Goal: Task Accomplishment & Management: Manage account settings

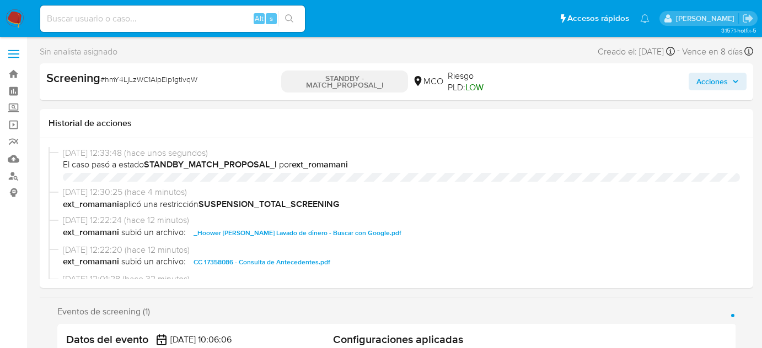
select select "10"
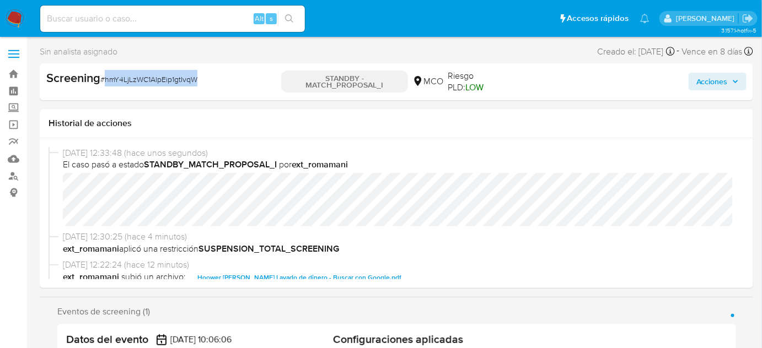
drag, startPoint x: 220, startPoint y: 80, endPoint x: 106, endPoint y: 85, distance: 114.7
click at [106, 85] on div "Screening # hmY4LjLzWC1AlpEip1gtIvqW" at bounding box center [160, 78] width 229 height 17
copy span "hmY4LjLzWC1AlpEip1gtIvqW"
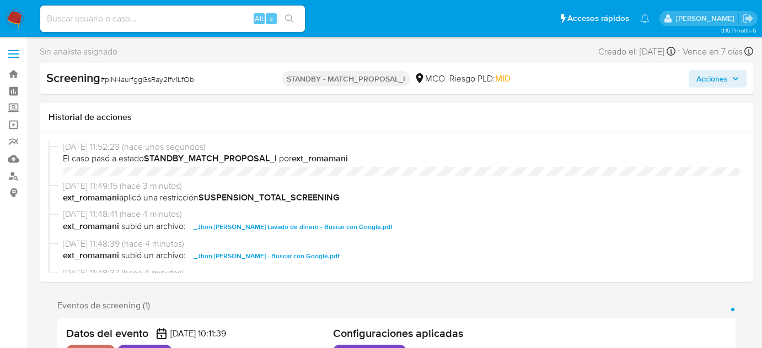
select select "10"
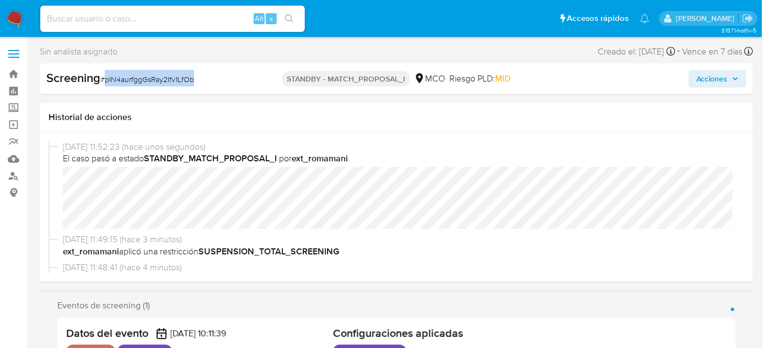
drag, startPoint x: 200, startPoint y: 83, endPoint x: 106, endPoint y: 86, distance: 94.3
click at [106, 86] on div "Screening # pIN4aurfggGsRay2Ifv1LfOb" at bounding box center [161, 79] width 230 height 18
copy span "pIN4aurfggGsRay2Ifv1LfOb"
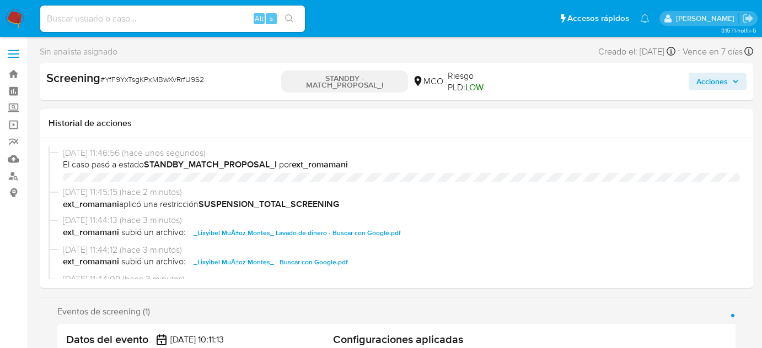
select select "10"
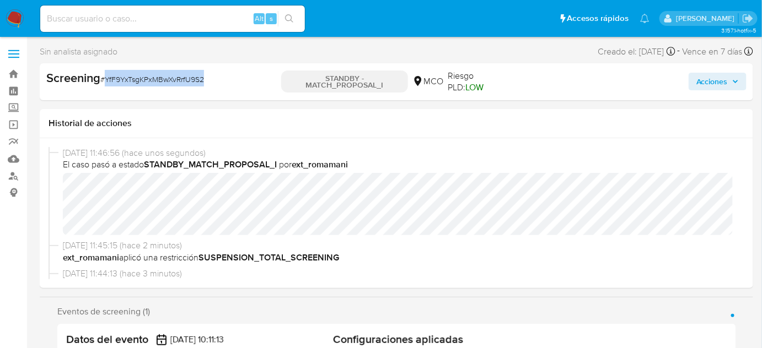
drag, startPoint x: 203, startPoint y: 83, endPoint x: 106, endPoint y: 85, distance: 96.5
click at [106, 85] on div "Screening # YfF9YxTsgKPxMBwXvRrfU9S2" at bounding box center [160, 78] width 229 height 17
copy span "YfF9YxTsgKPxMBwXvRrfU9S2"
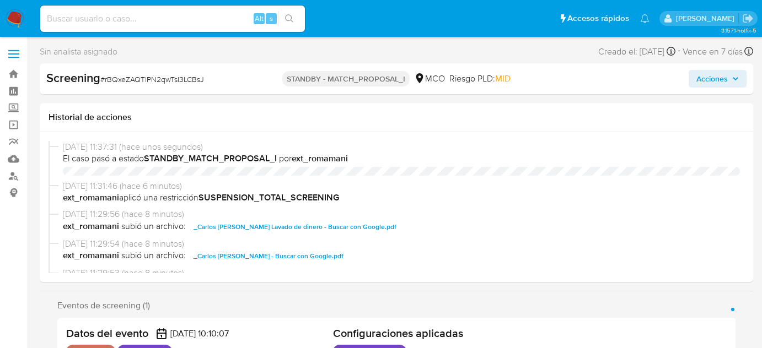
select select "10"
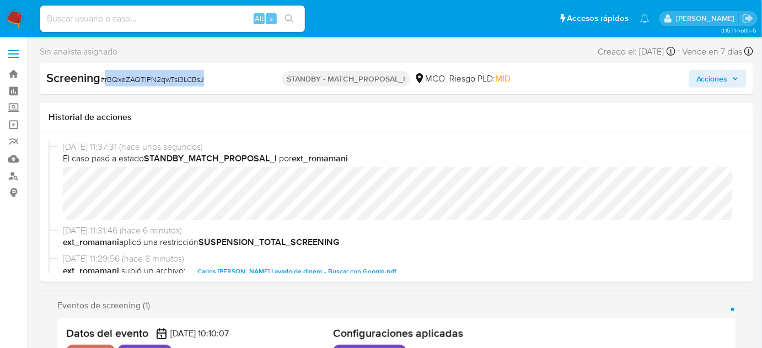
drag, startPoint x: 226, startPoint y: 82, endPoint x: 104, endPoint y: 86, distance: 121.9
click at [104, 86] on div "Screening # rBQxeZAQTlPN2qwTsI3LCBsJ" at bounding box center [160, 78] width 229 height 17
copy span "rBQxeZAQTlPN2qwTsI3LCBsJ"
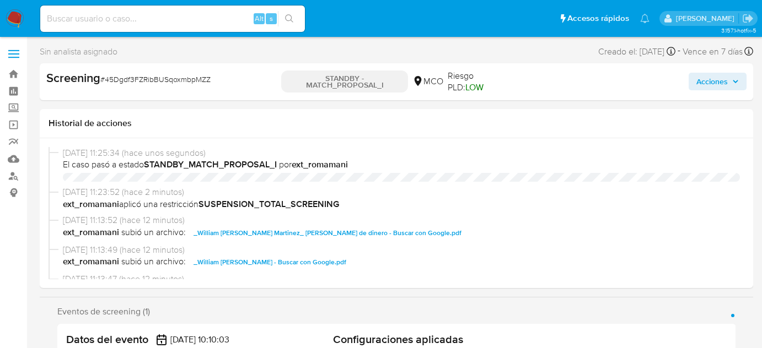
select select "10"
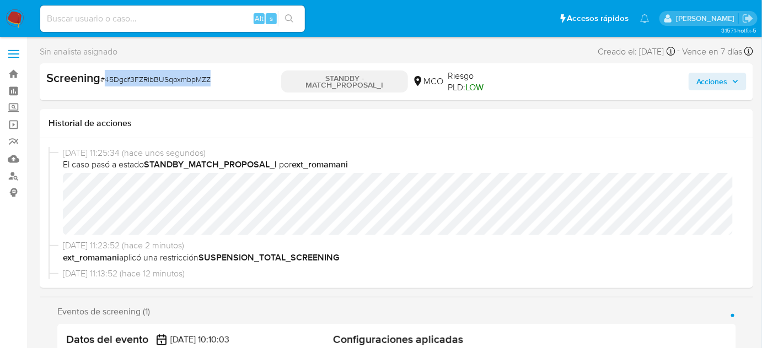
drag, startPoint x: 225, startPoint y: 78, endPoint x: 106, endPoint y: 88, distance: 119.4
click at [106, 88] on div "Screening # 45Dgdf3FZRibBUSqoxmbpMZZ" at bounding box center [161, 82] width 230 height 24
copy span "45Dgdf3FZRibBUSqoxmbpMZZ"
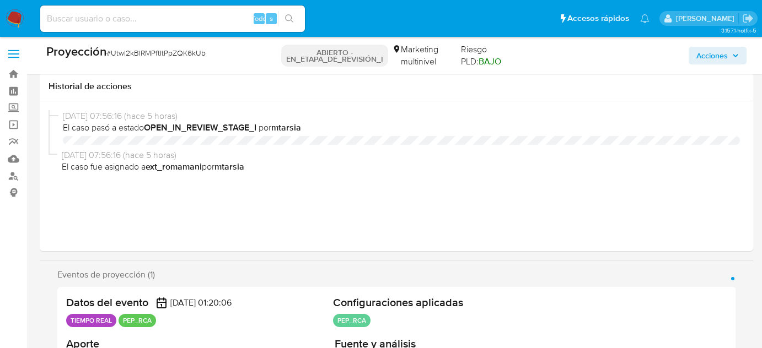
select select "10"
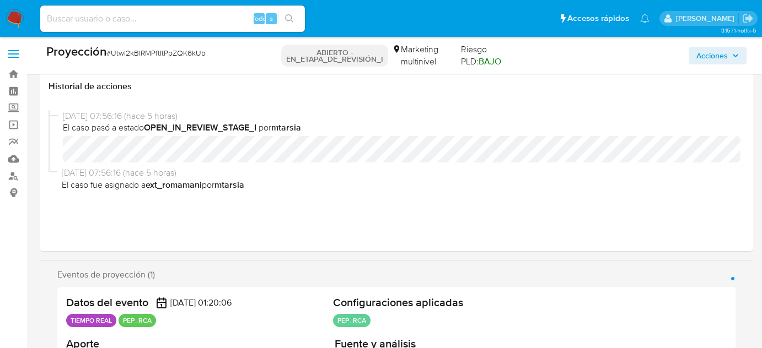
scroll to position [200, 0]
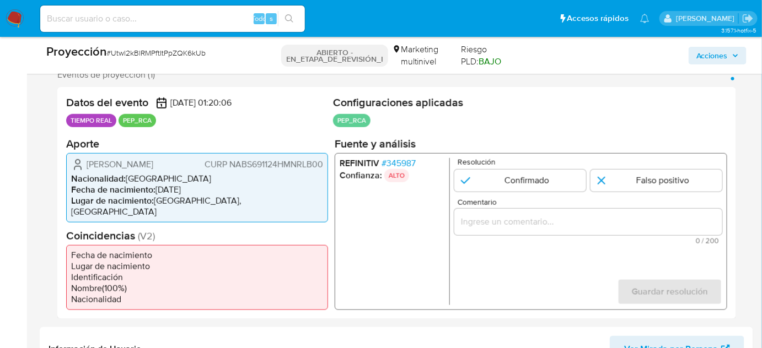
drag, startPoint x: 118, startPoint y: 174, endPoint x: 87, endPoint y: 164, distance: 32.9
click at [87, 164] on span "José Sebastián Naranjo Blanco" at bounding box center [120, 164] width 67 height 11
click at [405, 156] on font "345987" at bounding box center [400, 162] width 29 height 13
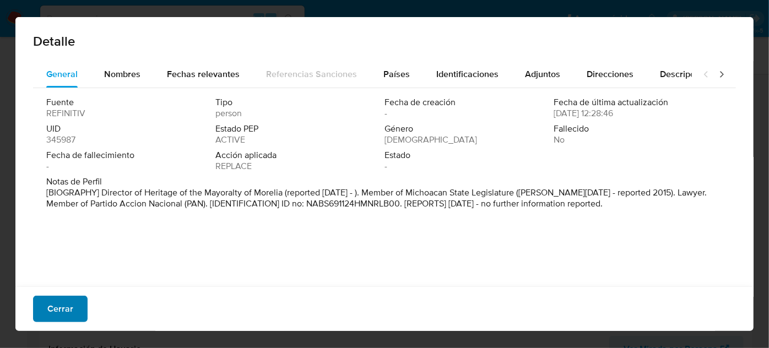
click at [60, 309] on font "Cerrar" at bounding box center [60, 309] width 26 height 26
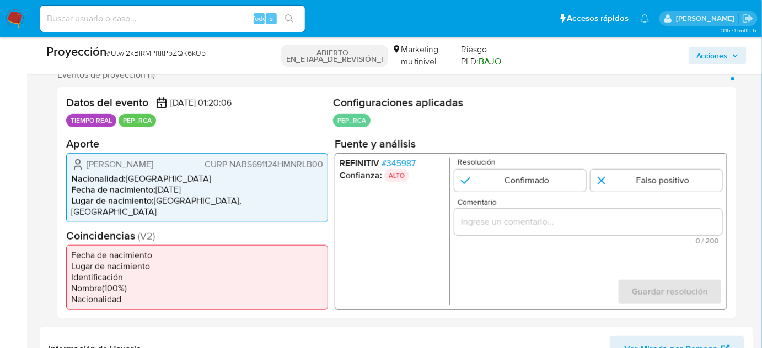
click at [413, 160] on font "345987" at bounding box center [400, 162] width 29 height 13
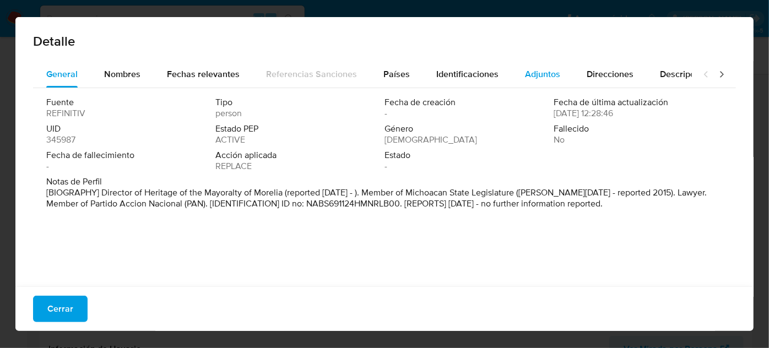
click at [536, 72] on span "Adjuntos" at bounding box center [542, 74] width 35 height 13
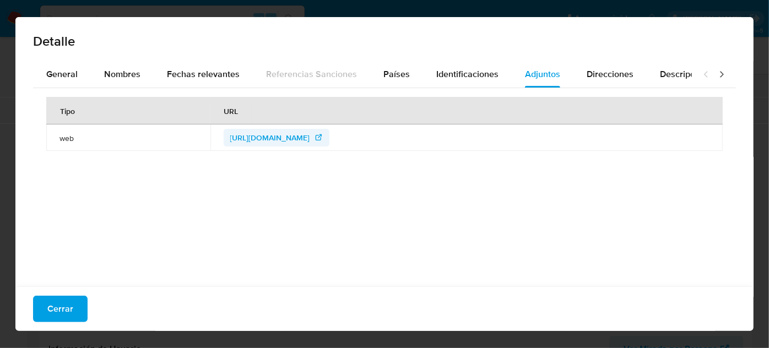
click at [310, 136] on span "https://consultapublicamx.plataformadetransparencia.org.mx/vut-web/faces/view/c…" at bounding box center [270, 138] width 80 height 18
click at [64, 72] on span "General" at bounding box center [61, 74] width 31 height 13
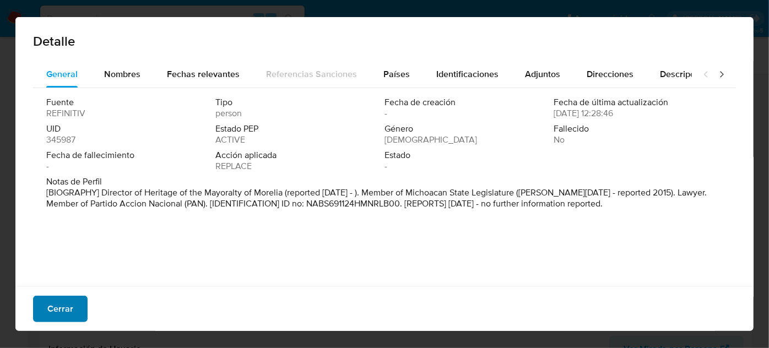
click at [66, 314] on font "Cerrar" at bounding box center [60, 309] width 26 height 26
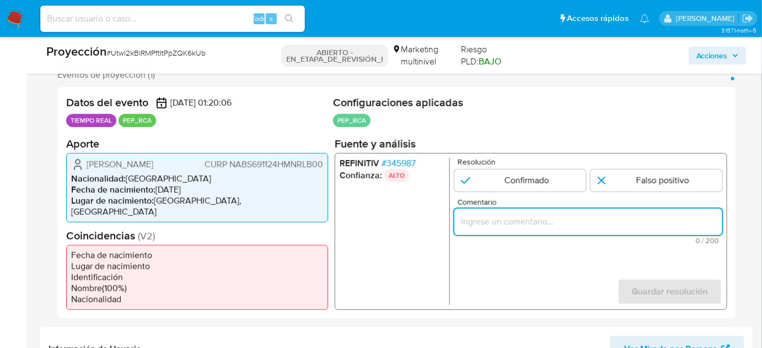
click at [482, 224] on input "Comentario" at bounding box center [588, 221] width 268 height 14
paste input "Director de Patrimonio de la Alcaldía de Morelia desde 2023."
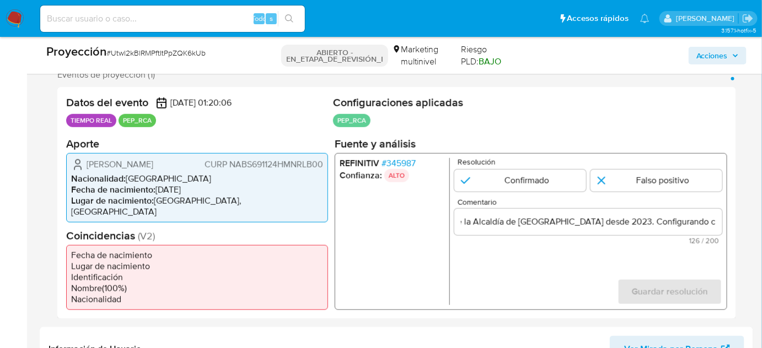
scroll to position [0, 0]
click at [481, 253] on form "Resolución Confirmado Falso positivo Comentario Titular de cuenta se desempeña …" at bounding box center [588, 231] width 268 height 147
drag, startPoint x: 82, startPoint y: 160, endPoint x: 310, endPoint y: 169, distance: 228.3
click at [310, 169] on div "José Sebastián Naranjo Blanco CURP NABS691124HMNRLB00" at bounding box center [197, 164] width 252 height 13
click at [576, 249] on form "Resolución Confirmado Falso positivo Comentario Titular de cuenta José Sebastiá…" at bounding box center [588, 231] width 268 height 147
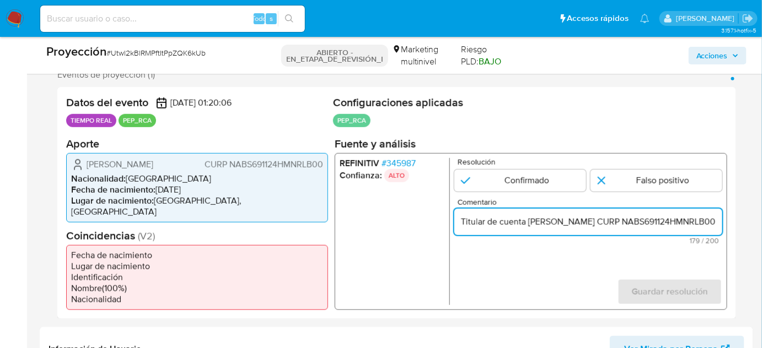
click at [645, 223] on input "Titular de cuenta José Sebastián Naranjo Blanco CURP NABS691124HMNRLB00 se dese…" at bounding box center [588, 221] width 268 height 14
drag, startPoint x: 683, startPoint y: 222, endPoint x: 717, endPoint y: 216, distance: 34.2
click at [717, 216] on input "Titular de cuenta José Sebastián Naranjo Blanco, CURP NABS691124HMNRLB00 se des…" at bounding box center [588, 221] width 268 height 14
click at [648, 218] on input "Titular de cuenta José Sebastián Naranjo Blanco, CURP NABS691124HMNRLB00 se des…" at bounding box center [588, 221] width 268 height 14
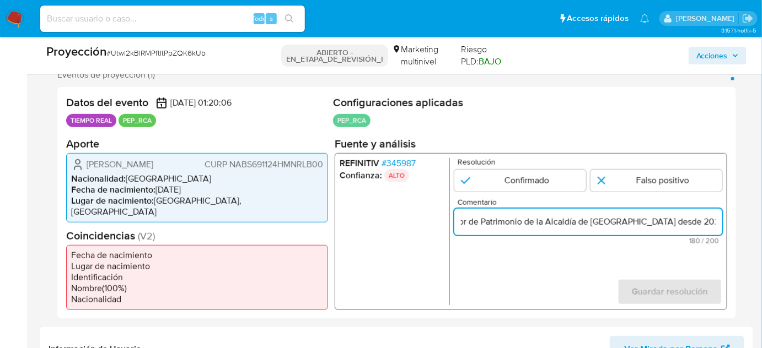
scroll to position [0, 494]
drag, startPoint x: 672, startPoint y: 222, endPoint x: 740, endPoint y: 222, distance: 67.8
click at [740, 222] on div "Eventos de proyección (1) Página 1 Datos del evento 02/09/2025 01:20:06 TIEMPO …" at bounding box center [396, 194] width 713 height 250
type input "Titular de cuenta José Sebastián Naranjo Blanco, CURP NABS691124HMNRLB00 se des…"
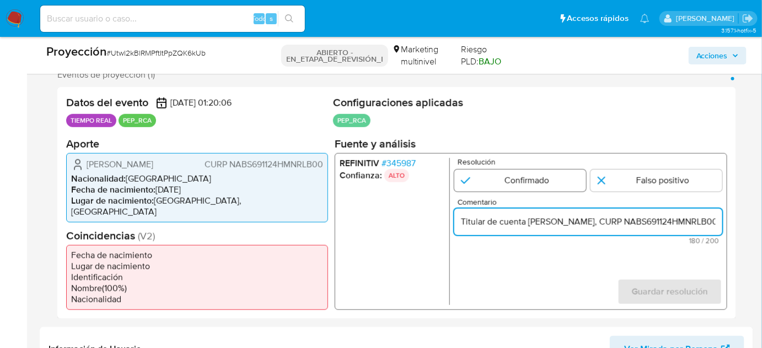
click at [547, 181] on input "1 de 1" at bounding box center [520, 180] width 132 height 22
radio input "true"
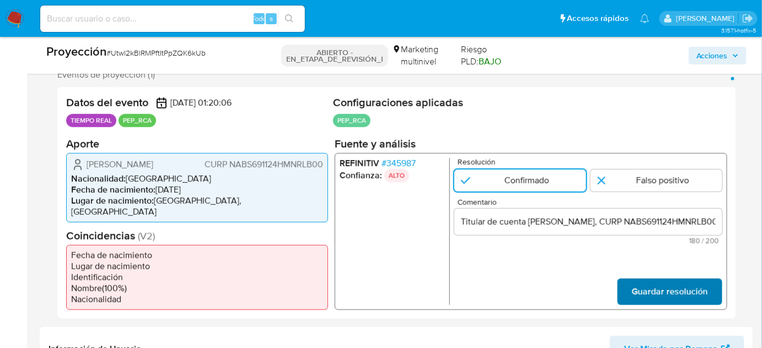
click at [648, 280] on span "Guardar resolución" at bounding box center [670, 291] width 76 height 24
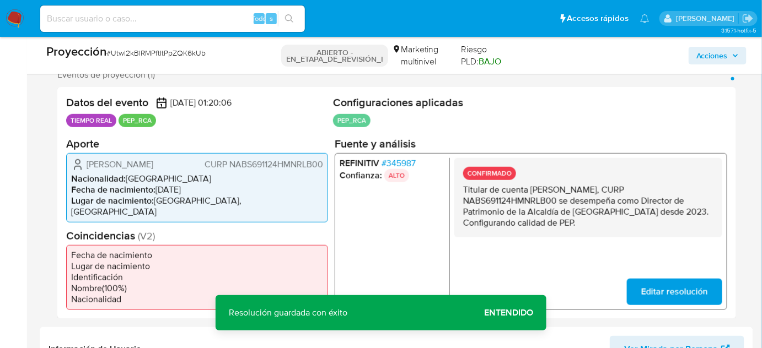
drag, startPoint x: 545, startPoint y: 223, endPoint x: 460, endPoint y: 191, distance: 90.7
click at [460, 191] on div "CONFIRMADO Titular de cuenta José Sebastián Naranjo Blanco, CURP NABS691124HMNR…" at bounding box center [588, 197] width 268 height 79
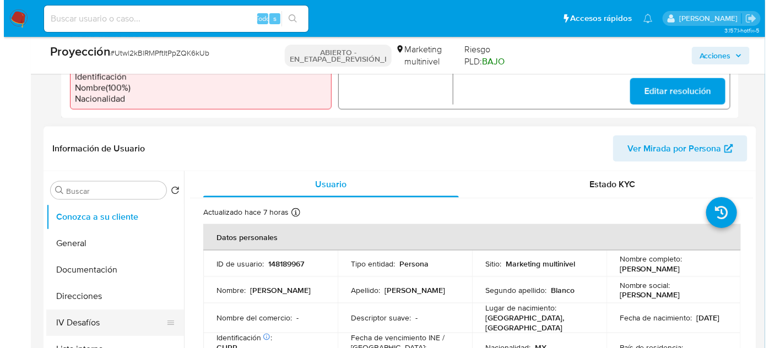
scroll to position [501, 0]
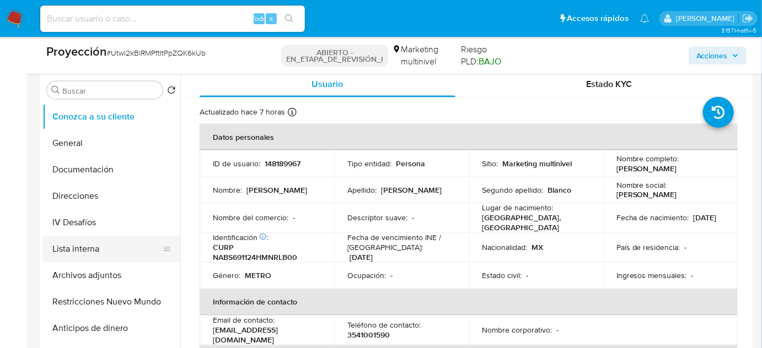
click at [87, 245] on button "Lista interna" at bounding box center [106, 249] width 129 height 26
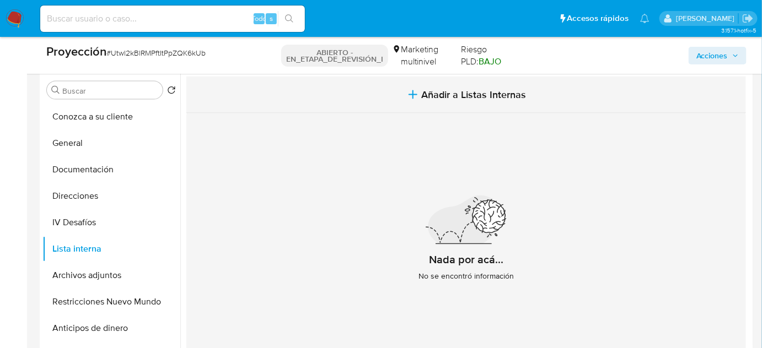
click at [452, 96] on span "Añadir a Listas Internas" at bounding box center [474, 95] width 105 height 12
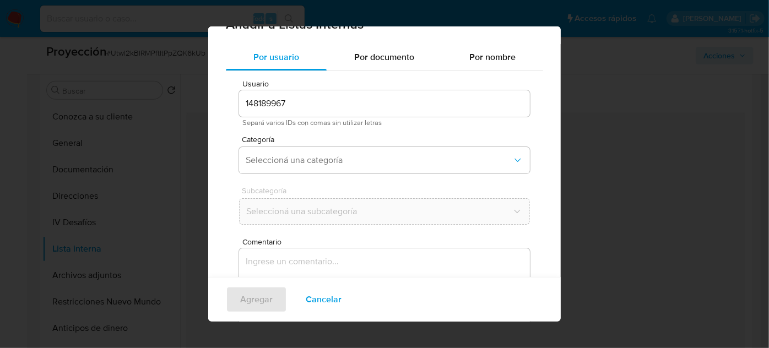
scroll to position [41, 0]
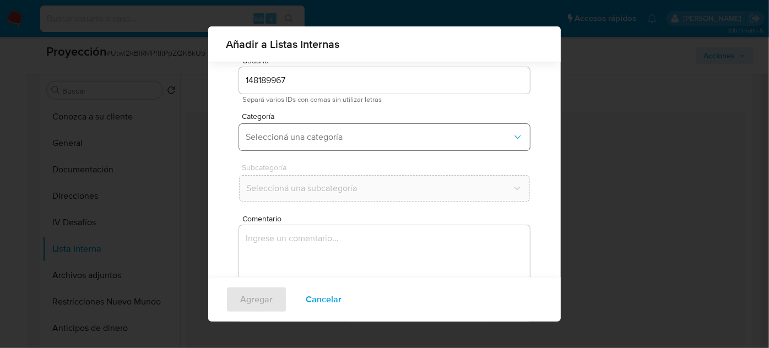
drag, startPoint x: 320, startPoint y: 134, endPoint x: 314, endPoint y: 149, distance: 15.6
click at [320, 134] on span "Seleccioná una categoría" at bounding box center [379, 137] width 267 height 11
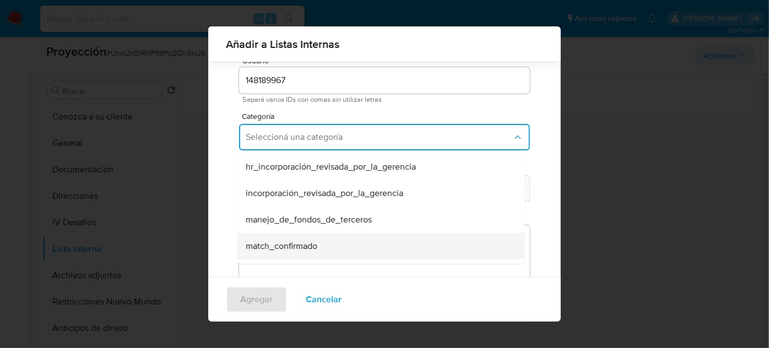
click at [292, 251] on span "match_confirmado" at bounding box center [282, 246] width 72 height 11
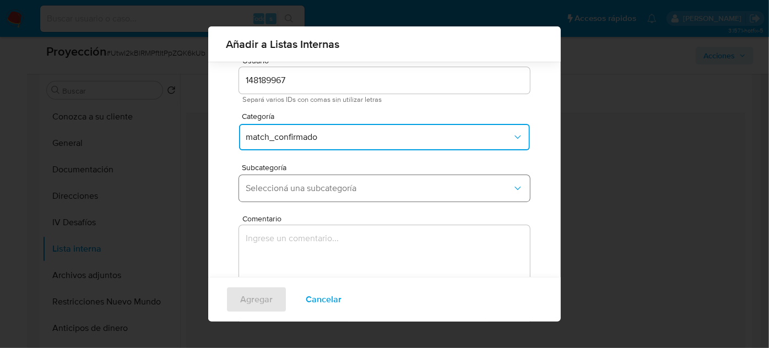
click at [324, 188] on span "Seleccioná una subcategoría" at bounding box center [379, 188] width 267 height 11
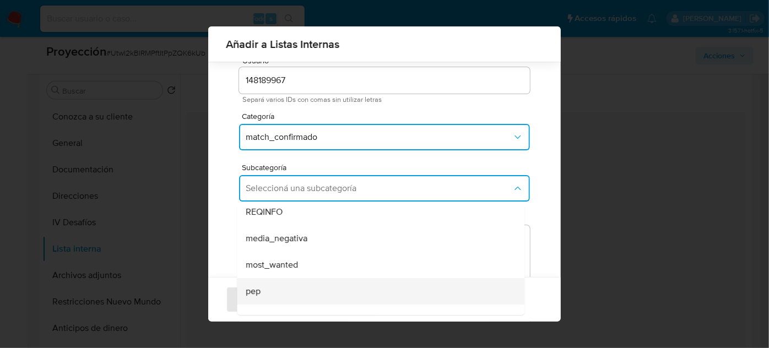
scroll to position [50, 0]
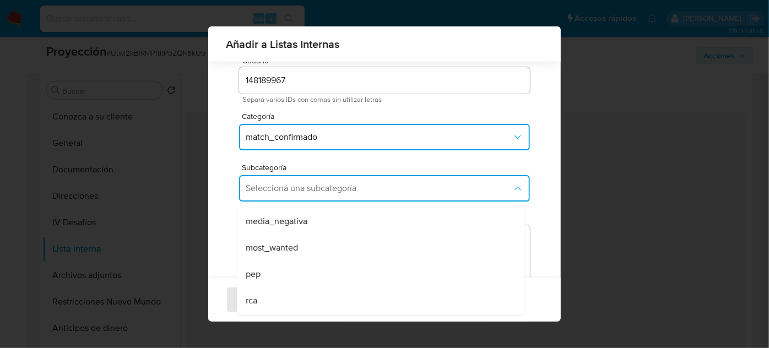
drag, startPoint x: 267, startPoint y: 267, endPoint x: 281, endPoint y: 239, distance: 31.3
click at [268, 264] on div "pep" at bounding box center [377, 274] width 263 height 26
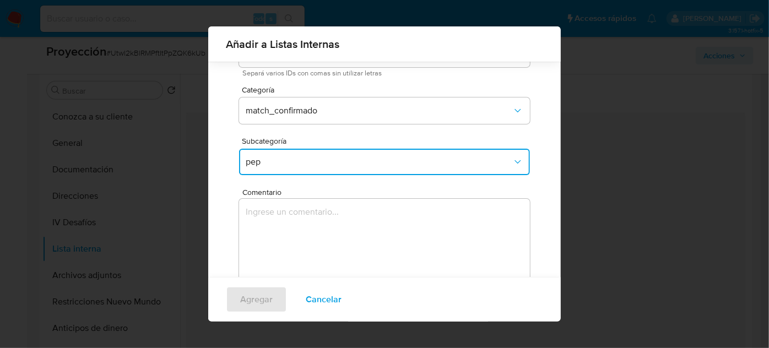
scroll to position [91, 0]
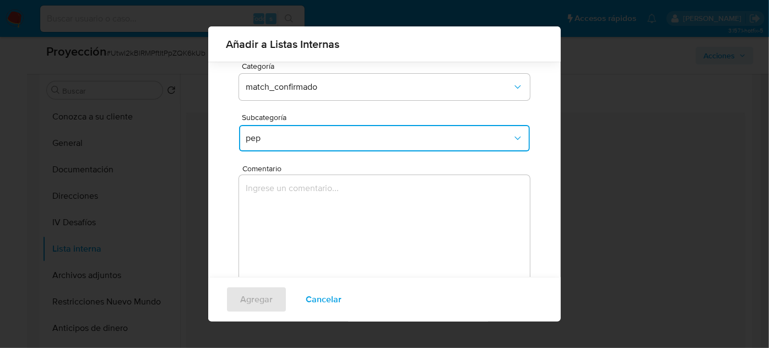
click at [292, 205] on textarea "Comentario" at bounding box center [384, 228] width 291 height 106
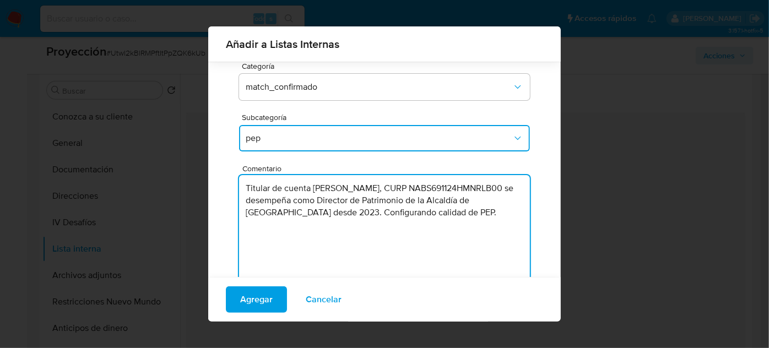
click at [451, 216] on textarea "Titular de cuenta José Sebastián Naranjo Blanco, CURP NABS691124HMNRLB00 se des…" at bounding box center [384, 228] width 291 height 106
type textarea "Titular de cuenta José Sebastián Naranjo Blanco, CURP NABS691124HMNRLB00 se des…"
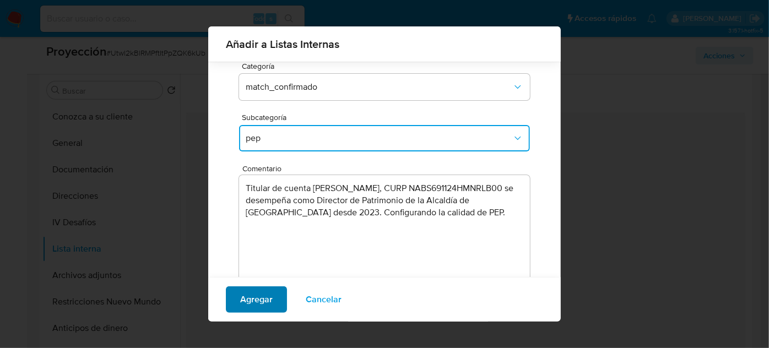
click at [268, 296] on span "Agregar" at bounding box center [256, 300] width 33 height 24
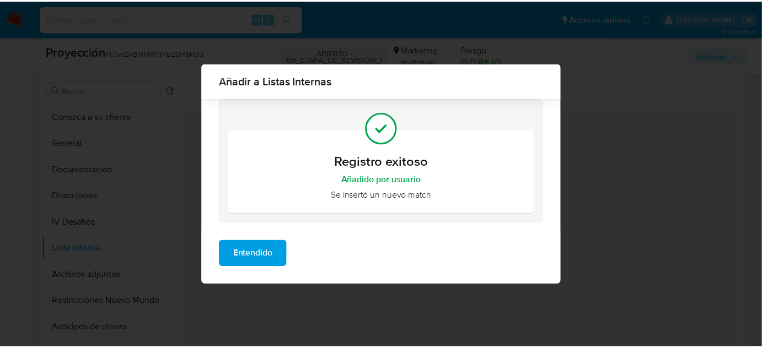
scroll to position [0, 0]
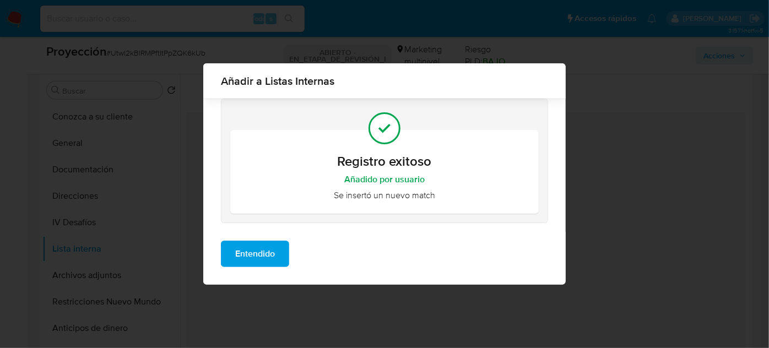
click at [241, 254] on span "Entendido" at bounding box center [255, 254] width 40 height 24
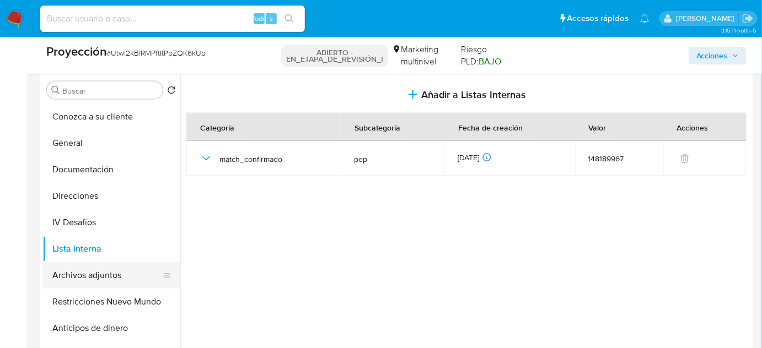
click at [125, 273] on button "Archivos adjuntos" at bounding box center [106, 275] width 129 height 26
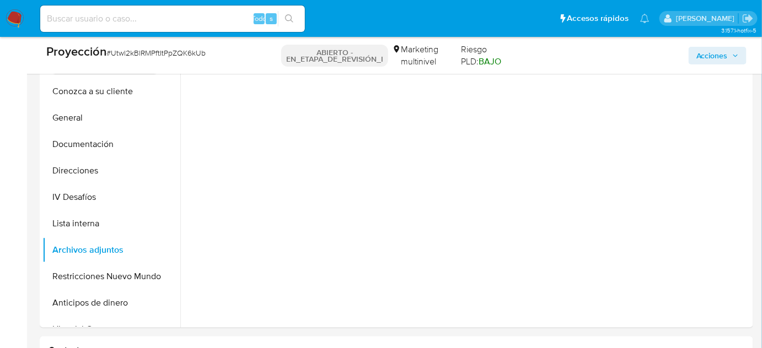
scroll to position [551, 0]
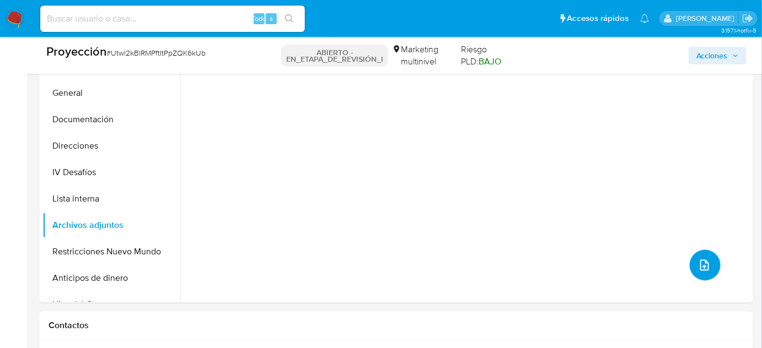
click at [706, 266] on button "subir archivo" at bounding box center [704, 265] width 31 height 31
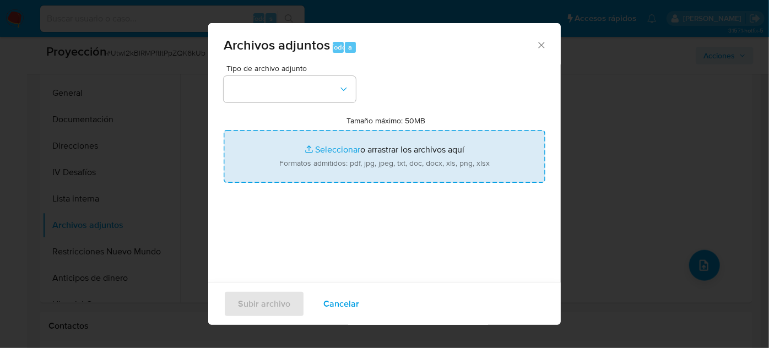
click at [407, 158] on input "Tamaño máximo: 50MB Seleccionar archivos" at bounding box center [385, 156] width 322 height 53
type input "C:\fakepath\Buscador.pdf"
click at [417, 164] on input "Tamaño máximo: 50MB Seleccionar archivos" at bounding box center [385, 156] width 322 height 53
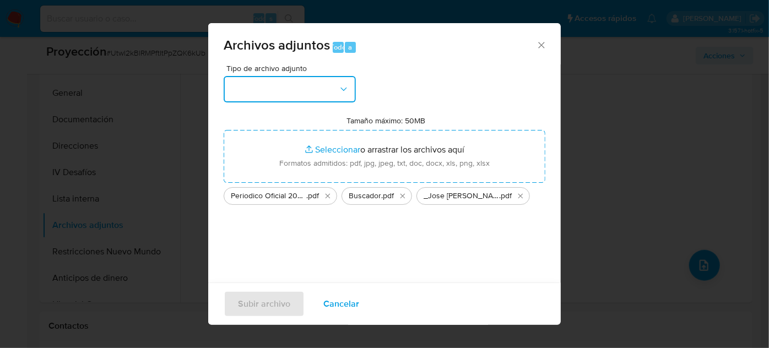
click at [333, 92] on button "button" at bounding box center [290, 89] width 132 height 26
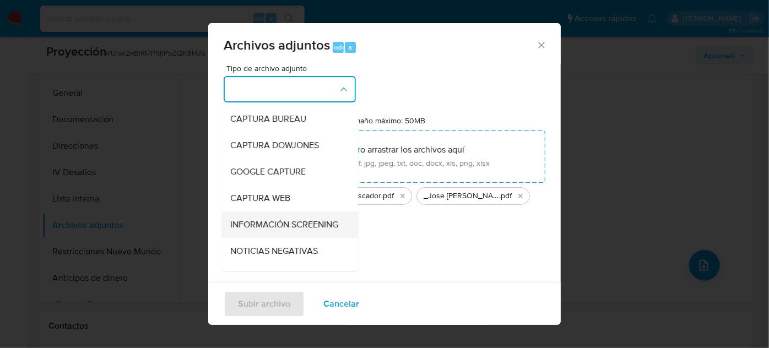
click at [274, 226] on span "INFORMACIÓN SCREENING" at bounding box center [284, 224] width 108 height 11
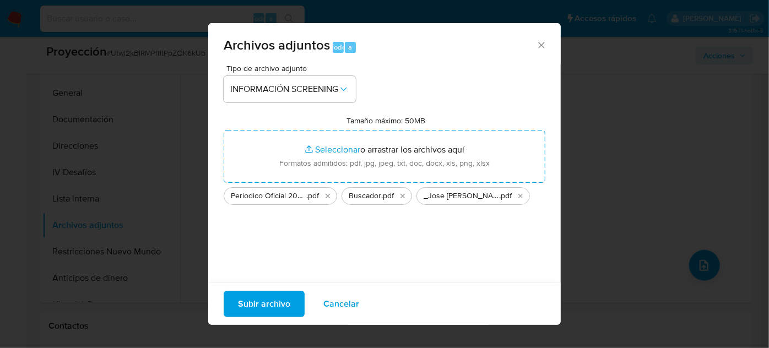
click at [267, 305] on span "Subir archivo" at bounding box center [264, 304] width 52 height 24
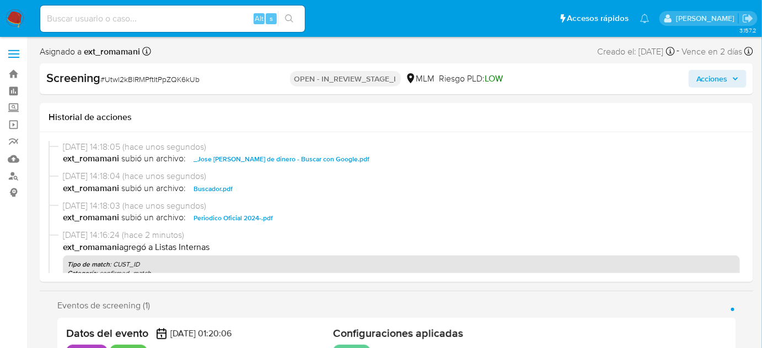
select select "10"
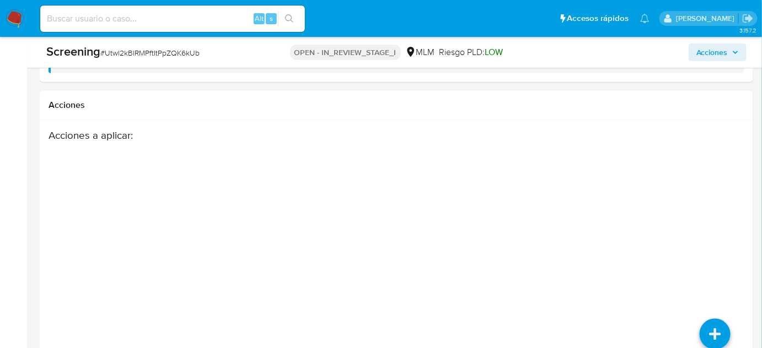
scroll to position [1856, 0]
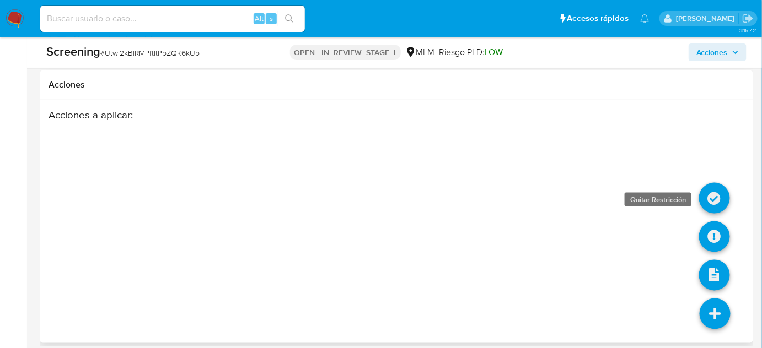
click at [710, 193] on icon at bounding box center [714, 198] width 31 height 31
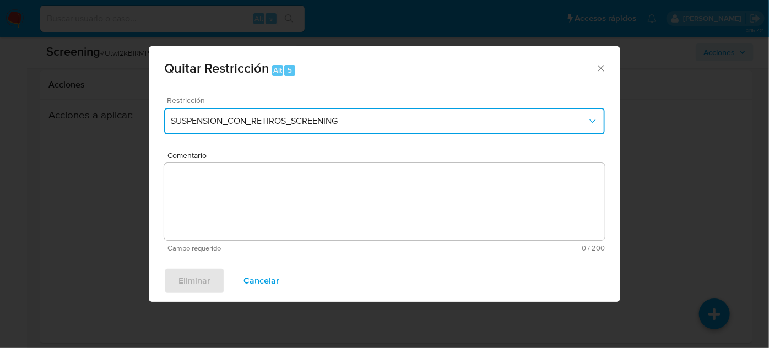
click at [236, 123] on span "SUSPENSION_CON_RETIROS_SCREENING" at bounding box center [379, 121] width 417 height 11
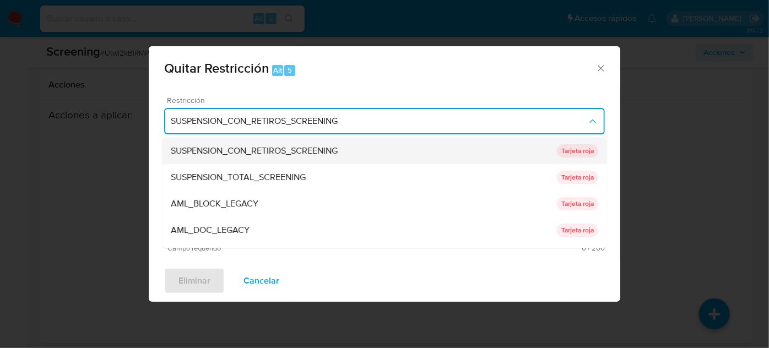
click at [242, 147] on span "SUSPENSION_CON_RETIROS_SCREENING" at bounding box center [254, 150] width 167 height 11
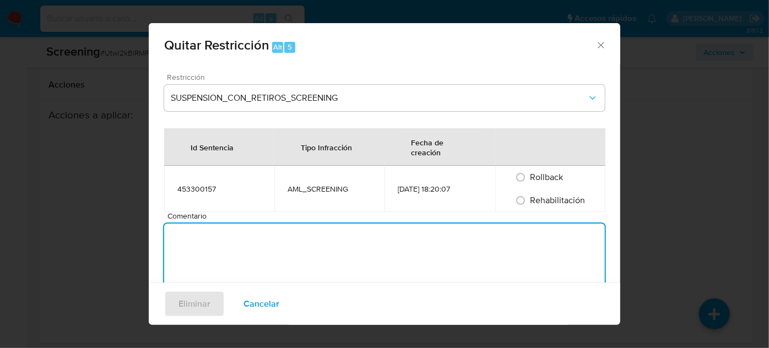
click at [247, 246] on textarea "Comentario" at bounding box center [384, 262] width 441 height 77
click at [244, 240] on textarea "Se quita restriccion ya que no cuenta con noticias negativas" at bounding box center [384, 262] width 441 height 77
type textarea "Se quita restriccion automatica ya que no cuenta con noticias negativas"
click at [530, 204] on label "Rehabilitación" at bounding box center [558, 201] width 56 height 10
click at [526, 204] on input "Rehabilitación" at bounding box center [521, 201] width 18 height 18
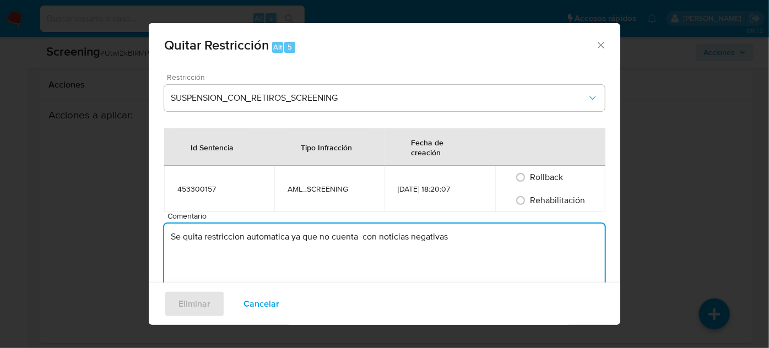
radio input "true"
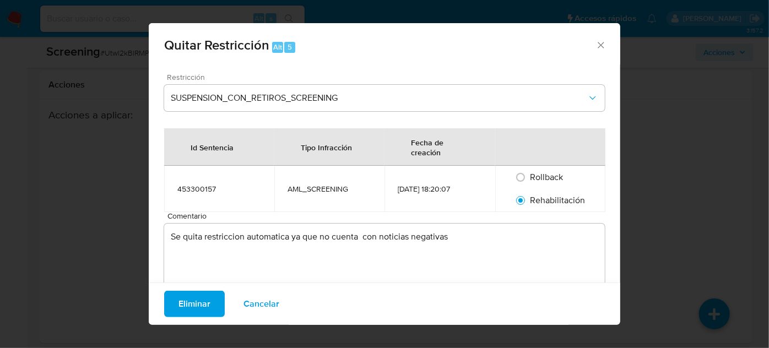
click at [197, 309] on span "Eliminar" at bounding box center [195, 304] width 32 height 24
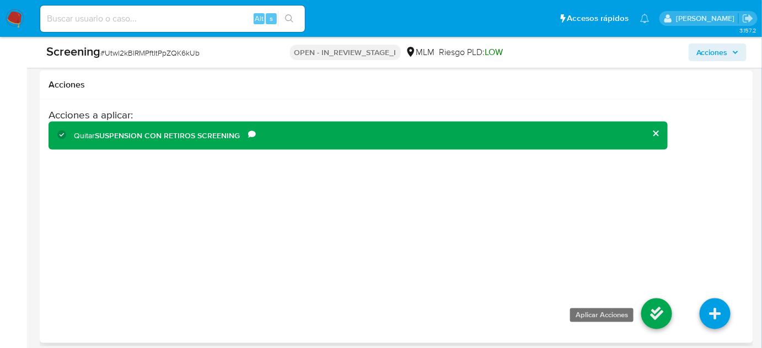
click at [655, 306] on icon at bounding box center [656, 314] width 31 height 31
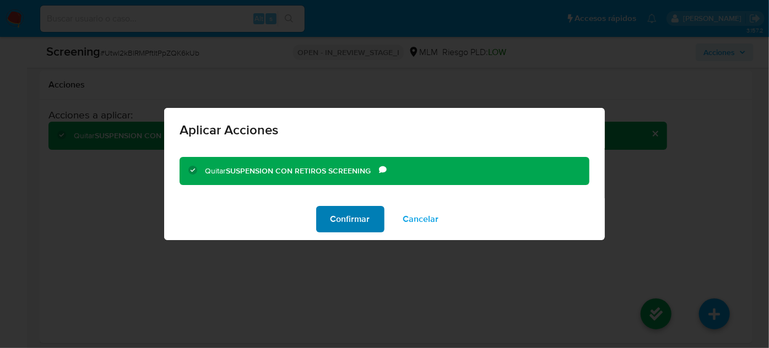
click at [343, 218] on span "Confirmar" at bounding box center [351, 219] width 40 height 24
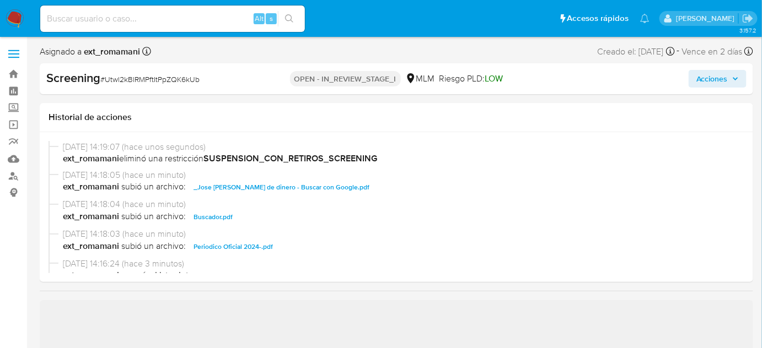
select select "10"
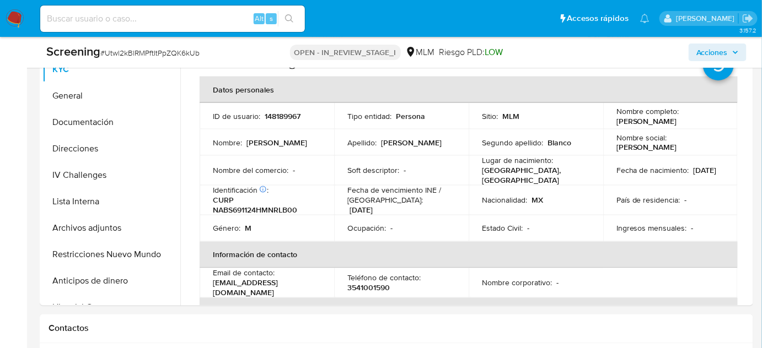
scroll to position [601, 0]
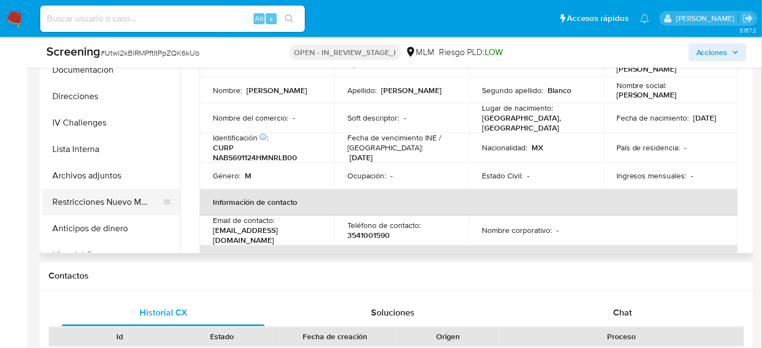
click at [116, 203] on button "Restricciones Nuevo Mundo" at bounding box center [106, 202] width 129 height 26
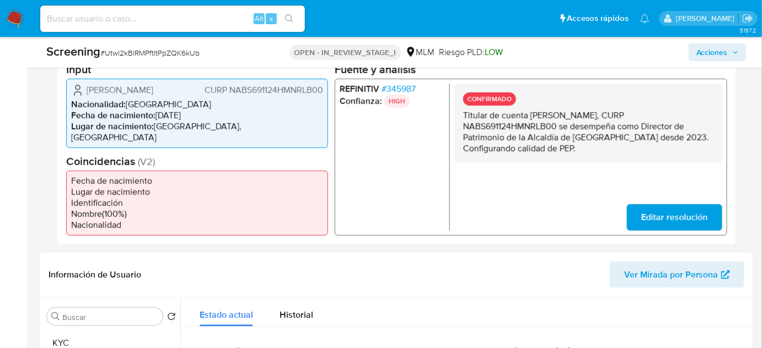
scroll to position [250, 0]
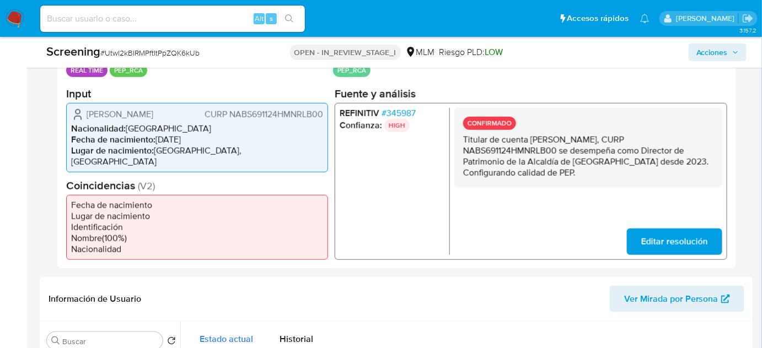
drag, startPoint x: 530, startPoint y: 176, endPoint x: 462, endPoint y: 142, distance: 76.2
click at [462, 142] on div "CONFIRMADO Titular de cuenta José Sebastián Naranjo Blanco, CURP NABS691124HMNR…" at bounding box center [588, 146] width 268 height 79
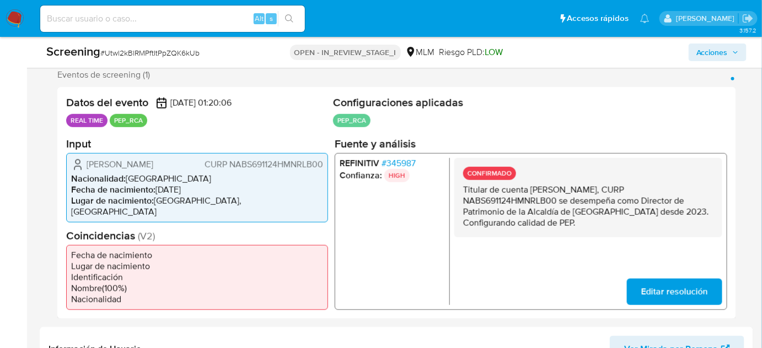
scroll to position [0, 0]
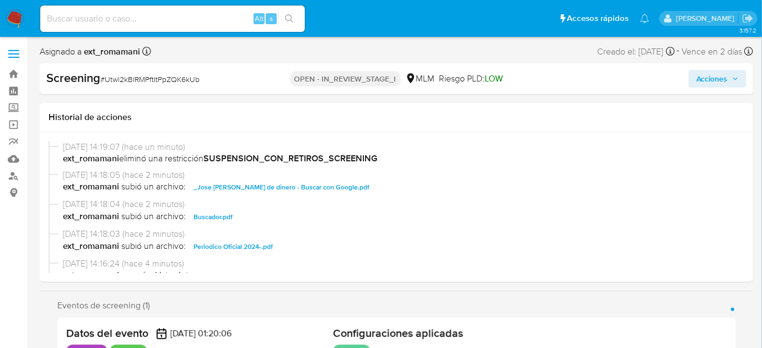
click at [718, 77] on span "Acciones" at bounding box center [711, 79] width 31 height 18
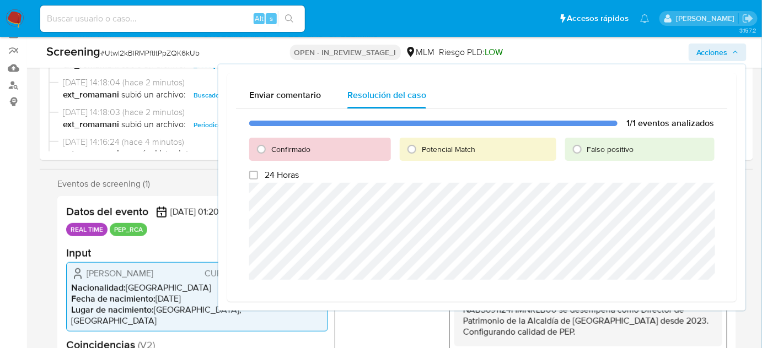
scroll to position [100, 0]
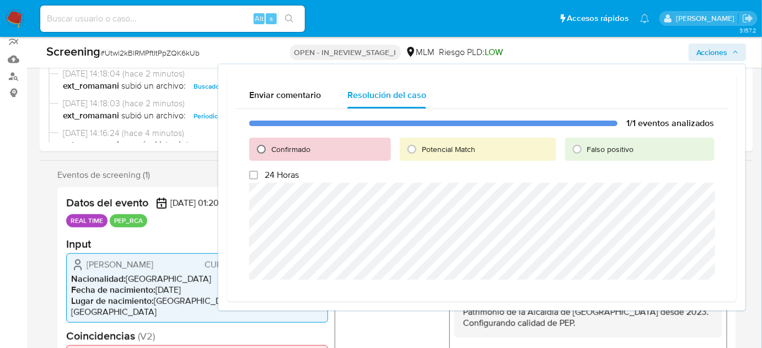
click at [261, 148] on input "Confirmado" at bounding box center [261, 150] width 18 height 18
radio input "true"
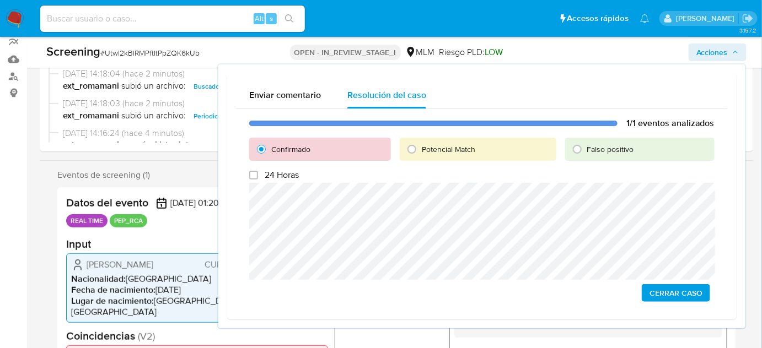
click at [675, 289] on span "Cerrar Caso" at bounding box center [675, 292] width 53 height 15
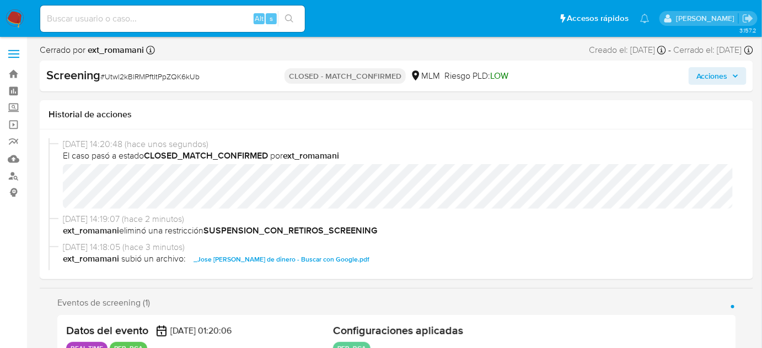
select select "10"
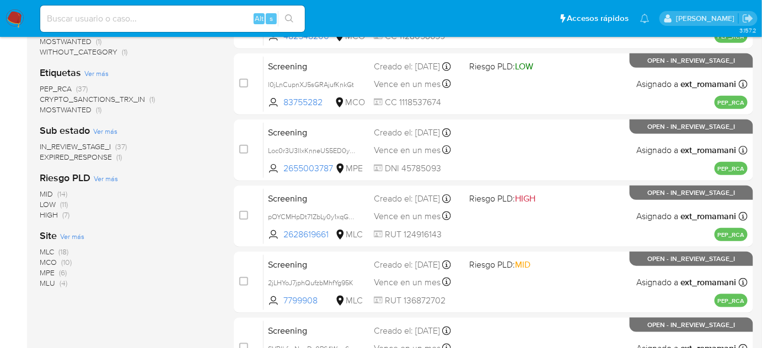
scroll to position [250, 0]
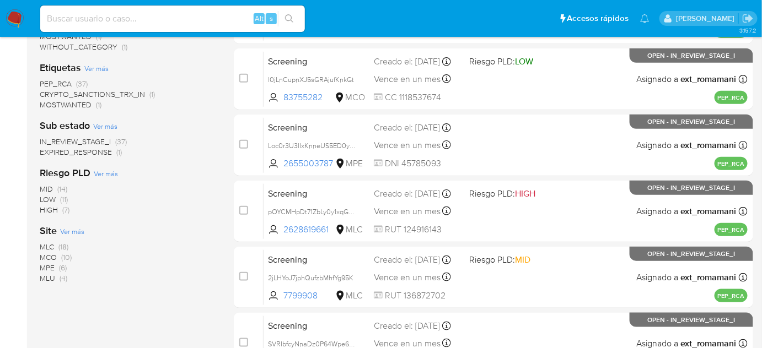
click at [64, 257] on span "(10)" at bounding box center [66, 257] width 10 height 11
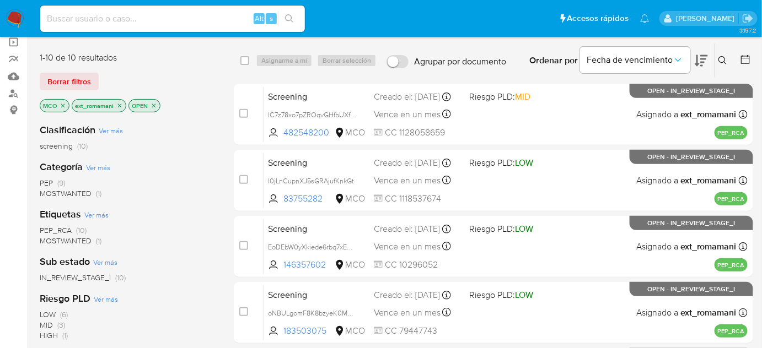
scroll to position [100, 0]
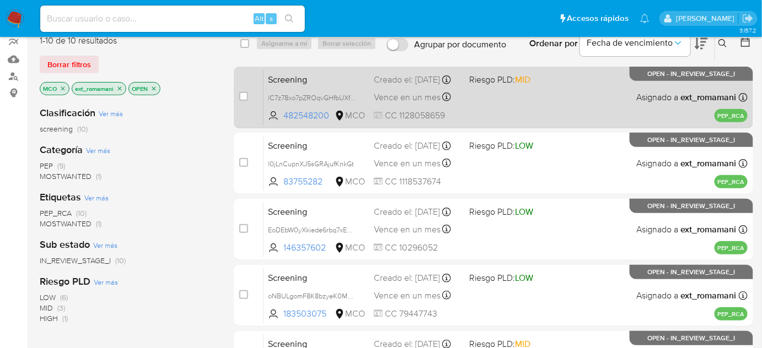
click at [514, 94] on div "Screening lC7z78xo7pZROqvGHfbUXfvV 482548200 MCO Riesgo PLD: MID Creado el: [DA…" at bounding box center [505, 97] width 484 height 56
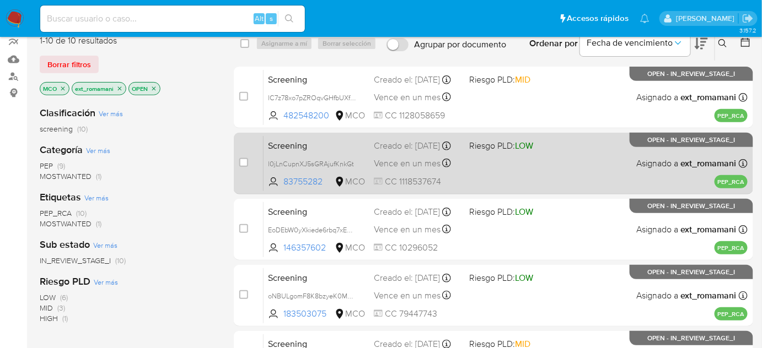
click at [494, 165] on div "Screening l0jLnCupnXJ5sGRAjufKnkGt 83755282 MCO Riesgo PLD: LOW Creado el: [DAT…" at bounding box center [505, 164] width 484 height 56
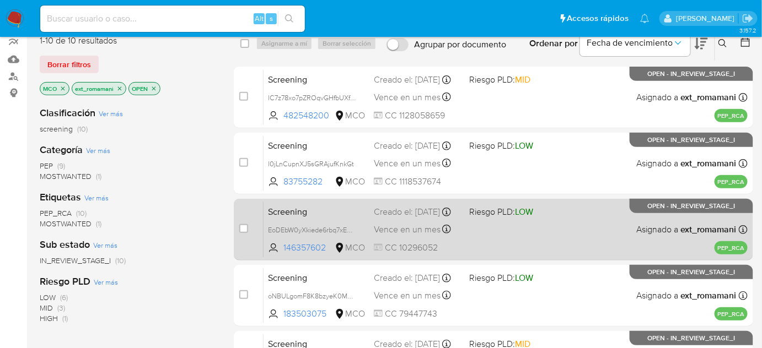
click at [472, 231] on div "Screening EoDEbW0yXkiede6rbq7xERos 146357602 MCO Riesgo PLD: LOW Creado el: 29/…" at bounding box center [505, 230] width 484 height 56
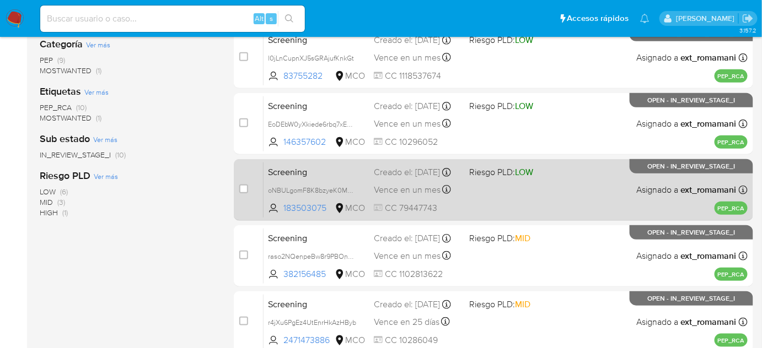
scroll to position [250, 0]
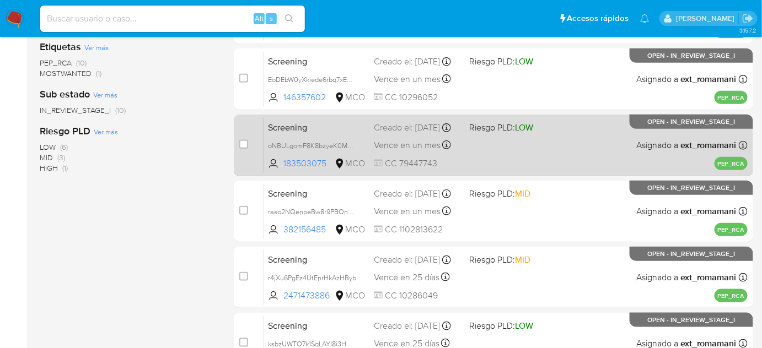
click at [482, 152] on div "Screening oNBULgomF8K8bzyeK0MB12JP 183503075 MCO Riesgo PLD: LOW Creado el: 29/…" at bounding box center [505, 145] width 484 height 56
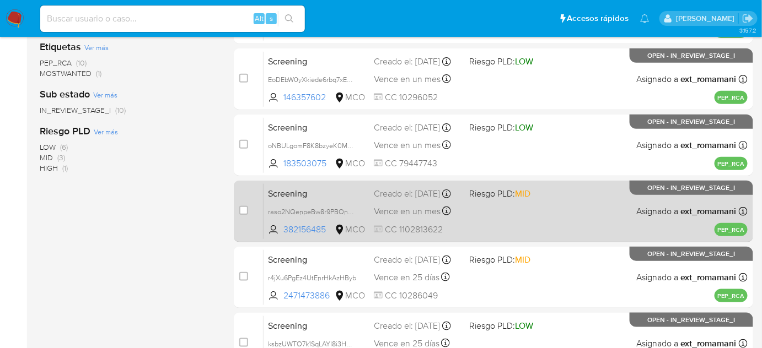
click at [456, 208] on div "Vence en un mes Vence el 28/09/2025 10:41:53" at bounding box center [417, 211] width 87 height 15
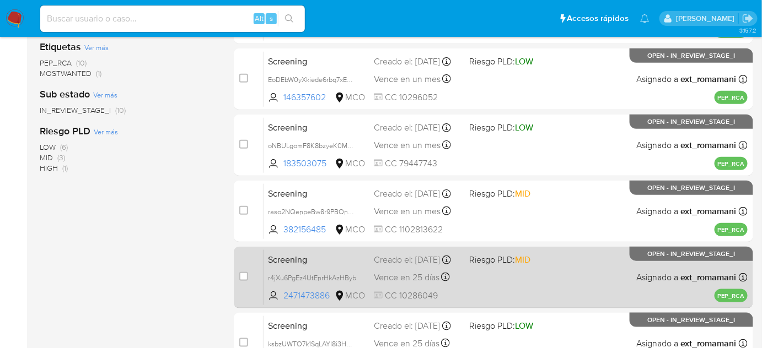
click at [475, 266] on span "Riesgo PLD: MID" at bounding box center [499, 259] width 61 height 12
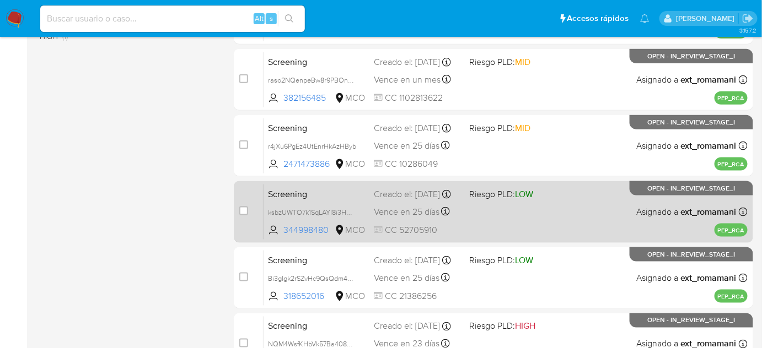
scroll to position [401, 0]
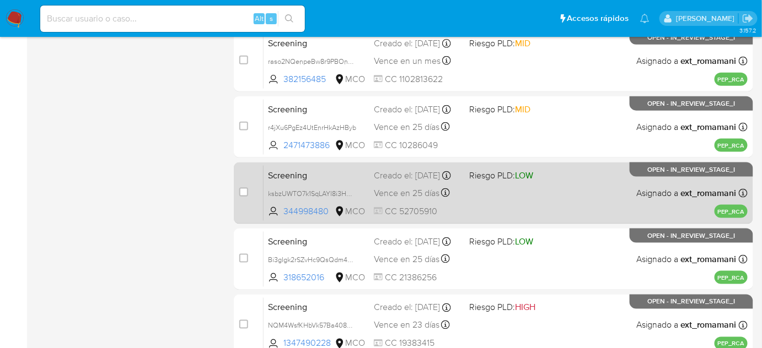
click at [490, 189] on div "Screening ksbzUWTO7k1SqLAYI8i3HMS1 344998480 MCO Riesgo PLD: LOW Creado el: 28/…" at bounding box center [505, 193] width 484 height 56
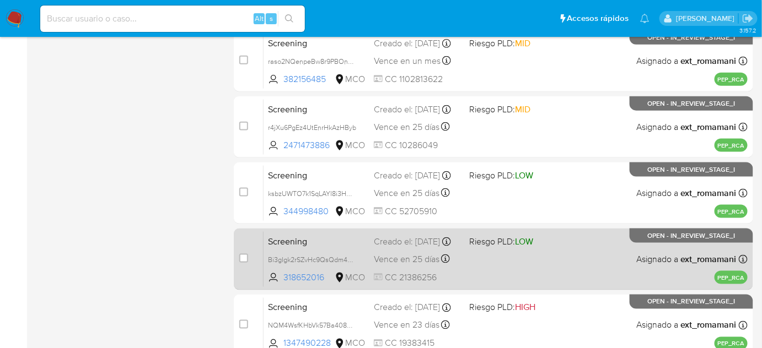
click at [473, 258] on div "Screening Bi3gIgk2rSZvHc9QsQdm4y8m 318652016 MCO Riesgo PLD: LOW Creado el: 28/…" at bounding box center [505, 259] width 484 height 56
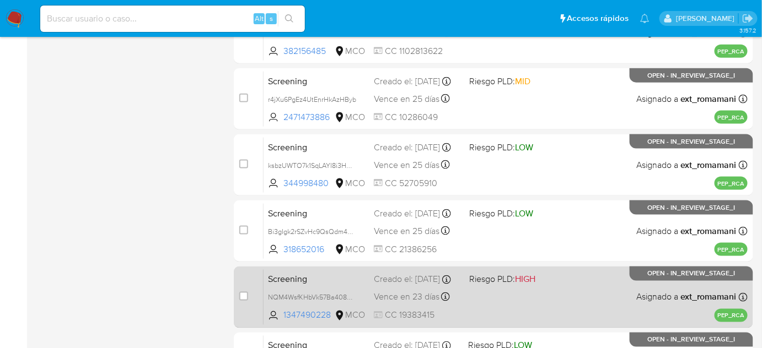
scroll to position [521, 0]
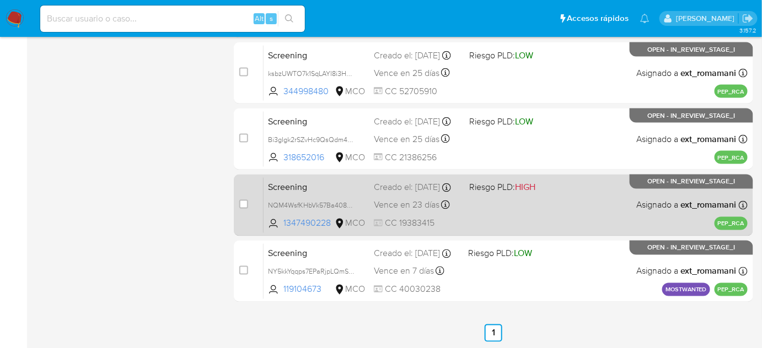
click at [482, 190] on span "Riesgo PLD: HIGH" at bounding box center [502, 187] width 66 height 12
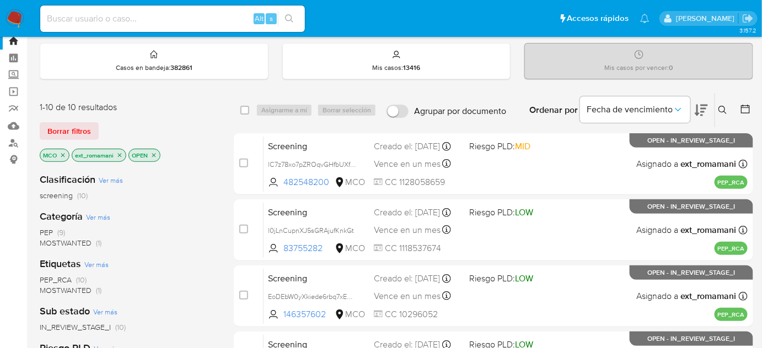
scroll to position [100, 0]
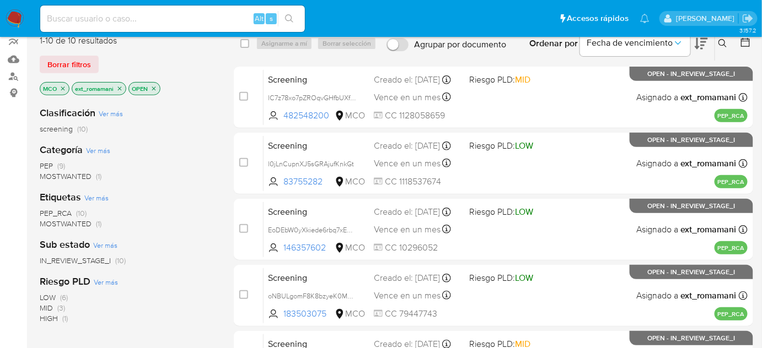
click at [62, 87] on icon "close-filter" at bounding box center [63, 88] width 7 height 7
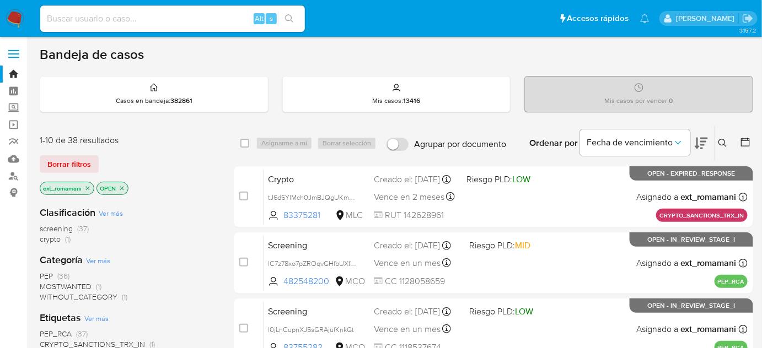
click at [702, 142] on icon at bounding box center [700, 143] width 13 height 13
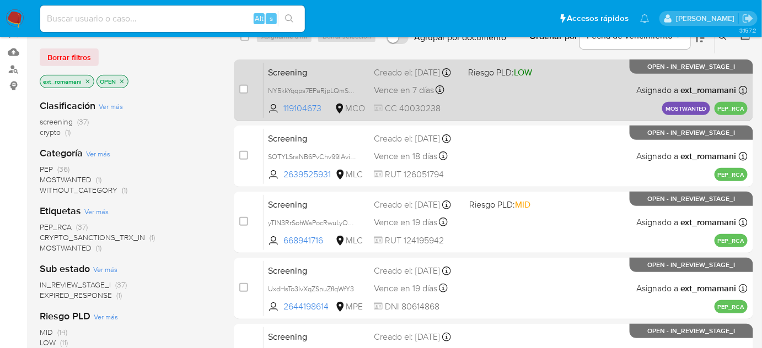
scroll to position [150, 0]
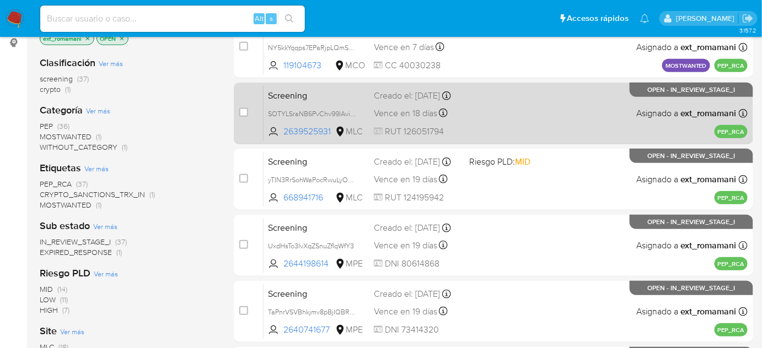
click at [498, 119] on div "Screening SOTYLSraNB6PvChv99lAvixV 2639525931 MLC Creado el: 22/08/2025 Creado …" at bounding box center [505, 113] width 484 height 56
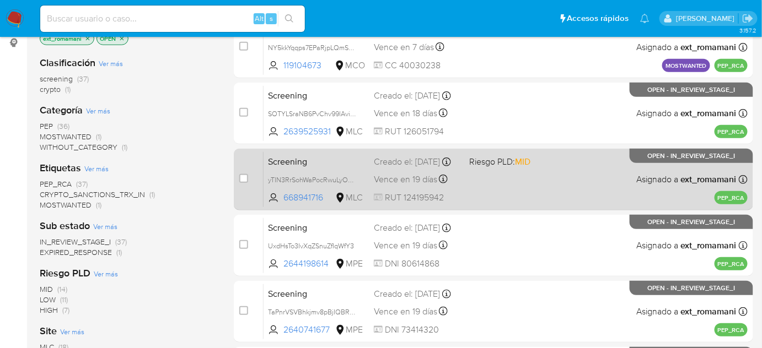
click at [480, 177] on div "Screening yTIN3RrSohWaPocRwuLyORyM 668941716 MLC Riesgo PLD: MID Creado el: 22/…" at bounding box center [505, 180] width 484 height 56
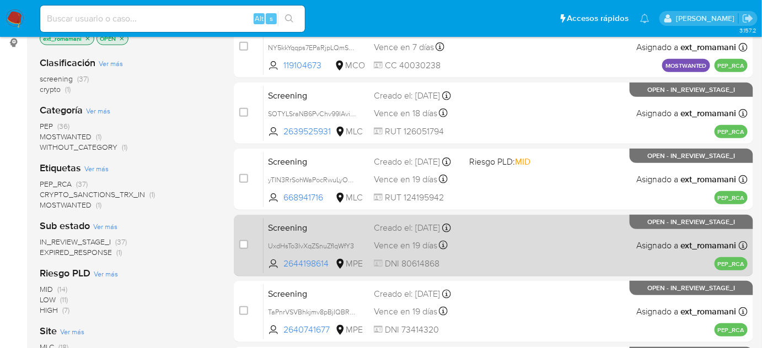
click at [473, 242] on div "Screening UxdHsTo3IvXqZSnuZfIqWfY3 2644198614 MPE Creado el: 22/08/2025 Creado …" at bounding box center [505, 246] width 484 height 56
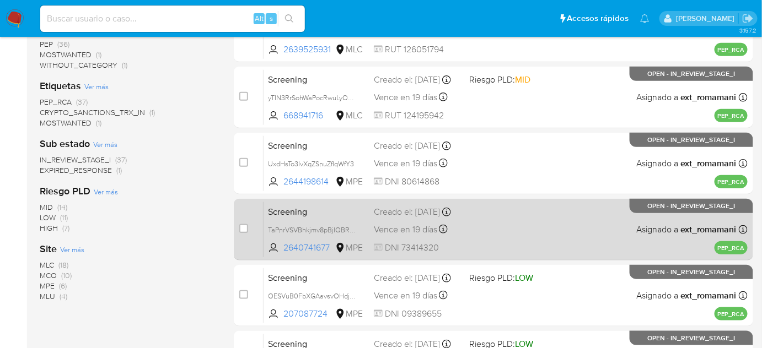
scroll to position [250, 0]
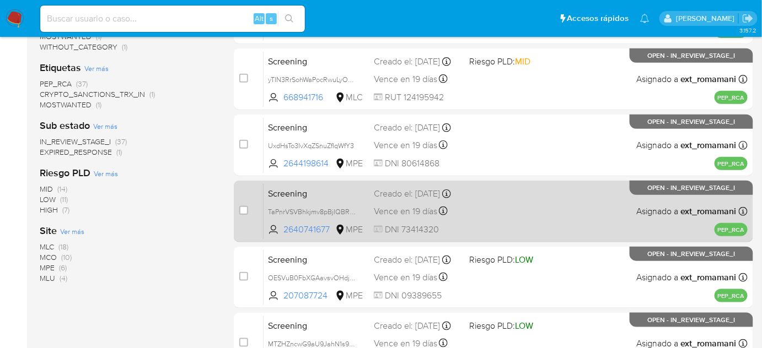
click at [478, 218] on div "Screening TaPnrVSVBhkjmv8pBjIQBRWL 2640741677 MPE Creado el: 22/08/2025 Creado …" at bounding box center [505, 212] width 484 height 56
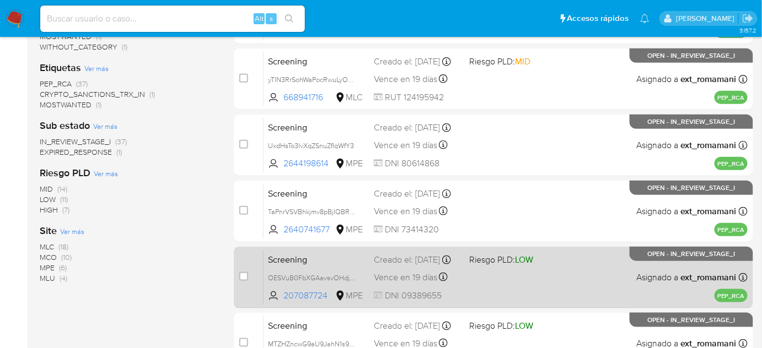
click at [467, 267] on div "Screening OESVuB0FbXGAavsvOHdjv826 207087724 MPE Riesgo PLD: LOW Creado el: 22/…" at bounding box center [505, 278] width 484 height 56
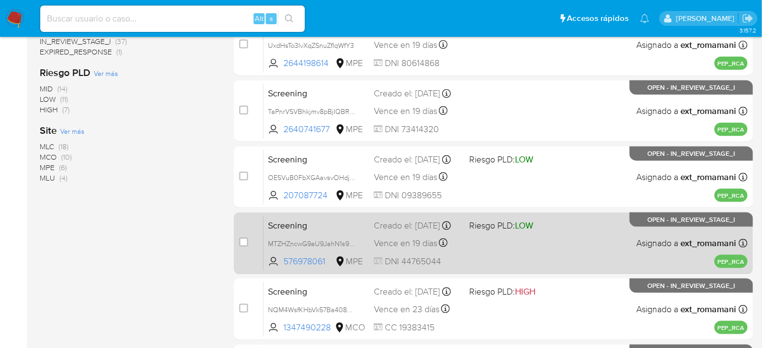
click at [481, 236] on div "Screening MTZHZncwG9aU9JahN1s9gIRM 576978061 MPE Riesgo PLD: LOW Creado el: 22/…" at bounding box center [505, 243] width 484 height 56
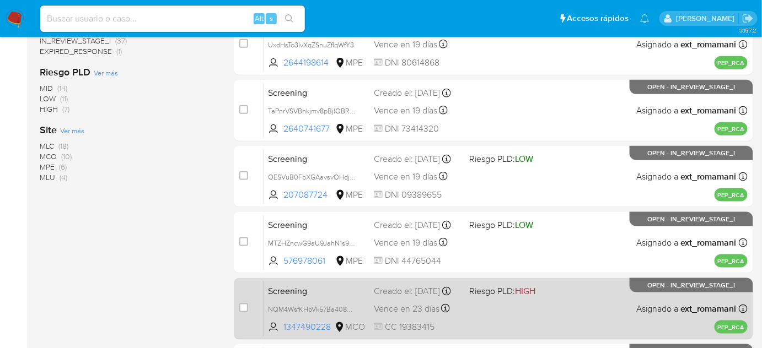
scroll to position [501, 0]
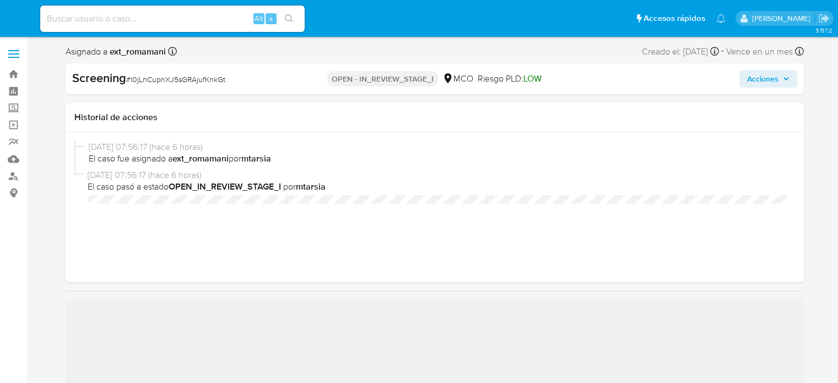
select select "10"
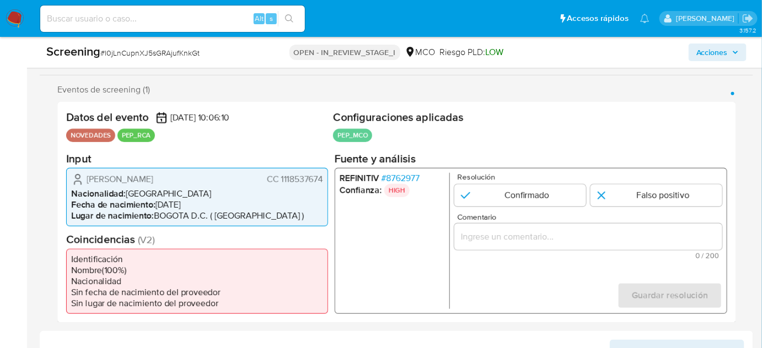
scroll to position [200, 0]
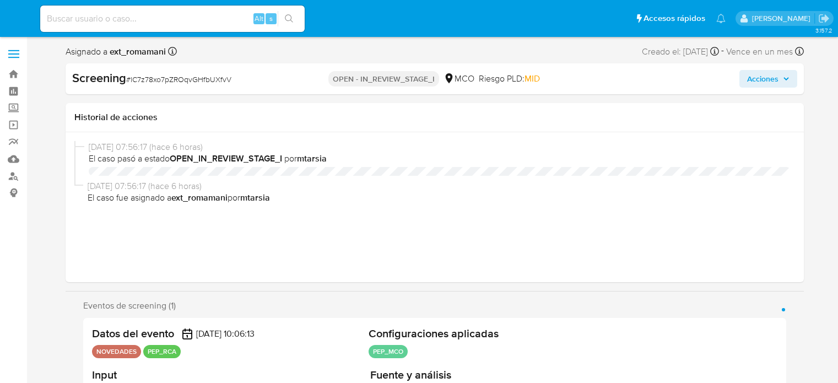
select select "10"
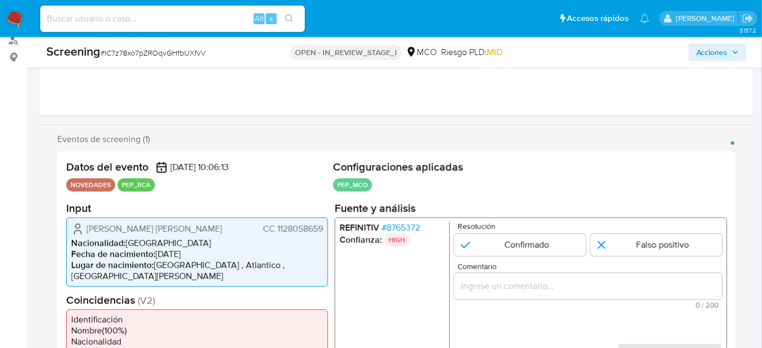
scroll to position [200, 0]
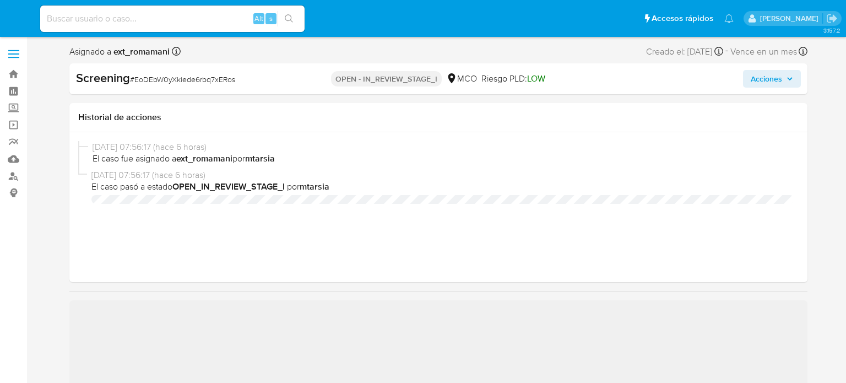
select select "10"
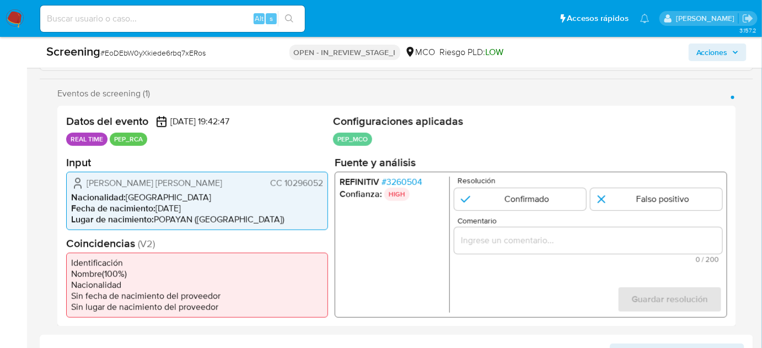
scroll to position [200, 0]
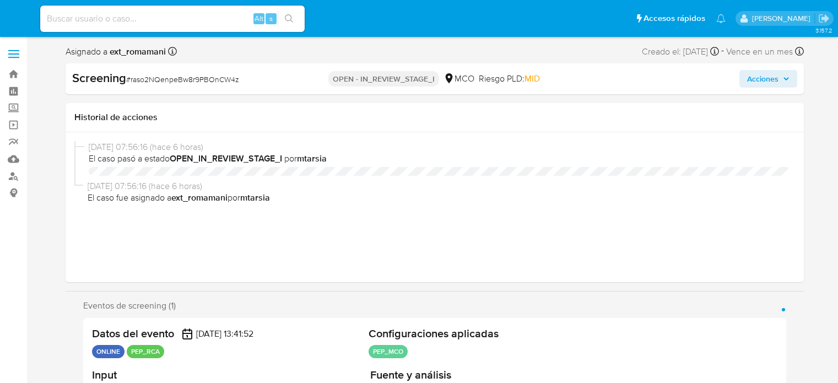
select select "10"
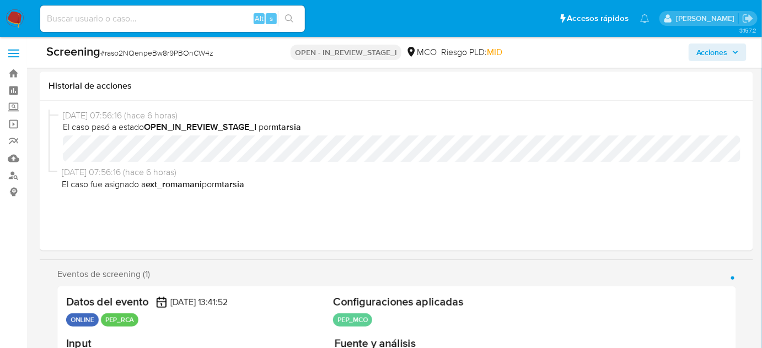
scroll to position [200, 0]
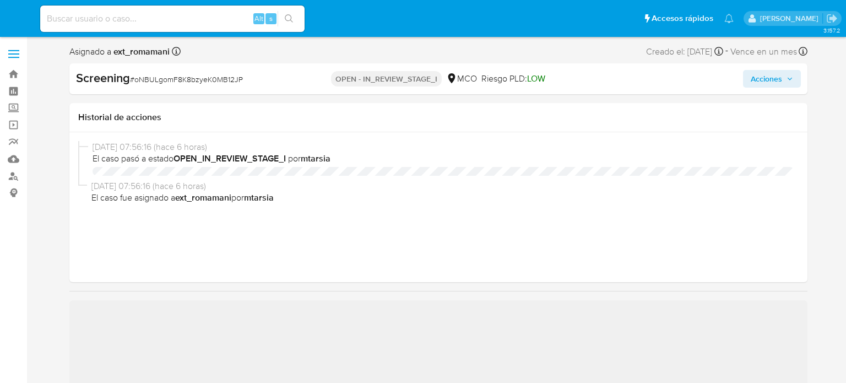
select select "10"
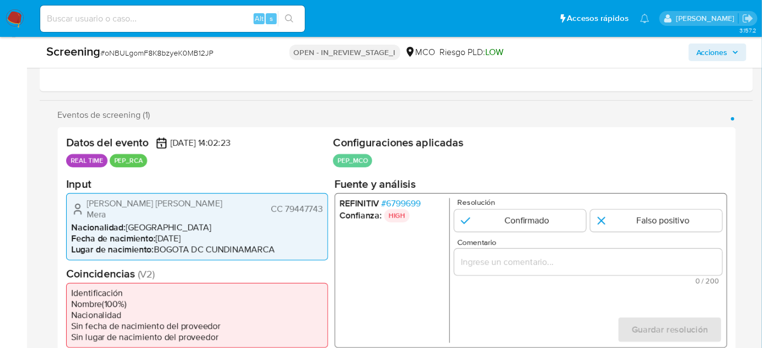
scroll to position [200, 0]
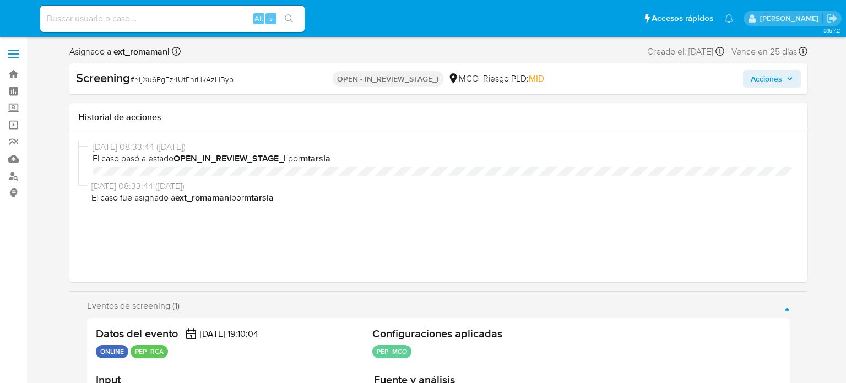
select select "10"
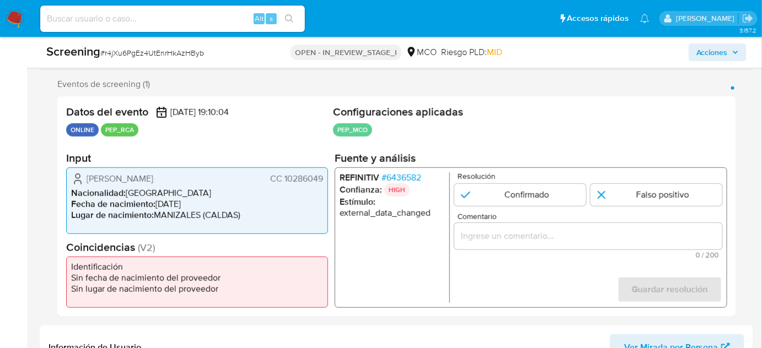
scroll to position [200, 0]
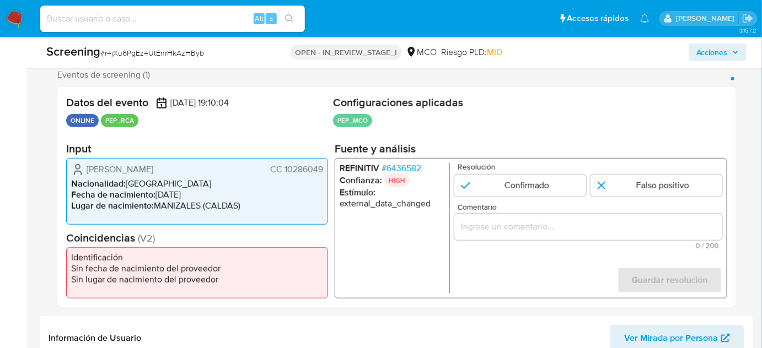
click at [411, 163] on span "# 6436582" at bounding box center [401, 168] width 40 height 11
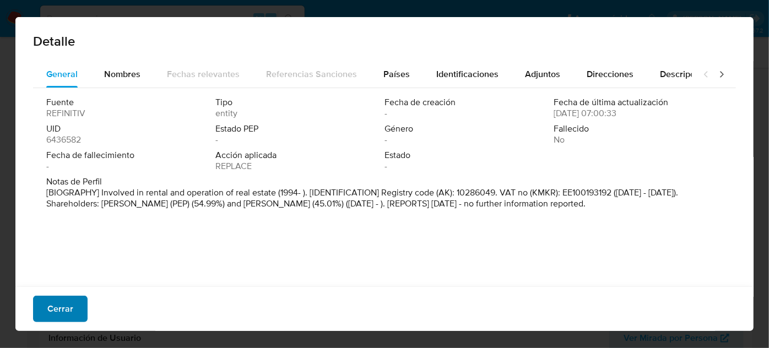
click at [68, 308] on span "Cerrar" at bounding box center [60, 309] width 26 height 24
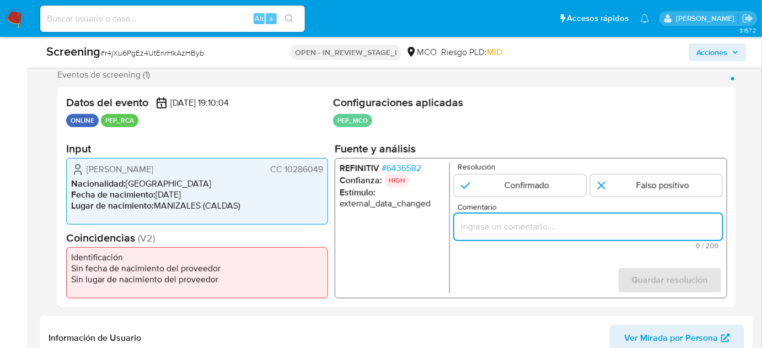
click at [477, 223] on input "Comentario" at bounding box center [588, 227] width 268 height 14
paste input "Titular de cuenta sin coincidencias en listas activas."
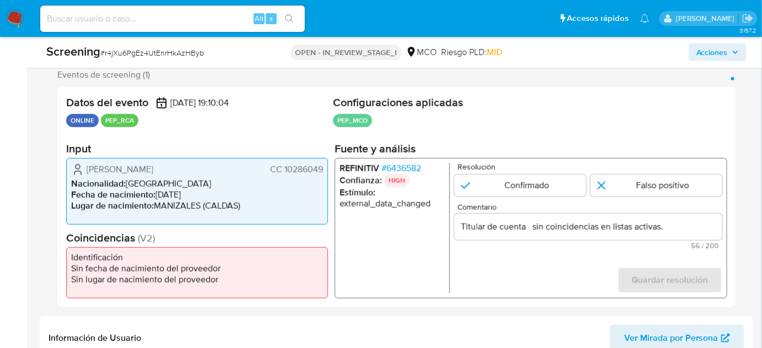
click at [417, 233] on ul "REFINITIV # 6436582 Confianza: HIGH Estímulo : external_data_changed" at bounding box center [394, 228] width 110 height 131
drag, startPoint x: 138, startPoint y: 167, endPoint x: 325, endPoint y: 166, distance: 187.4
click at [325, 166] on div "Juan Carlos Cano Velasquez CC 10286049 Nacionalidad : Colombia Fecha de nacimie…" at bounding box center [197, 191] width 262 height 67
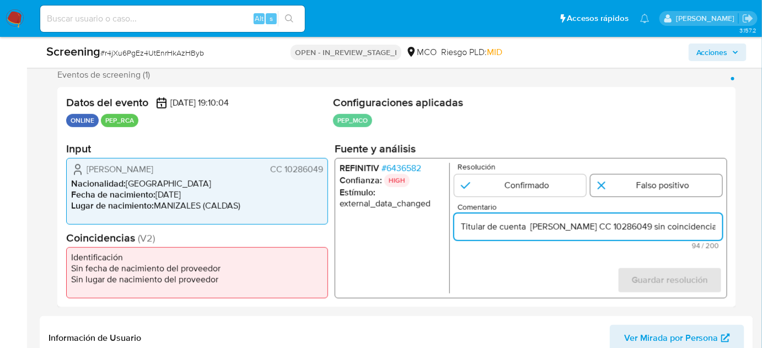
type input "Titular de cuenta Juan Carlos Cano Velasquez CC 10286049 sin coincidencias en l…"
click at [618, 186] on input "1 de 1" at bounding box center [656, 186] width 132 height 22
radio input "true"
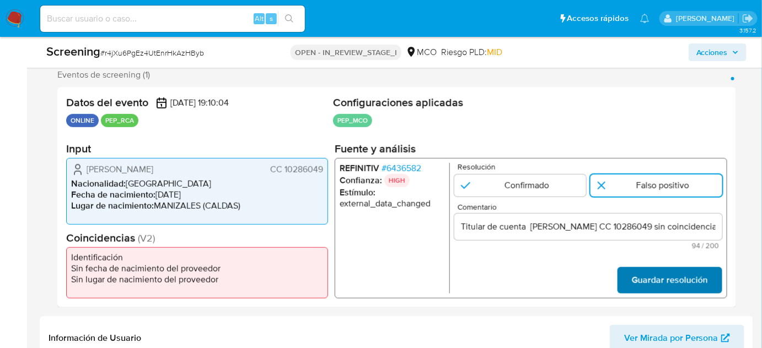
click at [630, 279] on button "Guardar resolución" at bounding box center [669, 280] width 105 height 26
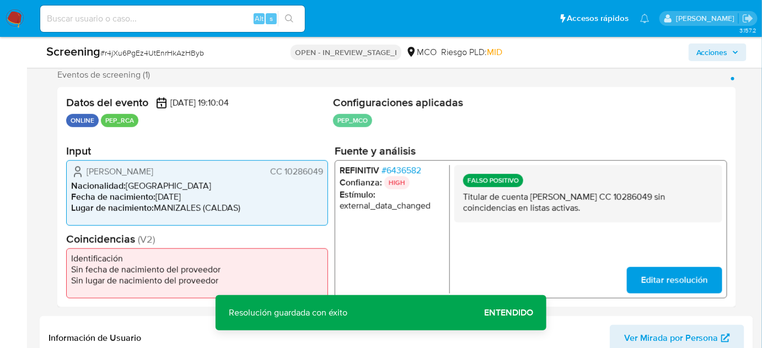
drag, startPoint x: 208, startPoint y: 170, endPoint x: 85, endPoint y: 173, distance: 122.9
click at [85, 173] on div "Juan Carlos Cano Velasquez CC 10286049" at bounding box center [197, 171] width 252 height 13
click at [414, 169] on span "# 6436582" at bounding box center [401, 170] width 40 height 11
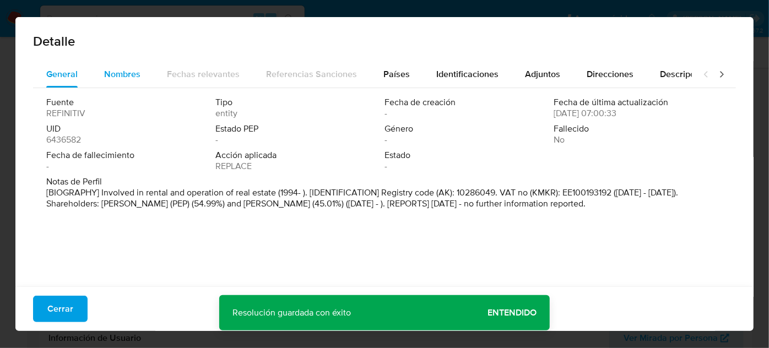
click at [111, 74] on span "Nombres" at bounding box center [122, 74] width 36 height 13
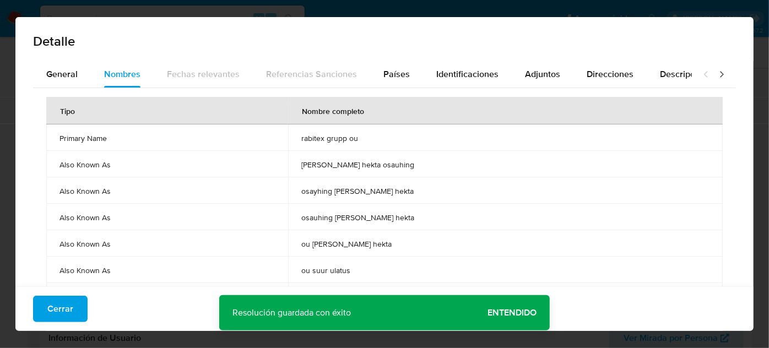
drag, startPoint x: 350, startPoint y: 138, endPoint x: 400, endPoint y: 141, distance: 49.2
click at [400, 141] on td "rabitex grupp ou" at bounding box center [505, 138] width 435 height 26
click at [395, 81] on div "Países" at bounding box center [397, 74] width 26 height 26
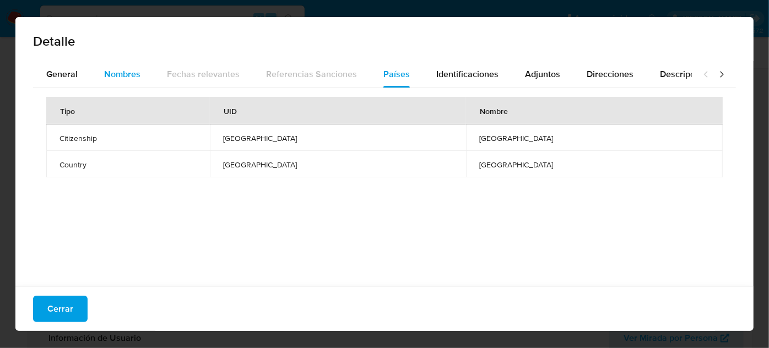
click at [131, 76] on span "Nombres" at bounding box center [122, 74] width 36 height 13
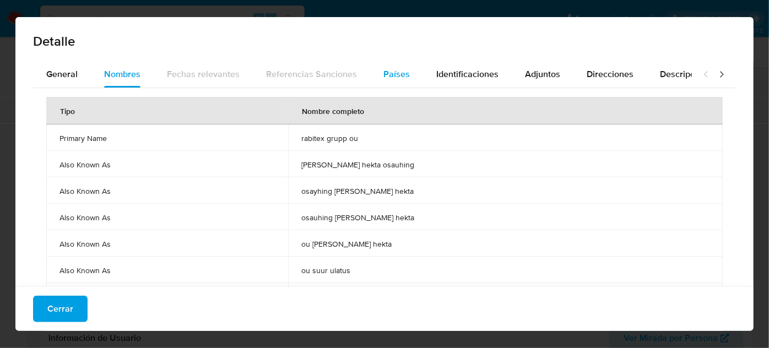
click at [384, 68] on span "Países" at bounding box center [397, 74] width 26 height 13
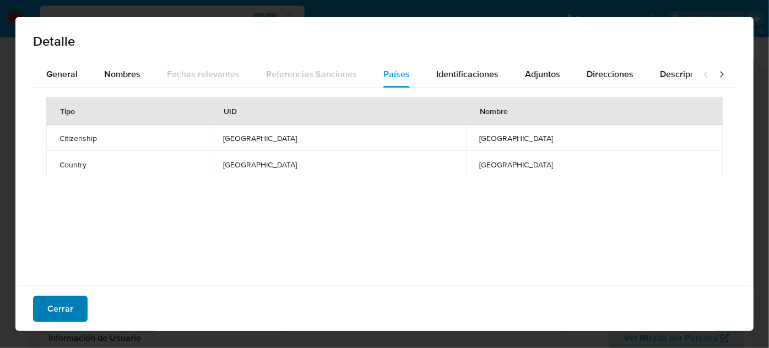
drag, startPoint x: 67, startPoint y: 311, endPoint x: 59, endPoint y: 305, distance: 10.2
click at [66, 311] on span "Cerrar" at bounding box center [60, 309] width 26 height 24
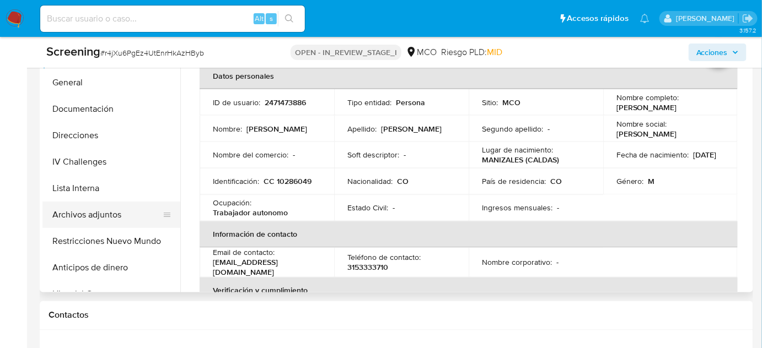
scroll to position [551, 0]
click at [108, 193] on button "Lista Interna" at bounding box center [106, 188] width 129 height 26
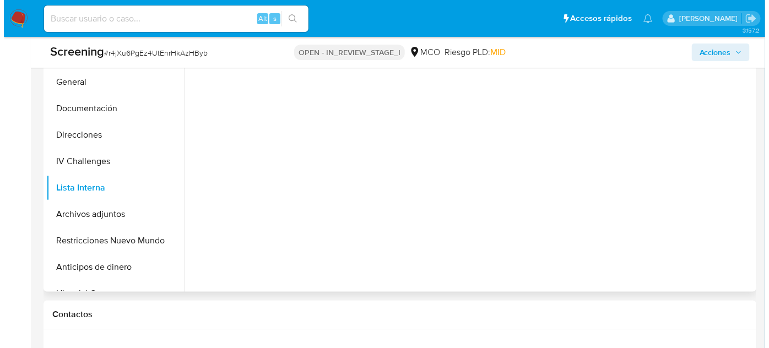
scroll to position [501, 0]
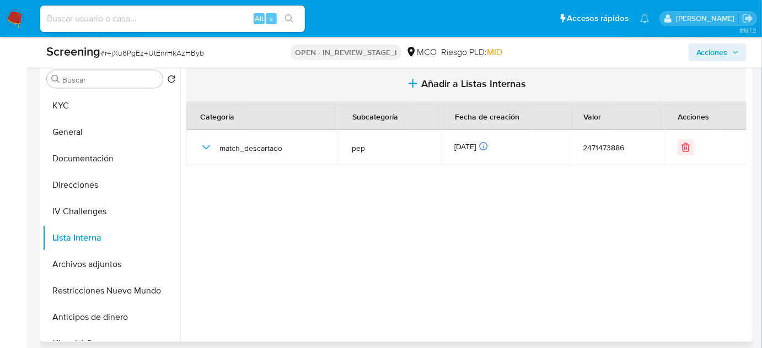
click at [410, 86] on icon "button" at bounding box center [412, 83] width 13 height 13
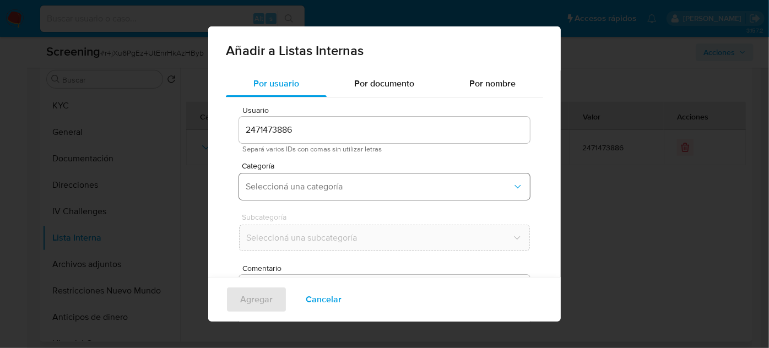
click at [288, 193] on button "Seleccioná una categoría" at bounding box center [384, 187] width 291 height 26
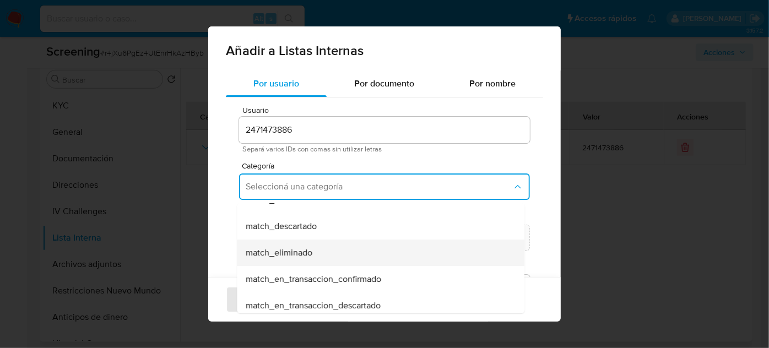
scroll to position [100, 0]
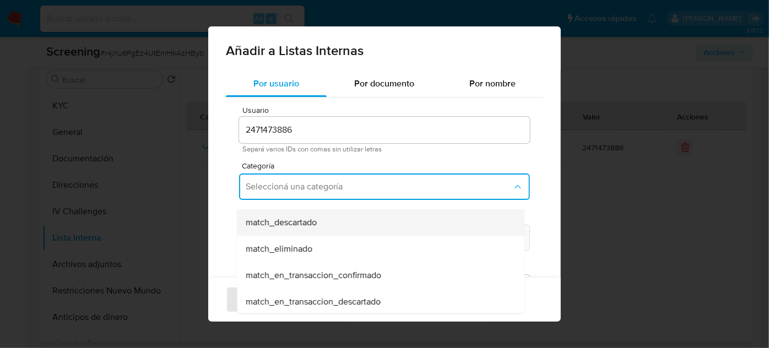
click at [339, 220] on div "match_descartado" at bounding box center [377, 222] width 263 height 26
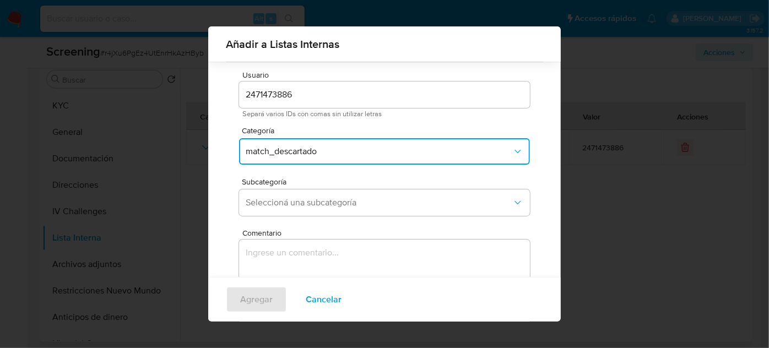
scroll to position [41, 0]
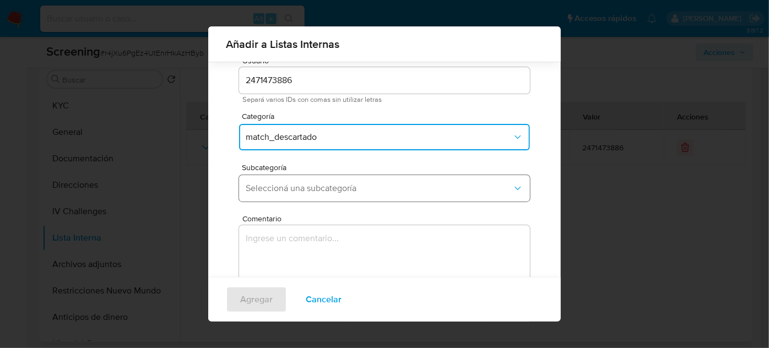
click at [329, 190] on span "Seleccioná una subcategoría" at bounding box center [379, 188] width 267 height 11
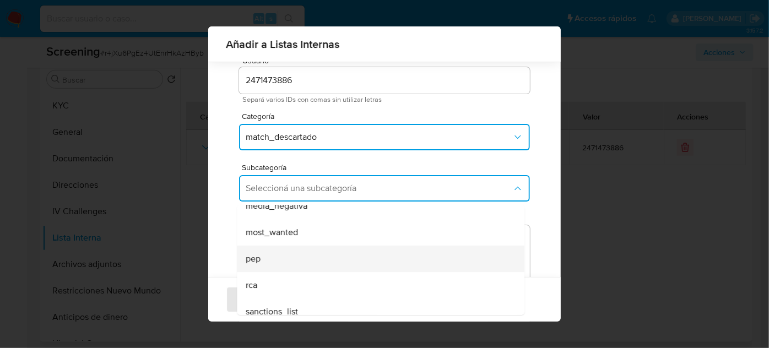
scroll to position [75, 0]
click at [309, 251] on div "pep" at bounding box center [377, 249] width 263 height 26
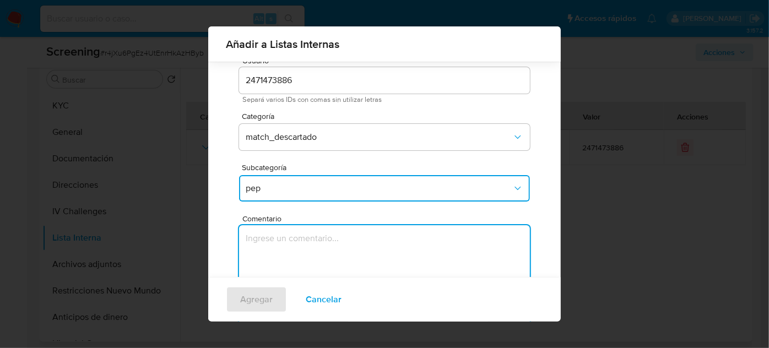
click at [313, 246] on textarea "Comentario" at bounding box center [384, 278] width 291 height 106
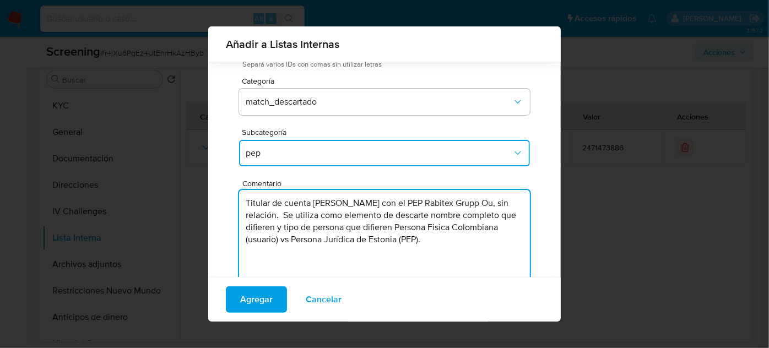
scroll to position [91, 0]
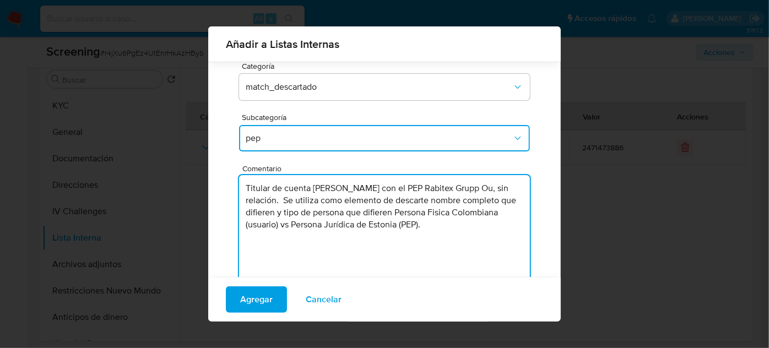
click at [427, 187] on textarea "Titular de cuenta Juan Carlos Cano Velasquez con el PEP Rabitex Grupp Ou, sin r…" at bounding box center [384, 228] width 291 height 106
type textarea "Titular de cuenta Juan Carlos Cano Velasquez genera match con el PEP Rabitex Gr…"
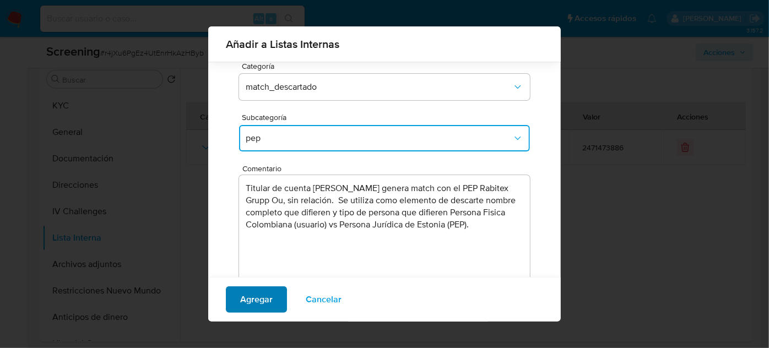
click at [267, 301] on span "Agregar" at bounding box center [256, 300] width 33 height 24
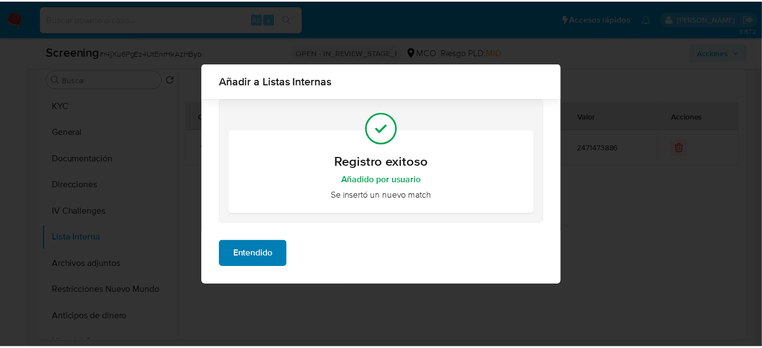
scroll to position [0, 0]
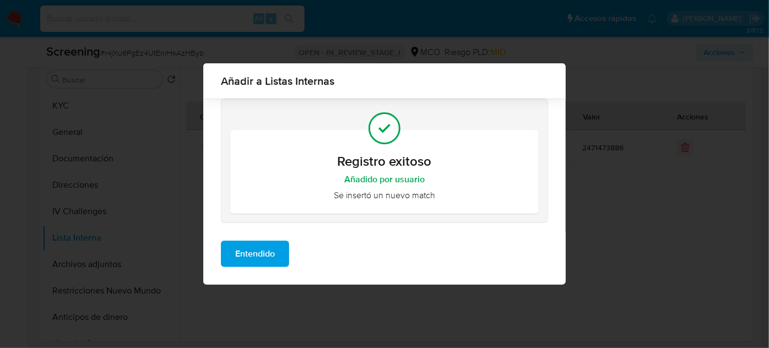
click at [255, 253] on span "Entendido" at bounding box center [255, 254] width 40 height 24
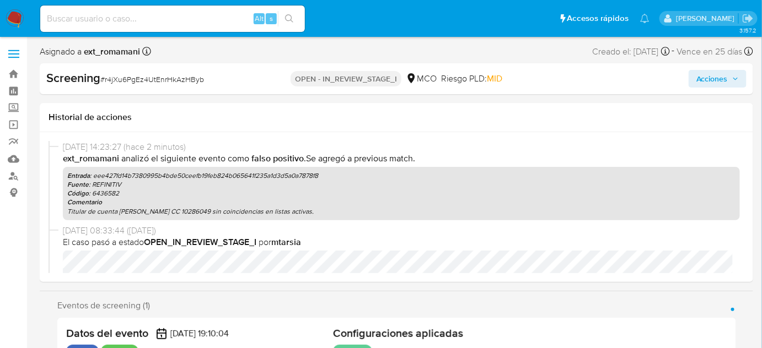
click at [708, 79] on span "Acciones" at bounding box center [711, 79] width 31 height 18
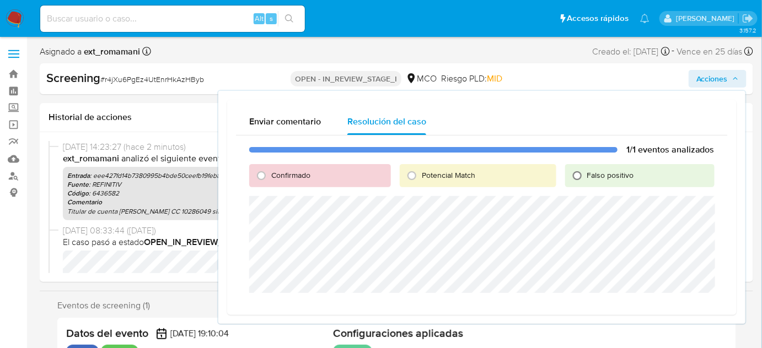
click at [578, 176] on input "Falso positivo" at bounding box center [577, 176] width 18 height 18
radio input "true"
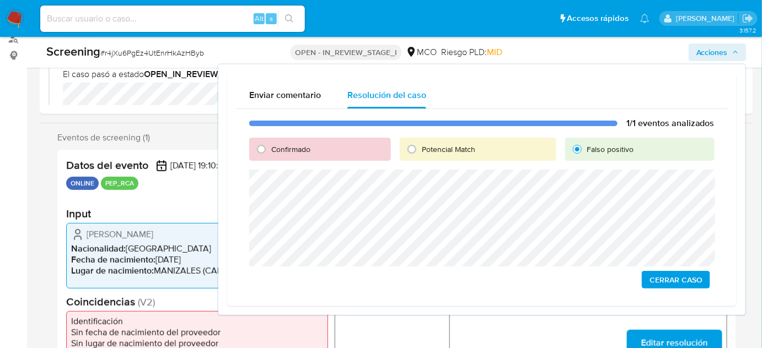
scroll to position [150, 0]
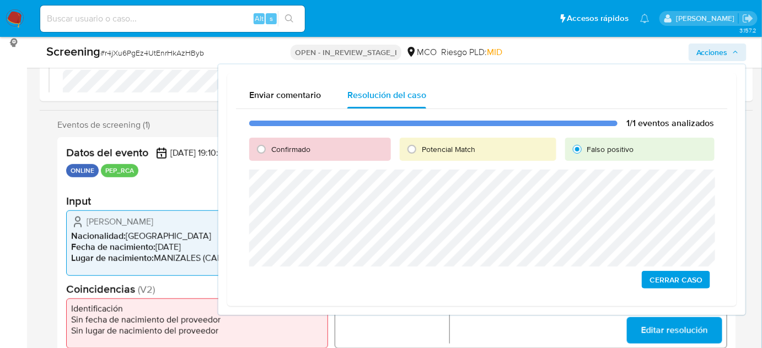
click at [667, 280] on span "Cerrar Caso" at bounding box center [675, 279] width 53 height 15
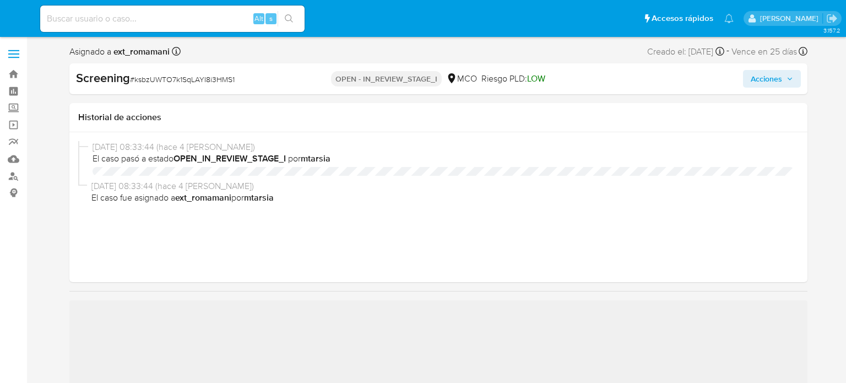
select select "10"
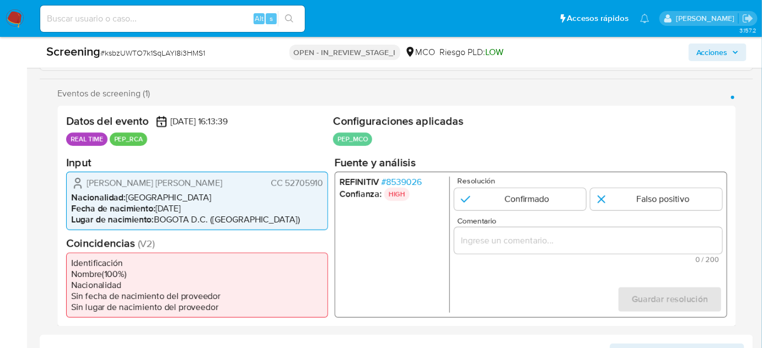
scroll to position [200, 0]
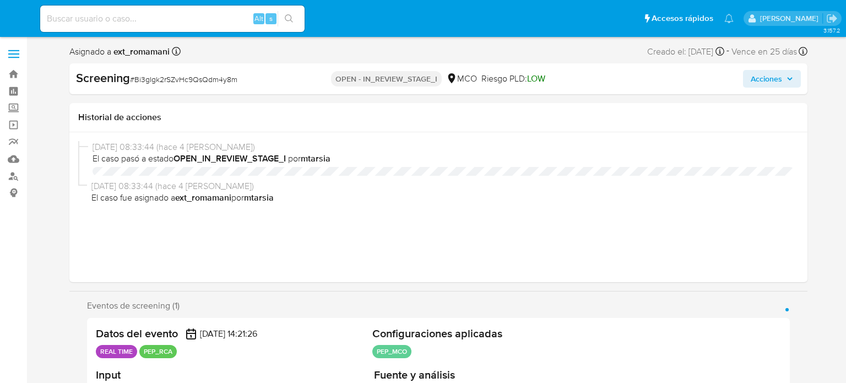
select select "10"
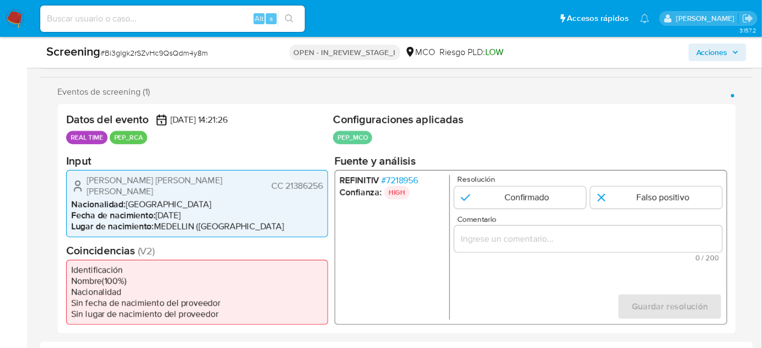
scroll to position [200, 0]
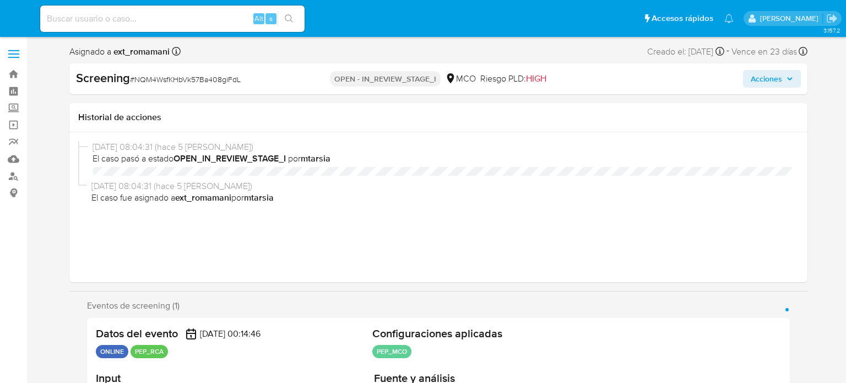
select select "10"
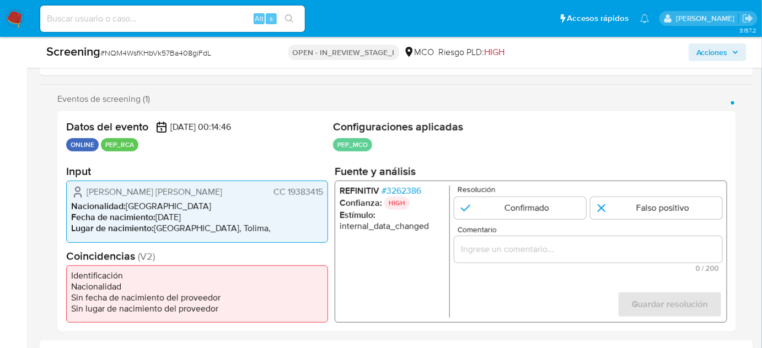
scroll to position [200, 0]
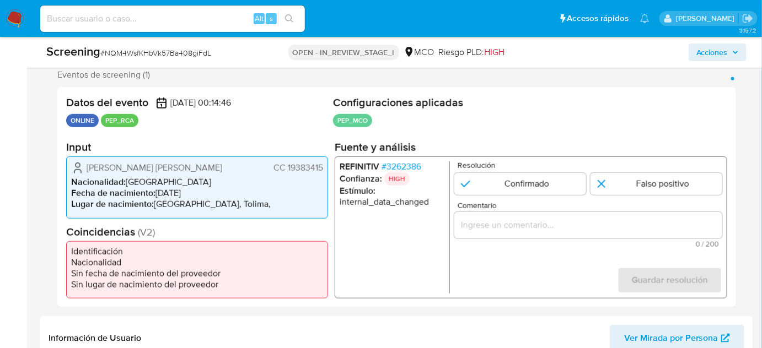
click at [413, 168] on span "# 3262386" at bounding box center [401, 166] width 40 height 11
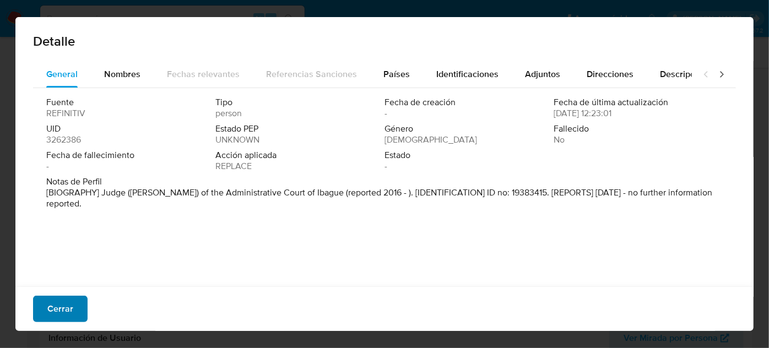
click at [51, 304] on span "Cerrar" at bounding box center [60, 309] width 26 height 24
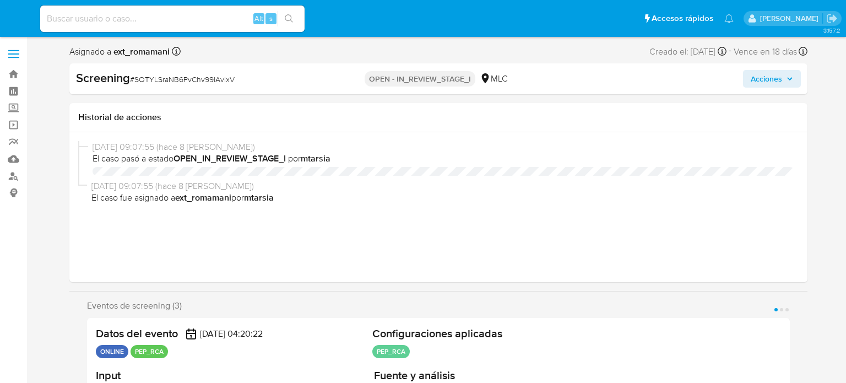
select select "10"
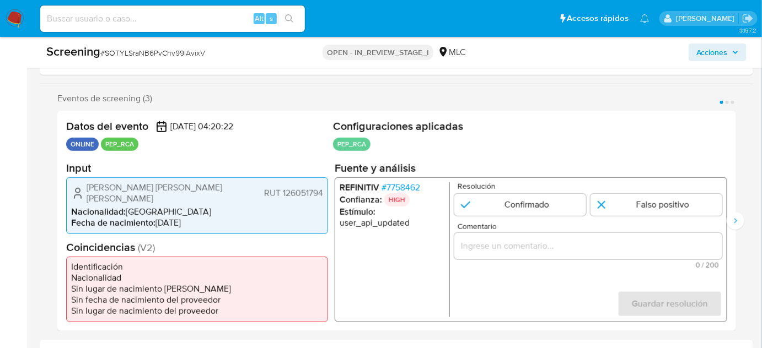
scroll to position [200, 0]
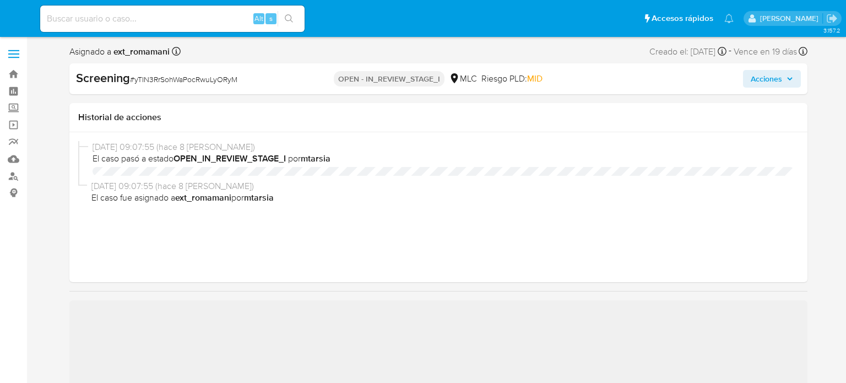
select select "10"
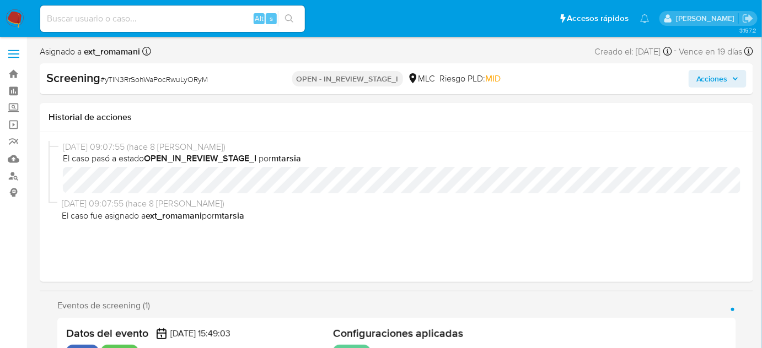
scroll to position [200, 0]
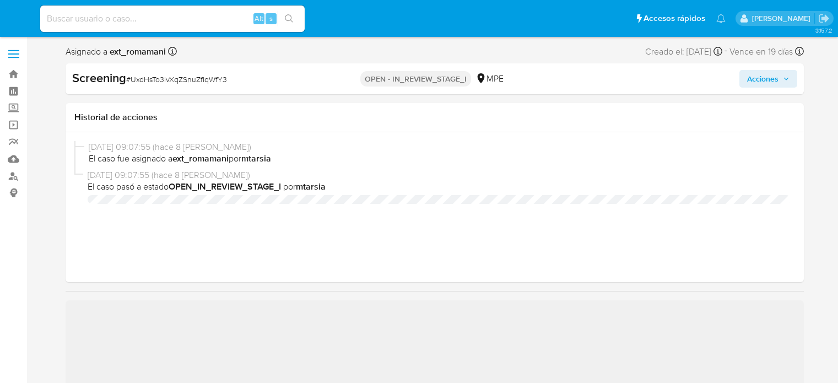
select select "10"
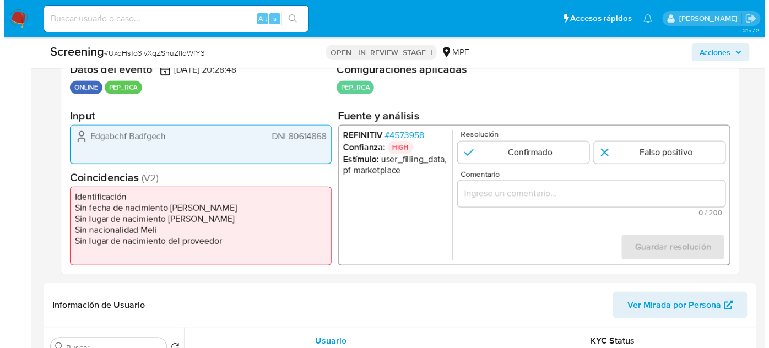
scroll to position [250, 0]
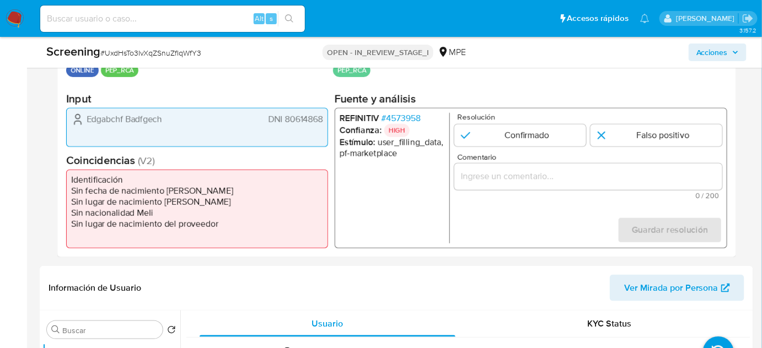
click at [403, 122] on span "# 4573958" at bounding box center [400, 118] width 39 height 11
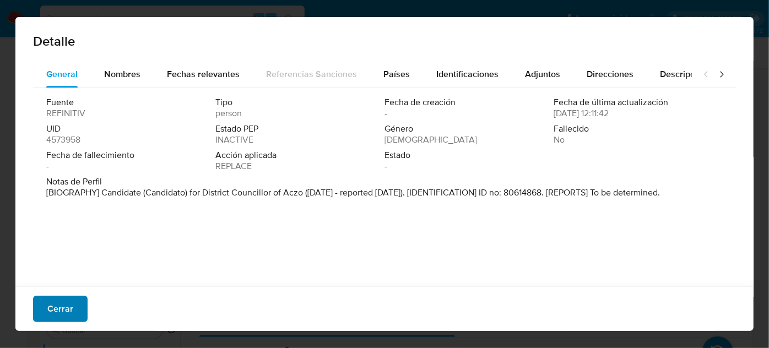
click at [67, 308] on span "Cerrar" at bounding box center [60, 309] width 26 height 24
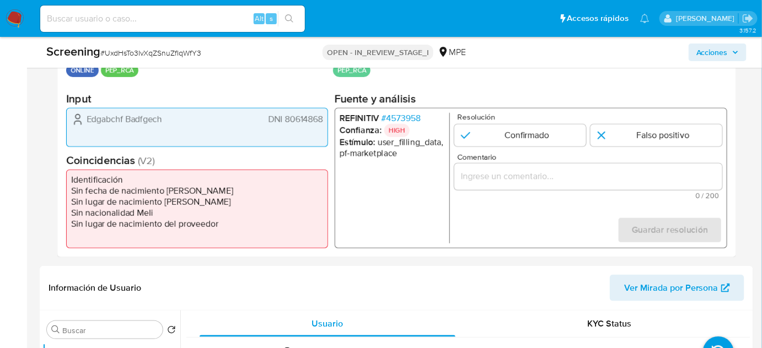
click at [413, 115] on span "# 4573958" at bounding box center [400, 118] width 39 height 11
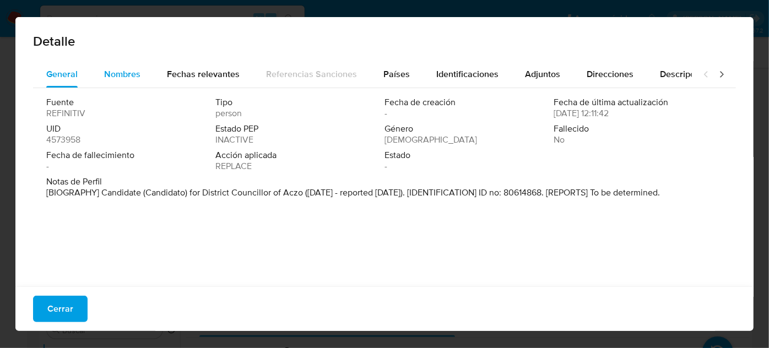
click at [129, 73] on span "Nombres" at bounding box center [122, 74] width 36 height 13
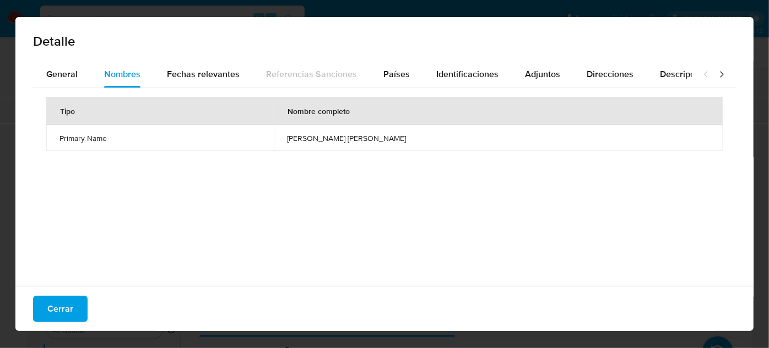
drag, startPoint x: 310, startPoint y: 134, endPoint x: 416, endPoint y: 143, distance: 106.7
click at [416, 143] on td "mario luciano meza moreno" at bounding box center [498, 138] width 449 height 26
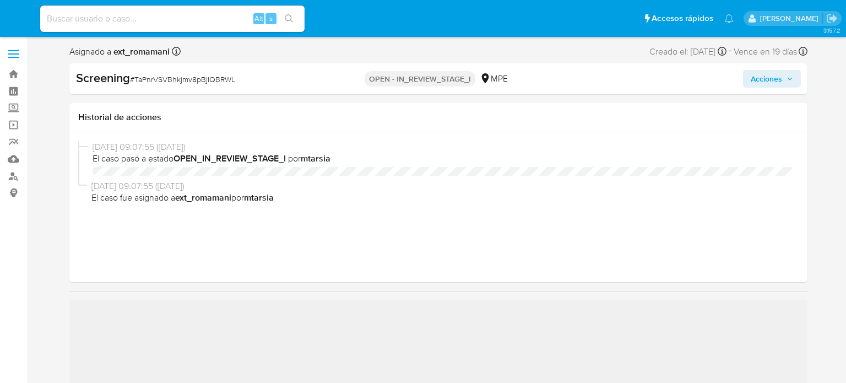
select select "10"
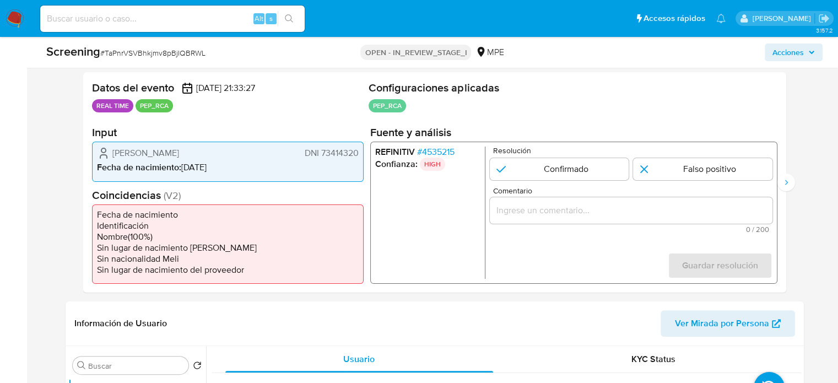
scroll to position [220, 0]
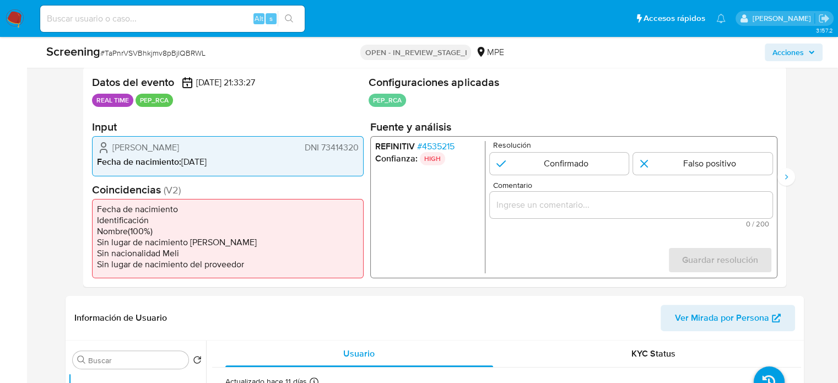
drag, startPoint x: 256, startPoint y: 149, endPoint x: 108, endPoint y: 152, distance: 147.7
click at [108, 152] on div "[PERSON_NAME] DNI 73414320" at bounding box center [228, 147] width 262 height 13
click at [428, 144] on span "# 4535215" at bounding box center [435, 146] width 37 height 11
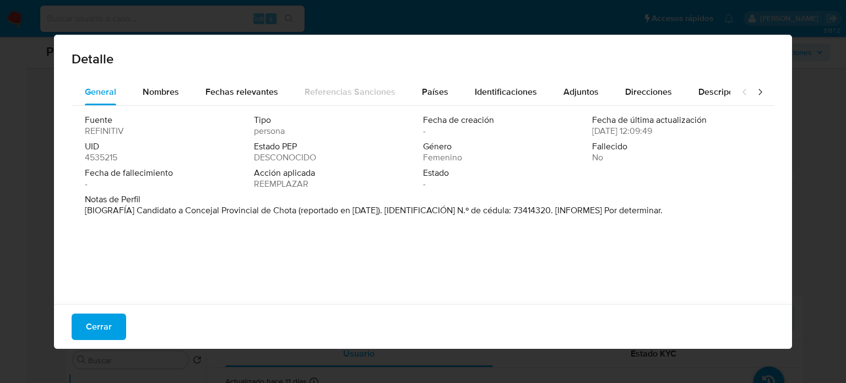
drag, startPoint x: 135, startPoint y: 213, endPoint x: 295, endPoint y: 213, distance: 159.8
click at [295, 213] on font "[BIOGRAFÍA] Candidato a Concejal Provincial de Chota (reportado en septiembre d…" at bounding box center [374, 210] width 578 height 13
click at [115, 325] on button "Cerrar" at bounding box center [99, 327] width 55 height 26
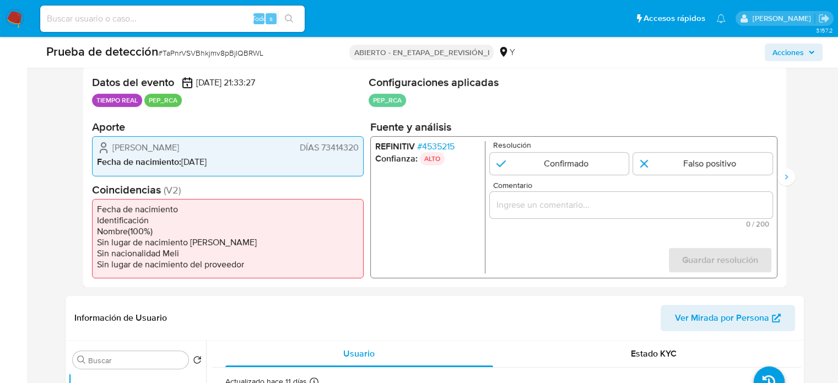
click at [517, 204] on input "Comentario" at bounding box center [630, 205] width 283 height 14
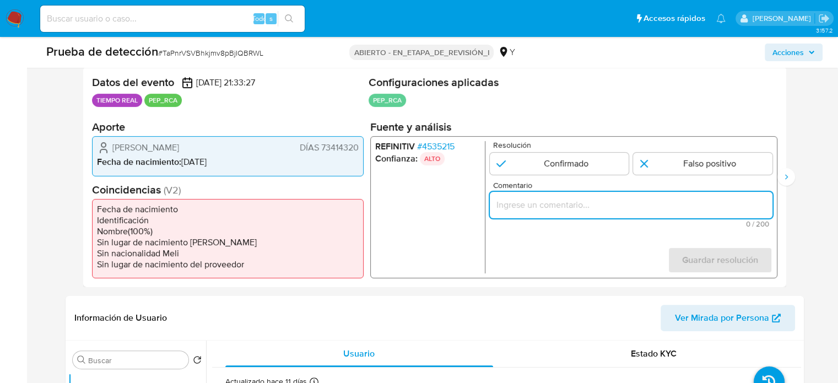
paste input "Titular de cuenta se desempeño como No configurando PEP."
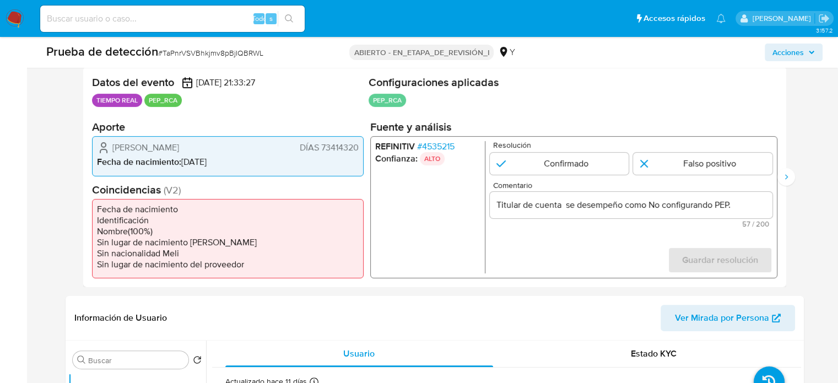
click at [432, 225] on ul "REFINITIV # 4535215 Confianza: ALTO" at bounding box center [430, 207] width 110 height 132
drag, startPoint x: 104, startPoint y: 148, endPoint x: 351, endPoint y: 148, distance: 246.9
click at [351, 148] on div "Neily Nardely Tarrillo Bustamante DÍAS 73414320" at bounding box center [228, 147] width 262 height 13
click at [406, 222] on ul "REFINITIV # 4535215 Confianza: ALTO" at bounding box center [430, 207] width 110 height 132
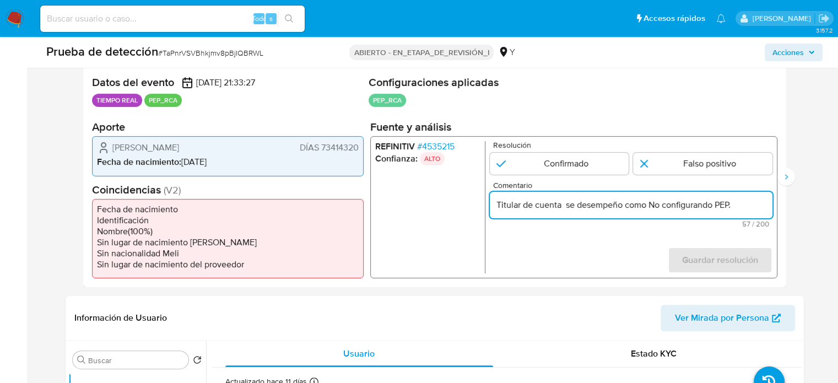
click at [649, 204] on input "Titular de cuenta se desempeño como No configurando PEP." at bounding box center [630, 205] width 283 height 14
paste input "Candidato a Concejal Provincial de Chota en Septiembre de 2018."
type input "Titular de cuenta se desempeño como Candidato a Concejal Provincial de Chota en…"
click at [611, 203] on input "Titular de cuenta se desempeño como Candidato a Concejal Provincial de Chota en…" at bounding box center [630, 205] width 283 height 14
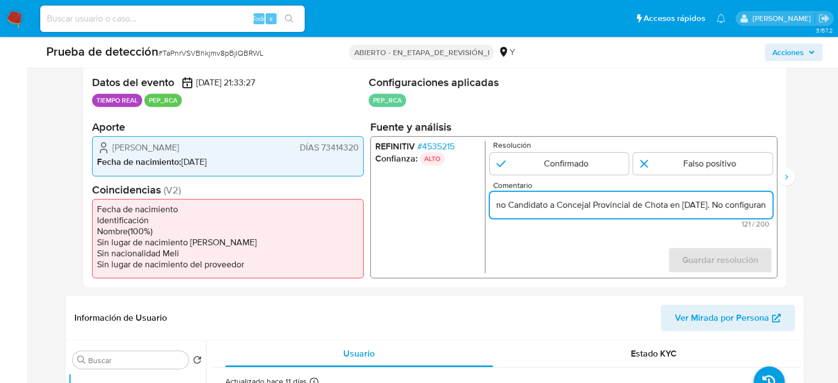
click at [611, 203] on input "Titular de cuenta se desempeño como Candidato a Concejal Provincial de Chota en…" at bounding box center [630, 205] width 283 height 14
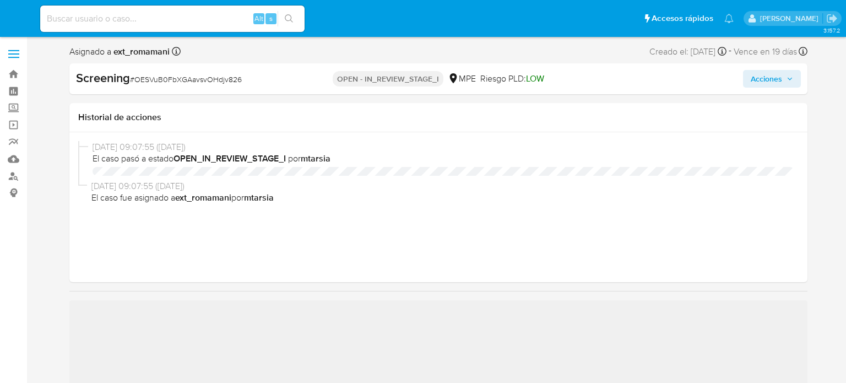
select select "10"
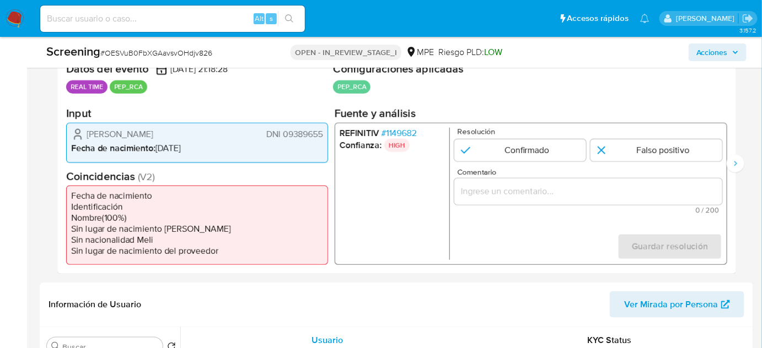
scroll to position [250, 0]
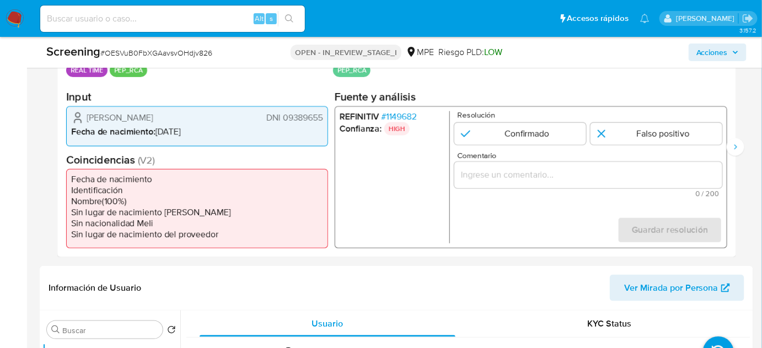
drag, startPoint x: 190, startPoint y: 117, endPoint x: 83, endPoint y: 118, distance: 106.9
click at [83, 118] on div "[PERSON_NAME] DNI 09389655" at bounding box center [197, 117] width 252 height 13
click at [411, 114] on span "# 1149682" at bounding box center [398, 116] width 35 height 11
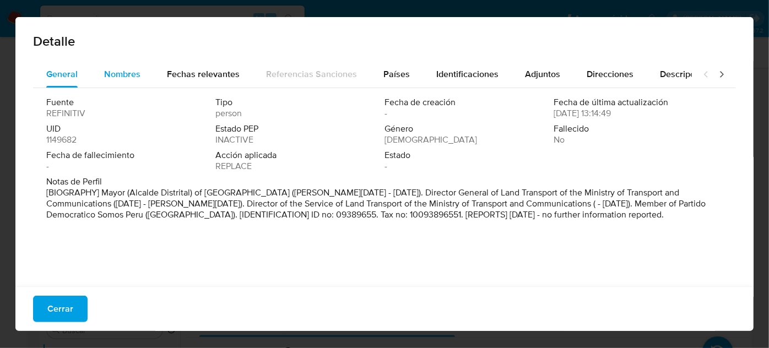
click at [93, 76] on button "Nombres" at bounding box center [122, 74] width 63 height 26
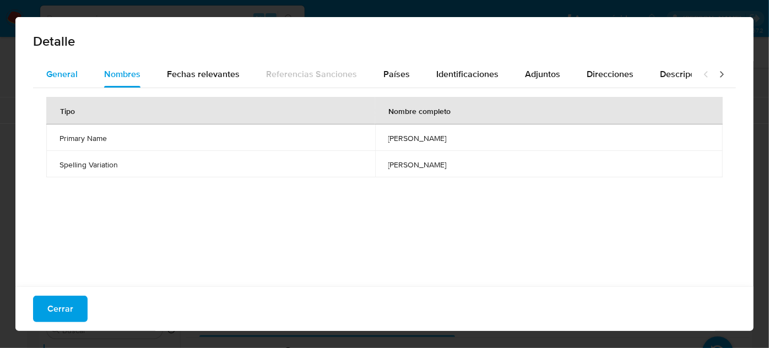
click at [57, 76] on span "General" at bounding box center [61, 74] width 31 height 13
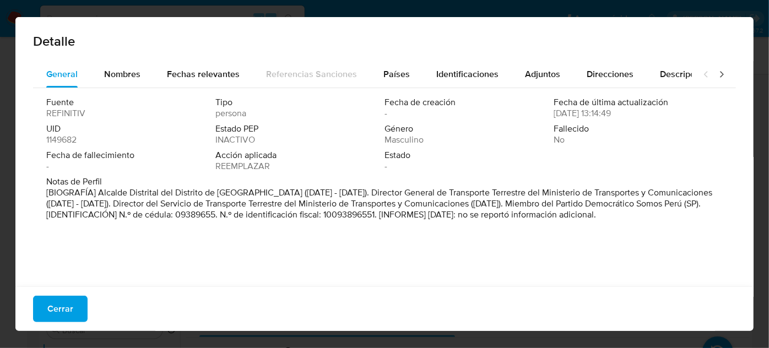
drag, startPoint x: 98, startPoint y: 194, endPoint x: 289, endPoint y: 193, distance: 191.2
click at [289, 193] on font "[BIOGRAFÍA] Alcalde Distrital del Distrito de [GEOGRAPHIC_DATA] ([DATE] - [DATE…" at bounding box center [379, 203] width 666 height 35
click at [61, 308] on span "Cerrar" at bounding box center [60, 309] width 26 height 24
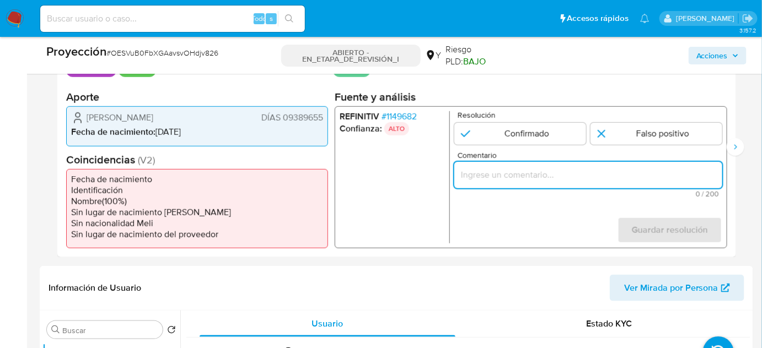
click at [512, 172] on input "Comentario" at bounding box center [588, 175] width 268 height 14
paste input "Titular de cuenta se desempeño como No configurando PEP."
click at [472, 225] on form "Resolución Confirmado Falso positivo Comentario Titular de cuenta se desempeño …" at bounding box center [588, 177] width 268 height 132
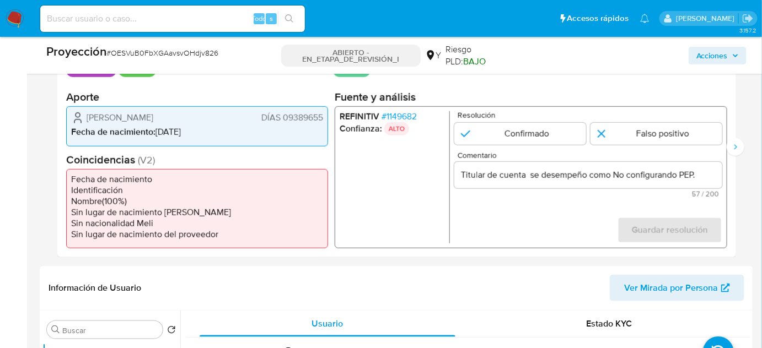
drag, startPoint x: 85, startPoint y: 118, endPoint x: 329, endPoint y: 118, distance: 244.1
click at [329, 118] on div "Datos del evento [DATE] 21:18:28 TIEMPO REAL PEP_RCA Configuraciones aplicadas …" at bounding box center [396, 147] width 678 height 220
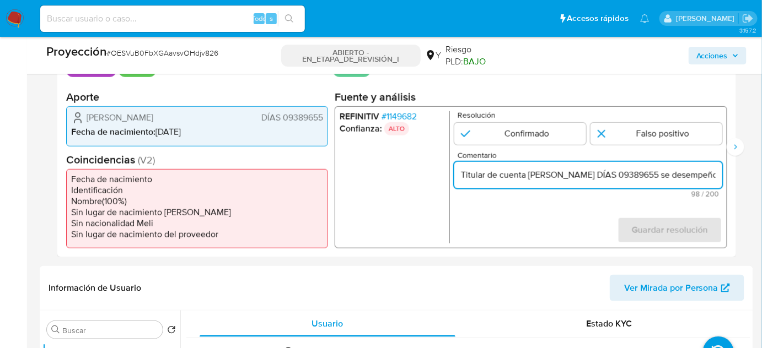
click at [657, 172] on input "Titular de cuenta [PERSON_NAME] DÍAS 09389655 se desempeño como No configurando…" at bounding box center [588, 175] width 268 height 14
drag, startPoint x: 704, startPoint y: 172, endPoint x: 715, endPoint y: 174, distance: 11.8
click at [715, 174] on input "Titular de cuenta [PERSON_NAME], DNI 09389655 se desempeño como No configurando…" at bounding box center [588, 175] width 268 height 14
drag, startPoint x: 691, startPoint y: 177, endPoint x: 715, endPoint y: 175, distance: 24.4
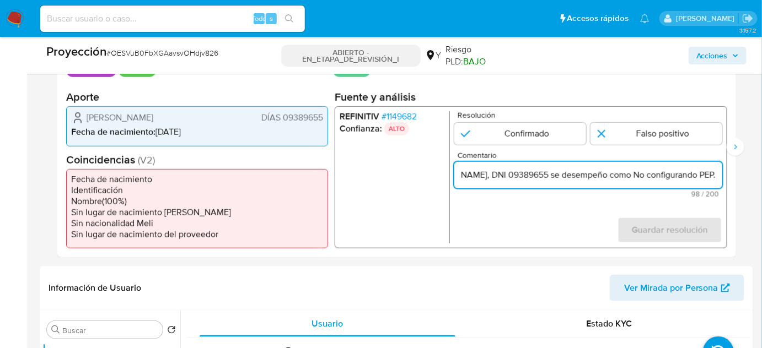
click at [715, 175] on input "Titular de cuenta Roberto Hipólito Gómez Baca, DNI 09389655 se desempeño como N…" at bounding box center [588, 175] width 268 height 14
click at [632, 174] on input "Titular de cuenta Roberto Hipólito Gómez Baca, DNI 09389655 se desempeño como N…" at bounding box center [588, 175] width 268 height 14
paste input "Alcalde Distrital del Distrito de Santiago de Surco hasta 2018."
drag, startPoint x: 701, startPoint y: 174, endPoint x: 716, endPoint y: 174, distance: 14.9
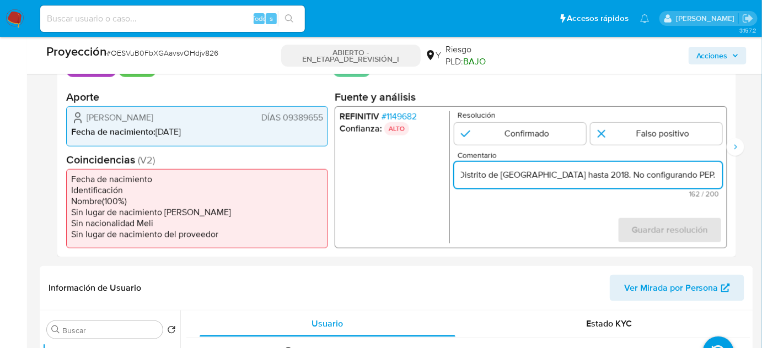
click at [716, 174] on input "Titular de cuenta Roberto Hipólito Gómez Baca, DNI 09389655 se desempeño como A…" at bounding box center [588, 175] width 268 height 14
type input "Titular de cuenta [PERSON_NAME], DNI 09389655 se desempeño como Alcalde Distrit…"
click at [629, 132] on input "1 de 2" at bounding box center [656, 134] width 132 height 22
radio input "true"
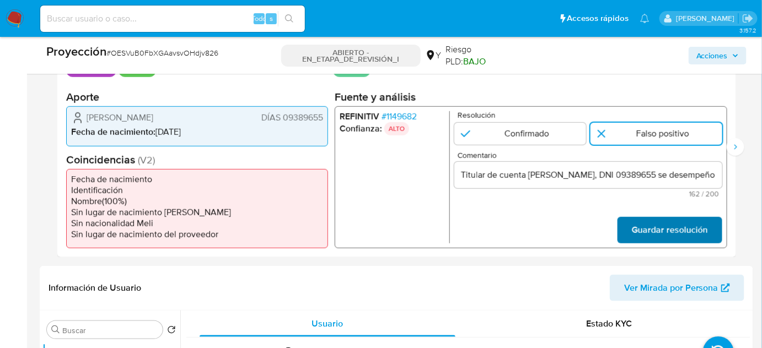
click at [665, 224] on span "Guardar resolución" at bounding box center [670, 230] width 76 height 24
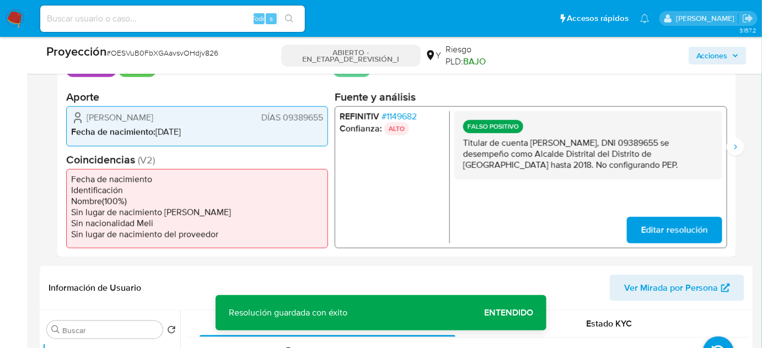
drag, startPoint x: 644, startPoint y: 168, endPoint x: 462, endPoint y: 144, distance: 183.4
click at [463, 144] on p "Titular de cuenta [PERSON_NAME], DNI 09389655 se desempeño como Alcalde Distrit…" at bounding box center [588, 154] width 250 height 33
click at [731, 143] on icon "Siguiente" at bounding box center [735, 147] width 9 height 9
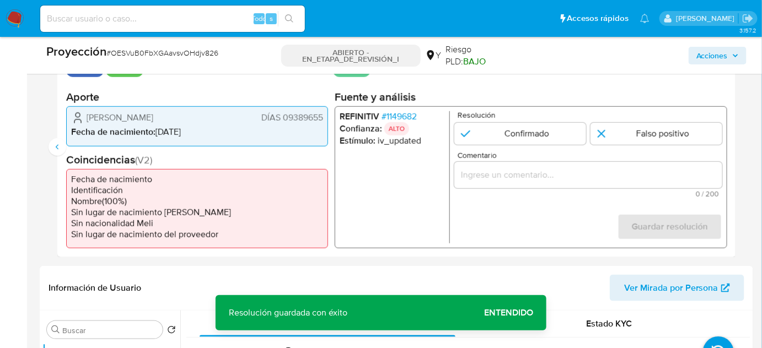
click at [485, 164] on div "2 de 2" at bounding box center [588, 175] width 268 height 26
click at [489, 166] on div "2 de 2" at bounding box center [588, 175] width 268 height 26
click at [540, 175] on input "Comentario" at bounding box center [588, 175] width 268 height 14
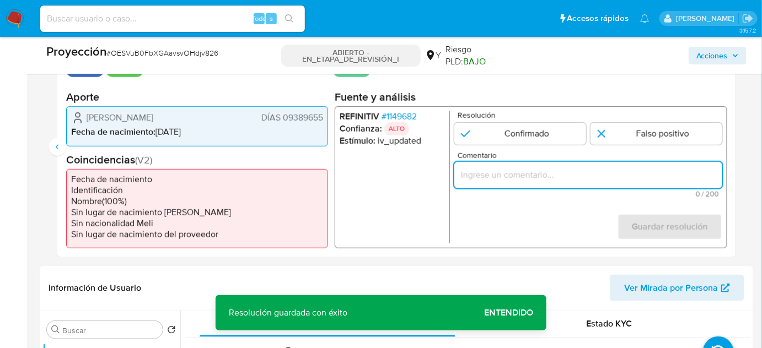
paste input "Titular de cuenta [PERSON_NAME], DNI 09389655 se desempeño como Alcalde Distrit…"
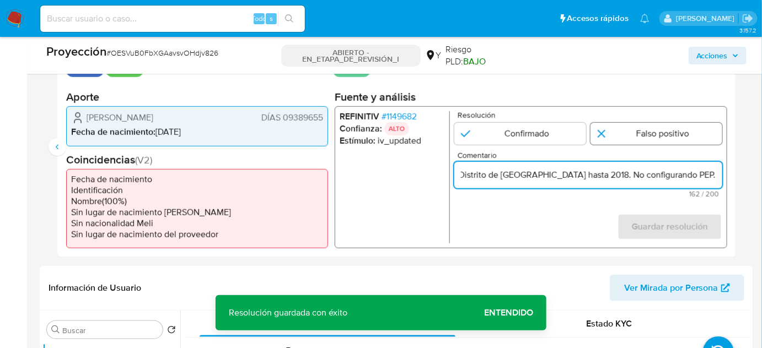
type input "Titular de cuenta [PERSON_NAME], DNI 09389655 se desempeño como Alcalde Distrit…"
click at [619, 133] on input "2 de 2" at bounding box center [656, 134] width 132 height 22
radio input "true"
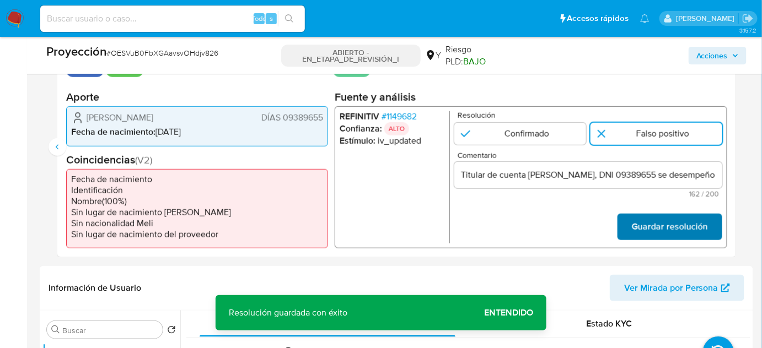
click at [655, 226] on font "Guardar resolución" at bounding box center [670, 227] width 76 height 26
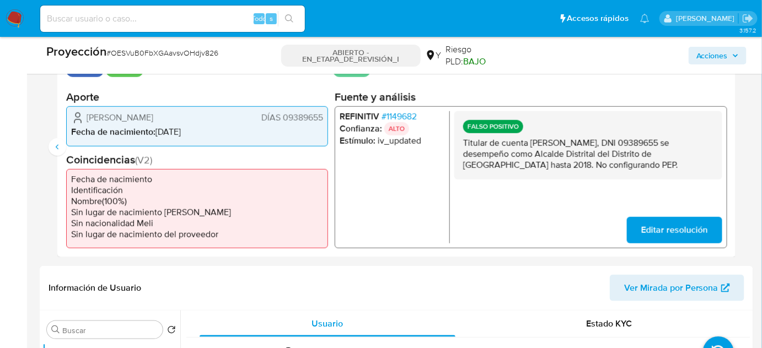
click at [411, 114] on font "1149682" at bounding box center [401, 116] width 30 height 13
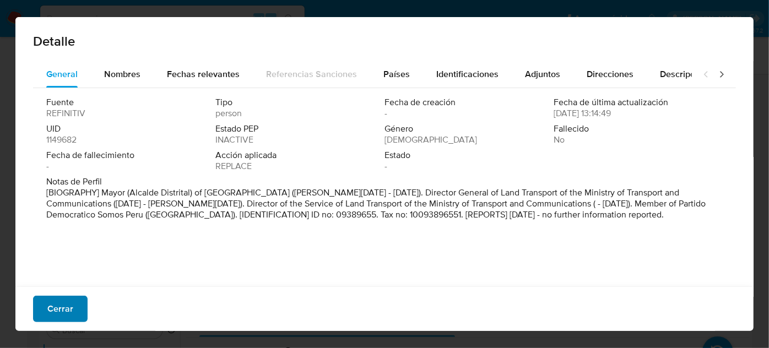
click at [55, 310] on font "Cerrar" at bounding box center [60, 309] width 26 height 26
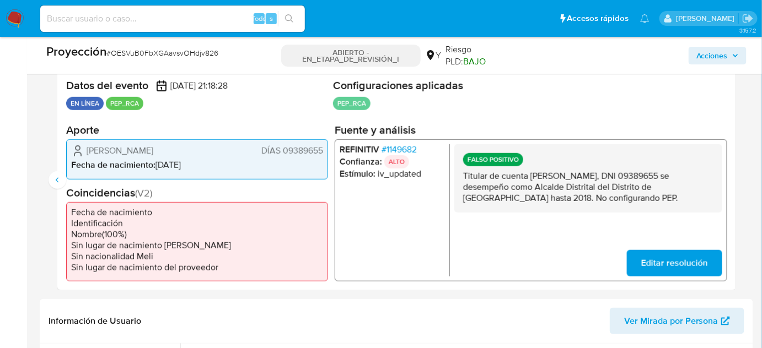
scroll to position [200, 0]
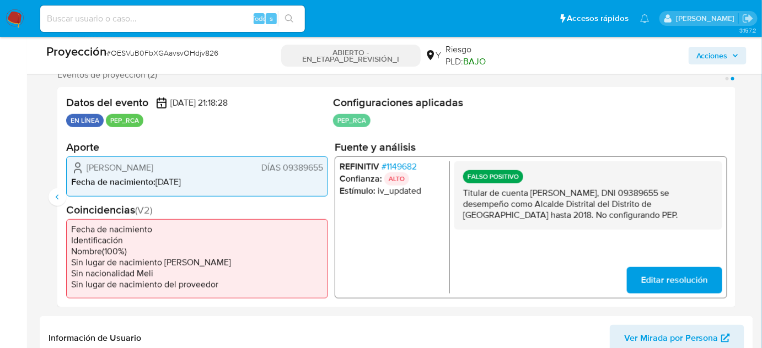
click at [410, 168] on font "1149682" at bounding box center [401, 166] width 30 height 13
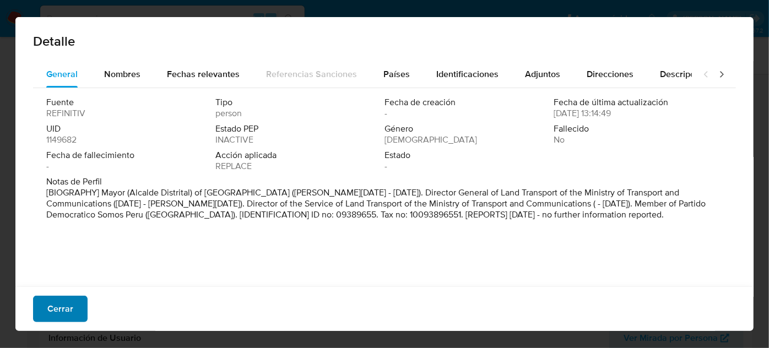
click at [61, 314] on font "Cerrar" at bounding box center [60, 309] width 26 height 26
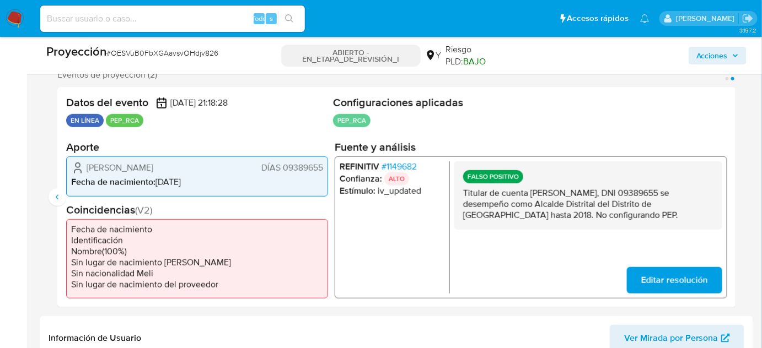
click at [666, 279] on span "Editar resolución" at bounding box center [674, 280] width 67 height 24
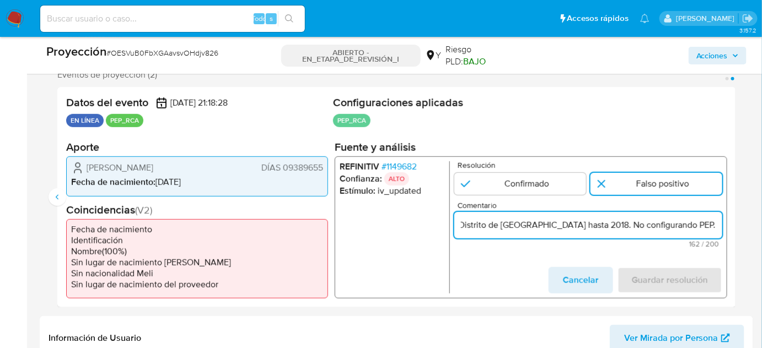
scroll to position [0, 396]
drag, startPoint x: 612, startPoint y: 224, endPoint x: 723, endPoint y: 224, distance: 110.8
click at [723, 224] on div "REFINITIV # 1149682 Confianza: ALTO Estímulo : iv_updated Resolución Confirmado…" at bounding box center [530, 227] width 392 height 142
click at [701, 224] on input "Titular de cuenta Roberto Hipólito Gómez Baca, DNI 09389655 se desempeño como A…" at bounding box center [588, 225] width 268 height 14
drag, startPoint x: 632, startPoint y: 223, endPoint x: 740, endPoint y: 223, distance: 108.6
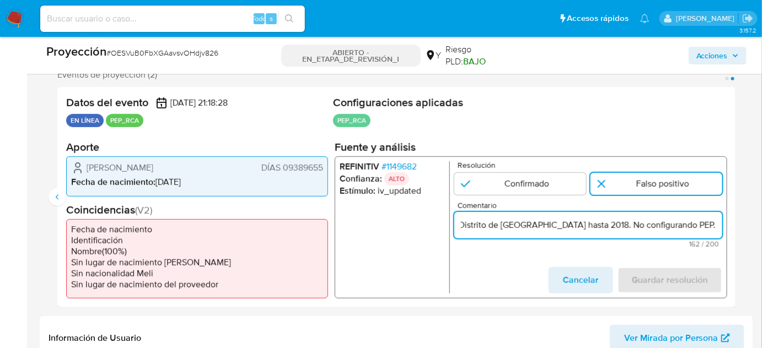
click at [740, 223] on div "Eventos de proyección (2) Página 1 Página 2 Datos del evento 22/08/2025 21:18:2…" at bounding box center [396, 188] width 713 height 238
click at [700, 224] on input "Titular de cuenta Roberto Hipólito Gómez Baca, DNI 09389655 se desempeño como A…" at bounding box center [588, 225] width 268 height 14
drag, startPoint x: 633, startPoint y: 223, endPoint x: 714, endPoint y: 230, distance: 81.3
click at [714, 230] on input "Titular de cuenta Roberto Hipólito Gómez Baca, DNI 09389655 se desempeño como A…" at bounding box center [588, 225] width 268 height 14
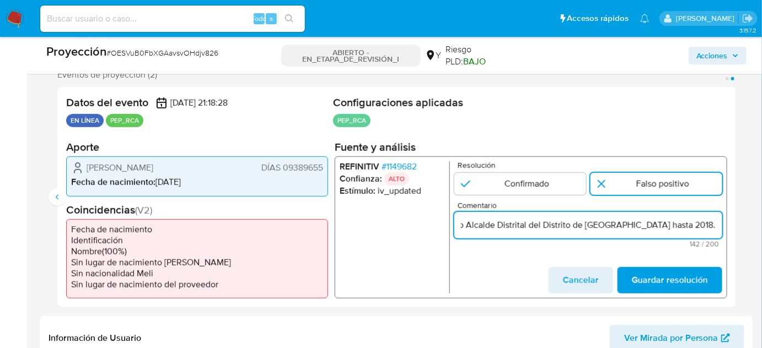
scroll to position [0, 313]
drag, startPoint x: 478, startPoint y: 225, endPoint x: 714, endPoint y: 226, distance: 235.9
click at [714, 226] on input "Titular de cuenta Roberto Hipólito Gómez Baca, DNI 09389655 se desempeño como A…" at bounding box center [588, 225] width 268 height 14
paste input "Candidato a Regidor desde Santiago de Surco en 2022."
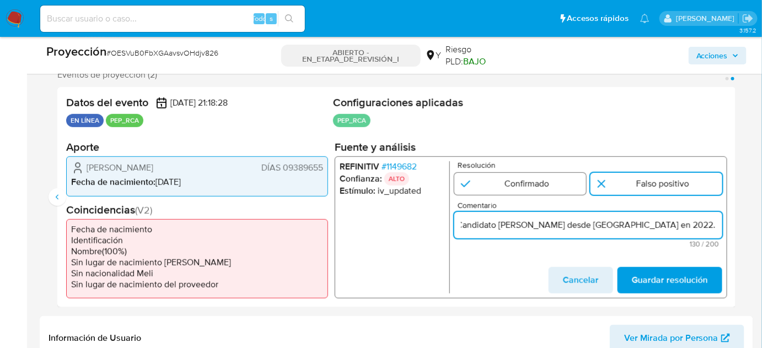
type input "Titular de cuenta Roberto Hipólito Gómez Baca, DNI 09389655 se desempeño como C…"
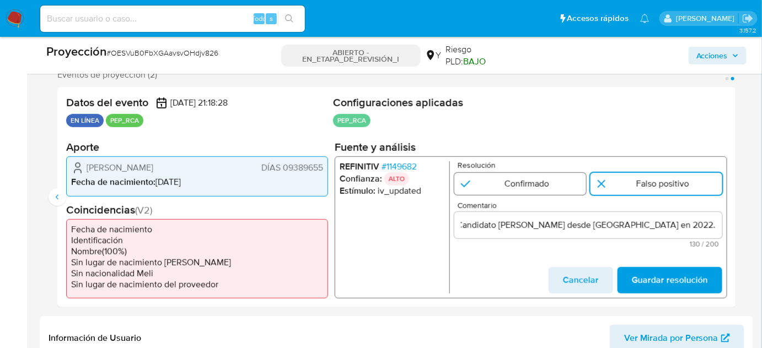
scroll to position [0, 0]
click at [533, 181] on input "2 de 2" at bounding box center [520, 184] width 132 height 22
radio input "true"
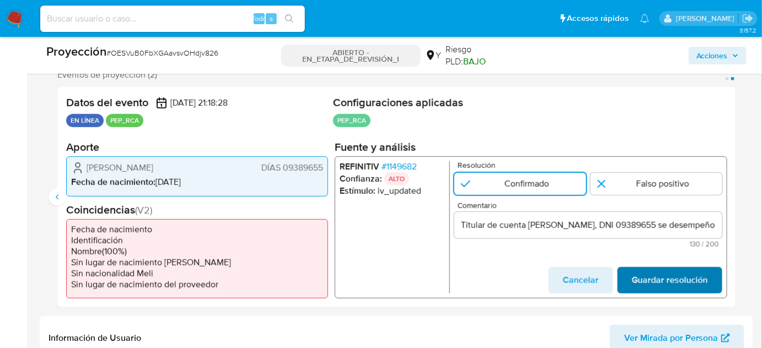
click at [638, 272] on span "Guardar resolución" at bounding box center [670, 280] width 76 height 24
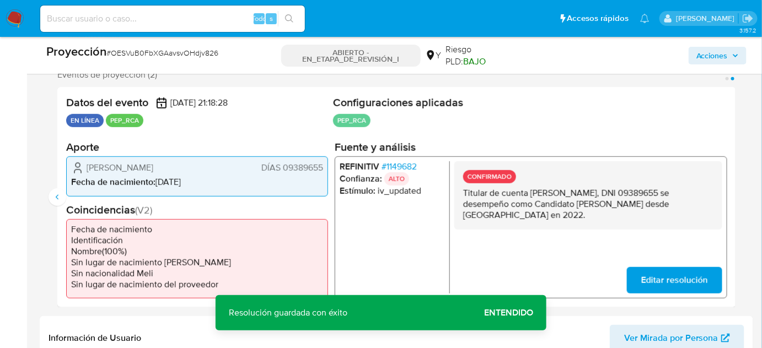
drag, startPoint x: 545, startPoint y: 213, endPoint x: 457, endPoint y: 191, distance: 90.3
click at [457, 191] on div "CONFIRMADO Titular de cuenta Roberto Hipólito Gómez Baca, DNI 09389655 se desem…" at bounding box center [588, 195] width 268 height 68
click at [58, 193] on icon "Anterior" at bounding box center [57, 197] width 9 height 9
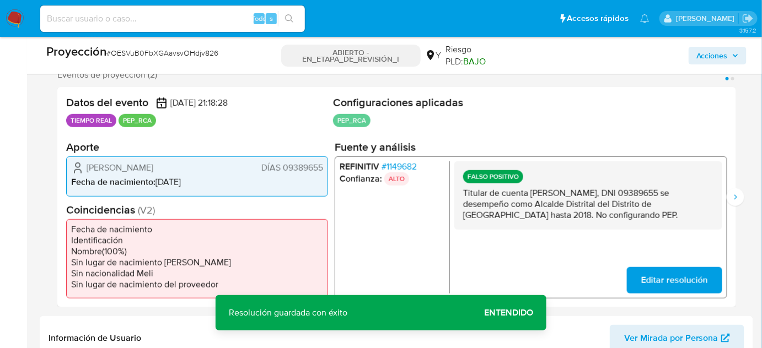
click at [667, 280] on span "Editar resolución" at bounding box center [674, 280] width 67 height 24
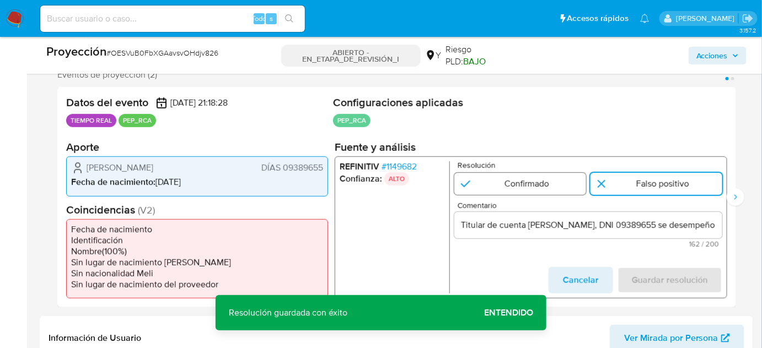
click at [512, 186] on input "1 de 2" at bounding box center [520, 184] width 132 height 22
radio input "true"
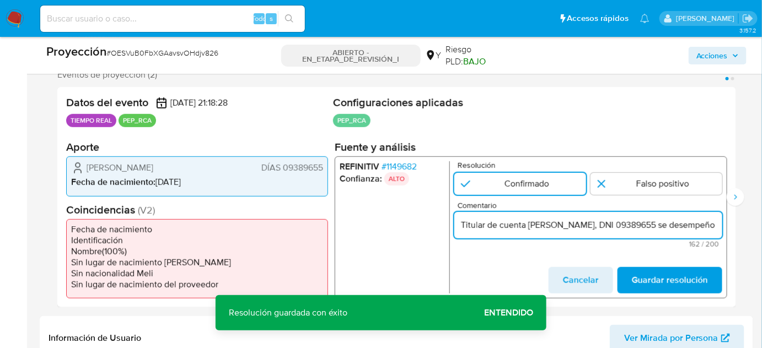
click at [464, 223] on input "Titular de cuenta Roberto Hipólito Gómez Baca, DNI 09389655 se desempeño como A…" at bounding box center [588, 225] width 268 height 14
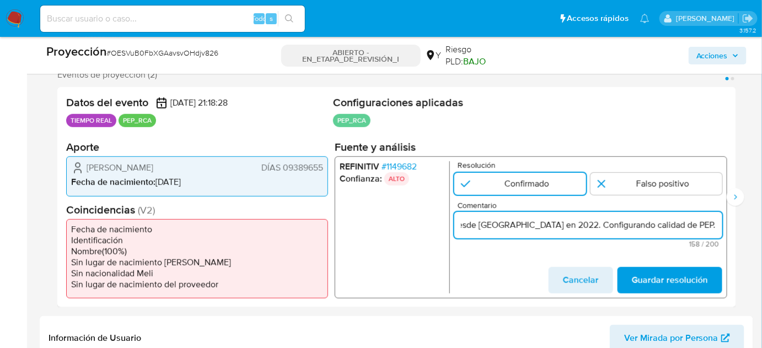
scroll to position [0, 407]
click at [657, 230] on input "Titular de cuenta Roberto Hipólito Gómez Baca, DNI 09389655 se desempeño como C…" at bounding box center [588, 225] width 268 height 14
type input "Titular de cuenta Roberto Hipólito Gómez Baca, DNI 09389655 se desempeño como C…"
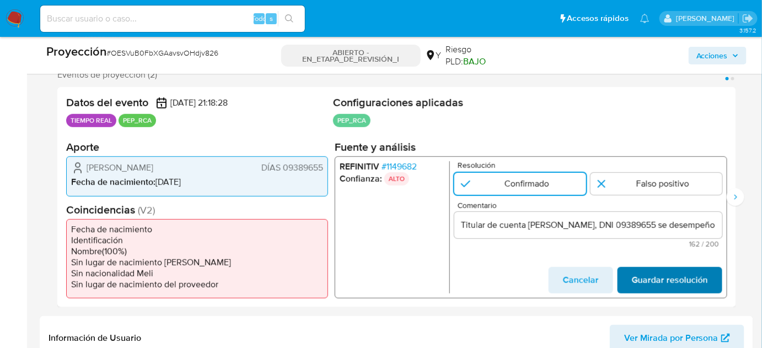
click at [670, 272] on span "Guardar resolución" at bounding box center [670, 280] width 76 height 24
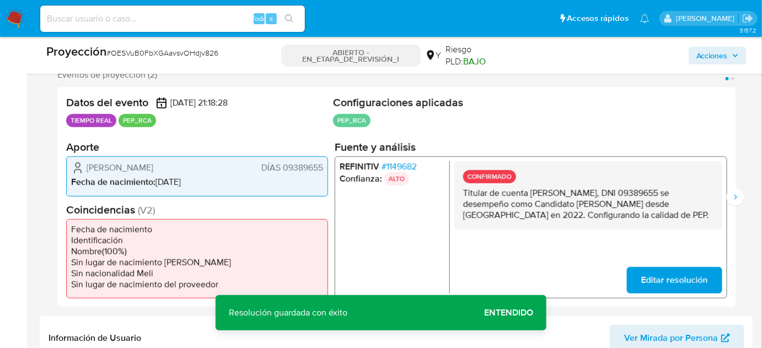
drag, startPoint x: 666, startPoint y: 215, endPoint x: 458, endPoint y: 192, distance: 209.6
click at [458, 192] on div "CONFIRMADO Titular de cuenta Roberto Hipólito Gómez Baca, DNI 09389655 se desem…" at bounding box center [588, 195] width 268 height 68
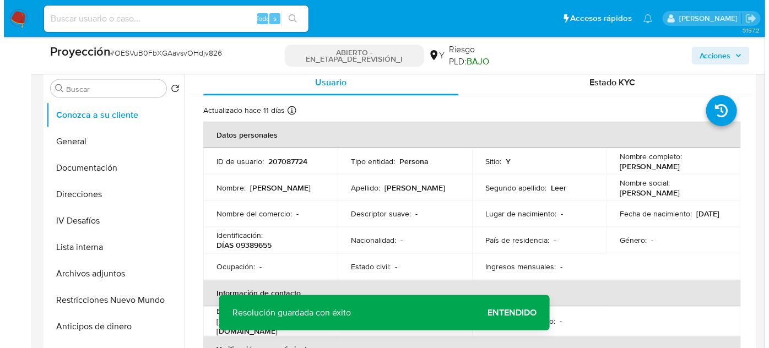
scroll to position [501, 0]
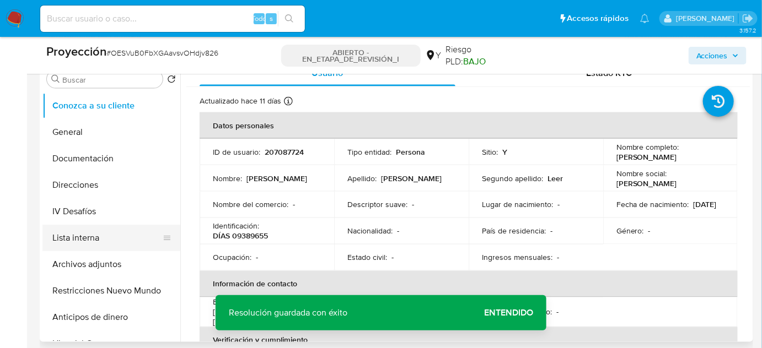
click at [72, 240] on button "Lista interna" at bounding box center [106, 238] width 129 height 26
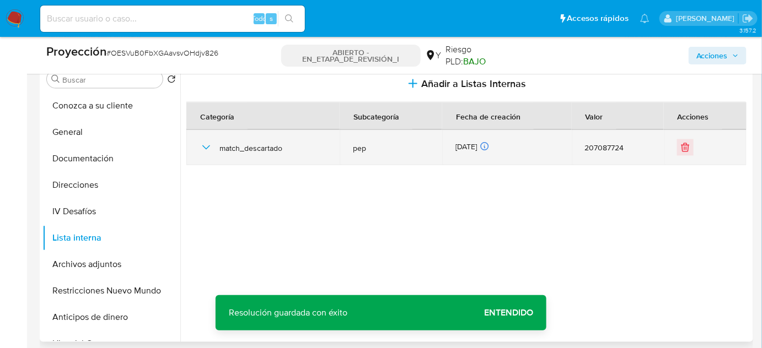
click at [204, 144] on icon "button" at bounding box center [205, 147] width 13 height 13
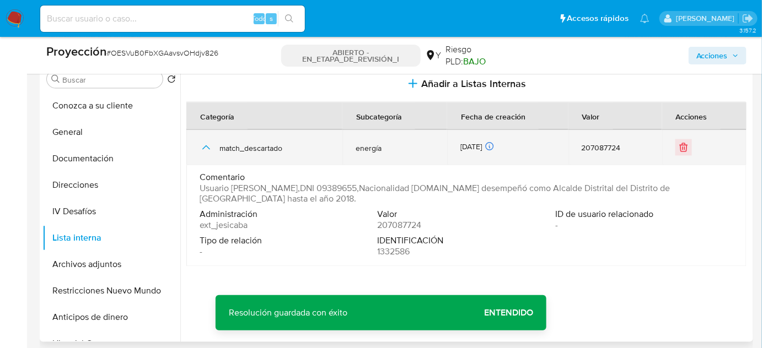
click at [204, 144] on icon "button" at bounding box center [205, 147] width 13 height 13
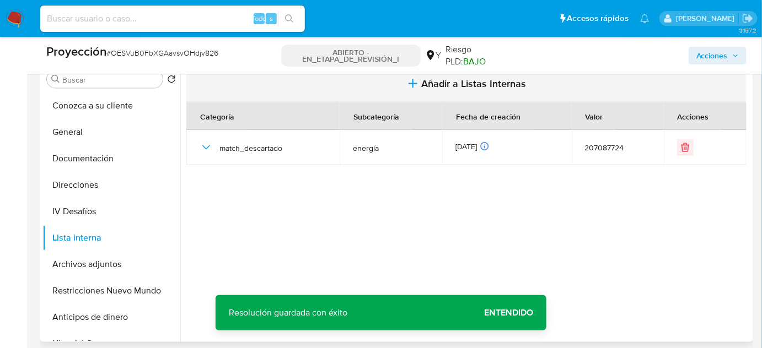
click at [430, 82] on span "Añadir a Listas Internas" at bounding box center [474, 84] width 105 height 12
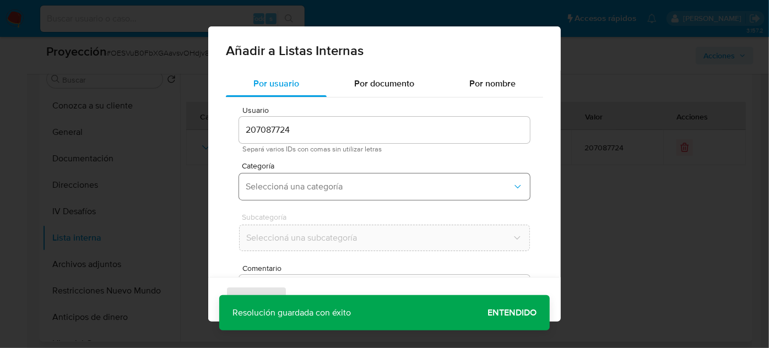
click at [343, 181] on span "Seleccioná una categoría" at bounding box center [379, 186] width 267 height 11
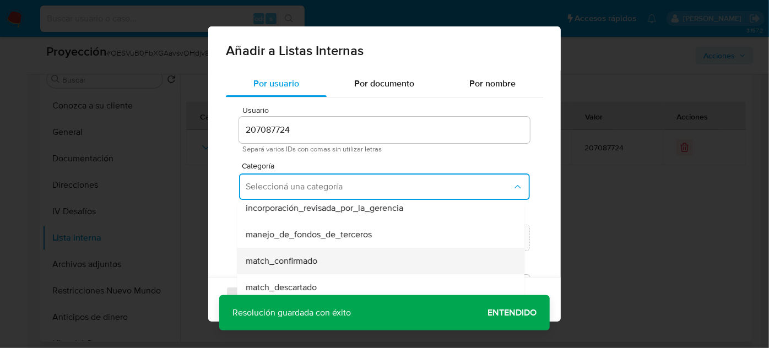
scroll to position [50, 0]
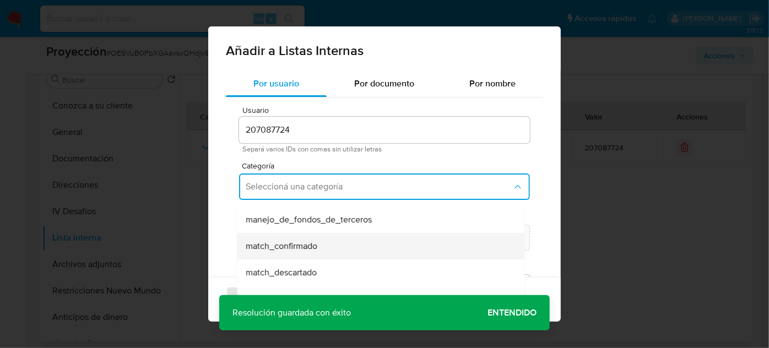
click at [314, 245] on span "match_confirmado" at bounding box center [282, 246] width 72 height 11
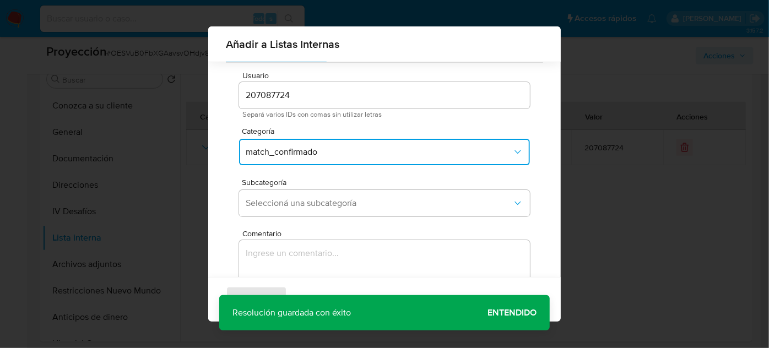
scroll to position [41, 0]
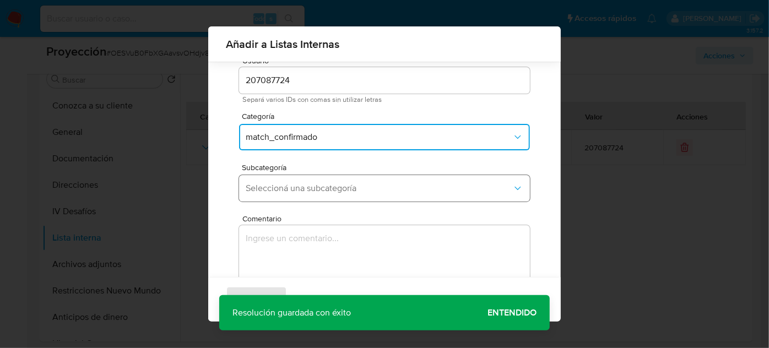
drag, startPoint x: 336, startPoint y: 185, endPoint x: 335, endPoint y: 190, distance: 5.6
click at [336, 185] on span "Seleccioná una subcategoría" at bounding box center [379, 188] width 267 height 11
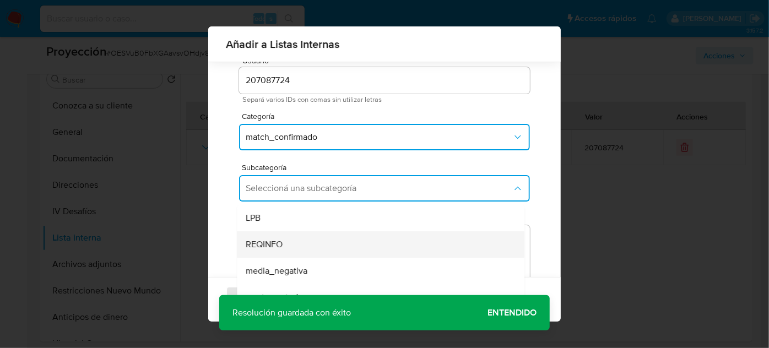
scroll to position [50, 0]
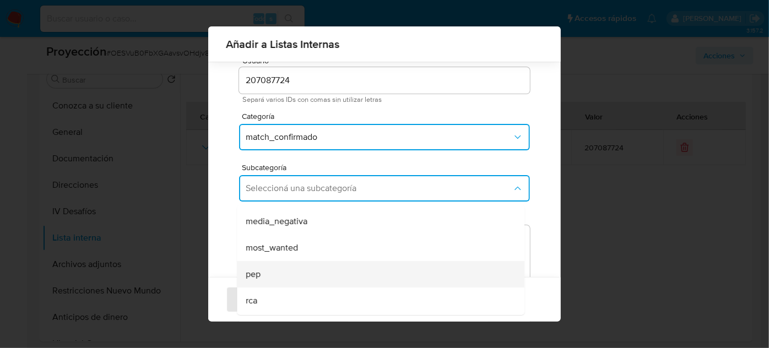
click at [267, 268] on div "pep" at bounding box center [377, 274] width 263 height 26
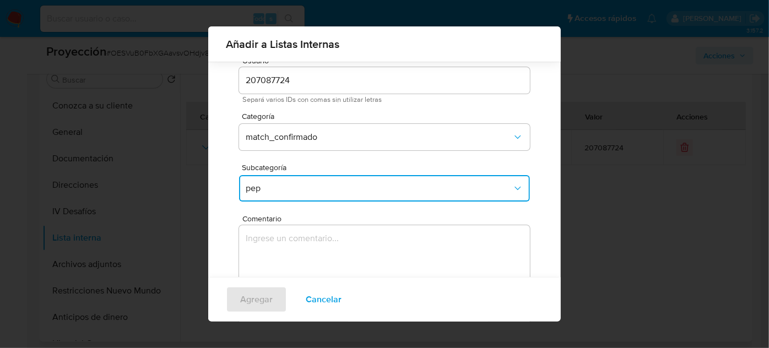
click at [355, 241] on textarea "Comentario" at bounding box center [384, 278] width 291 height 106
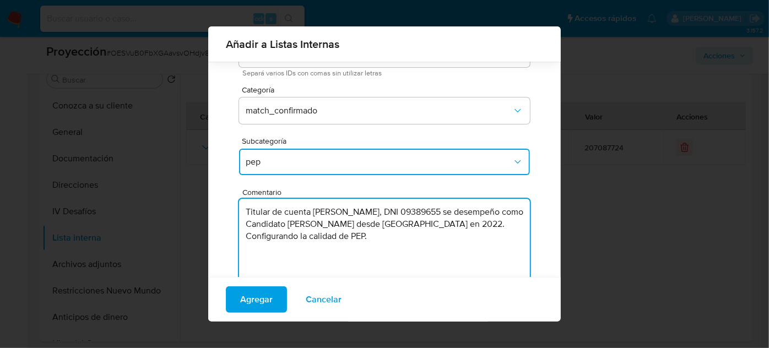
scroll to position [91, 0]
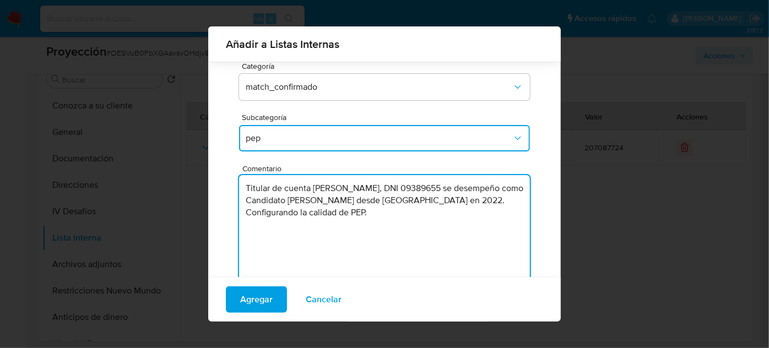
drag, startPoint x: 424, startPoint y: 202, endPoint x: 400, endPoint y: 202, distance: 24.8
click at [400, 202] on textarea "Titular de cuenta Roberto Hipólito Gómez Baca, DNI 09389655 se desempeño como C…" at bounding box center [384, 228] width 291 height 106
drag, startPoint x: 428, startPoint y: 219, endPoint x: 236, endPoint y: 186, distance: 195.1
click at [236, 186] on div "Usuario 207087724 Separá varios IDs con comas sin utilizar letras Categoría mat…" at bounding box center [384, 148] width 317 height 301
type textarea "Titular de cuenta Roberto Hipólito Gómez Baca, DNI 09389655 se desempeño como C…"
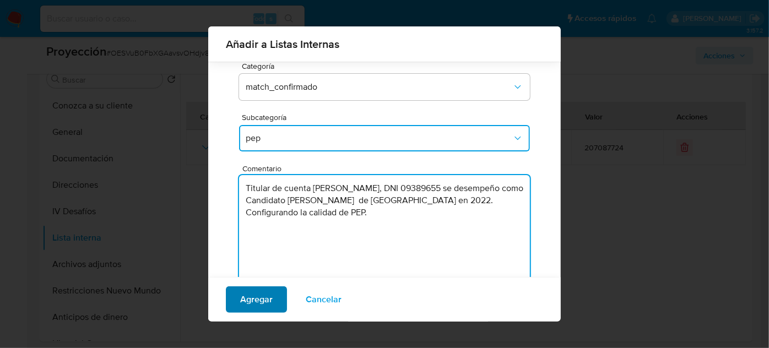
click at [268, 297] on span "Agregar" at bounding box center [256, 300] width 33 height 24
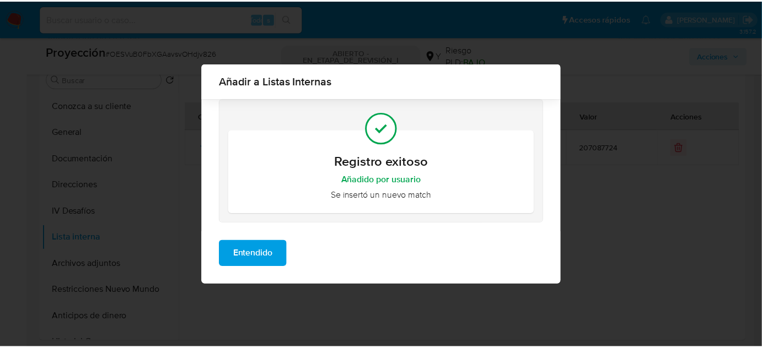
scroll to position [0, 0]
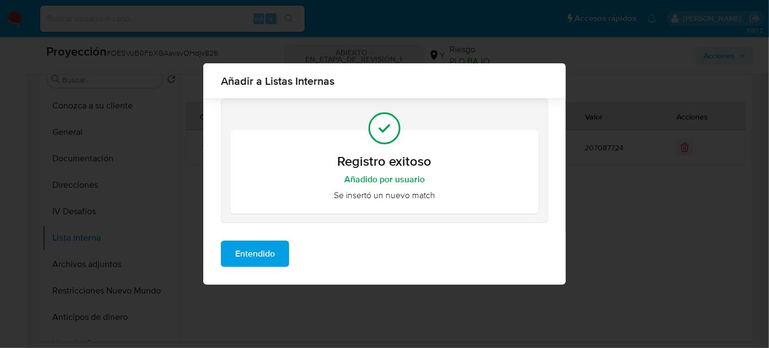
click at [257, 259] on span "Entendido" at bounding box center [255, 254] width 40 height 24
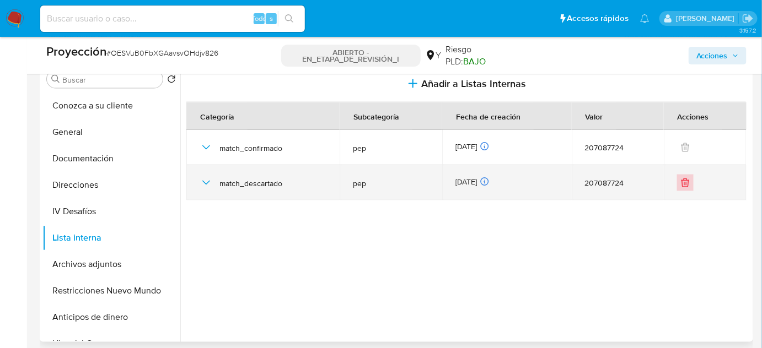
click at [683, 184] on icon "Eliminar" at bounding box center [685, 183] width 7 height 7
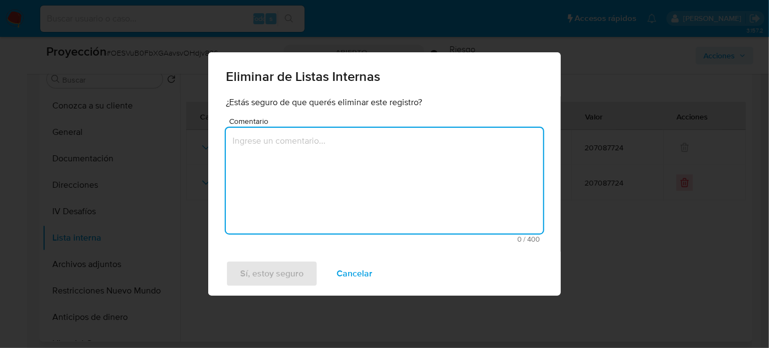
click at [407, 180] on textarea "Comentario" at bounding box center [384, 181] width 317 height 106
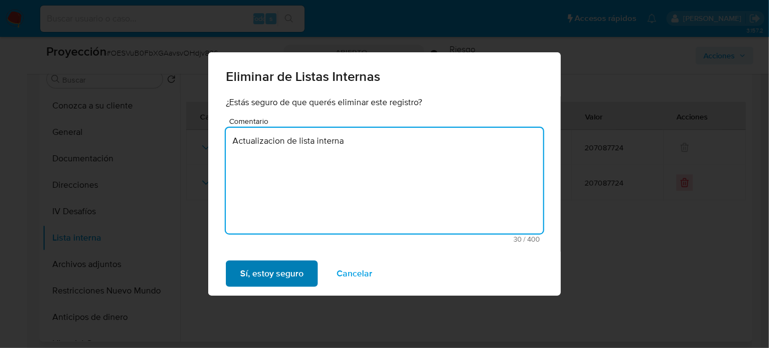
type textarea "Actualizacion de lista interna"
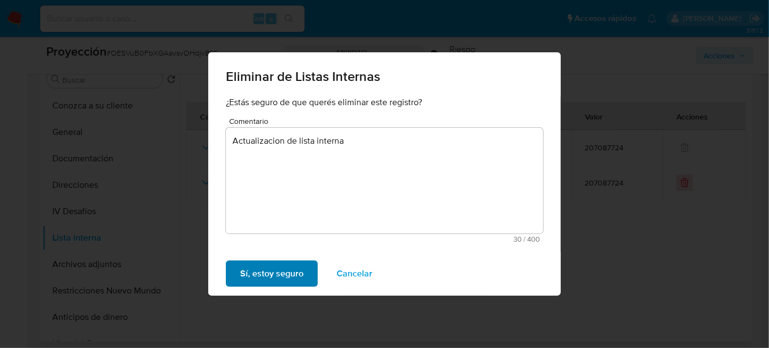
click at [257, 279] on span "Sí, estoy seguro" at bounding box center [271, 274] width 63 height 24
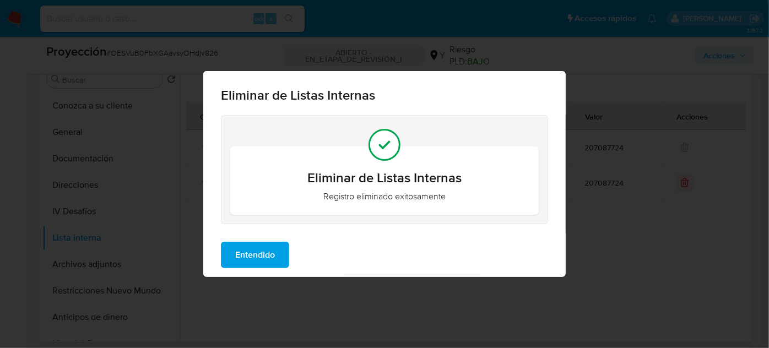
click at [258, 258] on span "Entendido" at bounding box center [255, 255] width 40 height 24
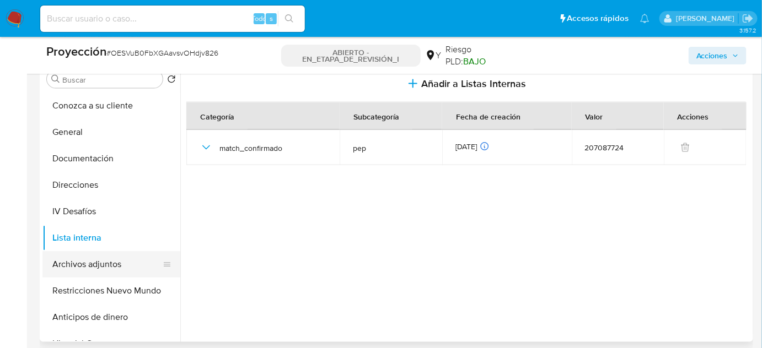
click at [106, 260] on button "Archivos adjuntos" at bounding box center [106, 264] width 129 height 26
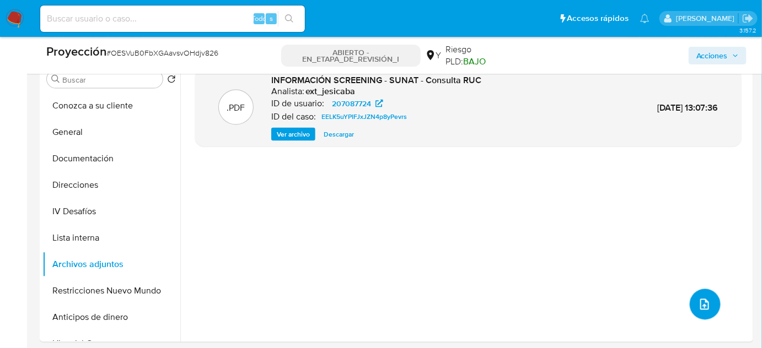
click at [701, 308] on icon "subir archivo" at bounding box center [704, 304] width 13 height 13
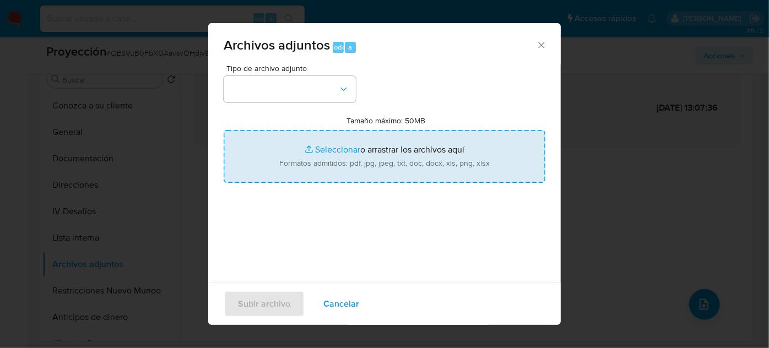
click at [310, 163] on input "Tamaño máximo: 50MB Seleccionar archivos" at bounding box center [385, 156] width 322 height 53
type input "C:\fakepath\Otorongo GOMEZ BACA, ROBERTO HIPOLITO - 2022.pdf"
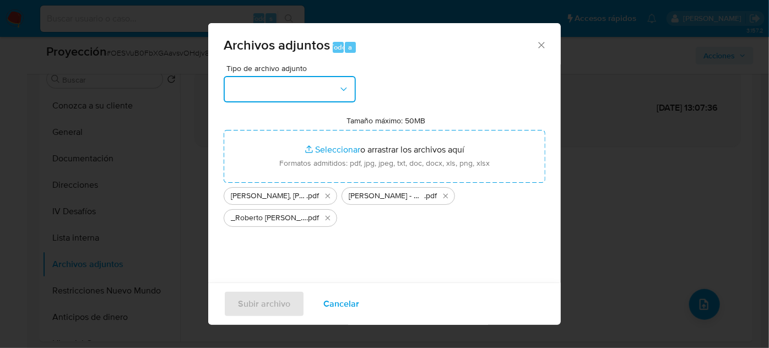
click at [303, 82] on button "button" at bounding box center [290, 89] width 132 height 26
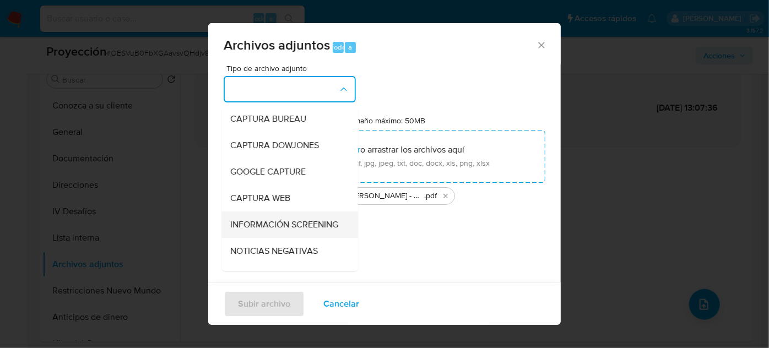
click at [267, 225] on span "INFORMACIÓN SCREENING" at bounding box center [284, 224] width 108 height 11
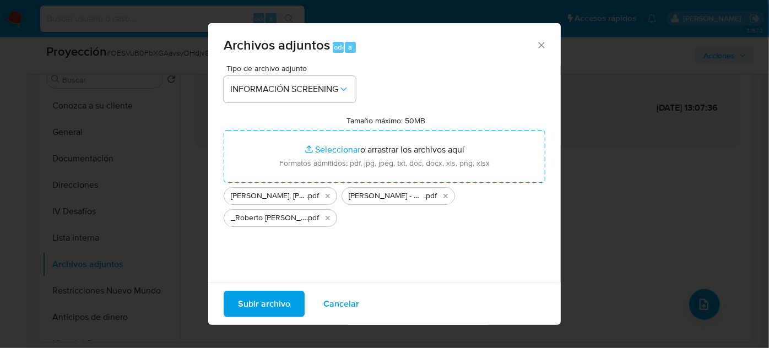
click at [267, 308] on span "Subir archivo" at bounding box center [264, 304] width 52 height 24
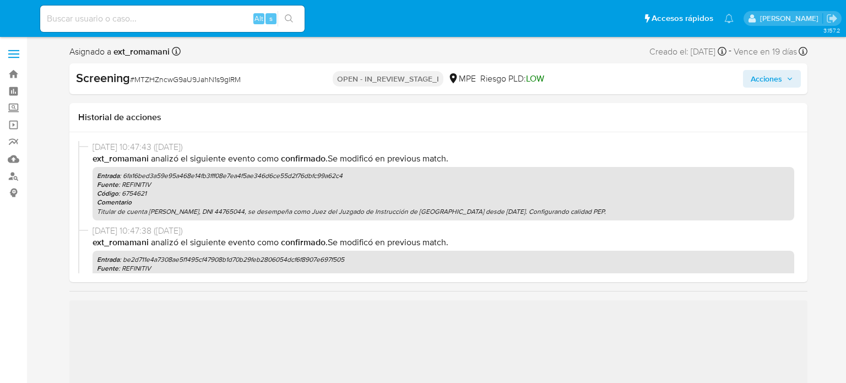
select select "10"
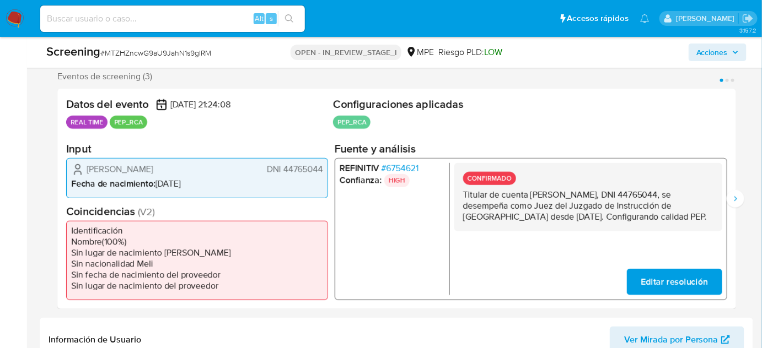
scroll to position [200, 0]
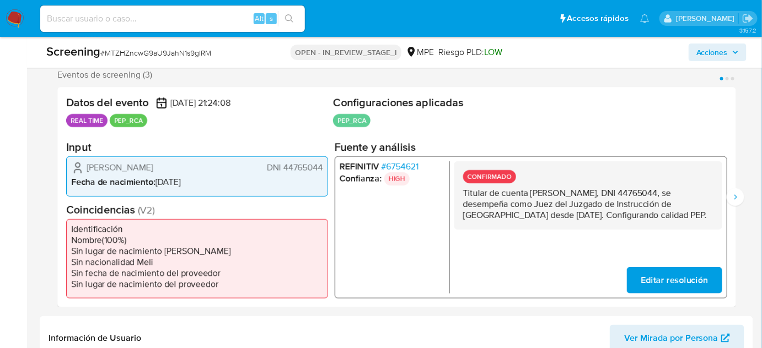
drag, startPoint x: 696, startPoint y: 217, endPoint x: 458, endPoint y: 196, distance: 238.4
click at [458, 196] on div "CONFIRMADO Titular de cuenta Jorge Michel Silva Maslucan, DNI 44765044, se dese…" at bounding box center [588, 195] width 268 height 68
click at [735, 194] on icon "Siguiente" at bounding box center [735, 197] width 9 height 9
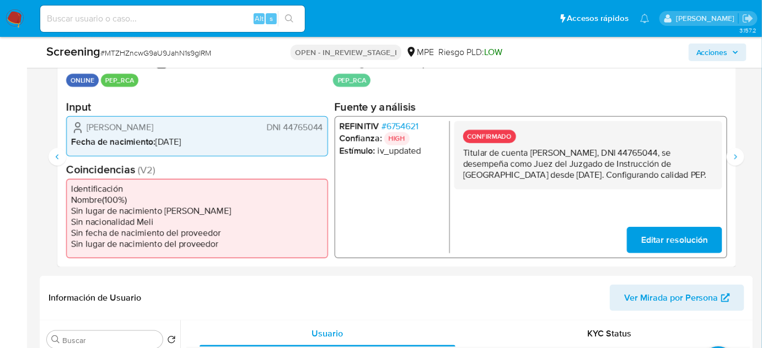
scroll to position [501, 0]
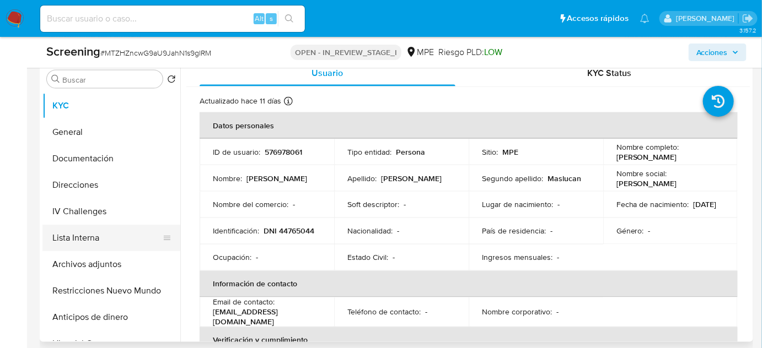
click at [78, 245] on button "Lista Interna" at bounding box center [106, 238] width 129 height 26
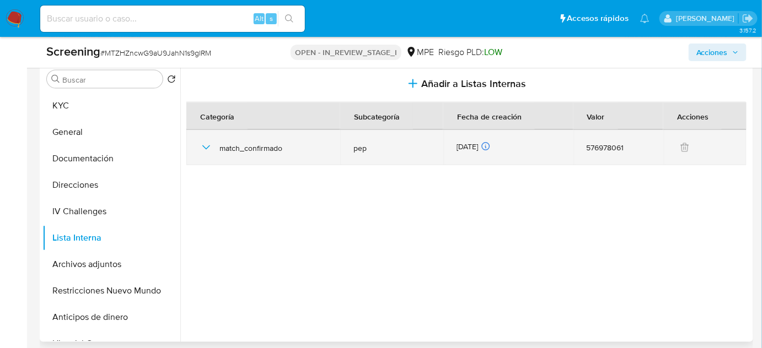
click at [209, 146] on icon "button" at bounding box center [205, 147] width 13 height 13
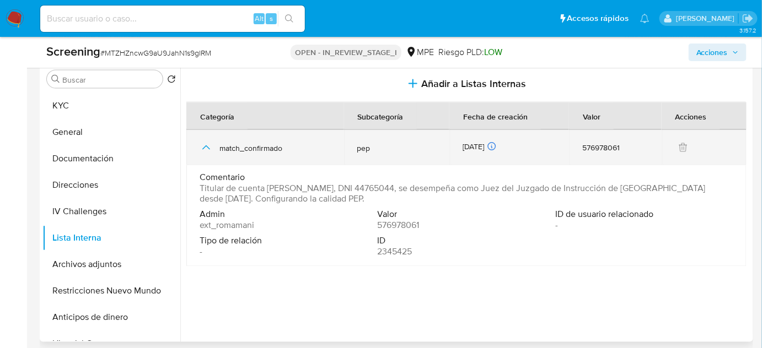
click at [209, 146] on icon "button" at bounding box center [205, 147] width 13 height 13
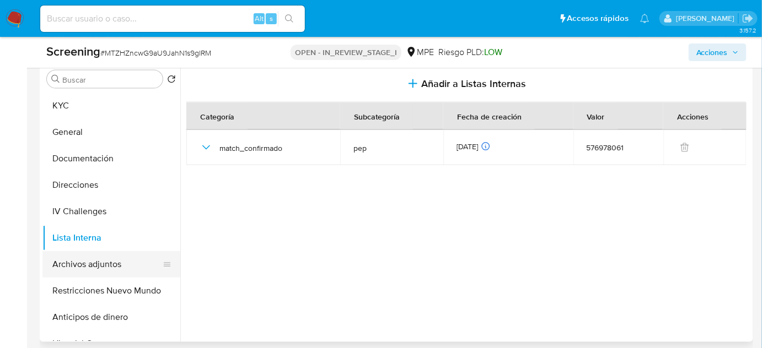
click at [103, 256] on button "Archivos adjuntos" at bounding box center [106, 264] width 129 height 26
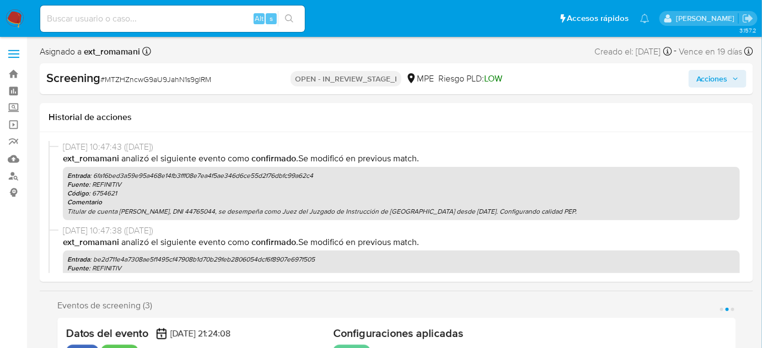
click at [706, 79] on span "Acciones" at bounding box center [711, 79] width 31 height 18
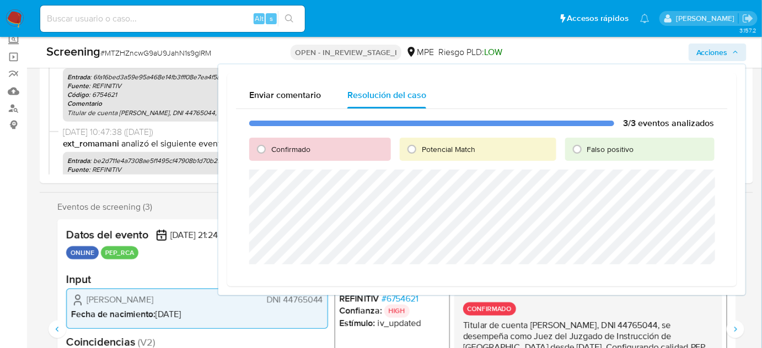
scroll to position [50, 0]
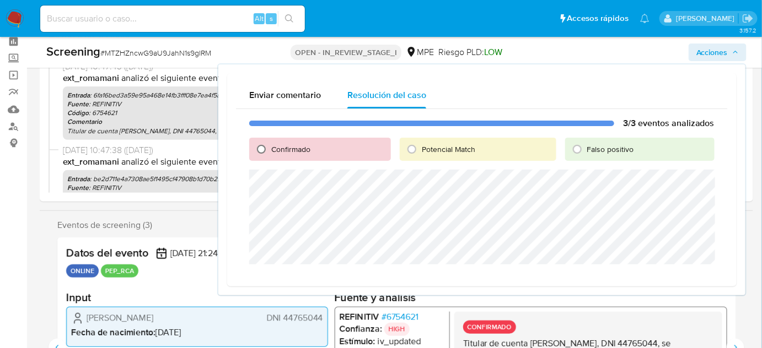
click at [265, 156] on input "Confirmado" at bounding box center [261, 150] width 18 height 18
radio input "true"
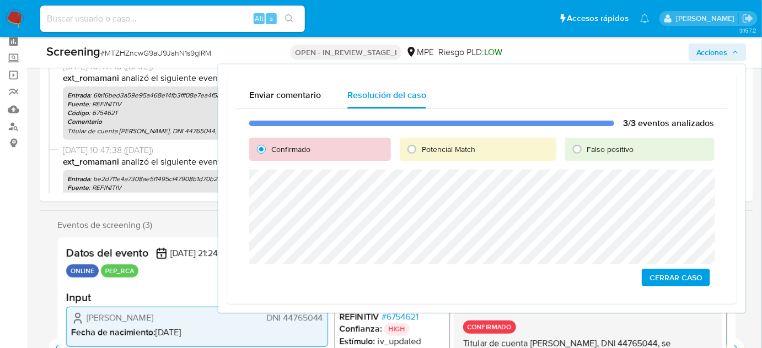
click at [407, 317] on span "# 6754621" at bounding box center [399, 317] width 37 height 11
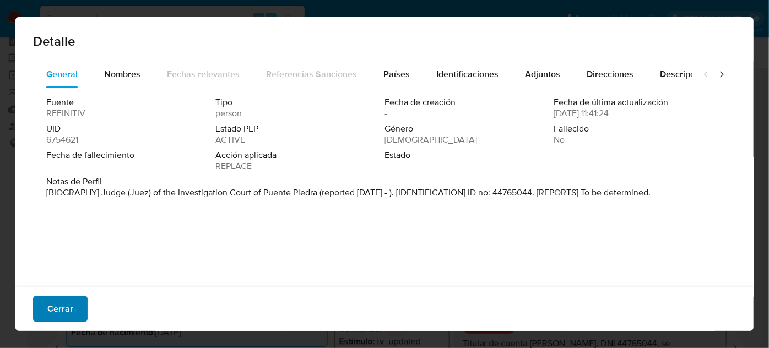
click at [48, 309] on span "Cerrar" at bounding box center [60, 309] width 26 height 24
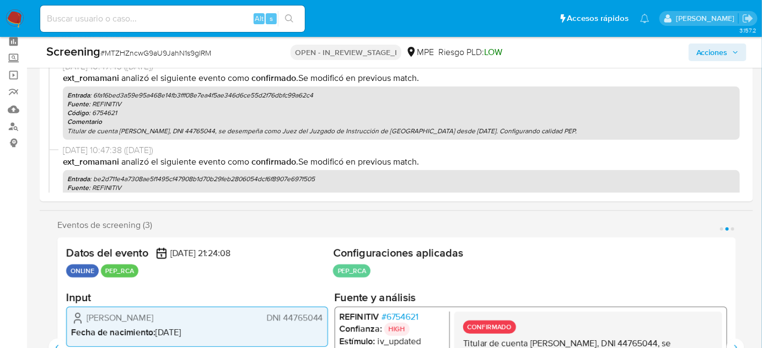
click at [706, 55] on span "Acciones" at bounding box center [711, 53] width 31 height 18
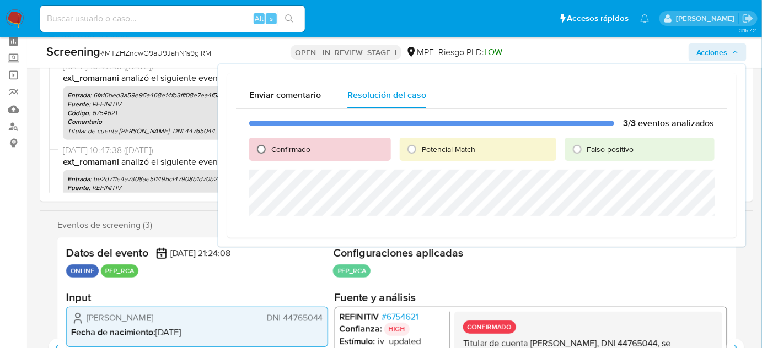
click at [265, 145] on input "Confirmado" at bounding box center [261, 150] width 18 height 18
radio input "true"
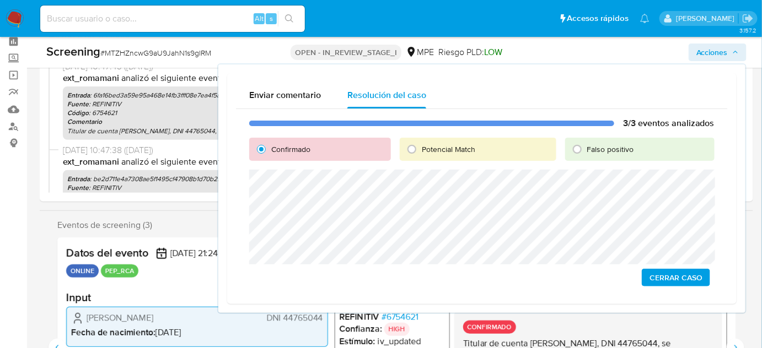
click at [667, 280] on span "Cerrar Caso" at bounding box center [675, 277] width 53 height 15
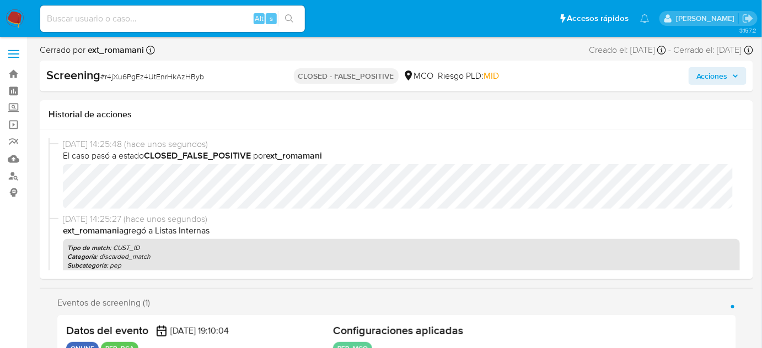
select select "10"
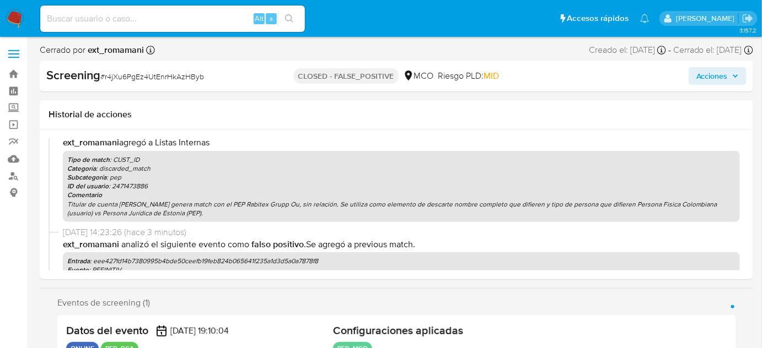
scroll to position [100, 0]
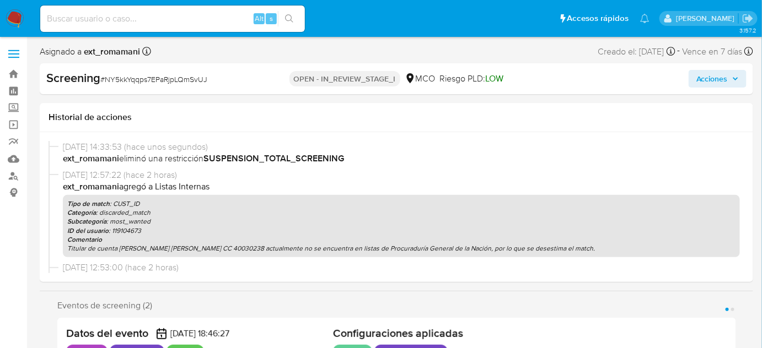
select select "10"
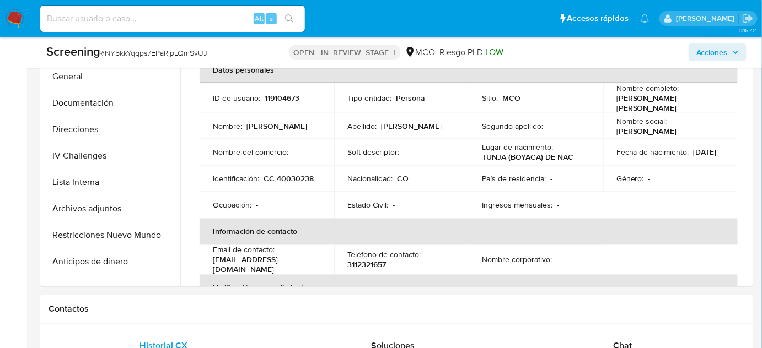
scroll to position [601, 0]
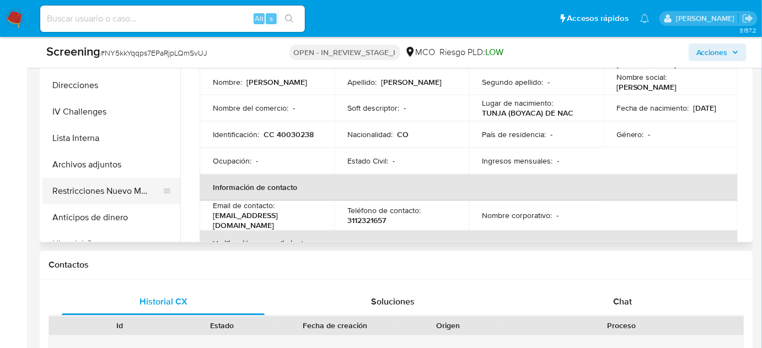
click at [110, 186] on button "Restricciones Nuevo Mundo" at bounding box center [106, 191] width 129 height 26
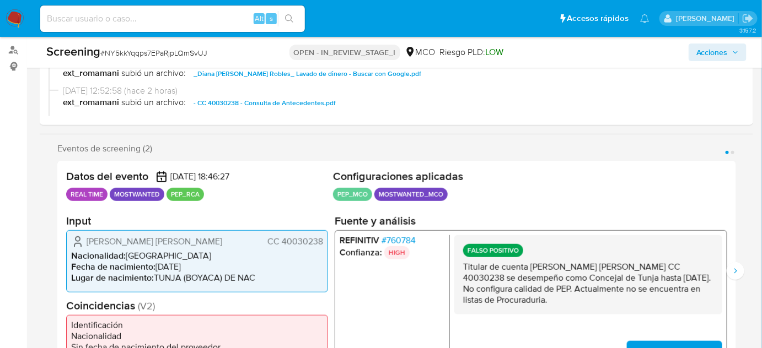
scroll to position [200, 0]
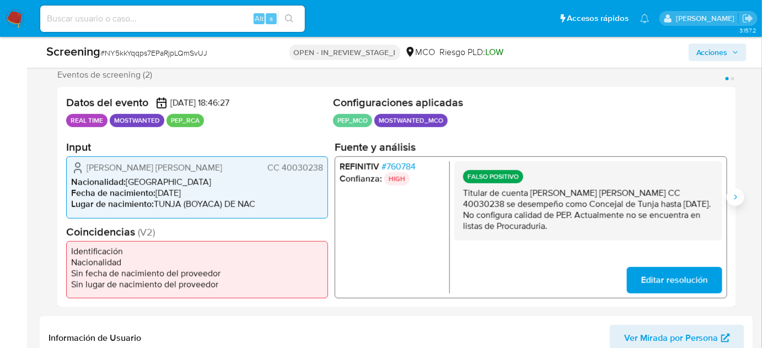
click at [741, 198] on button "Siguiente" at bounding box center [735, 197] width 18 height 18
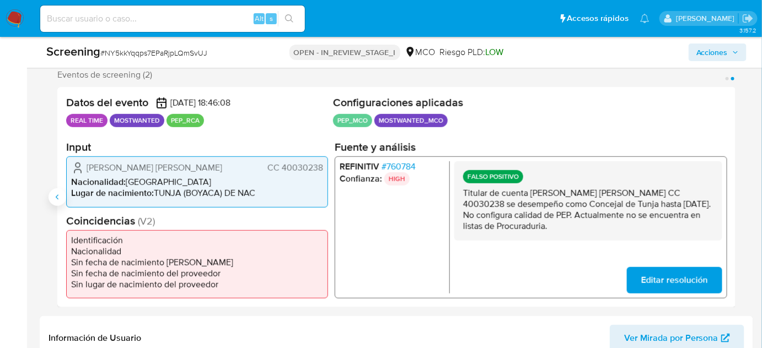
click at [58, 199] on icon "Anterior" at bounding box center [57, 197] width 9 height 9
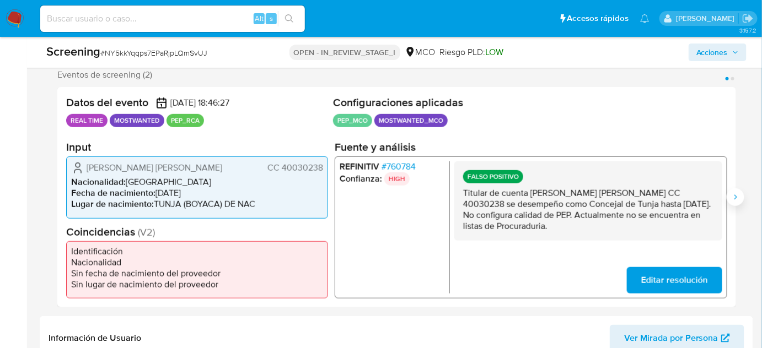
click at [737, 196] on icon "Siguiente" at bounding box center [735, 197] width 9 height 9
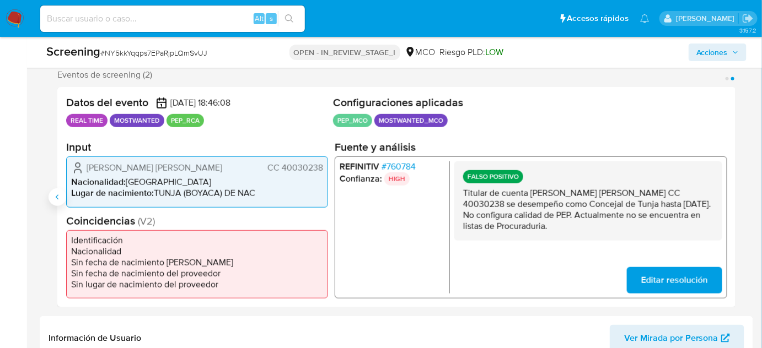
click at [53, 196] on icon "Anterior" at bounding box center [57, 197] width 9 height 9
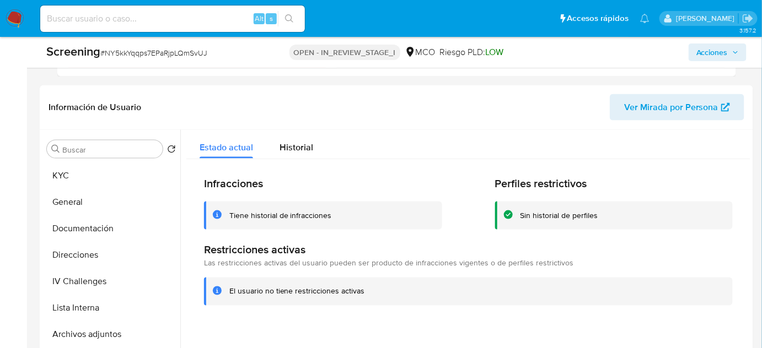
scroll to position [451, 0]
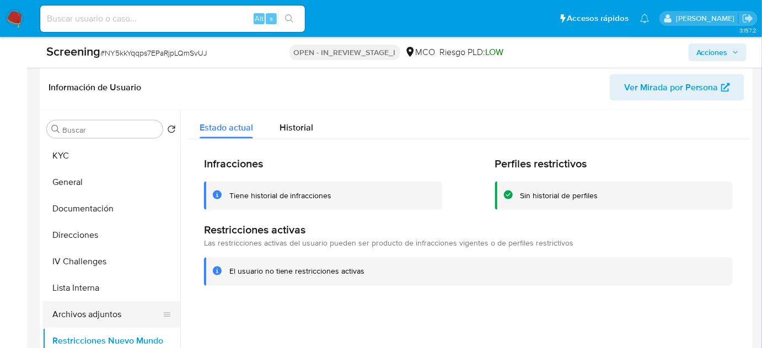
click at [79, 312] on button "Archivos adjuntos" at bounding box center [106, 314] width 129 height 26
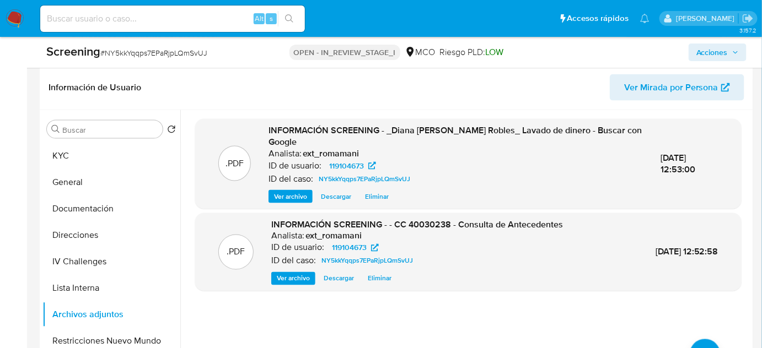
scroll to position [0, 0]
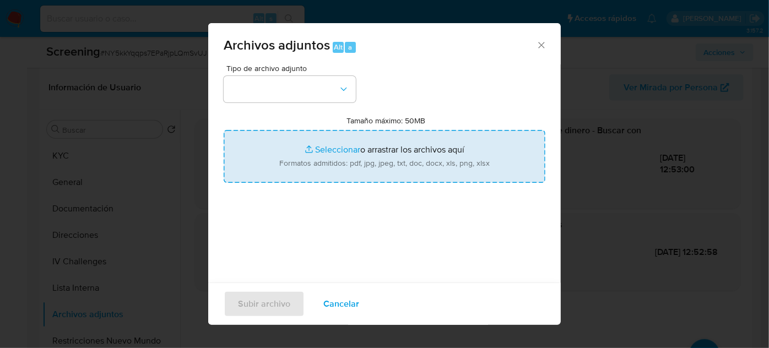
click at [354, 174] on input "Tamaño máximo: 50MB Seleccionar archivos" at bounding box center [385, 156] width 322 height 53
type input "C:\fakepath\40030238 (1).pdf"
click at [272, 96] on button "button" at bounding box center [290, 89] width 132 height 26
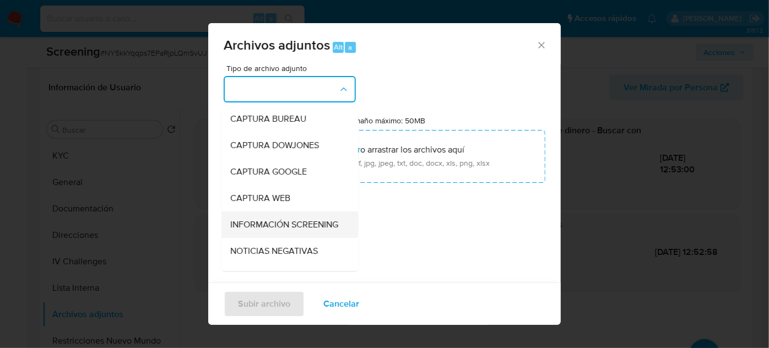
click at [266, 230] on span "INFORMACIÓN SCREENING" at bounding box center [284, 224] width 108 height 11
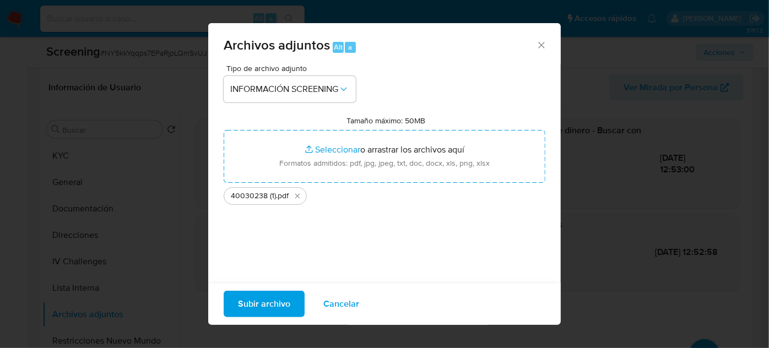
click at [247, 306] on span "Subir archivo" at bounding box center [264, 304] width 52 height 24
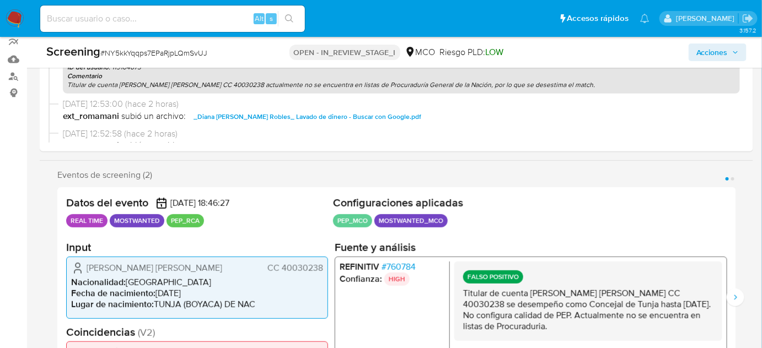
scroll to position [50, 0]
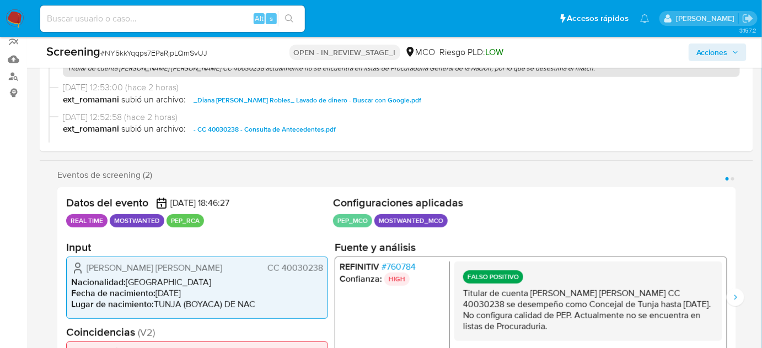
click at [695, 52] on button "Acciones" at bounding box center [717, 53] width 58 height 18
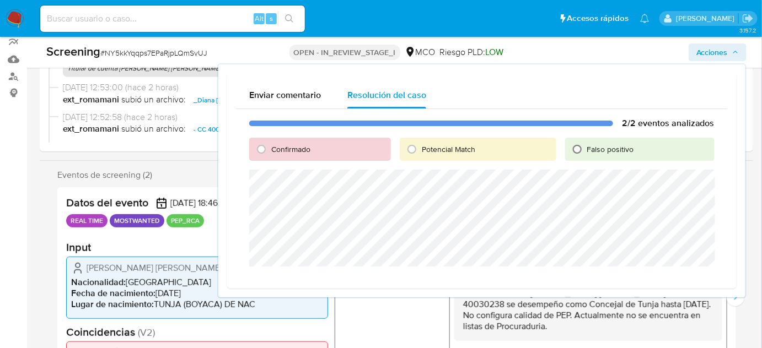
click at [583, 149] on input "Falso positivo" at bounding box center [577, 150] width 18 height 18
radio input "true"
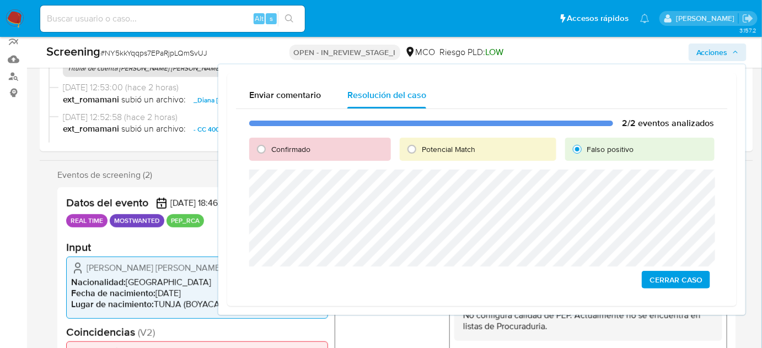
click at [658, 280] on span "Cerrar Caso" at bounding box center [675, 279] width 53 height 15
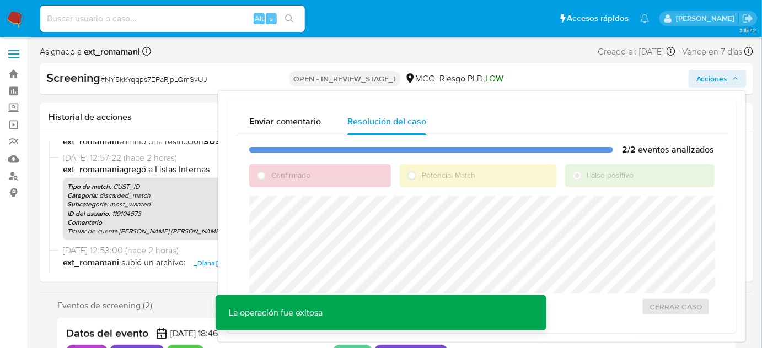
scroll to position [0, 0]
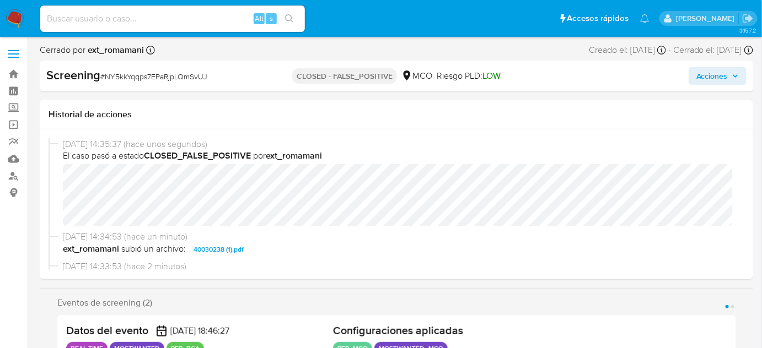
select select "10"
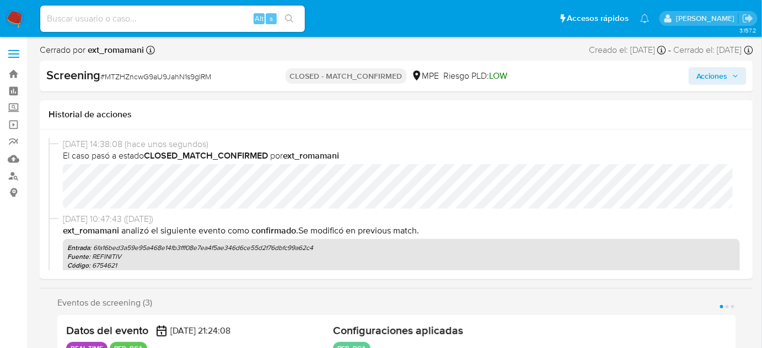
select select "10"
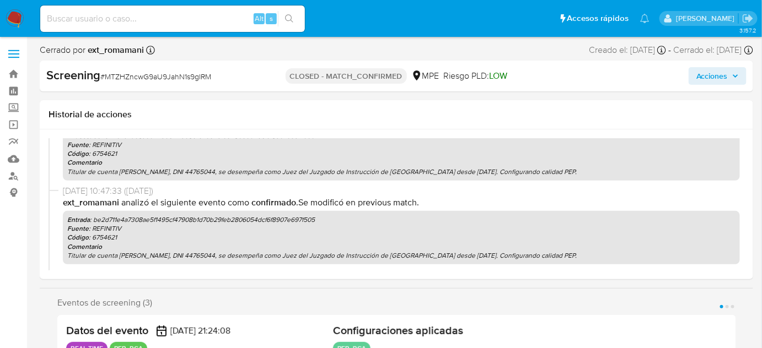
scroll to position [200, 0]
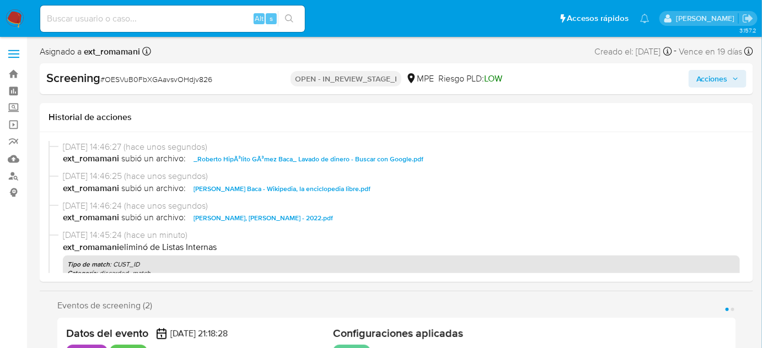
select select "10"
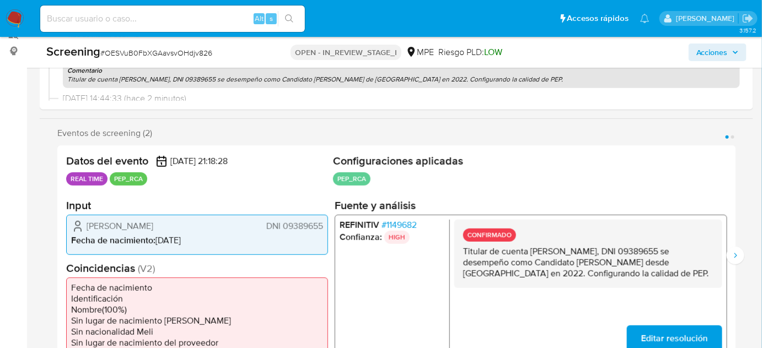
scroll to position [150, 0]
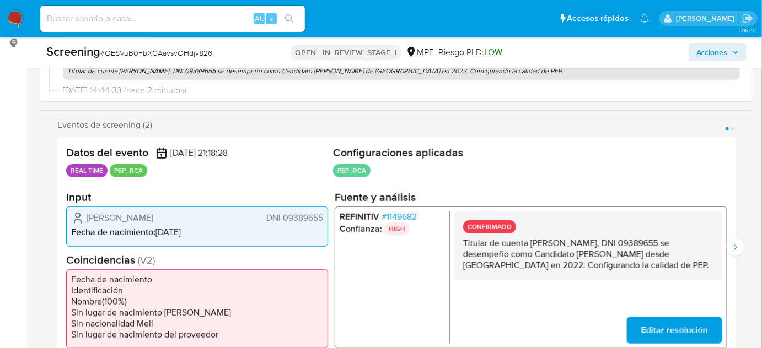
drag, startPoint x: 664, startPoint y: 267, endPoint x: 461, endPoint y: 246, distance: 203.9
click at [461, 246] on div "CONFIRMADO Titular de cuenta [PERSON_NAME], DNI 09389655 se desempeño como Cand…" at bounding box center [588, 246] width 268 height 68
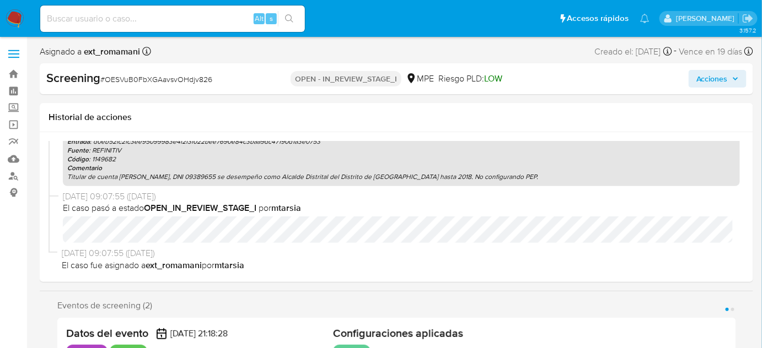
scroll to position [563, 0]
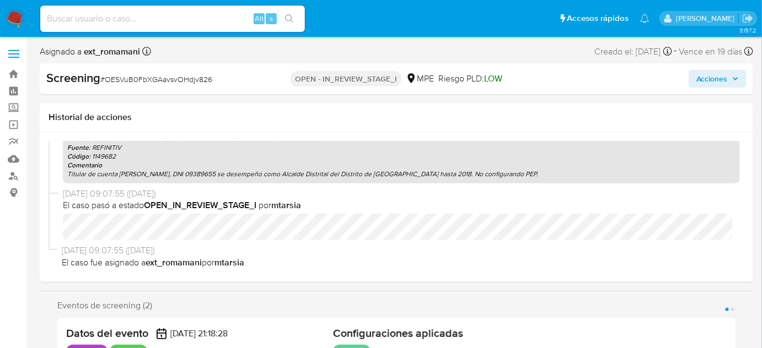
click at [700, 81] on span "Acciones" at bounding box center [711, 79] width 31 height 18
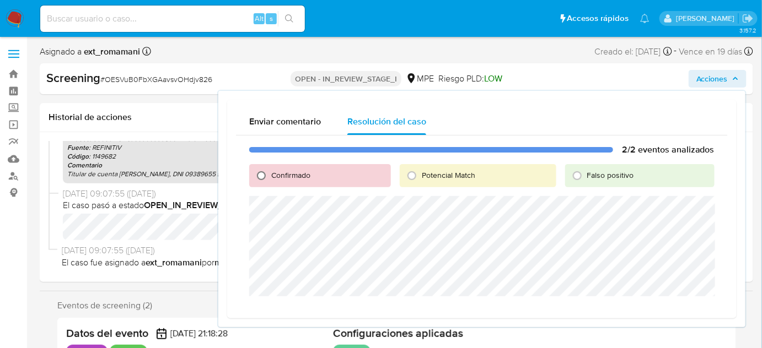
click at [260, 168] on input "Confirmado" at bounding box center [261, 176] width 18 height 18
radio input "true"
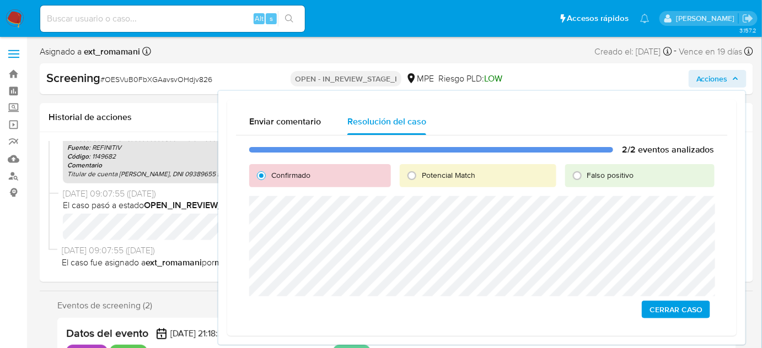
click at [675, 305] on span "Cerrar Caso" at bounding box center [675, 309] width 53 height 15
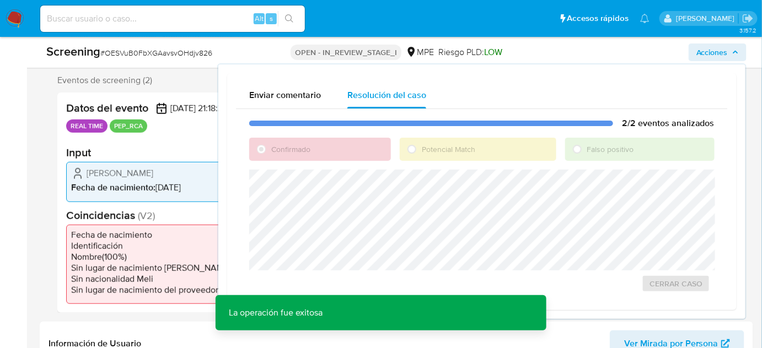
scroll to position [200, 0]
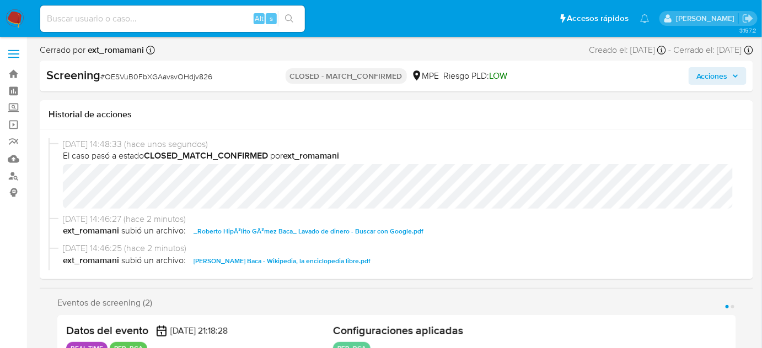
select select "10"
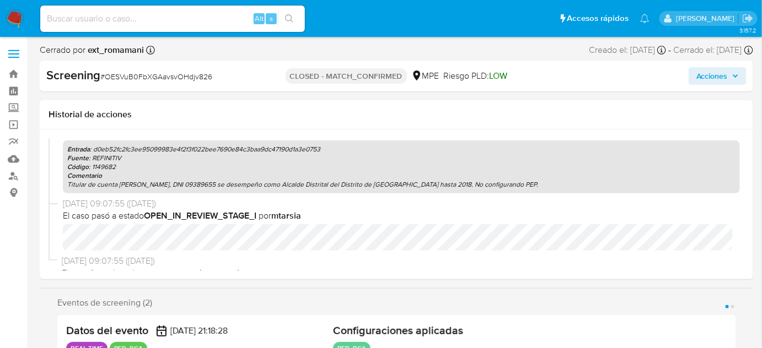
scroll to position [638, 0]
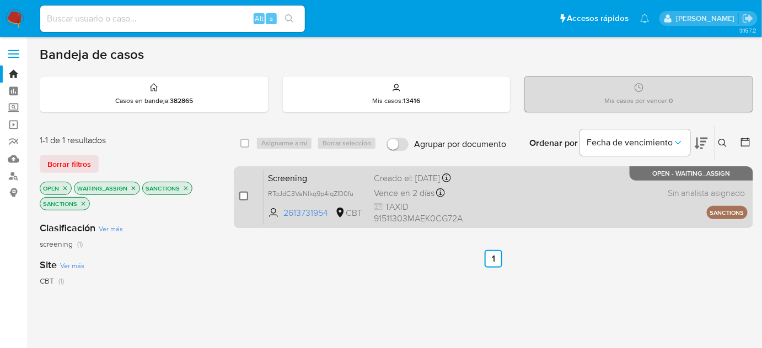
click at [244, 197] on input "checkbox" at bounding box center [243, 196] width 9 height 9
checkbox input "true"
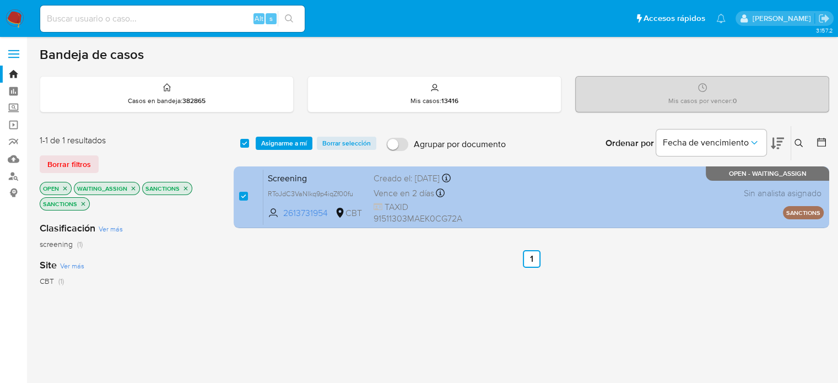
click at [496, 193] on div "Screening RToJdC3VaNlkq9p4iqZf00fu 2613731954 CBT Creado el: [DATE] Creado el: …" at bounding box center [543, 197] width 560 height 56
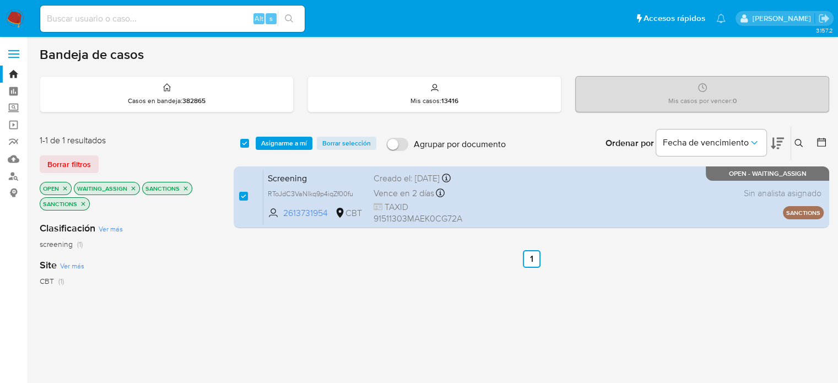
click at [274, 140] on span "Asignarme a mí" at bounding box center [284, 143] width 46 height 11
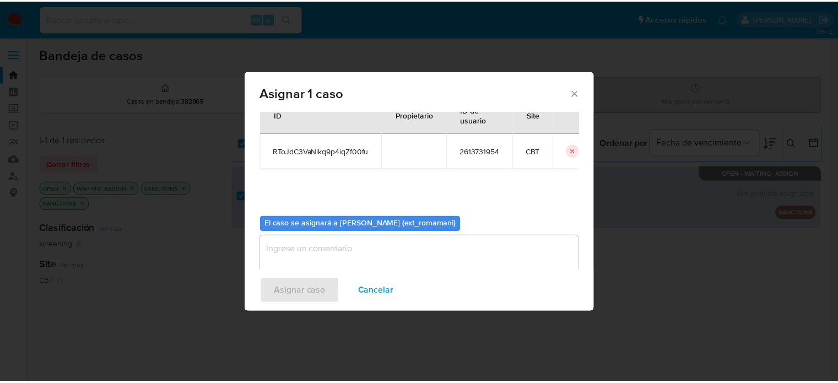
scroll to position [57, 0]
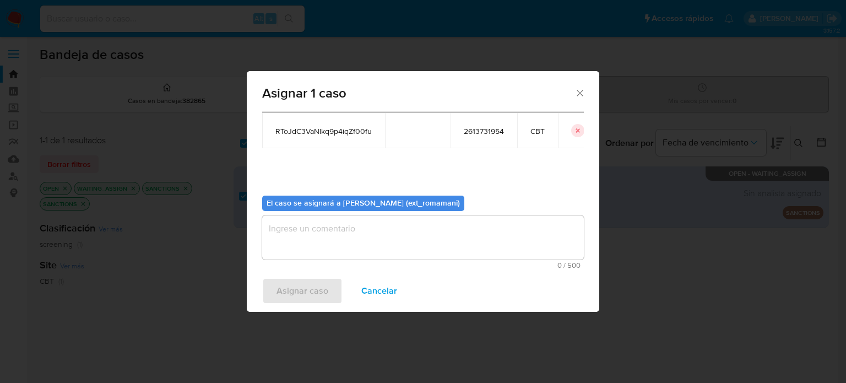
click at [377, 250] on textarea "assign-modal" at bounding box center [423, 237] width 322 height 44
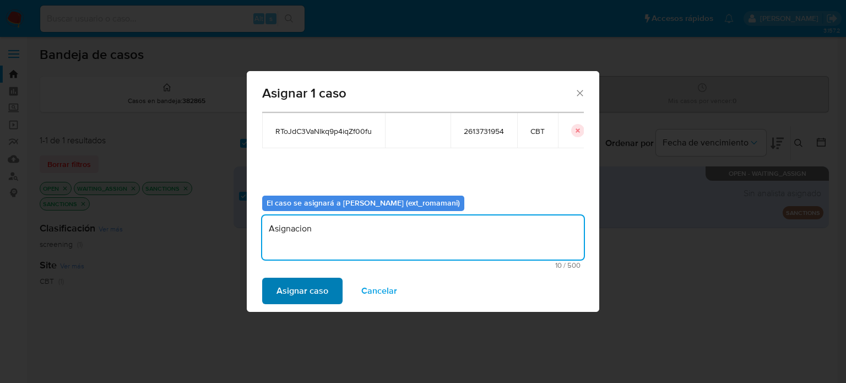
type textarea "Asignacion"
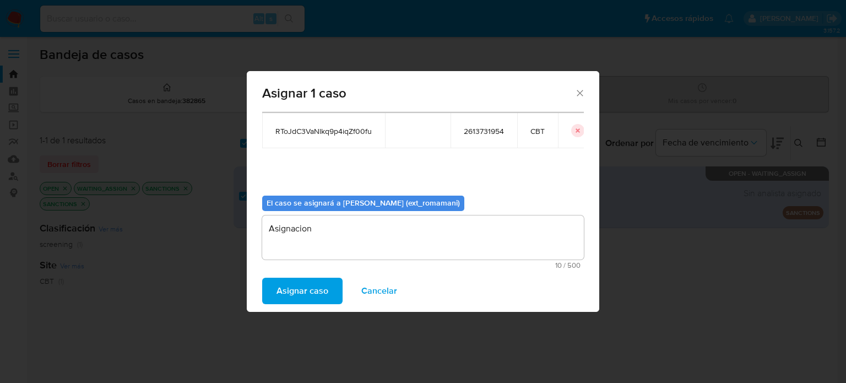
click at [303, 293] on span "Asignar caso" at bounding box center [303, 291] width 52 height 24
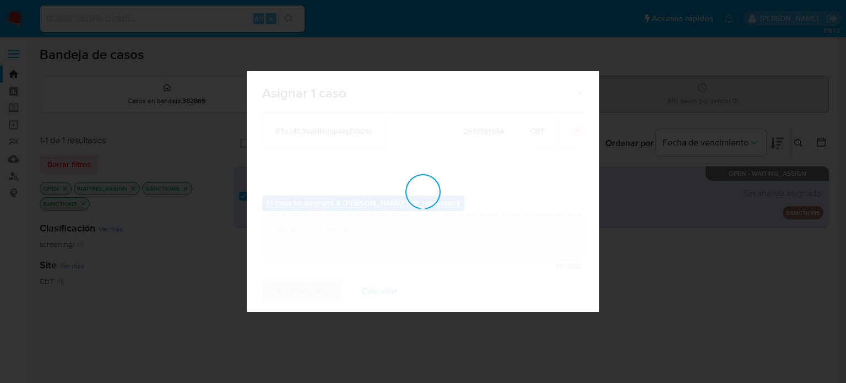
checkbox input "false"
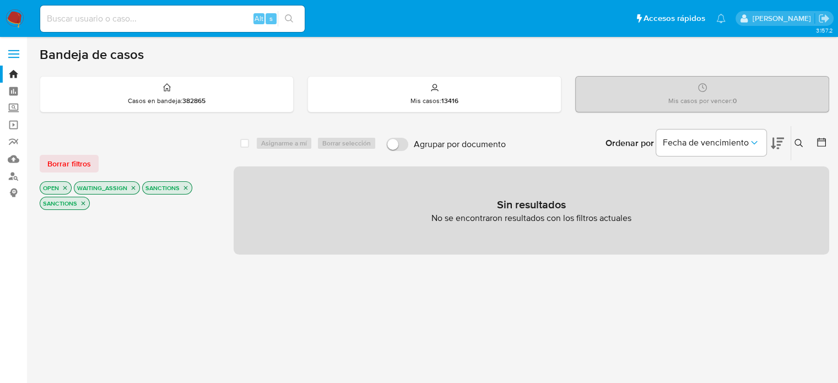
click at [15, 18] on img at bounding box center [15, 18] width 19 height 19
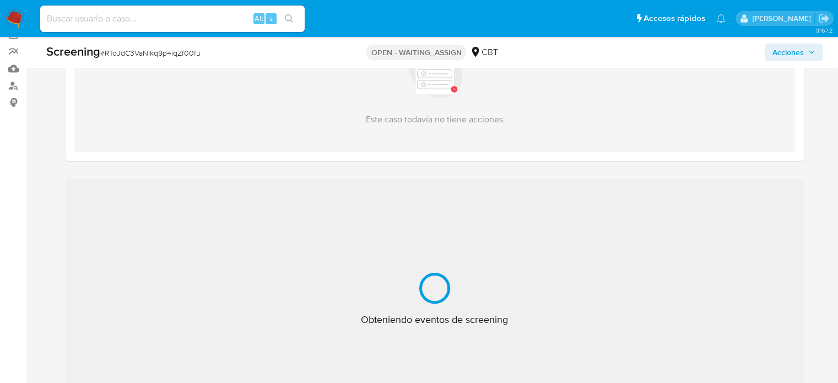
scroll to position [110, 0]
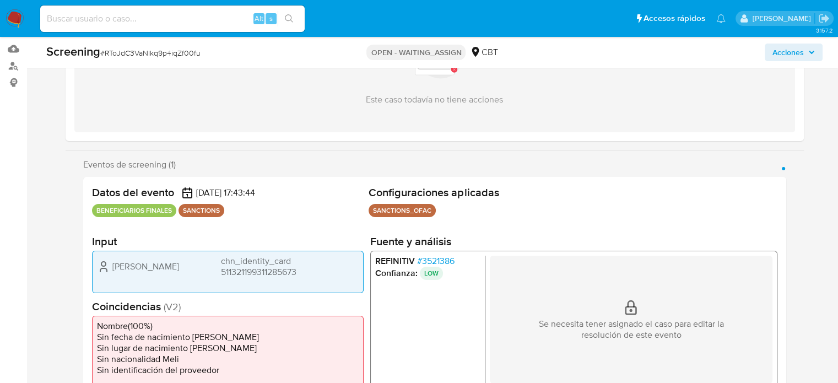
select select "10"
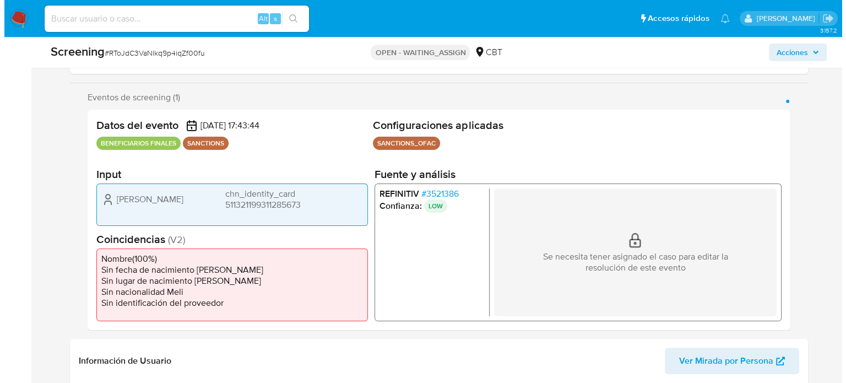
scroll to position [220, 0]
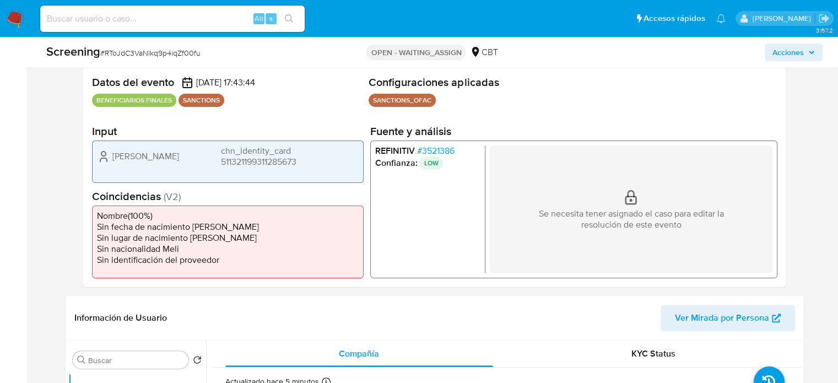
click at [441, 152] on span "# 3521386" at bounding box center [435, 150] width 37 height 11
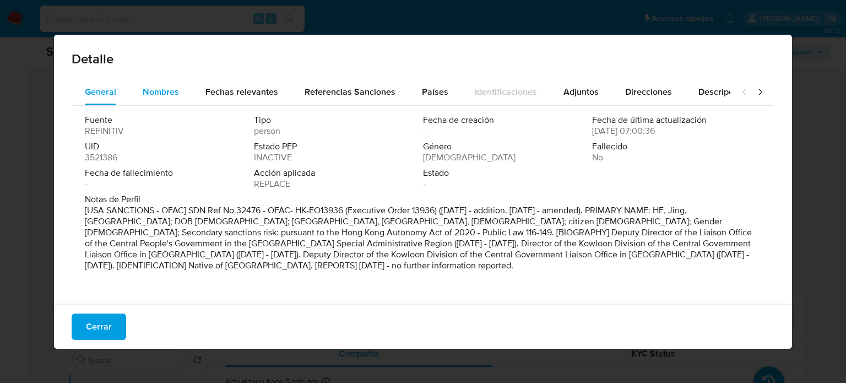
click at [143, 101] on div "Nombres" at bounding box center [161, 92] width 36 height 26
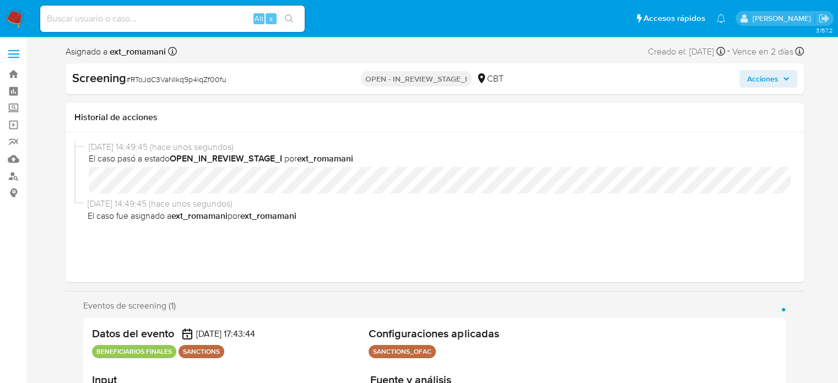
select select "10"
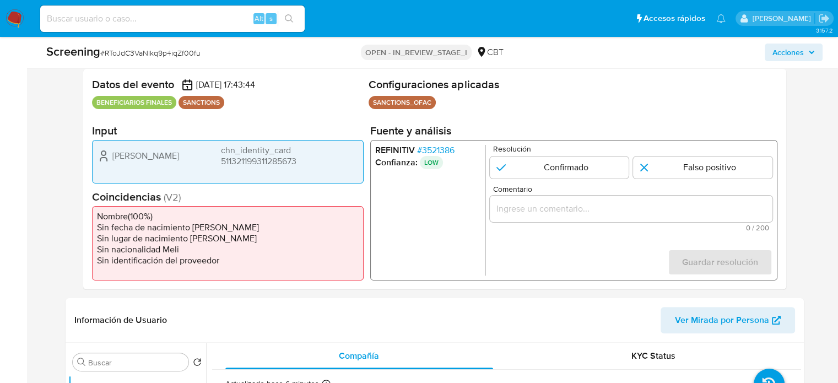
scroll to position [220, 0]
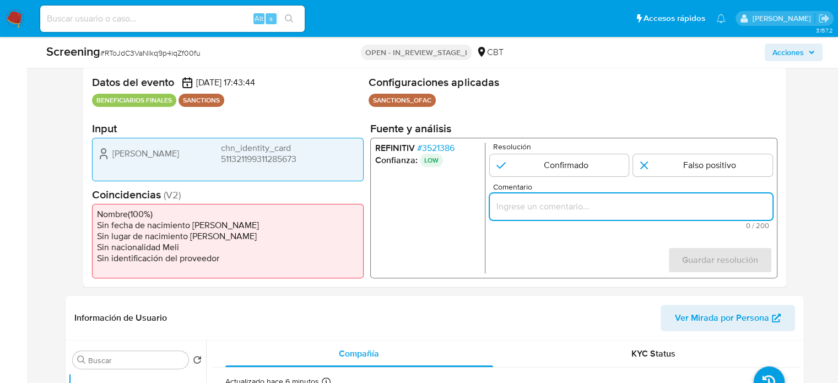
click at [528, 210] on input "Comentario" at bounding box center [630, 206] width 283 height 14
paste input "Compara al Rte Legal con el Sancionado , se desestima el match ya que difieren …"
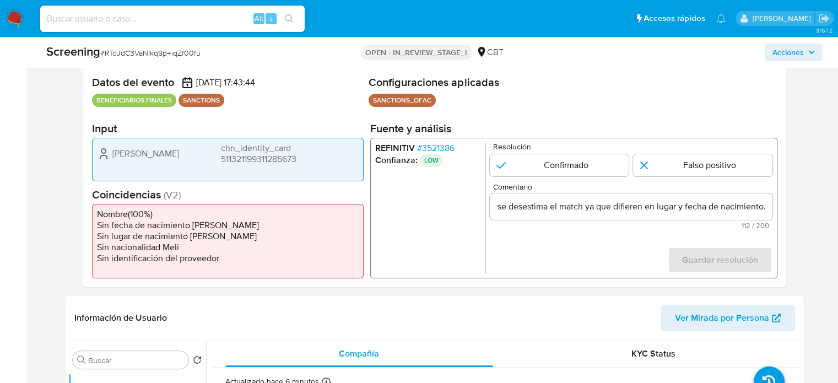
click at [433, 222] on ul "REFINITIV # 3521386 Confianza: LOW" at bounding box center [430, 208] width 110 height 131
drag, startPoint x: 110, startPoint y: 150, endPoint x: 312, endPoint y: 165, distance: 202.8
click at [312, 165] on div "Jing He chn_identity_card 511321199311285673" at bounding box center [228, 160] width 272 height 44
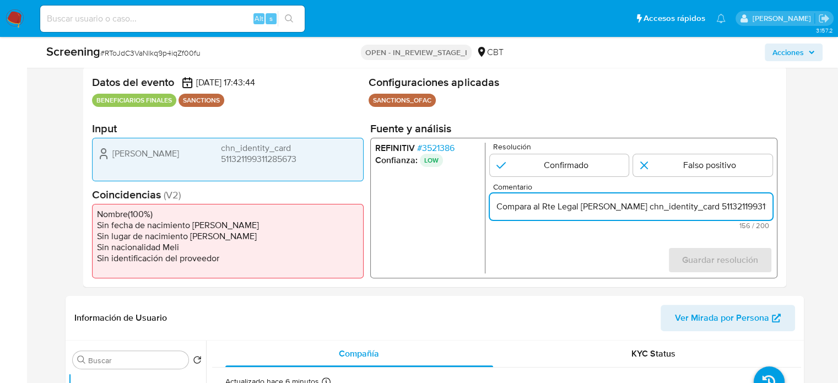
click at [172, 154] on div "Jing He chn_identity_card 511321199311285673" at bounding box center [228, 154] width 262 height 22
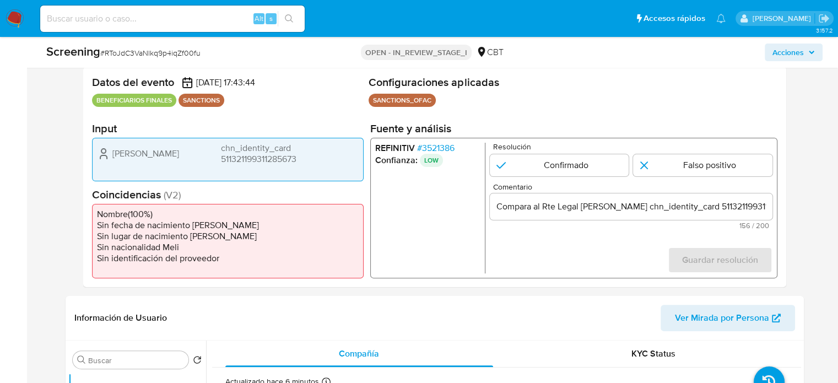
drag, startPoint x: 172, startPoint y: 154, endPoint x: 115, endPoint y: 159, distance: 58.1
click at [115, 159] on div "Jing He chn_identity_card 511321199311285673" at bounding box center [228, 154] width 262 height 22
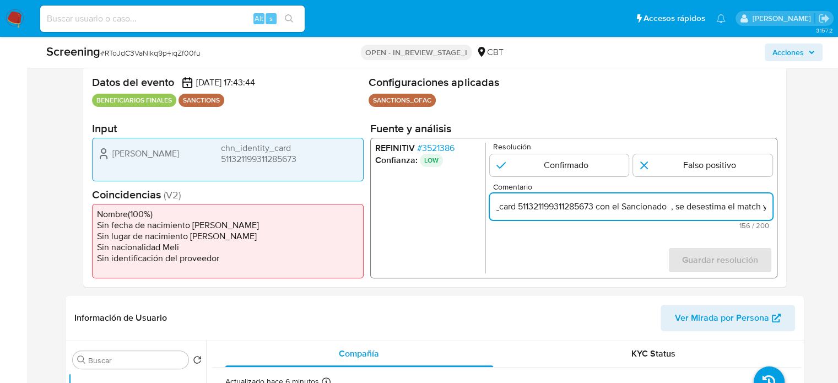
drag, startPoint x: 754, startPoint y: 207, endPoint x: 760, endPoint y: 207, distance: 6.6
click at [760, 207] on input "Compara al Rte Legal Jing He chn_identity_card 511321199311285673 con el Sancio…" at bounding box center [630, 206] width 283 height 14
click at [623, 208] on input "Compara al Rte Legal Jing He chn_identity_card 511321199311285673 con el Sancio…" at bounding box center [630, 206] width 283 height 14
paste input "Jing He"
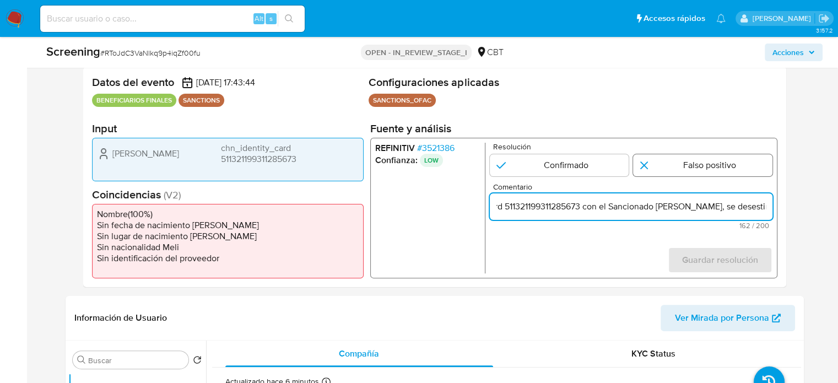
type input "Compara al Rte Legal Jing He chn_identity_card 511321199311285673 con el Sancio…"
click at [651, 167] on input "1 de 1" at bounding box center [702, 165] width 139 height 22
radio input "true"
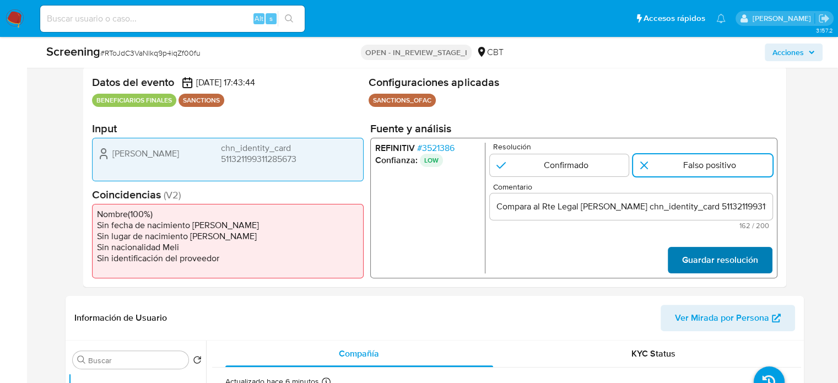
click at [691, 263] on span "Guardar resolución" at bounding box center [720, 260] width 76 height 24
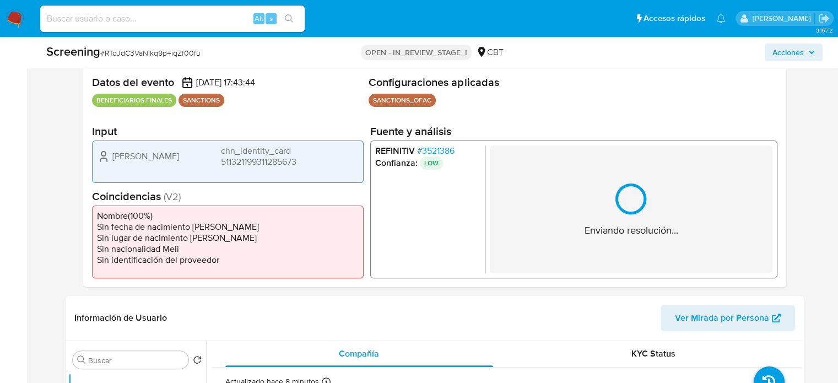
click at [445, 150] on span "# 3521386" at bounding box center [435, 150] width 37 height 11
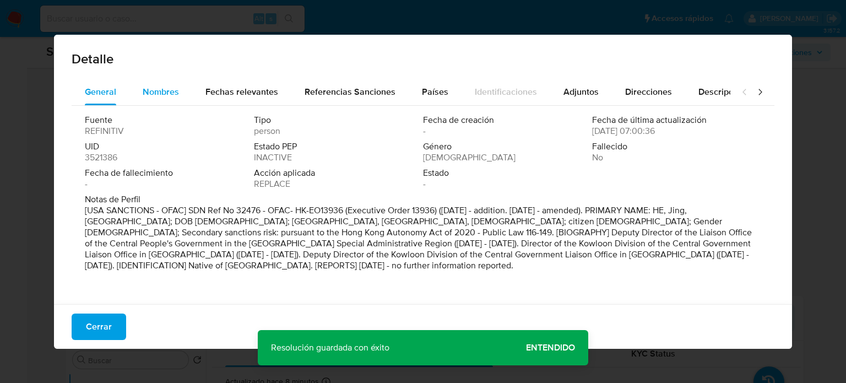
click at [165, 93] on span "Nombres" at bounding box center [161, 91] width 36 height 13
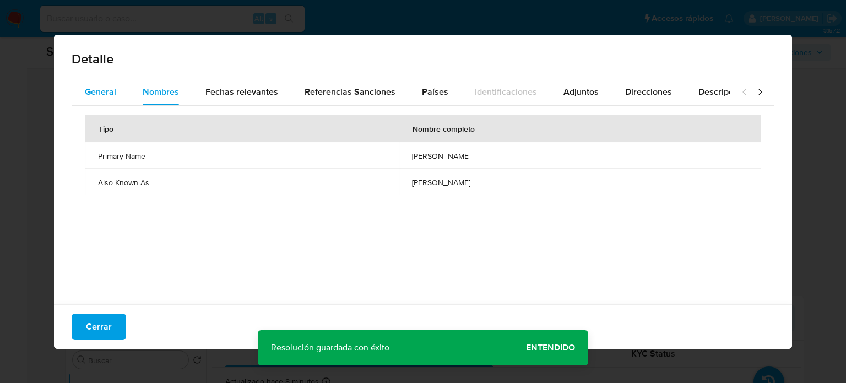
click at [84, 95] on button "General" at bounding box center [101, 92] width 58 height 26
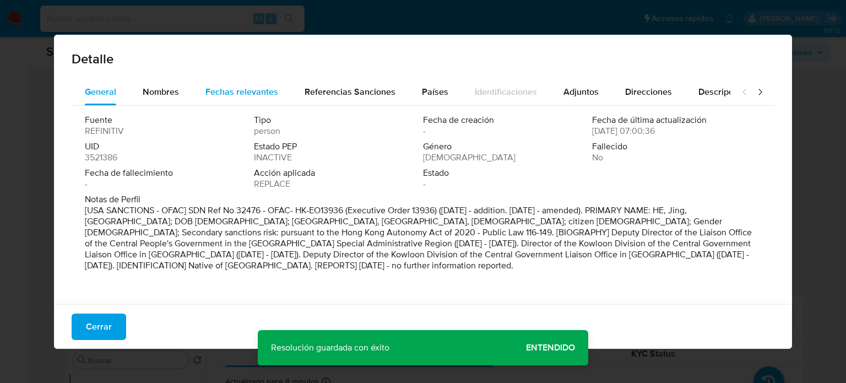
click at [228, 93] on span "Fechas relevantes" at bounding box center [242, 91] width 73 height 13
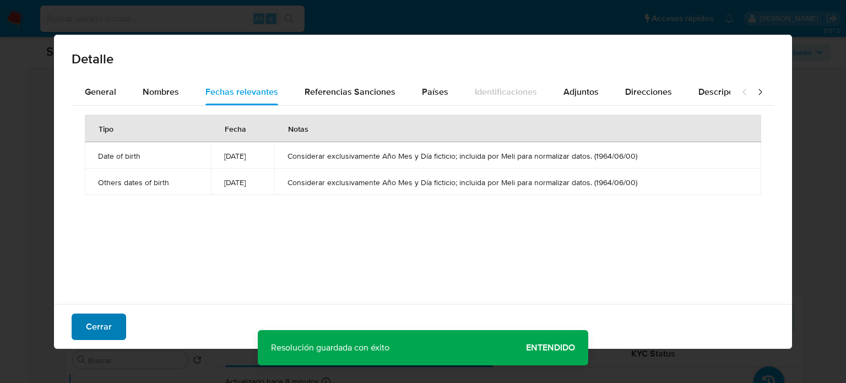
click at [98, 331] on span "Cerrar" at bounding box center [99, 327] width 26 height 24
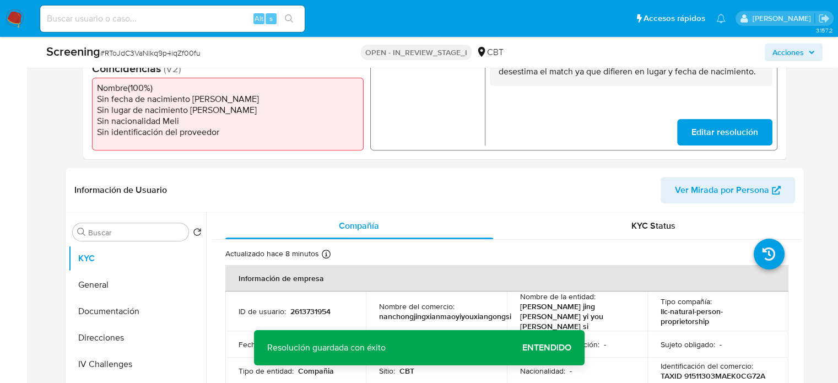
scroll to position [496, 0]
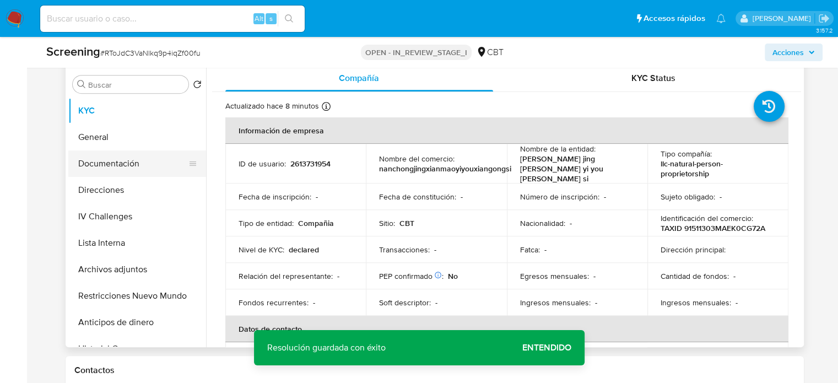
click at [106, 161] on button "Documentación" at bounding box center [132, 163] width 129 height 26
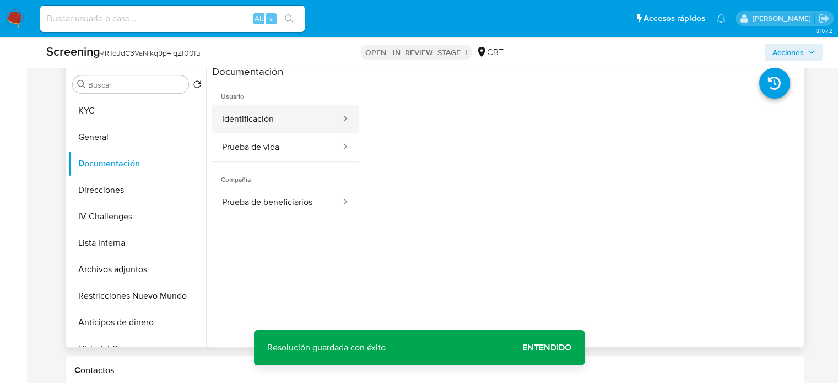
click at [279, 127] on button "Identificación" at bounding box center [276, 119] width 129 height 28
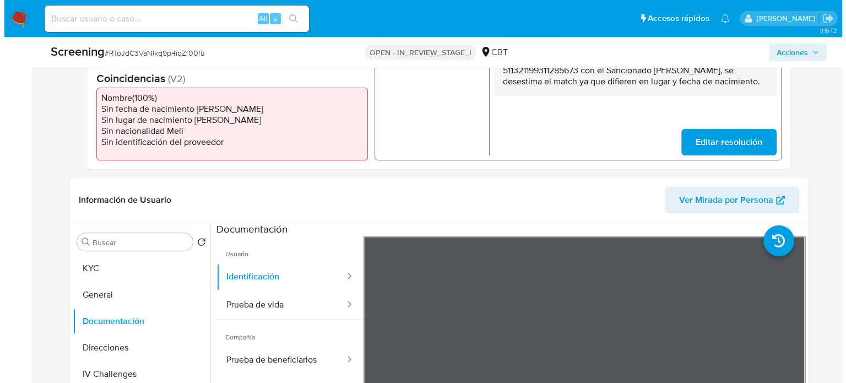
scroll to position [220, 0]
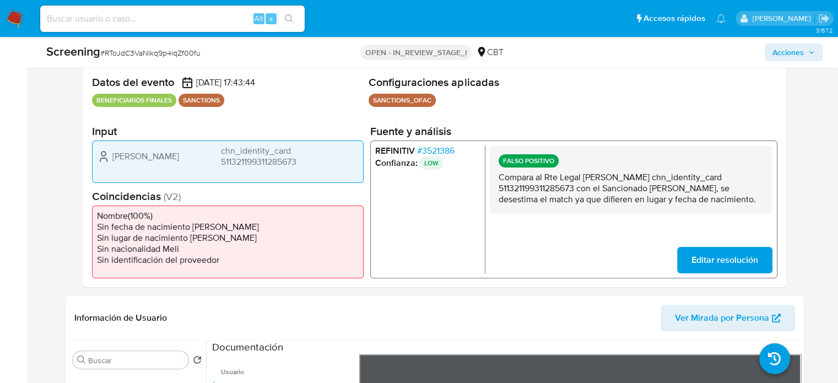
click at [432, 150] on span "# 3521386" at bounding box center [435, 150] width 37 height 11
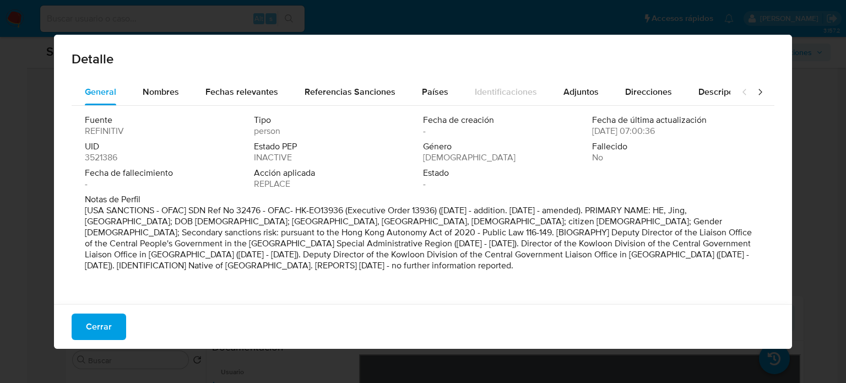
drag, startPoint x: 749, startPoint y: 94, endPoint x: 805, endPoint y: 118, distance: 60.7
click at [805, 118] on div "Detalle General Nombres Fechas relevantes Referencias Sanciones Países Identifi…" at bounding box center [423, 191] width 846 height 383
click at [755, 89] on icon at bounding box center [760, 92] width 11 height 11
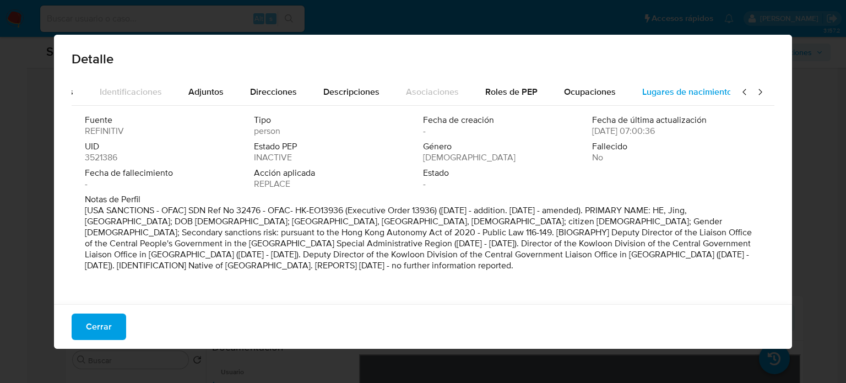
scroll to position [0, 390]
click at [686, 90] on span "Lugares de nacimiento" at bounding box center [673, 91] width 90 height 13
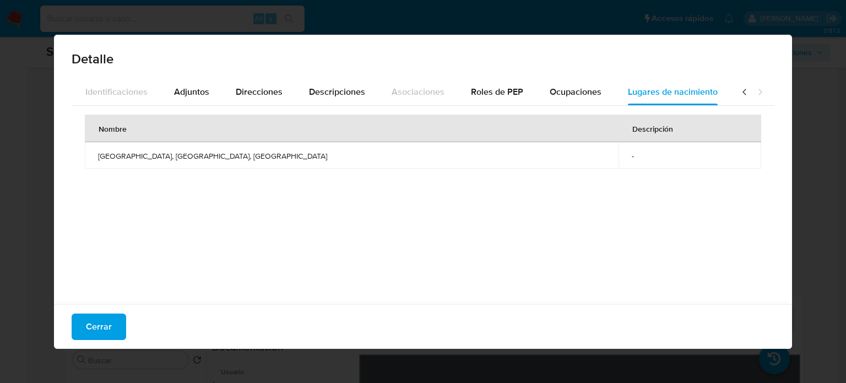
click at [740, 93] on icon at bounding box center [745, 92] width 11 height 11
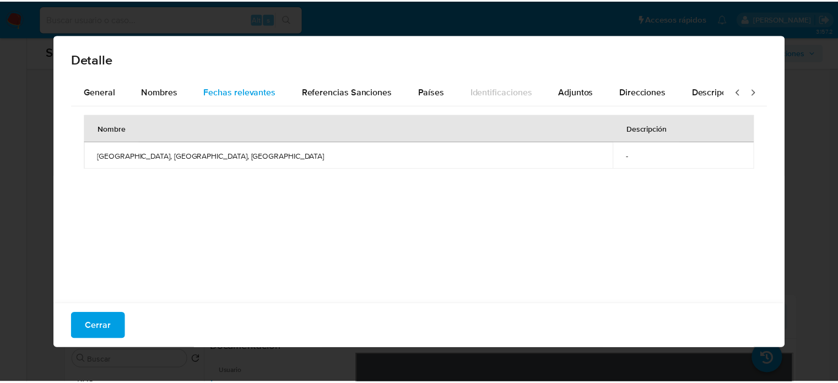
scroll to position [0, 0]
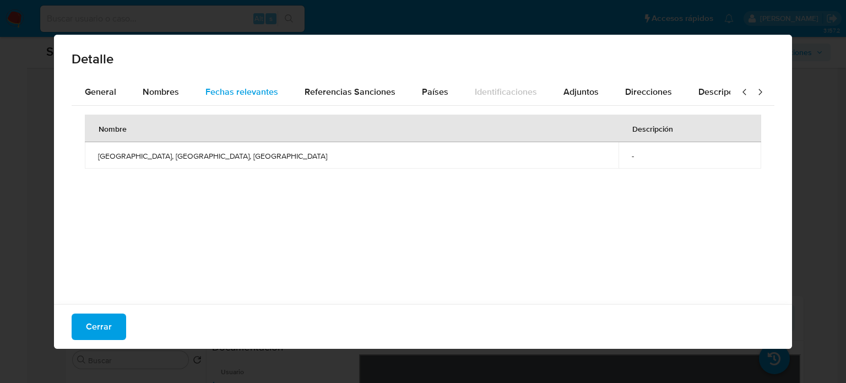
click at [226, 92] on span "Fechas relevantes" at bounding box center [242, 91] width 73 height 13
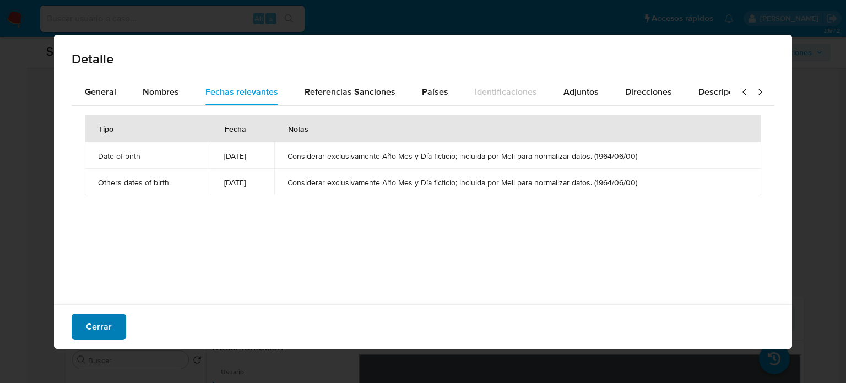
click at [99, 329] on span "Cerrar" at bounding box center [99, 327] width 26 height 24
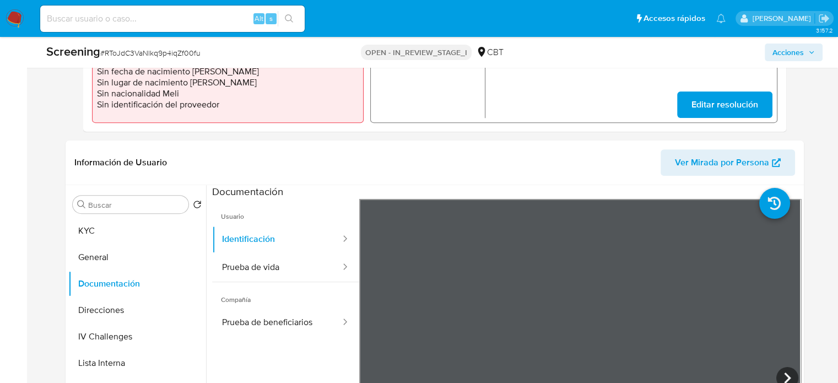
scroll to position [386, 0]
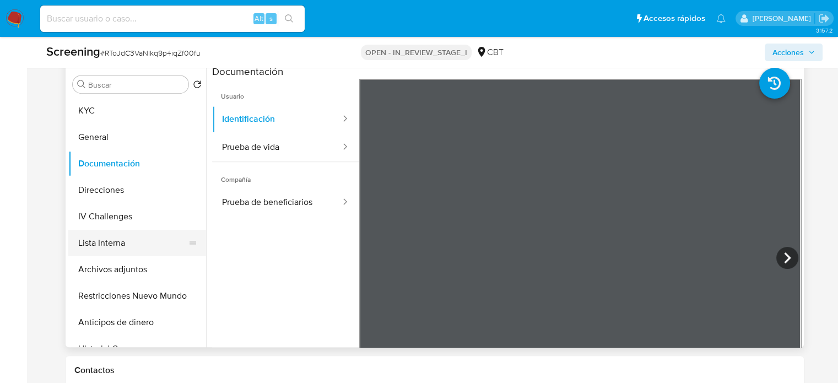
click at [114, 243] on button "Lista Interna" at bounding box center [132, 243] width 129 height 26
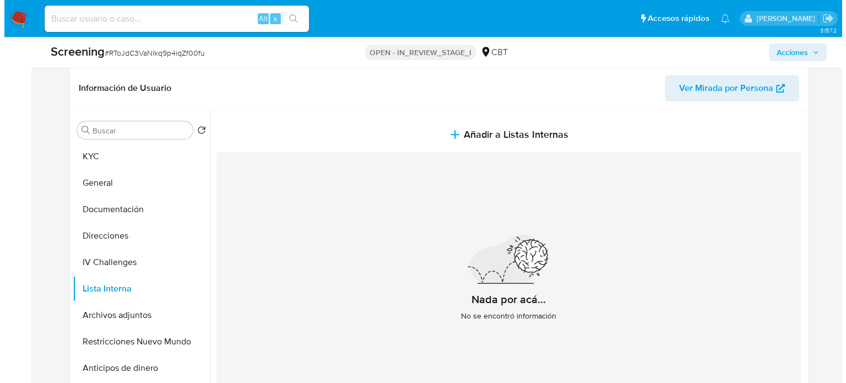
scroll to position [441, 0]
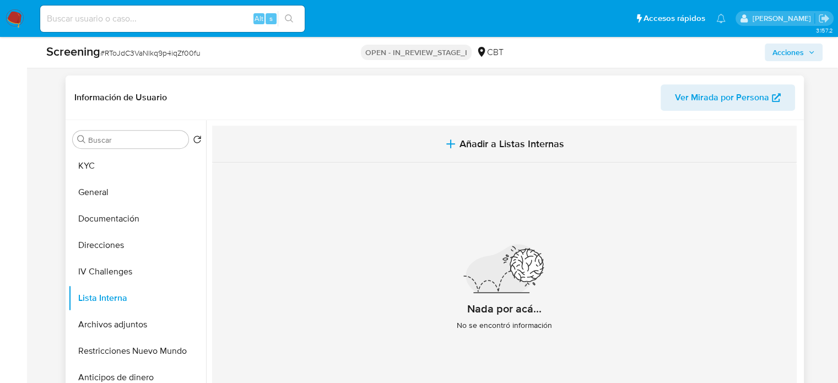
click at [496, 147] on span "Añadir a Listas Internas" at bounding box center [512, 144] width 105 height 12
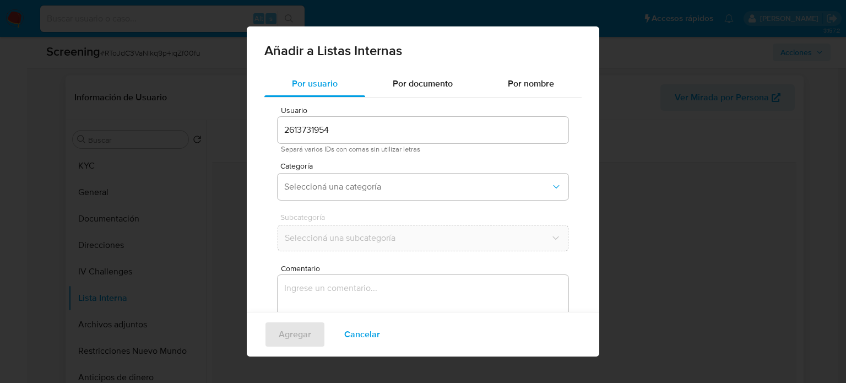
scroll to position [46, 0]
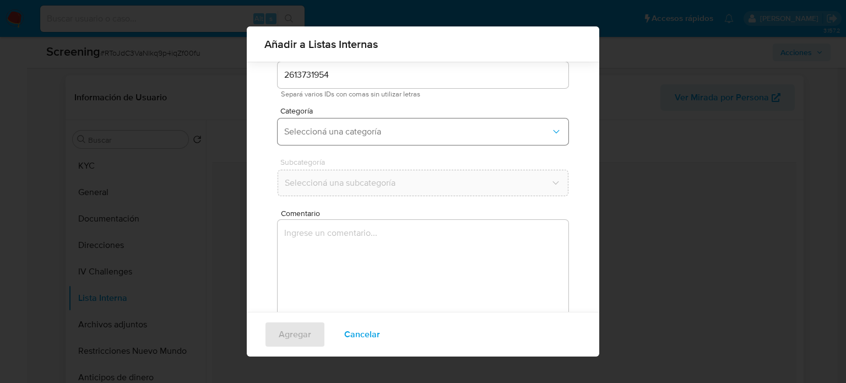
click at [365, 129] on span "Seleccioná una categoría" at bounding box center [417, 131] width 267 height 11
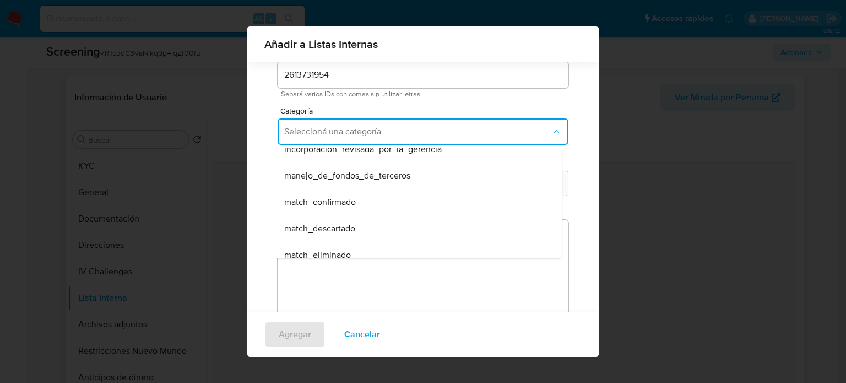
scroll to position [55, 0]
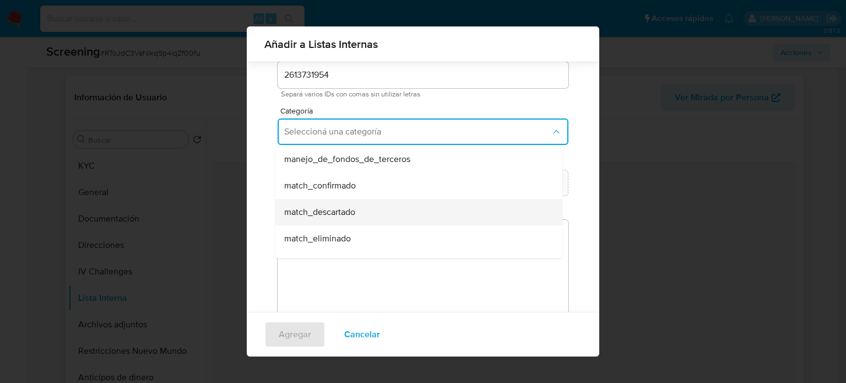
click at [343, 213] on span "match_descartado" at bounding box center [319, 212] width 71 height 11
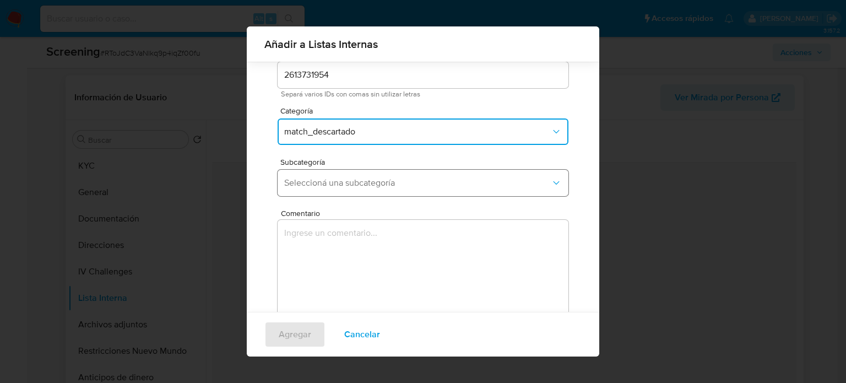
click at [363, 188] on span "Seleccioná una subcategoría" at bounding box center [417, 182] width 267 height 11
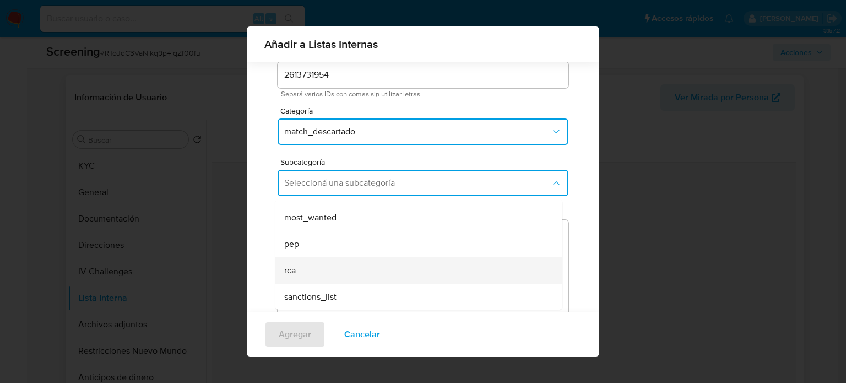
scroll to position [75, 0]
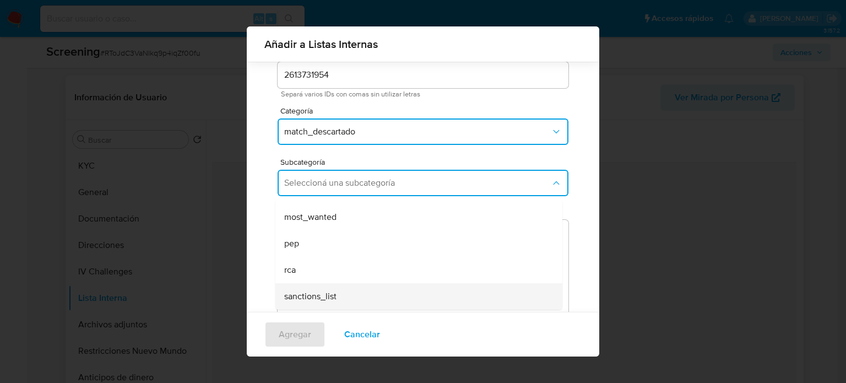
click at [328, 288] on div "sanctions_list" at bounding box center [415, 296] width 263 height 26
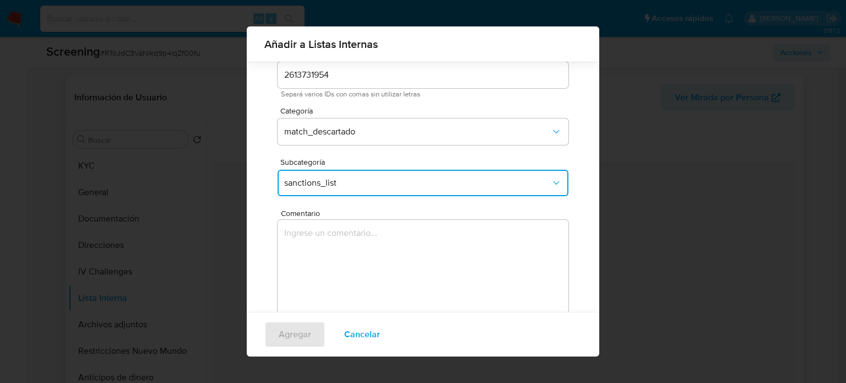
click at [323, 279] on textarea "Comentario" at bounding box center [423, 273] width 291 height 106
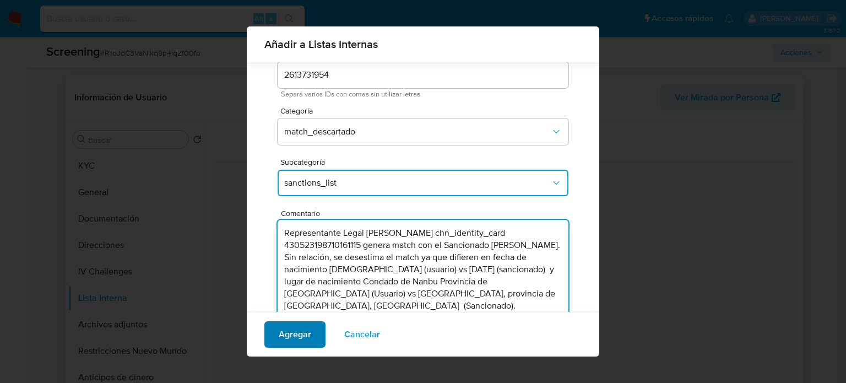
type textarea "Representante Legal Jing He chn_identity_card 430523198710161115 genera match c…"
click at [291, 330] on span "Agregar" at bounding box center [295, 334] width 33 height 24
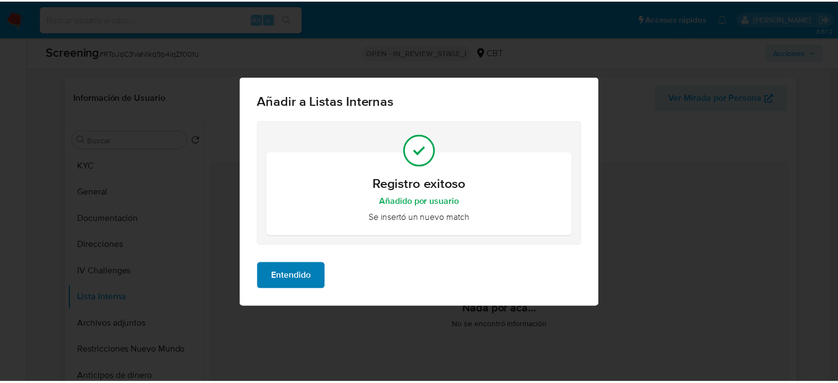
scroll to position [0, 0]
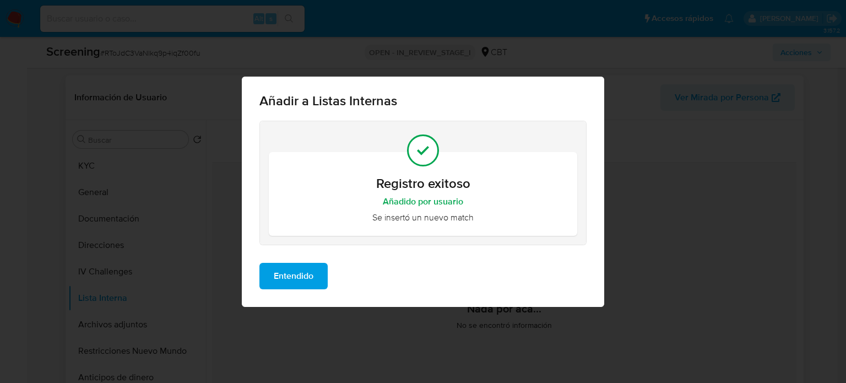
click at [302, 277] on span "Entendido" at bounding box center [294, 276] width 40 height 24
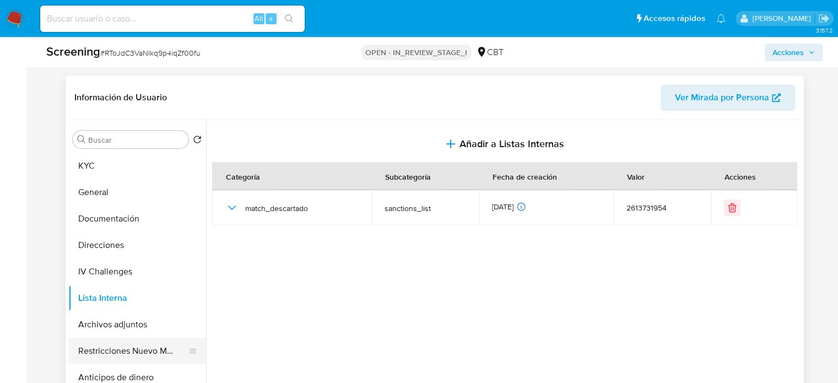
click at [126, 349] on button "Restricciones Nuevo Mundo" at bounding box center [132, 351] width 129 height 26
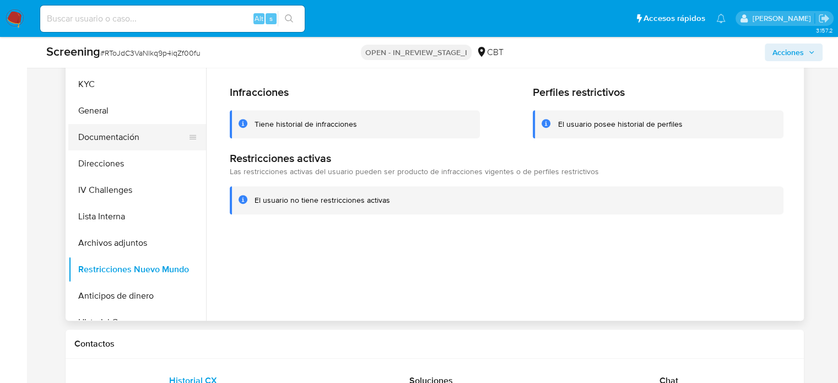
scroll to position [496, 0]
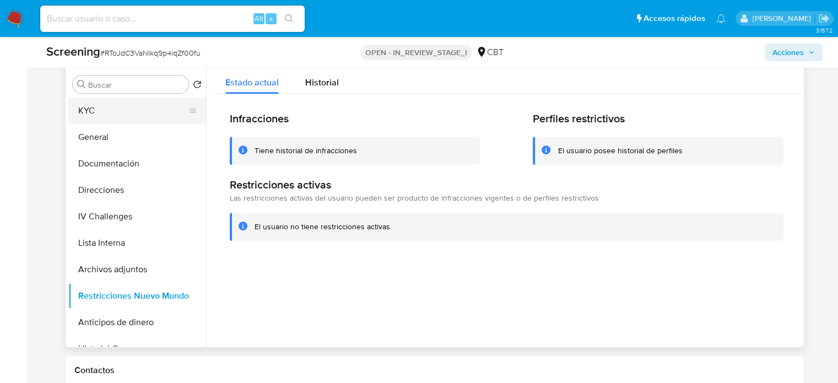
click at [117, 114] on button "KYC" at bounding box center [132, 111] width 129 height 26
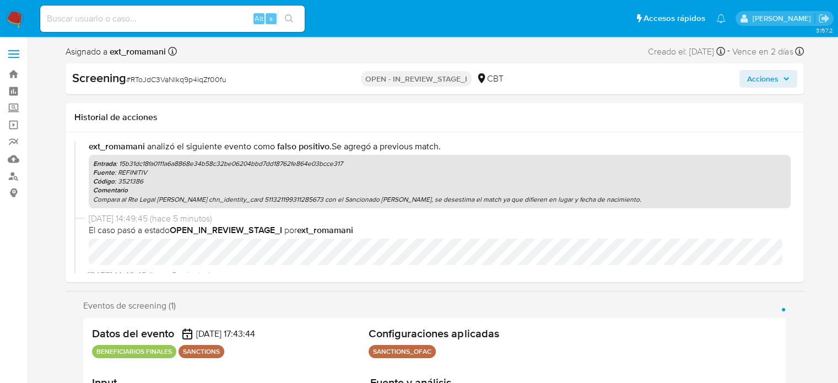
scroll to position [0, 0]
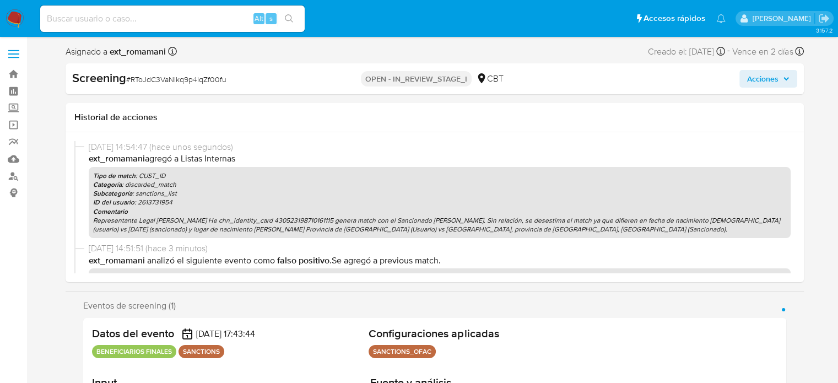
select select "10"
click at [752, 78] on span "Acciones" at bounding box center [762, 79] width 31 height 18
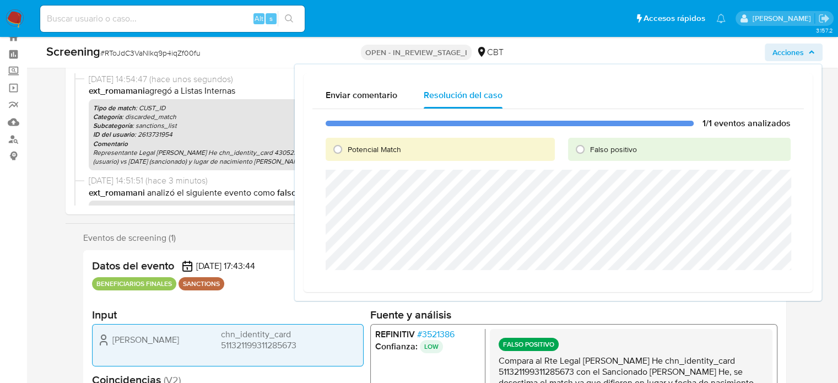
scroll to position [55, 0]
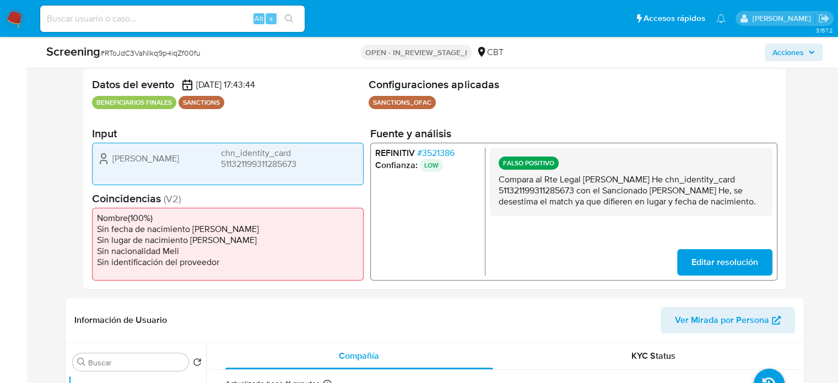
scroll to position [220, 0]
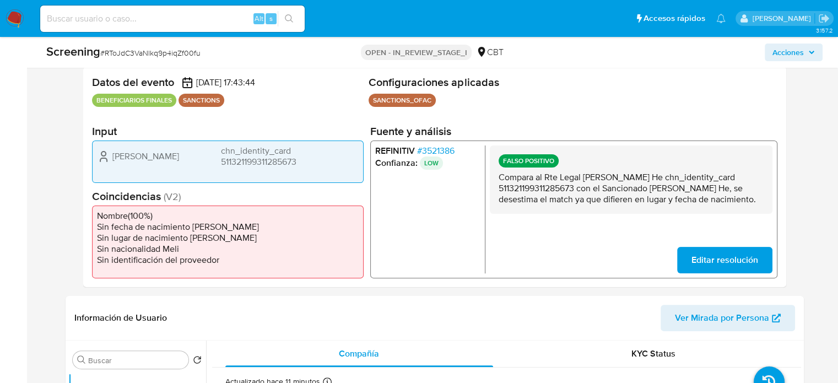
drag, startPoint x: 583, startPoint y: 179, endPoint x: 576, endPoint y: 188, distance: 11.5
click at [576, 188] on p "Compara al Rte Legal Jing He chn_identity_card 511321199311285673 con el Sancio…" at bounding box center [630, 188] width 265 height 33
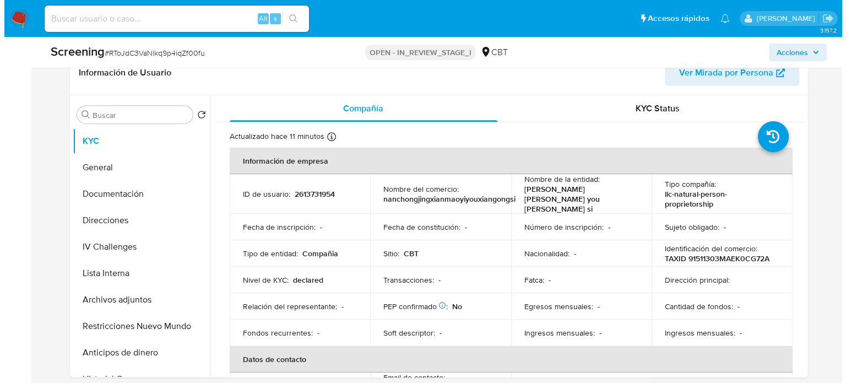
scroll to position [496, 0]
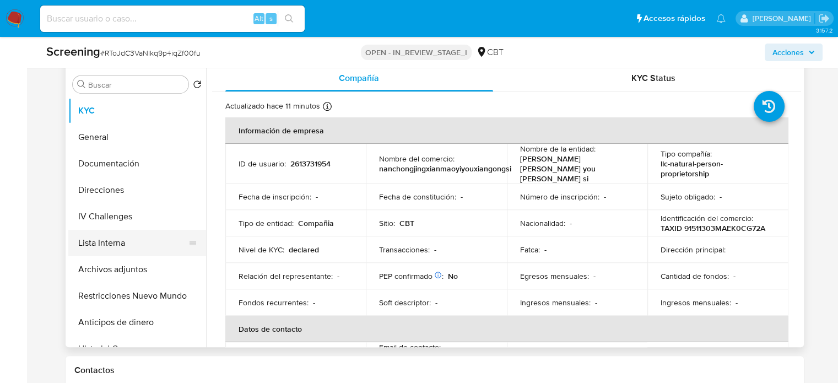
click at [135, 241] on button "Lista Interna" at bounding box center [132, 243] width 129 height 26
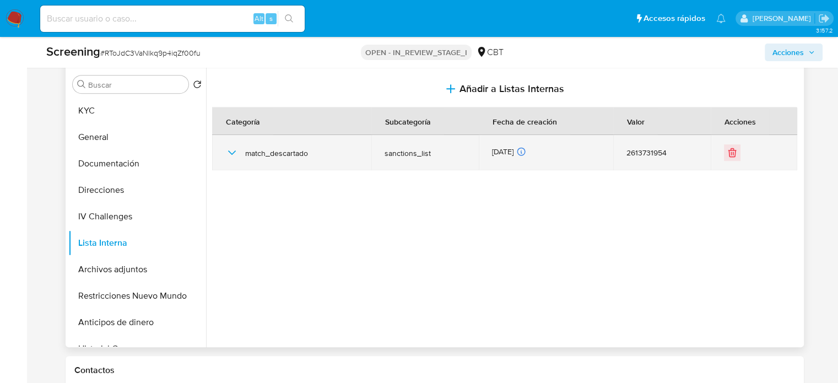
click at [228, 149] on icon "button" at bounding box center [231, 152] width 13 height 13
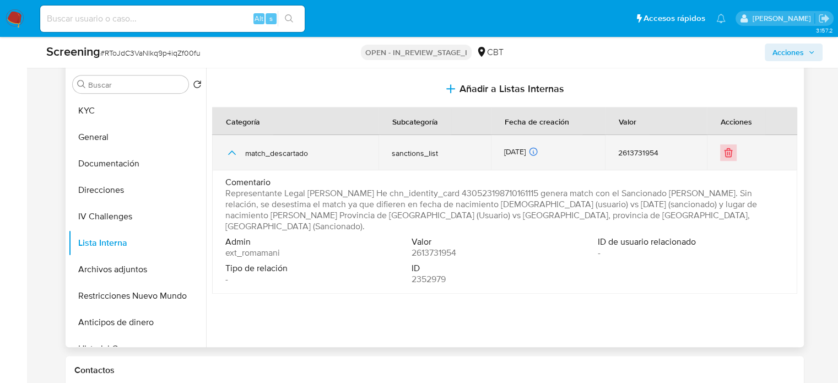
click at [728, 155] on icon "Eliminar" at bounding box center [728, 152] width 11 height 11
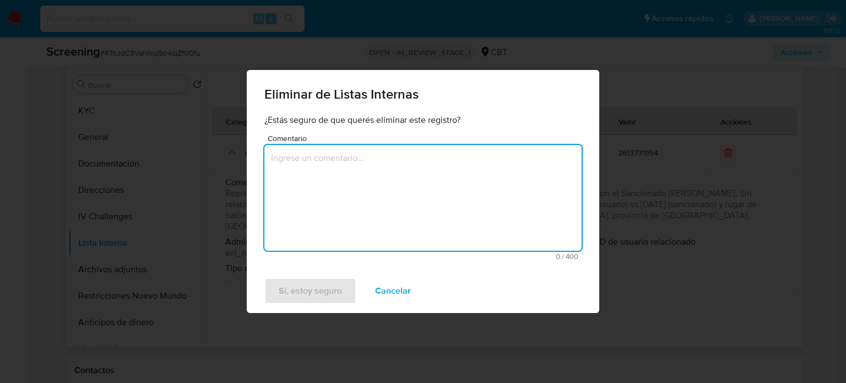
click at [425, 172] on textarea "Comentario" at bounding box center [423, 198] width 317 height 106
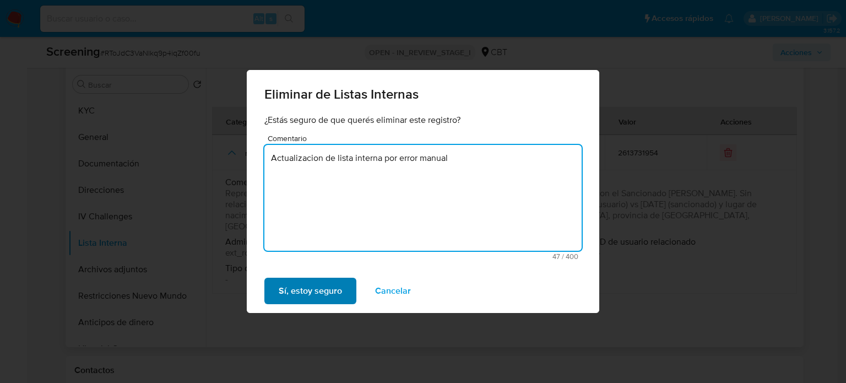
type textarea "Actualizacion de lista interna por error manual"
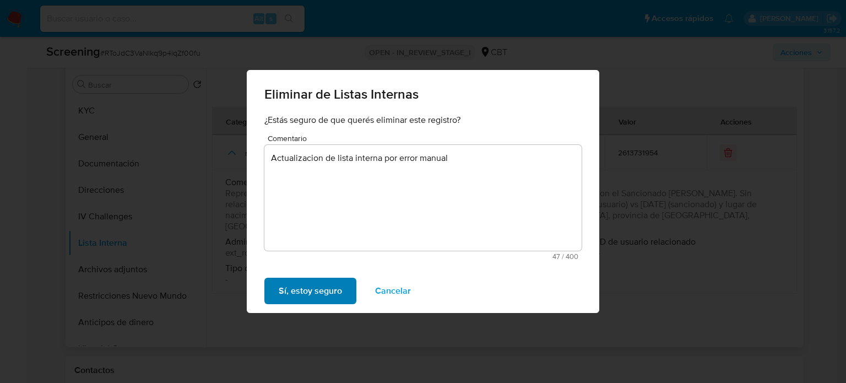
click at [300, 288] on span "Sí, estoy seguro" at bounding box center [310, 291] width 63 height 24
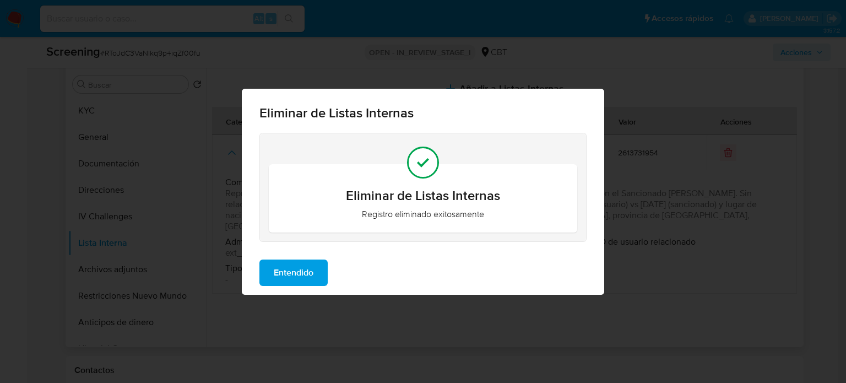
click at [310, 267] on span "Entendido" at bounding box center [294, 273] width 40 height 24
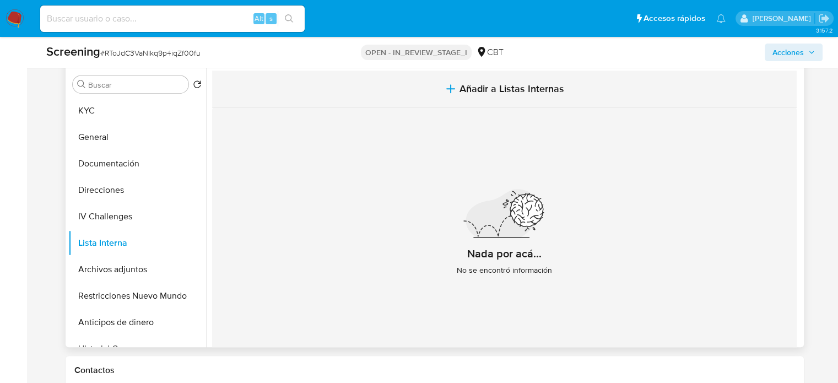
click at [447, 93] on icon "button" at bounding box center [450, 88] width 13 height 13
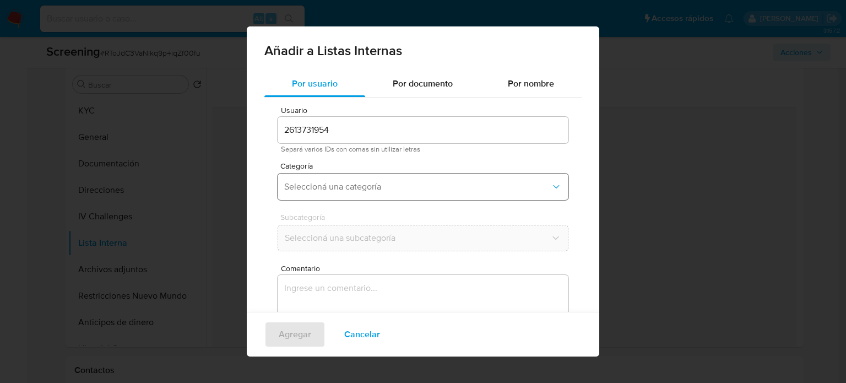
click at [399, 184] on span "Seleccioná una categoría" at bounding box center [417, 186] width 267 height 11
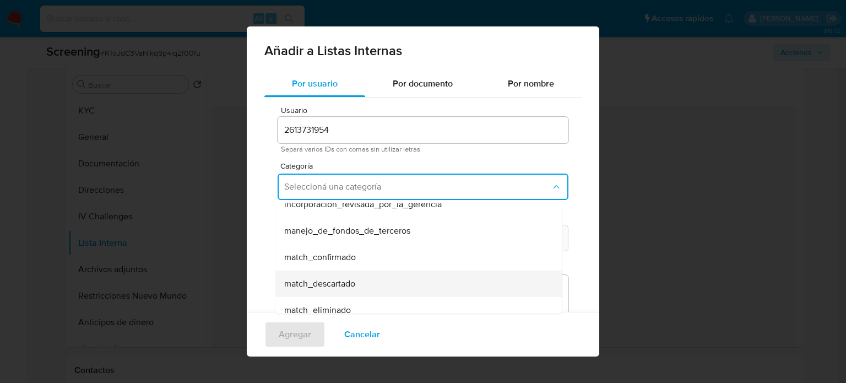
scroll to position [55, 0]
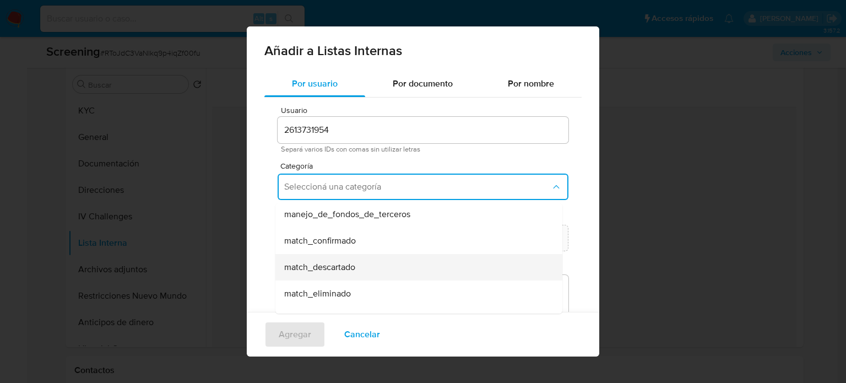
click at [342, 268] on span "match_descartado" at bounding box center [319, 267] width 71 height 11
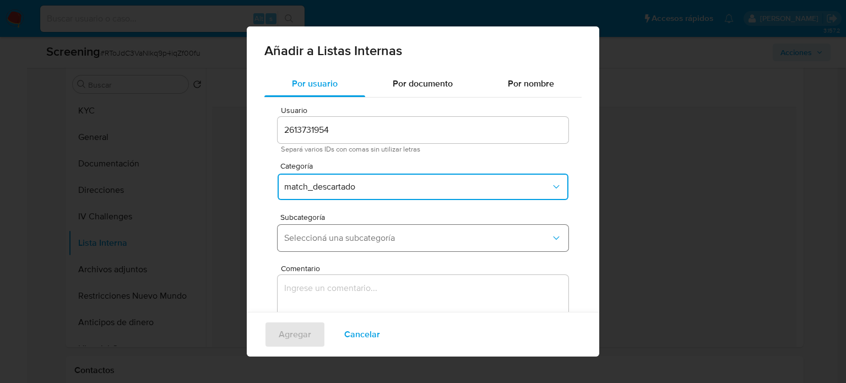
click at [360, 240] on span "Seleccioná una subcategoría" at bounding box center [417, 238] width 267 height 11
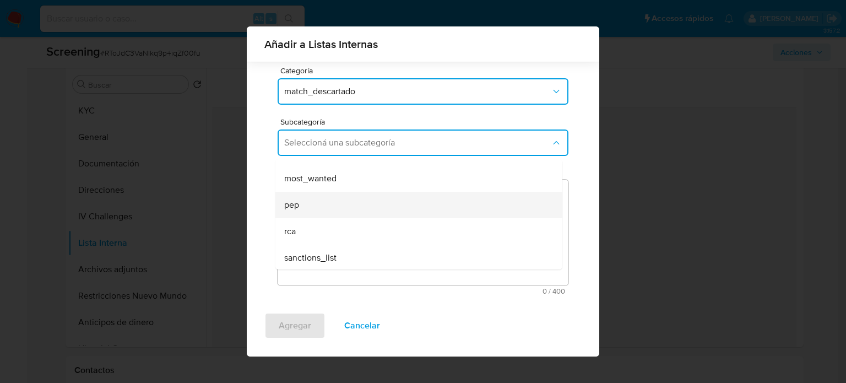
scroll to position [75, 0]
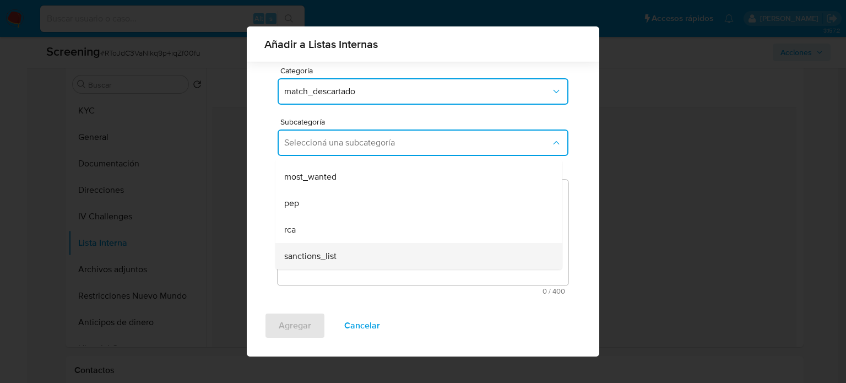
click at [326, 257] on span "sanctions_list" at bounding box center [310, 256] width 52 height 11
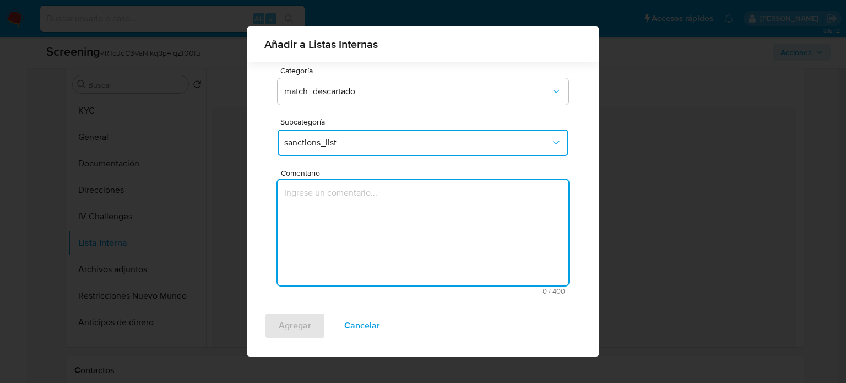
click at [332, 224] on textarea "Comentario" at bounding box center [423, 233] width 291 height 106
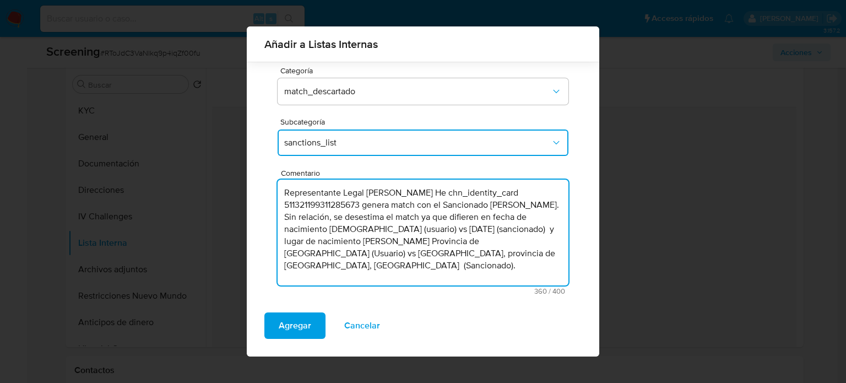
type textarea "Representante Legal Jing He chn_identity_card 511321199311285673 genera match c…"
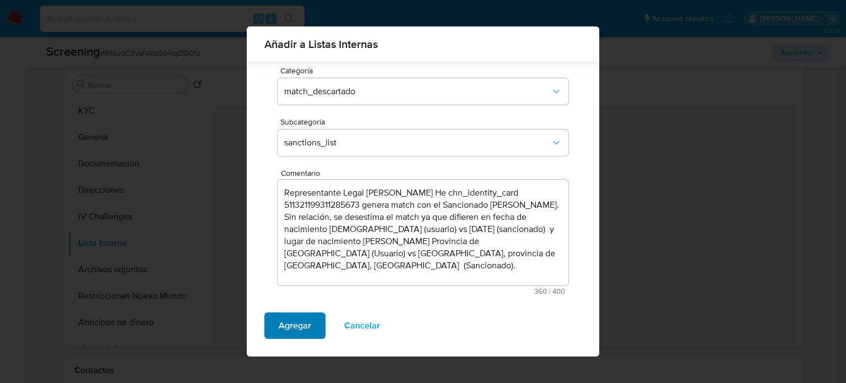
click at [295, 326] on span "Agregar" at bounding box center [295, 326] width 33 height 24
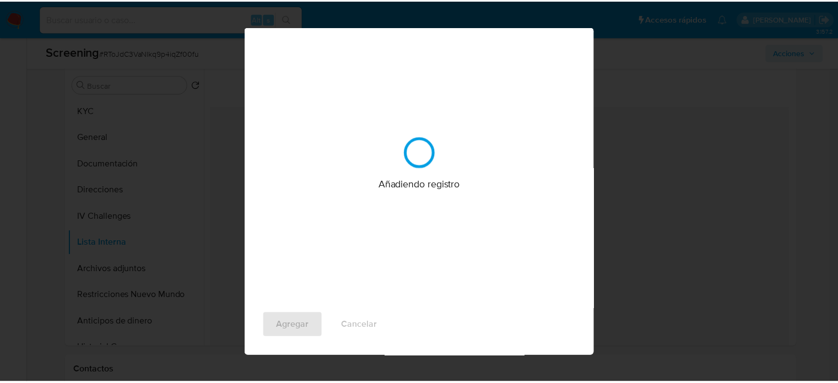
scroll to position [0, 0]
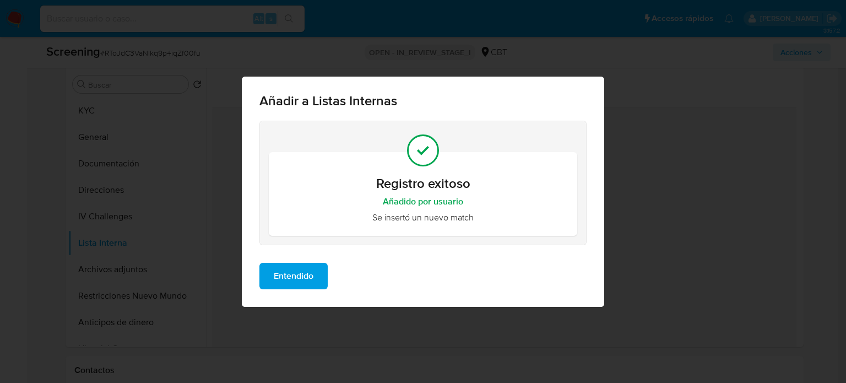
click at [300, 277] on span "Entendido" at bounding box center [294, 276] width 40 height 24
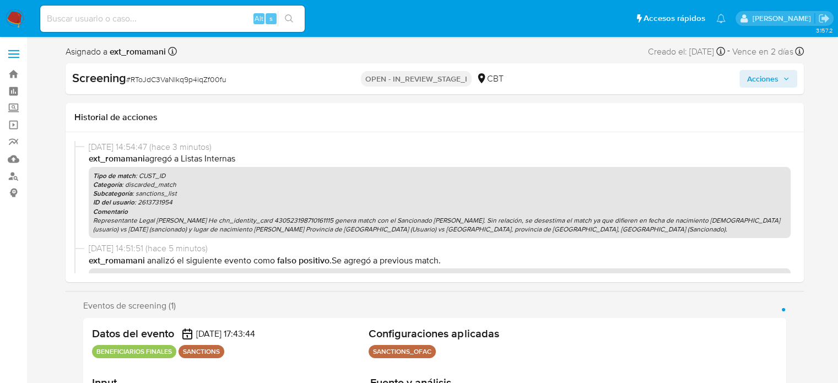
click at [760, 80] on span "Acciones" at bounding box center [762, 79] width 31 height 18
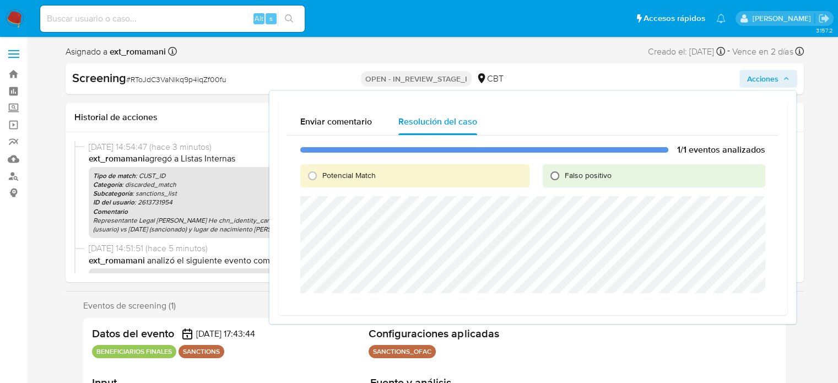
click at [558, 176] on input "Falso positivo" at bounding box center [555, 176] width 18 height 18
radio input "true"
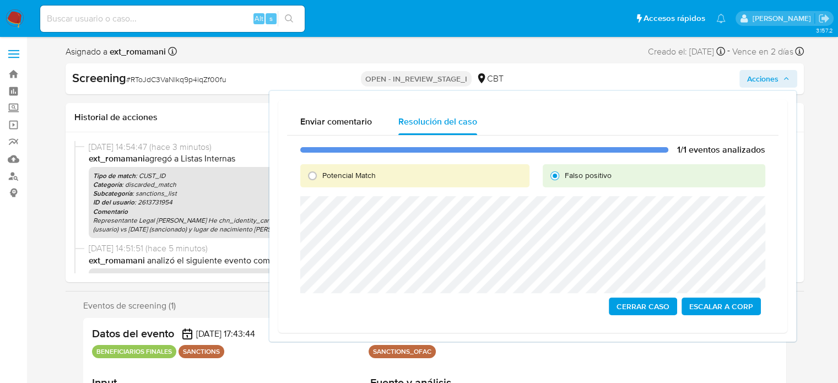
click at [623, 306] on span "Cerrar Caso" at bounding box center [643, 306] width 53 height 15
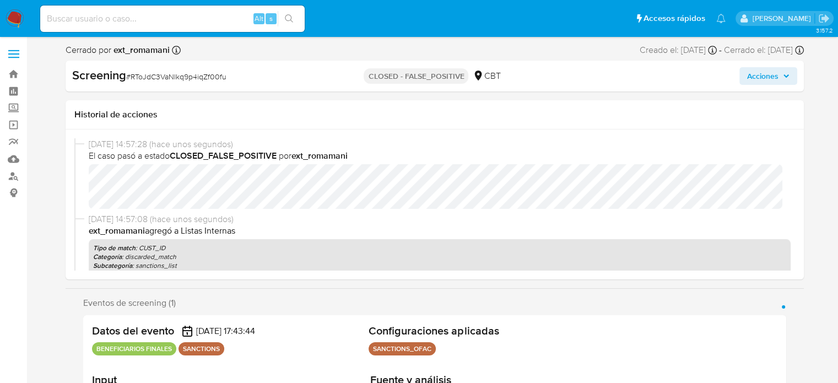
select select "10"
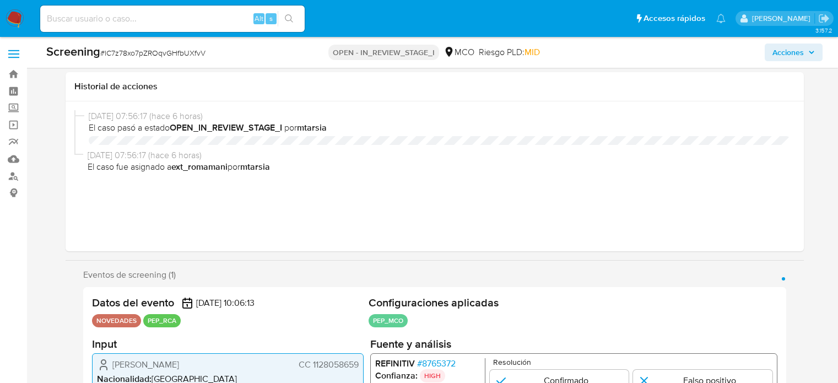
select select "10"
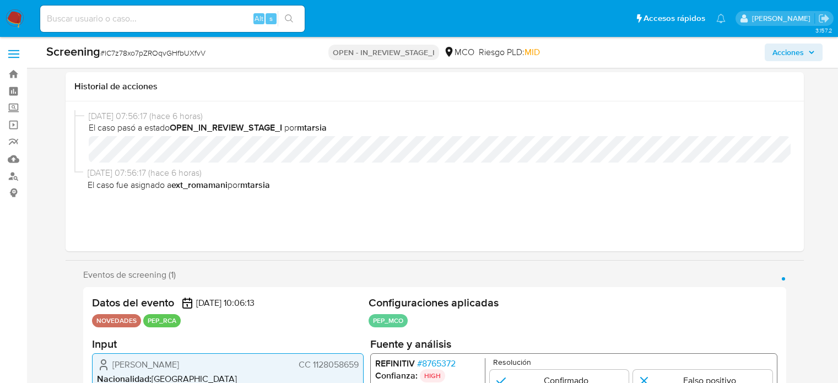
scroll to position [201, 0]
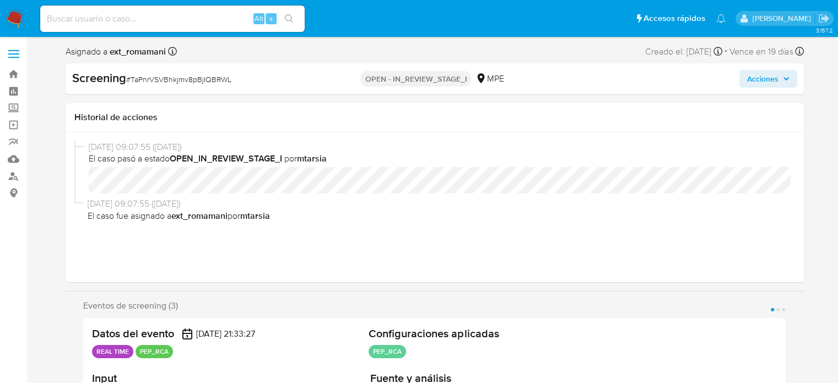
select select "10"
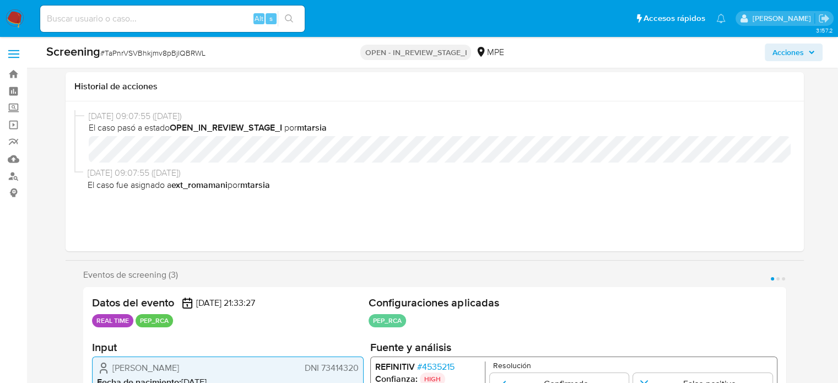
scroll to position [220, 0]
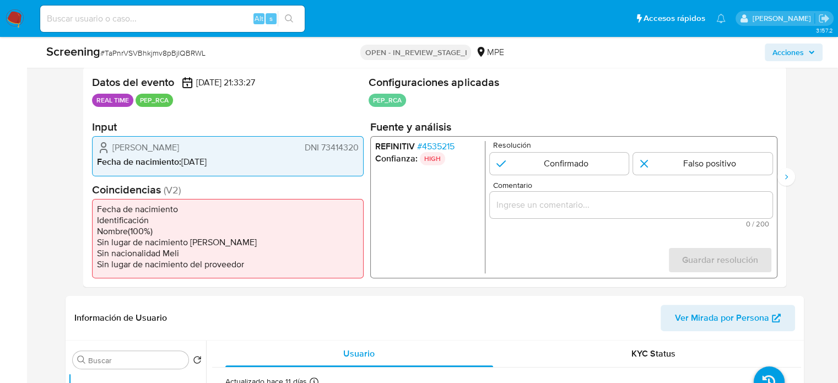
click at [530, 199] on input "Comentario" at bounding box center [630, 205] width 283 height 14
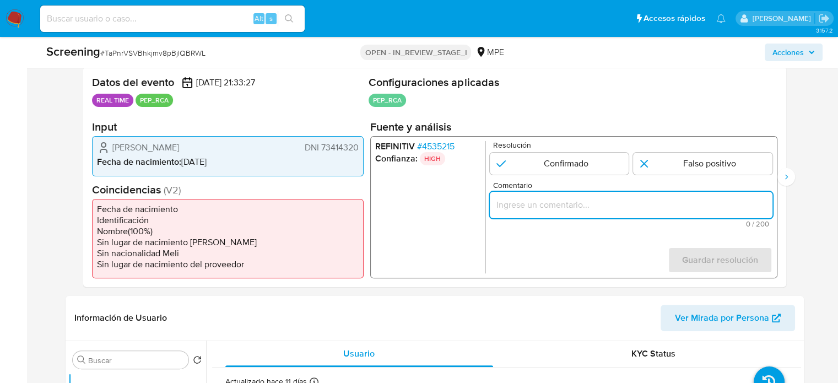
paste input "Titular de cuenta se desempeño como Candidato a Concejal Provincial de Chota en…"
click at [456, 231] on ul "REFINITIV # 4535215 Confianza: HIGH" at bounding box center [430, 207] width 110 height 132
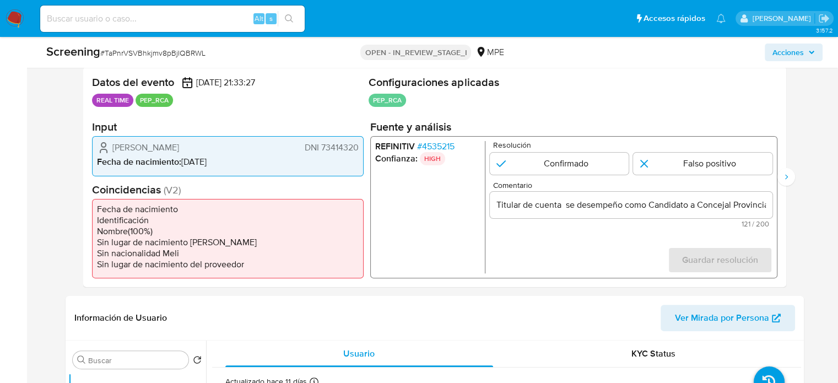
drag, startPoint x: 110, startPoint y: 148, endPoint x: 358, endPoint y: 149, distance: 248.0
click at [358, 149] on div "[PERSON_NAME] DNI 73414320" at bounding box center [228, 147] width 262 height 13
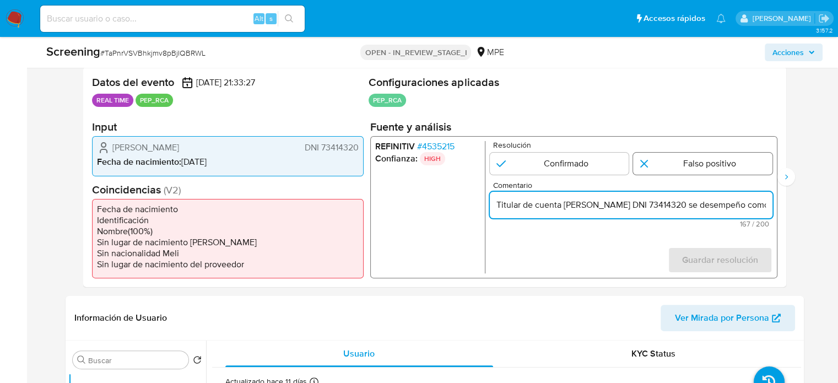
type input "Titular de cuenta [PERSON_NAME] DNI 73414320 se desempeño como Candidato a Conc…"
click at [684, 160] on input "1 de 3" at bounding box center [702, 164] width 139 height 22
radio input "true"
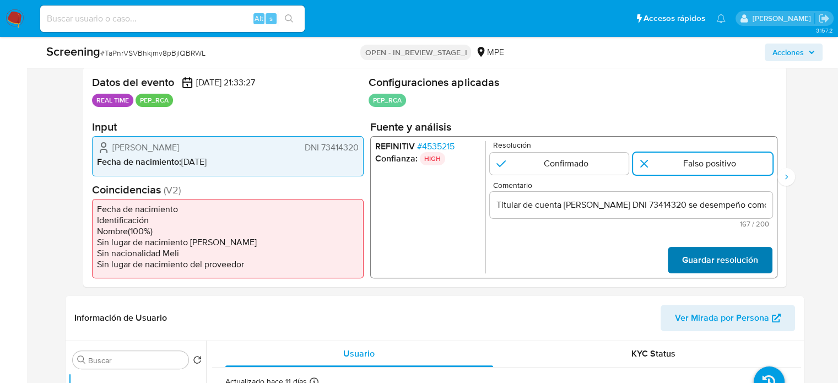
click at [694, 253] on span "Guardar resolución" at bounding box center [720, 260] width 76 height 24
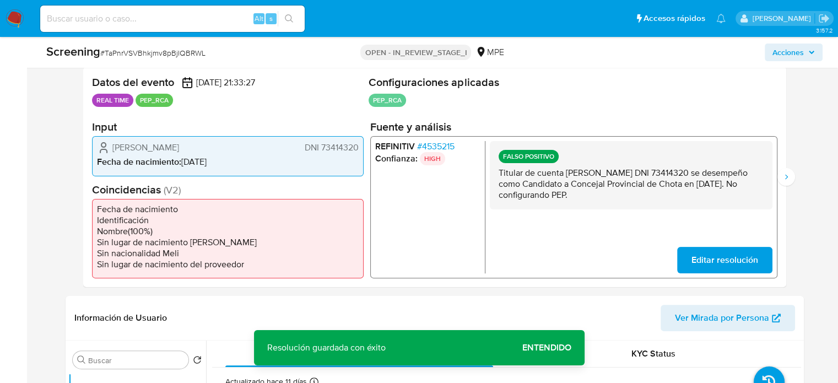
drag, startPoint x: 495, startPoint y: 172, endPoint x: 674, endPoint y: 197, distance: 181.3
click at [674, 197] on div "FALSO POSITIVO Titular de cuenta [PERSON_NAME] DNI 73414320 se desempeño como C…" at bounding box center [630, 175] width 283 height 68
click at [432, 144] on span "# 4535215" at bounding box center [435, 146] width 37 height 11
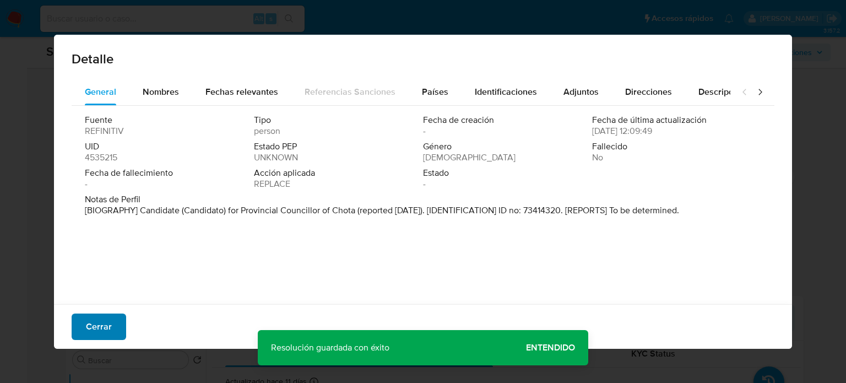
click at [95, 325] on span "Cerrar" at bounding box center [99, 327] width 26 height 24
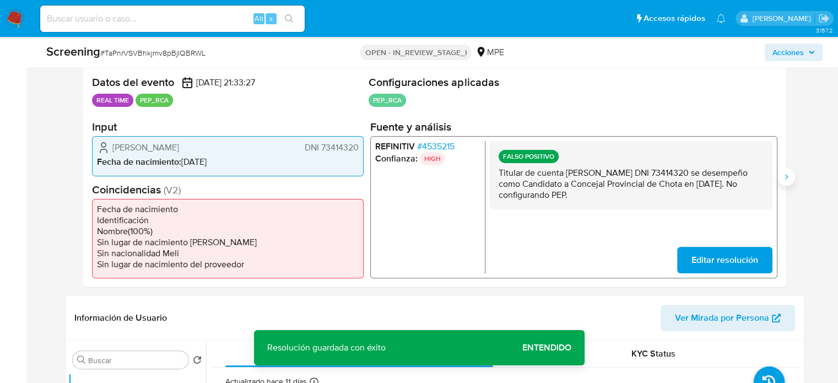
click at [782, 179] on icon "Siguiente" at bounding box center [786, 176] width 9 height 9
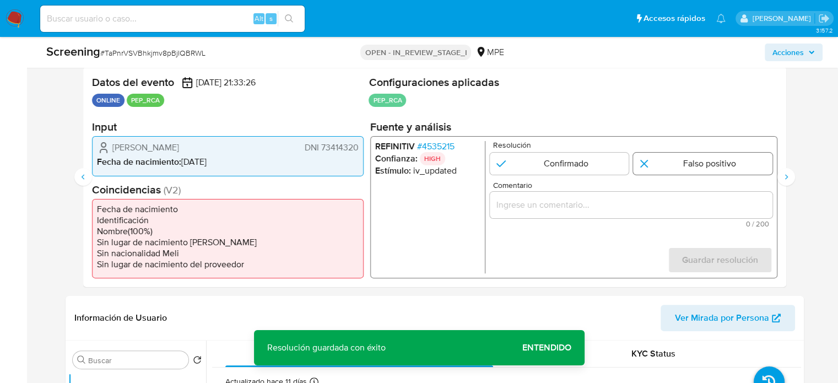
click at [719, 165] on input "2 de 3" at bounding box center [702, 164] width 139 height 22
radio input "true"
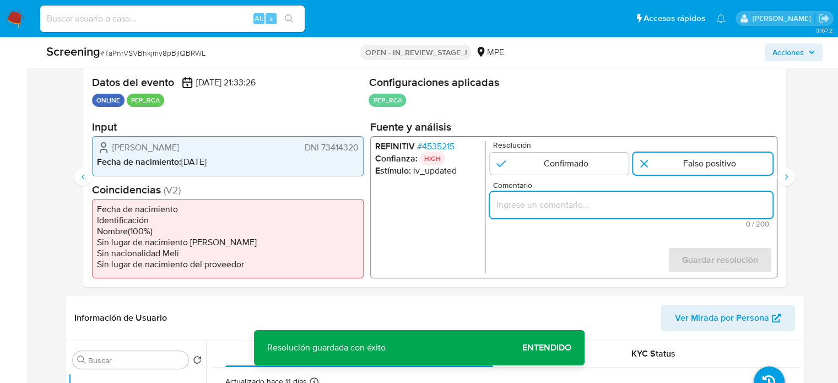
click at [693, 202] on input "Comentario" at bounding box center [630, 205] width 283 height 14
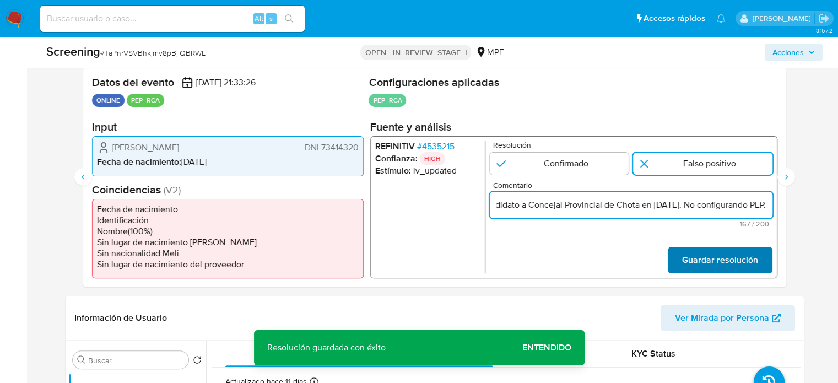
type input "Titular de cuenta [PERSON_NAME] DNI 73414320 se desempeño como Candidato a Conc…"
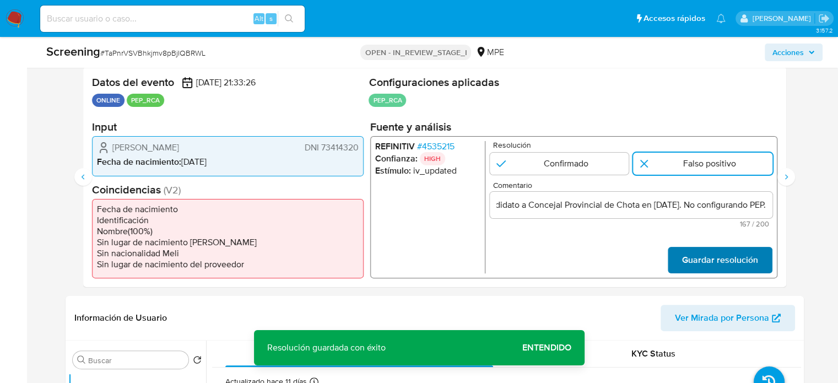
click at [727, 258] on span "Guardar resolución" at bounding box center [720, 260] width 76 height 24
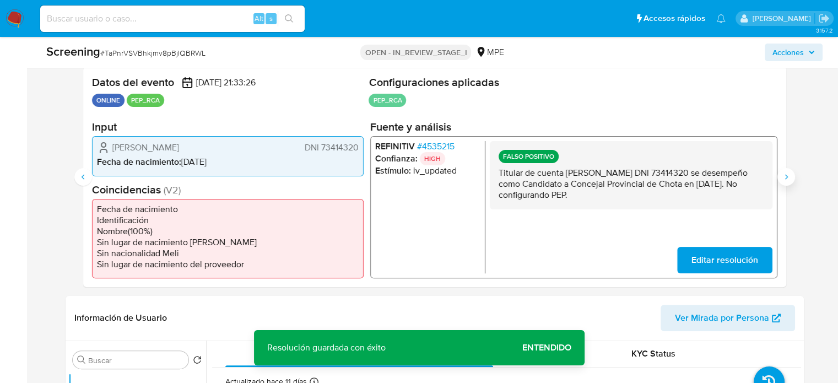
click at [785, 176] on icon "Siguiente" at bounding box center [786, 176] width 9 height 9
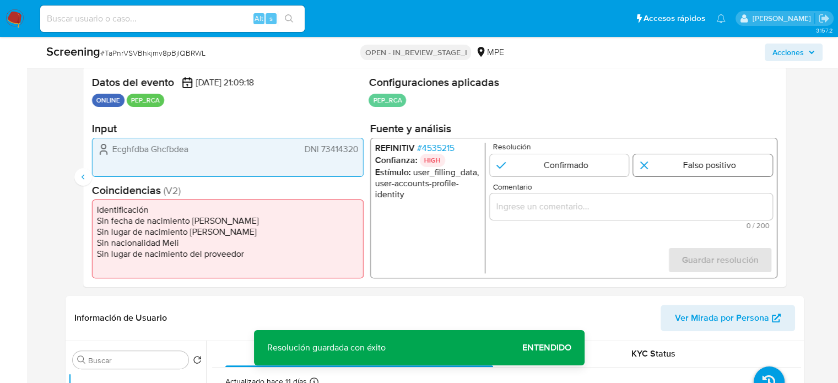
click at [705, 160] on input "3 de 3" at bounding box center [702, 165] width 139 height 22
radio input "true"
click at [686, 213] on div "3 de 3" at bounding box center [630, 206] width 283 height 26
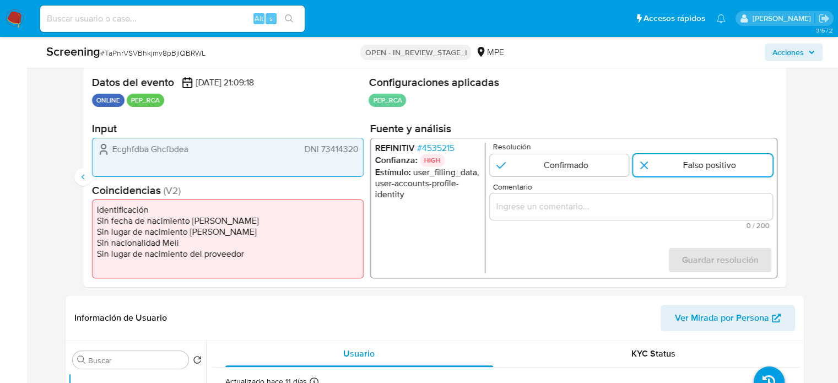
click at [689, 218] on div "3 de 3" at bounding box center [630, 206] width 283 height 26
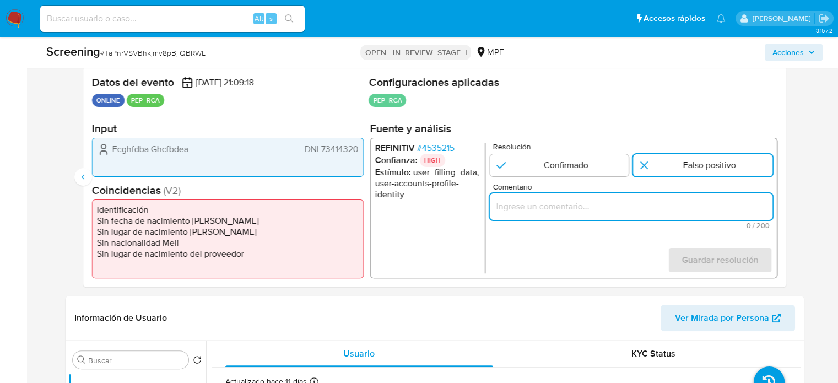
click at [699, 209] on input "Comentario" at bounding box center [630, 206] width 283 height 14
paste input "Titular de cuenta [PERSON_NAME] DNI 73414320 se desempeño como Candidato a Conc…"
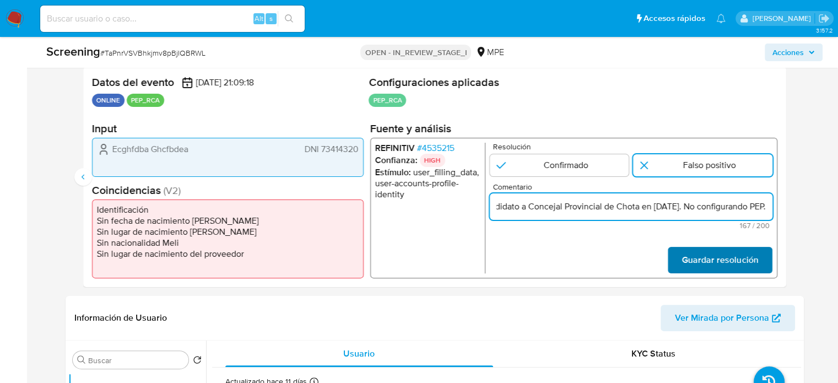
type input "Titular de cuenta [PERSON_NAME] DNI 73414320 se desempeño como Candidato a Conc…"
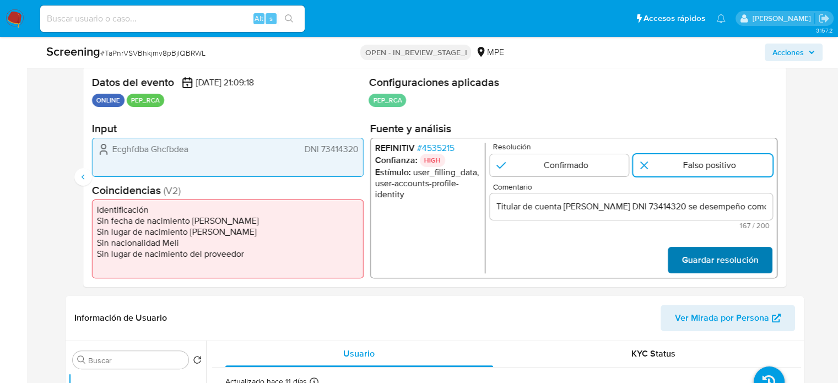
click at [691, 256] on span "Guardar resolución" at bounding box center [720, 260] width 76 height 24
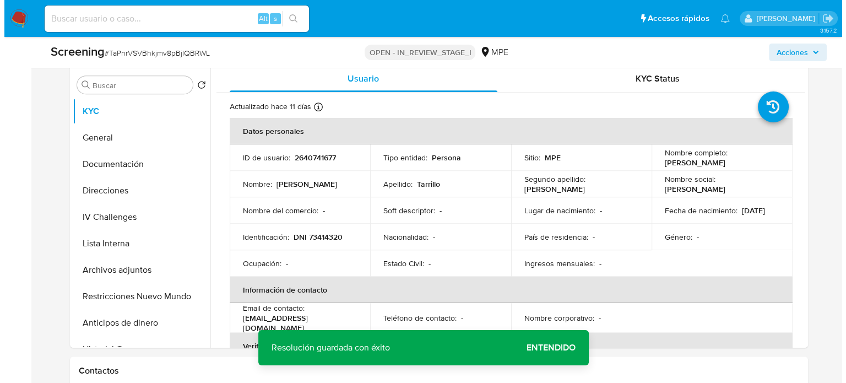
scroll to position [496, 0]
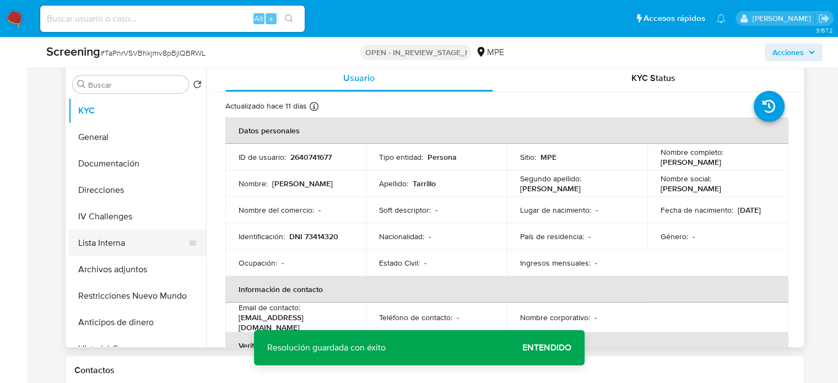
click at [101, 243] on button "Lista Interna" at bounding box center [132, 243] width 129 height 26
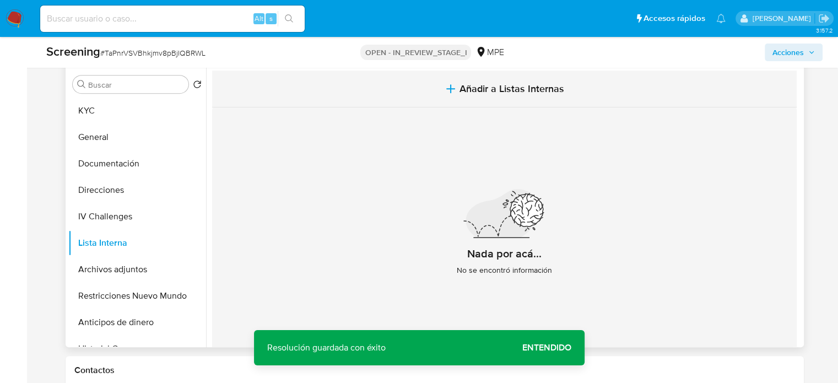
click at [447, 92] on icon "button" at bounding box center [450, 88] width 13 height 13
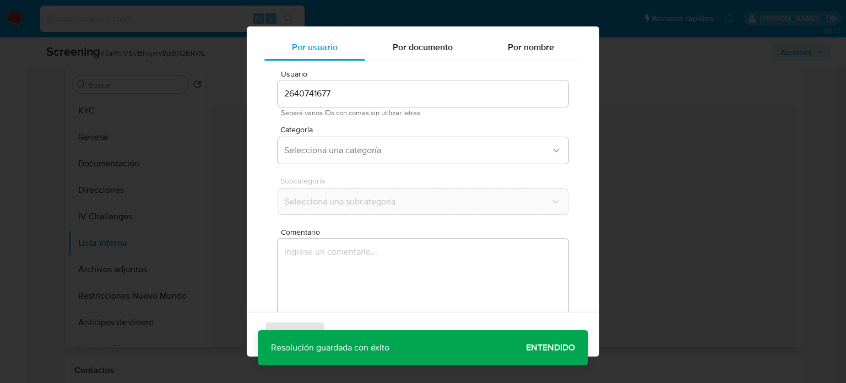
scroll to position [46, 0]
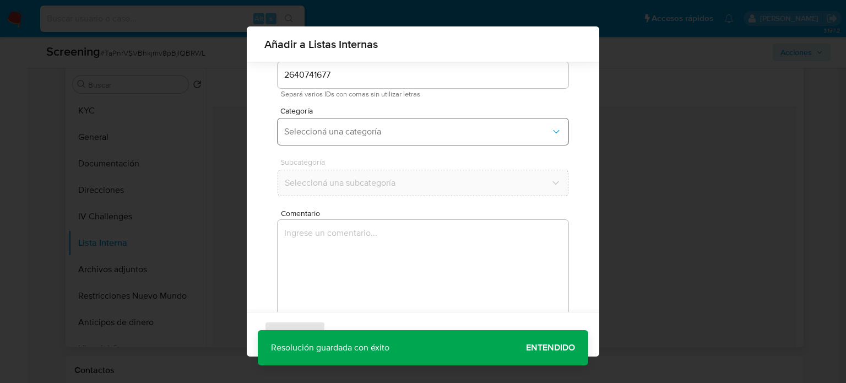
click at [390, 134] on span "Seleccioná una categoría" at bounding box center [417, 131] width 267 height 11
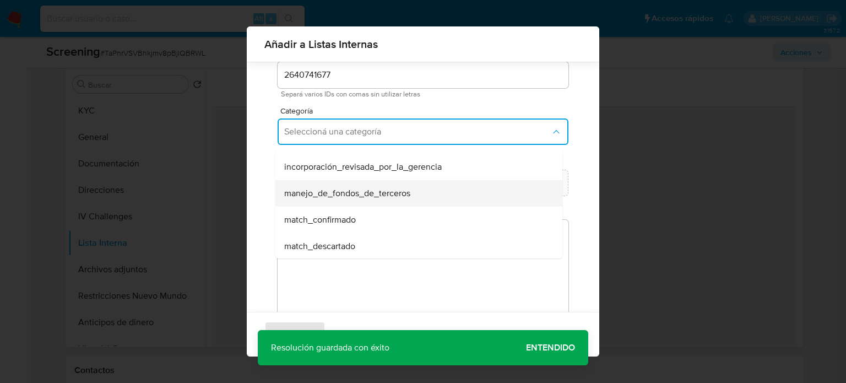
scroll to position [55, 0]
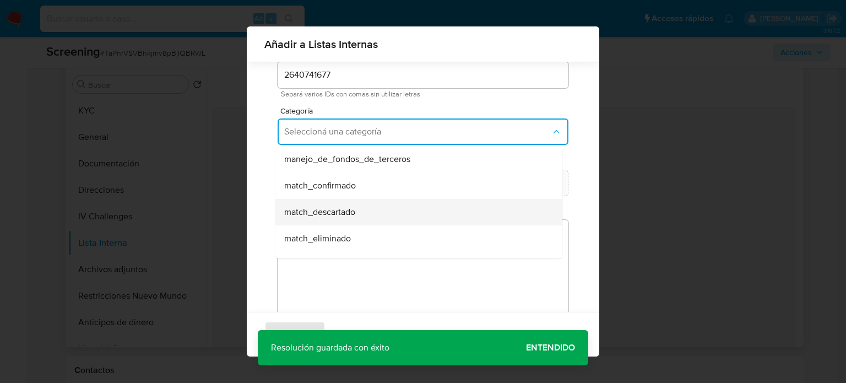
click at [350, 211] on span "match_descartado" at bounding box center [319, 212] width 71 height 11
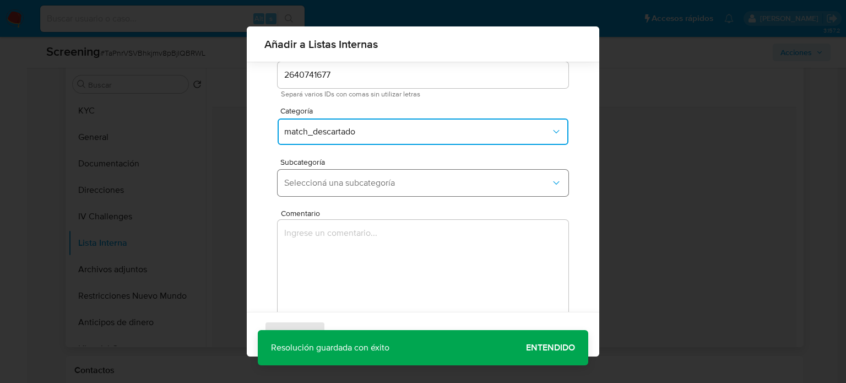
click at [373, 187] on span "Seleccioná una subcategoría" at bounding box center [417, 182] width 267 height 11
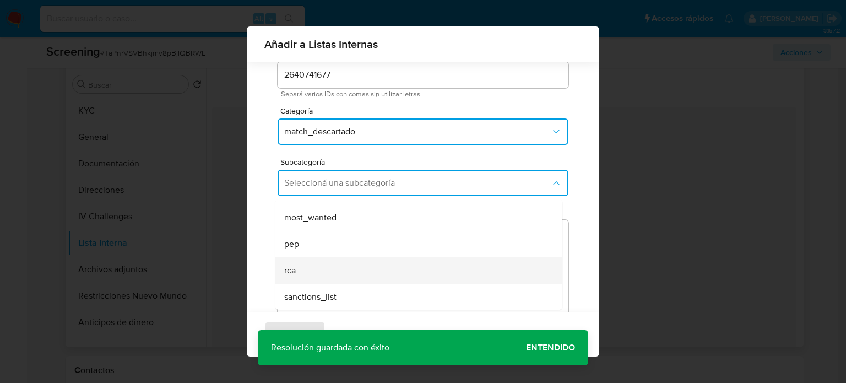
scroll to position [75, 0]
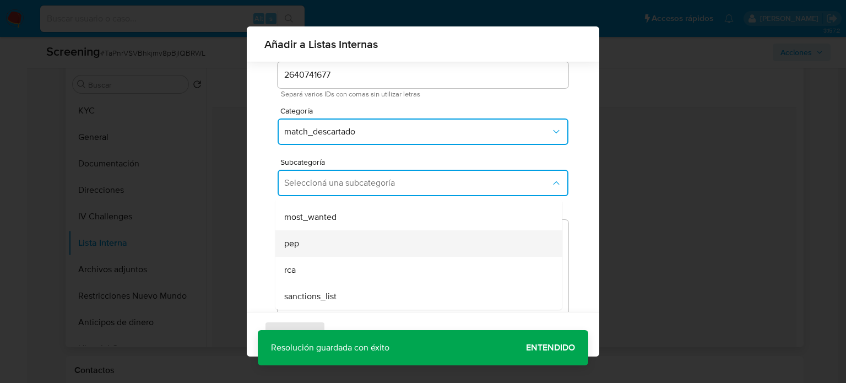
click at [316, 245] on div "pep" at bounding box center [415, 243] width 263 height 26
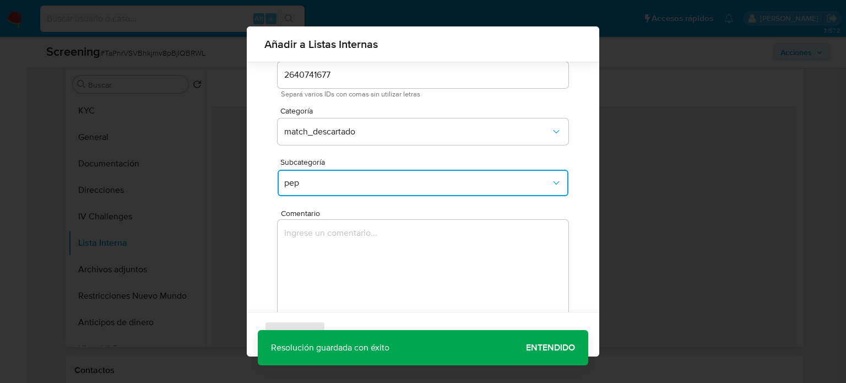
click at [316, 245] on textarea "Comentario" at bounding box center [423, 273] width 291 height 106
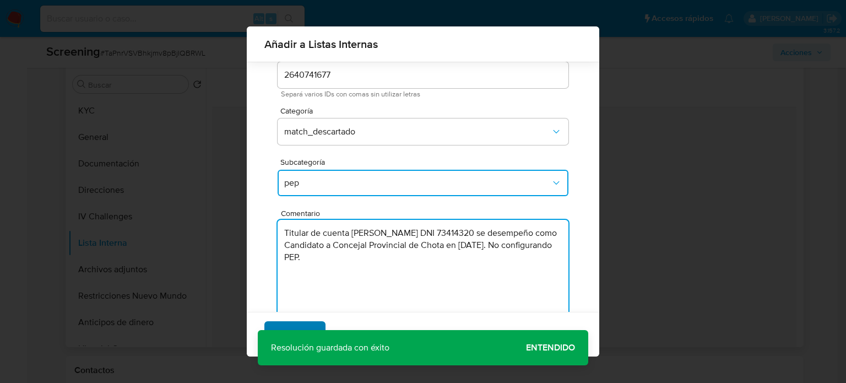
type textarea "Titular de cuenta Neily Nardely Tarrillo Bustamante DNI 73414320 se desempeño c…"
click at [300, 326] on span "Agregar" at bounding box center [295, 334] width 33 height 24
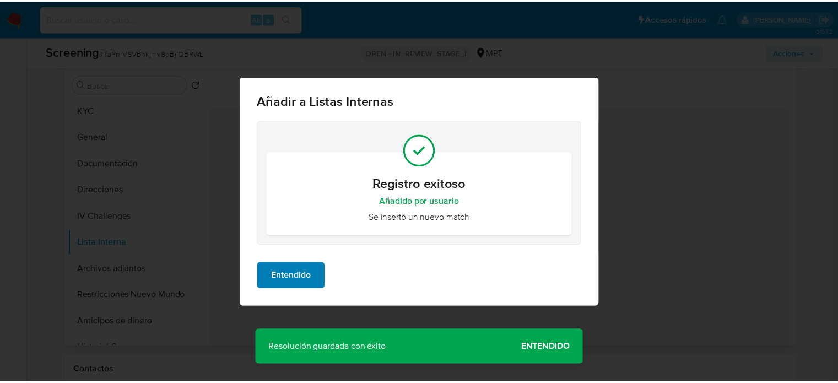
scroll to position [0, 0]
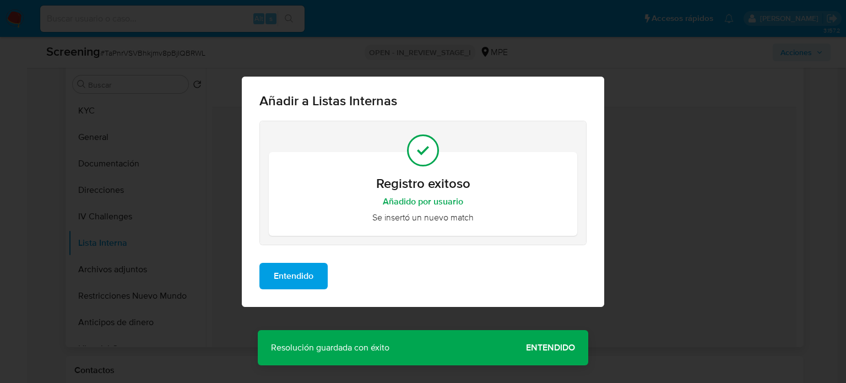
click at [302, 275] on span "Entendido" at bounding box center [294, 276] width 40 height 24
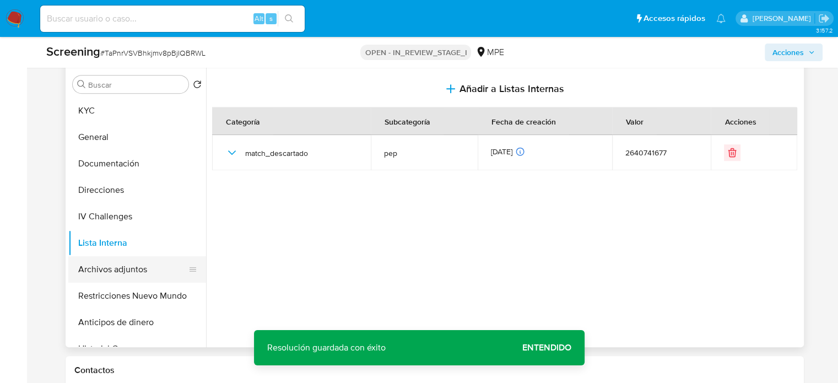
click at [106, 274] on button "Archivos adjuntos" at bounding box center [132, 269] width 129 height 26
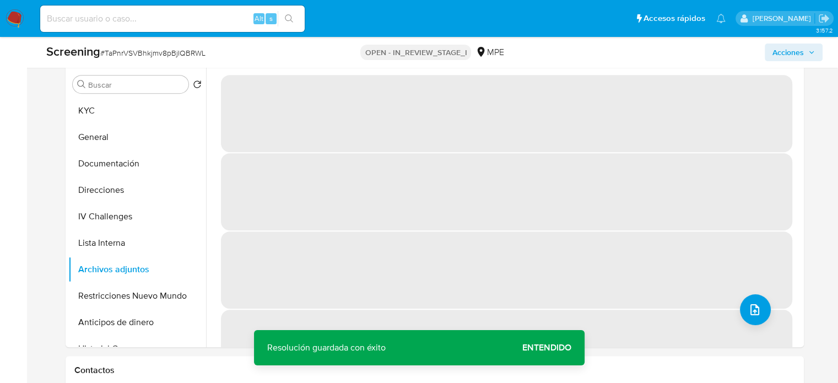
scroll to position [551, 0]
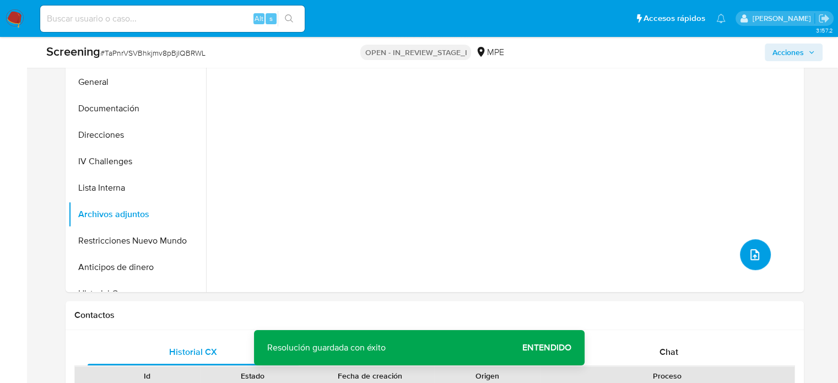
click at [752, 257] on icon "upload-file" at bounding box center [754, 254] width 13 height 13
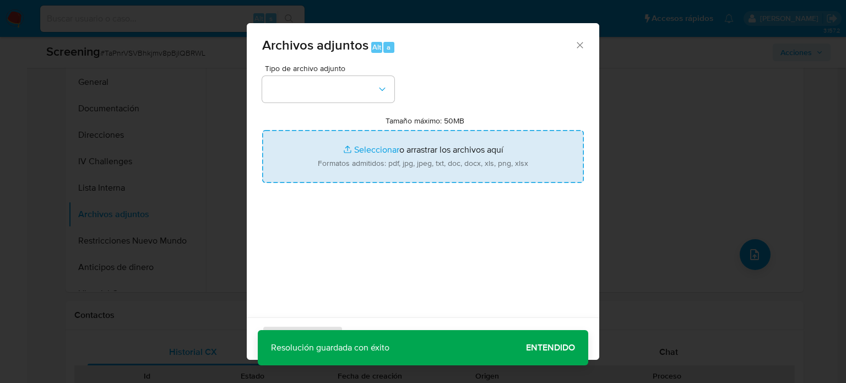
click at [362, 153] on input "Tamaño máximo: 50MB Seleccionar archivos" at bounding box center [423, 156] width 322 height 53
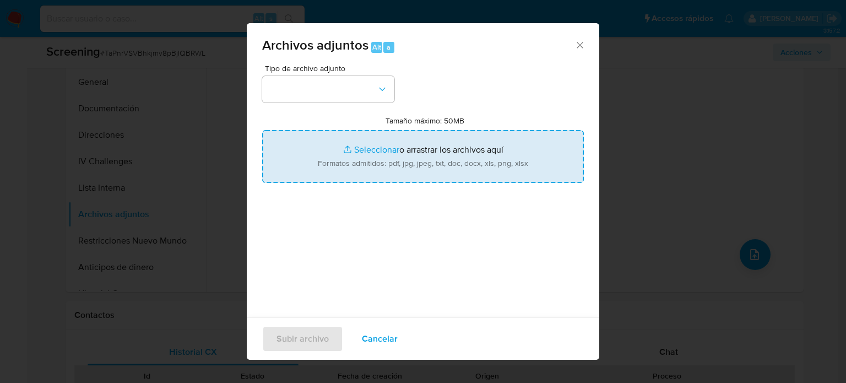
type input "C:\fakepath\_Neily Nardely Tarrillo Bustamante_ - Buscar con Google.pdf"
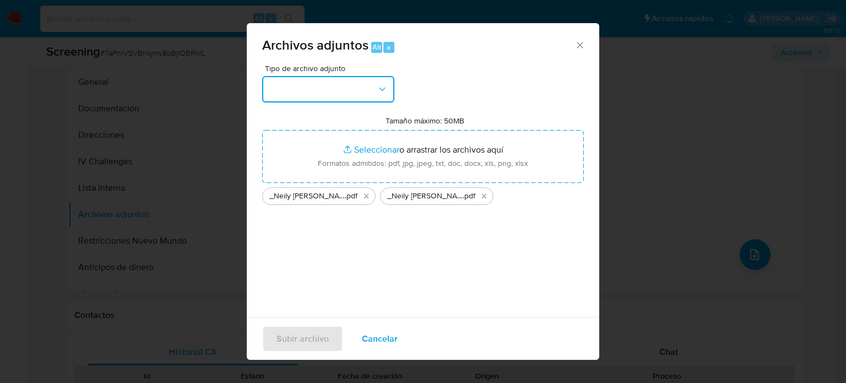
click at [350, 93] on button "button" at bounding box center [328, 89] width 132 height 26
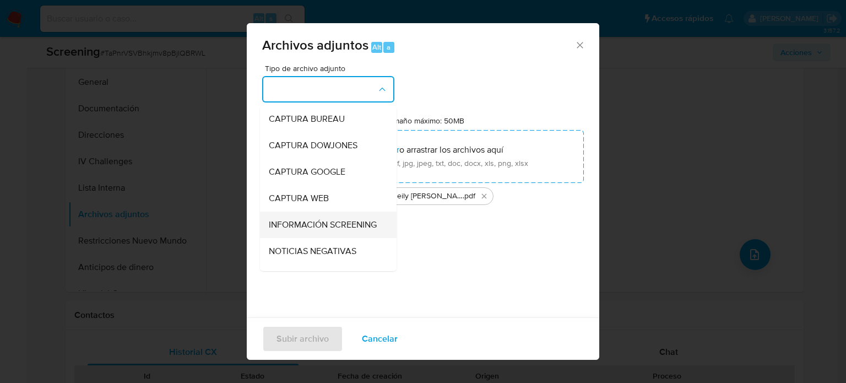
click at [309, 230] on span "INFORMACIÓN SCREENING" at bounding box center [323, 224] width 108 height 11
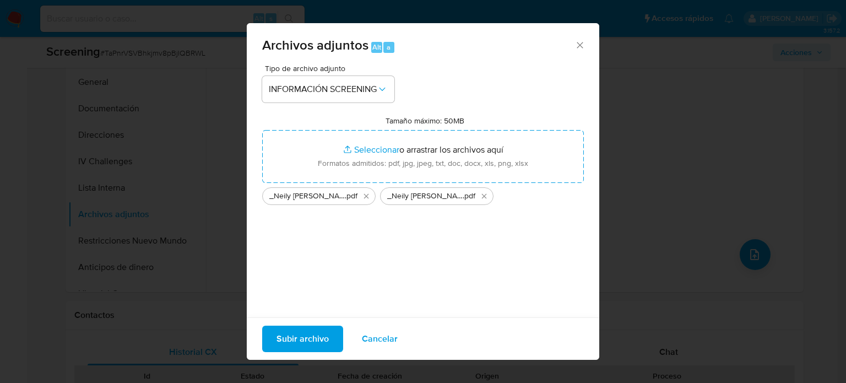
click at [305, 335] on span "Subir archivo" at bounding box center [303, 339] width 52 height 24
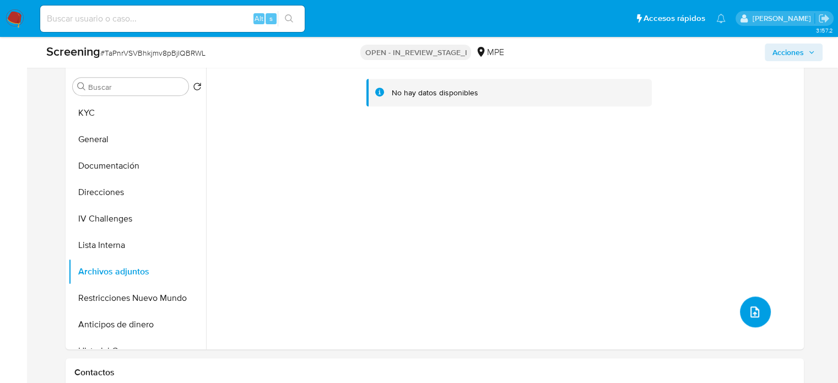
scroll to position [386, 0]
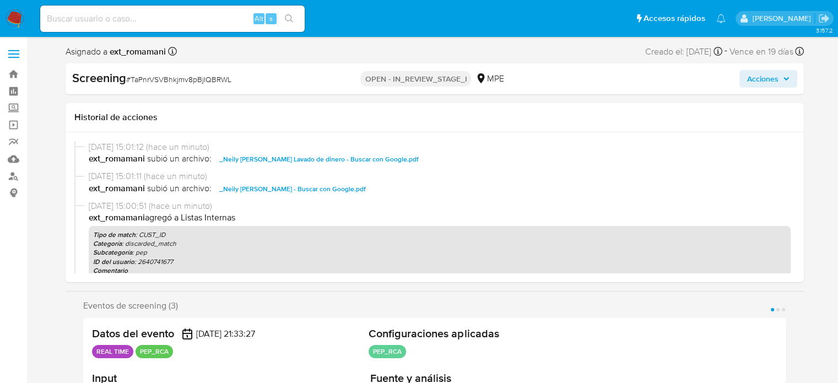
select select "10"
click at [757, 79] on span "Acciones" at bounding box center [762, 79] width 31 height 18
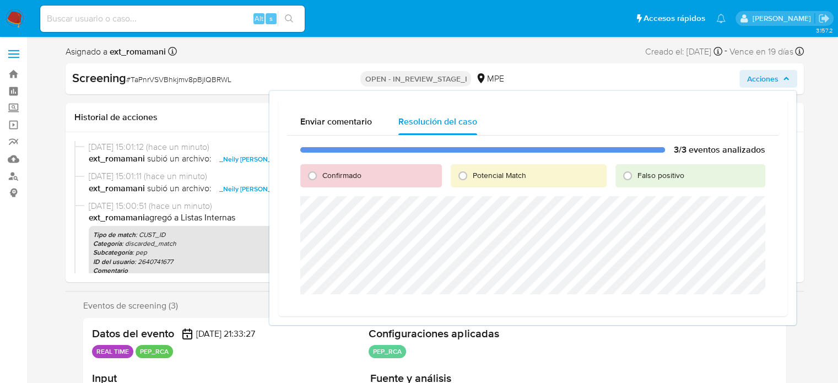
click at [638, 171] on span "Falso positivo" at bounding box center [661, 175] width 47 height 11
click at [636, 171] on input "Falso positivo" at bounding box center [628, 176] width 18 height 18
radio input "true"
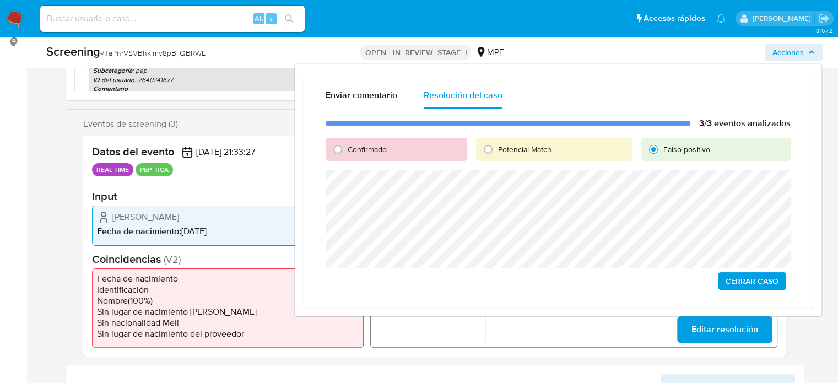
scroll to position [165, 0]
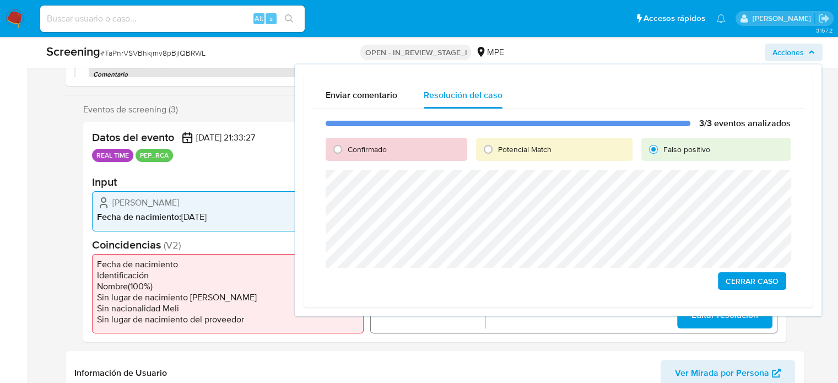
click at [740, 279] on span "Cerrar Caso" at bounding box center [752, 280] width 53 height 15
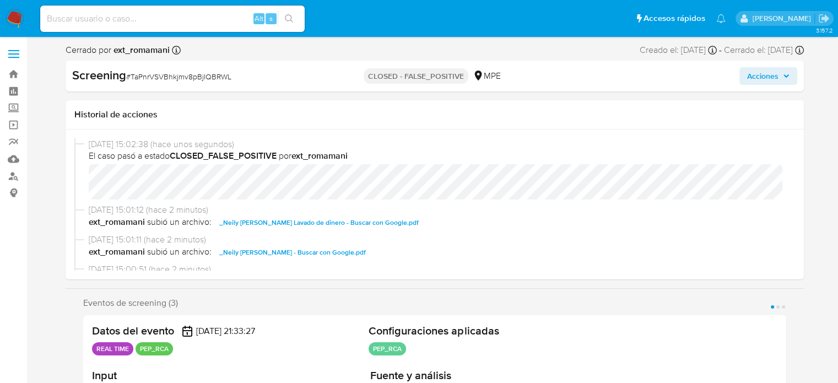
select select "10"
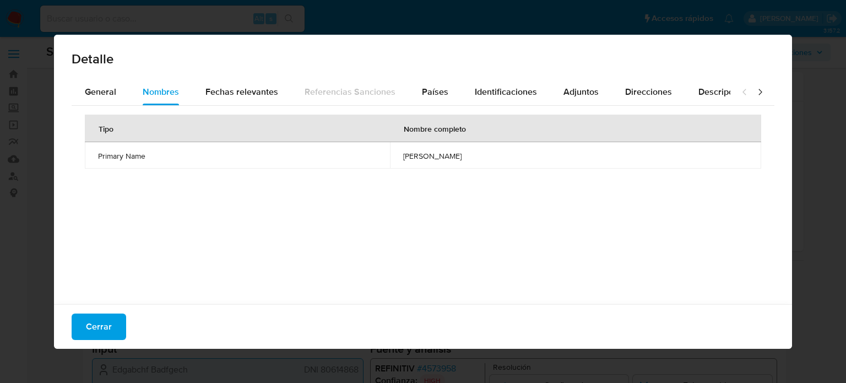
select select "10"
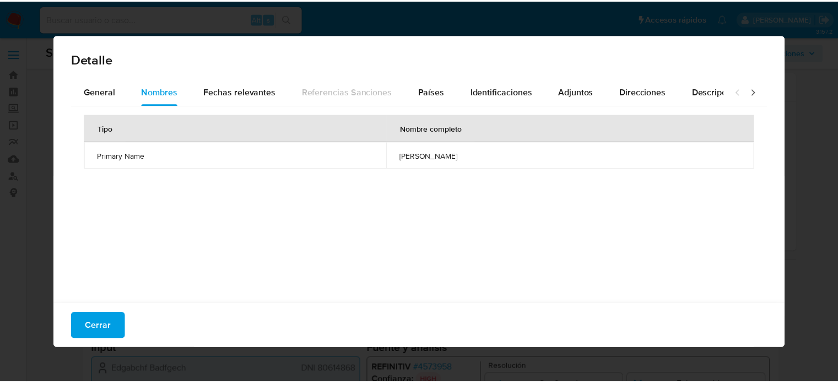
scroll to position [250, 0]
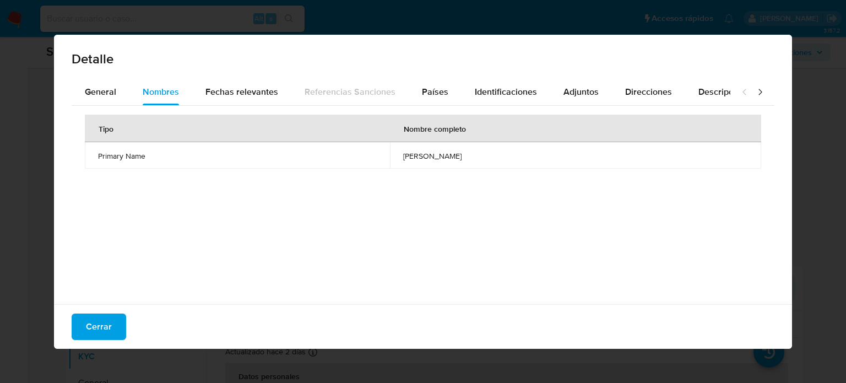
click at [185, 229] on div "Tipo Nombre completo Primary Name mario luciano meza moreno" at bounding box center [423, 202] width 703 height 193
click at [107, 90] on span "General" at bounding box center [100, 91] width 31 height 13
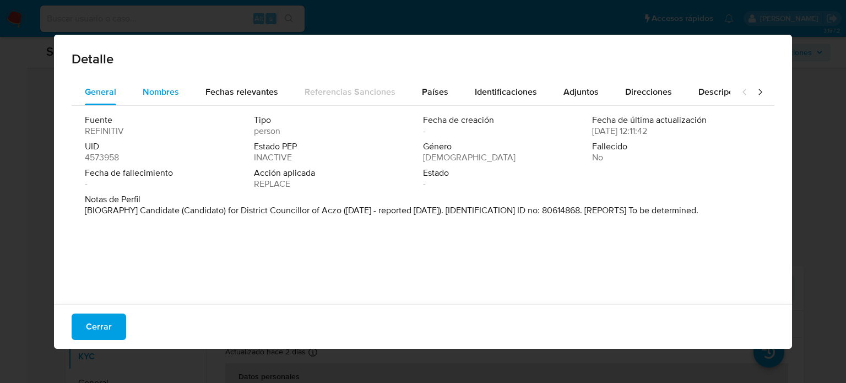
click at [165, 98] on span "Nombres" at bounding box center [161, 91] width 36 height 13
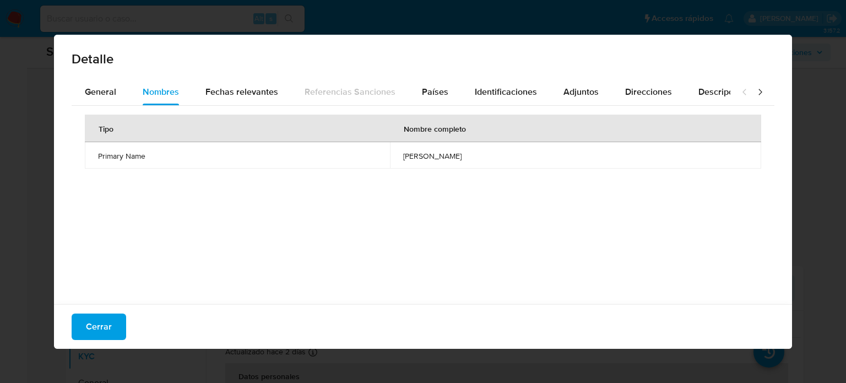
drag, startPoint x: 346, startPoint y: 155, endPoint x: 457, endPoint y: 154, distance: 111.3
click at [457, 154] on td "mario luciano meza moreno" at bounding box center [575, 155] width 371 height 26
click at [95, 98] on span "General" at bounding box center [100, 91] width 31 height 13
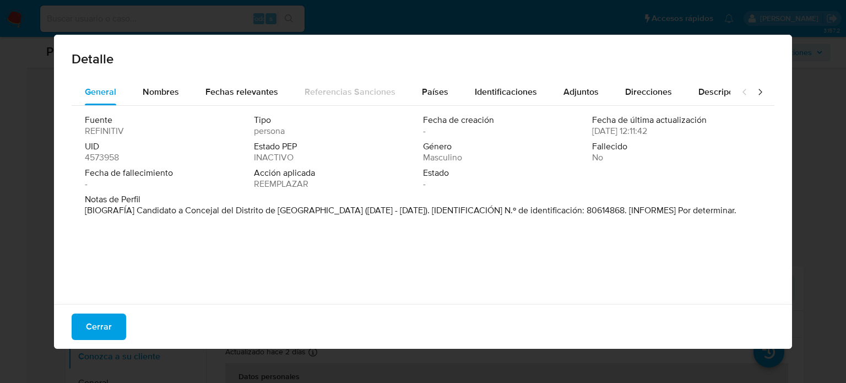
drag, startPoint x: 137, startPoint y: 212, endPoint x: 296, endPoint y: 210, distance: 159.3
click at [296, 210] on font "[BIOGRAFÍA] Candidato a Concejal del Distrito de Aczo (septiembre de 2018 - mar…" at bounding box center [411, 210] width 652 height 13
click at [91, 328] on span "Cerrar" at bounding box center [99, 327] width 26 height 24
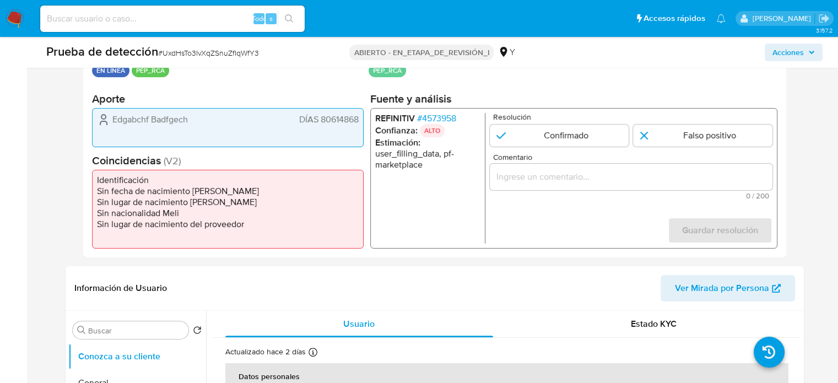
click at [533, 180] on input "Comentario" at bounding box center [630, 177] width 283 height 14
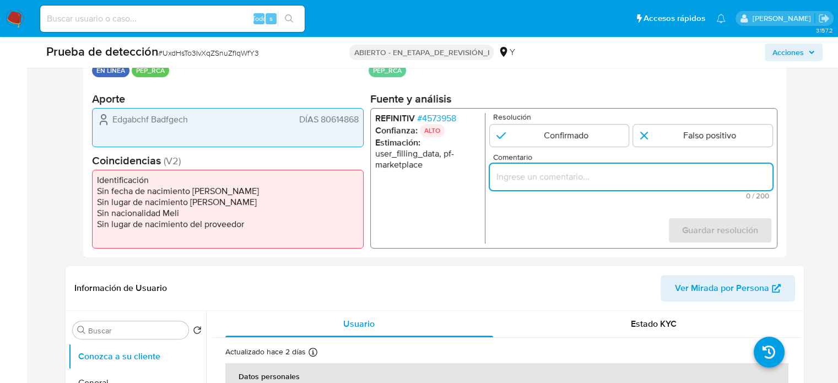
paste input "Titular de cuenta se desempeño como No configurando PEP."
click at [429, 193] on ul "REFINITIV # 4573958 Confianza: ALTO Estimación : user_filling_data, pf-marketpl…" at bounding box center [430, 178] width 110 height 131
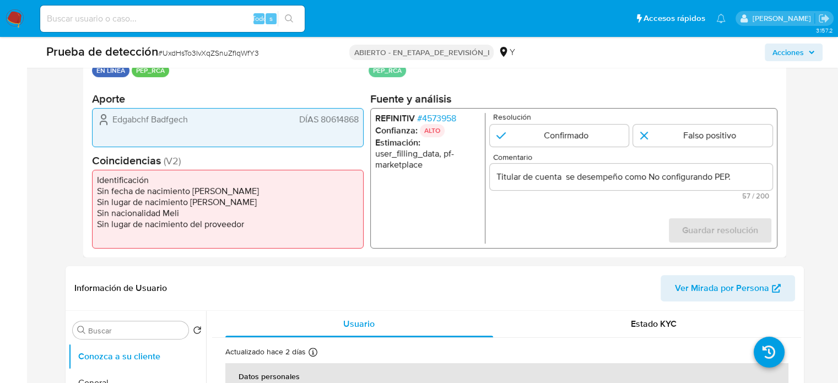
click at [649, 176] on input "Titular de cuenta se desempeño como No configurando PEP." at bounding box center [630, 177] width 283 height 14
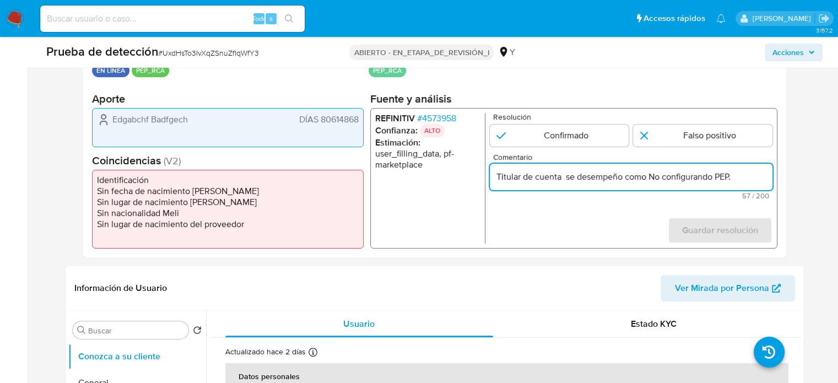
paste input "Candidato a Concejal del Distrito de Aczo hasta Marzo de 2019."
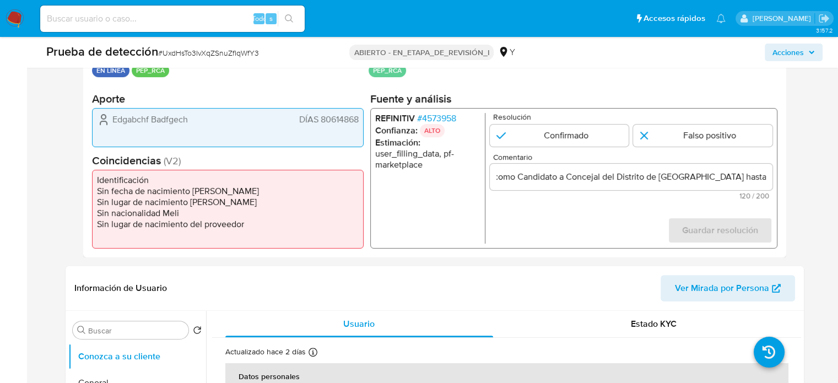
click at [645, 211] on form "Resolución Confirmado Falso positivo Comentario Titular de cuenta se desempeño …" at bounding box center [630, 178] width 283 height 131
click at [563, 178] on input "Titular de cuenta se desempeño como Candidato a Concejal del Distrito de Aczo h…" at bounding box center [630, 177] width 283 height 14
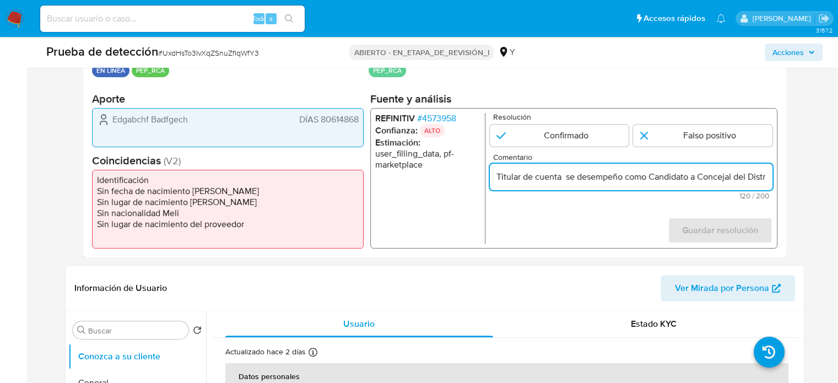
paste input "Mario Luciano Meza Moreno"
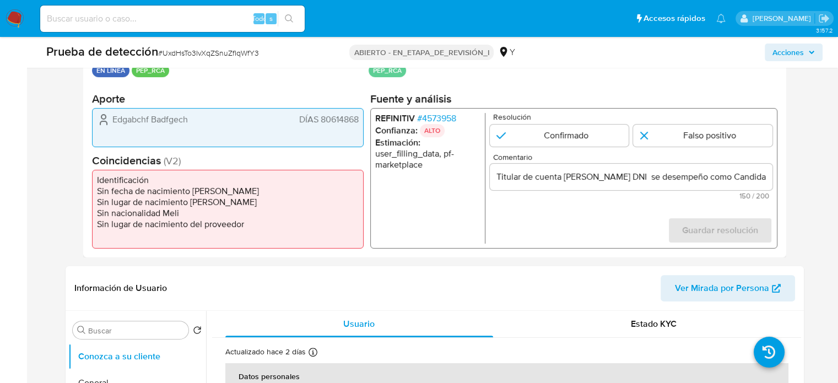
drag, startPoint x: 357, startPoint y: 120, endPoint x: 320, endPoint y: 121, distance: 37.5
click at [320, 121] on font "DÍAS 80614868" at bounding box center [329, 119] width 60 height 13
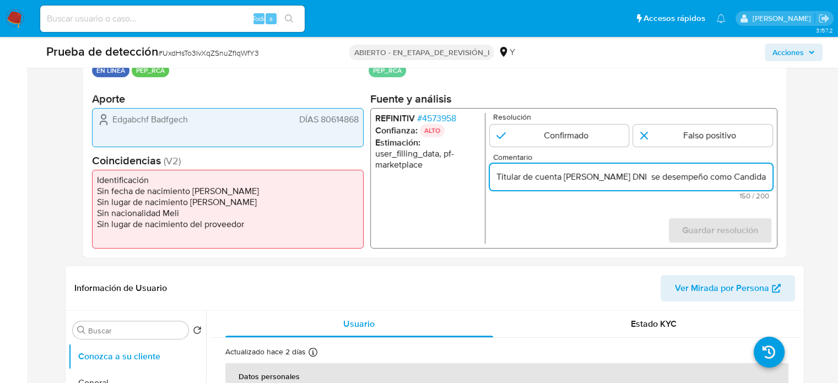
click at [691, 180] on input "Titular de cuenta Mario Luciano Meza Moreno DNI se desempeño como Candidato a C…" at bounding box center [630, 177] width 283 height 14
paste input "80614868"
type input "Titular de cuenta Mario Luciano Meza Moreno DNI 80614868 se desempeño como Cand…"
click at [688, 136] on input "1 de 1" at bounding box center [702, 136] width 139 height 22
radio input "true"
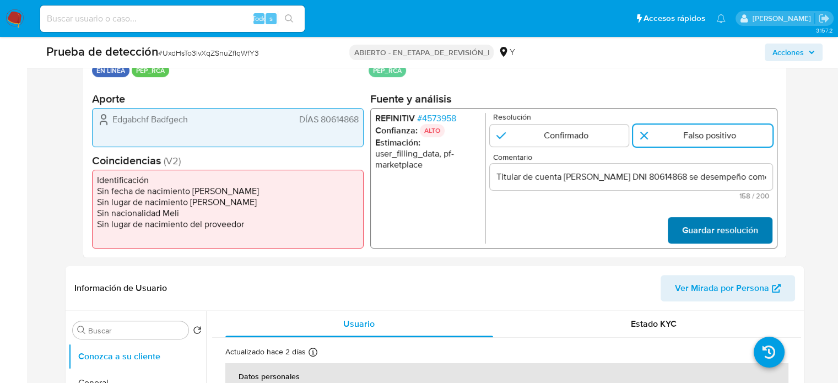
click at [698, 233] on span "Guardar resolución" at bounding box center [720, 230] width 76 height 24
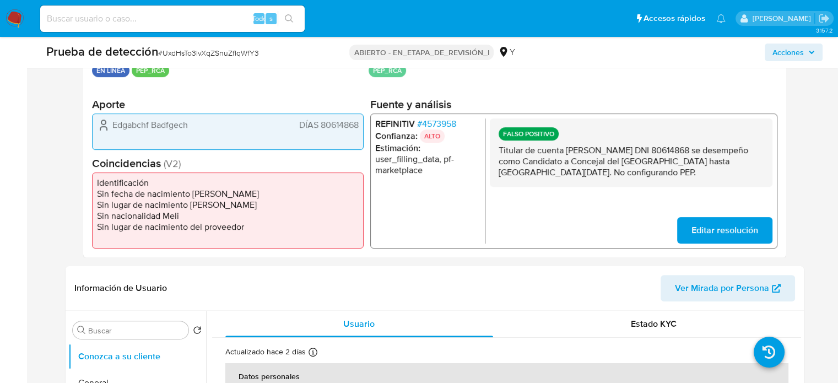
drag, startPoint x: 493, startPoint y: 150, endPoint x: 662, endPoint y: 172, distance: 170.6
click at [662, 172] on div "FALSO POSITIVO Titular de cuenta Mario Luciano Meza Moreno DNI 80614868 se dese…" at bounding box center [630, 152] width 283 height 68
click at [454, 121] on font "4573958" at bounding box center [439, 123] width 34 height 13
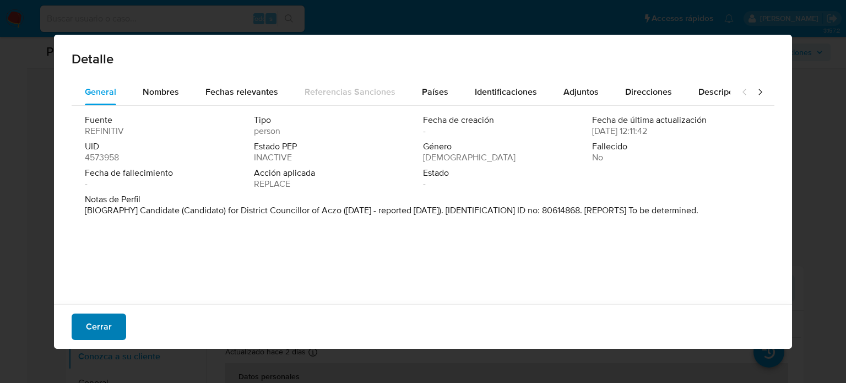
click at [88, 323] on font "Cerrar" at bounding box center [99, 327] width 26 height 26
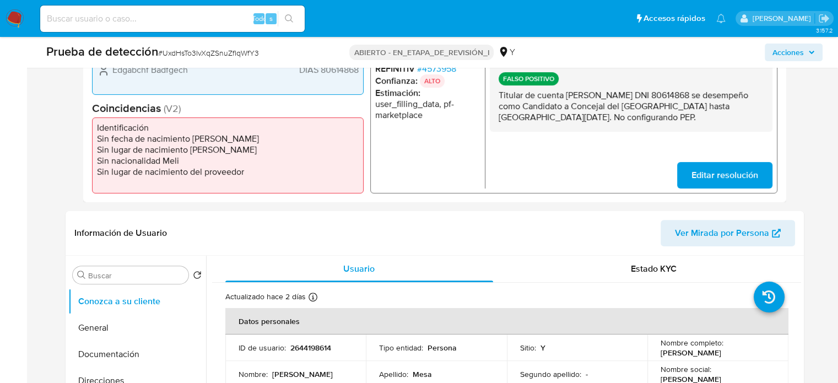
scroll to position [526, 0]
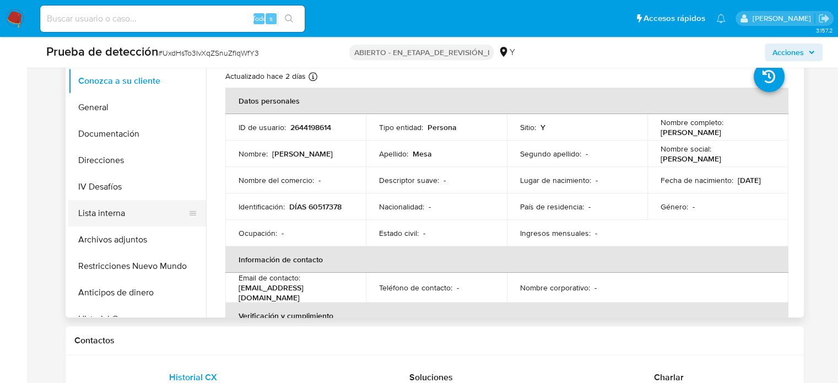
click at [106, 209] on button "Lista interna" at bounding box center [132, 213] width 129 height 26
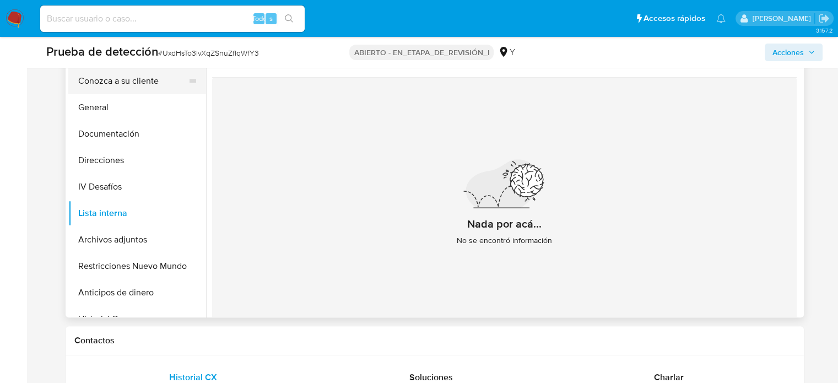
click at [129, 80] on button "Conozca a su cliente" at bounding box center [132, 81] width 129 height 26
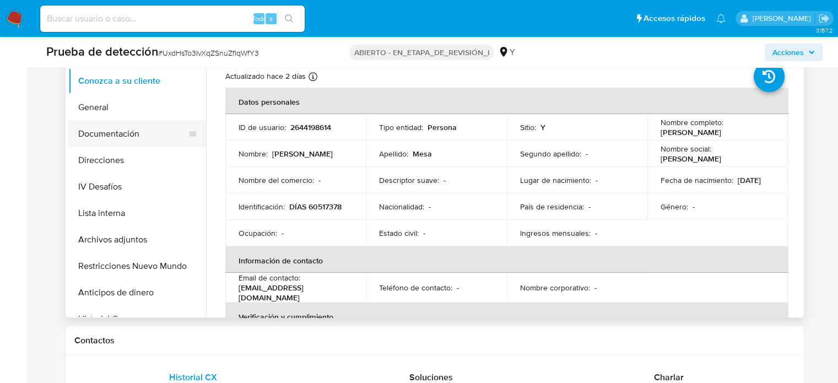
click at [143, 137] on button "Documentación" at bounding box center [132, 134] width 129 height 26
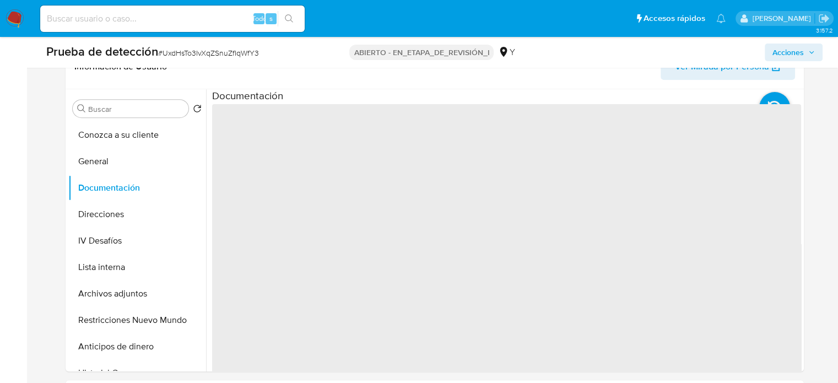
scroll to position [471, 0]
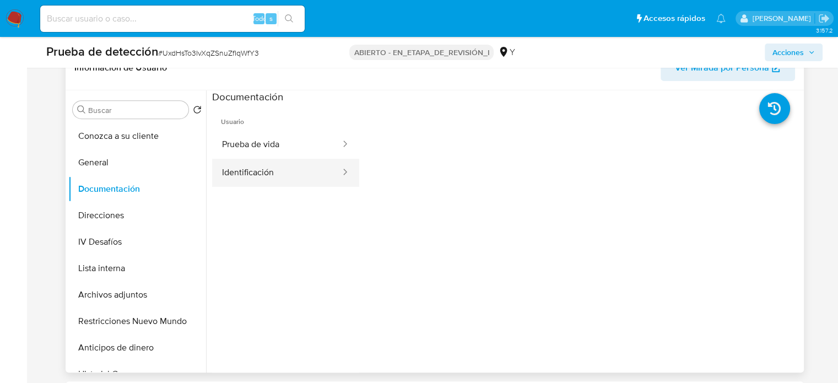
click at [274, 170] on button "Identificación" at bounding box center [276, 173] width 129 height 28
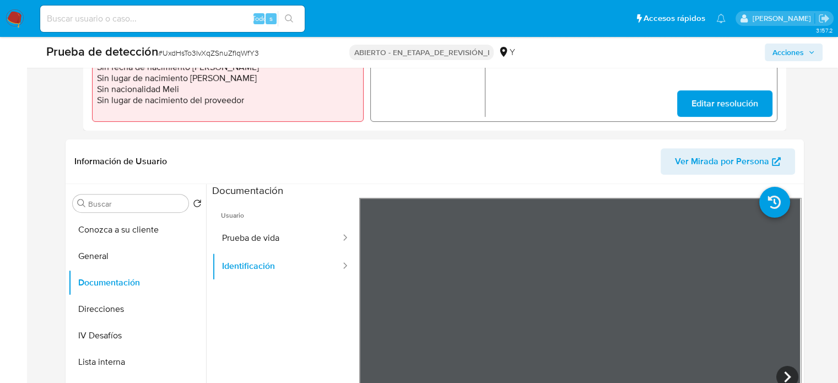
scroll to position [195, 0]
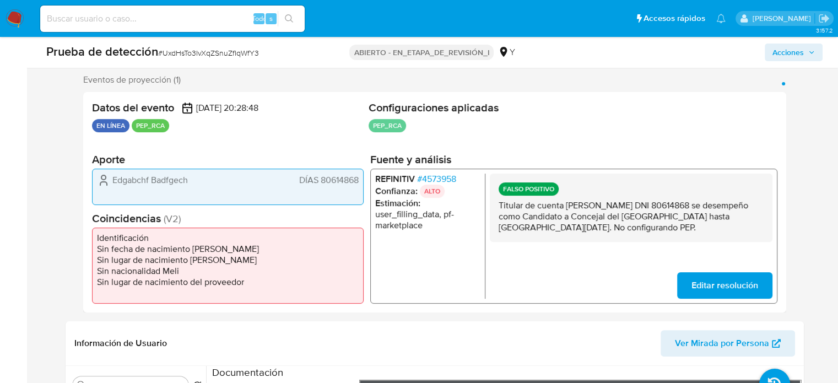
click at [446, 179] on font "4573958" at bounding box center [439, 178] width 34 height 13
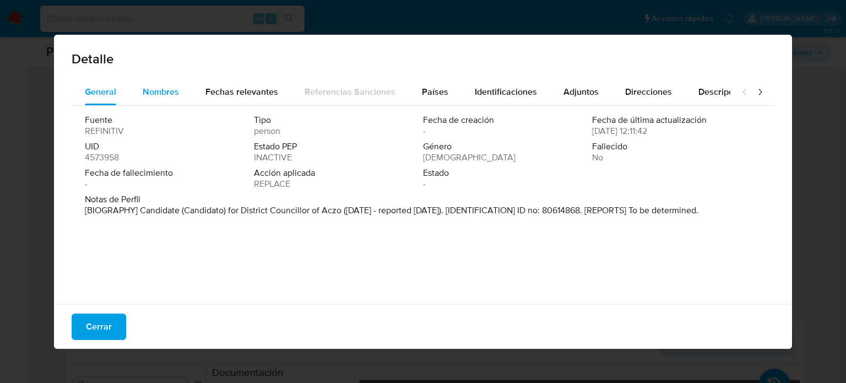
click at [149, 95] on span "Nombres" at bounding box center [161, 91] width 36 height 13
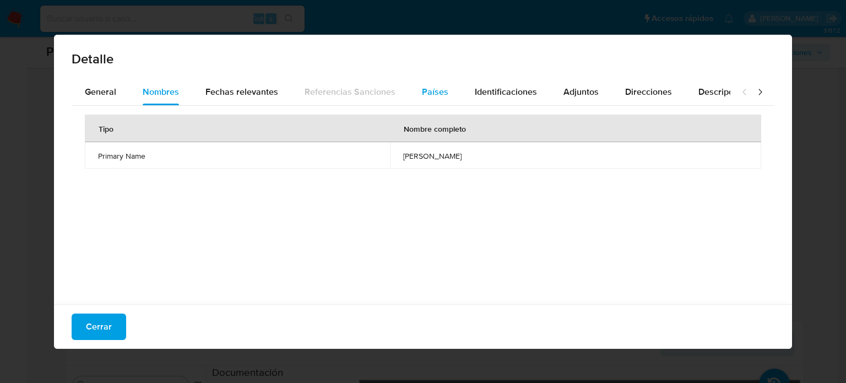
click at [431, 90] on span "Países" at bounding box center [435, 91] width 26 height 13
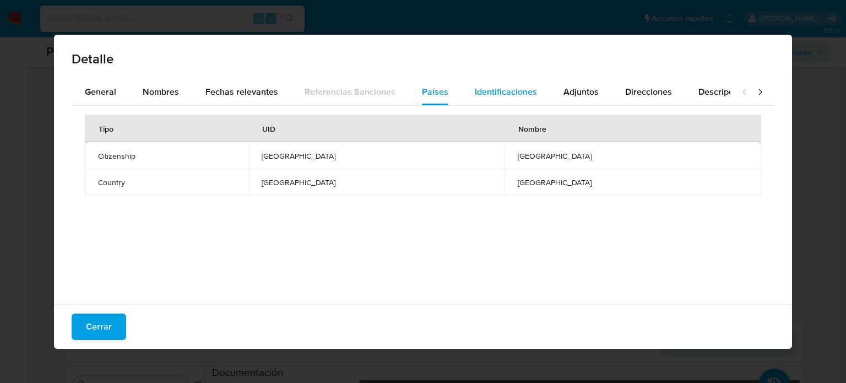
click at [488, 90] on span "Identificaciones" at bounding box center [506, 91] width 62 height 13
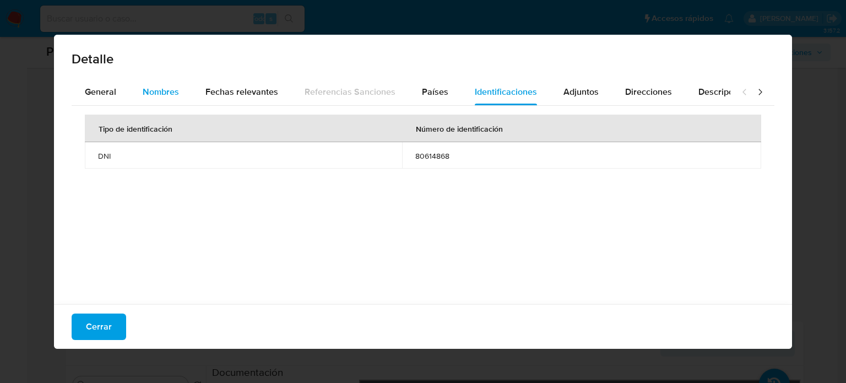
click at [157, 90] on span "Nombres" at bounding box center [161, 91] width 36 height 13
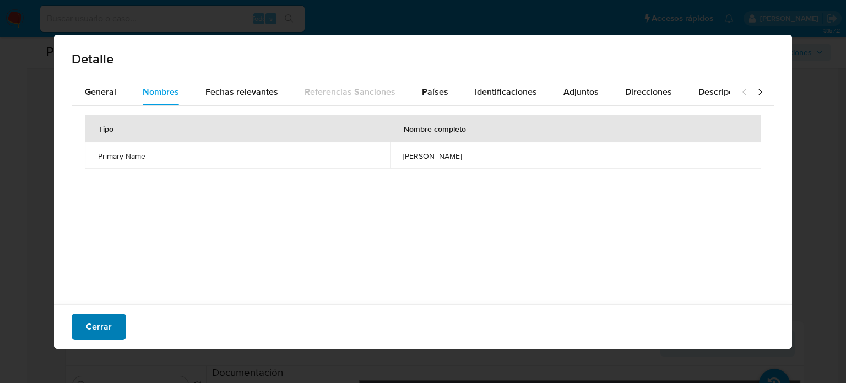
click at [112, 326] on button "Cerrar" at bounding box center [99, 327] width 55 height 26
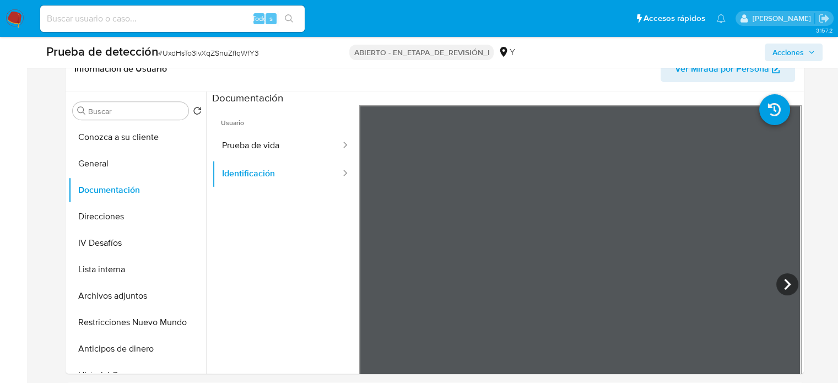
scroll to position [471, 0]
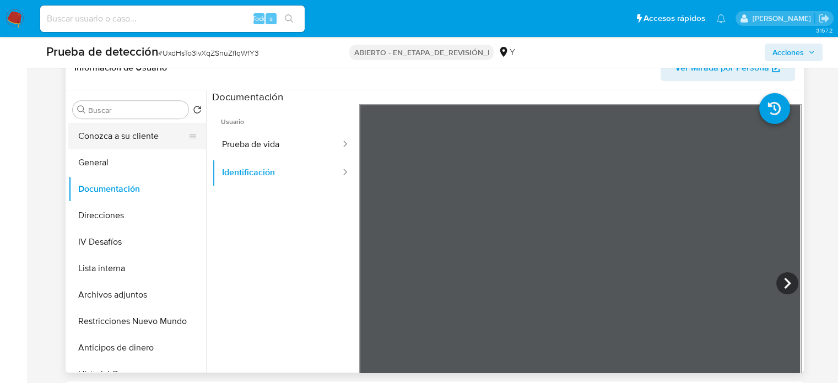
click at [103, 131] on button "Conozca a su cliente" at bounding box center [132, 136] width 129 height 26
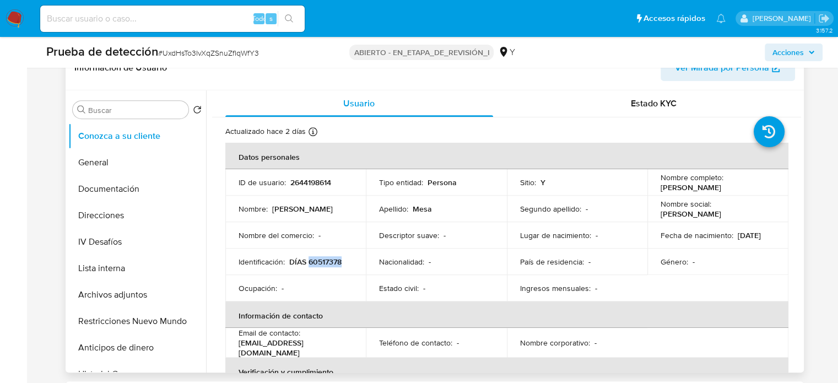
drag, startPoint x: 346, startPoint y: 262, endPoint x: 309, endPoint y: 266, distance: 37.7
click at [309, 266] on div "Identificación : DÍAS 60517378" at bounding box center [296, 262] width 115 height 10
copy font "60517378"
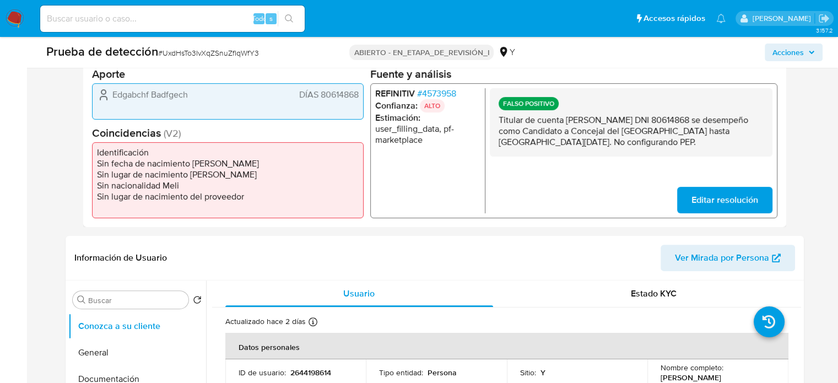
scroll to position [250, 0]
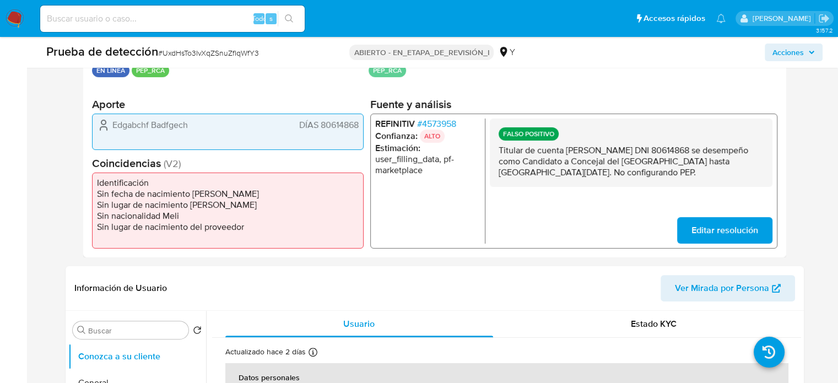
click at [449, 121] on font "4573958" at bounding box center [439, 123] width 34 height 13
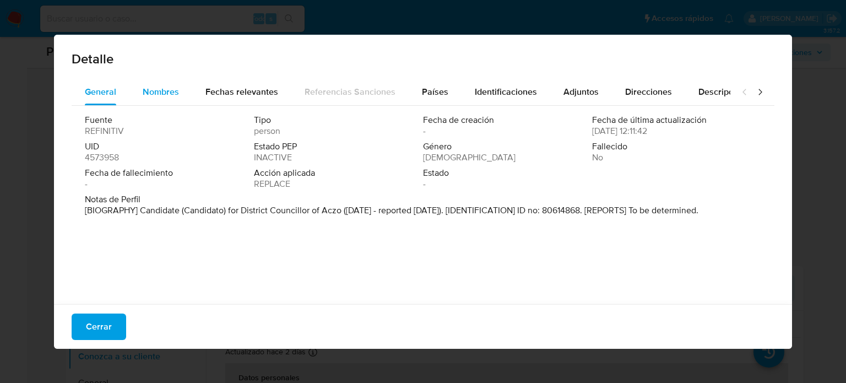
click at [152, 93] on span "Nombres" at bounding box center [161, 91] width 36 height 13
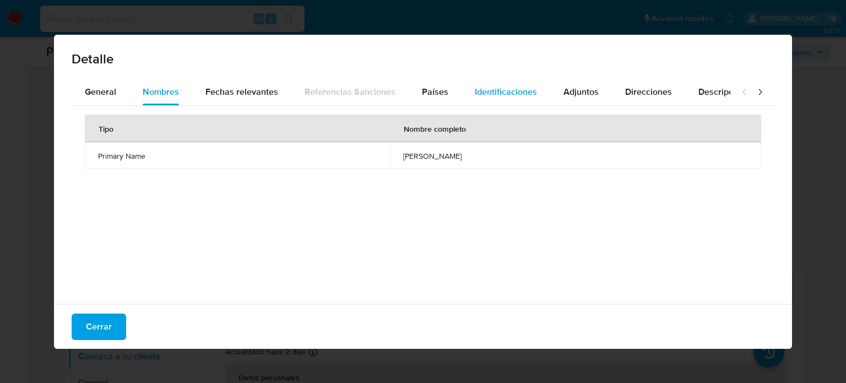
click at [497, 89] on span "Identificaciones" at bounding box center [506, 91] width 62 height 13
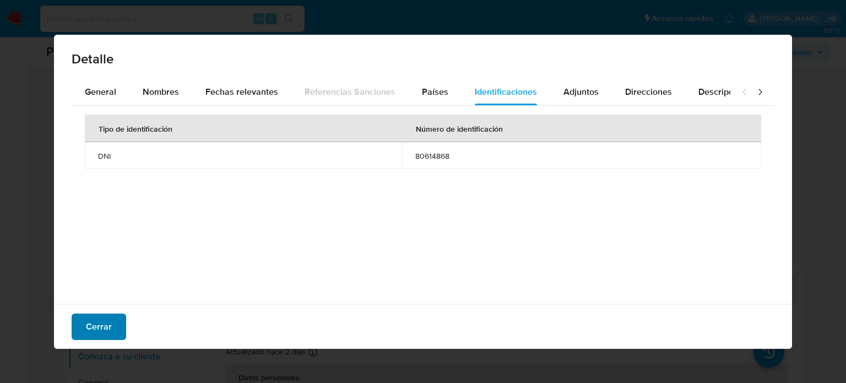
click at [114, 322] on button "Cerrar" at bounding box center [99, 327] width 55 height 26
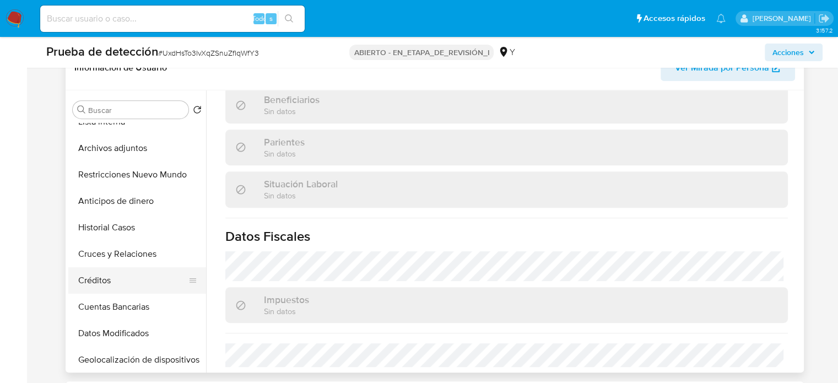
scroll to position [165, 0]
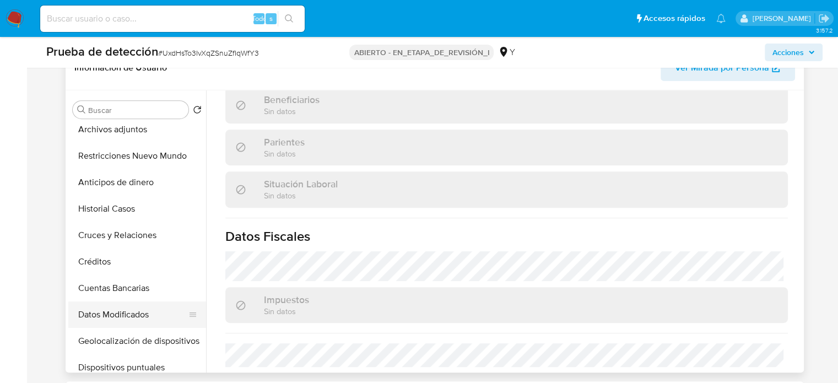
click at [117, 311] on button "Datos Modificados" at bounding box center [132, 314] width 129 height 26
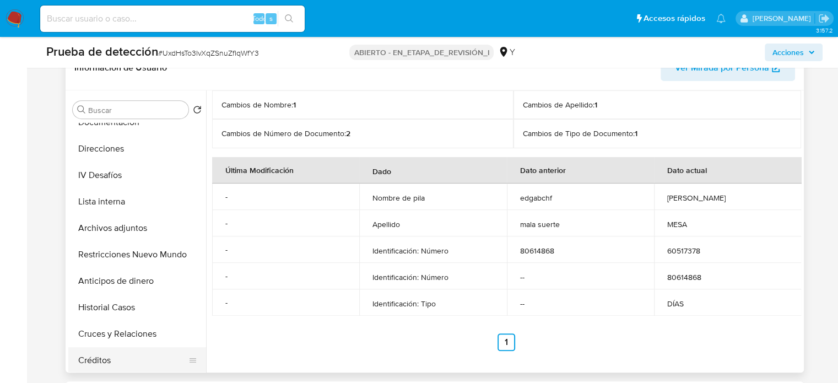
scroll to position [0, 0]
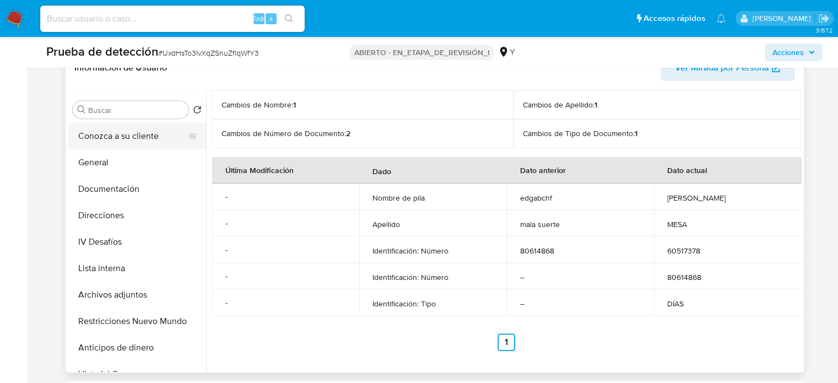
click at [114, 141] on button "Conozca a su cliente" at bounding box center [132, 136] width 129 height 26
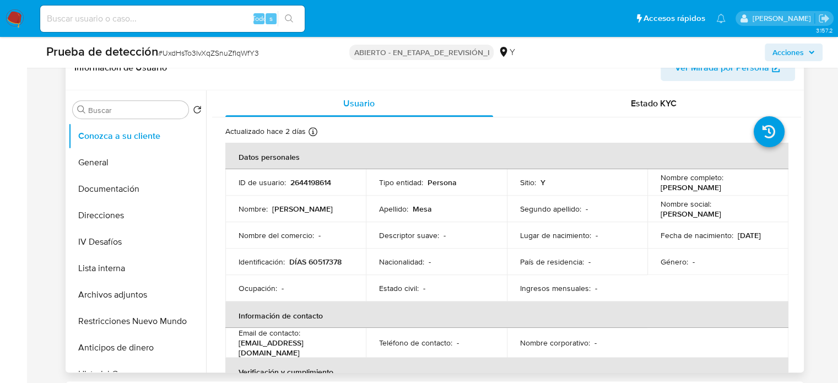
drag, startPoint x: 748, startPoint y: 185, endPoint x: 656, endPoint y: 189, distance: 91.6
click at [656, 189] on td "Nombre completo : Lizandro Franklyn Meza" at bounding box center [717, 182] width 141 height 26
copy font "Lizandro Franklyn Meza"
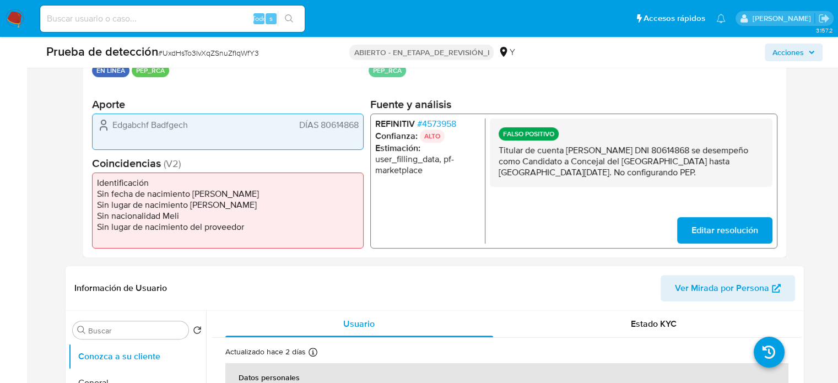
drag, startPoint x: 661, startPoint y: 171, endPoint x: 495, endPoint y: 150, distance: 167.8
click at [495, 150] on div "FALSO POSITIVO Titular de cuenta Mario Luciano Meza Moreno DNI 80614868 se dese…" at bounding box center [630, 152] width 283 height 68
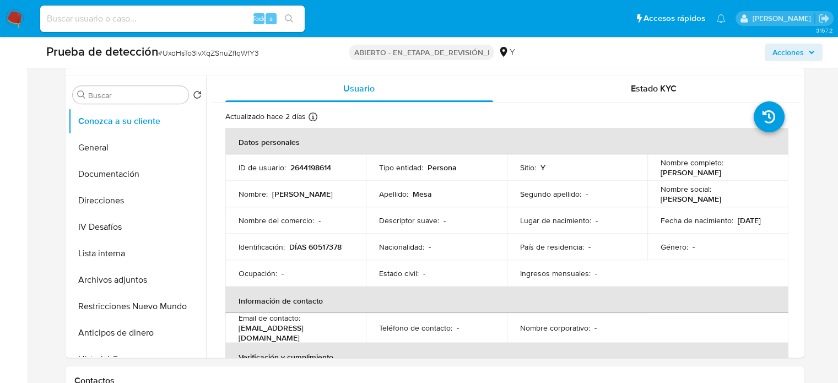
scroll to position [526, 0]
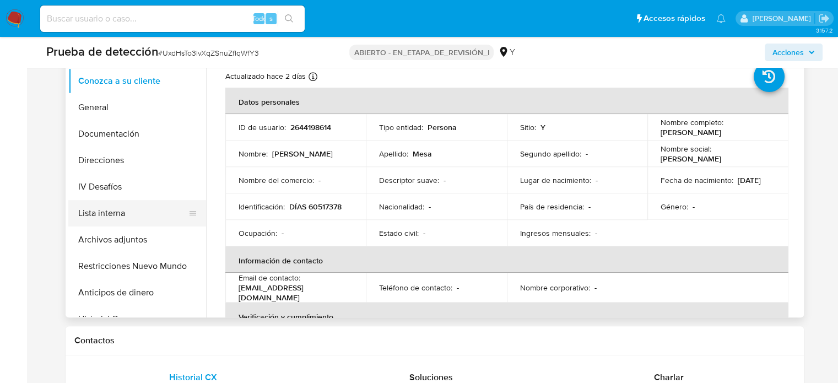
click at [103, 215] on button "Lista interna" at bounding box center [132, 213] width 129 height 26
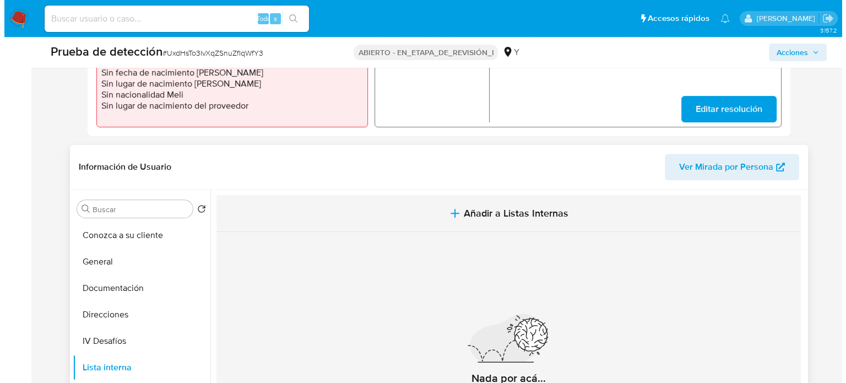
scroll to position [415, 0]
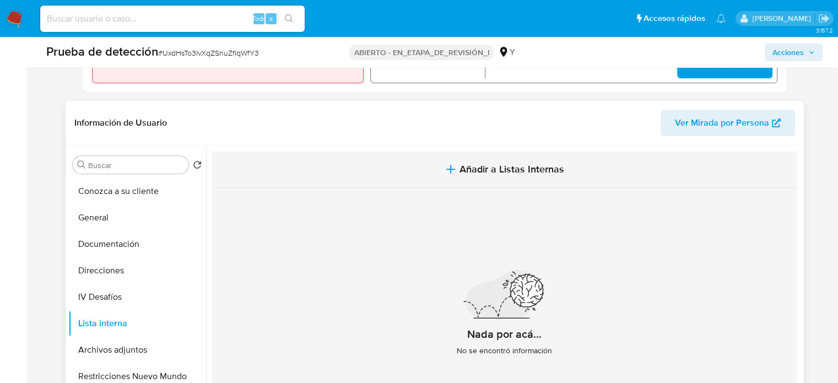
click at [431, 170] on button "Añadir a Listas Internas" at bounding box center [504, 169] width 585 height 37
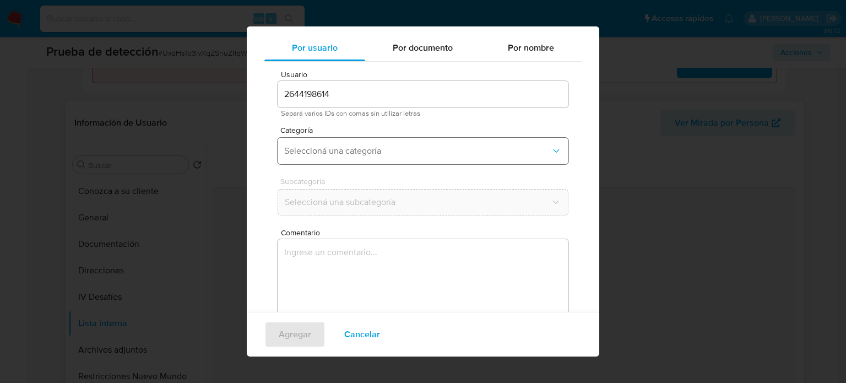
scroll to position [46, 0]
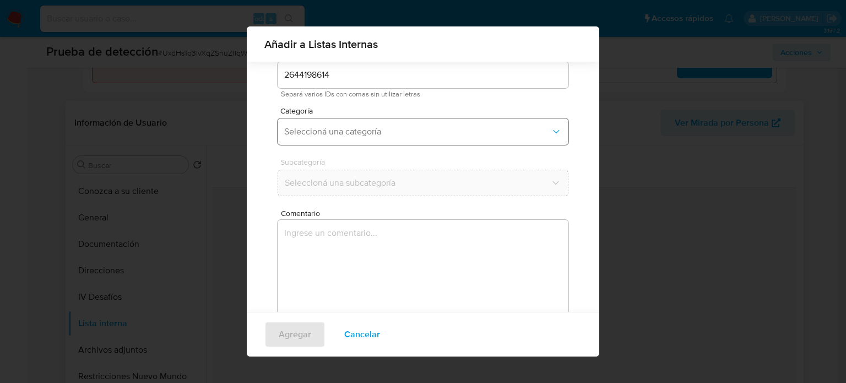
click at [379, 127] on span "Seleccioná una categoría" at bounding box center [417, 131] width 267 height 11
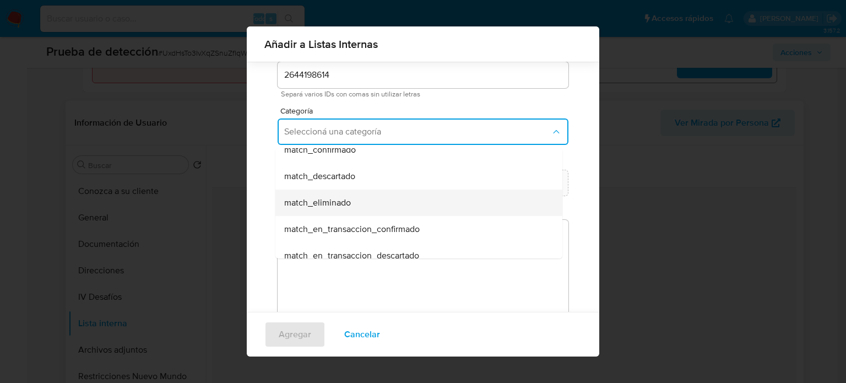
scroll to position [110, 0]
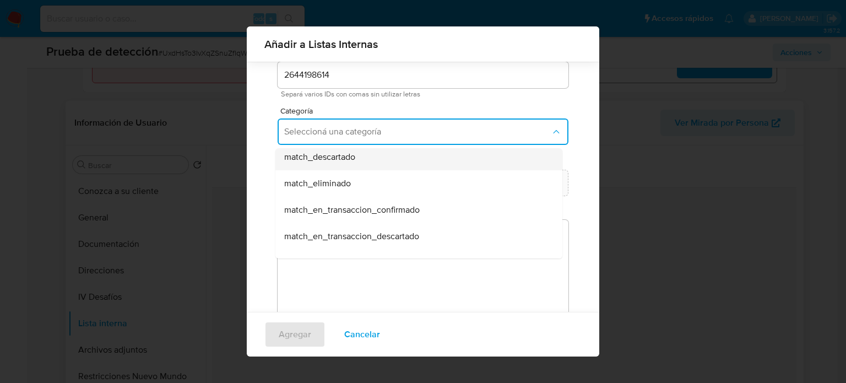
click at [342, 161] on span "match_descartado" at bounding box center [319, 157] width 71 height 11
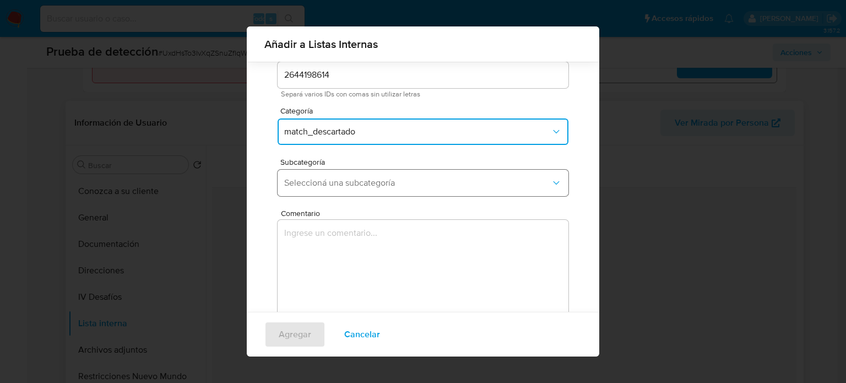
click at [390, 182] on span "Seleccioná una subcategoría" at bounding box center [417, 182] width 267 height 11
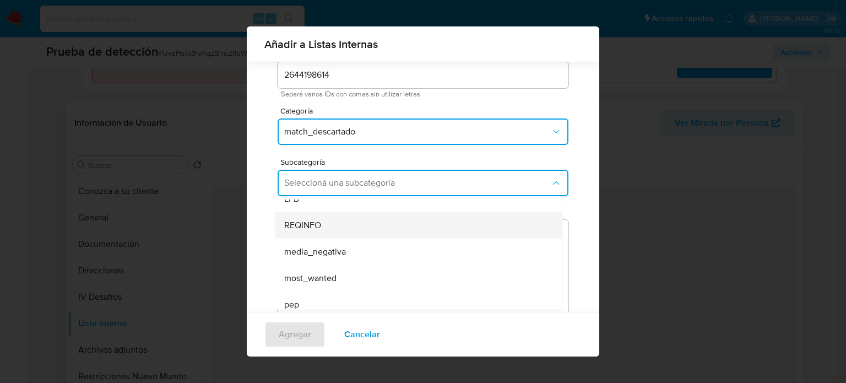
scroll to position [55, 0]
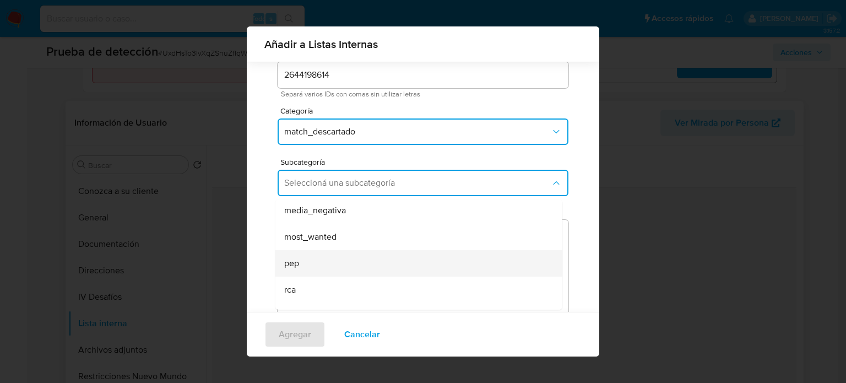
click at [320, 262] on div "pep" at bounding box center [415, 263] width 263 height 26
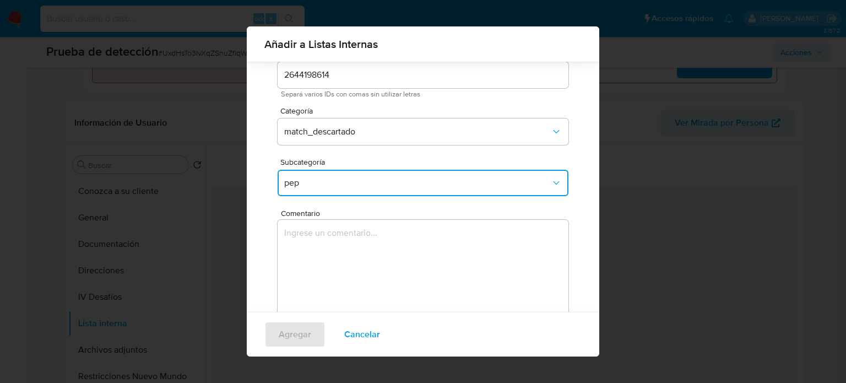
click at [355, 236] on textarea "Comentario" at bounding box center [423, 273] width 291 height 106
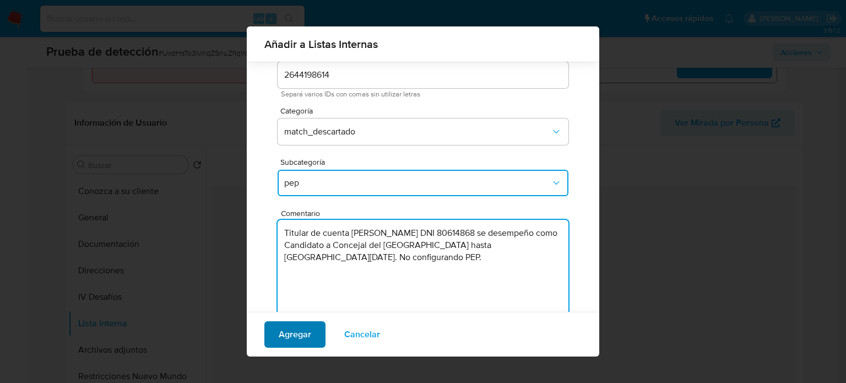
type textarea "Titular de cuenta Mario Luciano Meza Moreno DNI 80614868 se desempeño como Cand…"
click at [311, 339] on button "Agregar" at bounding box center [295, 334] width 61 height 26
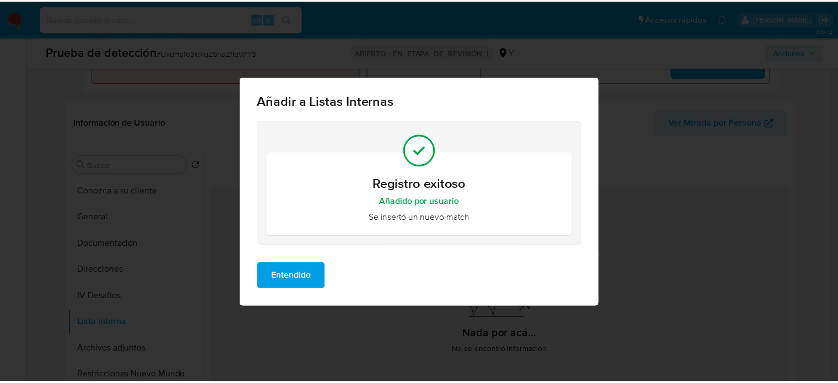
scroll to position [0, 0]
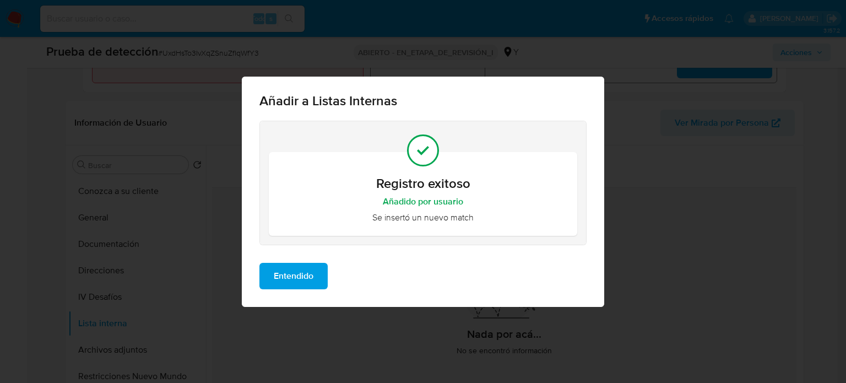
click at [304, 277] on span "Entendido" at bounding box center [294, 276] width 40 height 24
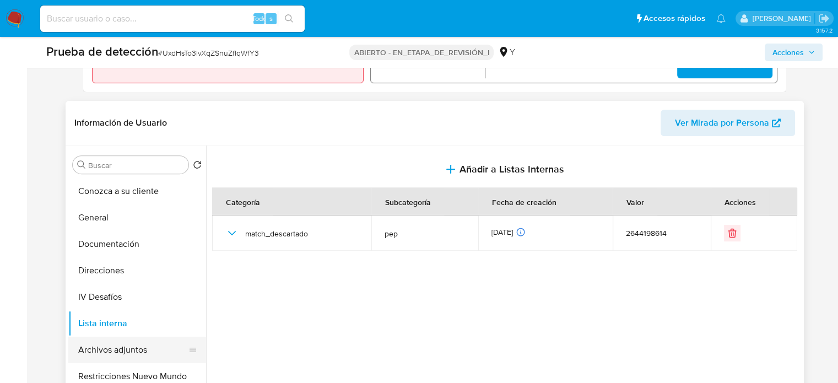
click at [134, 344] on button "Archivos adjuntos" at bounding box center [132, 350] width 129 height 26
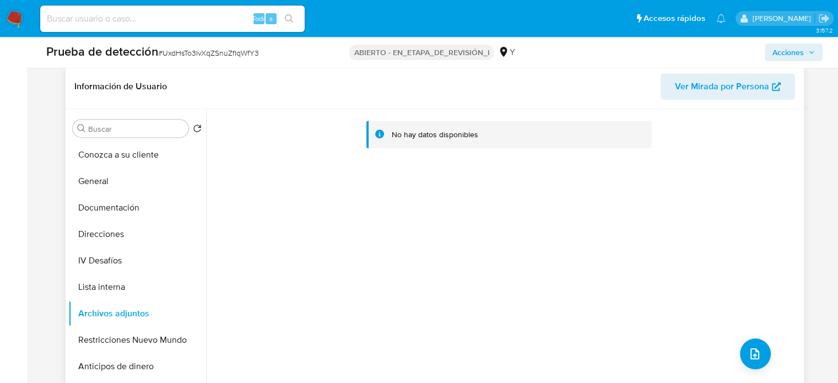
scroll to position [471, 0]
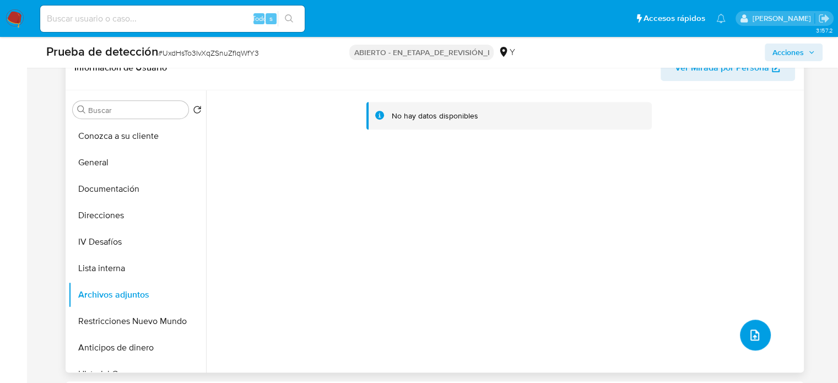
click at [749, 334] on icon "subir archivo" at bounding box center [754, 334] width 13 height 13
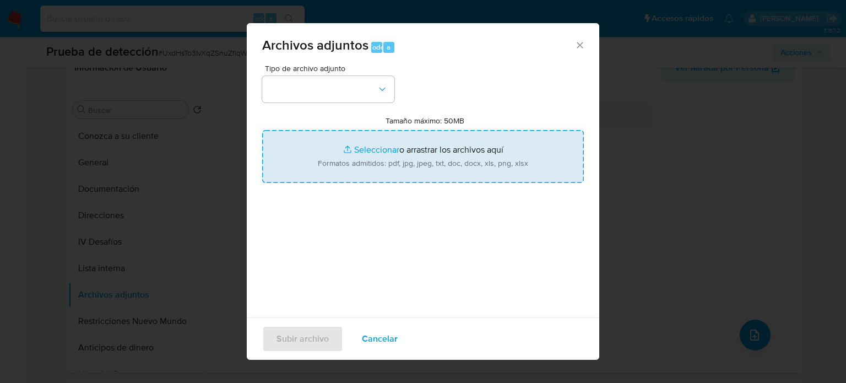
click at [367, 162] on input "Tamaño máximo: 50MB Seleccionar archivos" at bounding box center [423, 156] width 322 height 53
click at [379, 167] on input "Tamaño máximo: 50MB Seleccionar archivos" at bounding box center [423, 156] width 322 height 53
type input "C:\fakepath\DNI - DNIPERU.COM.pdf"
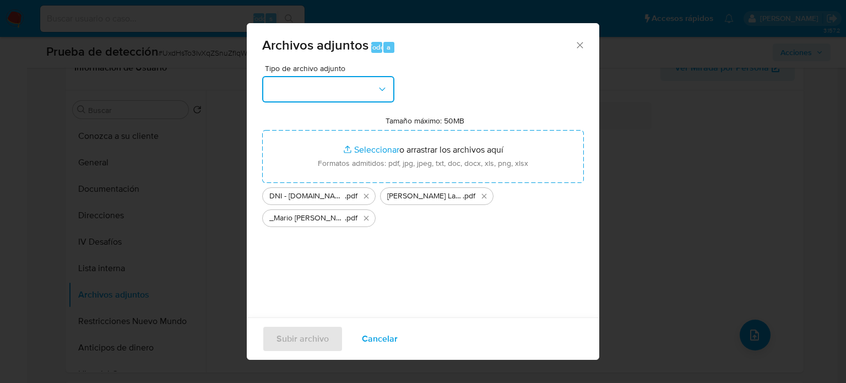
click at [378, 88] on icon "button" at bounding box center [382, 89] width 11 height 11
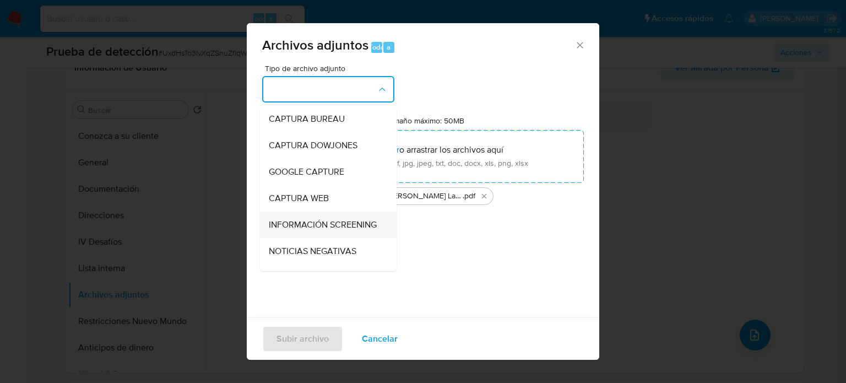
click at [324, 230] on span "INFORMACIÓN SCREENING" at bounding box center [323, 224] width 108 height 11
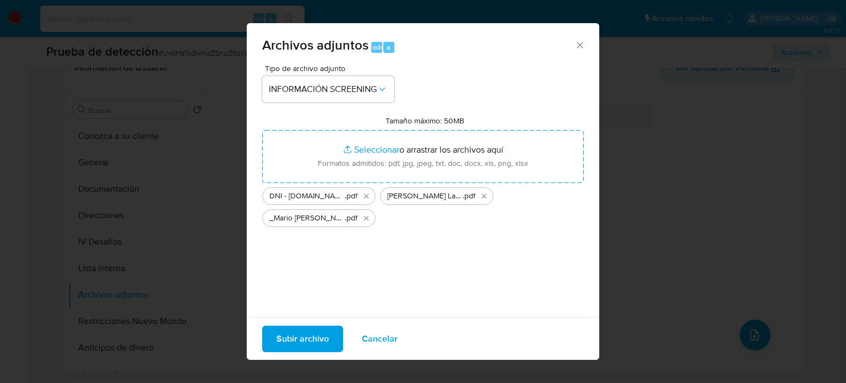
click at [295, 337] on span "Subir archivo" at bounding box center [303, 339] width 52 height 24
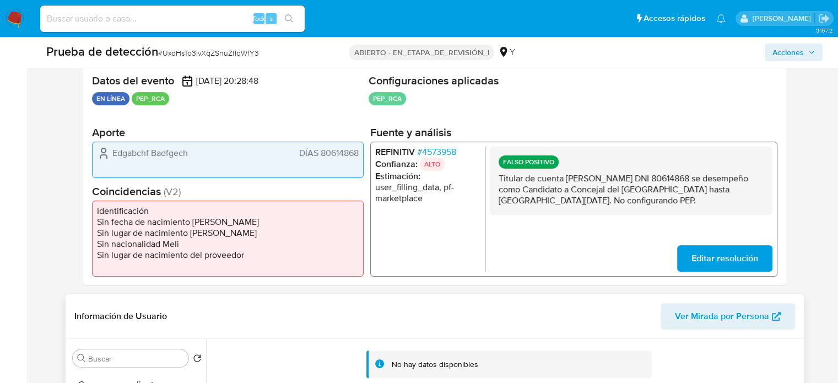
scroll to position [195, 0]
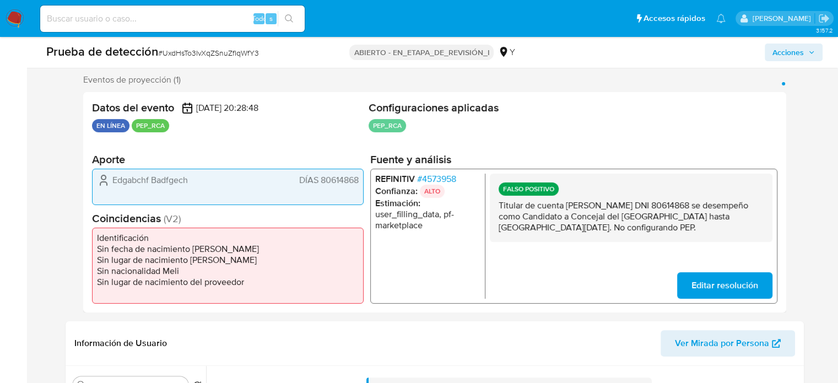
click at [445, 179] on font "4573958" at bounding box center [439, 178] width 34 height 13
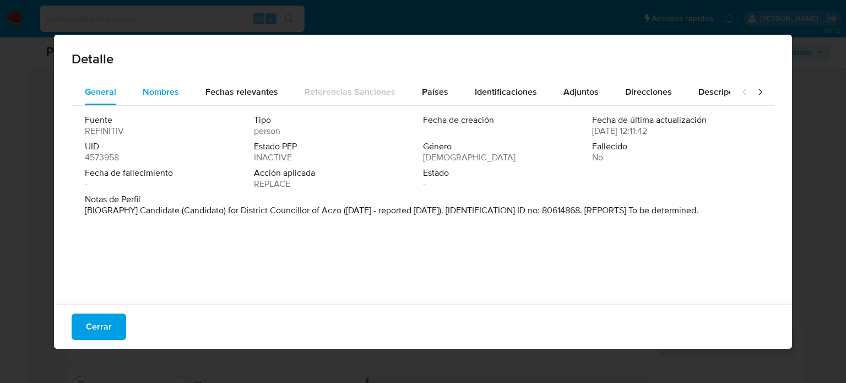
click at [161, 94] on span "Nombres" at bounding box center [161, 91] width 36 height 13
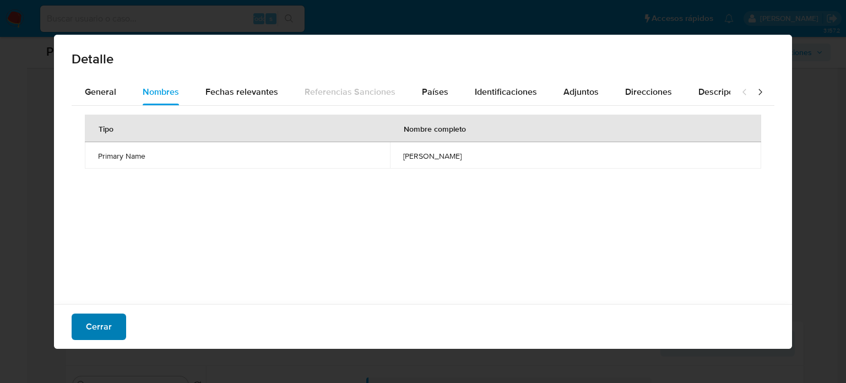
click at [106, 330] on font "Cerrar" at bounding box center [99, 327] width 26 height 26
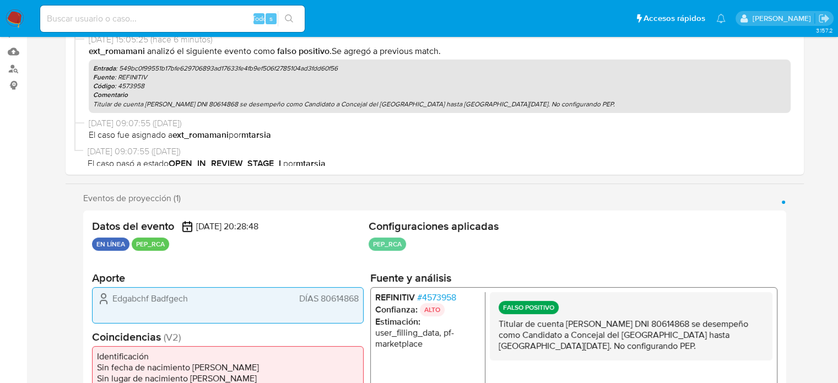
scroll to position [0, 0]
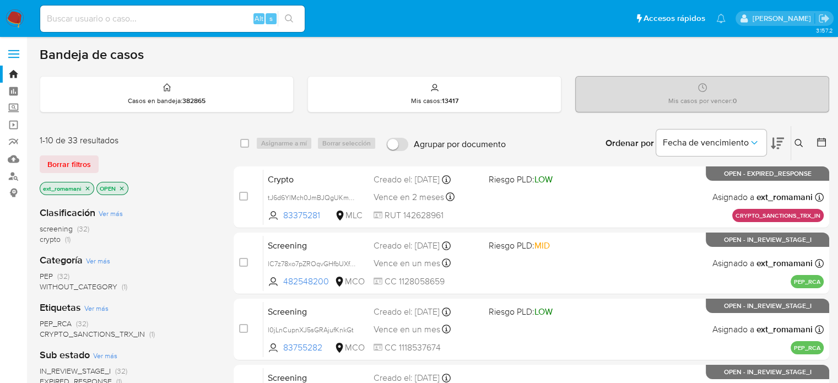
click at [776, 145] on icon at bounding box center [777, 143] width 13 height 13
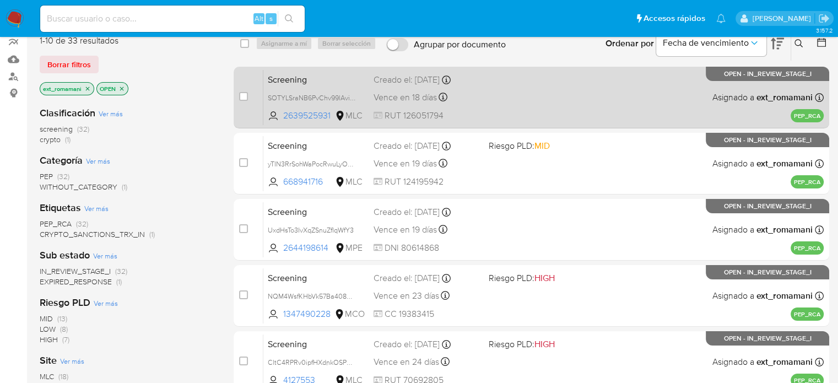
scroll to position [110, 0]
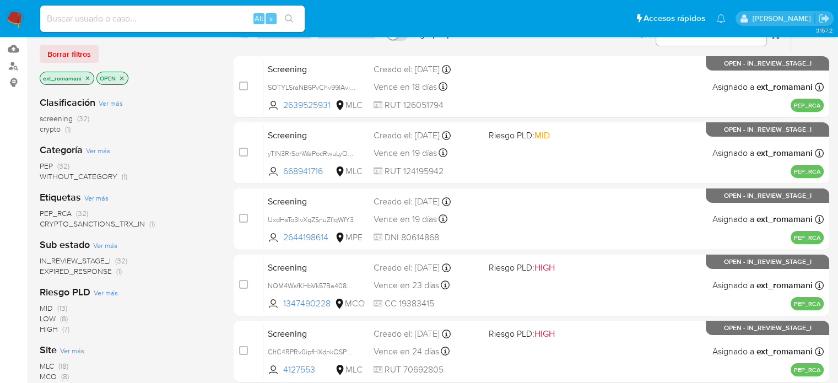
click at [16, 15] on img at bounding box center [15, 18] width 19 height 19
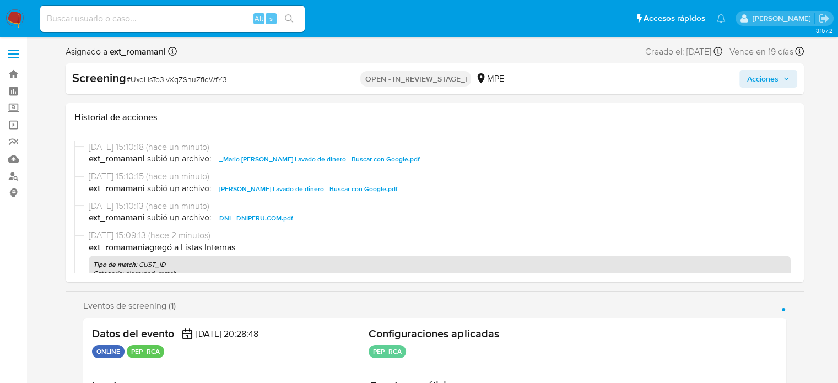
select select "10"
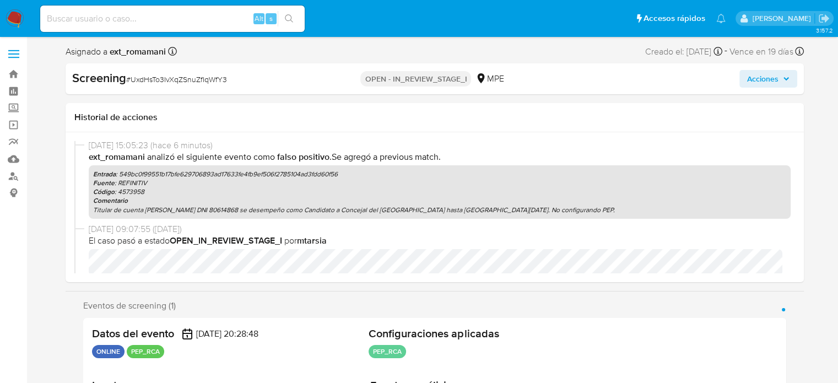
scroll to position [219, 0]
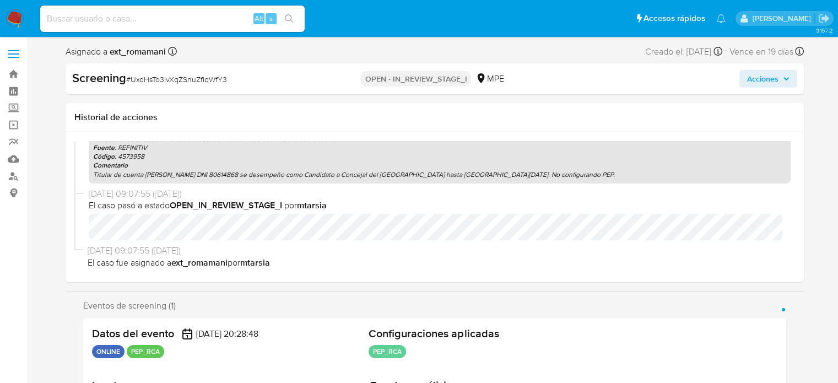
click at [766, 79] on span "Acciones" at bounding box center [762, 79] width 31 height 18
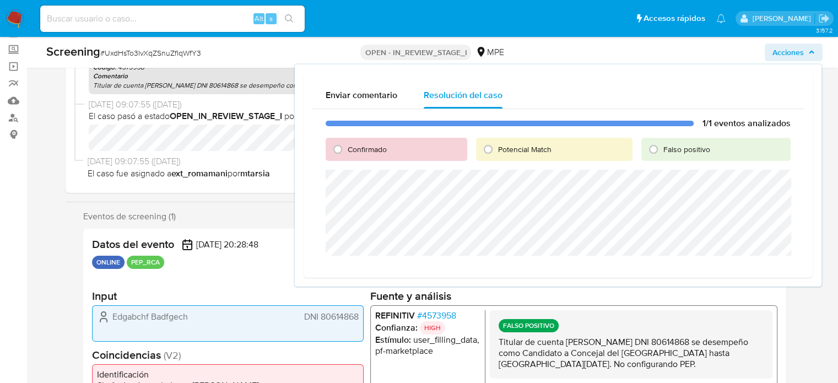
scroll to position [110, 0]
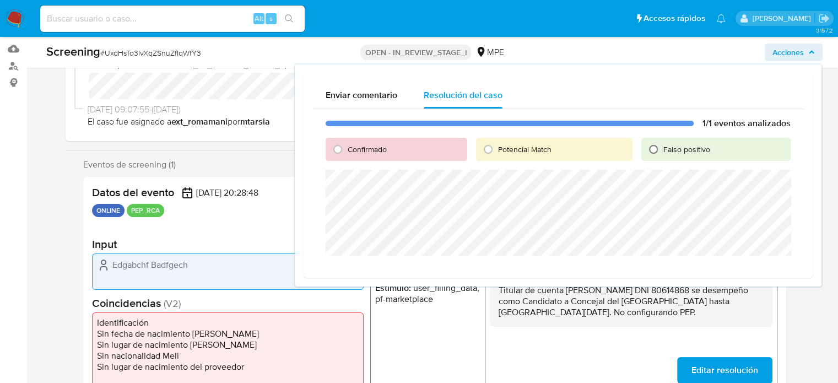
click at [659, 145] on input "Falso positivo" at bounding box center [654, 150] width 18 height 18
radio input "true"
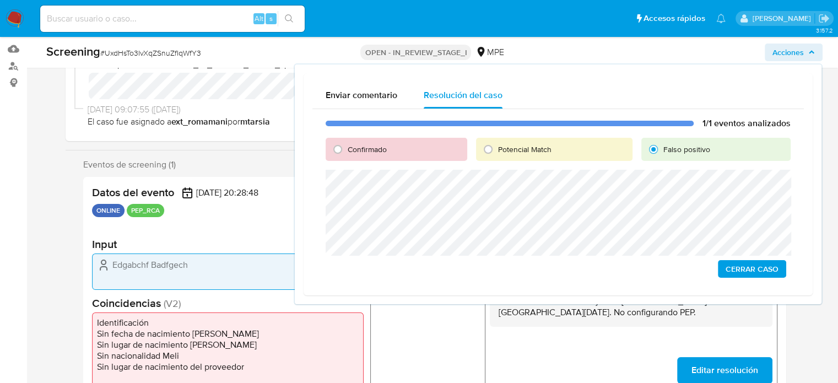
click at [738, 270] on span "Cerrar Caso" at bounding box center [752, 268] width 53 height 15
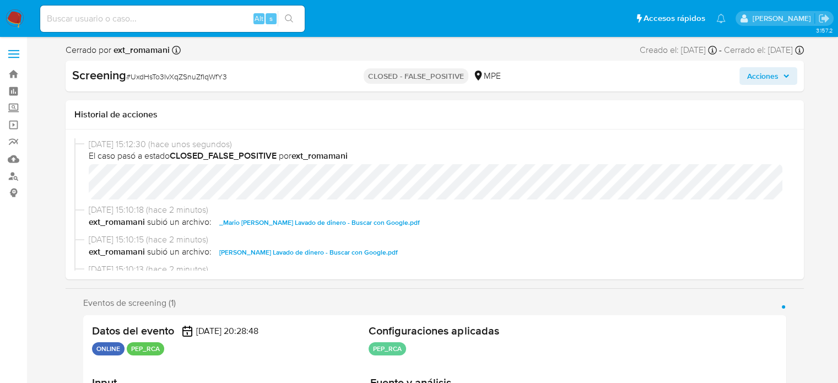
select select "10"
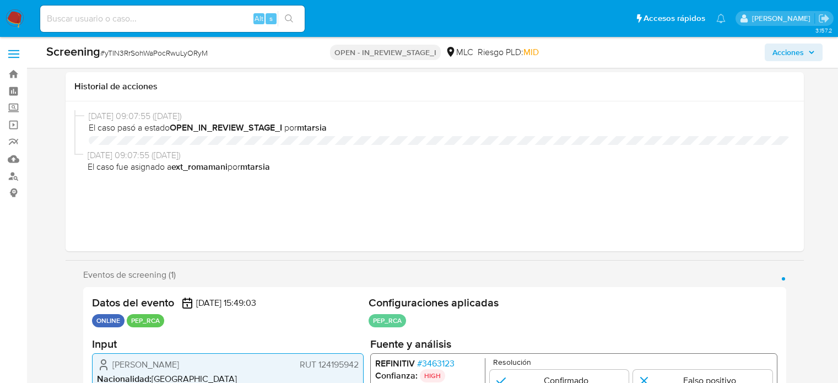
select select "10"
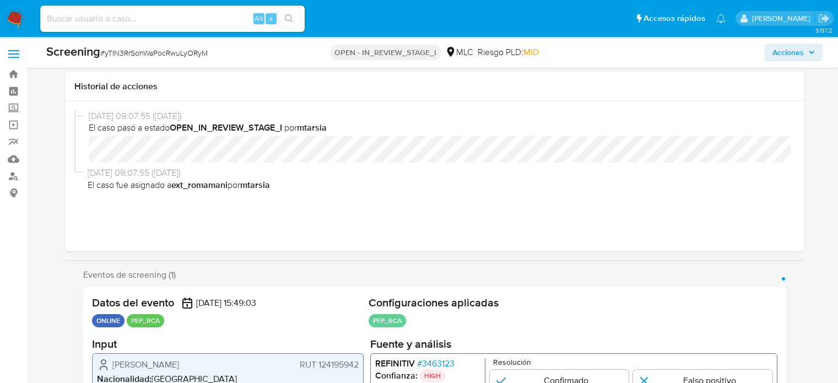
scroll to position [201, 0]
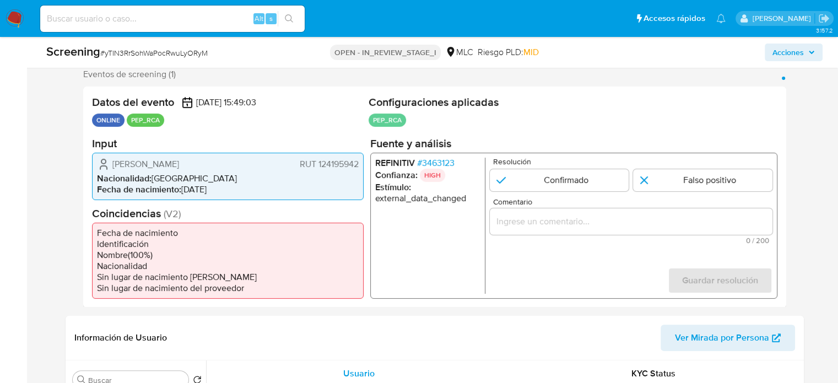
drag, startPoint x: 129, startPoint y: 176, endPoint x: 107, endPoint y: 168, distance: 22.8
click at [107, 168] on div "Katherine Grace Harrington Enríquez RUT 124195942" at bounding box center [228, 163] width 262 height 13
click at [440, 160] on span "# 3463123" at bounding box center [435, 162] width 37 height 11
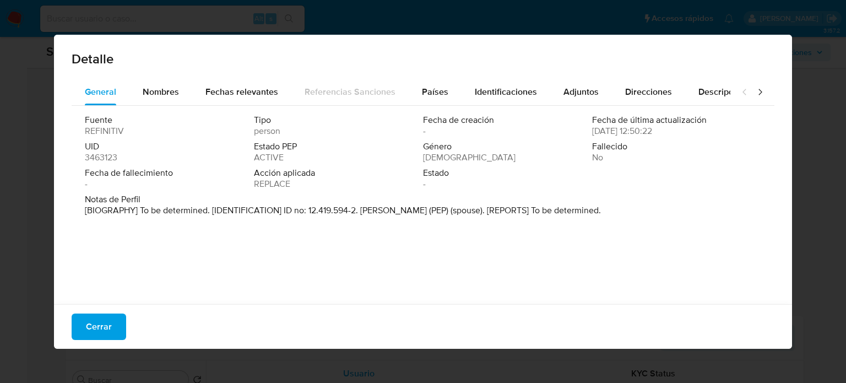
drag, startPoint x: 361, startPoint y: 214, endPoint x: 481, endPoint y: 213, distance: 119.0
click at [481, 213] on p "[BIOGRAPHY] To be determined. [IDENTIFICATION] ID no: 12.419.594-2. Luis Fernan…" at bounding box center [343, 210] width 516 height 11
click at [168, 90] on span "Nombres" at bounding box center [161, 91] width 36 height 13
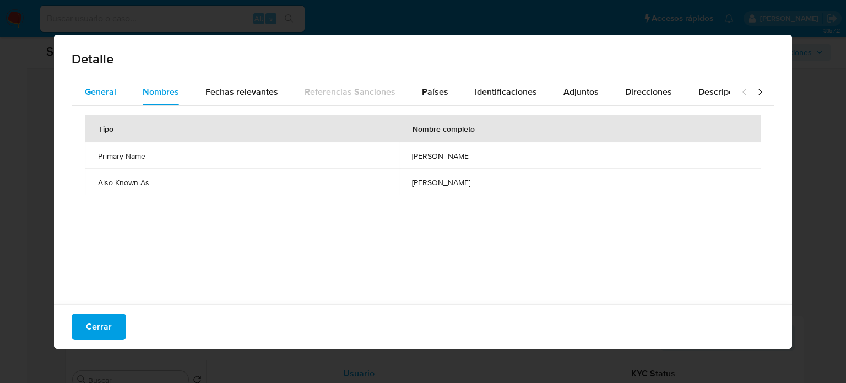
click at [119, 92] on button "General" at bounding box center [101, 92] width 58 height 26
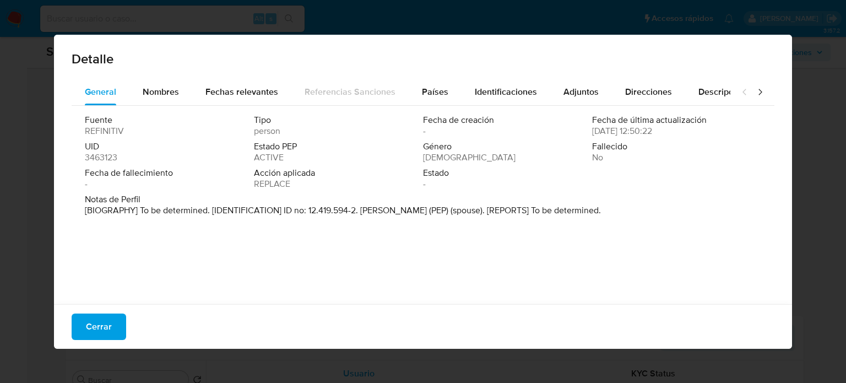
drag, startPoint x: 478, startPoint y: 211, endPoint x: 360, endPoint y: 213, distance: 117.9
click at [360, 213] on p "[BIOGRAPHY] To be determined. [IDENTIFICATION] ID no: 12.419.594-2. Luis Fernan…" at bounding box center [343, 210] width 516 height 11
click at [109, 327] on span "Cerrar" at bounding box center [99, 327] width 26 height 24
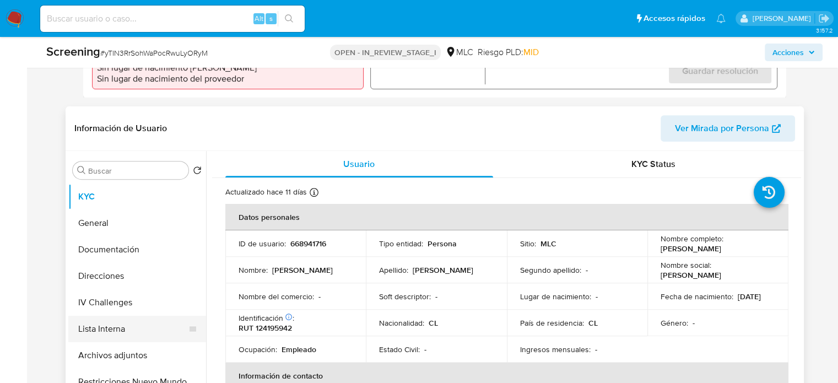
scroll to position [476, 0]
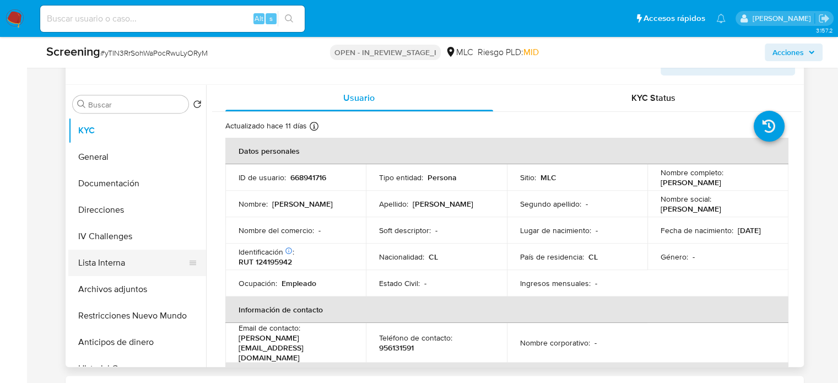
click at [126, 276] on button "Lista Interna" at bounding box center [132, 263] width 129 height 26
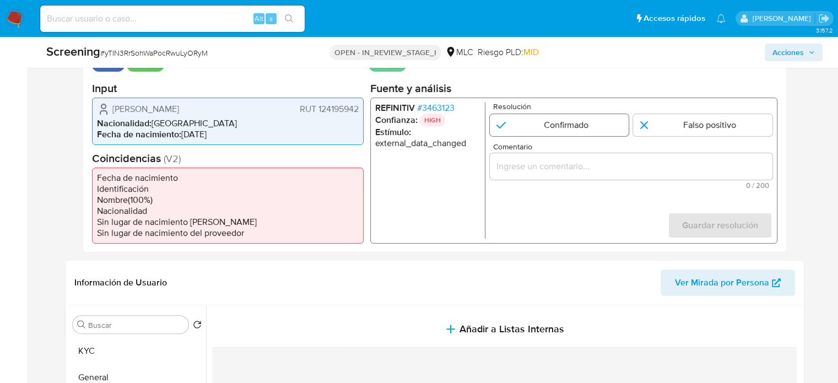
scroll to position [201, 0]
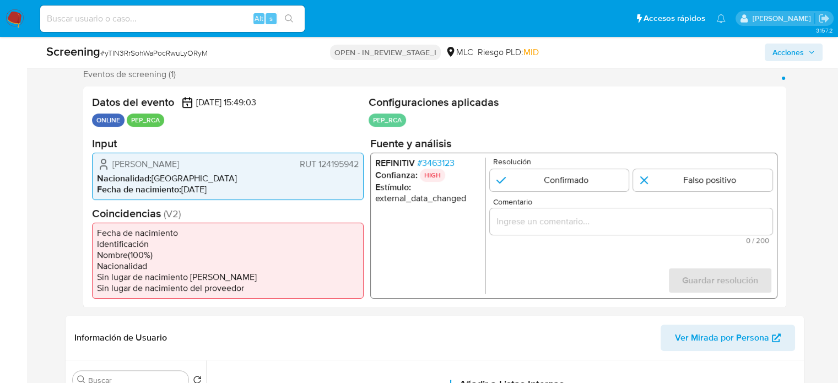
click at [549, 229] on div "1 de 1" at bounding box center [630, 221] width 283 height 26
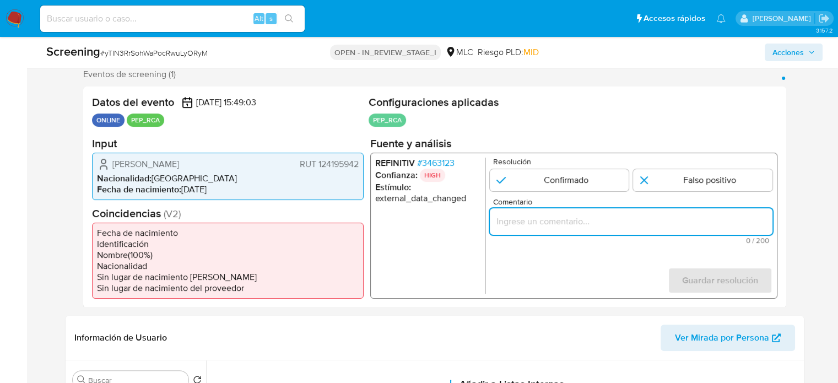
click at [548, 222] on input "Comentario" at bounding box center [630, 221] width 283 height 14
click at [445, 233] on ul "REFINITIV # 3463123 Confianza: HIGH Estímulo : external_data_changed" at bounding box center [430, 225] width 110 height 136
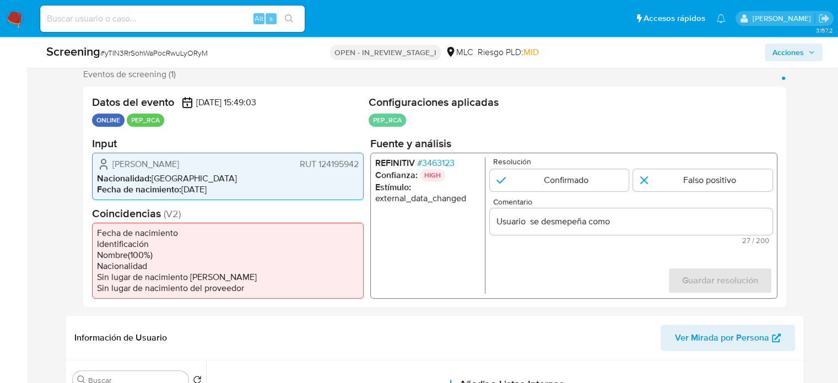
drag, startPoint x: 110, startPoint y: 161, endPoint x: 359, endPoint y: 168, distance: 248.6
click at [359, 168] on div "Katherine Grace Harrington Enríquez RUT 124195942 Nacionalidad : Chile Fecha de…" at bounding box center [228, 175] width 272 height 47
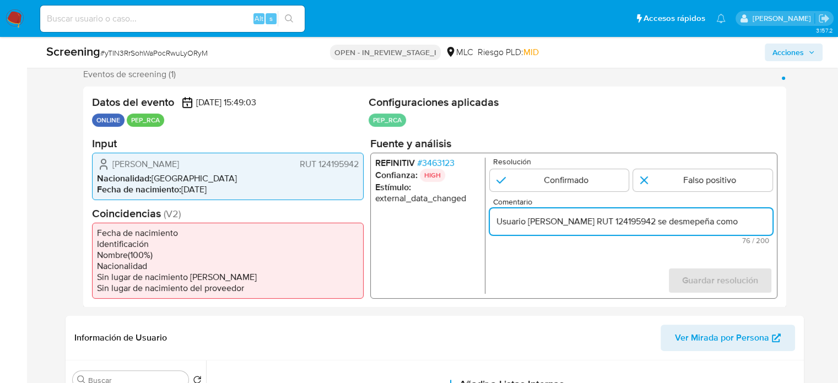
scroll to position [0, 52]
drag, startPoint x: 747, startPoint y: 222, endPoint x: 759, endPoint y: 223, distance: 12.1
click at [759, 223] on input "Usuario Katherine Grace Harrington Enríquez RUT 124195942 se desmepeña como" at bounding box center [630, 221] width 283 height 14
click at [708, 224] on input "Usuario Katherine Grace Harrington Enríquez RUT 124195942 se desmepeña como" at bounding box center [630, 221] width 283 height 14
click at [725, 223] on input "Usuario Katherine Grace Harrington Enríquez RUT 124195942 se desemepeña como" at bounding box center [630, 221] width 283 height 14
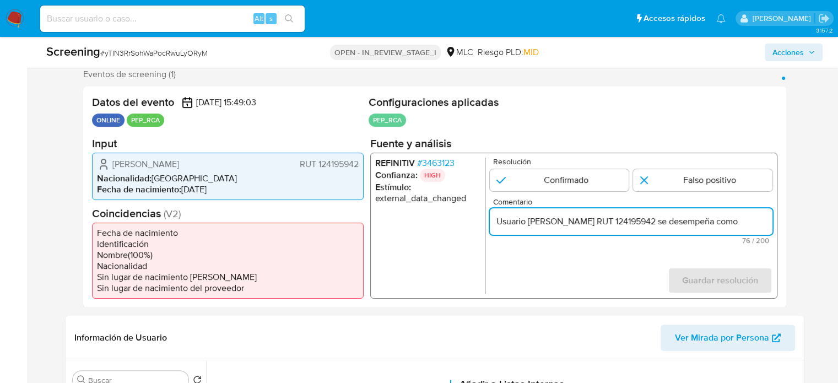
drag, startPoint x: 746, startPoint y: 220, endPoint x: 763, endPoint y: 221, distance: 16.5
click at [763, 221] on input "Usuario Katherine Grace Harrington Enríquez RUT 124195942 se desempeña como" at bounding box center [630, 221] width 283 height 14
click at [682, 222] on input "Usuario Katherine Grace Harrington Enríquez RUT 124195942 se desempeña como" at bounding box center [630, 221] width 283 height 14
click at [719, 224] on input "Usuario Katherine Grace Harrington Enríquez RUT 124195942 es esposo de se desem…" at bounding box center [630, 221] width 283 height 14
click at [738, 223] on input "Usuario Katherine Grace Harrington Enríquez RUT 124195942 es esposa de se desem…" at bounding box center [630, 221] width 283 height 14
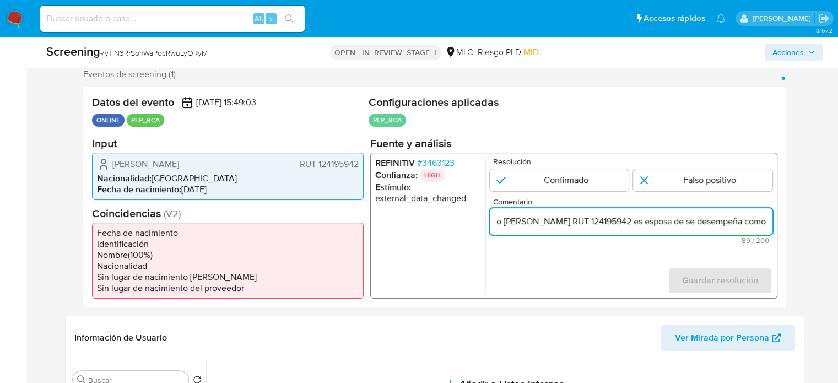
paste input "Luis Fernando Martinez Munoz"
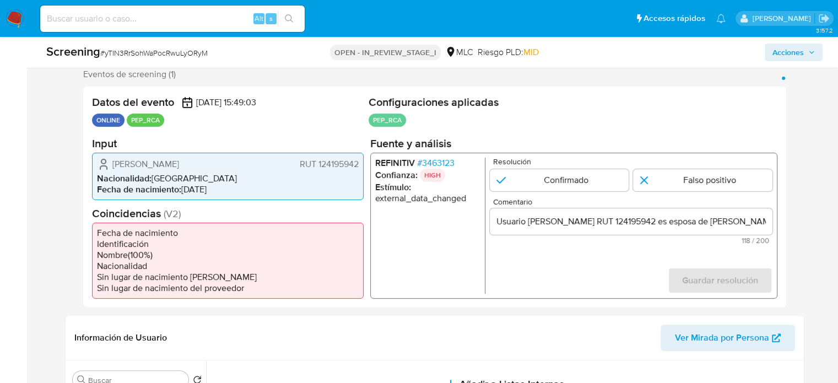
click at [439, 161] on span "# 3463123" at bounding box center [435, 162] width 37 height 11
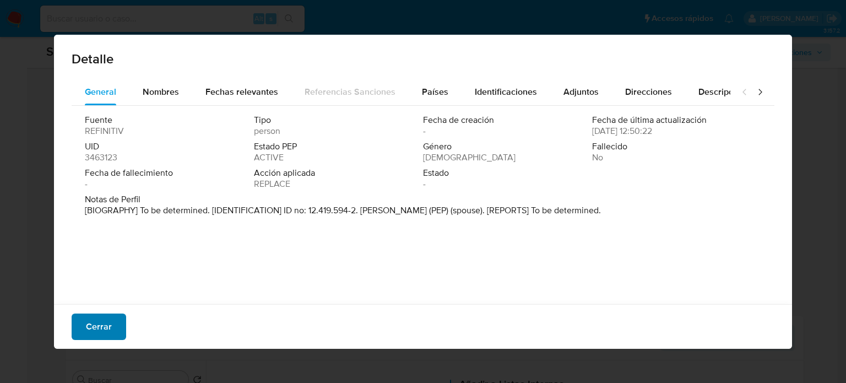
click at [93, 326] on span "Cerrar" at bounding box center [99, 327] width 26 height 24
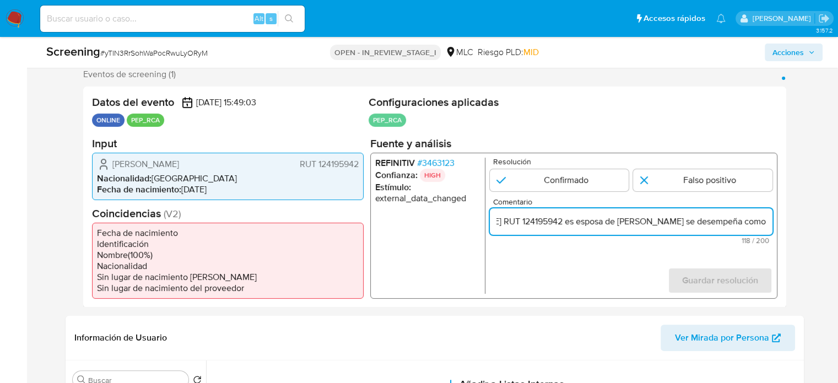
scroll to position [0, 227]
drag, startPoint x: 743, startPoint y: 221, endPoint x: 771, endPoint y: 221, distance: 28.1
click at [771, 221] on input "Usuario Katherine Grace Harrington Enríquez RUT 124195942 es esposa de Luis Fer…" at bounding box center [630, 221] width 283 height 14
click at [676, 221] on input "Usuario Katherine Grace Harrington Enríquez RUT 124195942 es esposa de Luis Fer…" at bounding box center [630, 221] width 283 height 14
click at [767, 221] on input "Usuario Katherine Grace Harrington Enríquez RUT 124195942 es esposa de Luis Fer…" at bounding box center [630, 221] width 283 height 14
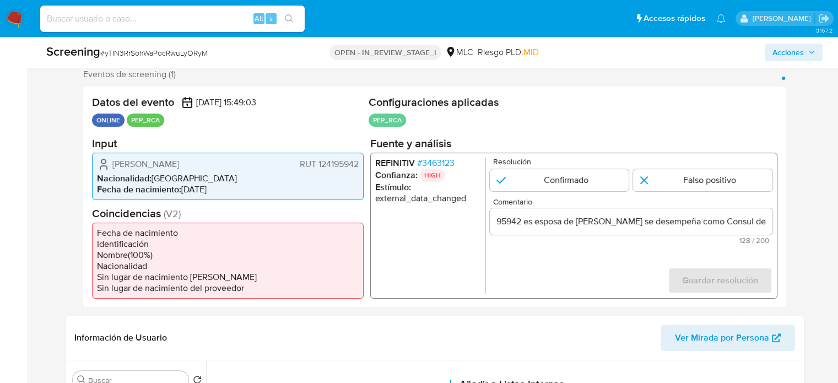
scroll to position [0, 0]
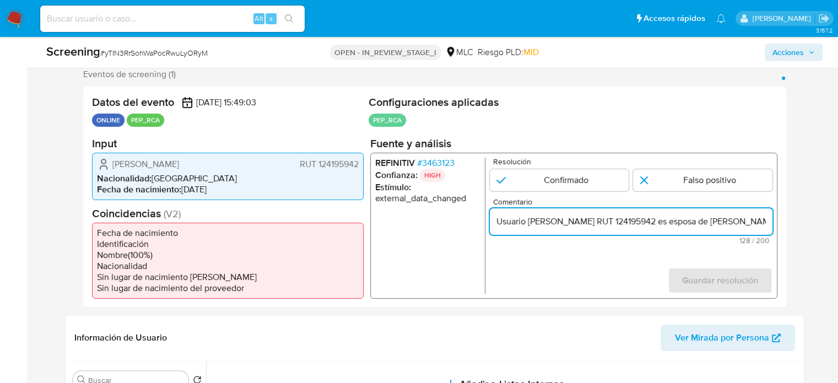
click at [681, 247] on form "Resolución Confirmado Falso positivo Comentario Usuario Katherine Grace Harring…" at bounding box center [630, 225] width 283 height 136
drag, startPoint x: 738, startPoint y: 223, endPoint x: 769, endPoint y: 224, distance: 30.4
click at [769, 224] on input "Usuario Katherine Grace Harrington Enríquez RUT 124195942 es esposa de Luis Fer…" at bounding box center [630, 221] width 283 height 14
click at [735, 225] on input "Usuario Katherine Grace Harrington Enríquez RUT 124195942 es esposa de Luis Fer…" at bounding box center [630, 221] width 283 height 14
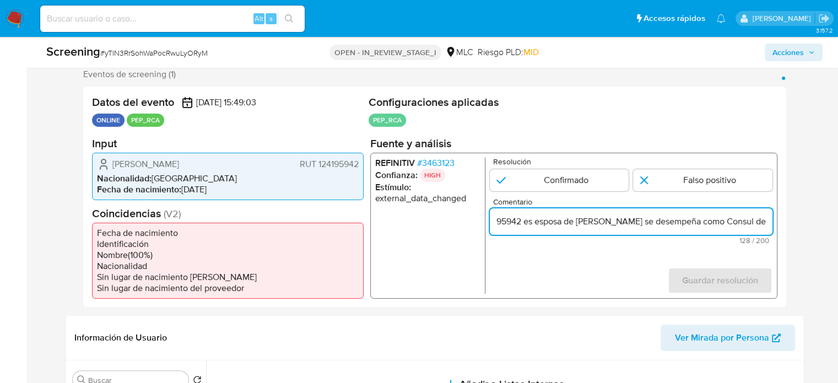
drag, startPoint x: 741, startPoint y: 222, endPoint x: 773, endPoint y: 223, distance: 32.0
click at [773, 223] on div "REFINITIV # 3463123 Confianza: HIGH Estímulo : external_data_changed Resolución…" at bounding box center [573, 225] width 407 height 146
click at [760, 222] on input "Usuario Katherine Grace Harrington Enríquez RUT 124195942 es esposa de Luis Fer…" at bounding box center [630, 221] width 283 height 14
click at [765, 219] on input "Usuario Katherine Grace Harrington Enríquez RUT 124195942 es esposa de Luis Fer…" at bounding box center [630, 221] width 283 height 14
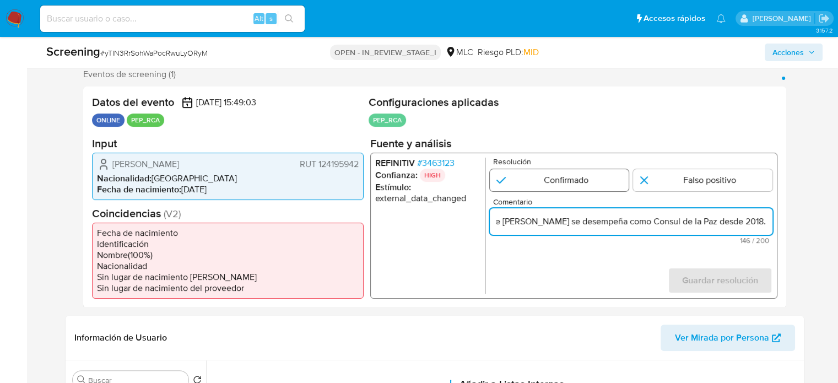
type input "Usuario Katherine Grace Harrington Enríquez RUT 124195942 es esposa de Luis Fer…"
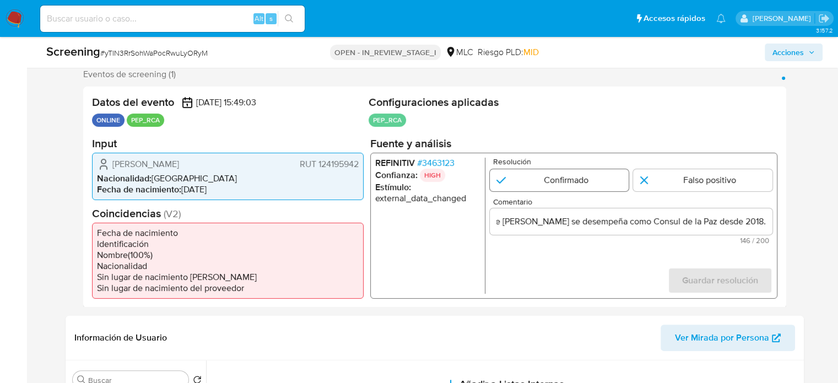
scroll to position [0, 0]
click at [580, 174] on input "1 de 1" at bounding box center [558, 180] width 139 height 22
radio input "true"
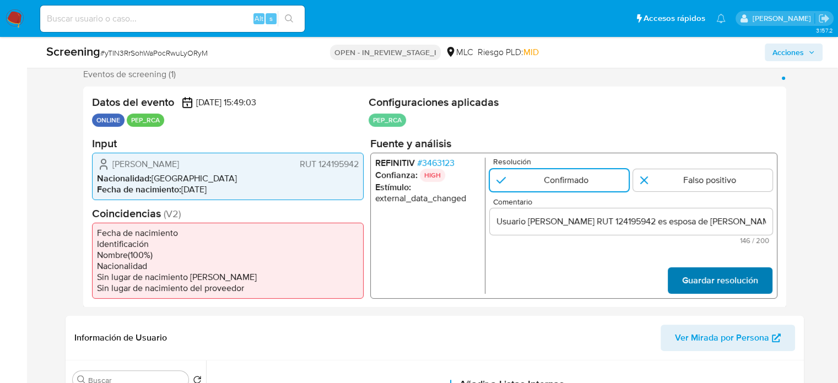
click at [722, 290] on span "Guardar resolución" at bounding box center [720, 280] width 76 height 24
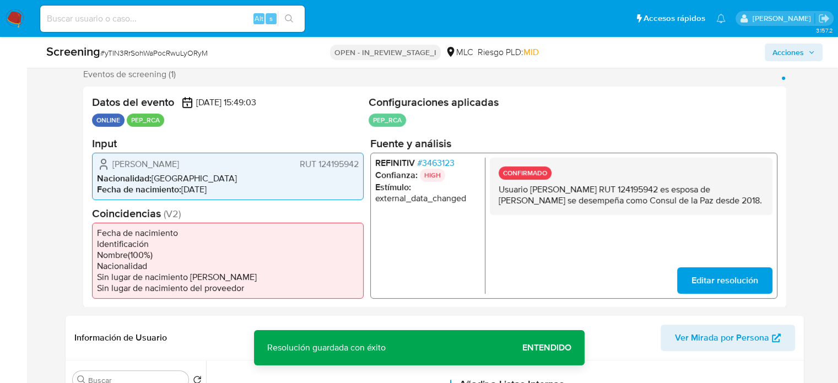
drag, startPoint x: 635, startPoint y: 210, endPoint x: 492, endPoint y: 188, distance: 144.3
click at [492, 188] on div "CONFIRMADO Usuario Katherine Grace Harrington Enríquez RUT 124195942 es esposa …" at bounding box center [630, 185] width 283 height 57
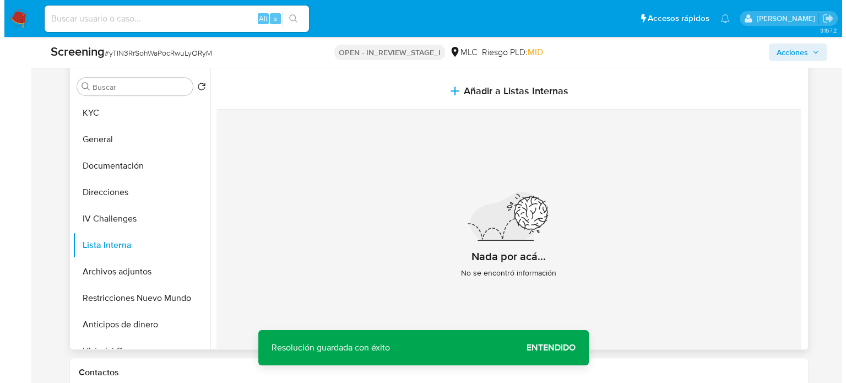
scroll to position [476, 0]
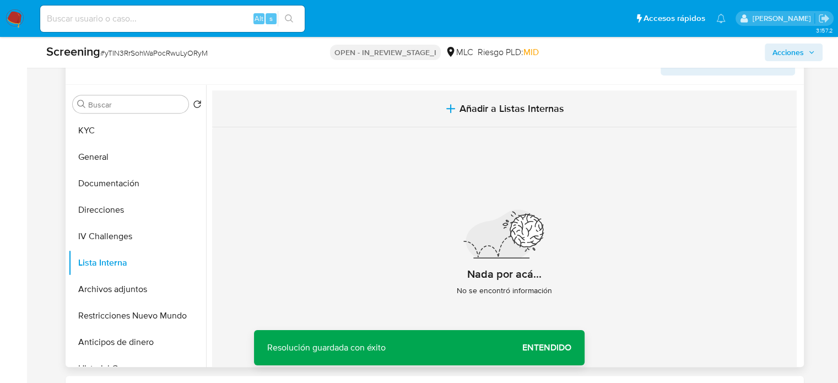
click at [469, 115] on span "Añadir a Listas Internas" at bounding box center [512, 108] width 105 height 12
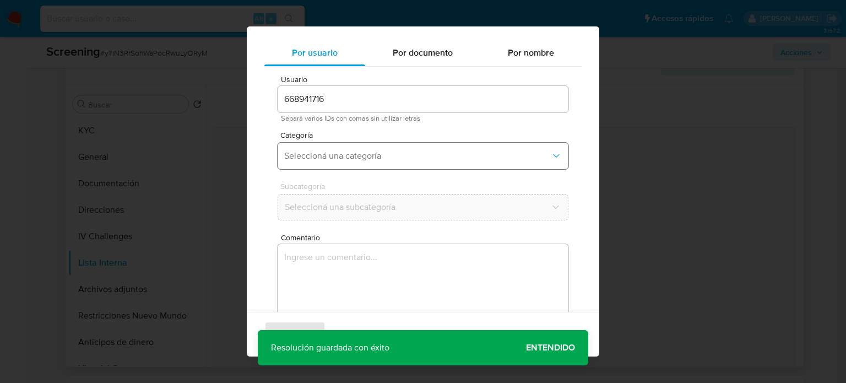
scroll to position [46, 0]
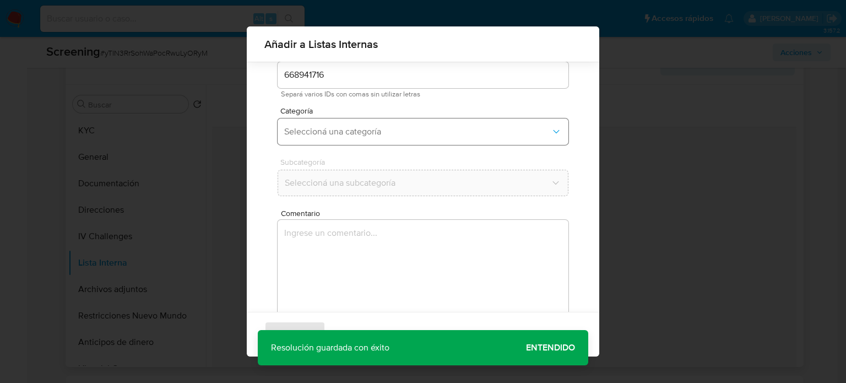
click at [381, 135] on span "Seleccioná una categoría" at bounding box center [417, 131] width 267 height 11
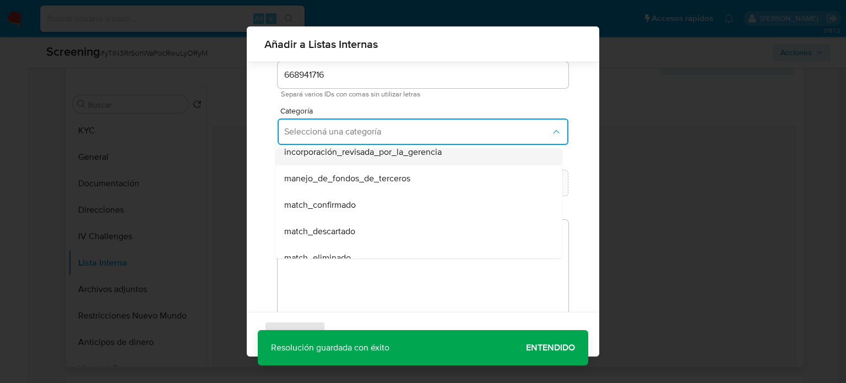
scroll to position [55, 0]
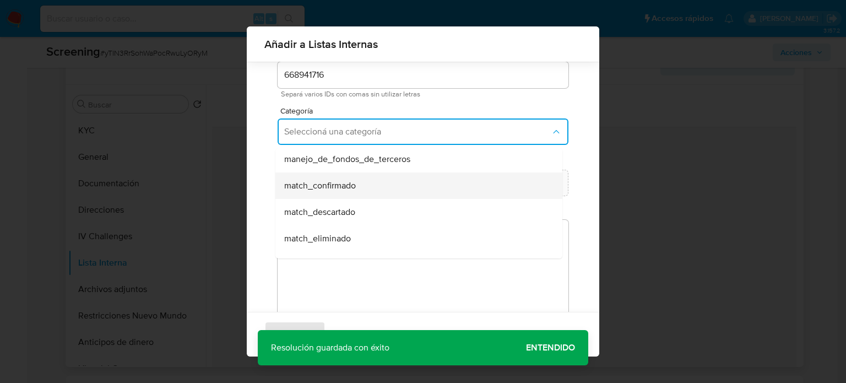
click at [346, 190] on span "match_confirmado" at bounding box center [320, 185] width 72 height 11
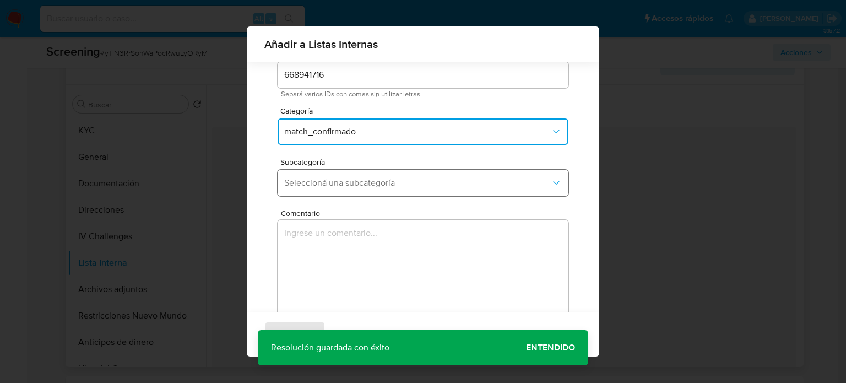
click at [357, 184] on span "Seleccioná una subcategoría" at bounding box center [417, 182] width 267 height 11
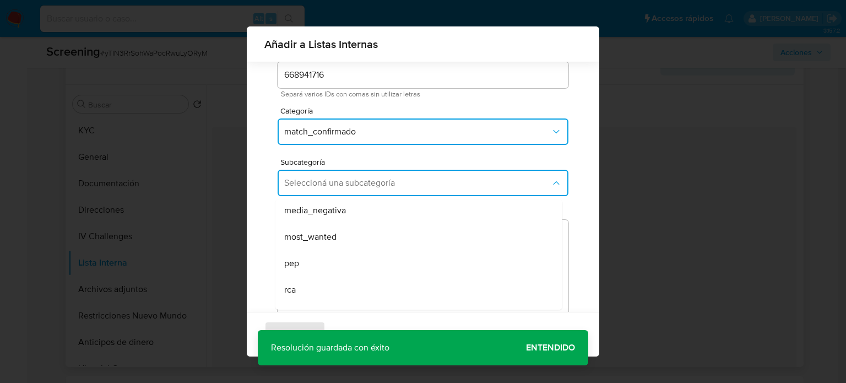
click at [299, 288] on div "rca" at bounding box center [415, 290] width 263 height 26
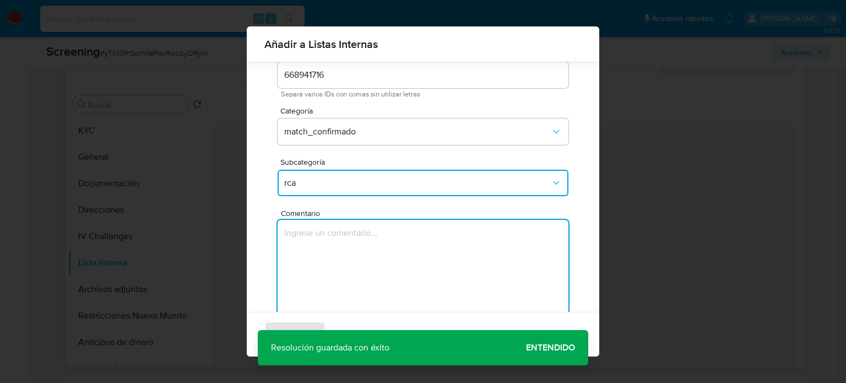
click at [299, 271] on textarea "Comentario" at bounding box center [423, 273] width 291 height 106
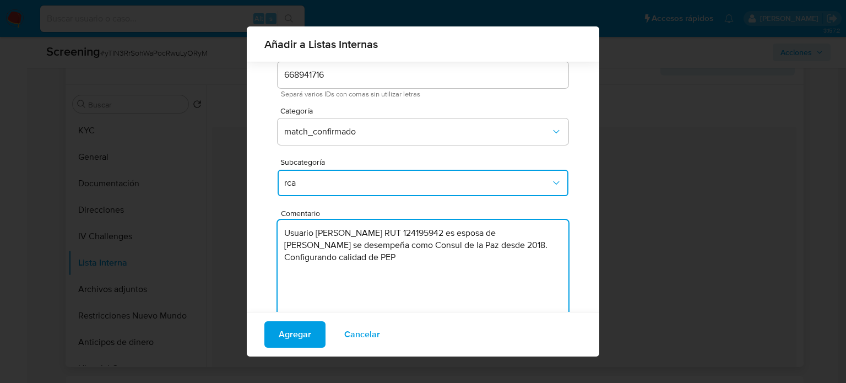
click at [447, 250] on textarea "Usuario Katherine Grace Harrington Enríquez RUT 124195942 es esposa de Luis Fer…" at bounding box center [423, 273] width 291 height 106
type textarea "Usuario Katherine Grace Harrington Enríquez RUT 124195942 es esposa de Luis Fer…"
click at [295, 333] on span "Agregar" at bounding box center [295, 334] width 33 height 24
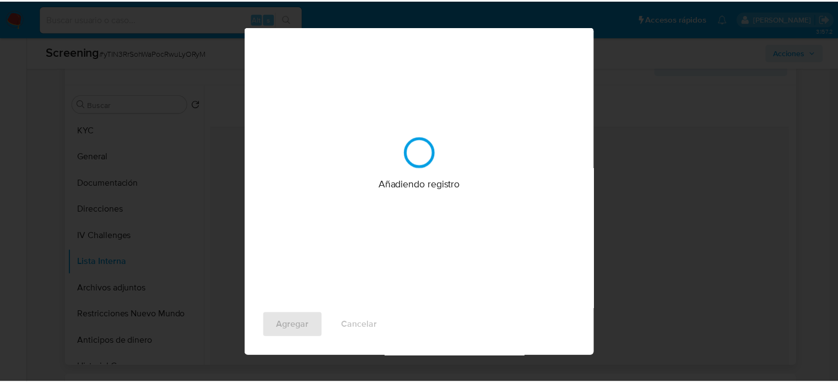
scroll to position [0, 0]
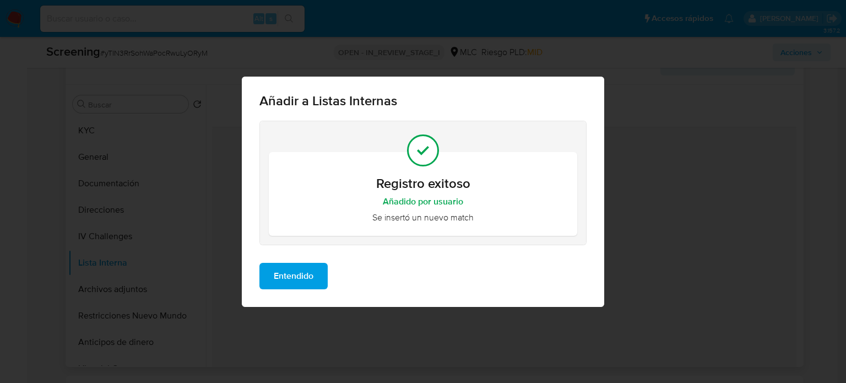
click at [284, 271] on span "Entendido" at bounding box center [294, 276] width 40 height 24
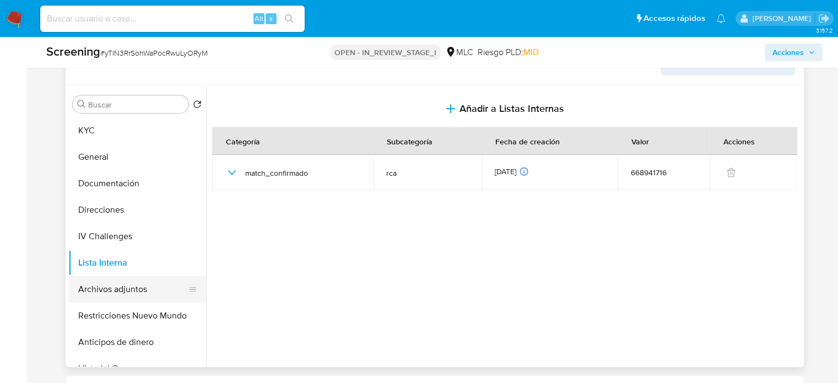
click at [101, 294] on button "Archivos adjuntos" at bounding box center [132, 289] width 129 height 26
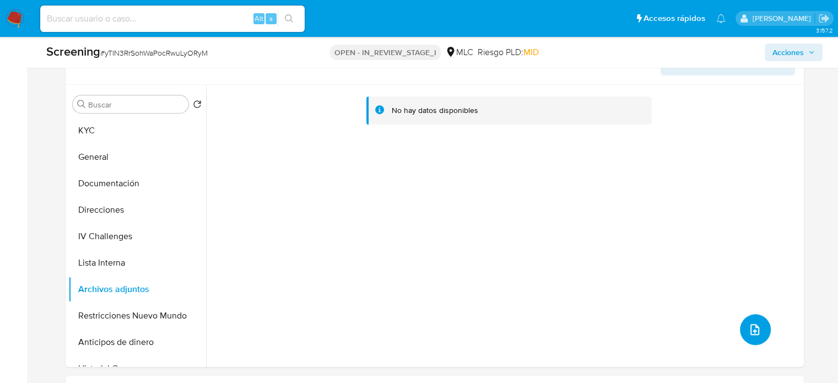
click at [753, 336] on icon "upload-file" at bounding box center [754, 329] width 13 height 13
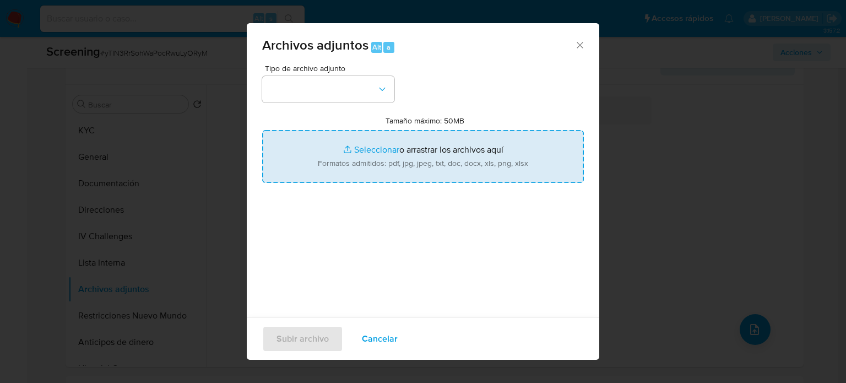
click at [390, 156] on input "Tamaño máximo: 50MB Seleccionar archivos" at bounding box center [423, 156] width 322 height 53
type input "C:\fakepath\Funcionarios - Chile en el Exterior.pdf"
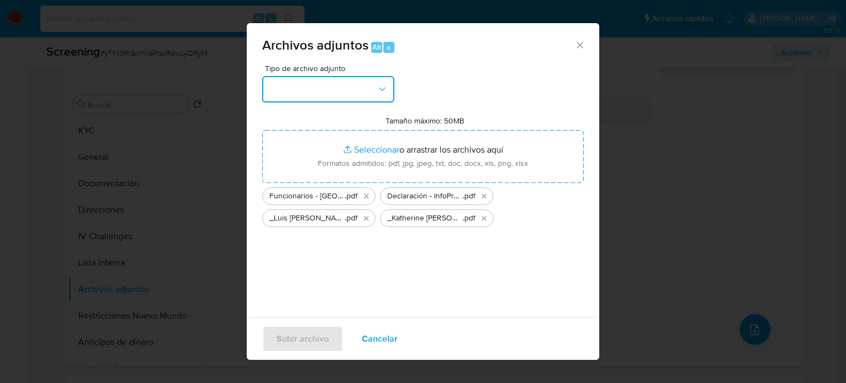
click at [304, 93] on button "button" at bounding box center [328, 89] width 132 height 26
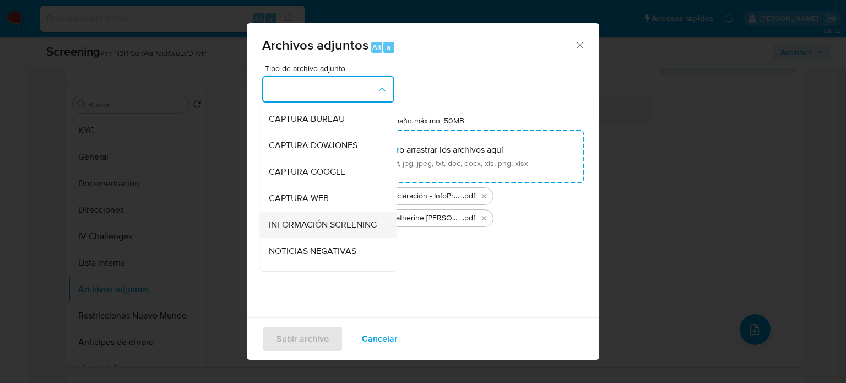
click at [294, 224] on span "INFORMACIÓN SCREENING" at bounding box center [323, 224] width 108 height 11
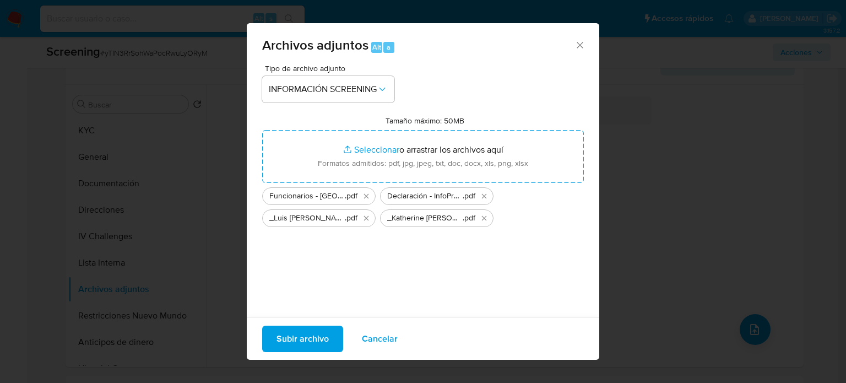
click at [305, 338] on span "Subir archivo" at bounding box center [303, 339] width 52 height 24
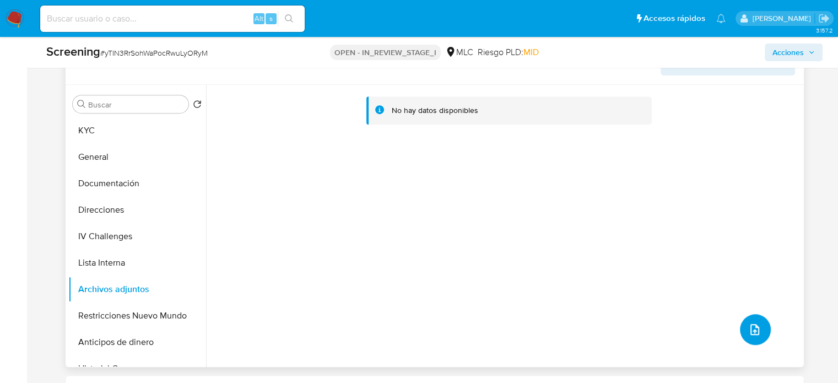
scroll to position [256, 0]
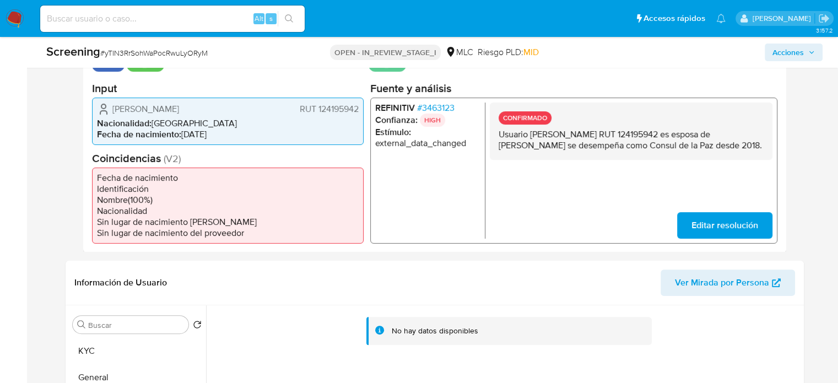
drag, startPoint x: 624, startPoint y: 154, endPoint x: 499, endPoint y: 139, distance: 126.0
click at [499, 139] on p "Usuario Katherine Grace Harrington Enríquez RUT 124195942 es esposa de Luis Fer…" at bounding box center [630, 139] width 265 height 22
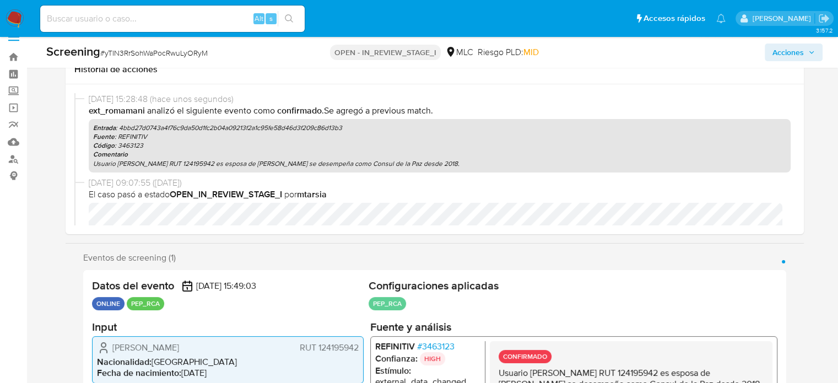
scroll to position [0, 0]
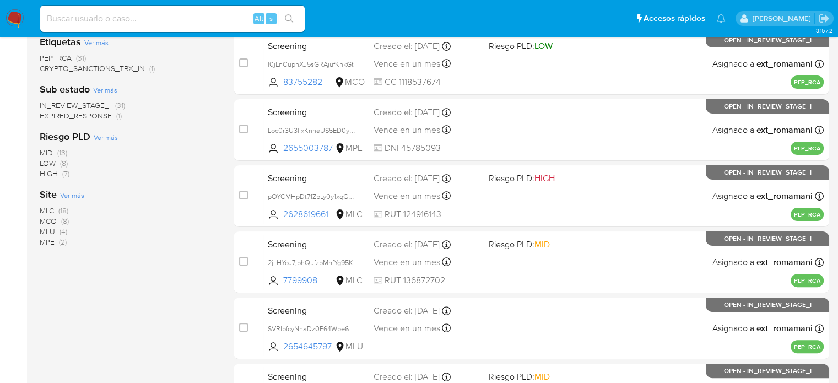
scroll to position [276, 0]
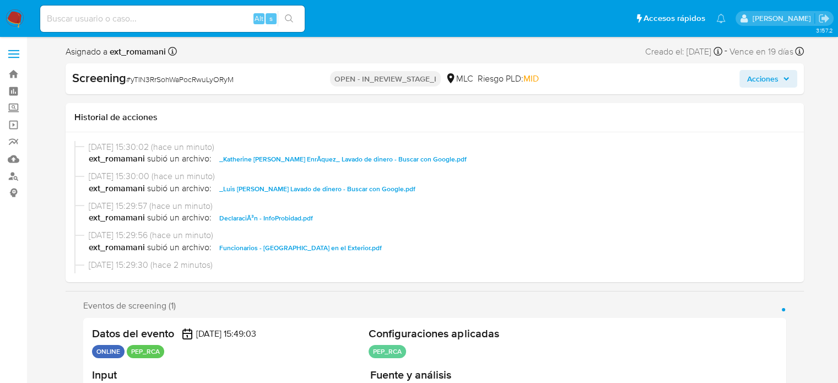
click at [762, 83] on span "Acciones" at bounding box center [762, 79] width 31 height 18
select select "10"
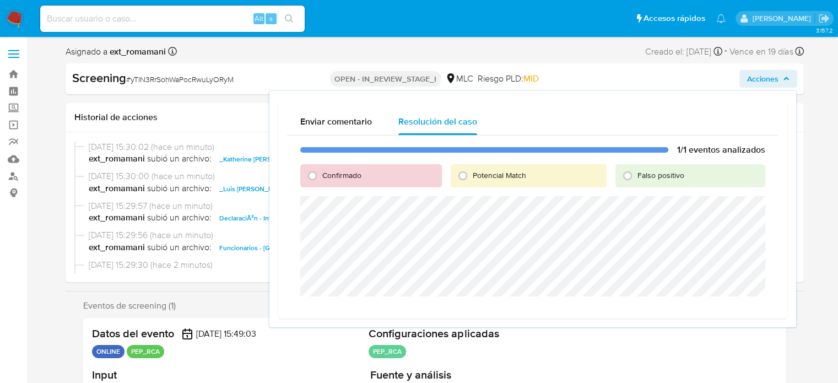
click at [321, 174] on label "Confirmado" at bounding box center [341, 175] width 40 height 10
click at [321, 174] on input "Confirmado" at bounding box center [313, 176] width 18 height 18
radio input "true"
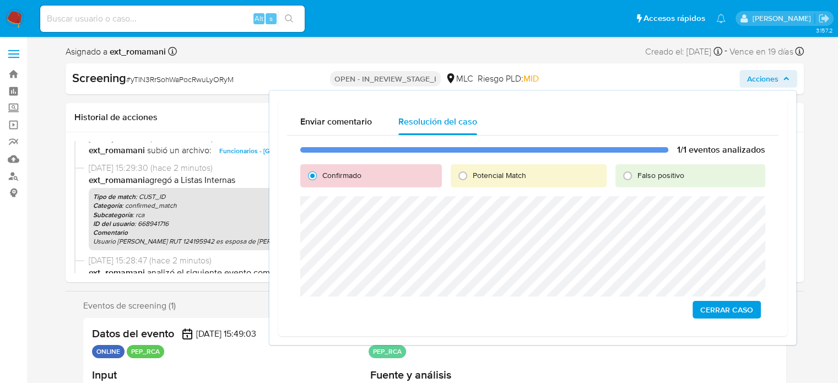
scroll to position [110, 0]
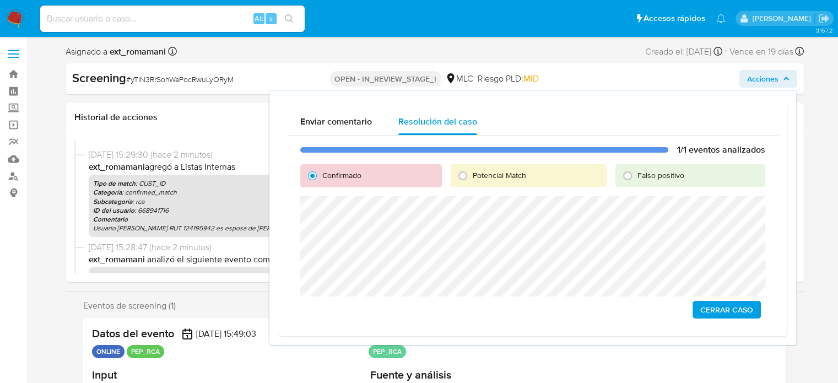
click at [726, 312] on span "Cerrar Caso" at bounding box center [726, 309] width 53 height 15
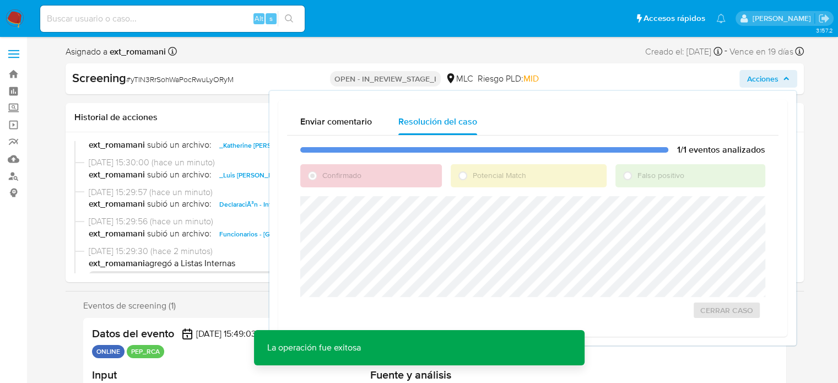
scroll to position [0, 0]
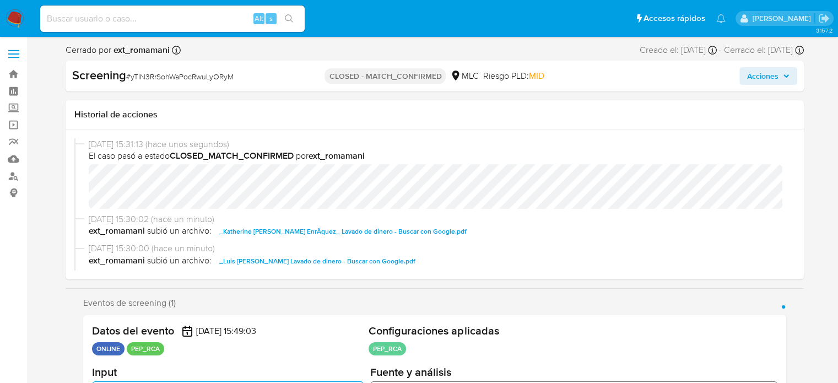
select select "10"
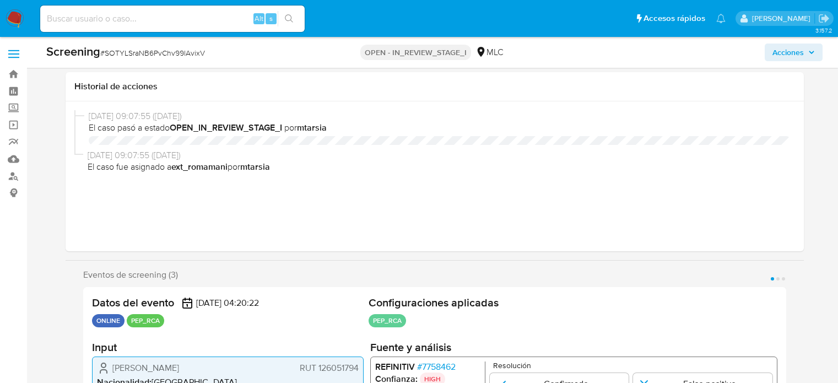
select select "10"
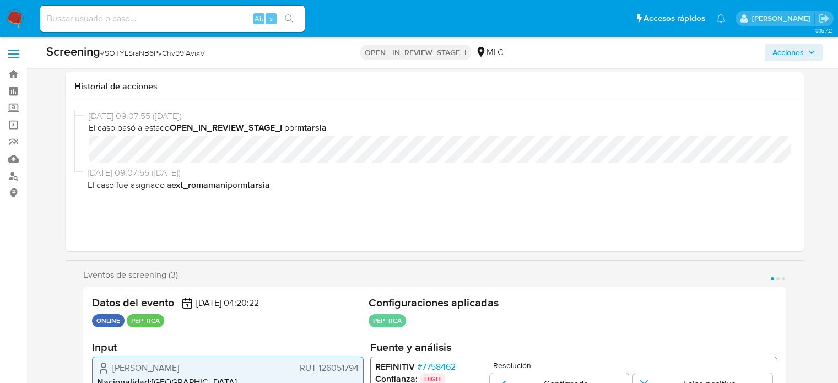
scroll to position [201, 0]
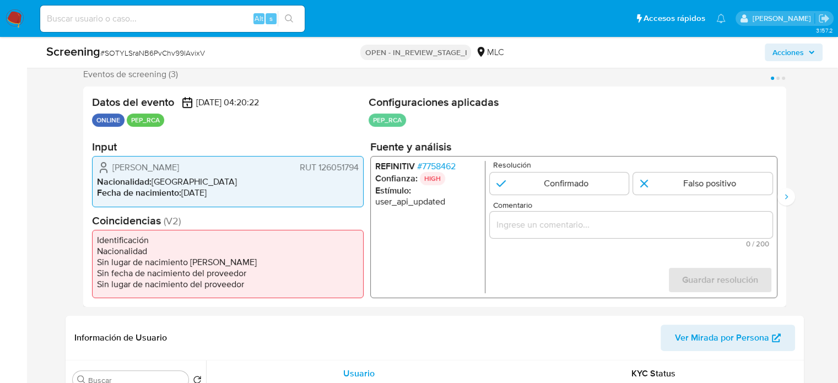
drag, startPoint x: 238, startPoint y: 169, endPoint x: 110, endPoint y: 168, distance: 127.8
click at [110, 168] on div "[PERSON_NAME] RUT 126051794" at bounding box center [228, 167] width 262 height 13
click at [447, 167] on span "# 7758462" at bounding box center [436, 166] width 39 height 11
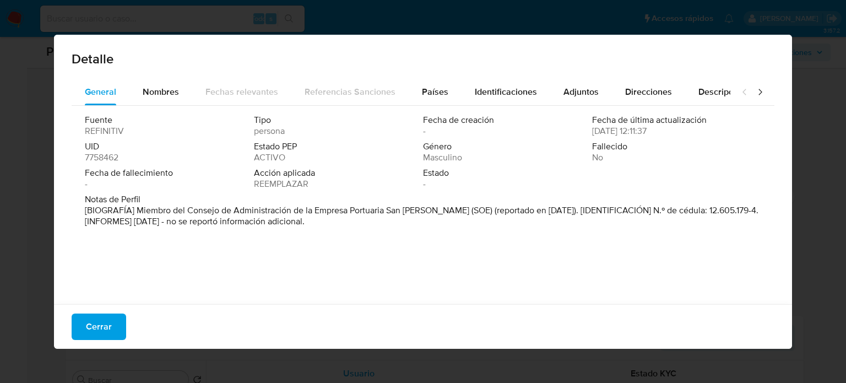
drag, startPoint x: 137, startPoint y: 212, endPoint x: 434, endPoint y: 213, distance: 297.6
click at [434, 213] on font "[BIOGRAFÍA] Miembro del Consejo de Administración de la Empresa Portuaria San A…" at bounding box center [422, 216] width 674 height 24
click at [162, 94] on span "Nombres" at bounding box center [161, 91] width 36 height 13
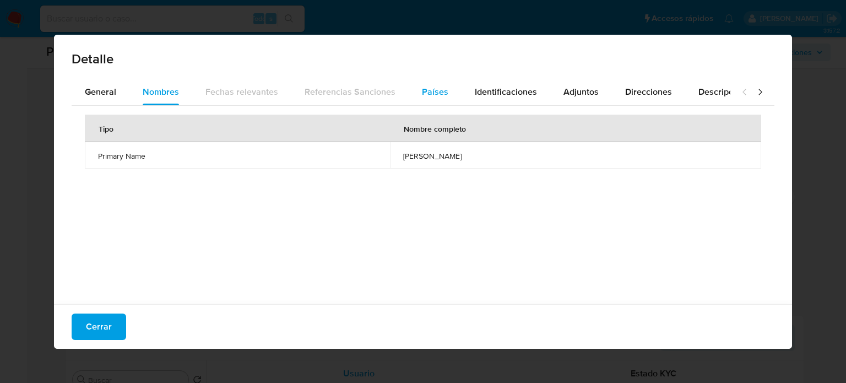
click at [435, 95] on span "Países" at bounding box center [435, 91] width 26 height 13
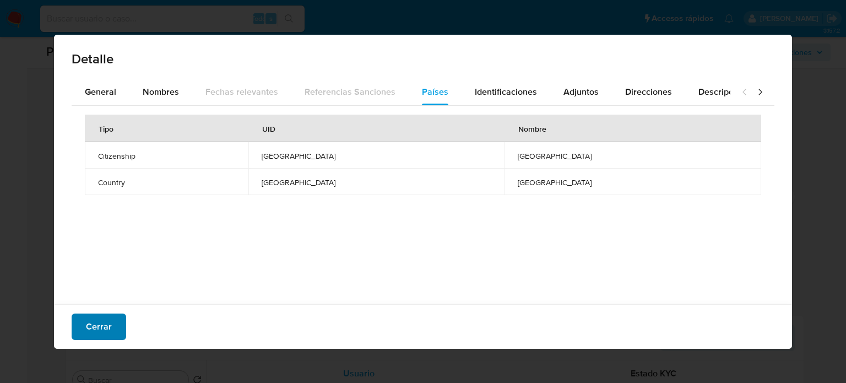
click at [102, 326] on span "Cerrar" at bounding box center [99, 327] width 26 height 24
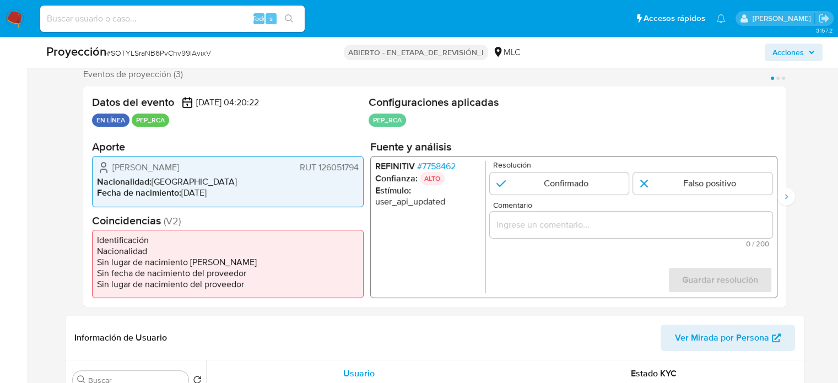
drag, startPoint x: 241, startPoint y: 169, endPoint x: 175, endPoint y: 169, distance: 66.7
click at [175, 169] on div "Renato Antonio Silva Becerra RUT 126051794" at bounding box center [228, 167] width 262 height 13
click at [441, 163] on font "7758462" at bounding box center [439, 166] width 34 height 13
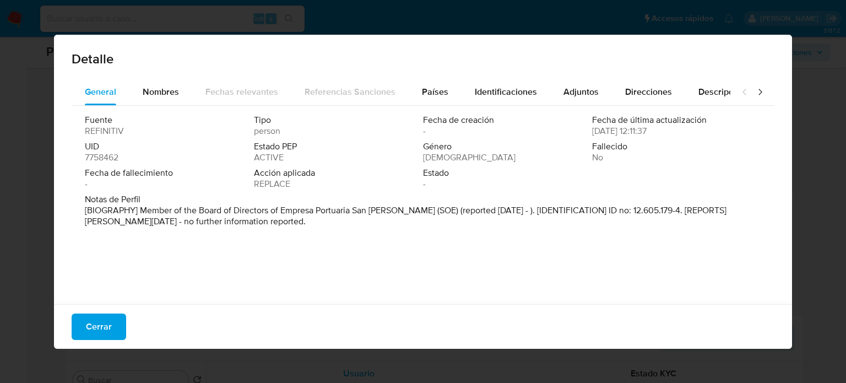
click at [106, 326] on font "Cerrar" at bounding box center [99, 327] width 26 height 26
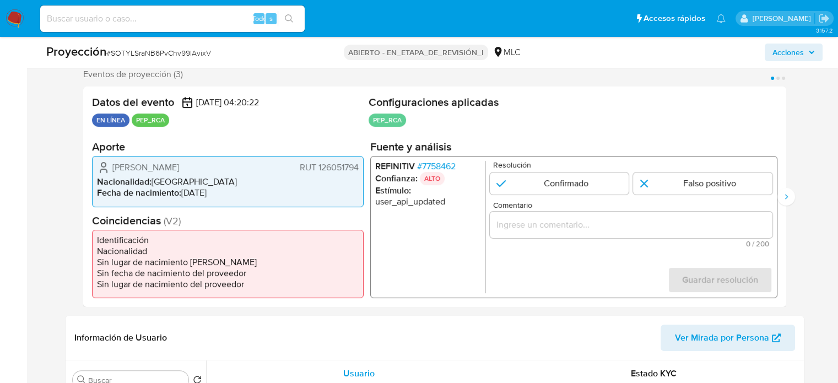
click at [516, 231] on div "1 de 3" at bounding box center [630, 225] width 283 height 26
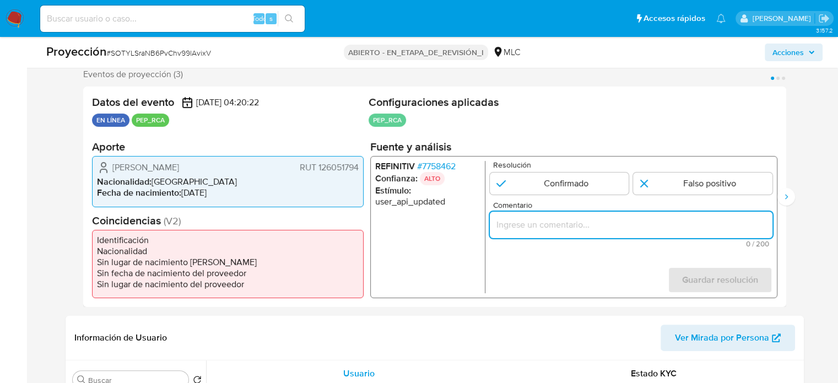
paste input "Titular de cuenta se desempeña como Configurando calidad PEP."
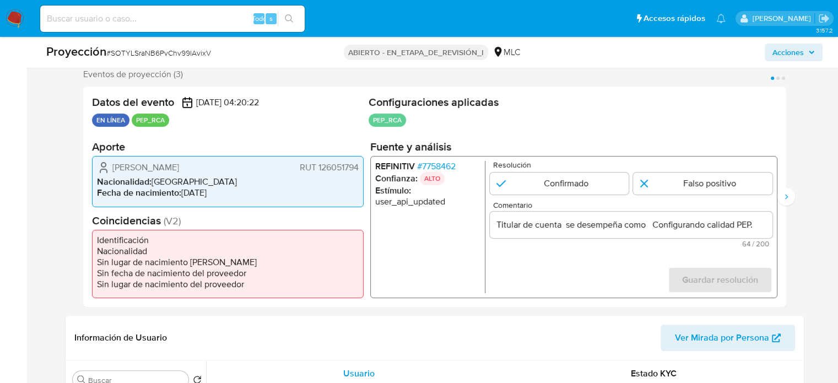
click at [417, 255] on ul "REFINITIV # 7758462 Confianza: ALTO Estímulo : user_api_updated" at bounding box center [430, 227] width 110 height 132
drag, startPoint x: 108, startPoint y: 165, endPoint x: 359, endPoint y: 165, distance: 251.3
click at [359, 165] on div "Renato Antonio Silva Becerra RUT 126051794 Nacionalidad : Chile Fecha de nacimi…" at bounding box center [228, 181] width 272 height 51
click at [508, 274] on form "Resolución Confirmado Falso positivo Comentario Titular de cuenta Renato Antoni…" at bounding box center [630, 227] width 283 height 132
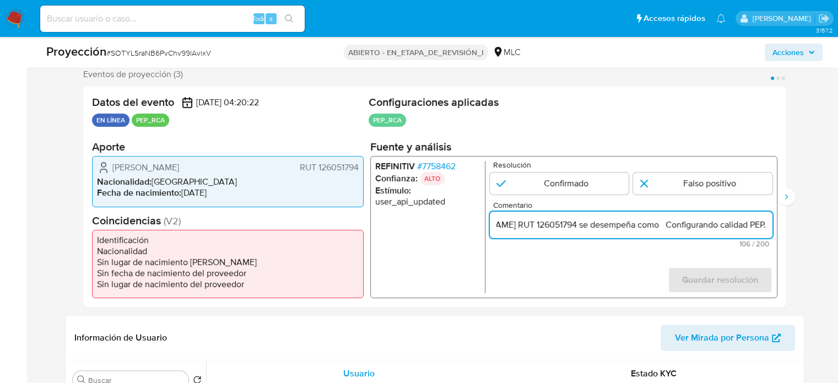
scroll to position [0, 164]
click at [763, 225] on input "Titular de cuenta Renato Antonio Silva Becerra RUT 126051794 se desempeña como …" at bounding box center [630, 225] width 283 height 14
click at [665, 228] on input "Titular de cuenta Renato Antonio Silva Becerra RUT 126051794 se desempeña como …" at bounding box center [630, 225] width 283 height 14
click at [660, 228] on input "Titular de cuenta Renato Antonio Silva Becerra RUT 126051794 se desempeña como …" at bounding box center [630, 225] width 283 height 14
paste input "Miembro del Consejo de Administración de la Empresa Portuaria San Antonio desde…"
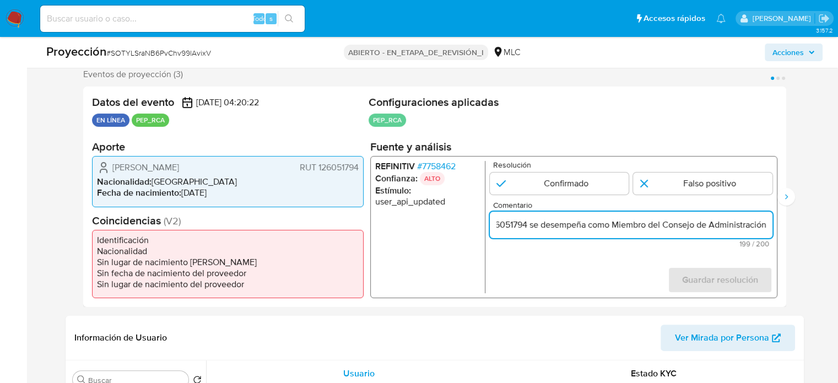
scroll to position [0, 444]
type input "Titular de cuenta Renato Antonio Silva Becerra RUT 126051794 se desempeña como …"
click at [591, 186] on input "1 de 3" at bounding box center [558, 183] width 139 height 22
radio input "true"
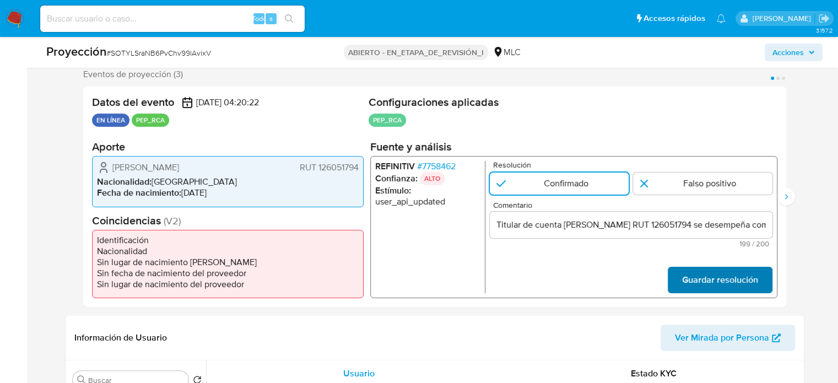
click at [694, 287] on span "Guardar resolución" at bounding box center [720, 280] width 76 height 24
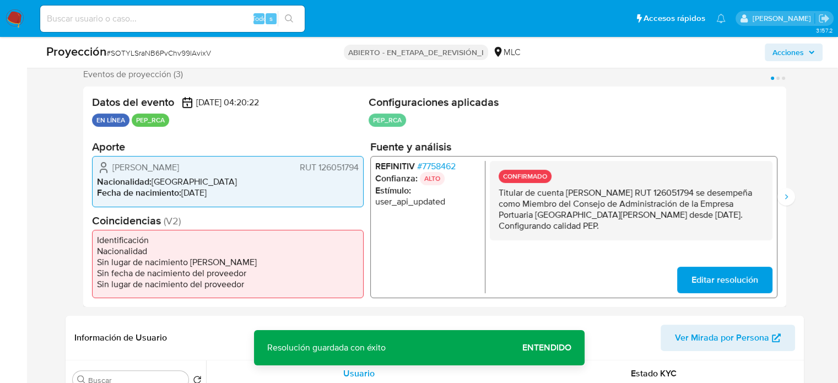
drag, startPoint x: 569, startPoint y: 225, endPoint x: 496, endPoint y: 193, distance: 78.9
click at [496, 193] on div "CONFIRMADO Titular de cuenta Renato Antonio Silva Becerra RUT 126051794 se dese…" at bounding box center [630, 200] width 283 height 79
click at [789, 195] on icon "Siguiente" at bounding box center [786, 196] width 9 height 9
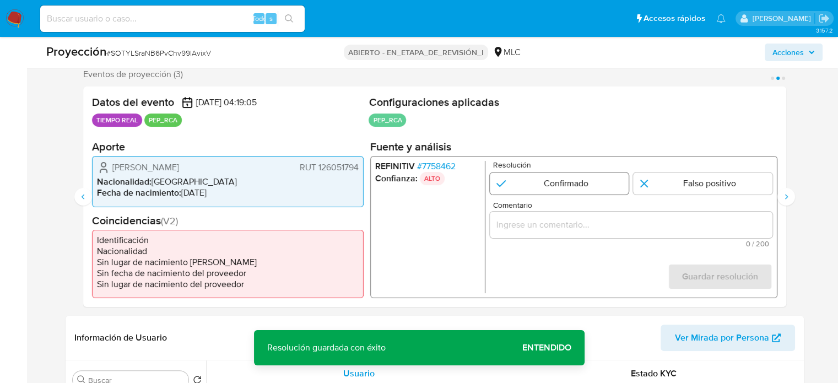
click at [560, 180] on input "2 de 3" at bounding box center [558, 183] width 139 height 22
radio input "true"
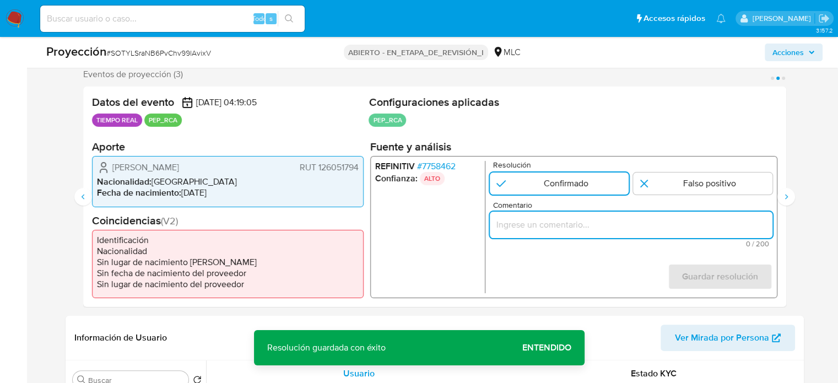
click at [552, 218] on input "Comentario" at bounding box center [630, 225] width 283 height 14
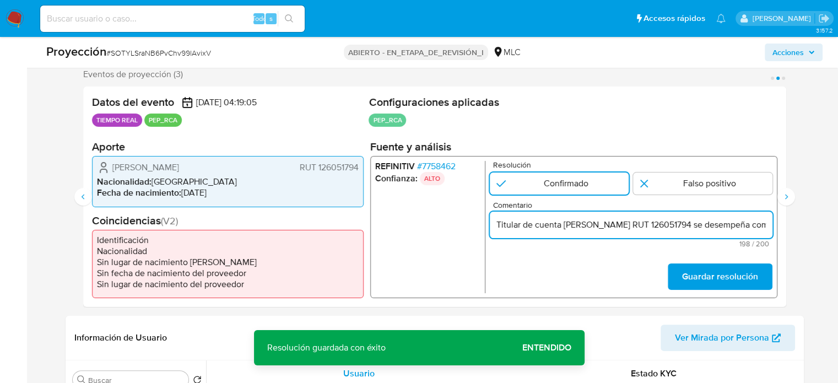
scroll to position [0, 548]
type input "Titular de cuenta Renato Antonio Silva Becerra RUT 126051794 se desempeña como …"
click at [715, 282] on font "Guardar resolución" at bounding box center [720, 276] width 76 height 26
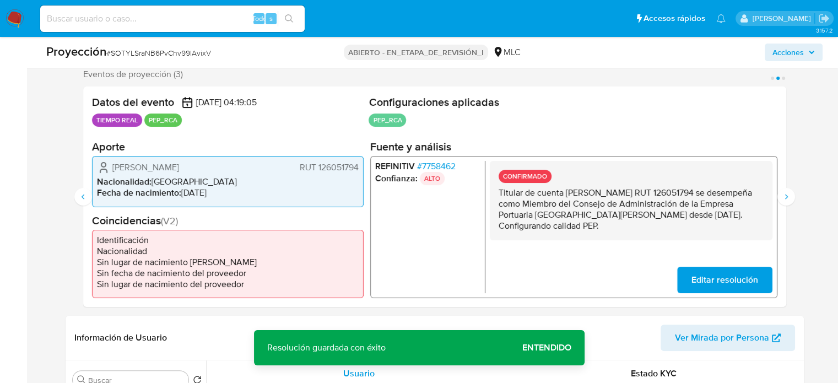
click at [433, 166] on font "7758462" at bounding box center [439, 166] width 34 height 13
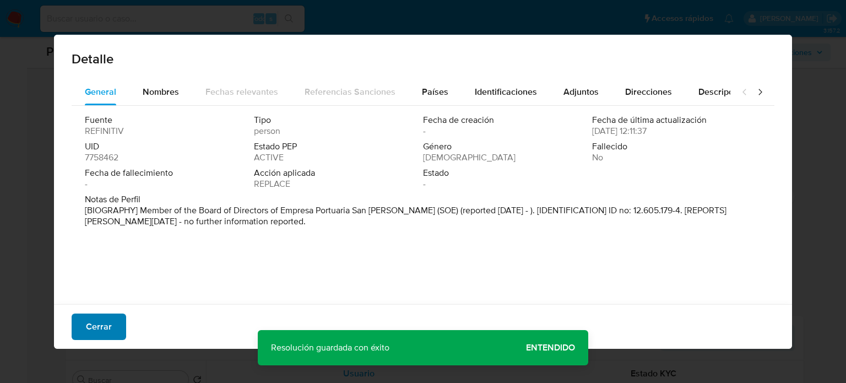
click at [106, 323] on font "Cerrar" at bounding box center [99, 327] width 26 height 26
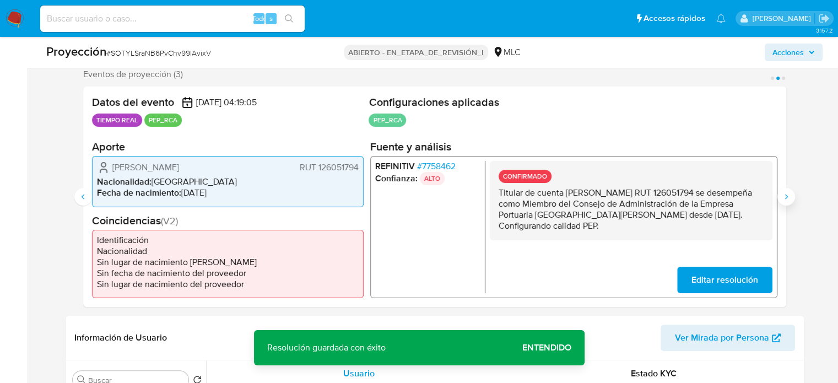
click at [785, 200] on icon "Siguiente" at bounding box center [786, 196] width 9 height 9
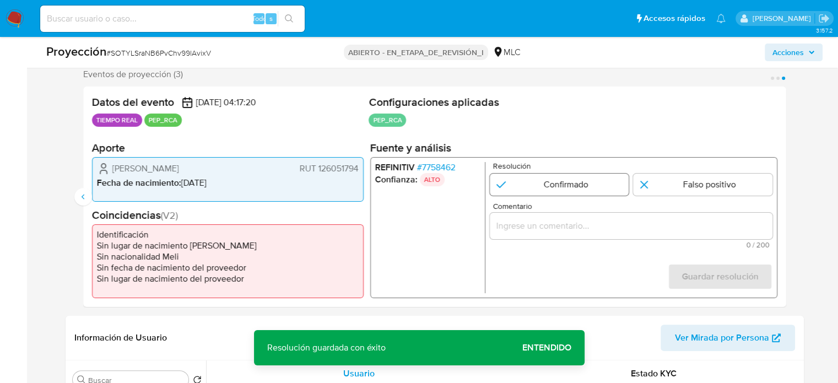
click at [571, 183] on input "3 de 3" at bounding box center [558, 184] width 139 height 22
radio input "true"
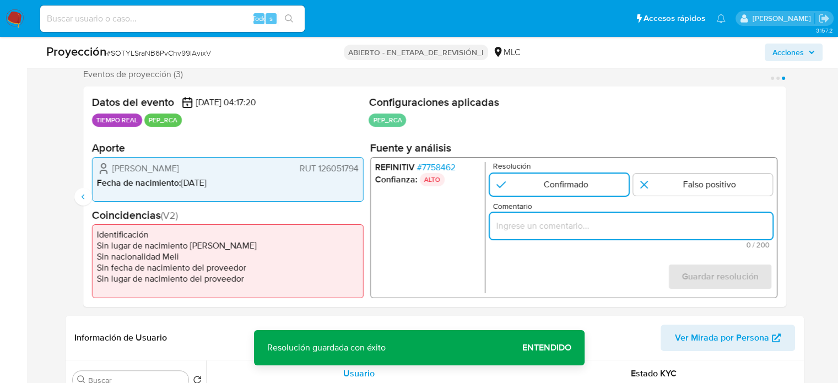
click at [559, 222] on input "Comentario" at bounding box center [630, 225] width 283 height 14
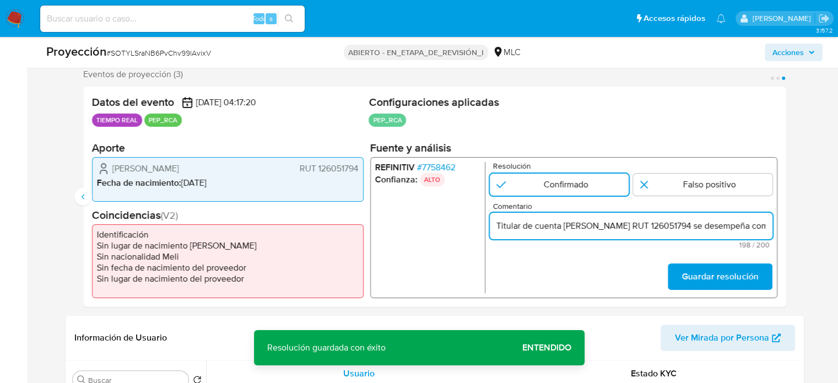
scroll to position [0, 548]
type input "Titular de cuenta Renato Antonio Silva Becerra RUT 126051794 se desempeña como …"
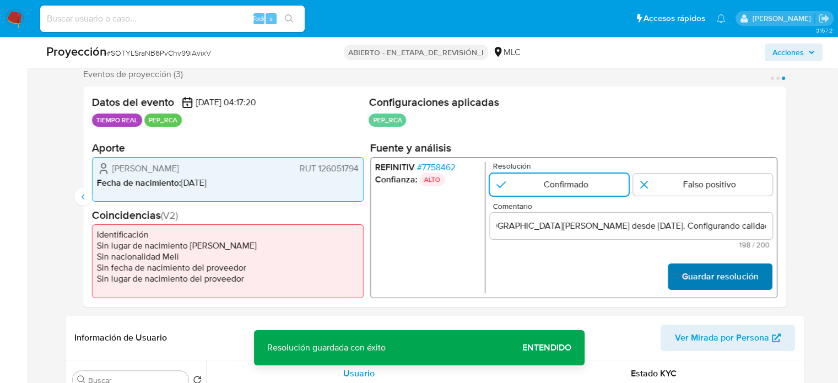
scroll to position [0, 0]
click at [717, 284] on font "Guardar resolución" at bounding box center [720, 276] width 76 height 26
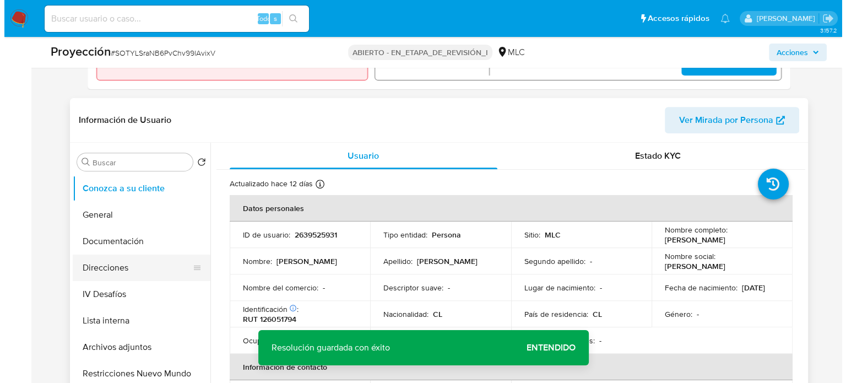
scroll to position [421, 0]
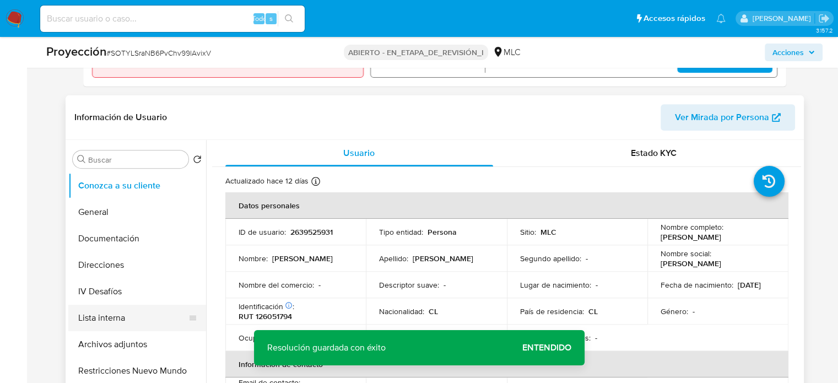
click at [97, 317] on button "Lista interna" at bounding box center [132, 318] width 129 height 26
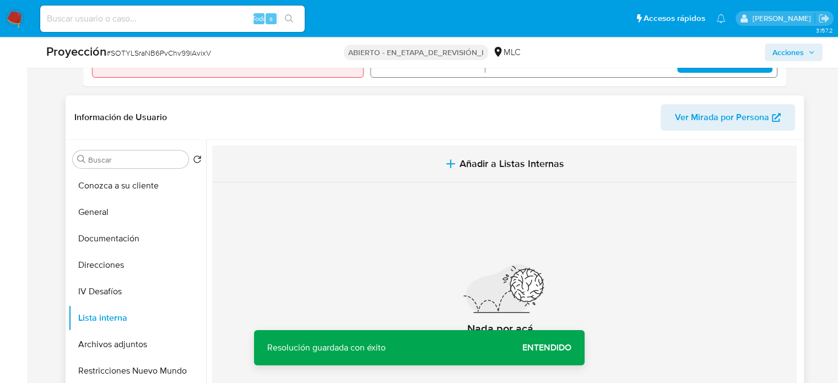
click at [412, 158] on button "Añadir a Listas Internas" at bounding box center [504, 163] width 585 height 37
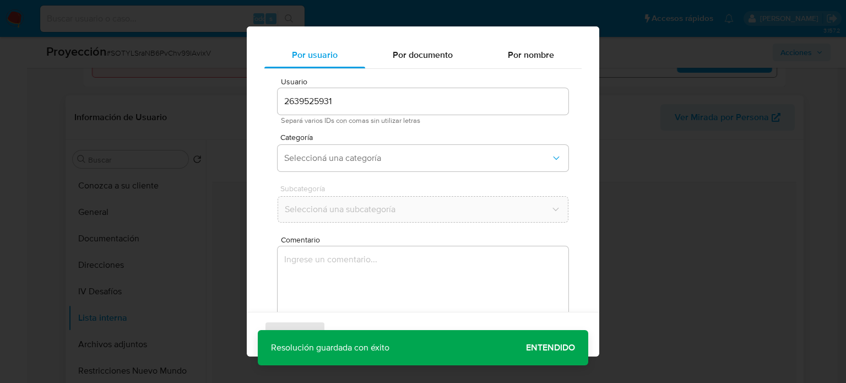
scroll to position [46, 0]
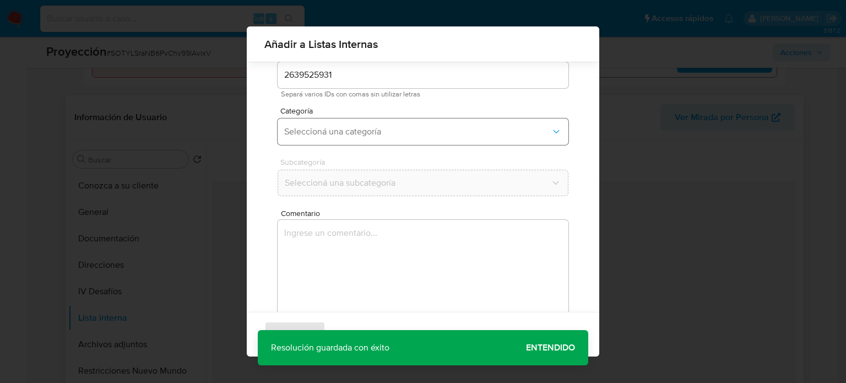
click at [403, 129] on span "Seleccioná una categoría" at bounding box center [417, 131] width 267 height 11
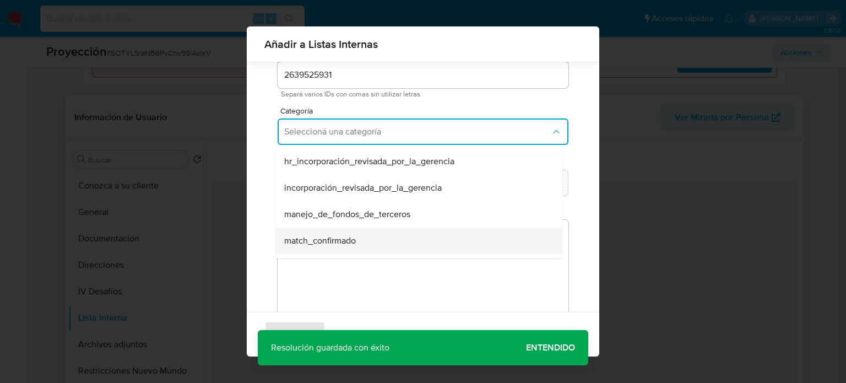
click at [344, 241] on span "match_confirmado" at bounding box center [320, 240] width 72 height 11
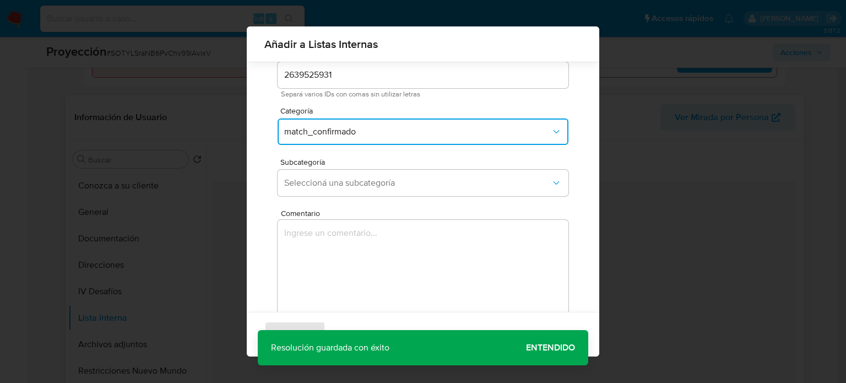
scroll to position [87, 0]
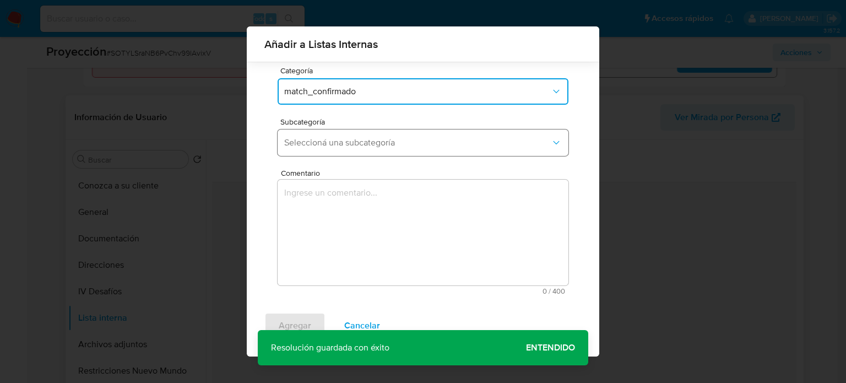
click at [377, 143] on span "Seleccioná una subcategoría" at bounding box center [417, 142] width 267 height 11
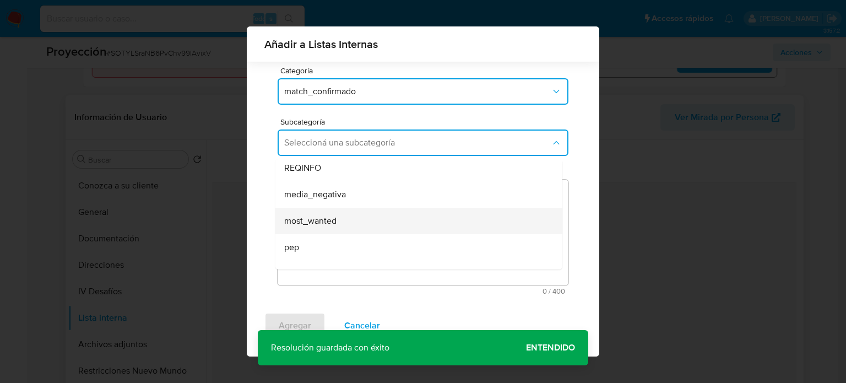
scroll to position [55, 0]
click at [331, 220] on div "pep" at bounding box center [415, 223] width 263 height 26
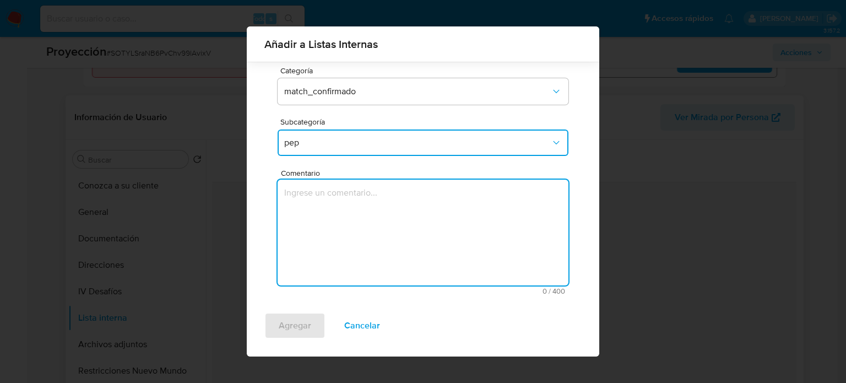
click at [331, 220] on textarea "Comentario" at bounding box center [423, 233] width 291 height 106
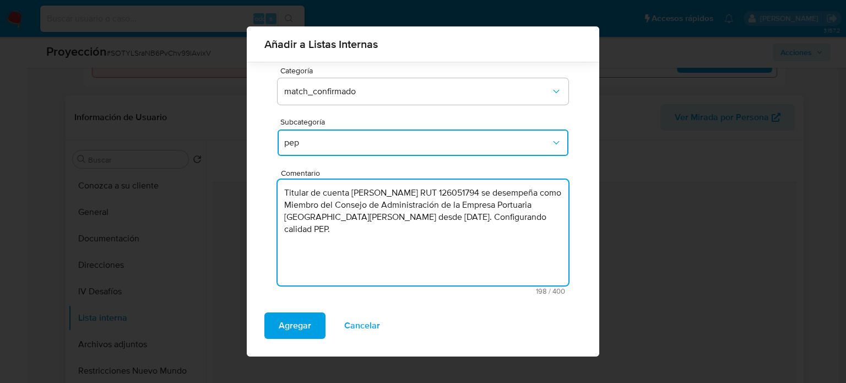
click at [463, 193] on textarea "Titular de cuenta Renato Antonio Silva Becerra RUT 126051794 se desempeña como …" at bounding box center [423, 233] width 291 height 106
click at [527, 196] on textarea "Titular de cuenta Renato Antonio Silva Becerra, RUT 126051794 se desempeña como…" at bounding box center [423, 233] width 291 height 106
type textarea "Titular de cuenta Renato Antonio Silva Becerra, RUT 126051794, se desempeña com…"
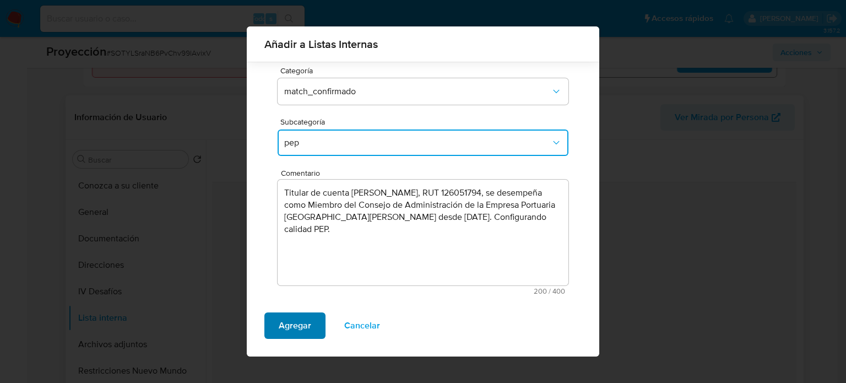
click at [298, 325] on span "Agregar" at bounding box center [295, 326] width 33 height 24
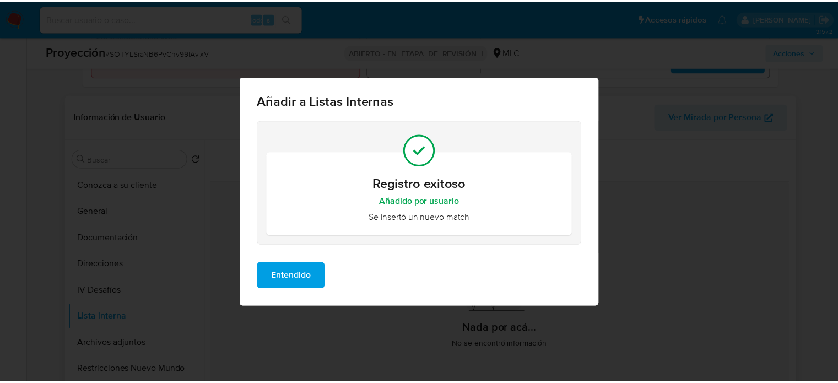
scroll to position [0, 0]
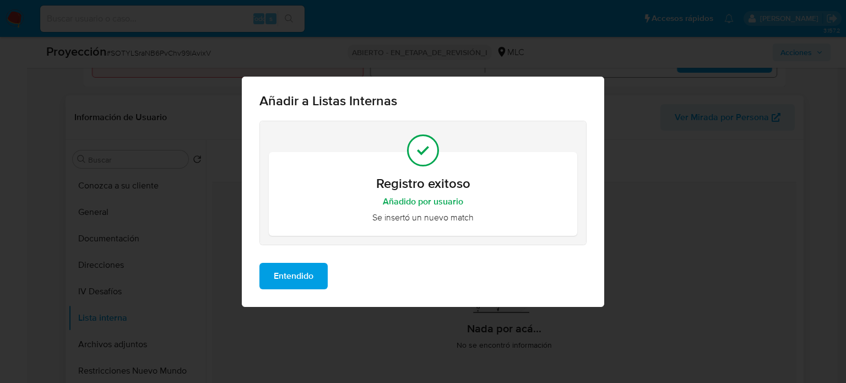
click at [295, 283] on span "Entendido" at bounding box center [294, 276] width 40 height 24
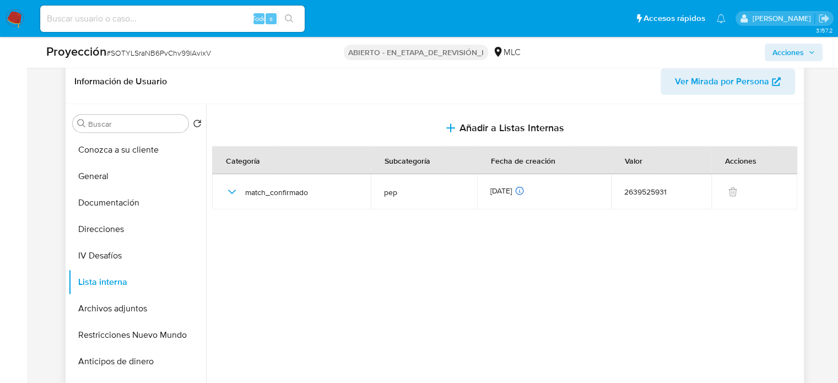
scroll to position [476, 0]
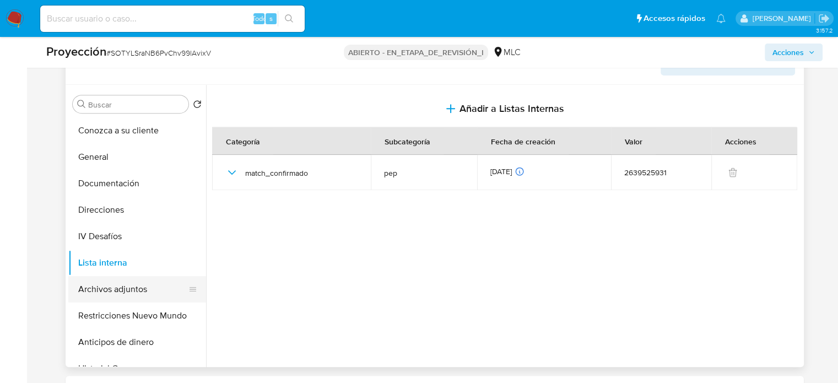
click at [128, 292] on button "Archivos adjuntos" at bounding box center [132, 289] width 129 height 26
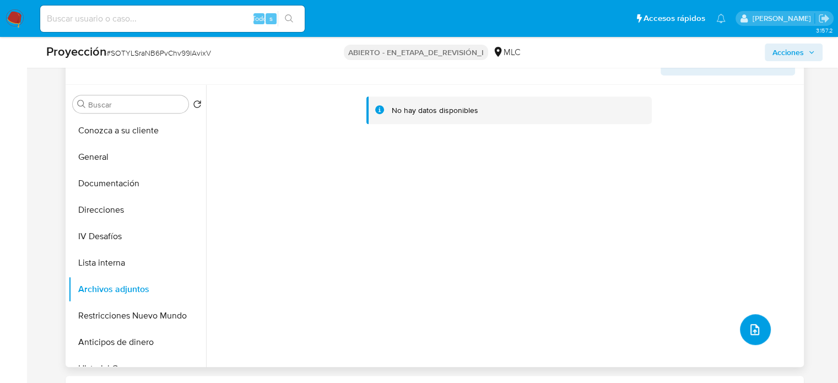
click at [757, 322] on button "subir archivo" at bounding box center [755, 329] width 31 height 31
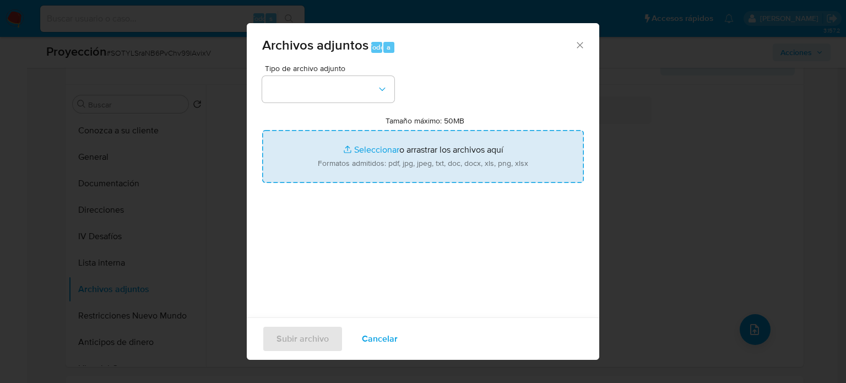
click at [389, 158] on input "Tamaño máximo: 50MB Seleccionar archivos" at bounding box center [423, 156] width 322 height 53
type input "C:\fakepath\Renato Silva y nuevo aniversario de Pue...e nuestra comuna” _ Puert…"
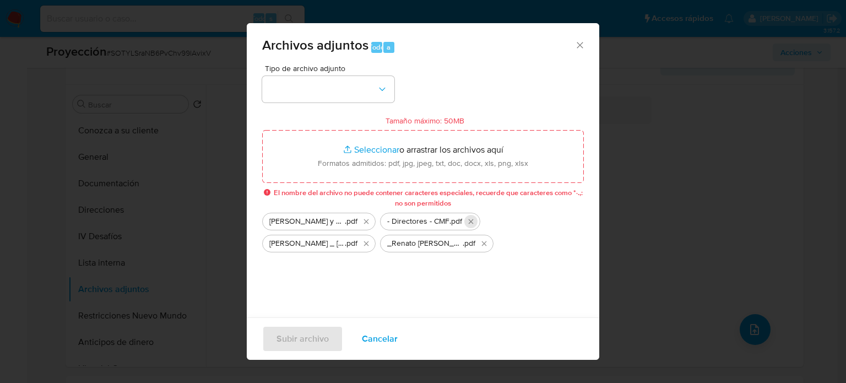
click at [468, 218] on icon "Eliminar - Directores - CMF.pdf" at bounding box center [471, 221] width 9 height 9
click at [366, 217] on icon "Eliminar Renato Silva y nuevo aniversario de Pue...e nuestra comuna” _ Puerto S…" at bounding box center [366, 221] width 9 height 9
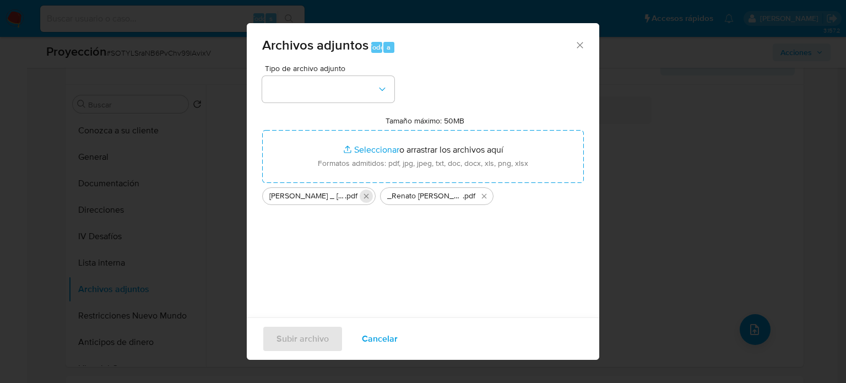
click at [366, 201] on button "Eliminar Renato Silva Becerra _ Puerto San Antonio.pdf" at bounding box center [366, 196] width 13 height 13
click at [366, 200] on icon "Eliminar _Renato Antonio Silva Becerra_ Lavado de dinero - Buscar con Google.pdf" at bounding box center [366, 196] width 9 height 9
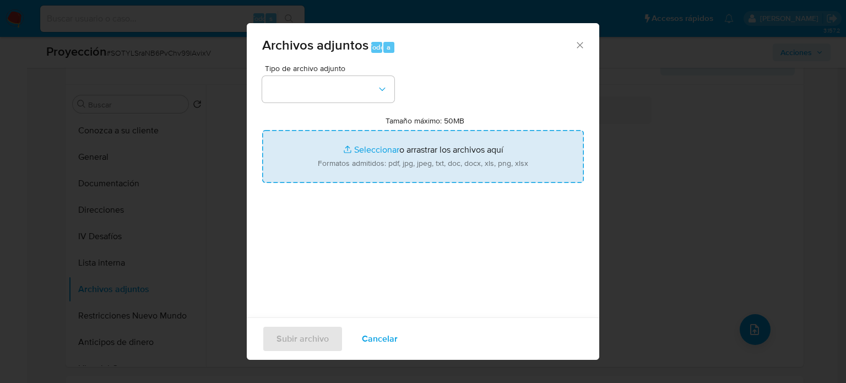
click at [364, 159] on input "Tamaño máximo: 50MB Seleccionar archivos" at bounding box center [423, 156] width 322 height 53
type input "C:\fakepath\Renato Silva y nuevo aniversario de Pue...e nuestra comuna _ Puerto…"
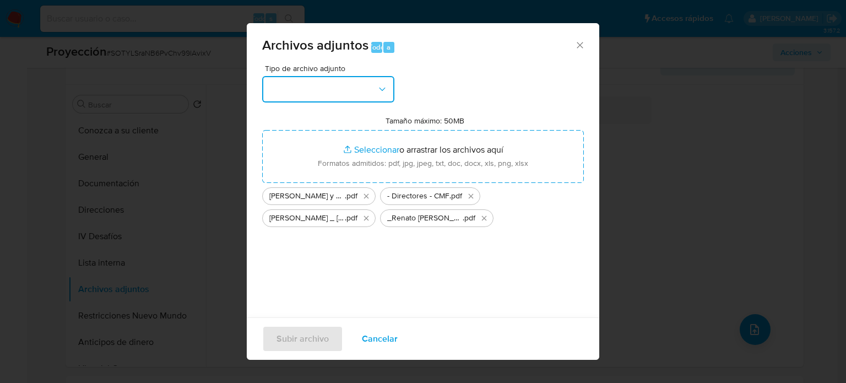
drag, startPoint x: 364, startPoint y: 159, endPoint x: 282, endPoint y: 93, distance: 105.0
click at [282, 93] on button "button" at bounding box center [328, 89] width 132 height 26
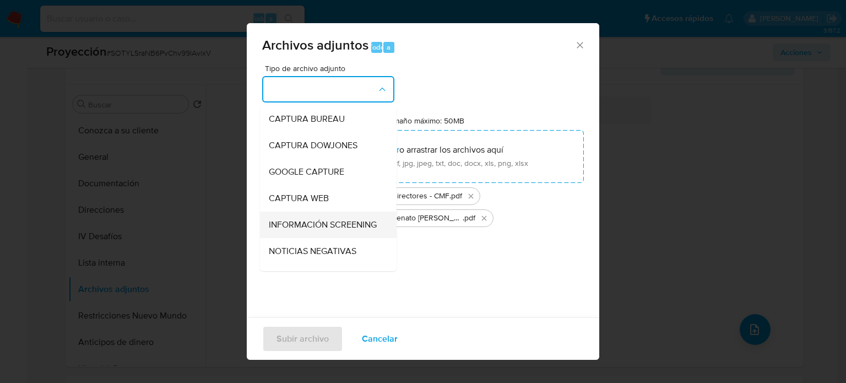
click at [313, 230] on span "INFORMACIÓN SCREENING" at bounding box center [323, 224] width 108 height 11
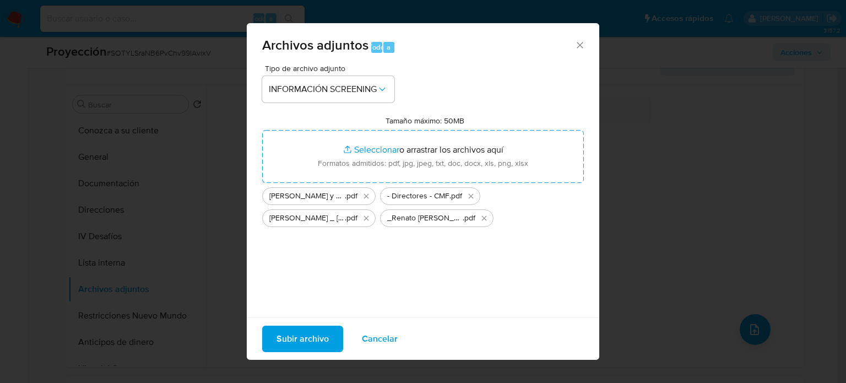
click at [304, 337] on span "Subir archivo" at bounding box center [303, 339] width 52 height 24
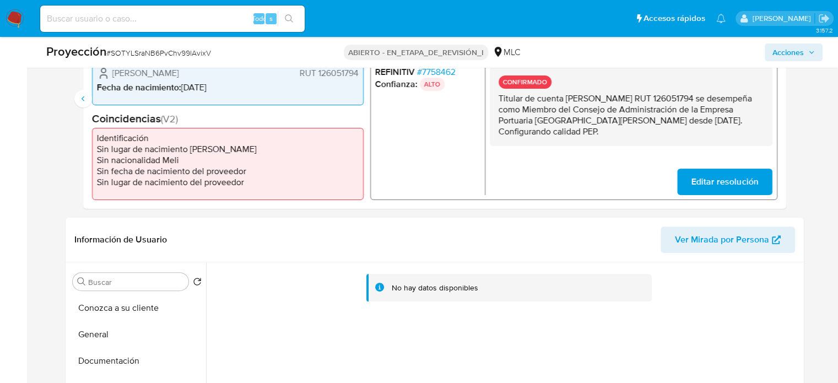
scroll to position [256, 0]
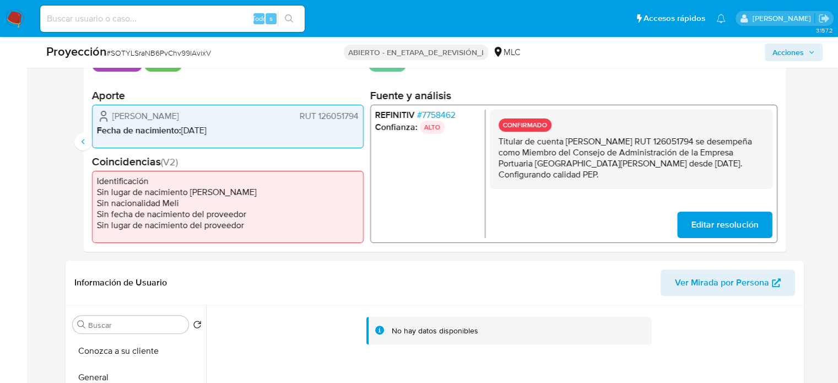
drag, startPoint x: 549, startPoint y: 174, endPoint x: 499, endPoint y: 141, distance: 60.1
click at [499, 141] on p "Titular de cuenta Renato Antonio Silva Becerra RUT 126051794 se desempeña como …" at bounding box center [630, 158] width 265 height 44
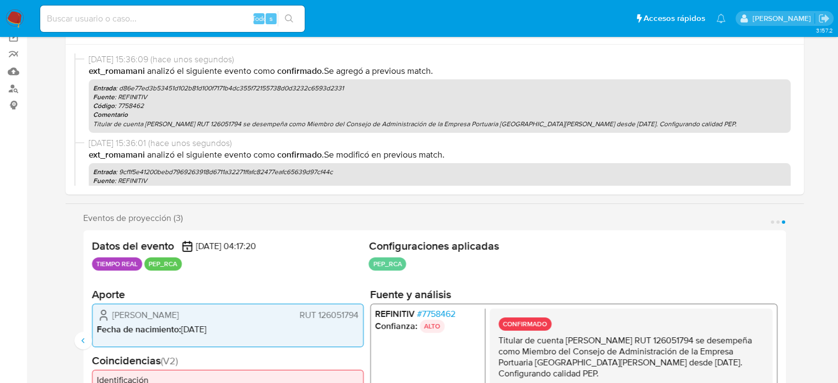
scroll to position [0, 0]
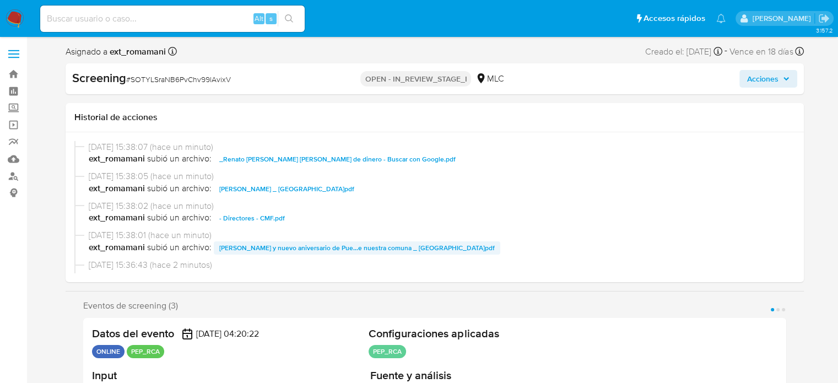
select select "10"
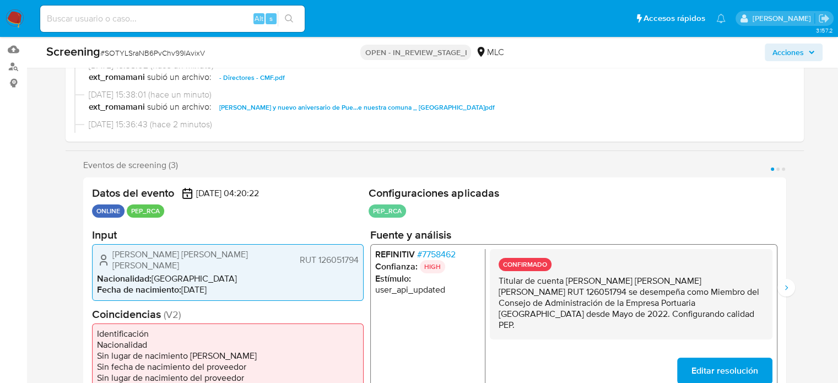
scroll to position [110, 0]
drag, startPoint x: 562, startPoint y: 318, endPoint x: 494, endPoint y: 282, distance: 76.9
click at [494, 282] on div "CONFIRMADO Titular de cuenta [PERSON_NAME] [PERSON_NAME] [PERSON_NAME] RUT 1260…" at bounding box center [630, 293] width 283 height 90
click at [785, 288] on icon "Siguiente" at bounding box center [786, 287] width 9 height 9
click at [77, 288] on button "Anterior" at bounding box center [83, 287] width 18 height 18
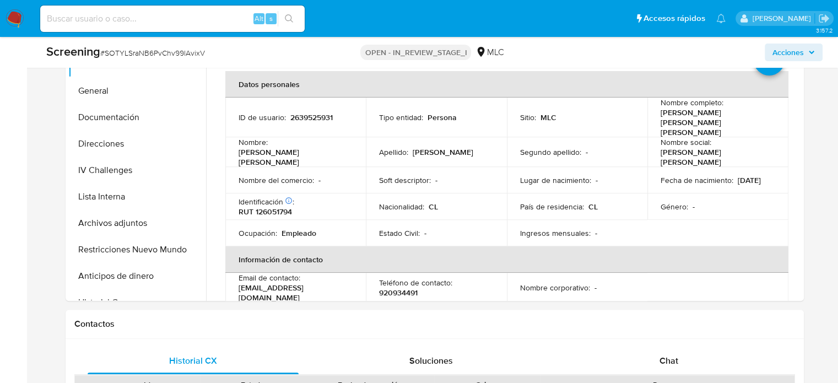
scroll to position [551, 0]
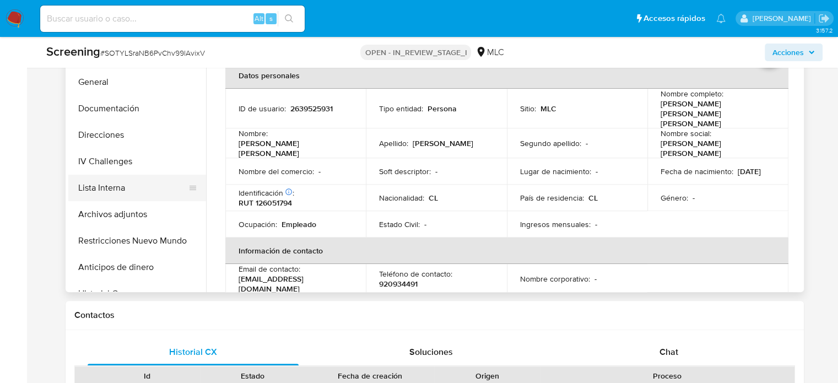
click at [79, 191] on button "Lista Interna" at bounding box center [132, 188] width 129 height 26
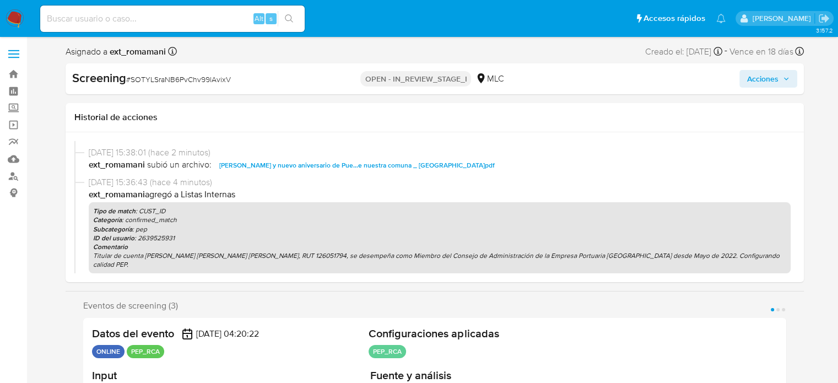
scroll to position [110, 0]
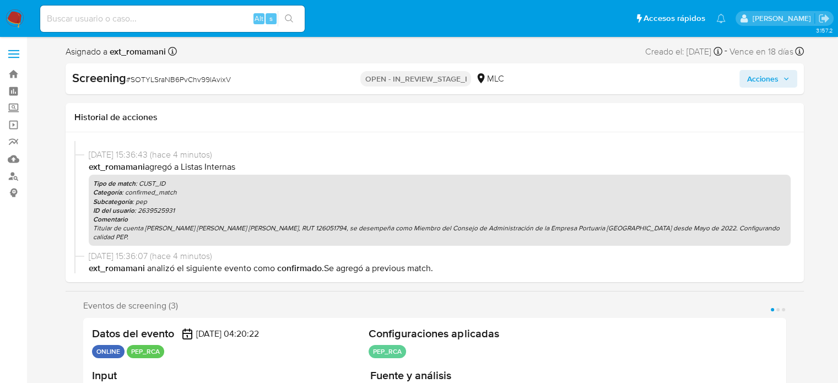
click at [754, 79] on span "Acciones" at bounding box center [762, 79] width 31 height 18
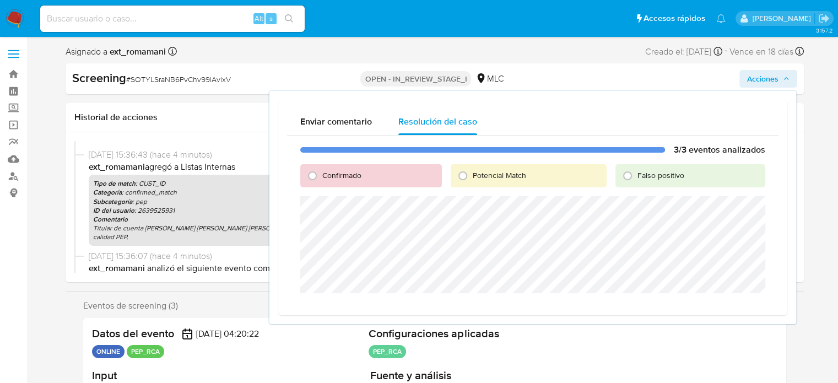
click at [329, 178] on span "Confirmado" at bounding box center [341, 175] width 39 height 11
click at [321, 178] on input "Confirmado" at bounding box center [313, 176] width 18 height 18
radio input "true"
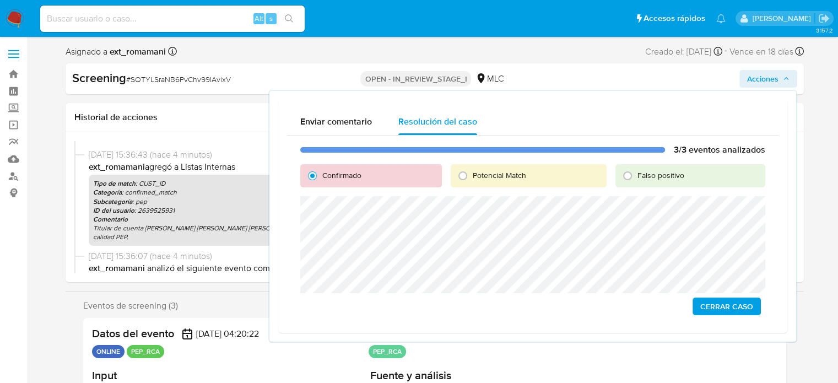
click at [710, 303] on span "Cerrar Caso" at bounding box center [726, 306] width 53 height 15
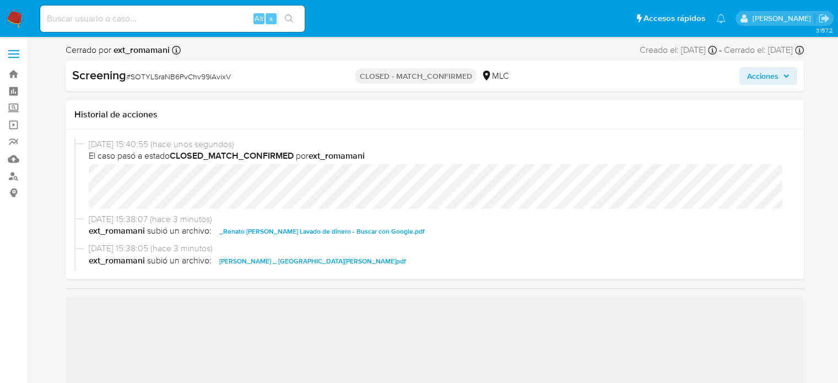
select select "10"
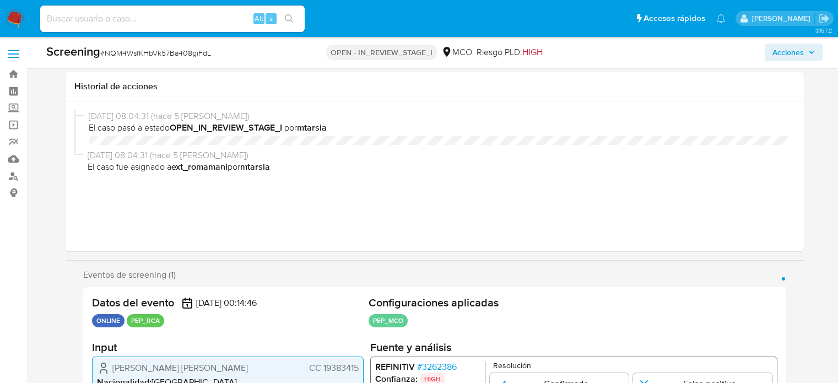
select select "10"
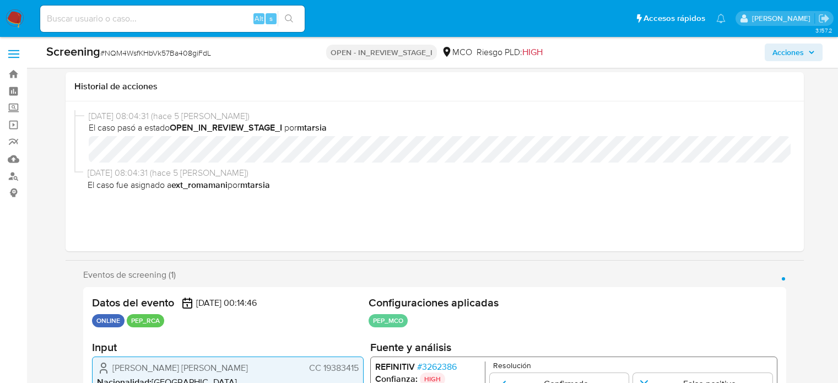
scroll to position [201, 0]
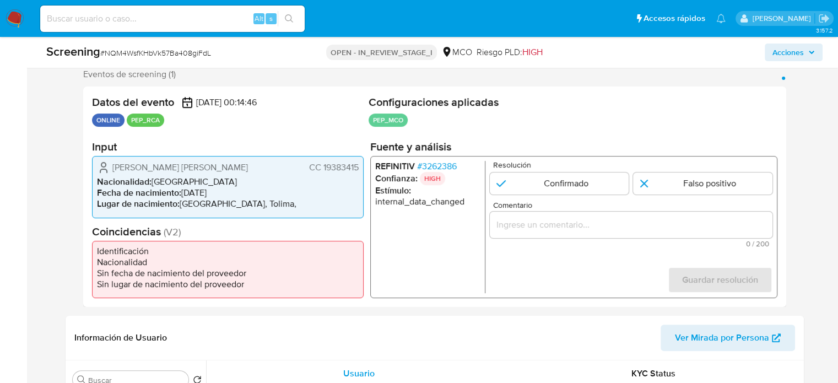
drag, startPoint x: 256, startPoint y: 163, endPoint x: 109, endPoint y: 169, distance: 146.7
click at [109, 169] on div "[PERSON_NAME] [PERSON_NAME] CC 19383415" at bounding box center [228, 167] width 262 height 13
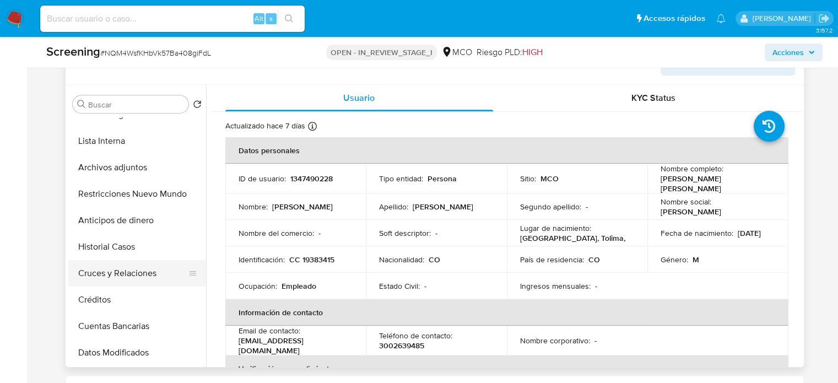
scroll to position [55, 0]
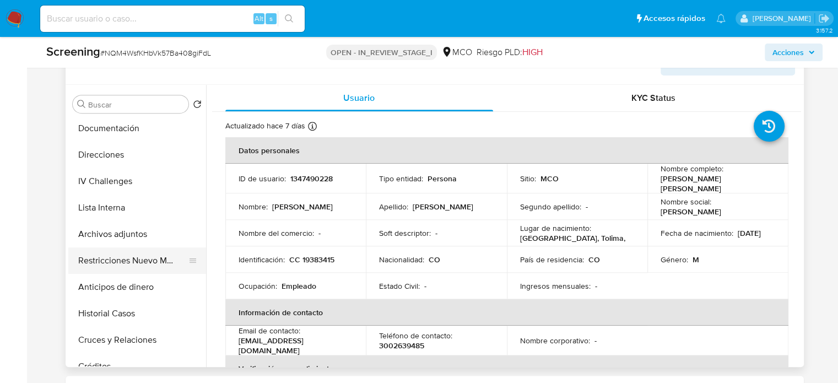
click at [125, 261] on button "Restricciones Nuevo Mundo" at bounding box center [132, 260] width 129 height 26
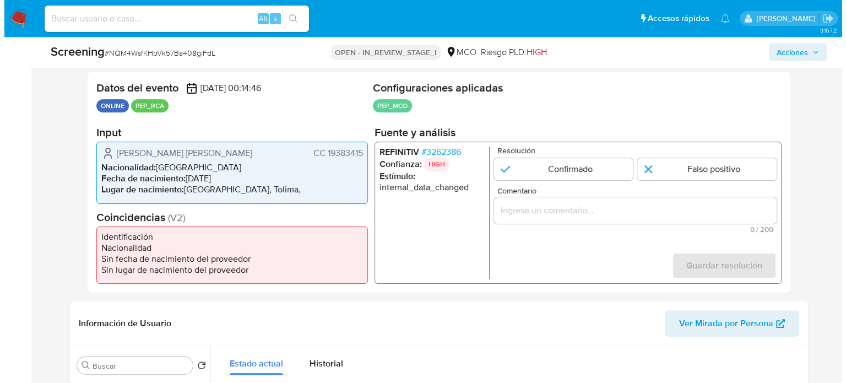
scroll to position [201, 0]
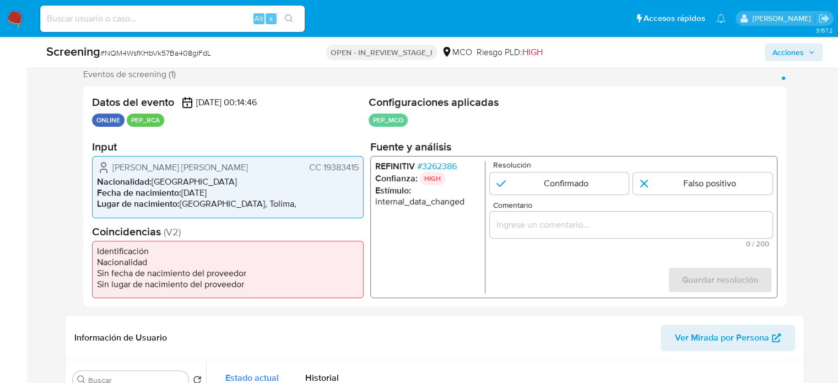
click at [436, 166] on span "# 3262386" at bounding box center [437, 166] width 40 height 11
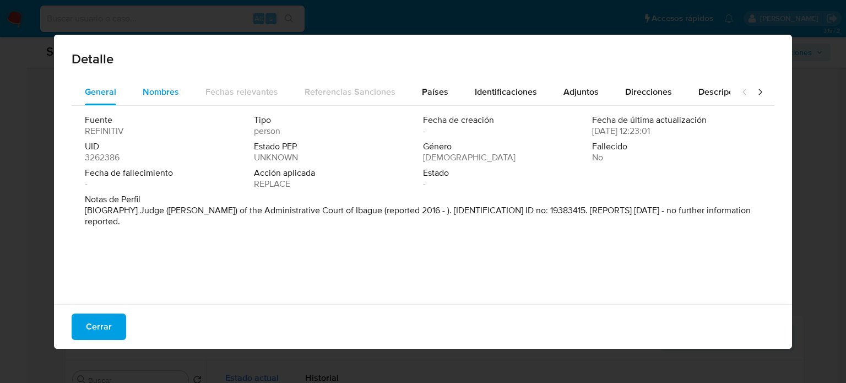
click at [175, 94] on span "Nombres" at bounding box center [161, 91] width 36 height 13
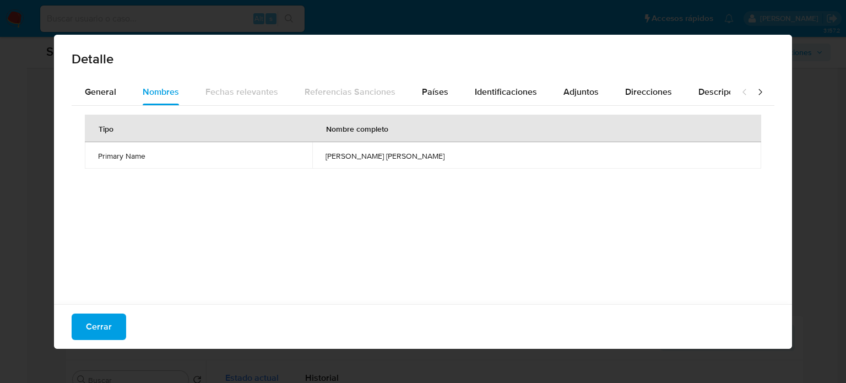
drag, startPoint x: 343, startPoint y: 154, endPoint x: 452, endPoint y: 154, distance: 109.1
click at [452, 154] on td "[PERSON_NAME] [PERSON_NAME]" at bounding box center [536, 155] width 449 height 26
click at [105, 89] on span "General" at bounding box center [100, 91] width 31 height 13
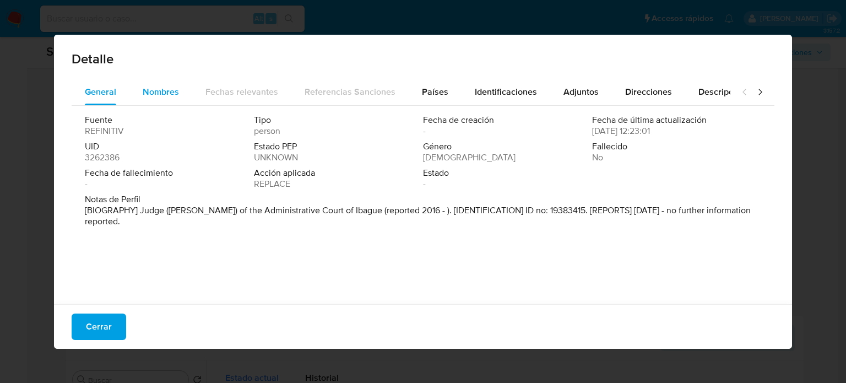
click at [148, 103] on div "Nombres" at bounding box center [161, 92] width 36 height 26
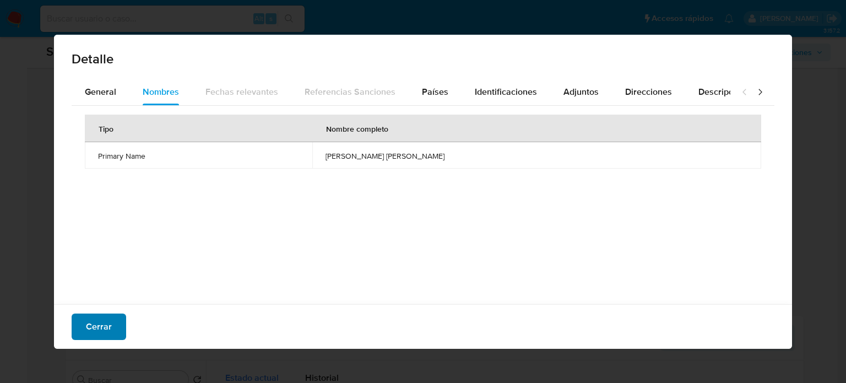
click at [110, 319] on button "Cerrar" at bounding box center [99, 327] width 55 height 26
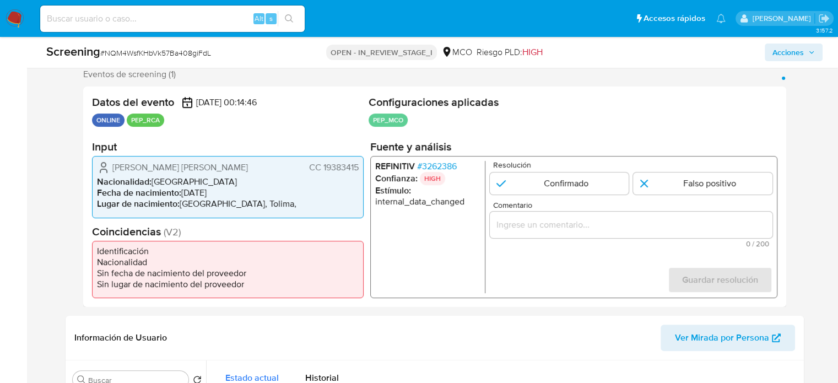
drag, startPoint x: 238, startPoint y: 168, endPoint x: 116, endPoint y: 169, distance: 122.3
click at [110, 170] on div "[PERSON_NAME] [PERSON_NAME] CC 19383415" at bounding box center [228, 167] width 262 height 13
click at [444, 165] on span "# 3262386" at bounding box center [437, 166] width 40 height 11
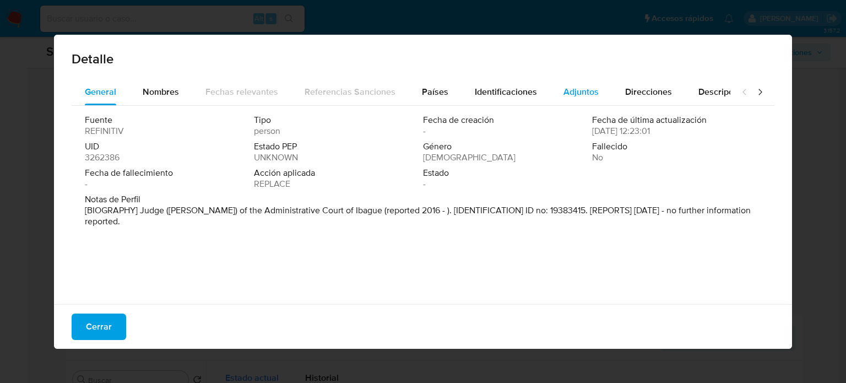
click at [592, 104] on button "Adjuntos" at bounding box center [582, 92] width 62 height 26
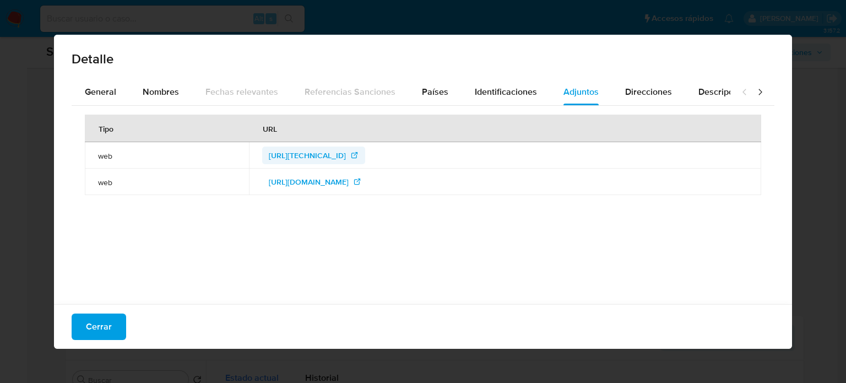
click at [346, 154] on span "[URL][TECHNICAL_ID]" at bounding box center [307, 156] width 77 height 18
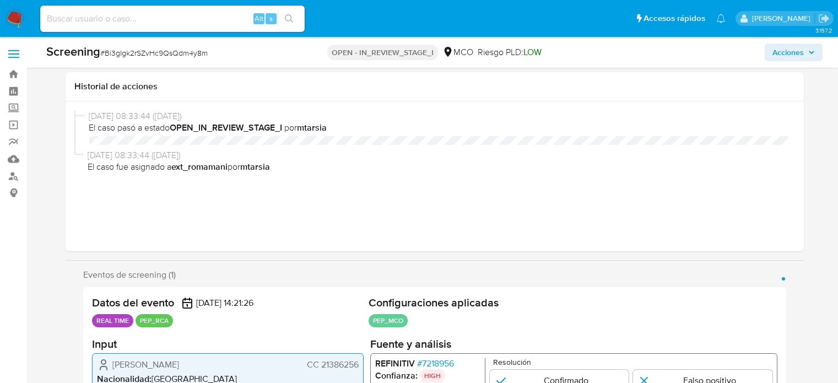
select select "10"
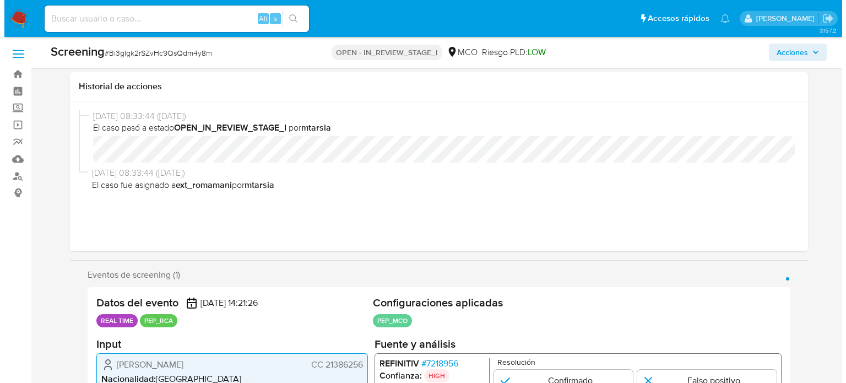
scroll to position [256, 0]
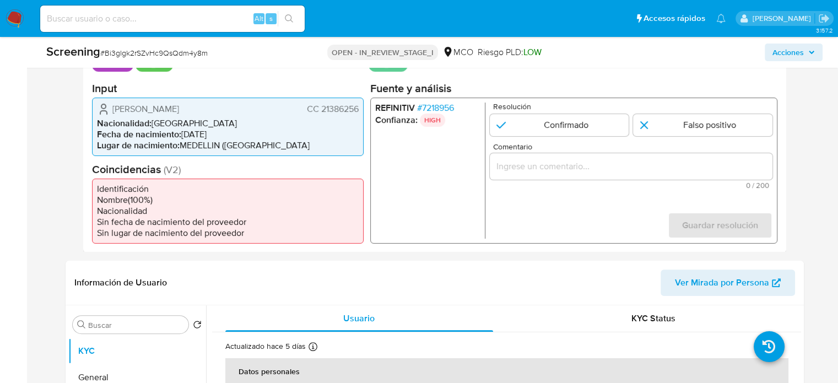
drag, startPoint x: 244, startPoint y: 113, endPoint x: 107, endPoint y: 115, distance: 136.7
click at [86, 110] on div "Datos del evento [DATE] 14:21:26 REAL TIME PEP_RCA Configuraciones aplicadas PE…" at bounding box center [434, 141] width 703 height 221
click at [439, 104] on span "# 7218956" at bounding box center [435, 107] width 37 height 11
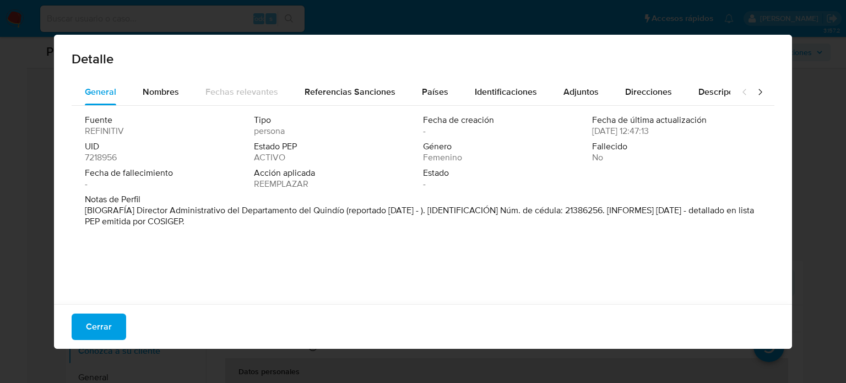
drag, startPoint x: 137, startPoint y: 211, endPoint x: 344, endPoint y: 211, distance: 207.7
click at [344, 211] on font "[BIOGRAFÍA] Director Administrativo del Departamento del Quindío (reportado [DA…" at bounding box center [420, 216] width 670 height 24
click at [100, 326] on span "Cerrar" at bounding box center [99, 327] width 26 height 24
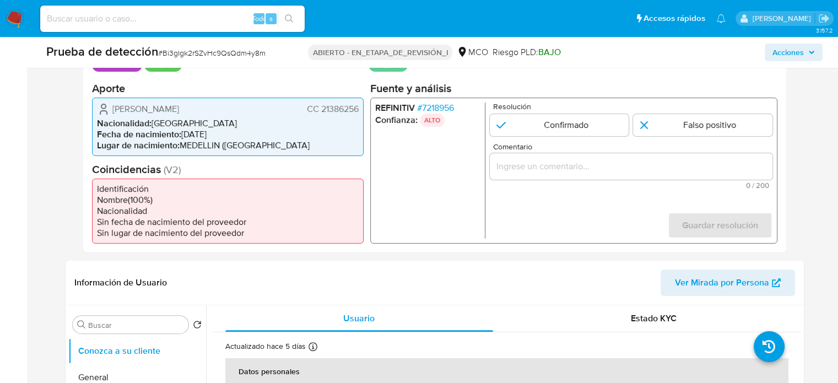
drag, startPoint x: 252, startPoint y: 107, endPoint x: 112, endPoint y: 110, distance: 140.0
click at [112, 110] on div "[PERSON_NAME] CC 21386256" at bounding box center [228, 108] width 262 height 13
click at [450, 105] on font "7218956" at bounding box center [438, 107] width 32 height 13
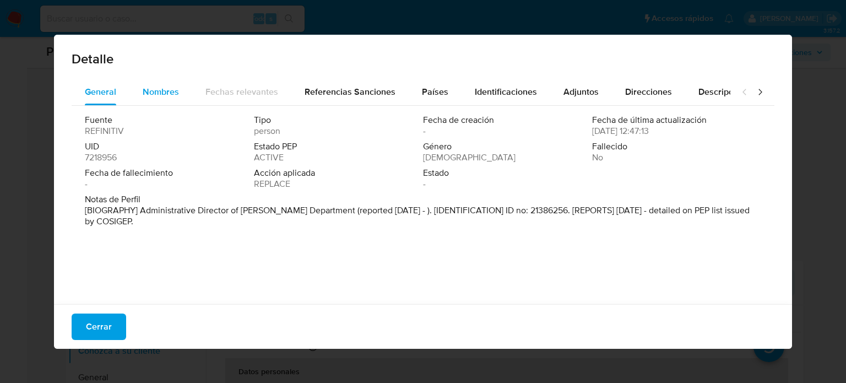
click at [183, 92] on button "Nombres" at bounding box center [160, 92] width 63 height 26
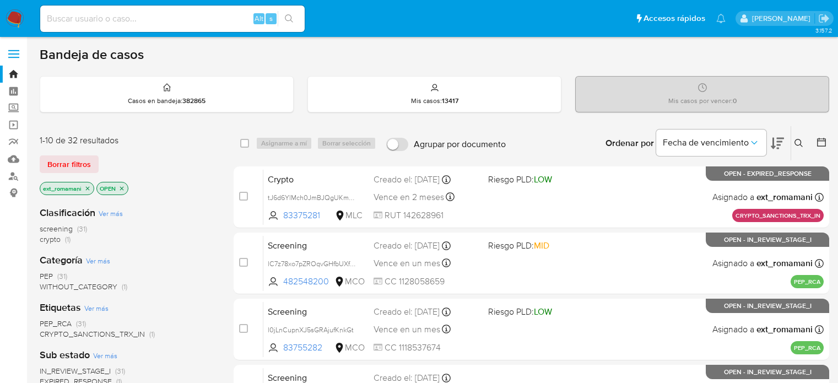
scroll to position [276, 0]
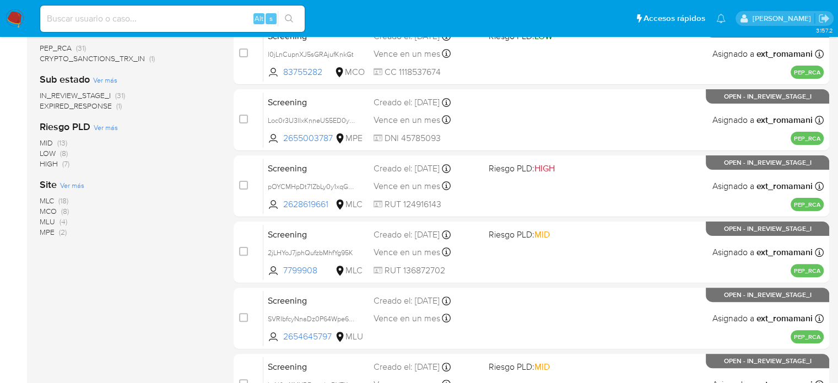
click at [13, 18] on img at bounding box center [15, 18] width 19 height 19
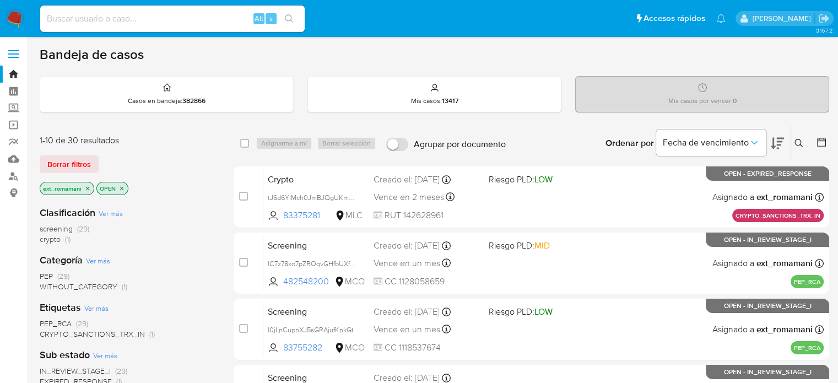
click at [776, 139] on icon at bounding box center [777, 143] width 13 height 13
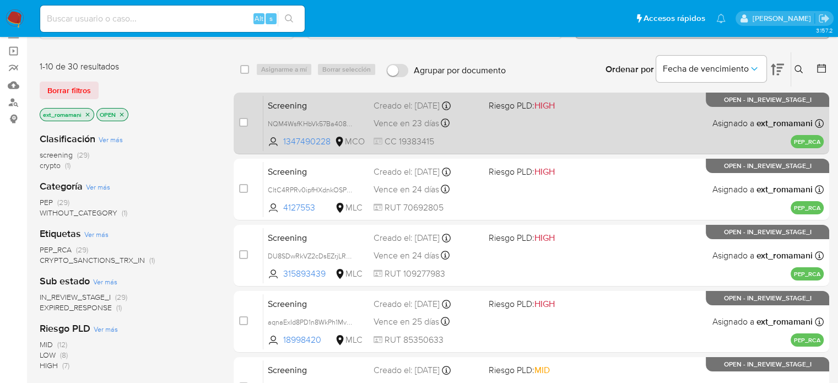
scroll to position [110, 0]
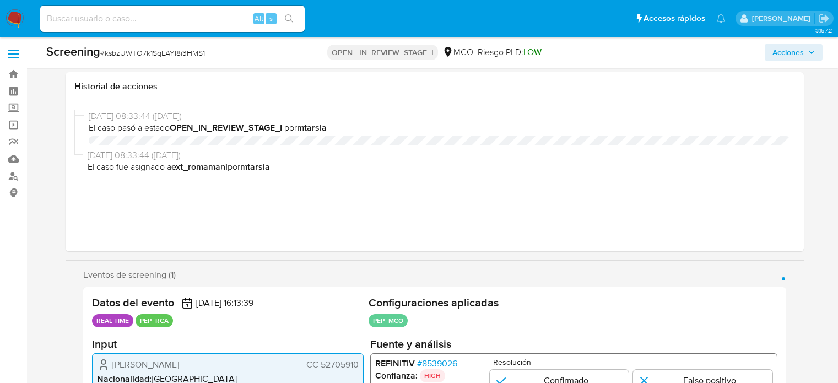
select select "10"
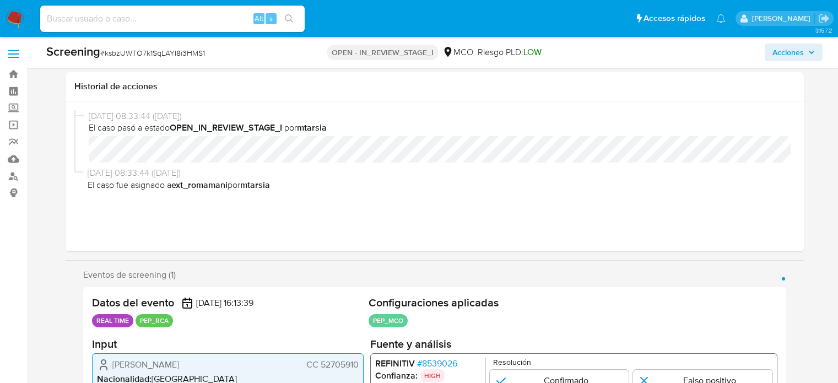
scroll to position [201, 0]
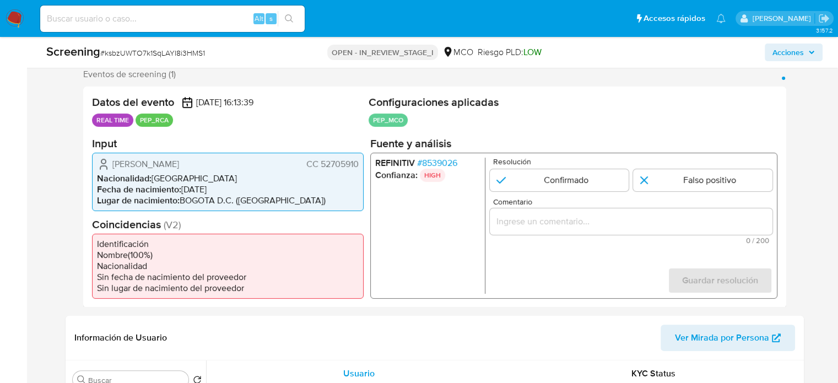
drag, startPoint x: 231, startPoint y: 159, endPoint x: 110, endPoint y: 162, distance: 121.8
click at [110, 162] on div "Judy Astrid Jaimes Pedraza CC 52705910" at bounding box center [228, 163] width 262 height 13
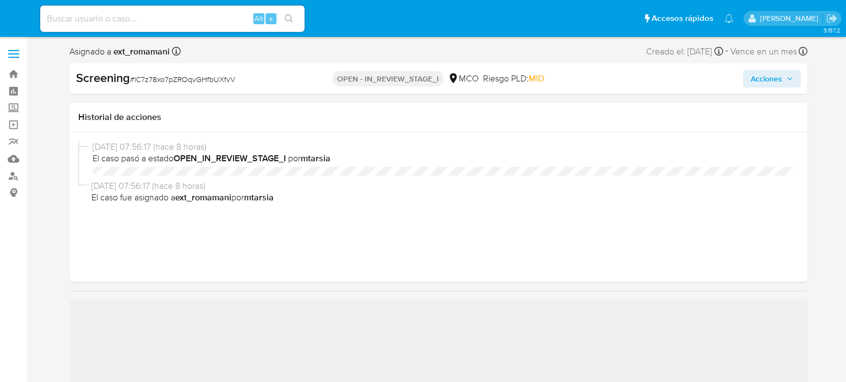
select select "10"
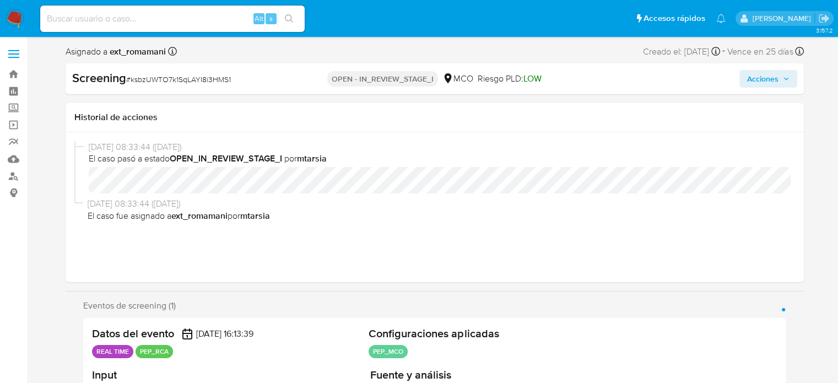
select select "10"
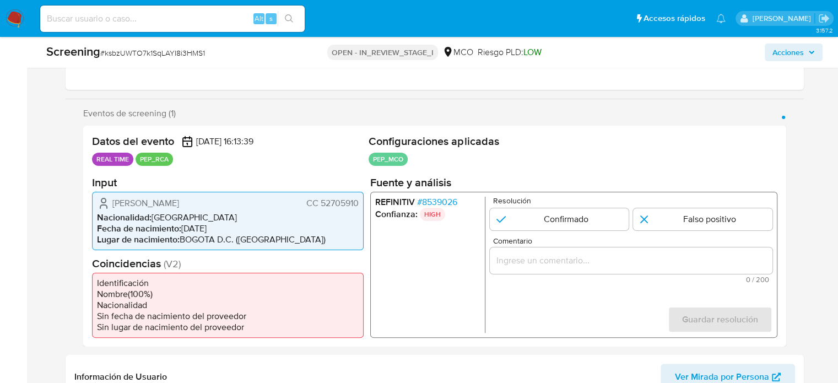
scroll to position [165, 0]
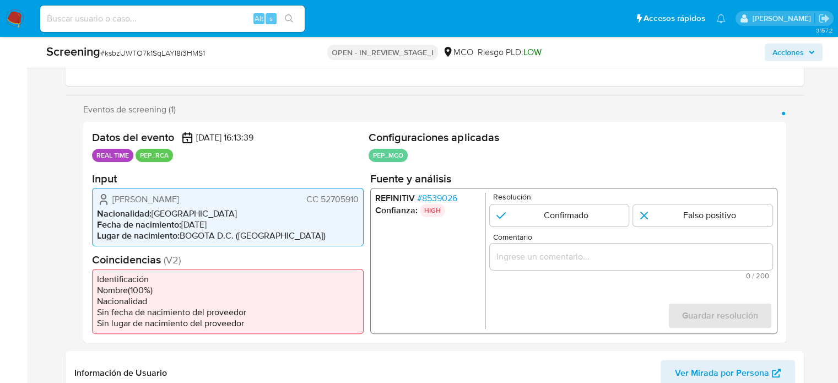
click at [434, 198] on span "# 8539026" at bounding box center [437, 197] width 40 height 11
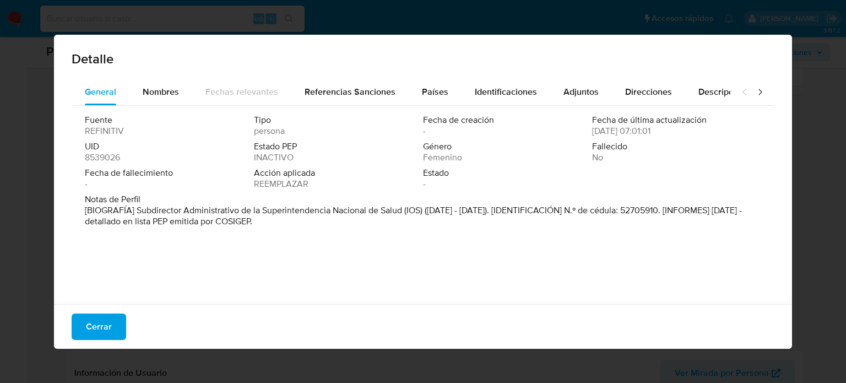
drag, startPoint x: 136, startPoint y: 212, endPoint x: 403, endPoint y: 215, distance: 267.8
click at [403, 215] on font "[BIOGRAFÍA] Subdirector Administrativo de la Superintendencia Nacional de Salud…" at bounding box center [413, 216] width 657 height 24
click at [107, 324] on span "Cerrar" at bounding box center [99, 327] width 26 height 24
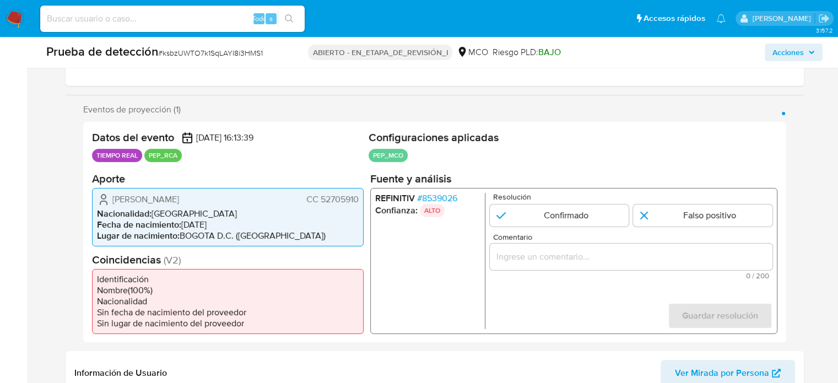
click at [530, 259] on input "Comentario" at bounding box center [630, 256] width 283 height 14
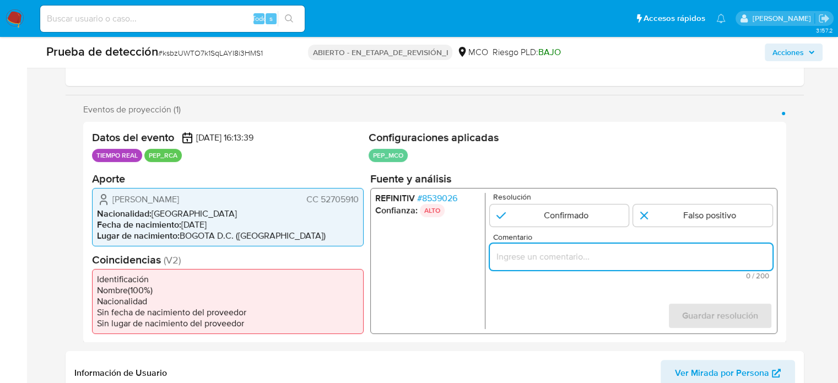
paste input "Titular de cuenta se desempeña como Configurando calidad PEP."
click at [650, 260] on input "Titular de cuenta se desempeña como Configurando calidad PEP." at bounding box center [630, 256] width 283 height 14
paste input "Subdirector Administrativo de la Superintendencia Nacional de Salud hasta Mayo …"
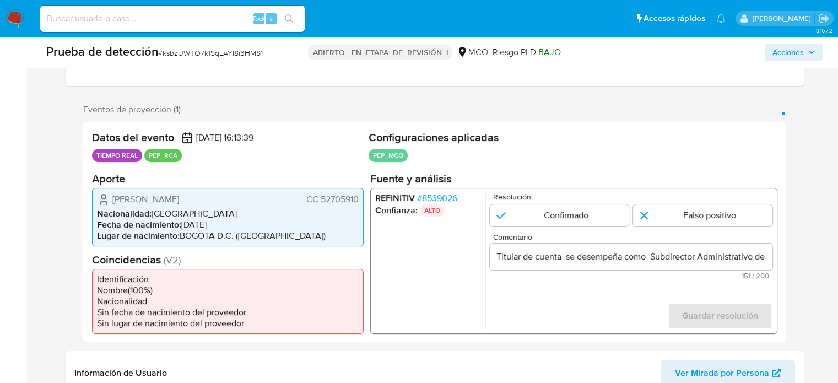
drag, startPoint x: 633, startPoint y: 293, endPoint x: 617, endPoint y: 294, distance: 16.0
click at [633, 293] on form "Resolución Confirmado Falso positivo Comentario Titular de cuenta se desempeña …" at bounding box center [630, 260] width 283 height 136
drag, startPoint x: 107, startPoint y: 198, endPoint x: 359, endPoint y: 202, distance: 252.4
click at [359, 202] on div "Judy Astrid Jaimes Pedraza CC 52705910 Nacionalidad : Colombia Fecha de nacimie…" at bounding box center [228, 216] width 272 height 58
click at [600, 272] on span "189 / 200" at bounding box center [631, 275] width 276 height 7
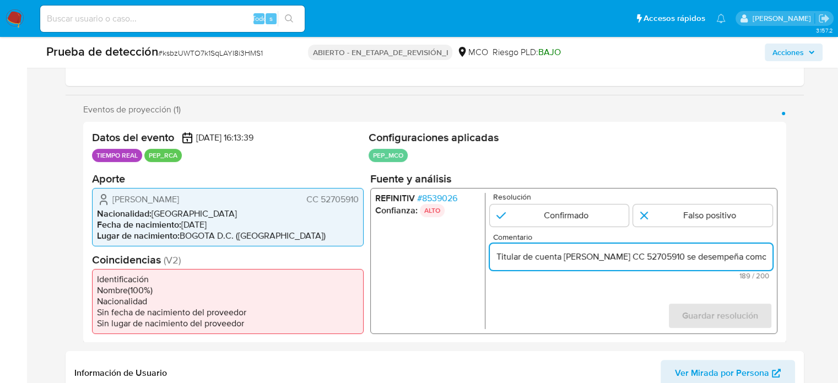
click at [668, 256] on input "Titular de cuenta Judy Astrid Jaimes Pedraza CC 52705910 se desempeña como Subd…" at bounding box center [630, 256] width 283 height 14
click at [726, 258] on input "Titular de cuenta Judy Astrid Jaimes Pedraza, CC 52705910 se desempeña como Sub…" at bounding box center [630, 256] width 283 height 14
type input "Titular de cuenta [PERSON_NAME], CC 52705910, se desempeña como Subdirector Adm…"
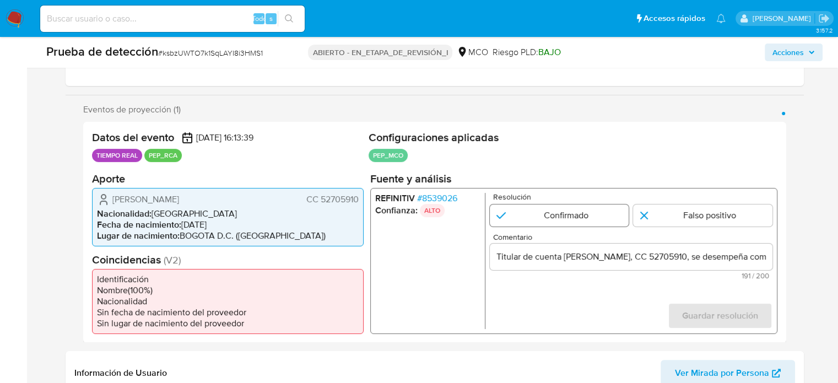
click at [535, 214] on input "1 de 1" at bounding box center [558, 215] width 139 height 22
radio input "true"
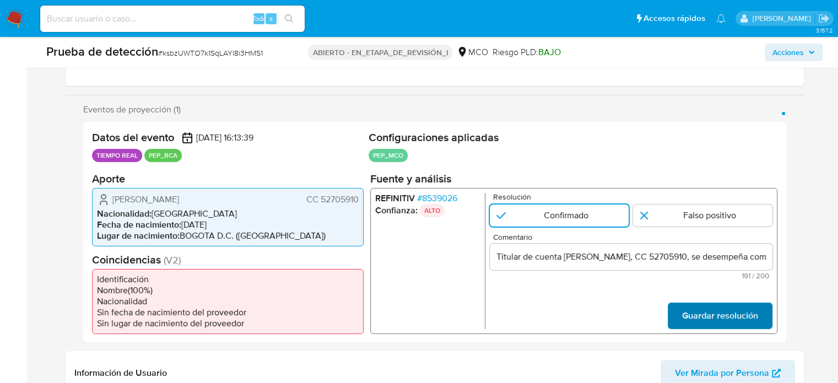
click at [734, 319] on span "Guardar resolución" at bounding box center [720, 315] width 76 height 24
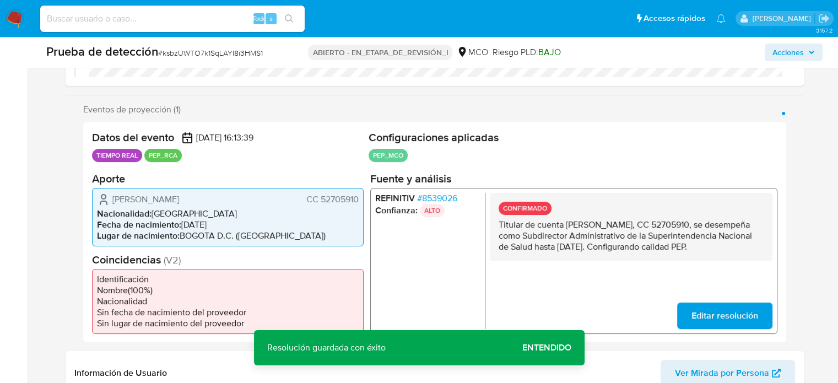
drag, startPoint x: 624, startPoint y: 257, endPoint x: 498, endPoint y: 226, distance: 129.5
click at [498, 226] on p "Titular de cuenta [PERSON_NAME], CC 52705910, se desempeña como Subdirector Adm…" at bounding box center [630, 235] width 265 height 33
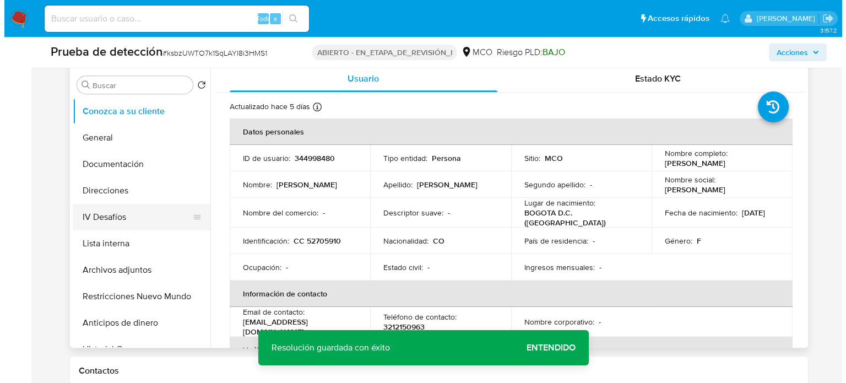
scroll to position [496, 0]
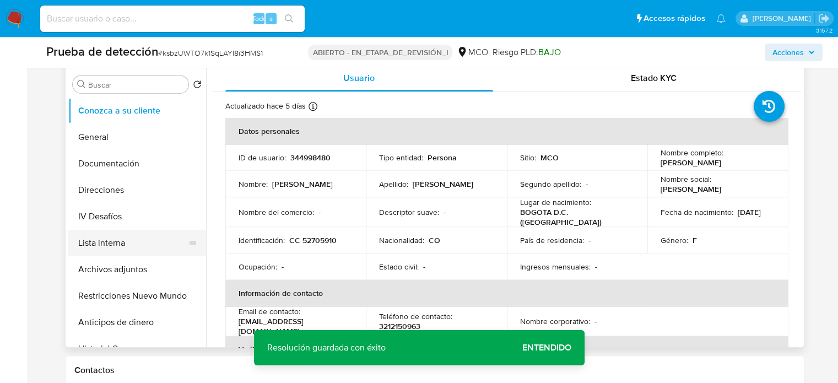
click at [121, 244] on button "Lista interna" at bounding box center [132, 243] width 129 height 26
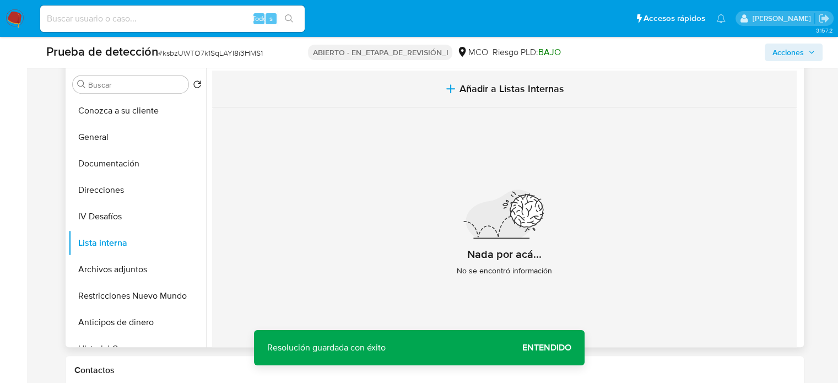
click at [444, 85] on icon "button" at bounding box center [450, 88] width 13 height 13
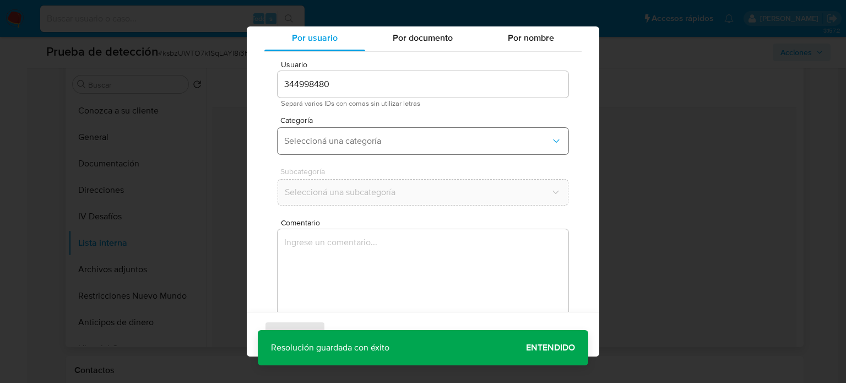
scroll to position [46, 0]
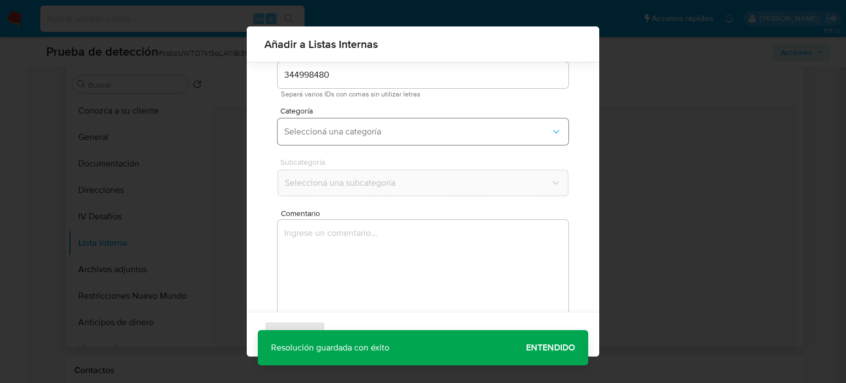
click at [361, 143] on button "Seleccioná una categoría" at bounding box center [423, 131] width 291 height 26
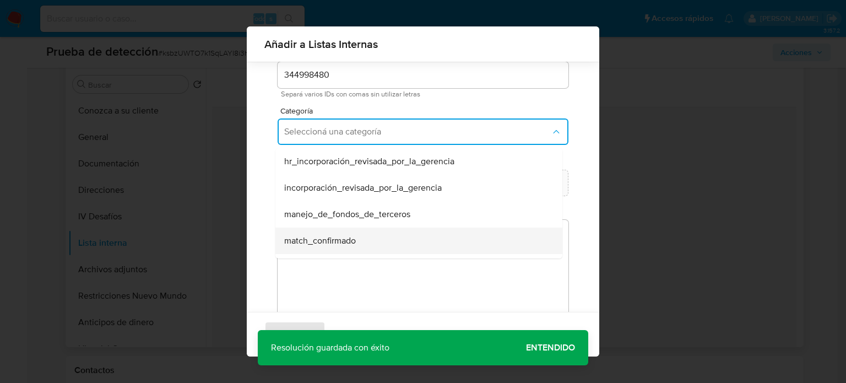
click at [336, 242] on span "match_confirmado" at bounding box center [320, 240] width 72 height 11
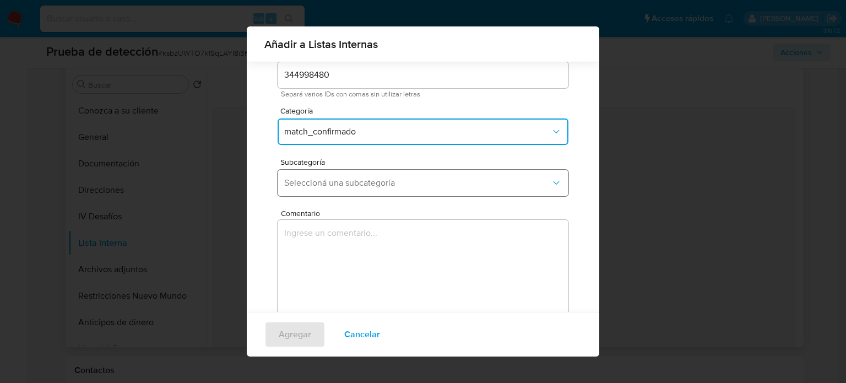
click at [366, 184] on span "Seleccioná una subcategoría" at bounding box center [417, 182] width 267 height 11
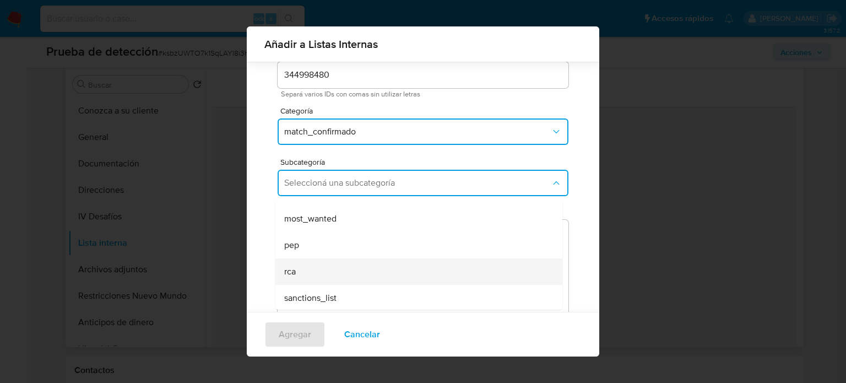
scroll to position [75, 0]
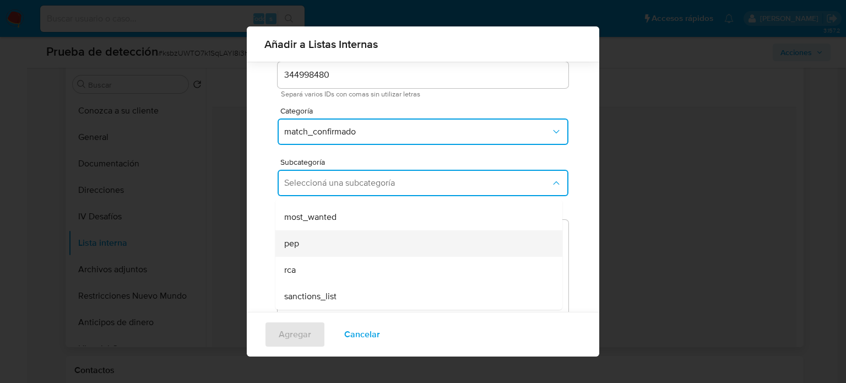
click at [307, 251] on div "pep" at bounding box center [415, 243] width 263 height 26
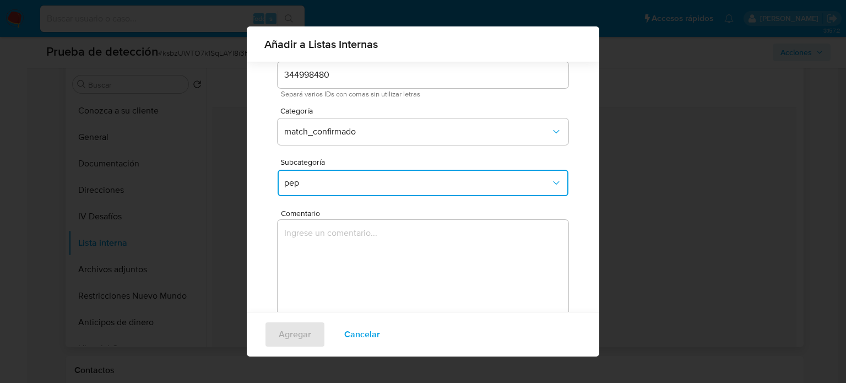
click at [307, 251] on textarea "Comentario" at bounding box center [423, 273] width 291 height 106
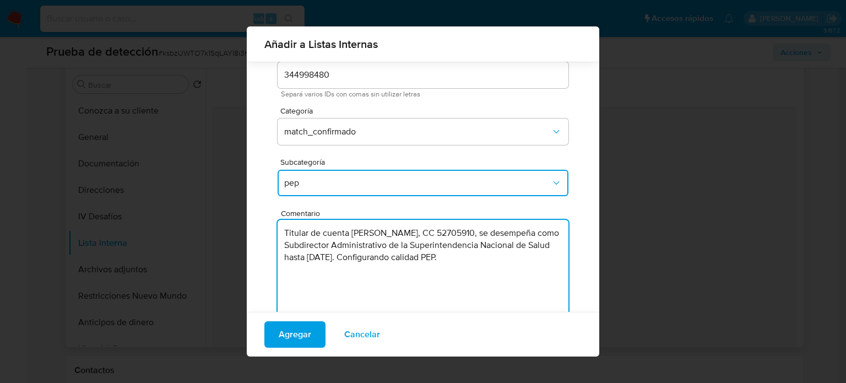
click at [327, 249] on textarea "Titular de cuenta Judy Astrid Jaimes Pedraza, CC 52705910, se desempeña como Su…" at bounding box center [423, 273] width 291 height 106
click at [498, 258] on textarea "Titular de cuenta Judy Astrid Jaimes Pedraza, CC 52705910, se desempeño como Su…" at bounding box center [423, 273] width 291 height 106
type textarea "Titular de cuenta Judy Astrid Jaimes Pedraza, CC 52705910, se desempeño como Su…"
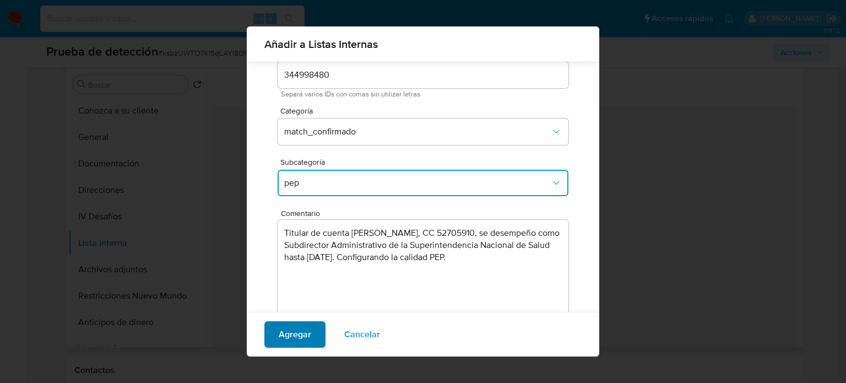
click at [294, 336] on span "Agregar" at bounding box center [295, 334] width 33 height 24
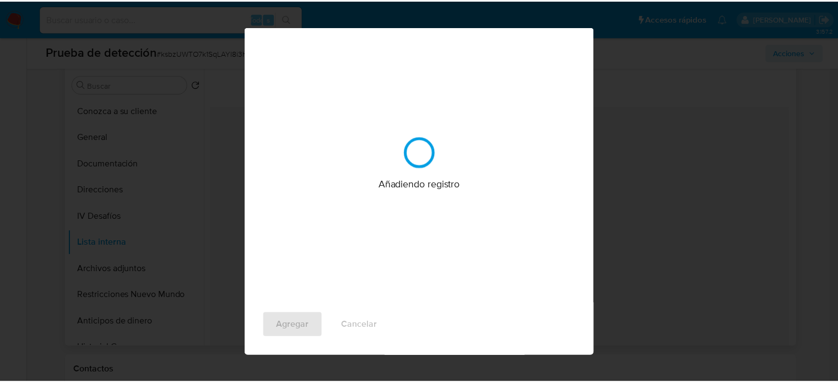
scroll to position [0, 0]
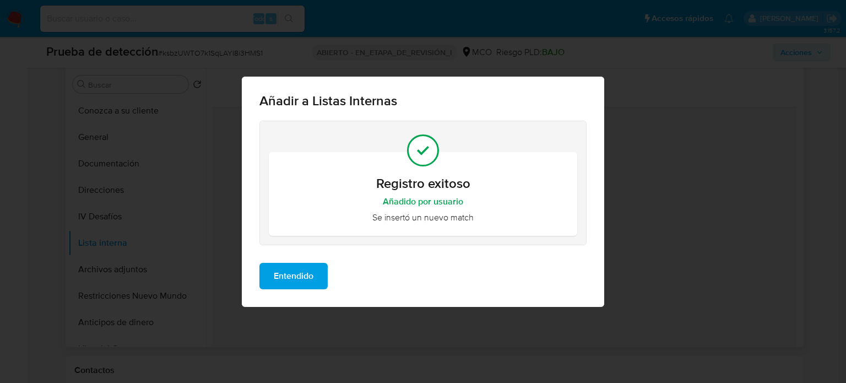
click at [293, 271] on span "Entendido" at bounding box center [294, 276] width 40 height 24
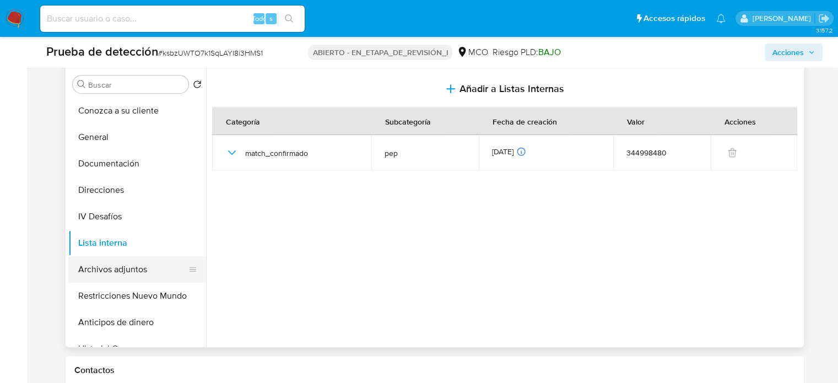
click at [113, 277] on button "Archivos adjuntos" at bounding box center [132, 269] width 129 height 26
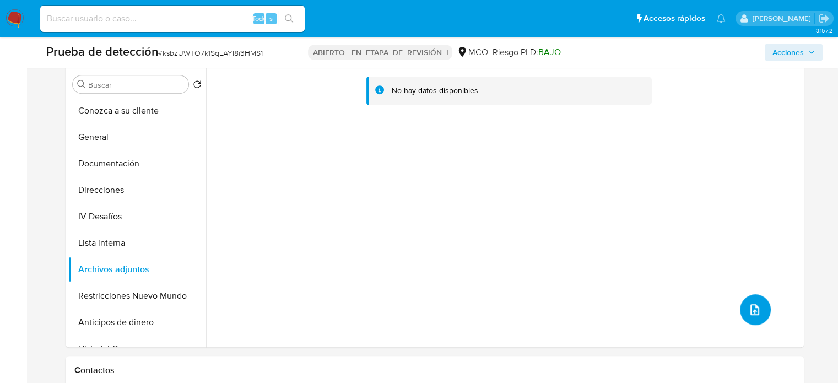
click at [754, 312] on icon "subir archivo" at bounding box center [754, 309] width 13 height 13
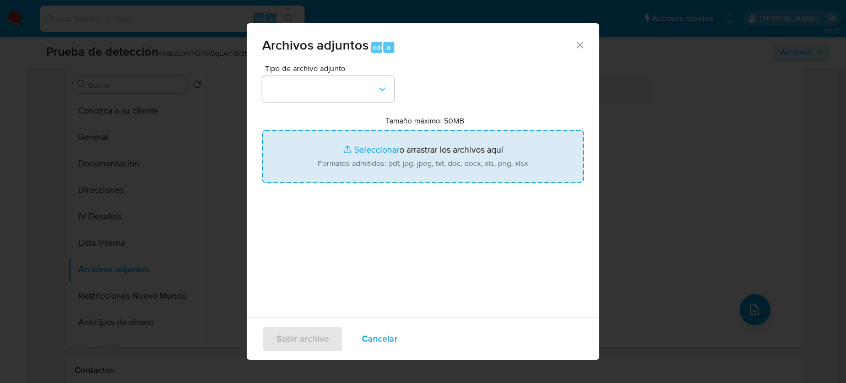
click at [378, 176] on input "Tamaño máximo: 50MB Seleccionar archivos" at bounding box center [423, 156] width 322 height 53
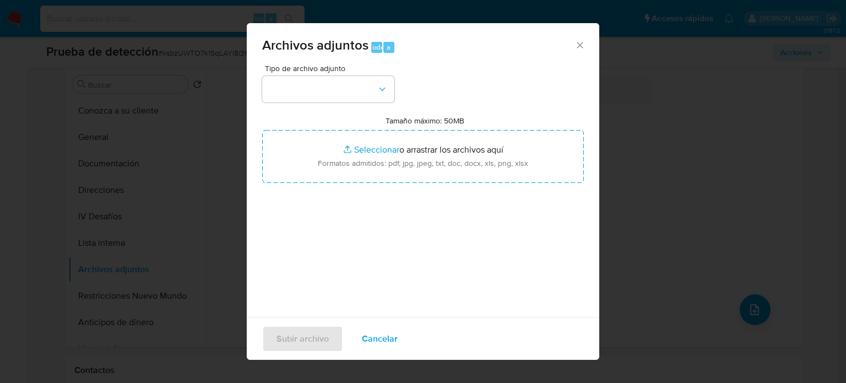
click at [570, 296] on div "Tipo de archivo adjunto Tamaño máximo: 50MB Seleccionar archivos Seleccionar o …" at bounding box center [423, 194] width 322 height 260
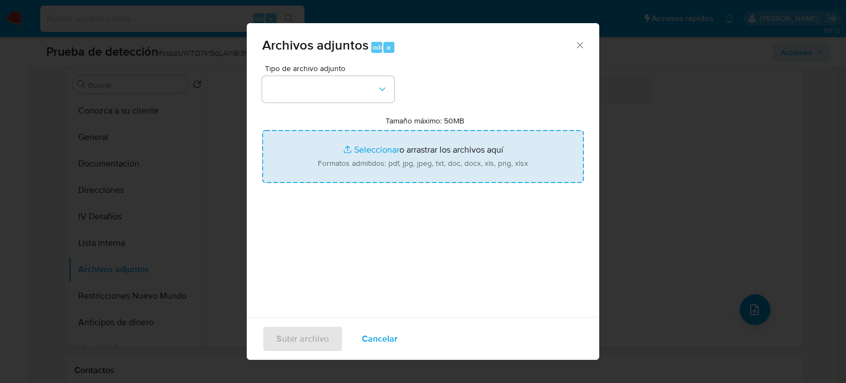
click at [401, 149] on input "Tamaño máximo: 50MB Seleccionar archivos" at bounding box center [423, 156] width 322 height 53
type input "C:\fakepath\_Judy Astrid Jaimes Pedraza_ Lavado de dinero - Buscar con Google.p…"
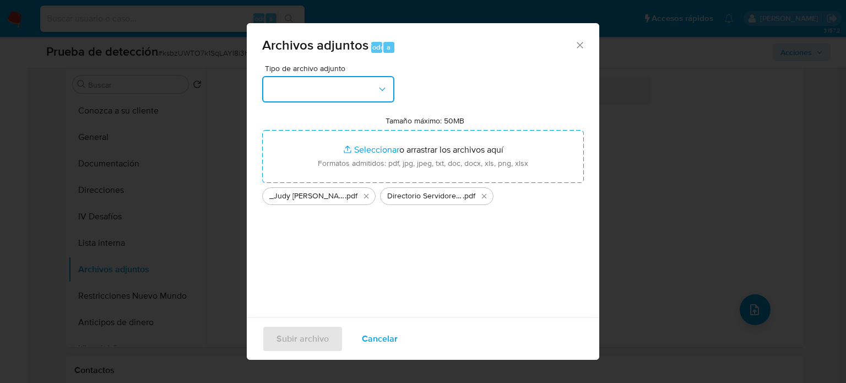
click at [377, 87] on icon "button" at bounding box center [382, 89] width 11 height 11
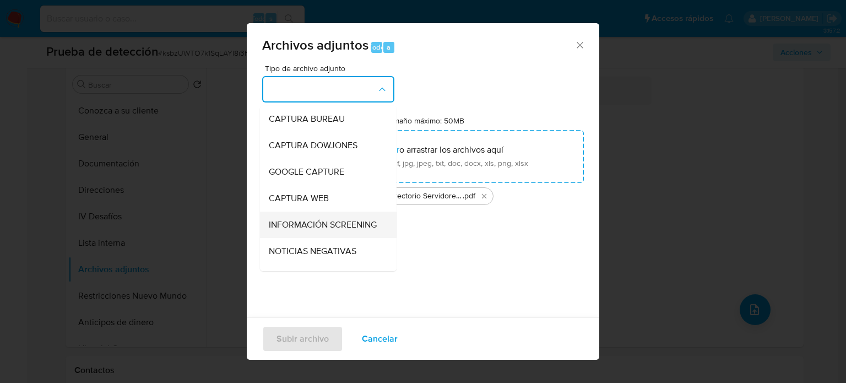
click at [326, 227] on span "INFORMACIÓN SCREENING" at bounding box center [323, 224] width 108 height 11
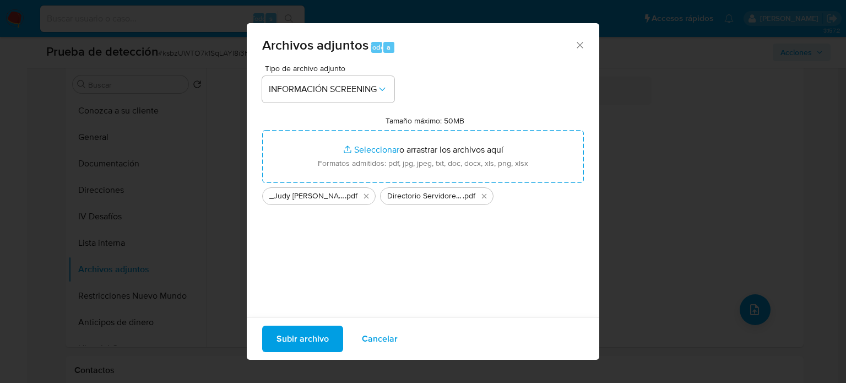
click at [293, 341] on span "Subir archivo" at bounding box center [303, 339] width 52 height 24
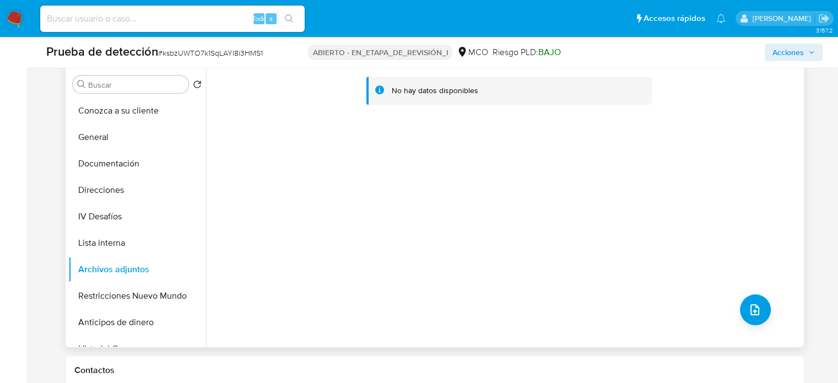
click at [616, 307] on div "No hay datos disponibles" at bounding box center [503, 206] width 595 height 282
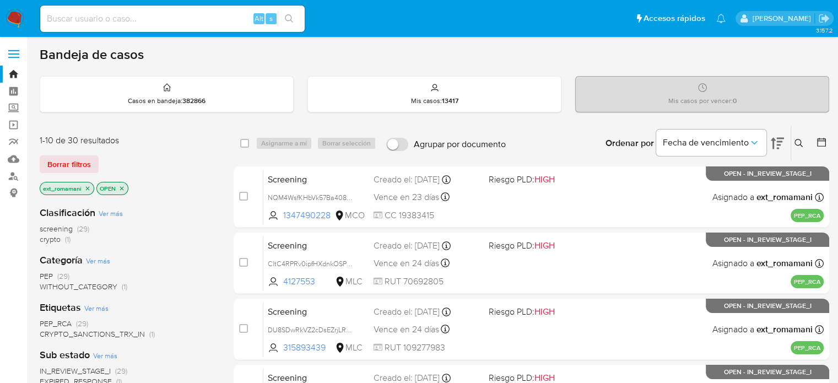
click at [14, 17] on img at bounding box center [15, 18] width 19 height 19
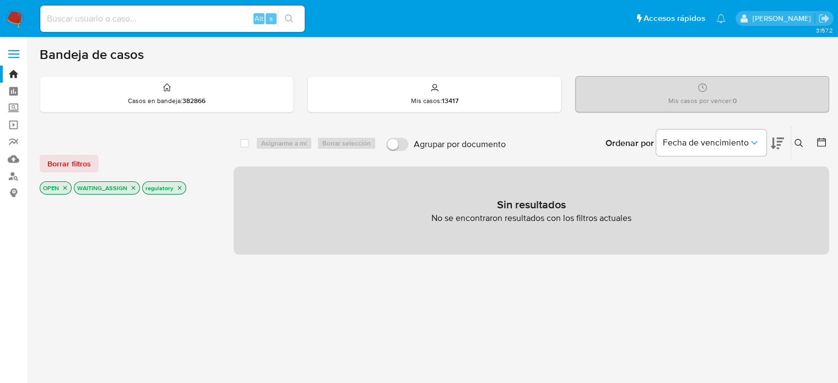
click at [178, 187] on icon "close-filter" at bounding box center [179, 188] width 7 height 7
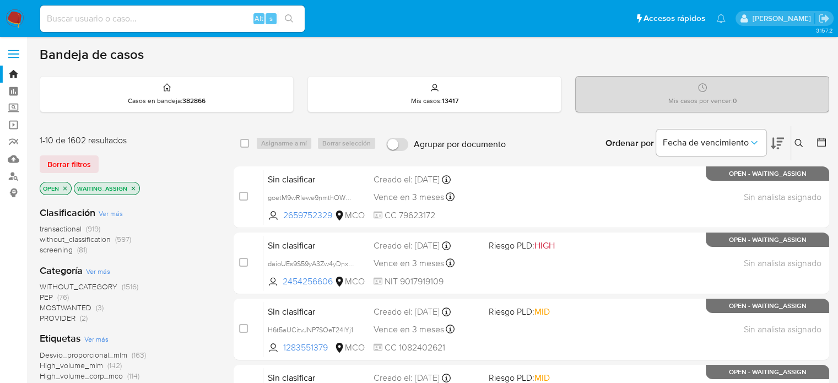
scroll to position [55, 0]
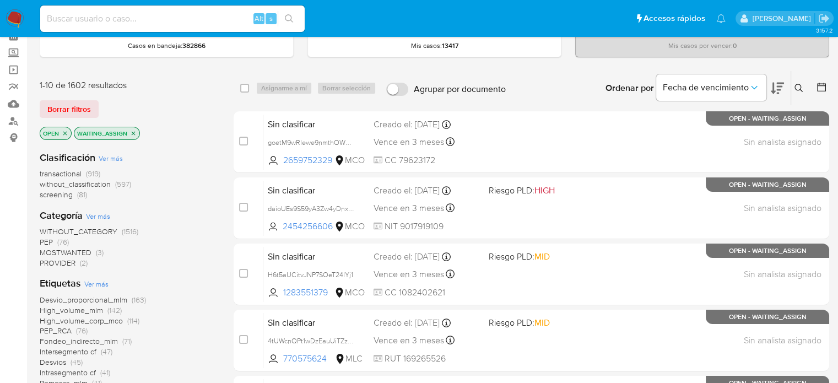
click at [82, 250] on span "MOSTWANTED" at bounding box center [66, 252] width 52 height 11
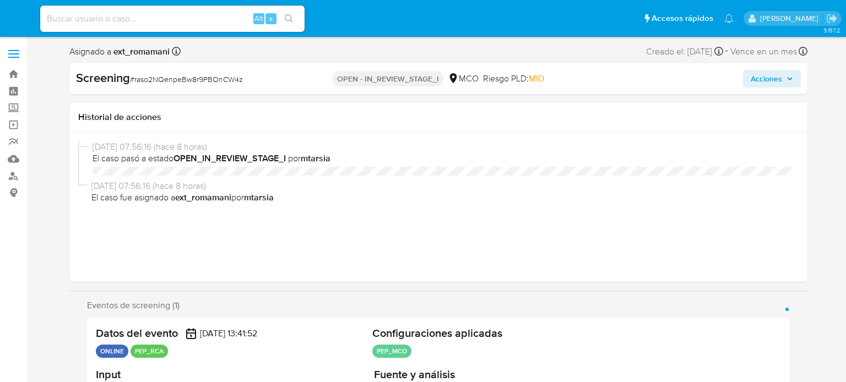
select select "10"
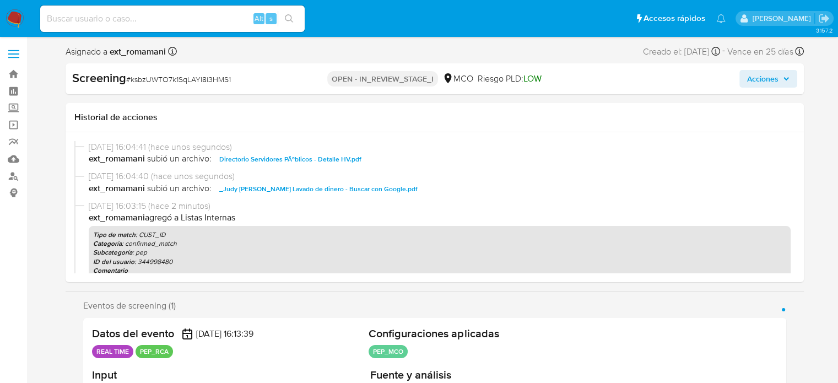
select select "10"
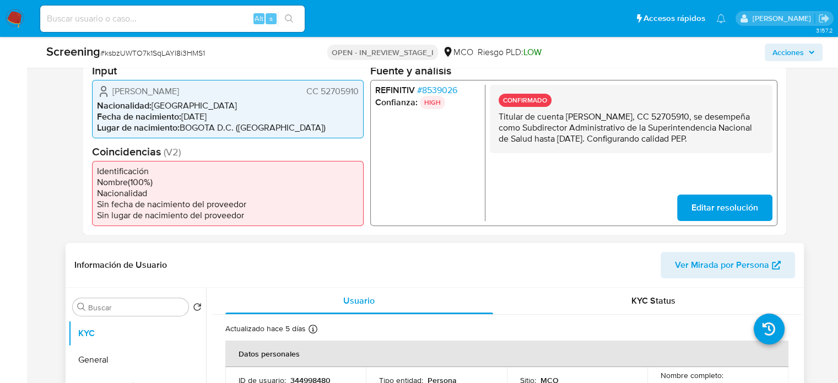
scroll to position [276, 0]
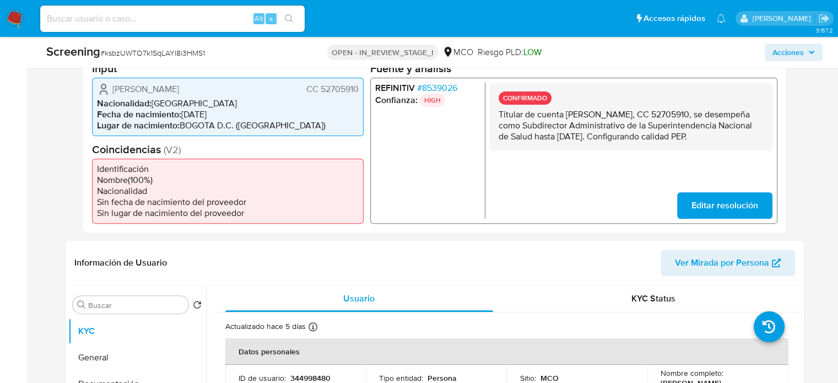
drag, startPoint x: 620, startPoint y: 147, endPoint x: 498, endPoint y: 119, distance: 125.4
click at [498, 119] on p "Titular de cuenta [PERSON_NAME], CC 52705910, se desempeña como Subdirector Adm…" at bounding box center [630, 125] width 265 height 33
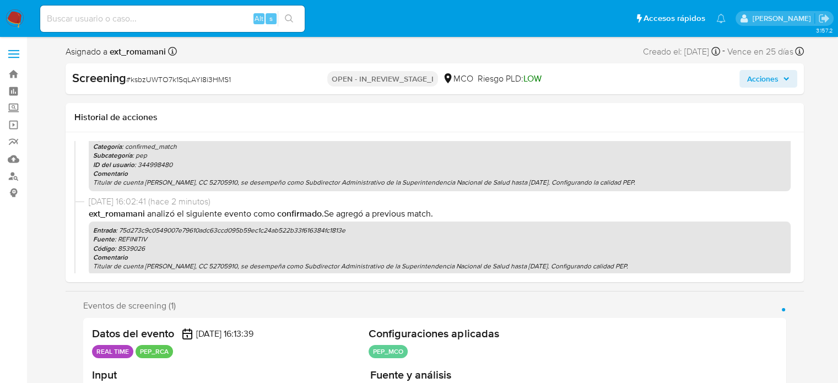
scroll to position [0, 0]
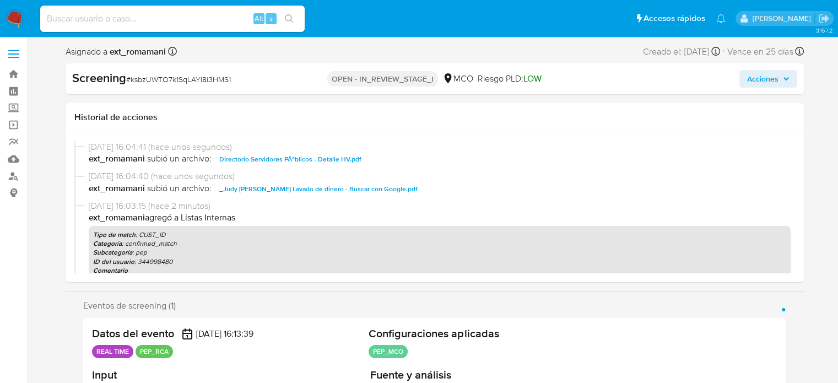
click at [757, 81] on span "Acciones" at bounding box center [762, 79] width 31 height 18
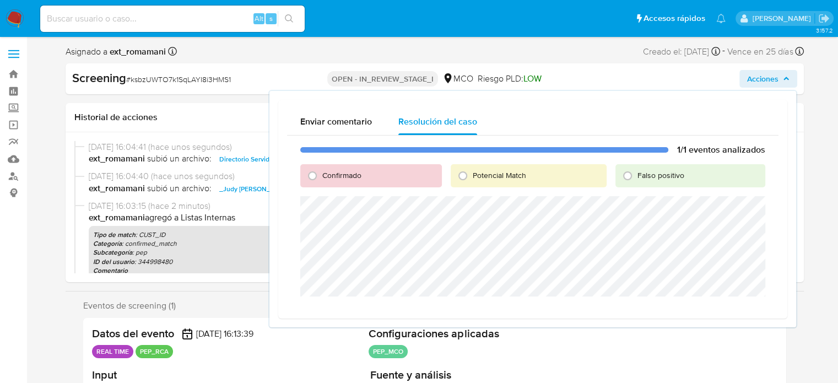
click at [325, 178] on span "Confirmado" at bounding box center [341, 175] width 39 height 11
click at [321, 178] on input "Confirmado" at bounding box center [313, 176] width 18 height 18
radio input "true"
click at [719, 309] on span "Cerrar Caso" at bounding box center [726, 309] width 53 height 15
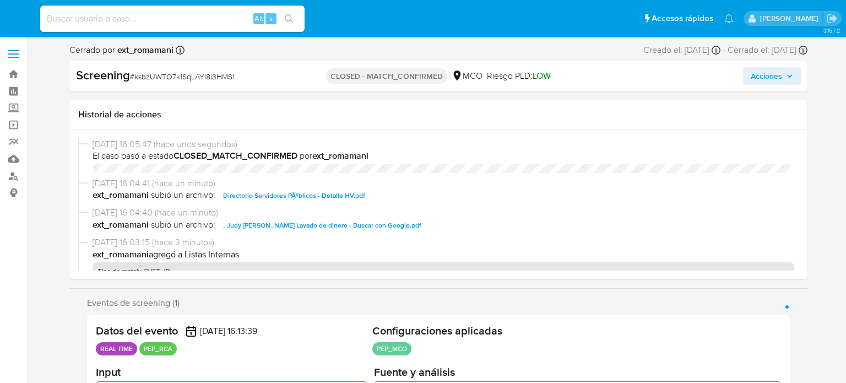
select select "10"
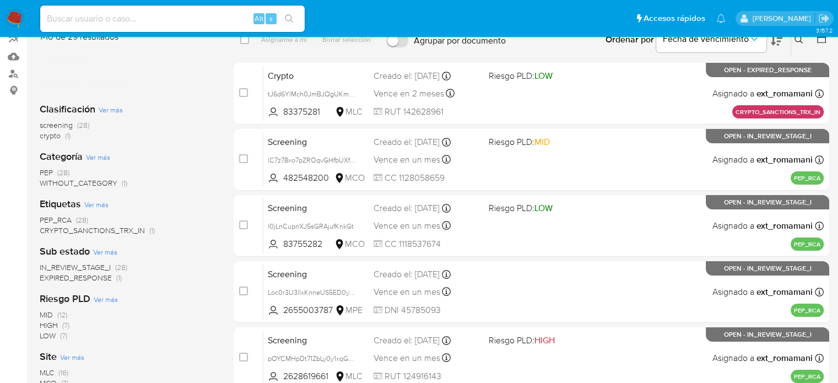
scroll to position [55, 0]
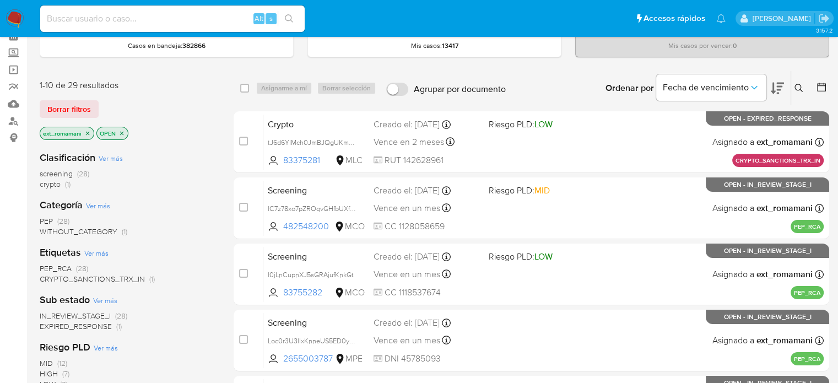
click at [776, 87] on icon at bounding box center [777, 88] width 13 height 13
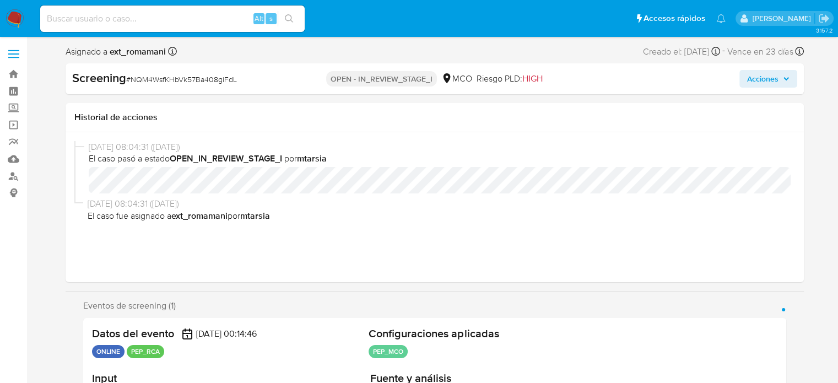
select select "10"
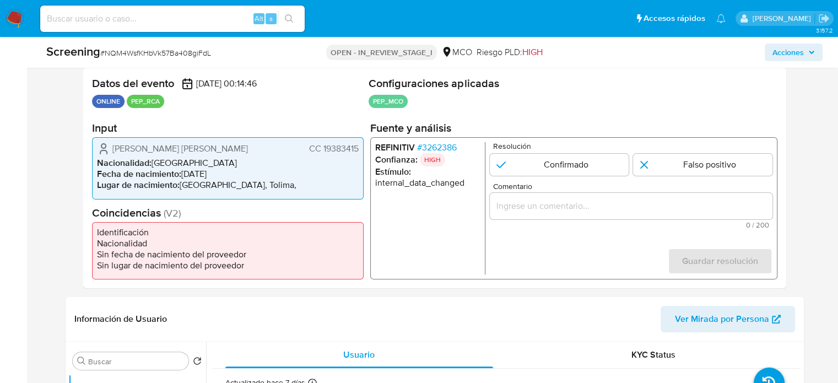
scroll to position [220, 0]
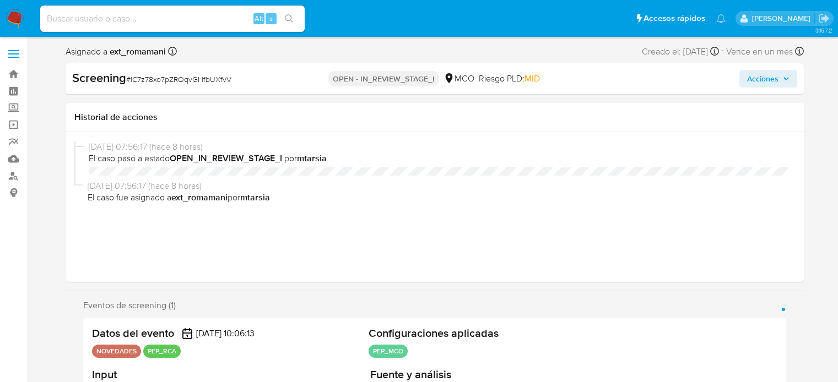
select select "10"
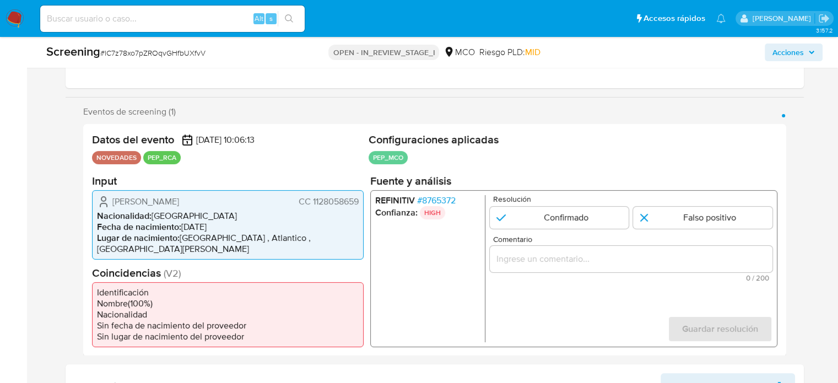
scroll to position [165, 0]
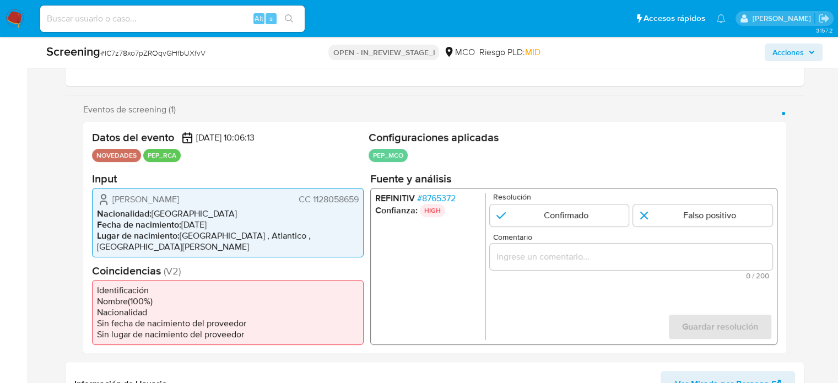
drag, startPoint x: 242, startPoint y: 203, endPoint x: 110, endPoint y: 199, distance: 131.8
click at [110, 199] on div "Jose Cecilio Barrios Caro CC 1128058659" at bounding box center [228, 198] width 262 height 13
click at [222, 202] on div "Jose Cecilio Barrios Caro CC 1128058659" at bounding box center [228, 198] width 262 height 13
drag, startPoint x: 222, startPoint y: 201, endPoint x: 110, endPoint y: 202, distance: 111.9
click at [110, 202] on div "Jose Cecilio Barrios Caro CC 1128058659" at bounding box center [228, 198] width 262 height 13
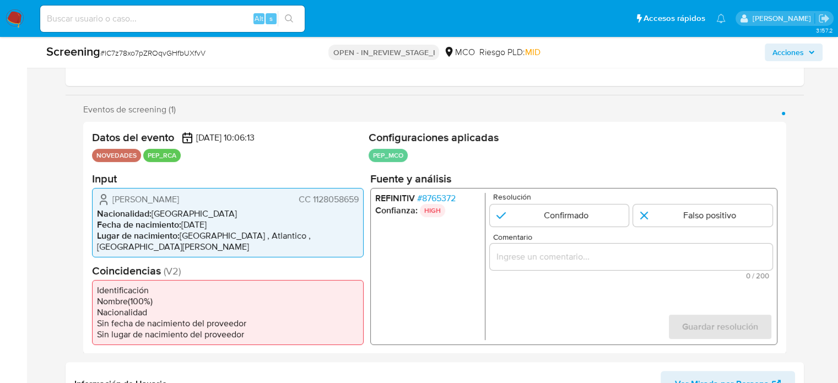
click at [442, 201] on span "# 8765372" at bounding box center [436, 197] width 39 height 11
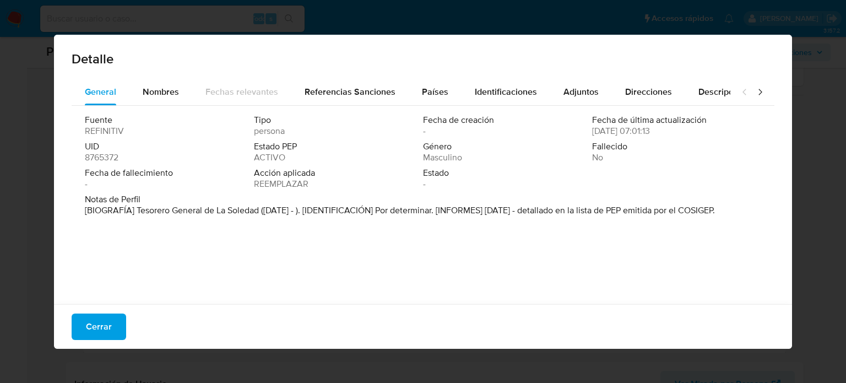
drag, startPoint x: 137, startPoint y: 213, endPoint x: 262, endPoint y: 215, distance: 125.1
click at [262, 215] on font "[BIOGRAFÍA] Tesorero General de La Soledad (enero de 2024 - ). [IDENTIFICACIÓN]…" at bounding box center [400, 210] width 630 height 13
click at [109, 326] on span "Cerrar" at bounding box center [99, 327] width 26 height 24
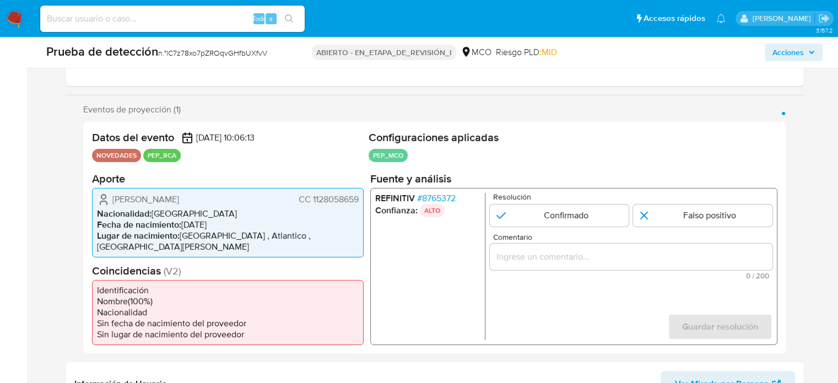
click at [542, 249] on input "Comentario" at bounding box center [630, 256] width 283 height 14
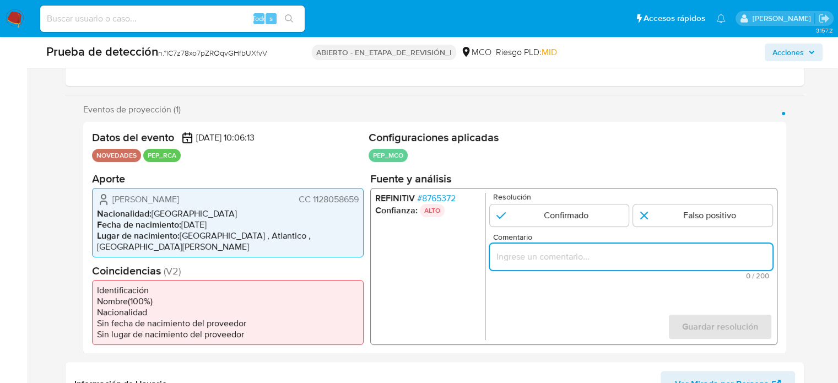
paste input "Titular de cuenta se desempeña como Configurando calidad PEP."
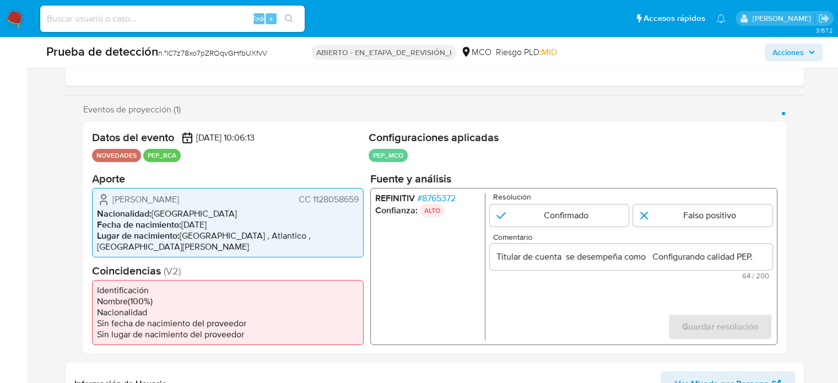
click at [401, 266] on ul "REFINITIV # 8765372 Confianza: ALTO" at bounding box center [430, 265] width 110 height 147
drag, startPoint x: 110, startPoint y: 198, endPoint x: 361, endPoint y: 203, distance: 251.9
click at [361, 203] on div "Jose Cecilio Barrios Caro CC 1128058659 Nacionalidad : Colombia Fecha de nacimi…" at bounding box center [228, 221] width 272 height 69
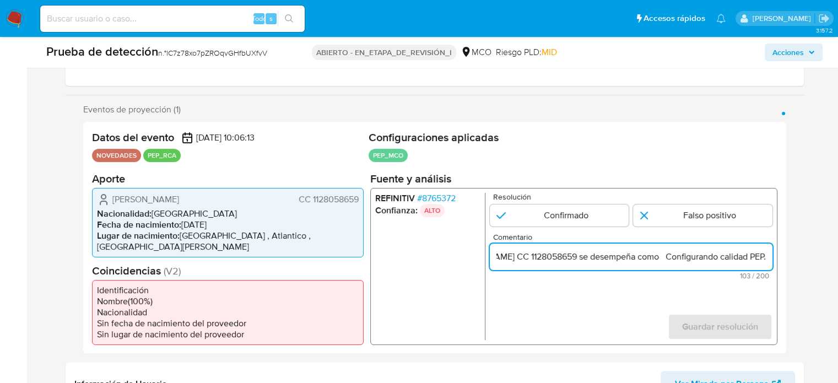
scroll to position [0, 150]
drag, startPoint x: 752, startPoint y: 255, endPoint x: 761, endPoint y: 256, distance: 8.8
click at [761, 256] on input "Titular de cuenta Jose Cecilio Barrios Caro CC 1128058659 se desempeña como Con…" at bounding box center [630, 256] width 283 height 14
click at [659, 255] on input "Titular de cuenta Jose Cecilio Barrios Caro CC 1128058659 se desempeña como Con…" at bounding box center [630, 256] width 283 height 14
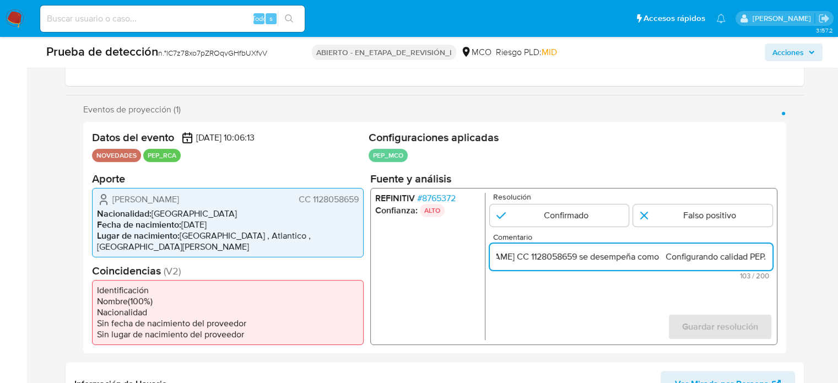
paste input "Tesorero General de La Soledad desde Enero de 2024."
type input "Titular de cuenta Jose Cecilio Barrios Caro CC 1128058659 se desempeña como Tes…"
click at [571, 217] on input "1 de 1" at bounding box center [558, 215] width 139 height 22
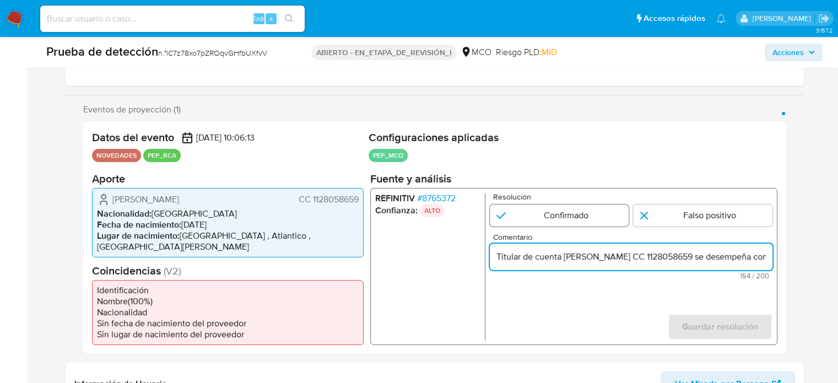
radio input "true"
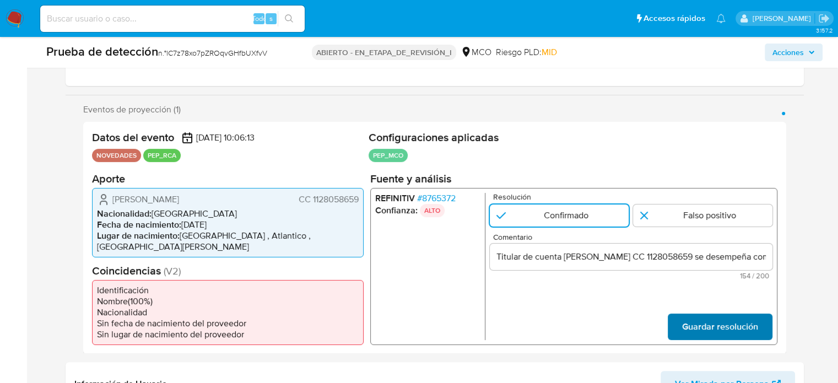
click at [724, 319] on span "Guardar resolución" at bounding box center [720, 326] width 76 height 24
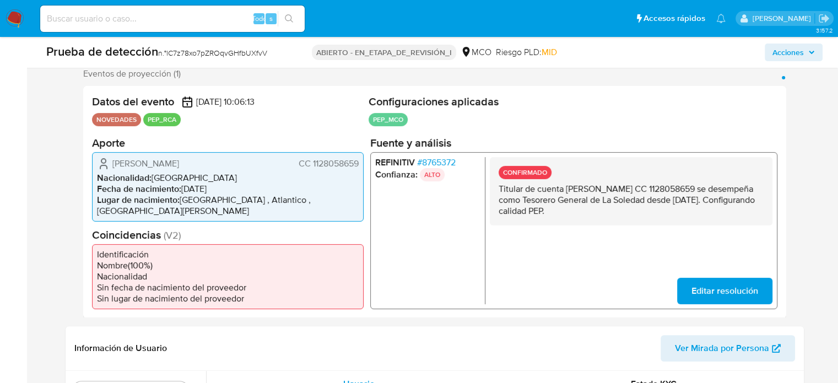
scroll to position [220, 0]
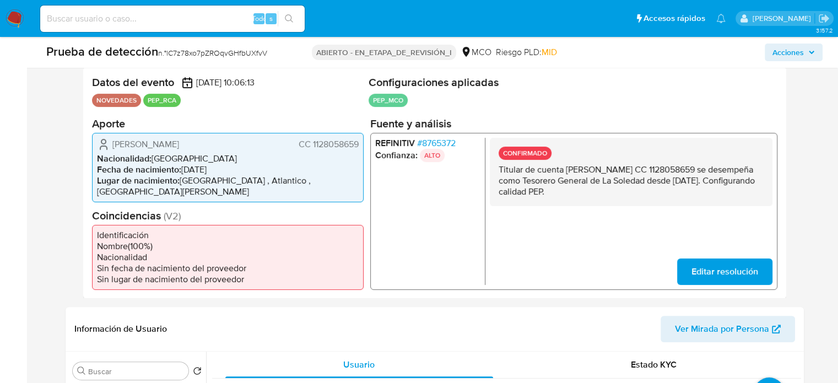
drag, startPoint x: 633, startPoint y: 190, endPoint x: 498, endPoint y: 166, distance: 136.5
click at [498, 166] on p "Titular de cuenta Jose Cecilio Barrios Caro CC 1128058659 se desempeña como Tes…" at bounding box center [630, 180] width 265 height 33
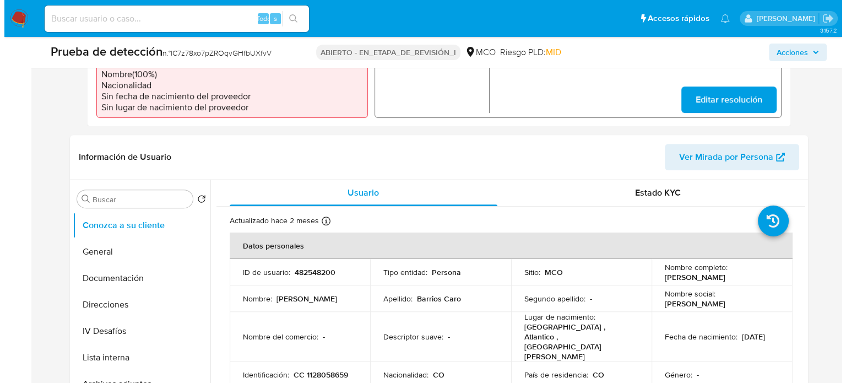
scroll to position [441, 0]
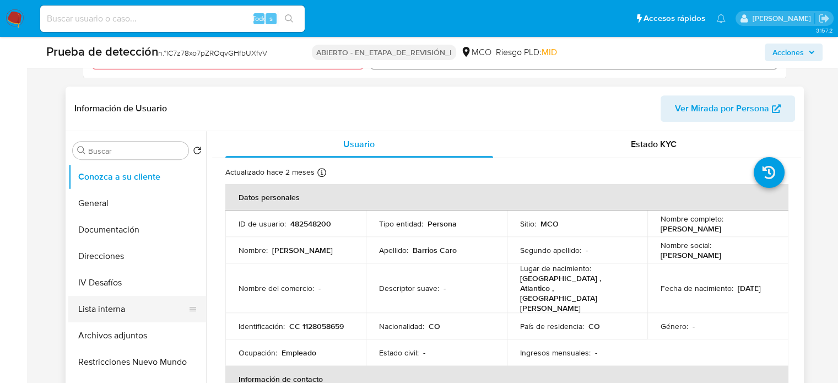
click at [123, 300] on button "Lista interna" at bounding box center [132, 309] width 129 height 26
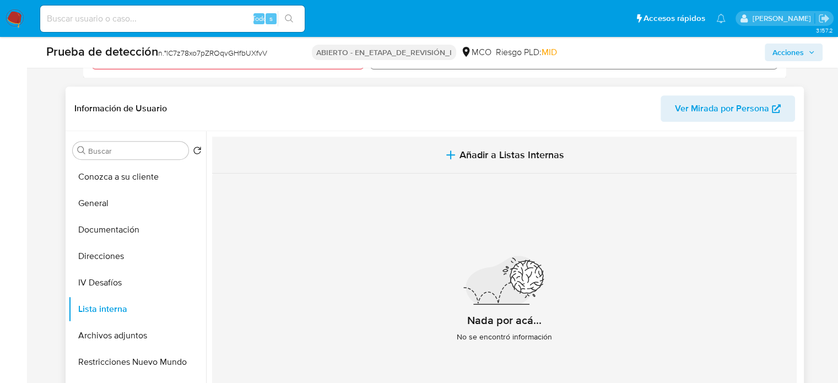
click at [465, 149] on span "Añadir a Listas Internas" at bounding box center [512, 155] width 105 height 12
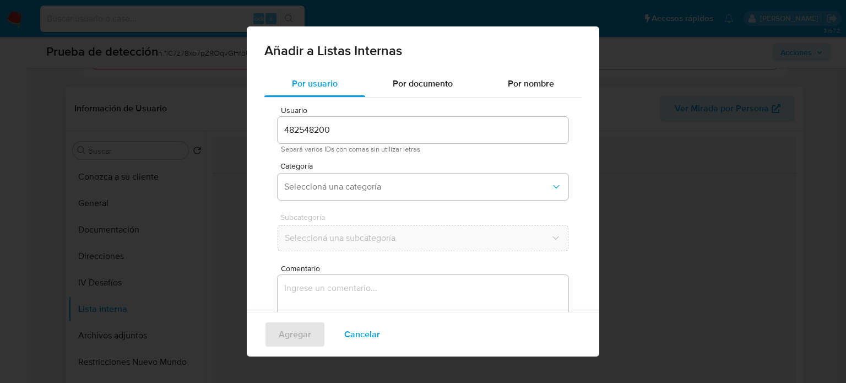
scroll to position [46, 0]
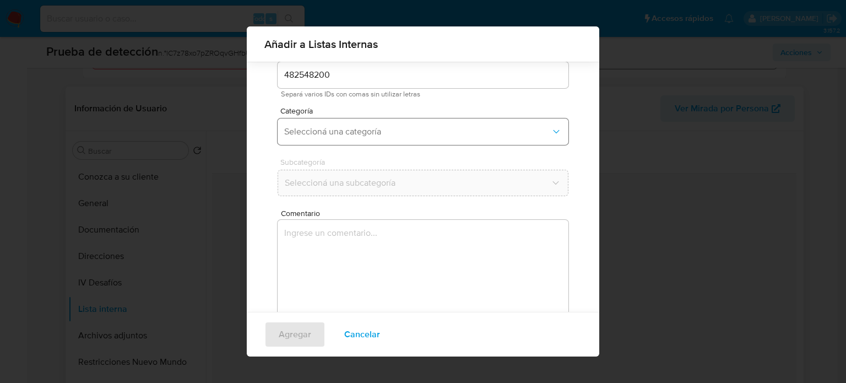
click at [406, 129] on span "Seleccioná una categoría" at bounding box center [417, 131] width 267 height 11
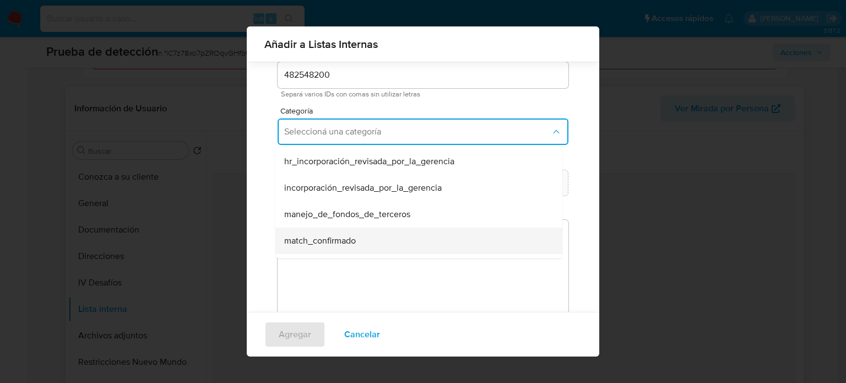
click at [336, 244] on span "match_confirmado" at bounding box center [320, 240] width 72 height 11
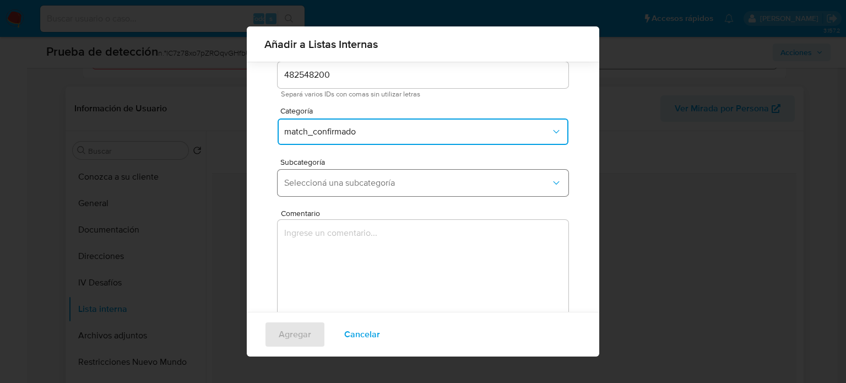
click at [385, 189] on button "Seleccioná una subcategoría" at bounding box center [423, 183] width 291 height 26
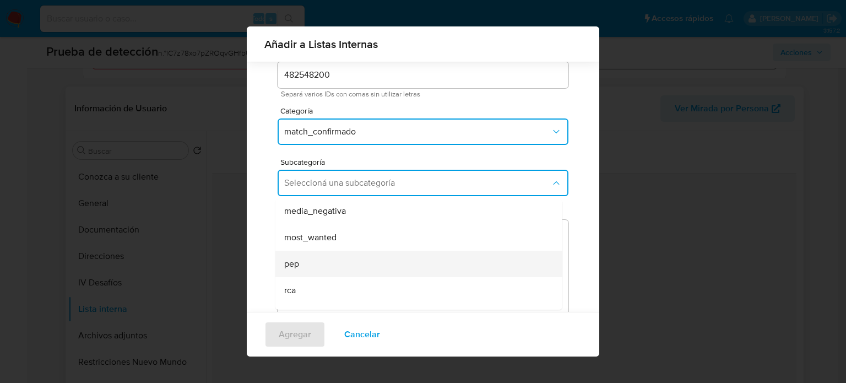
scroll to position [55, 0]
click at [337, 263] on div "pep" at bounding box center [415, 263] width 263 height 26
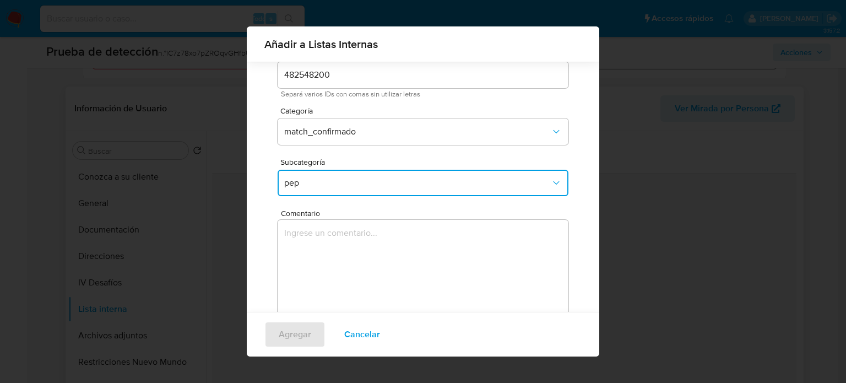
click at [337, 263] on textarea "Comentario" at bounding box center [423, 273] width 291 height 106
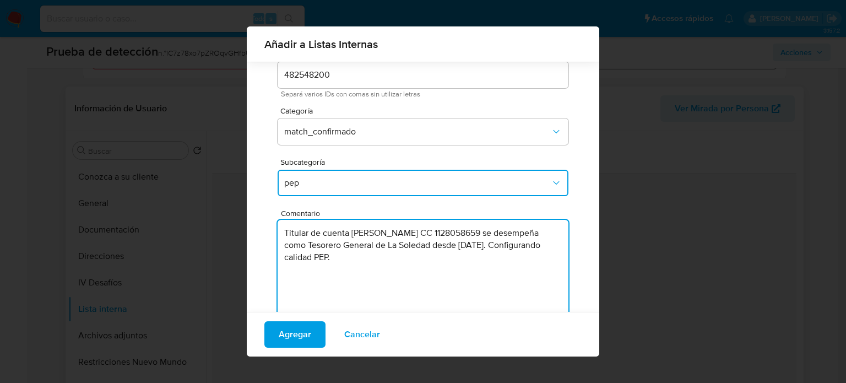
click at [365, 259] on textarea "Titular de cuenta Jose Cecilio Barrios Caro CC 1128058659 se desempeña como Tes…" at bounding box center [423, 273] width 291 height 106
click at [407, 261] on textarea "Titular de cuenta Jose Cecilio Barrios Caro CC 1128058659 se desempeña como Tes…" at bounding box center [423, 273] width 291 height 106
click at [402, 259] on textarea "Titular de cuenta Jose Cecilio Barrios Caro CC 1128058659 se desempeña como Tes…" at bounding box center [423, 273] width 291 height 106
type textarea "Titular de cuenta Jose Cecilio Barrios Caro CC 1128058659 se desempeña como Tes…"
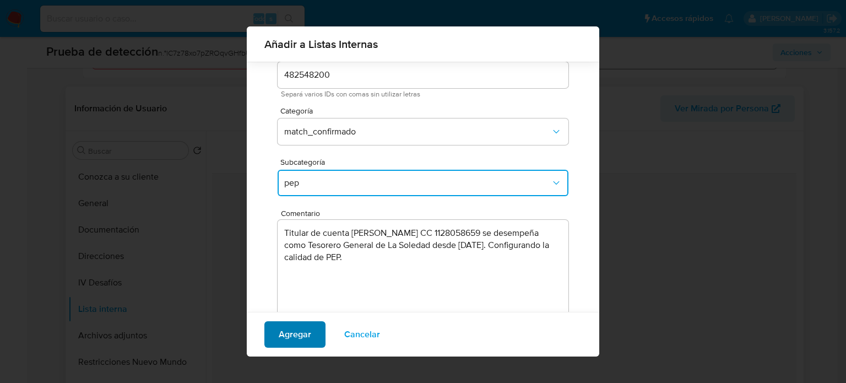
click at [310, 328] on span "Agregar" at bounding box center [295, 334] width 33 height 24
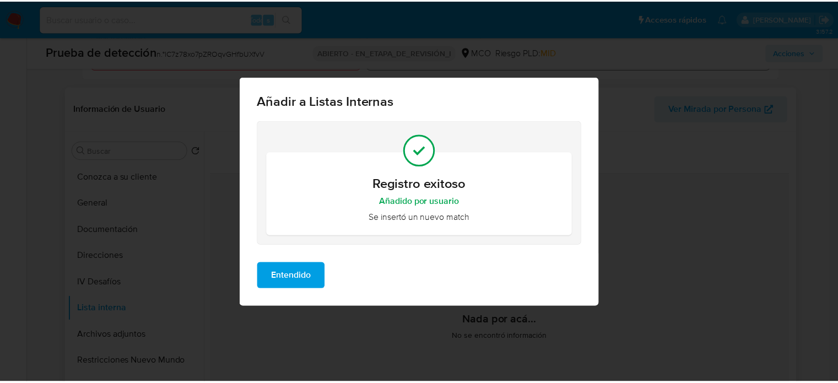
scroll to position [0, 0]
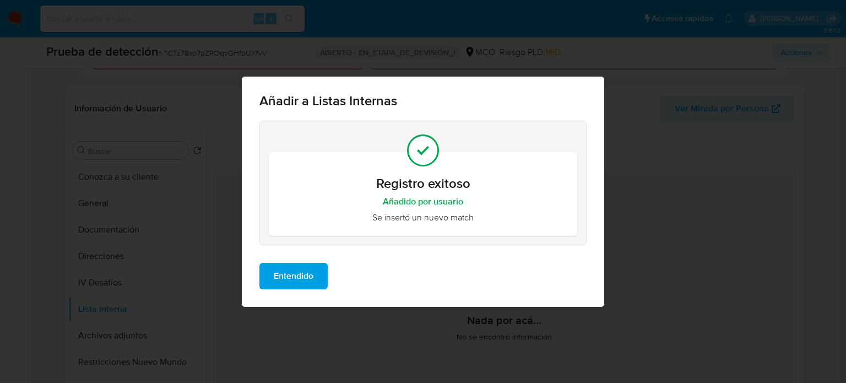
click at [302, 273] on span "Entendido" at bounding box center [294, 276] width 40 height 24
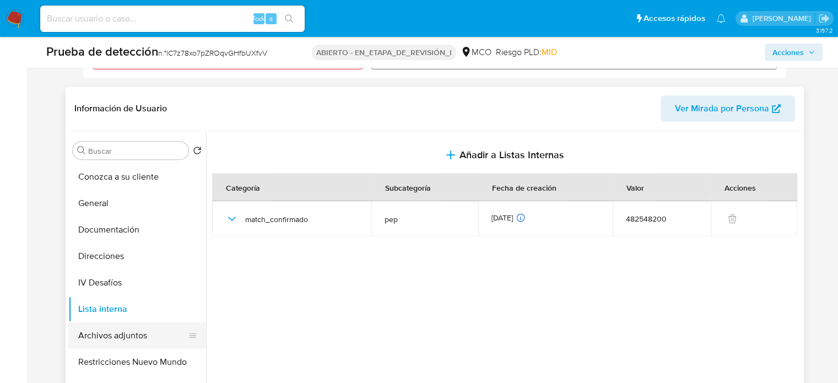
click at [122, 322] on button "Archivos adjuntos" at bounding box center [132, 335] width 129 height 26
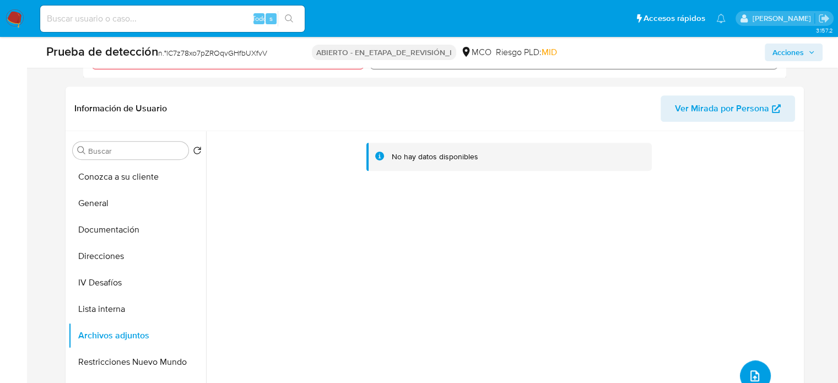
click at [748, 369] on icon "subir archivo" at bounding box center [754, 375] width 13 height 13
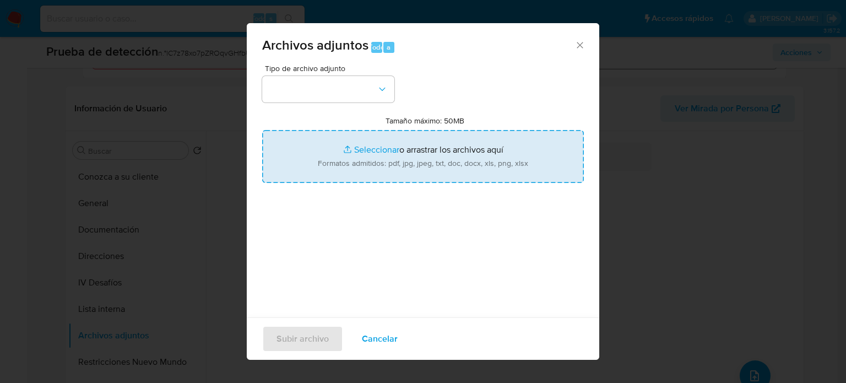
click at [390, 147] on input "Tamaño máximo: 50MB Seleccionar archivos" at bounding box center [423, 156] width 322 height 53
type input "C:\fakepath\Directorio Servidores Públicos - Detalle HV.pdf"
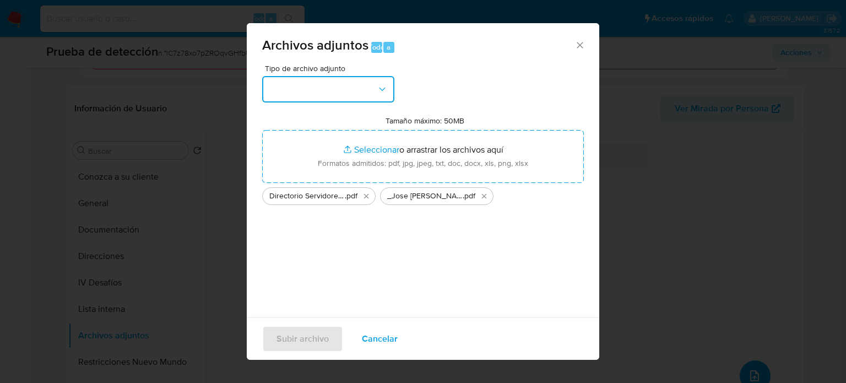
click at [373, 87] on button "button" at bounding box center [328, 89] width 132 height 26
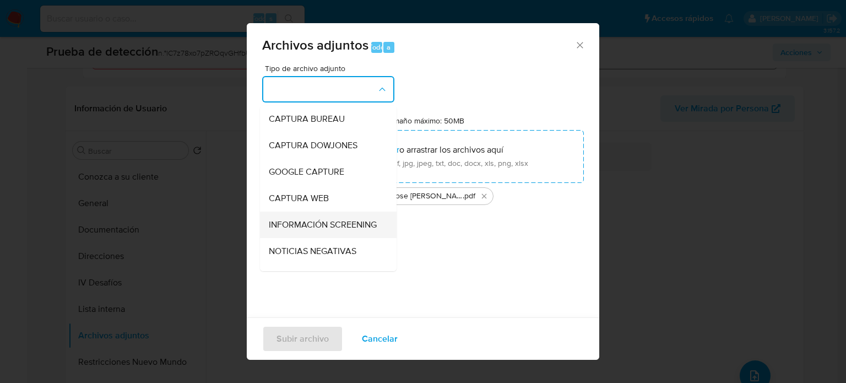
click at [312, 229] on span "INFORMACIÓN SCREENING" at bounding box center [323, 224] width 108 height 11
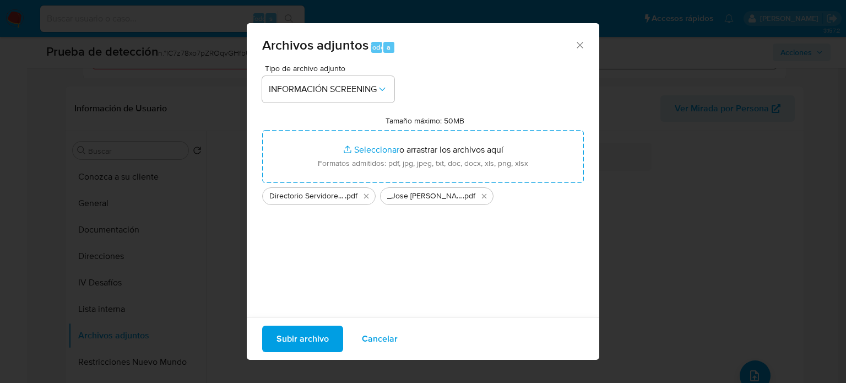
click at [301, 341] on span "Subir archivo" at bounding box center [303, 339] width 52 height 24
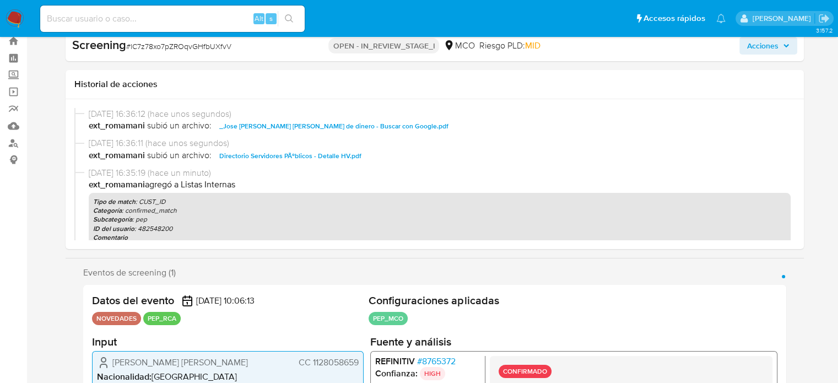
select select "10"
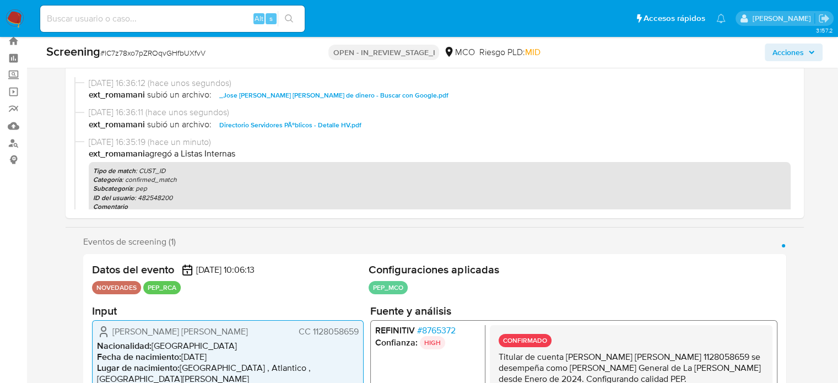
scroll to position [165, 0]
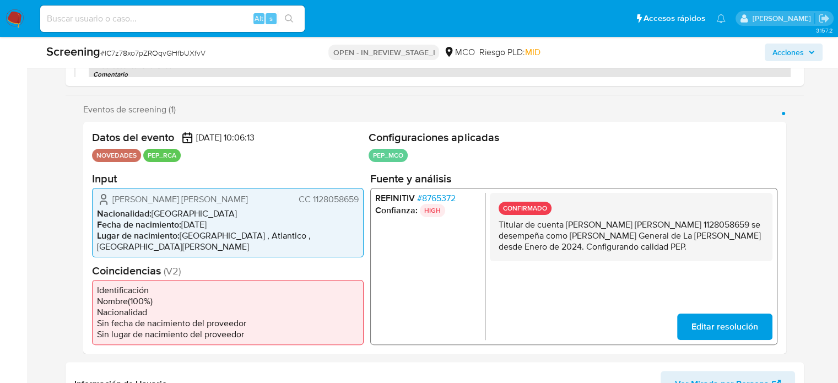
drag, startPoint x: 649, startPoint y: 249, endPoint x: 500, endPoint y: 230, distance: 150.4
click at [500, 230] on p "Titular de cuenta [PERSON_NAME] CC 1128058659 se desempeña como Tesorero Genera…" at bounding box center [630, 235] width 265 height 33
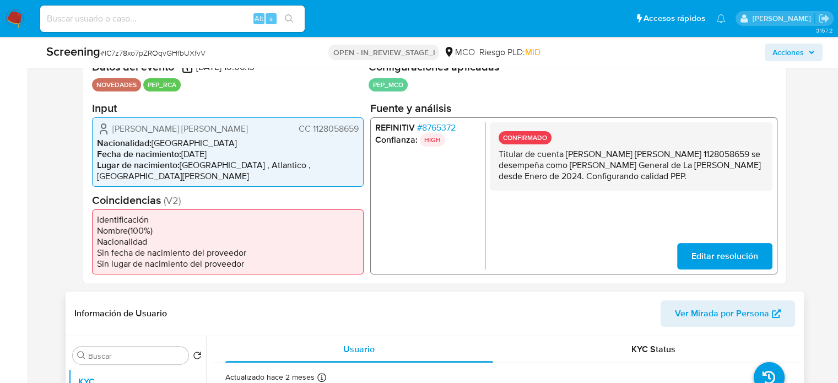
scroll to position [441, 0]
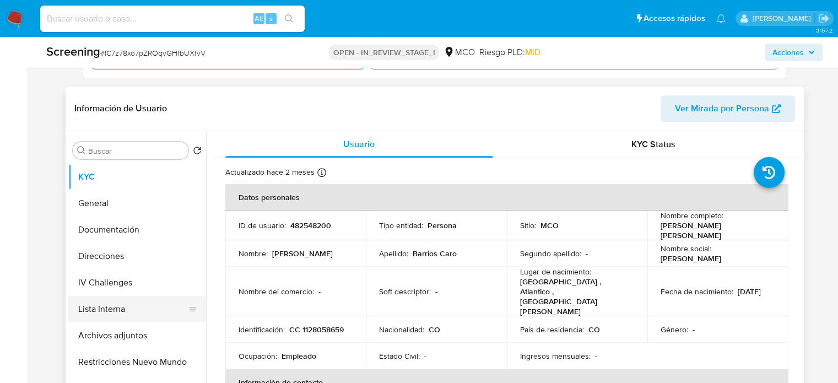
click at [98, 299] on button "Lista Interna" at bounding box center [132, 309] width 129 height 26
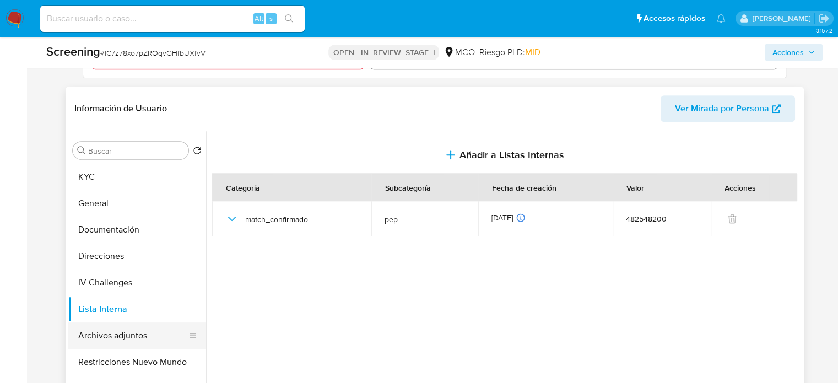
click at [135, 322] on button "Archivos adjuntos" at bounding box center [132, 335] width 129 height 26
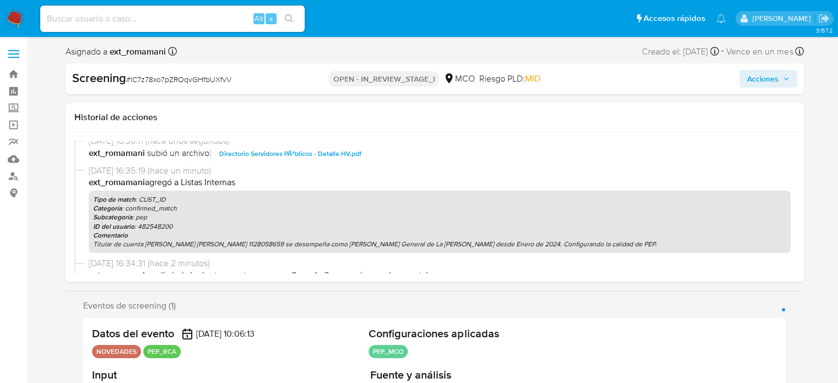
scroll to position [55, 0]
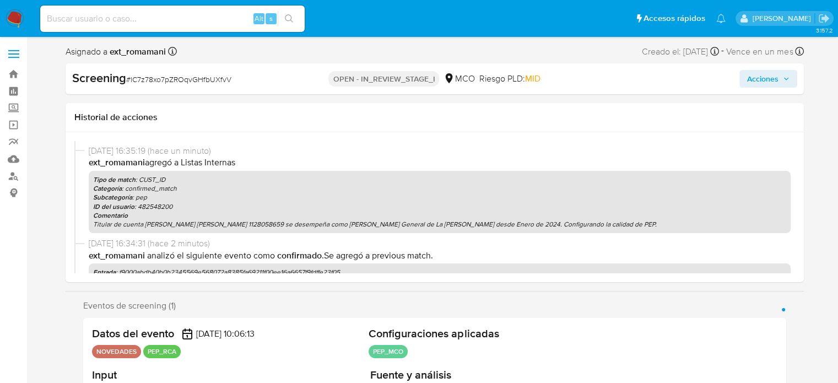
click at [759, 74] on span "Acciones" at bounding box center [762, 79] width 31 height 18
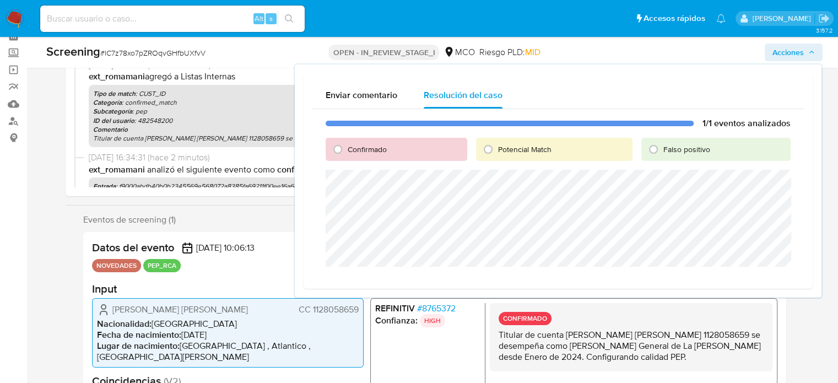
click at [353, 152] on span "Confirmado" at bounding box center [367, 149] width 39 height 11
click at [347, 152] on input "Confirmado" at bounding box center [338, 150] width 18 height 18
radio input "true"
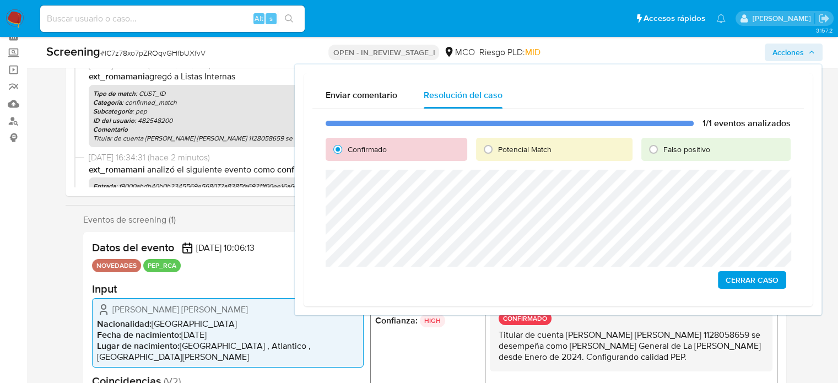
click at [748, 283] on span "Cerrar Caso" at bounding box center [752, 279] width 53 height 15
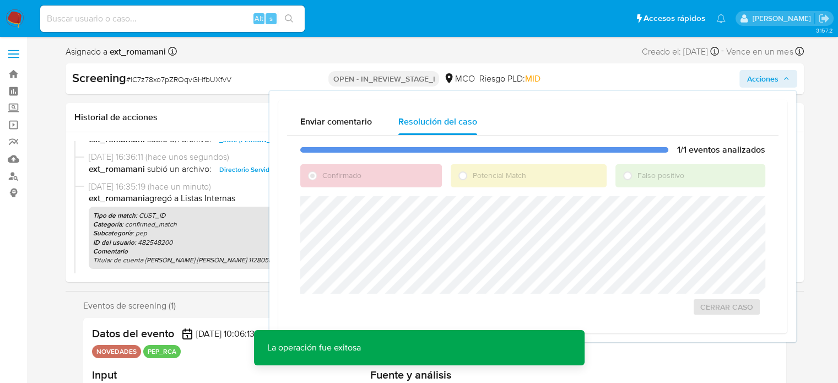
scroll to position [0, 0]
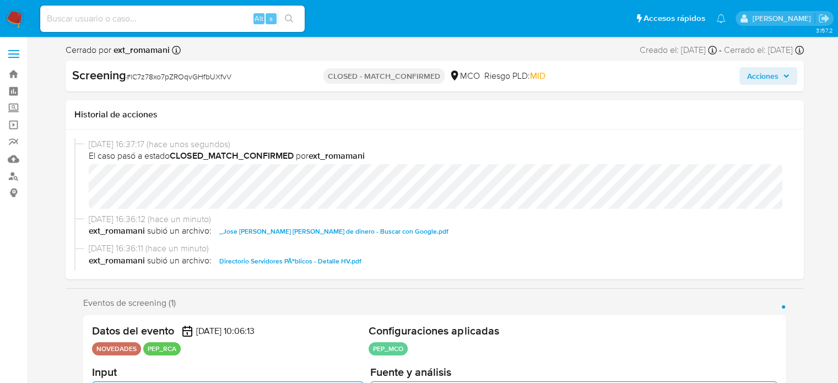
select select "10"
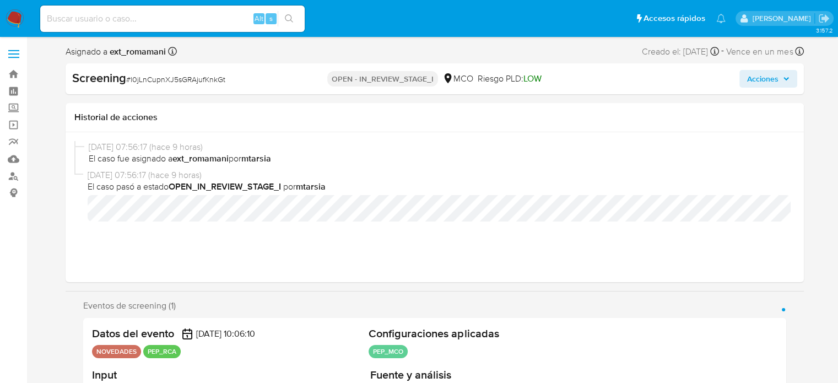
select select "10"
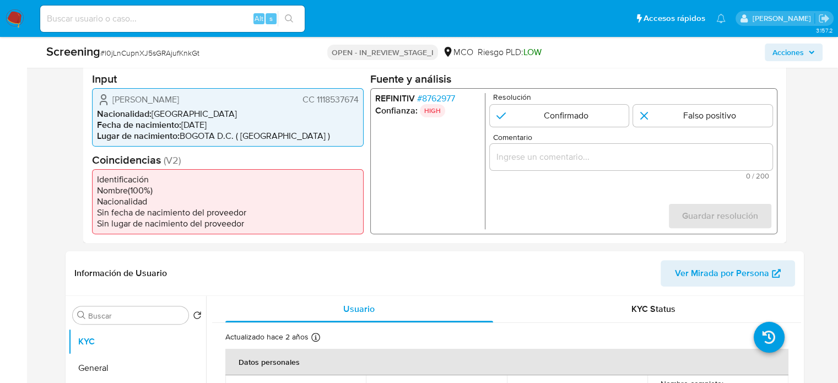
scroll to position [276, 0]
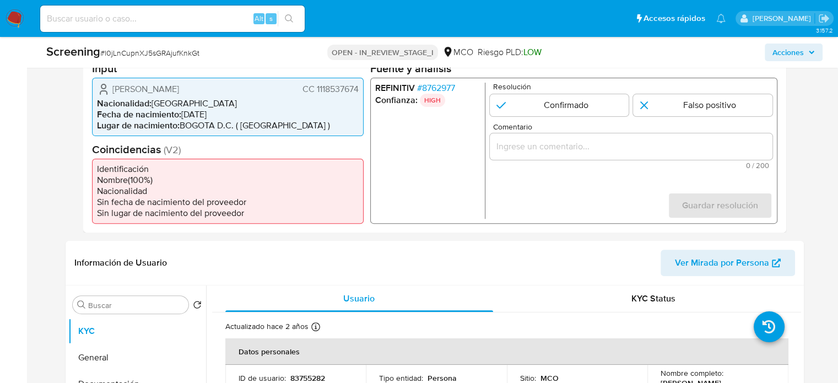
drag, startPoint x: 153, startPoint y: 99, endPoint x: 110, endPoint y: 88, distance: 44.9
click at [110, 88] on div "[PERSON_NAME] CC 1118537674" at bounding box center [228, 88] width 262 height 13
click at [593, 147] on input "Comentario" at bounding box center [630, 146] width 283 height 14
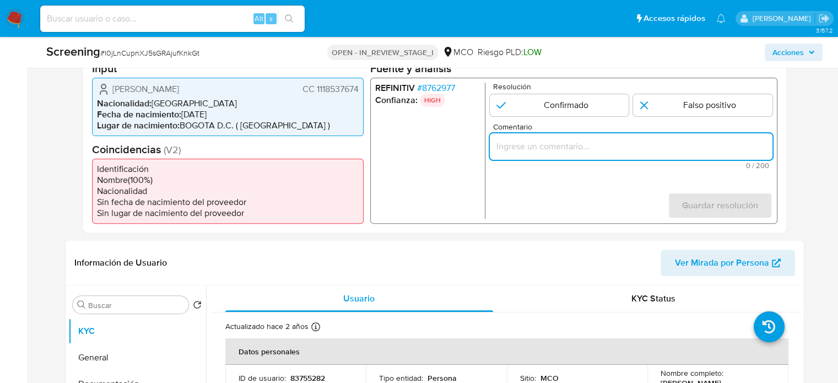
paste input "Titular de cuenta se desempeña como Configurando calidad PEP."
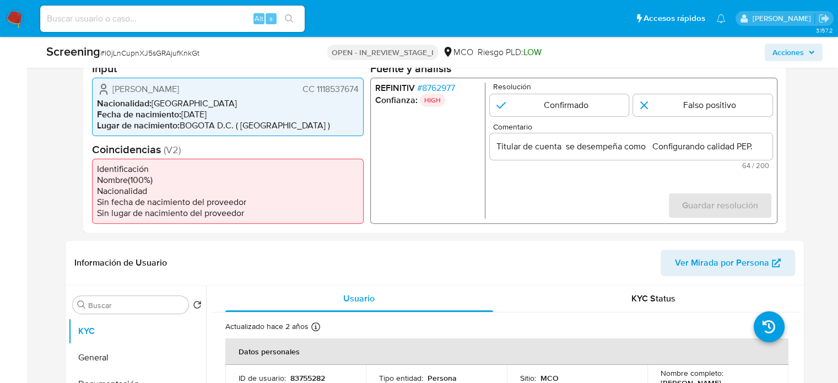
click at [472, 160] on ul "REFINITIV # 8762977 Confianza: HIGH" at bounding box center [430, 150] width 110 height 136
drag, startPoint x: 110, startPoint y: 85, endPoint x: 359, endPoint y: 98, distance: 249.4
click at [359, 98] on div "[PERSON_NAME] CC 1118537674 Nacionalidad : [DEMOGRAPHIC_DATA] Fecha de nacimien…" at bounding box center [228, 106] width 272 height 58
click at [489, 216] on div "REFINITIV # 8762977 Confianza: HIGH Resolución Confirmado Falso positivo Coment…" at bounding box center [573, 150] width 407 height 146
click at [433, 83] on span "# 8762977" at bounding box center [436, 87] width 38 height 11
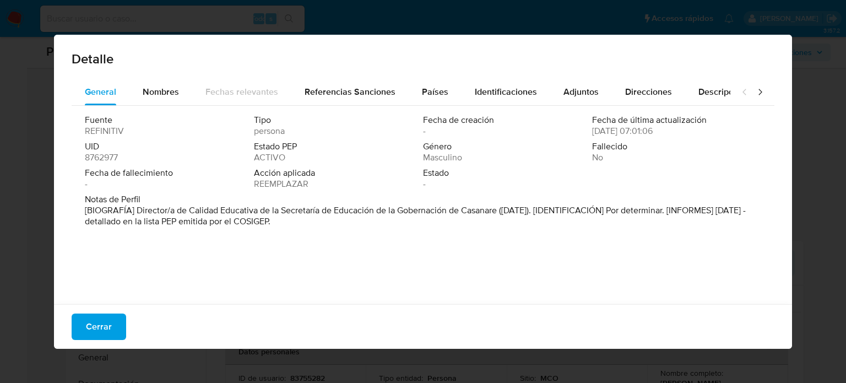
drag, startPoint x: 137, startPoint y: 209, endPoint x: 503, endPoint y: 214, distance: 365.9
click at [503, 214] on font "[BIOGRAFÍA] Director/a de Calidad Educativa de la Secretaría de Educación de la…" at bounding box center [415, 216] width 661 height 24
drag, startPoint x: 93, startPoint y: 329, endPoint x: 397, endPoint y: 329, distance: 304.7
click at [93, 329] on span "Cerrar" at bounding box center [99, 327] width 26 height 24
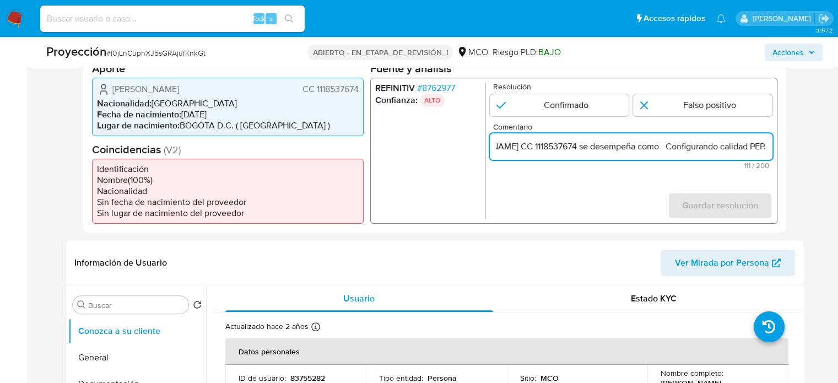
scroll to position [0, 188]
drag, startPoint x: 738, startPoint y: 144, endPoint x: 773, endPoint y: 147, distance: 34.3
click at [773, 147] on div "REFINITIV # 8762977 Confianza: ALTO Resolución Confirmado Falso positivo Coment…" at bounding box center [573, 150] width 407 height 146
click at [658, 147] on input "Titular de cuenta Diego Alexander Calderon Bejarano CC 1118537674 se desempeña …" at bounding box center [630, 146] width 283 height 14
click at [659, 147] on input "Titular de cuenta Diego Alexander Calderon Bejarano CC 1118537674 se desempeña …" at bounding box center [630, 146] width 283 height 14
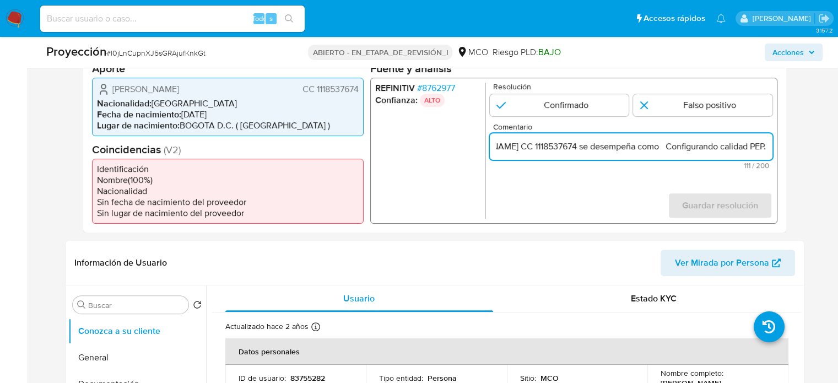
paste input "Director/a de Calidad Educativa de la Secretaría de Educación de la Gobernación…"
click at [781, 149] on div "Datos del evento 30/08/2025 10:06:10 NOVEDADES PEP_RCA Configuraciones aplicada…" at bounding box center [434, 122] width 703 height 221
click at [670, 147] on input "Titular de cuenta Diego Alexander Calderon Bejarano CC 1118537674 se desempeña …" at bounding box center [630, 146] width 283 height 14
drag, startPoint x: 665, startPoint y: 147, endPoint x: 792, endPoint y: 145, distance: 126.7
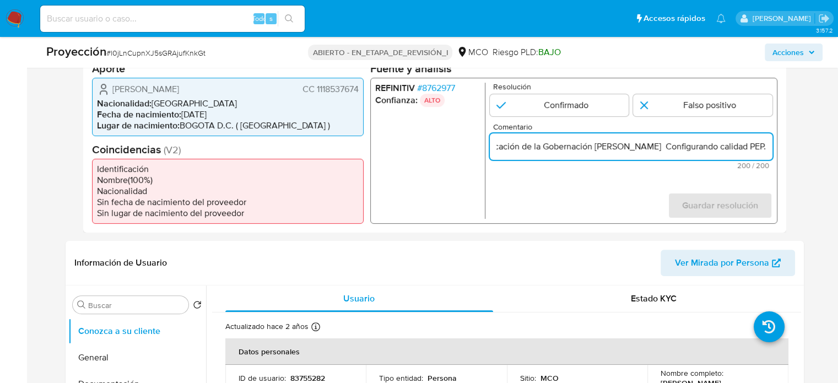
click at [792, 145] on div "Eventos de proyección (1) Página 1 Datos del evento 30/08/2025 10:06:10 NOVEDAD…" at bounding box center [435, 113] width 738 height 239
click at [445, 89] on font "8762977" at bounding box center [438, 87] width 33 height 13
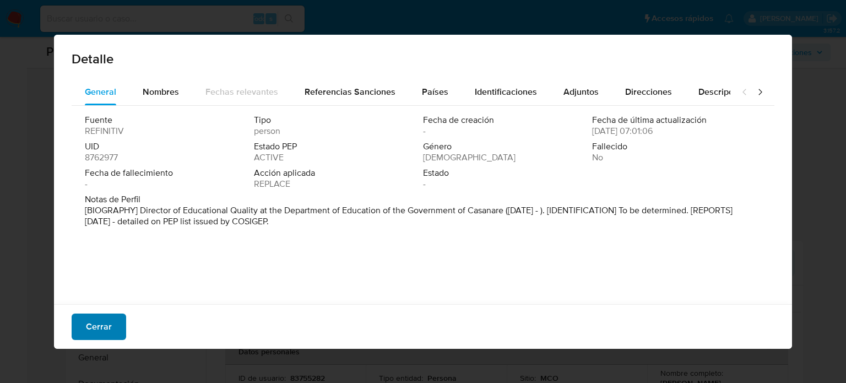
click at [115, 332] on button "Cerrar" at bounding box center [99, 327] width 55 height 26
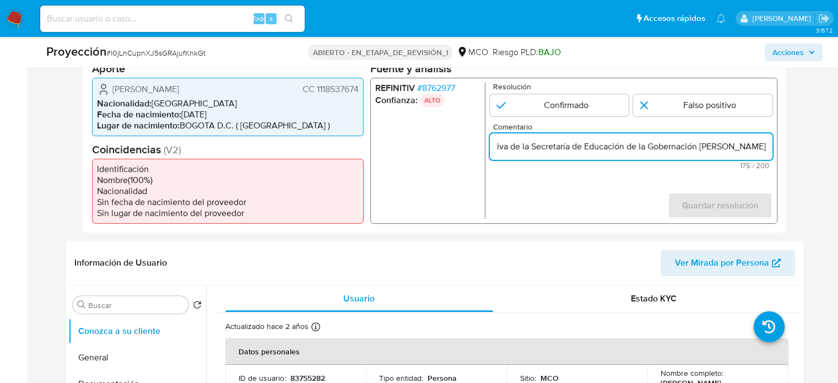
scroll to position [0, 443]
drag, startPoint x: 762, startPoint y: 143, endPoint x: 768, endPoint y: 143, distance: 6.1
click at [768, 143] on input "Titular de cuenta Diego Alexander Calderon Bejarano CC 1118537674 se desempeña …" at bounding box center [630, 146] width 283 height 14
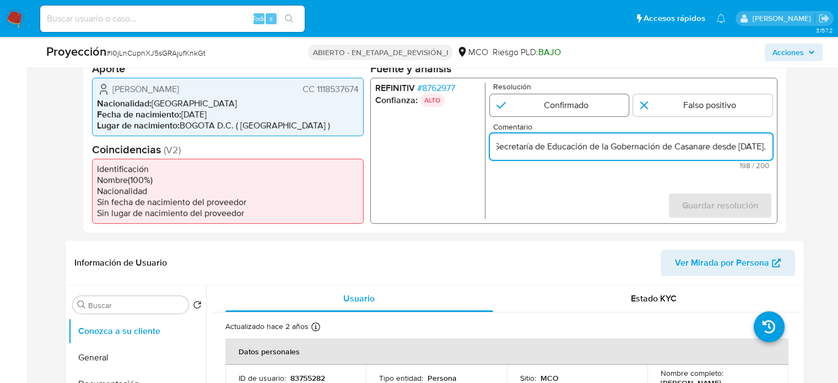
type input "Titular de cuenta Diego Alexander Calderon Bejarano CC 1118537674 se desempeña …"
click at [575, 110] on input "1 de 1" at bounding box center [558, 105] width 139 height 22
radio input "true"
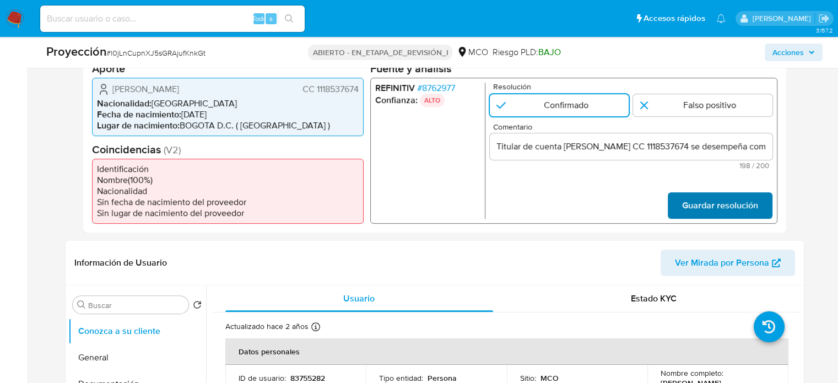
click at [690, 214] on span "Guardar resolución" at bounding box center [720, 205] width 76 height 24
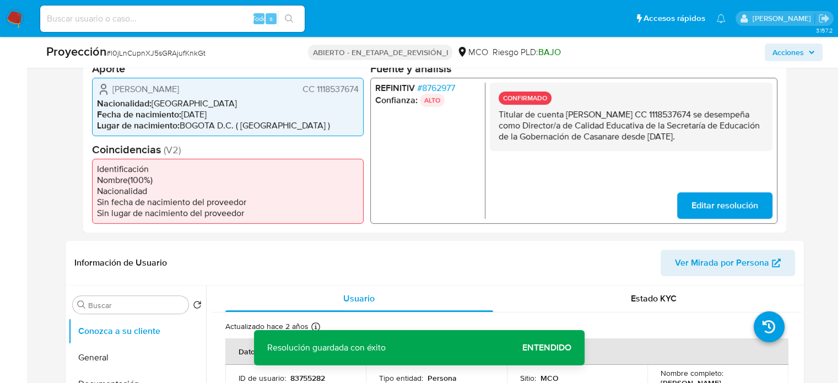
click at [446, 85] on font "8762977" at bounding box center [438, 87] width 33 height 13
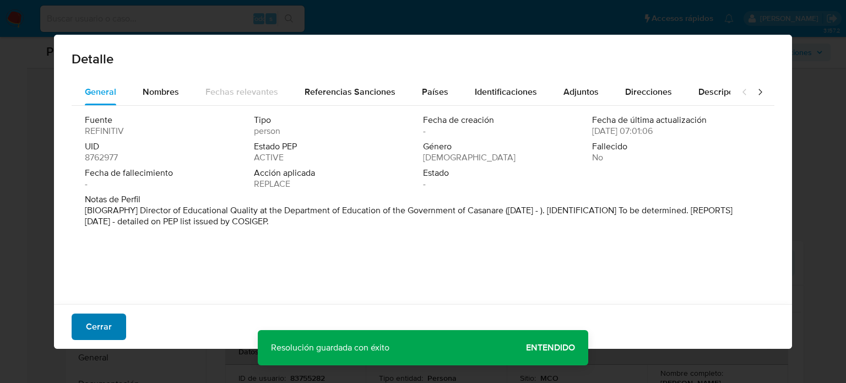
click at [109, 327] on font "Cerrar" at bounding box center [99, 327] width 26 height 26
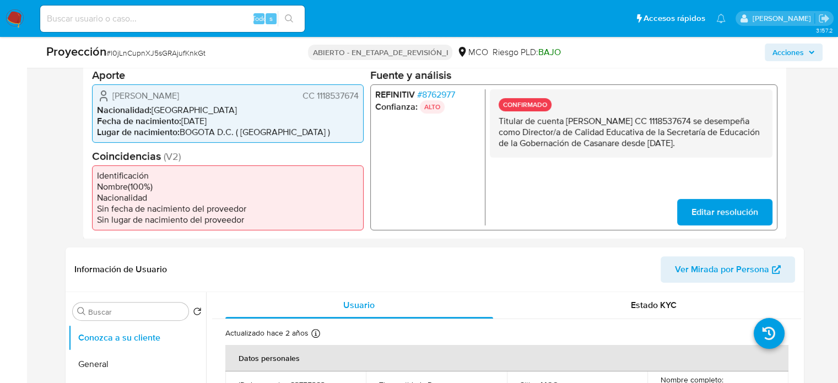
scroll to position [276, 0]
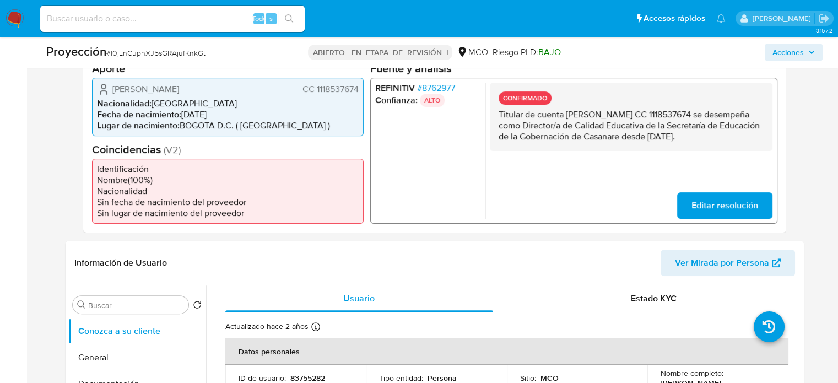
click at [161, 18] on input at bounding box center [172, 19] width 265 height 14
paste input "7Y5MUt0EptjdLen3doCFzjMI"
type input "7Y5MUt0EptjdLen3doCFzjMI"
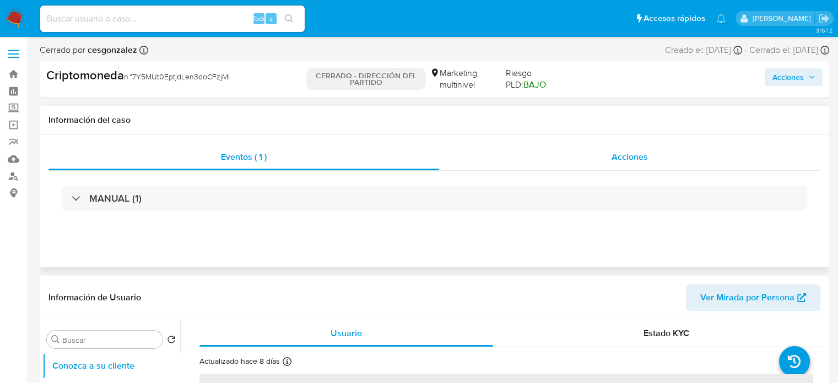
click at [519, 150] on div "Acciones" at bounding box center [629, 157] width 381 height 26
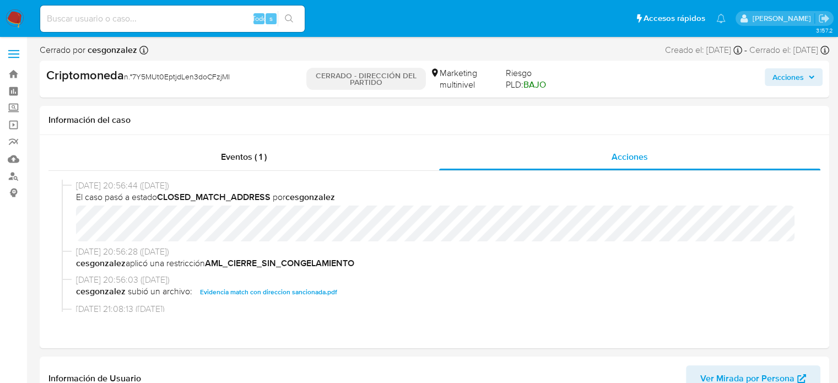
select select "10"
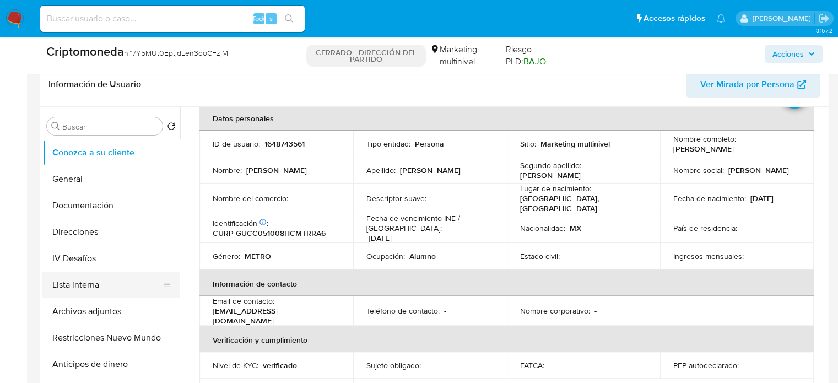
scroll to position [276, 0]
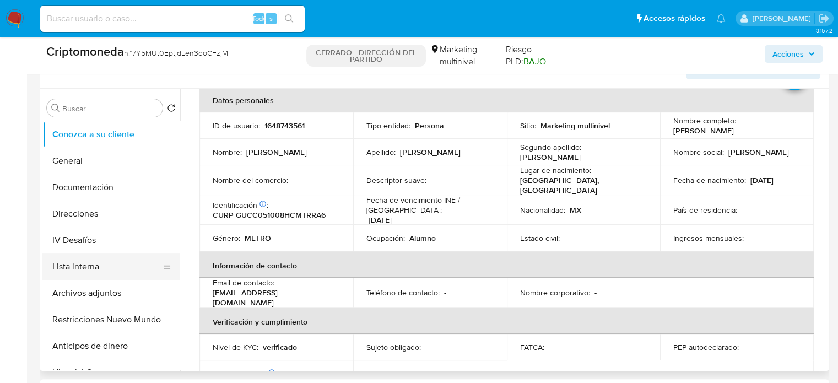
click at [101, 270] on button "Lista interna" at bounding box center [106, 266] width 129 height 26
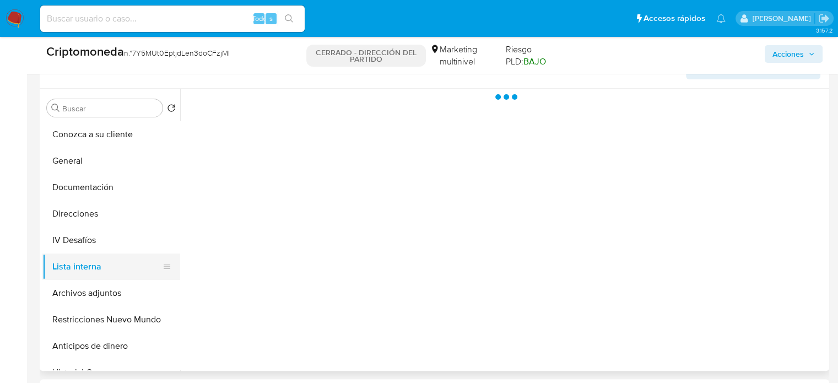
scroll to position [0, 0]
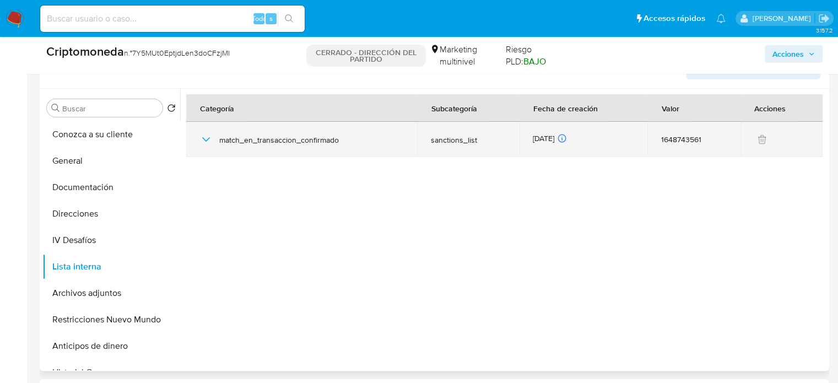
click at [206, 134] on icon "button" at bounding box center [205, 139] width 13 height 13
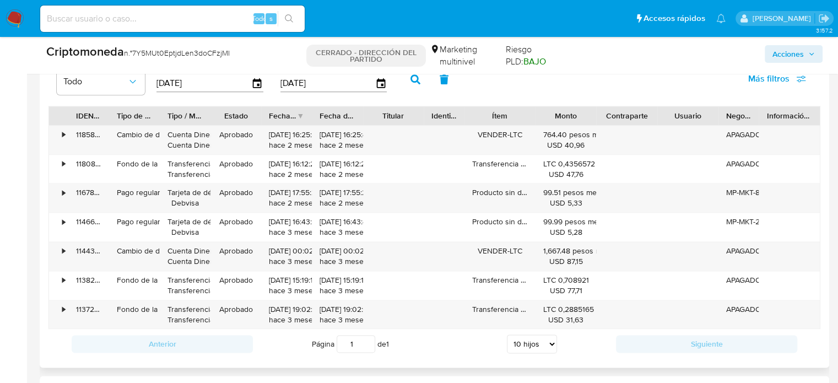
scroll to position [1323, 0]
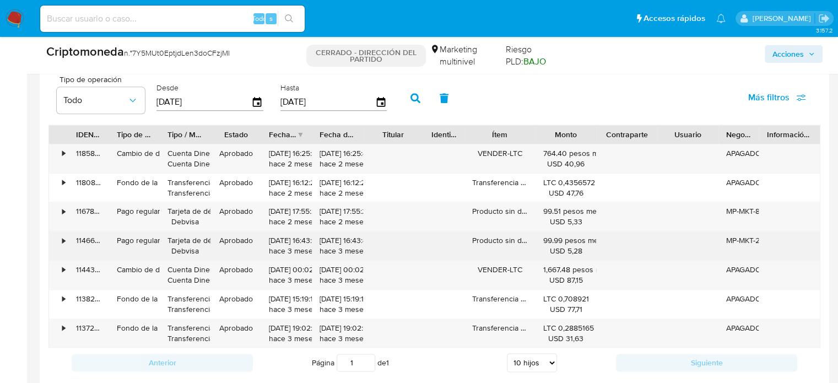
click at [62, 240] on div "•" at bounding box center [63, 240] width 3 height 10
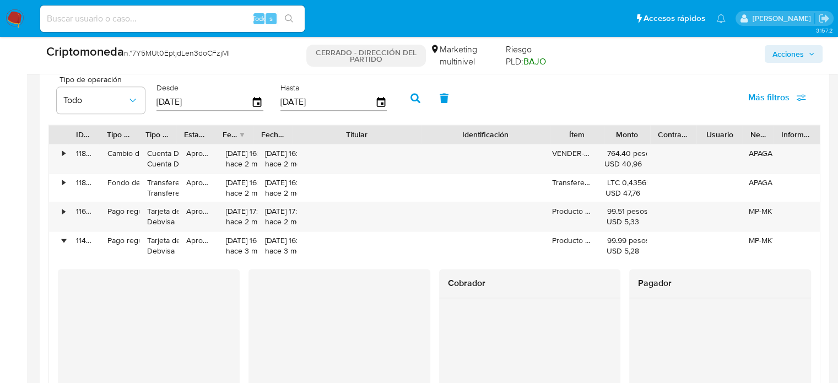
drag, startPoint x: 425, startPoint y: 128, endPoint x: 493, endPoint y: 130, distance: 67.8
click at [493, 130] on div "IDENTIFICACIÓN Tipo de operación Tipo / Método Estado Fecha de creación Fecha d…" at bounding box center [434, 134] width 771 height 19
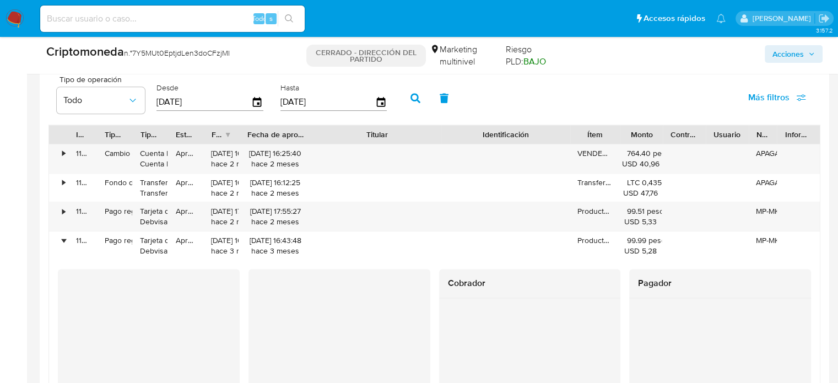
drag, startPoint x: 290, startPoint y: 127, endPoint x: 328, endPoint y: 138, distance: 40.3
click at [328, 138] on div "IDENTIFICACIÓN Tipo de operación Tipo / Método Estado Fecha de creación Fecha d…" at bounding box center [434, 134] width 771 height 19
click at [62, 153] on div "•" at bounding box center [63, 153] width 3 height 10
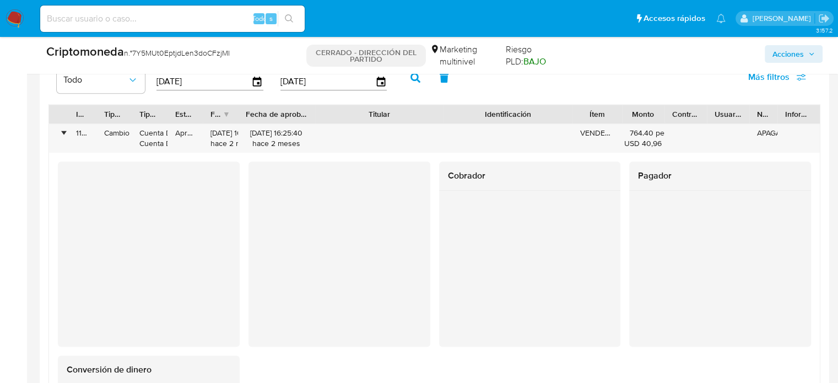
scroll to position [1353, 0]
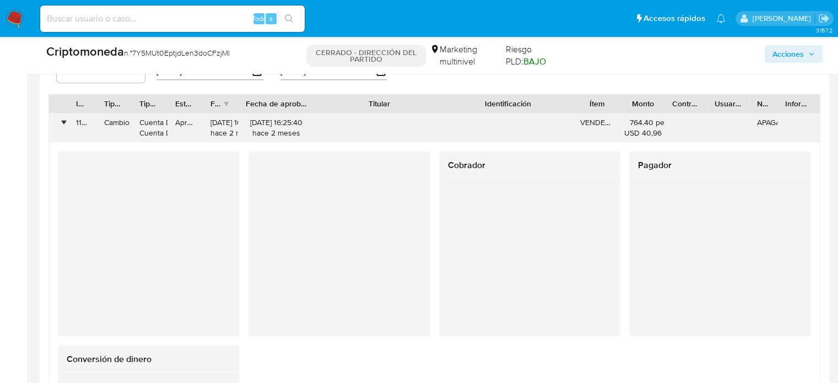
click at [63, 118] on font "•" at bounding box center [63, 122] width 3 height 11
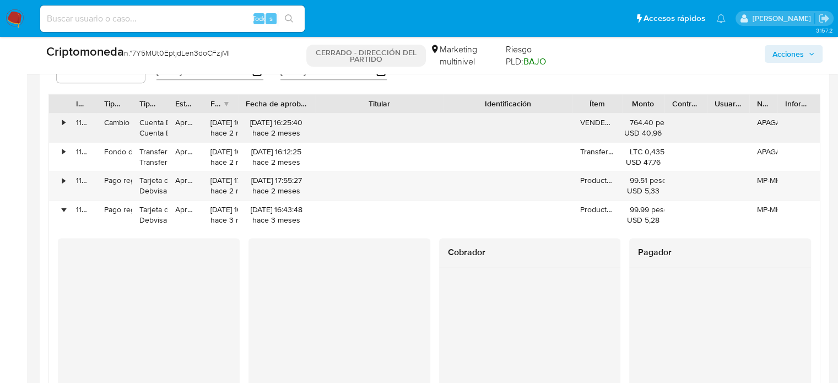
click at [61, 117] on div "•" at bounding box center [58, 128] width 19 height 29
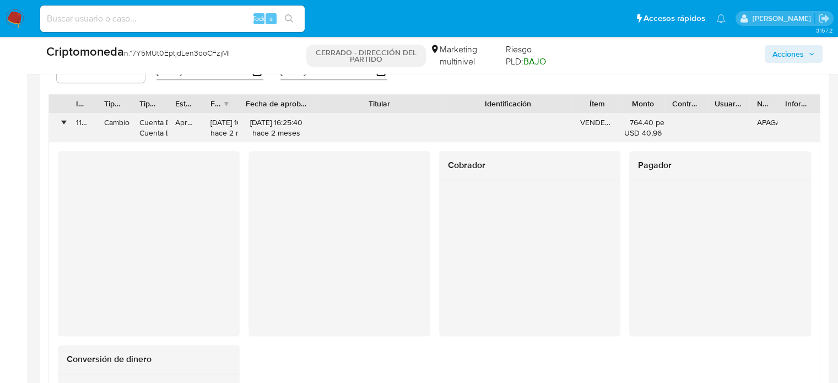
click at [62, 121] on div "•" at bounding box center [63, 122] width 3 height 10
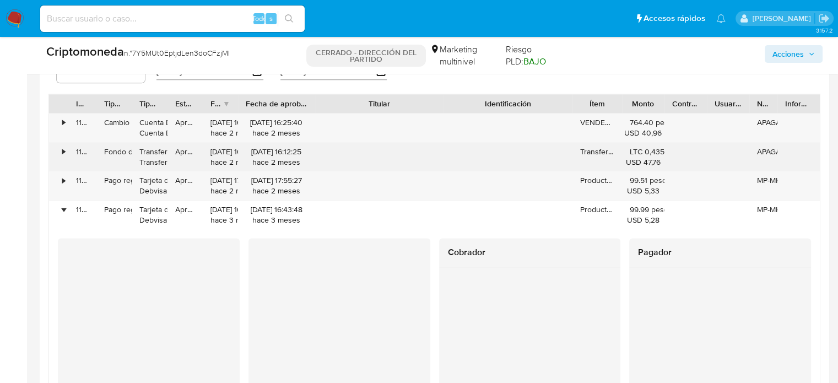
click at [66, 149] on div "•" at bounding box center [58, 157] width 19 height 29
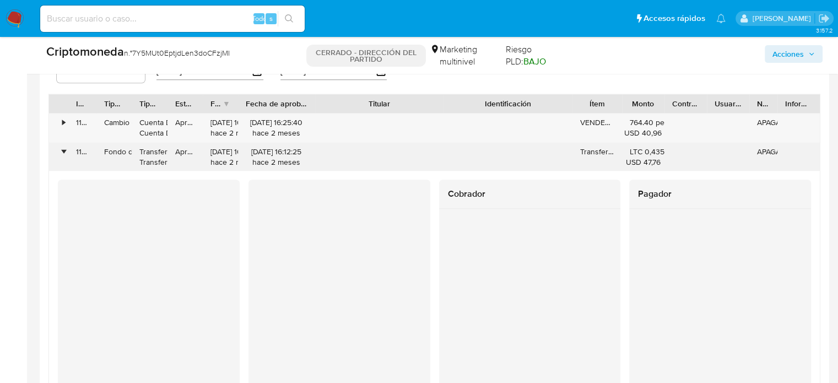
click at [65, 149] on div "•" at bounding box center [63, 152] width 3 height 10
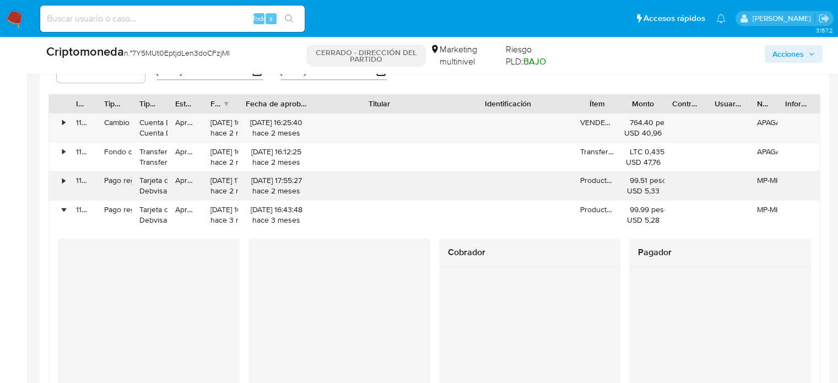
click at [61, 178] on div "•" at bounding box center [58, 185] width 19 height 29
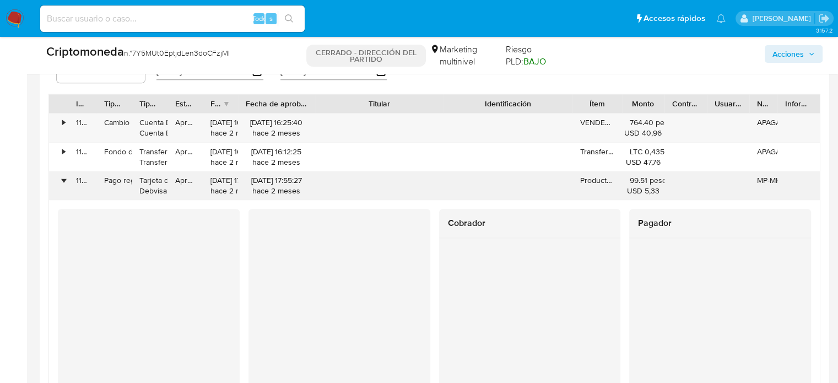
click at [62, 178] on div "•" at bounding box center [63, 180] width 3 height 10
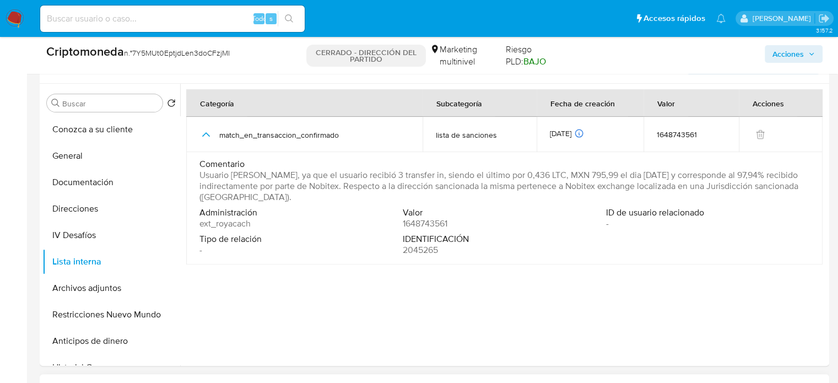
scroll to position [196, 0]
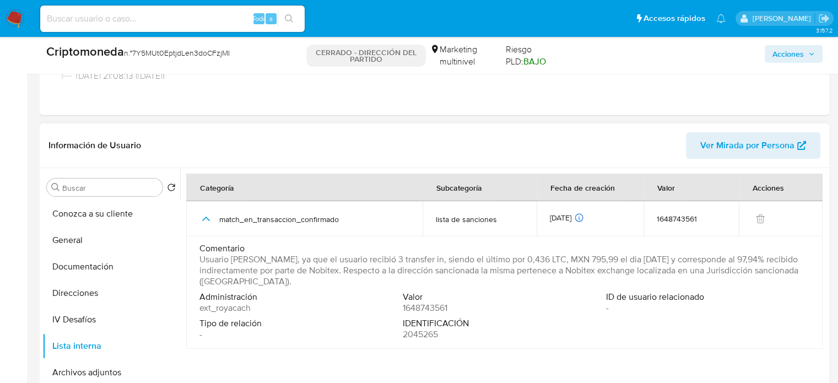
drag, startPoint x: 352, startPoint y: 284, endPoint x: 469, endPoint y: 276, distance: 118.2
click at [469, 276] on span "Usuario Carlos Jose Gutierrez Cardenas, ya que el usuario recibió 3 transfer in…" at bounding box center [503, 270] width 608 height 33
click at [16, 18] on img at bounding box center [15, 18] width 19 height 19
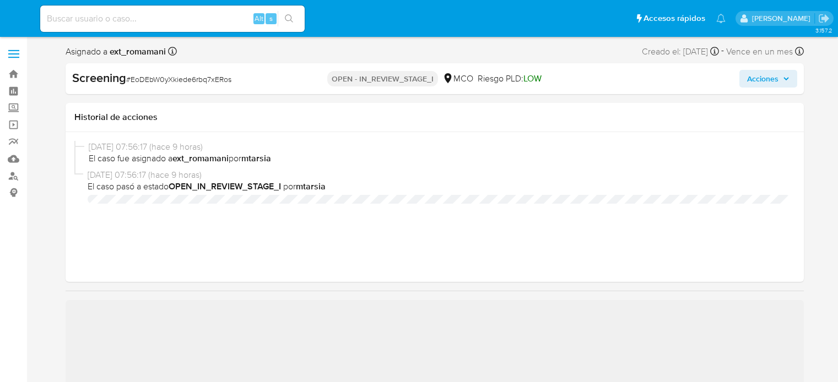
select select "10"
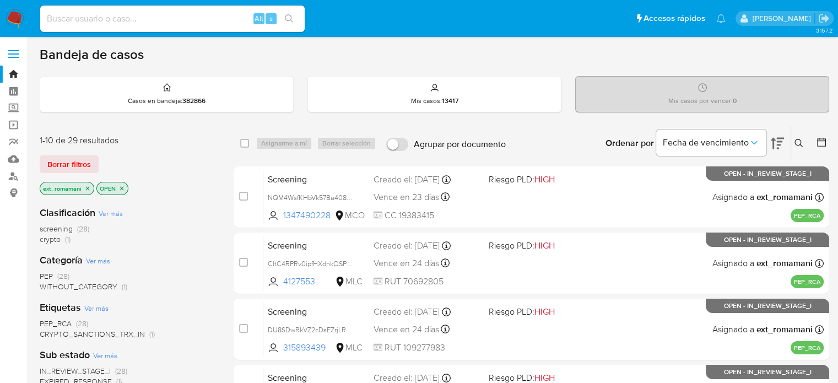
click at [60, 238] on span "crypto" at bounding box center [50, 239] width 21 height 11
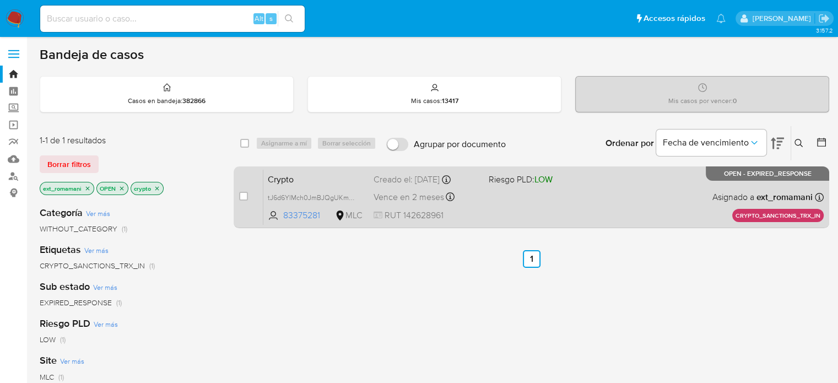
click at [522, 195] on div "Crypto tJ6d6YlMch0JmBJQgUKmsqAA 83375281 MLC Riesgo PLD: LOW Creado el: 14/08/2…" at bounding box center [543, 197] width 560 height 56
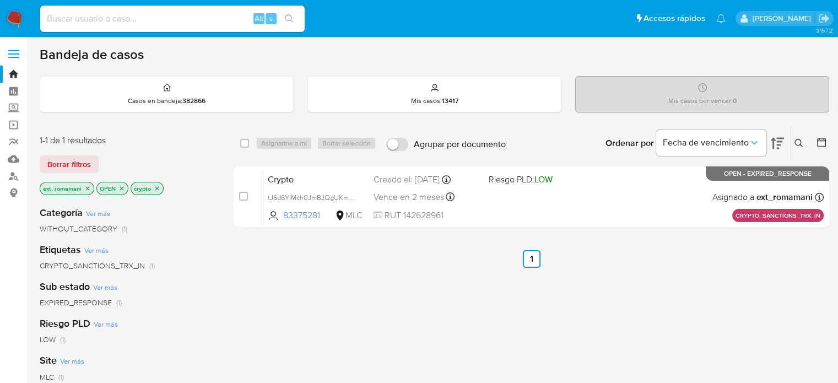
click at [141, 17] on input at bounding box center [172, 19] width 265 height 14
paste input "371450898"
type input "371450898"
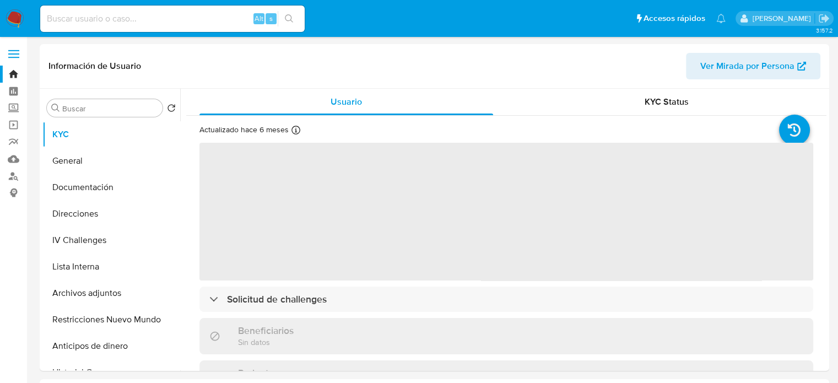
select select "10"
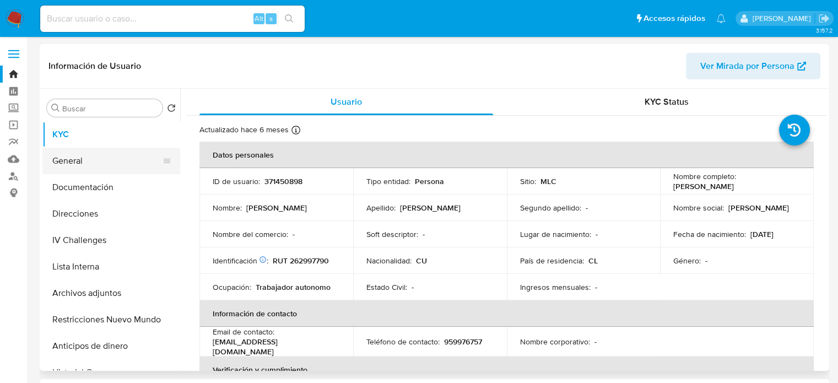
click at [69, 168] on button "General" at bounding box center [106, 161] width 129 height 26
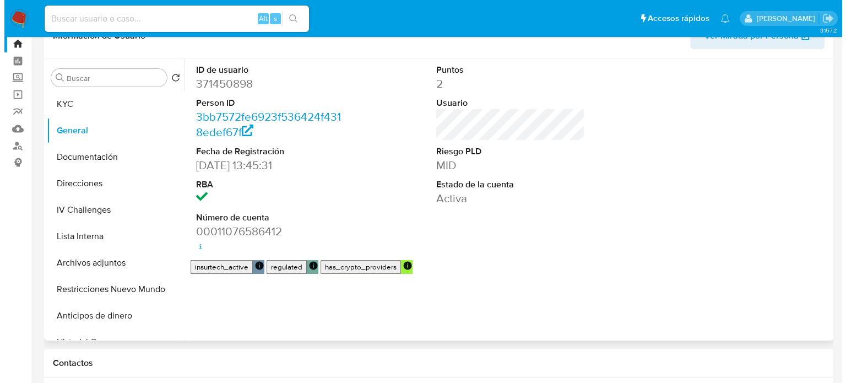
scroll to position [55, 0]
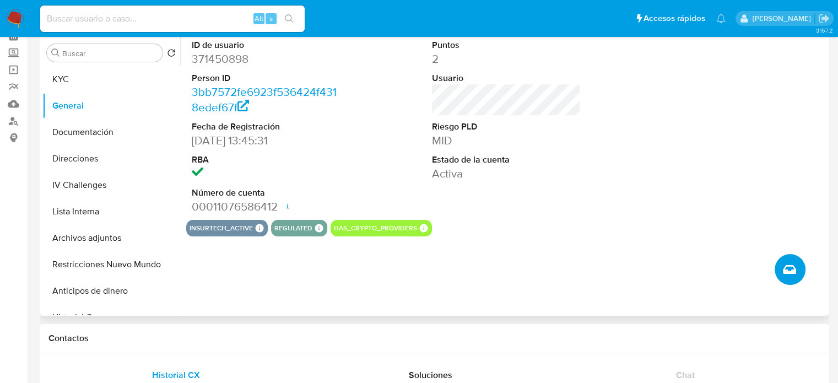
click at [783, 267] on span "Crear caso manual" at bounding box center [789, 269] width 13 height 13
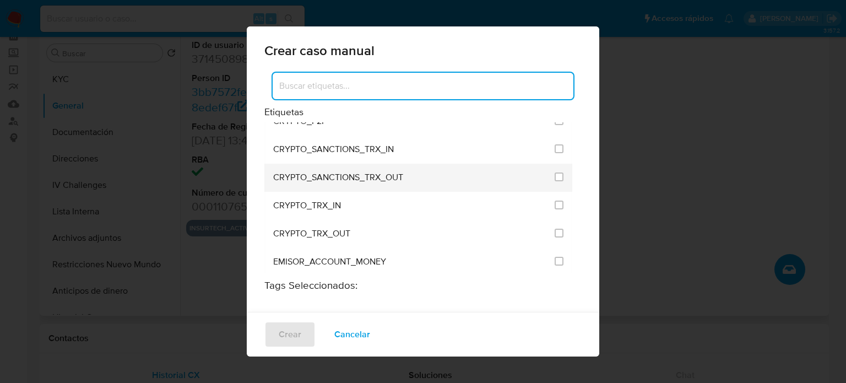
scroll to position [165, 0]
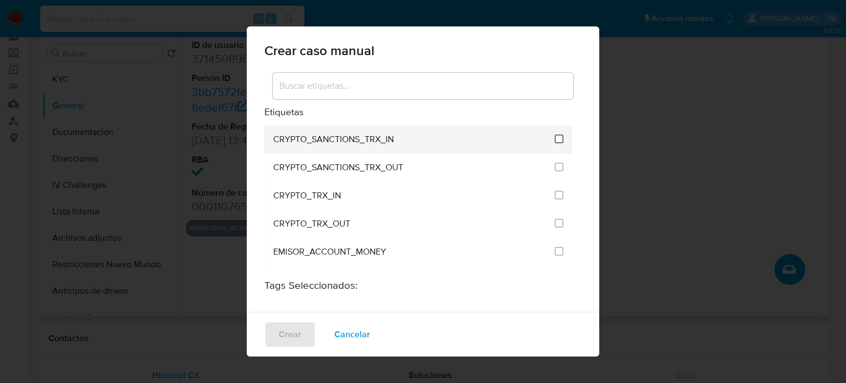
click at [555, 134] on input "1953" at bounding box center [559, 138] width 9 height 9
checkbox input "true"
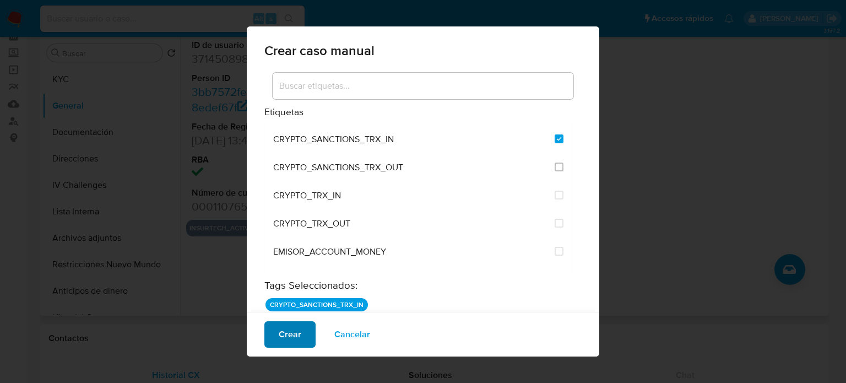
click at [288, 339] on span "Crear" at bounding box center [290, 334] width 23 height 24
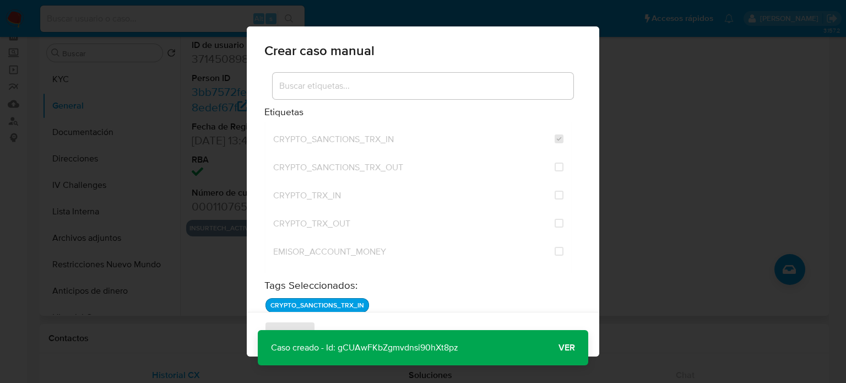
click at [565, 348] on span "Ver" at bounding box center [567, 348] width 17 height 0
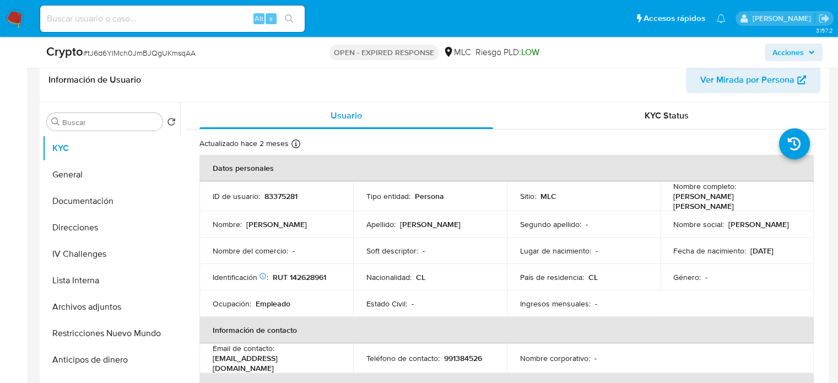
scroll to position [220, 0]
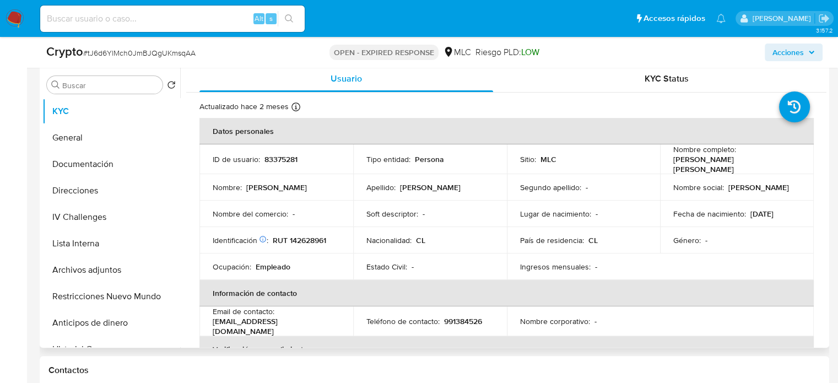
select select "10"
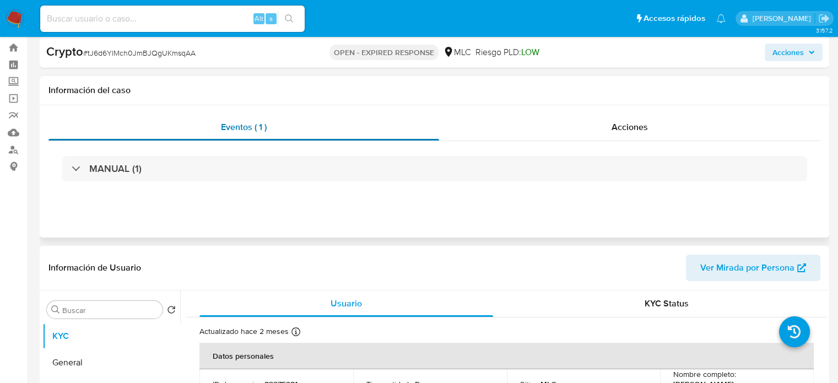
scroll to position [0, 0]
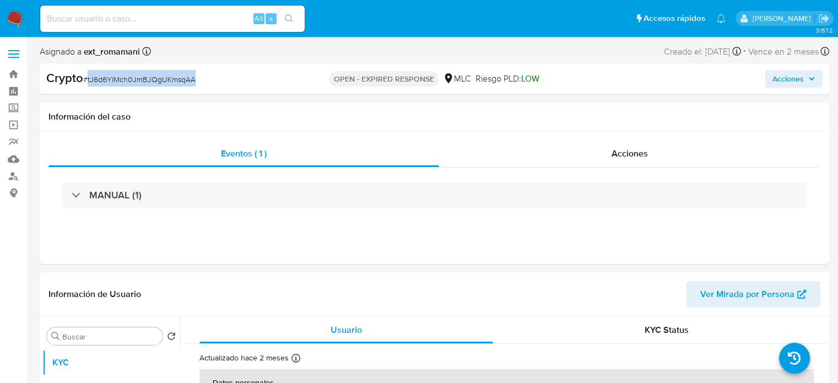
drag, startPoint x: 218, startPoint y: 83, endPoint x: 87, endPoint y: 85, distance: 130.6
click at [87, 85] on div "Crypto # tJ6d6YlMch0JmBJQgUKmsqAA" at bounding box center [173, 78] width 255 height 17
copy span "tJ6d6YlMch0JmBJQgUKmsqAA"
click at [568, 156] on div "Acciones" at bounding box center [629, 154] width 381 height 26
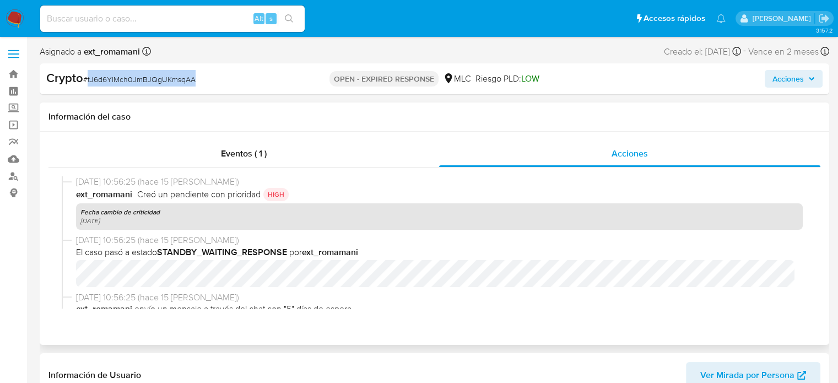
scroll to position [165, 0]
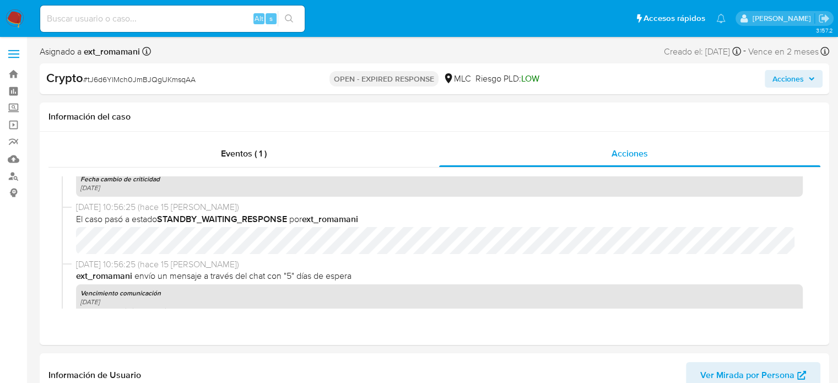
click at [152, 19] on input at bounding box center [172, 19] width 265 height 14
paste input "XybIaApKG2bEB7xET7r3BREu"
type input "XybIaApKG2bEB7xET7r3BREu"
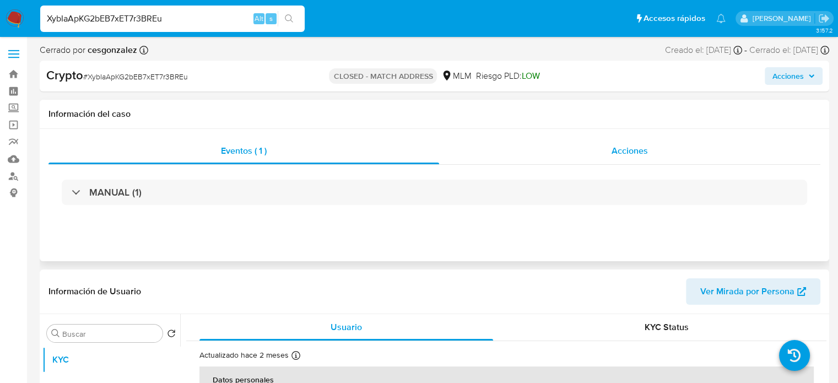
select select "10"
click at [571, 148] on div "Acciones" at bounding box center [629, 151] width 381 height 26
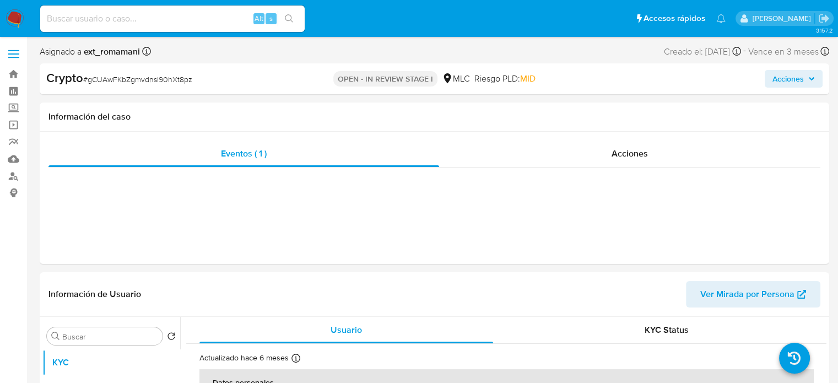
select select "10"
click at [634, 156] on span "Acciones" at bounding box center [630, 153] width 36 height 13
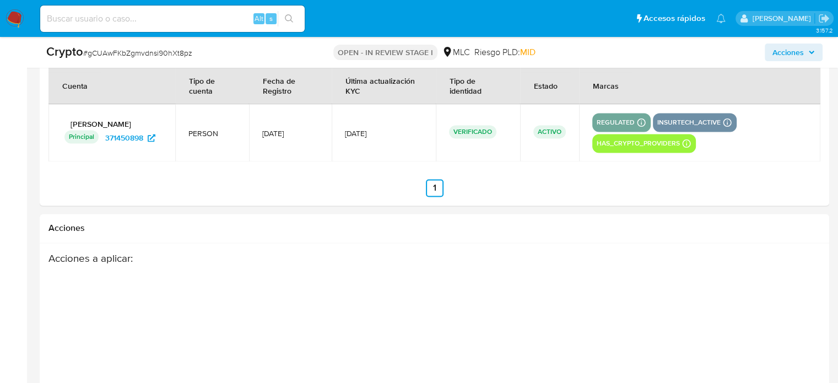
scroll to position [1885, 0]
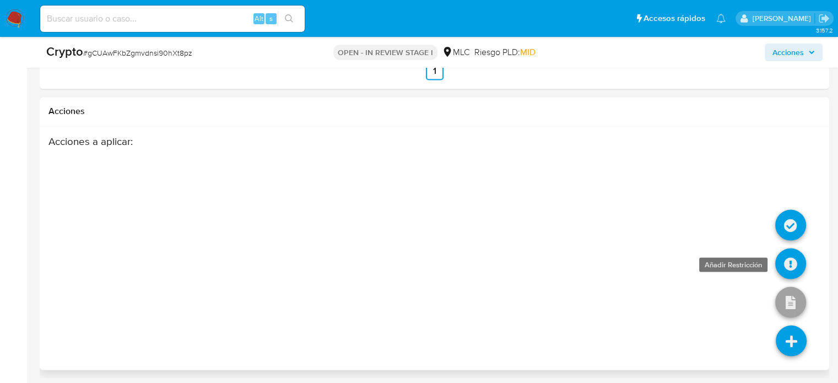
click at [790, 263] on icon at bounding box center [790, 263] width 31 height 31
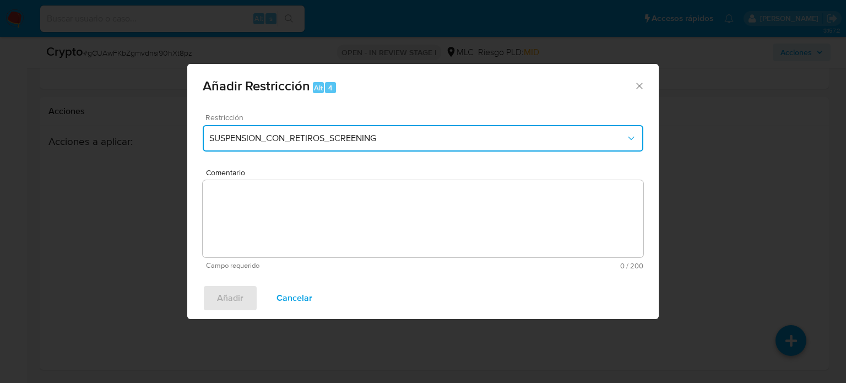
click at [247, 142] on span "SUSPENSION_CON_RETIROS_SCREENING" at bounding box center [417, 138] width 417 height 11
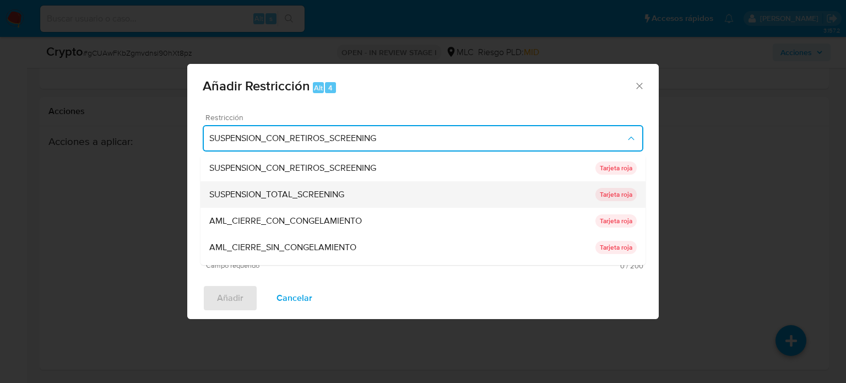
click at [300, 193] on span "SUSPENSION_TOTAL_SCREENING" at bounding box center [276, 194] width 135 height 11
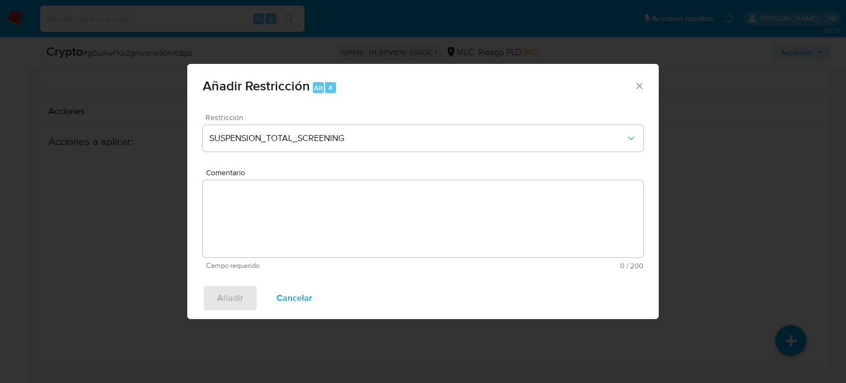
click at [304, 203] on textarea "Comentario" at bounding box center [423, 218] width 441 height 77
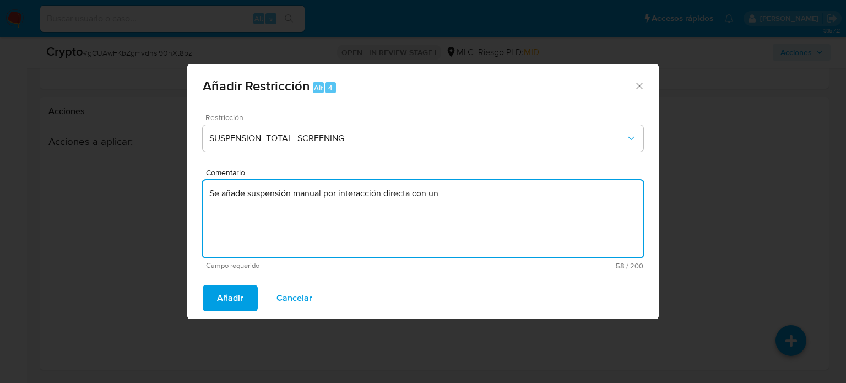
click at [509, 197] on textarea "Se añade suspensión manual por interacción directa con un" at bounding box center [423, 218] width 441 height 77
type textarea "Se añade suspensión manual por interacción directa con un Exchange en jurisdicc…"
click at [229, 293] on span "Añadir" at bounding box center [230, 298] width 26 height 24
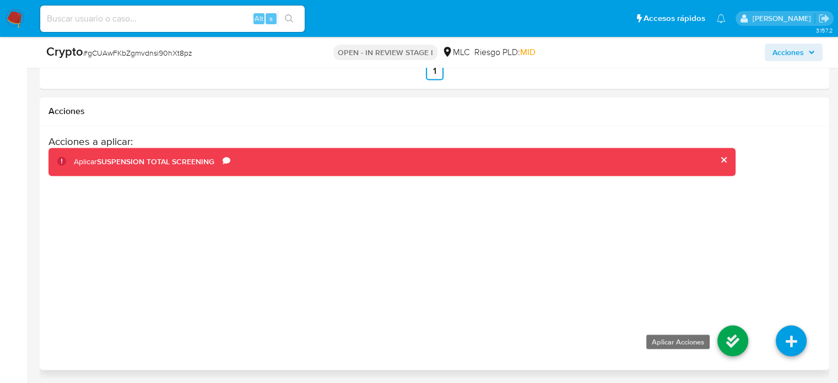
click at [736, 343] on icon at bounding box center [732, 340] width 31 height 31
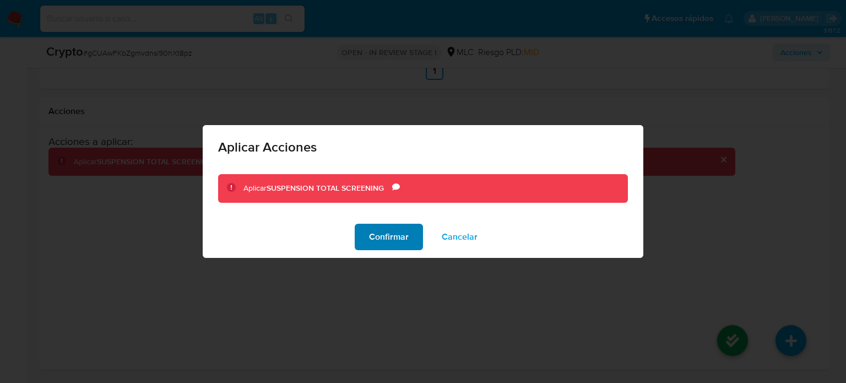
click at [391, 240] on span "Confirmar" at bounding box center [389, 237] width 40 height 24
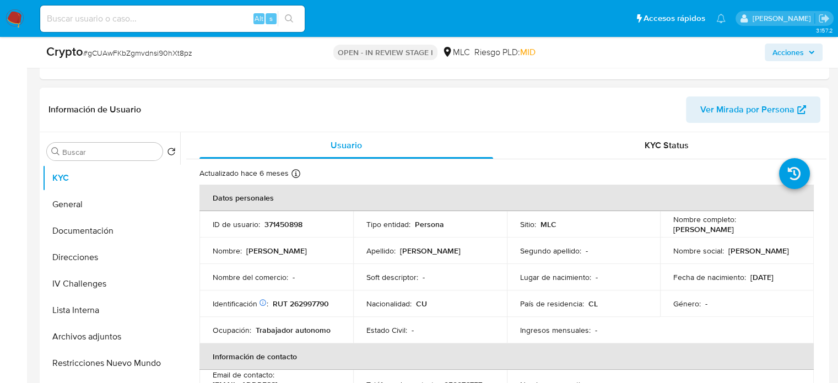
scroll to position [276, 0]
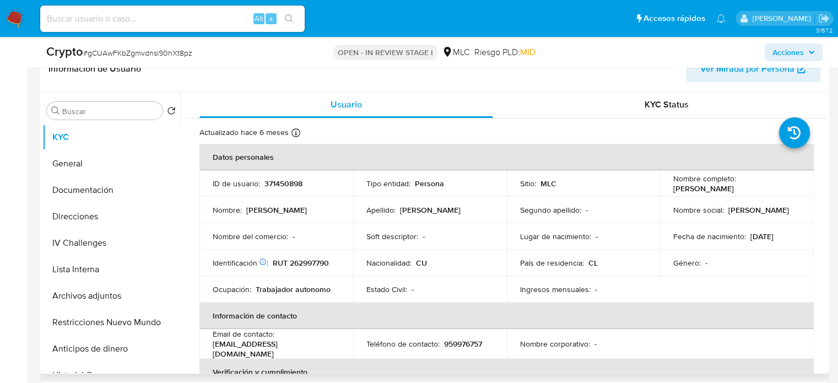
drag, startPoint x: 782, startPoint y: 189, endPoint x: 667, endPoint y: 187, distance: 114.6
click at [667, 187] on td "Nombre completo : Lázaro Yosmel Becerra Mendez" at bounding box center [737, 183] width 154 height 26
copy p "Lázaro Yosmel Becerra Mendez"
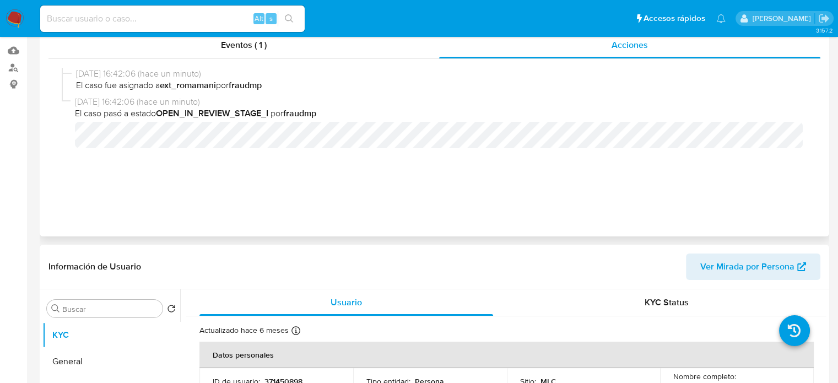
scroll to position [0, 0]
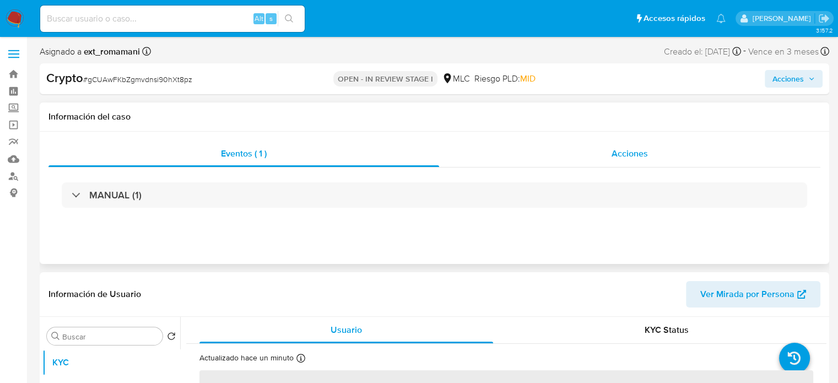
click at [550, 154] on div "Acciones" at bounding box center [629, 154] width 381 height 26
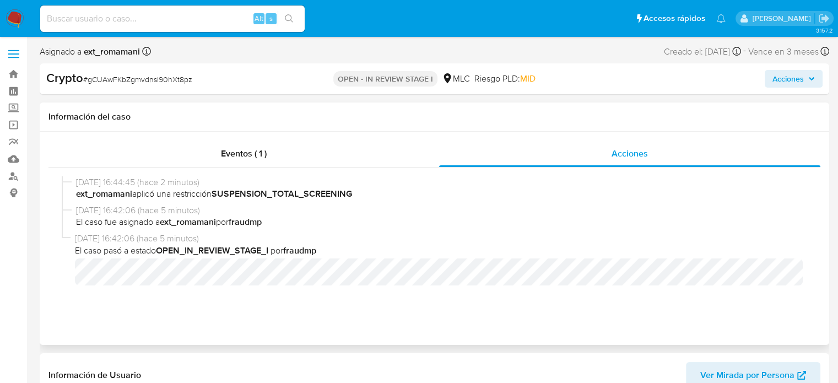
select select "10"
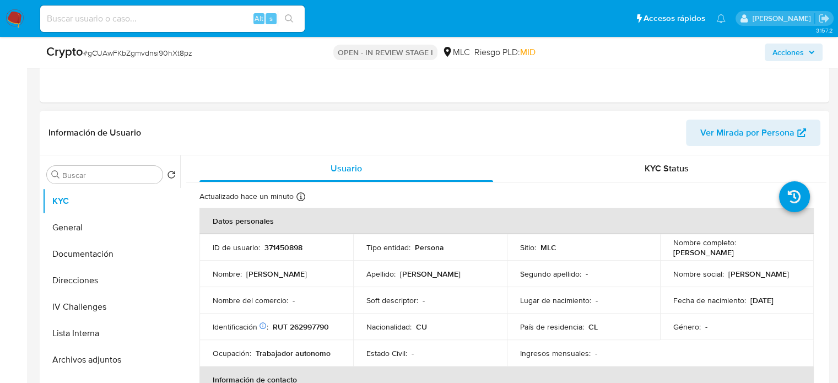
scroll to position [220, 0]
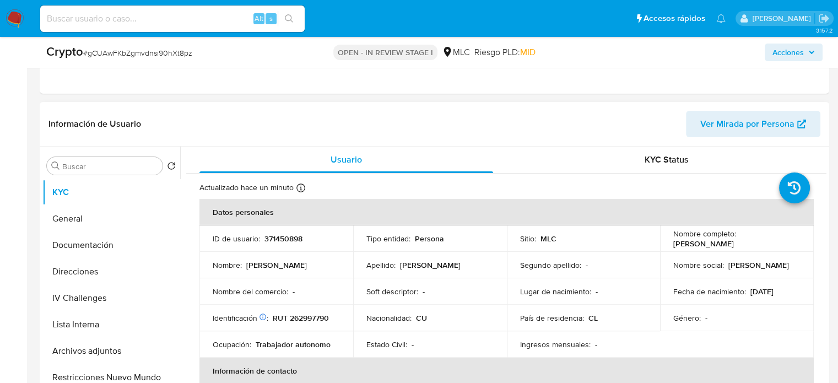
drag, startPoint x: 791, startPoint y: 246, endPoint x: 670, endPoint y: 244, distance: 121.3
click at [673, 244] on div "Nombre completo : [PERSON_NAME]" at bounding box center [736, 239] width 127 height 20
copy p "[PERSON_NAME]"
drag, startPoint x: 336, startPoint y: 318, endPoint x: 274, endPoint y: 318, distance: 61.2
click at [274, 318] on div "Identificación Nº de serie: 603385296 : RUT 262997790" at bounding box center [276, 318] width 127 height 10
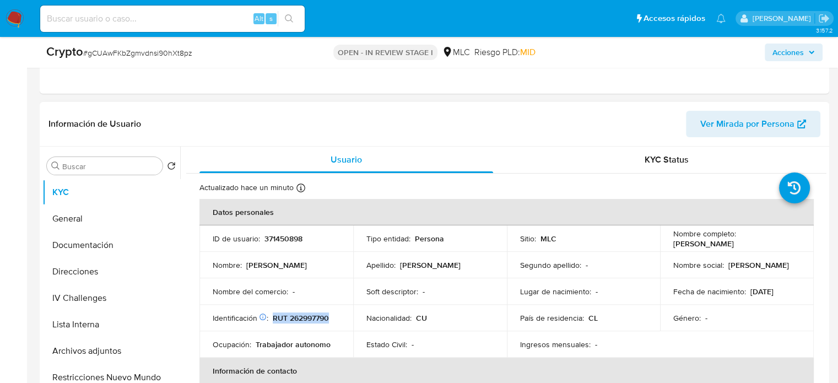
copy p "RUT 262997790"
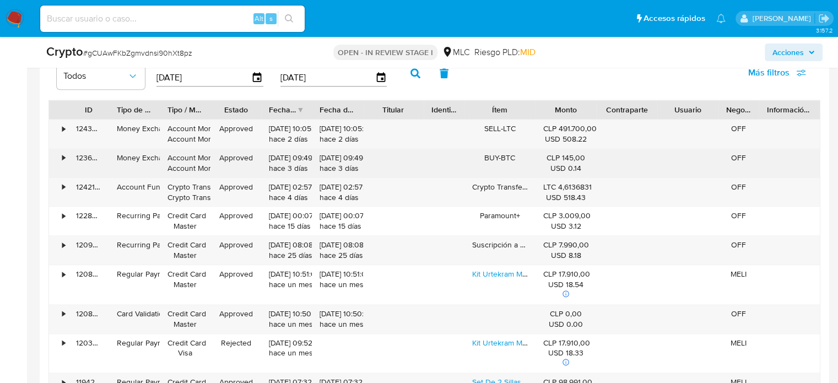
scroll to position [1323, 0]
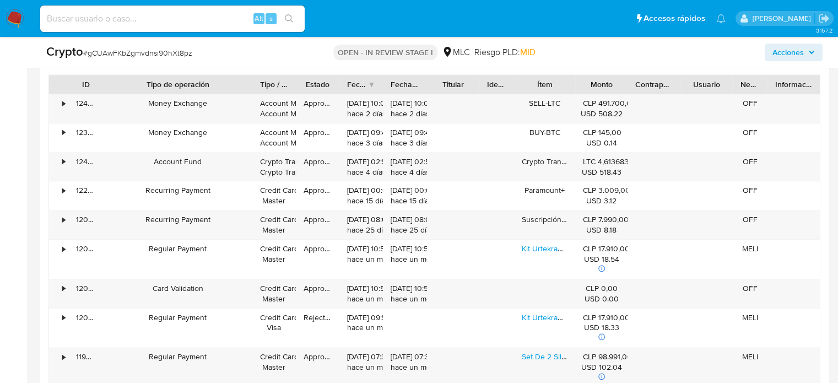
drag, startPoint x: 161, startPoint y: 81, endPoint x: 260, endPoint y: 91, distance: 98.6
click at [260, 91] on div at bounding box center [252, 84] width 20 height 19
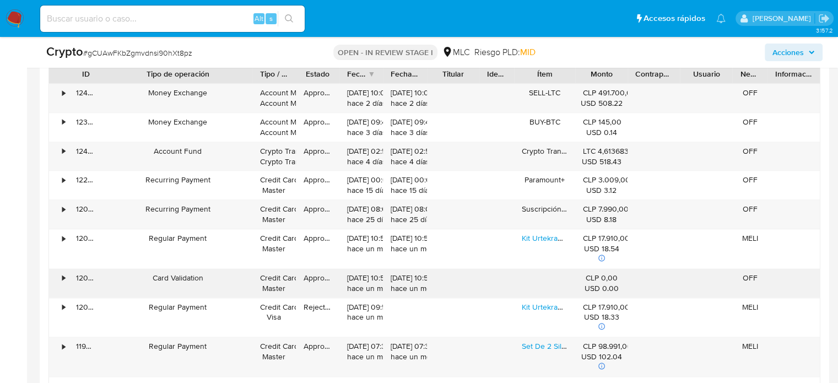
scroll to position [1267, 0]
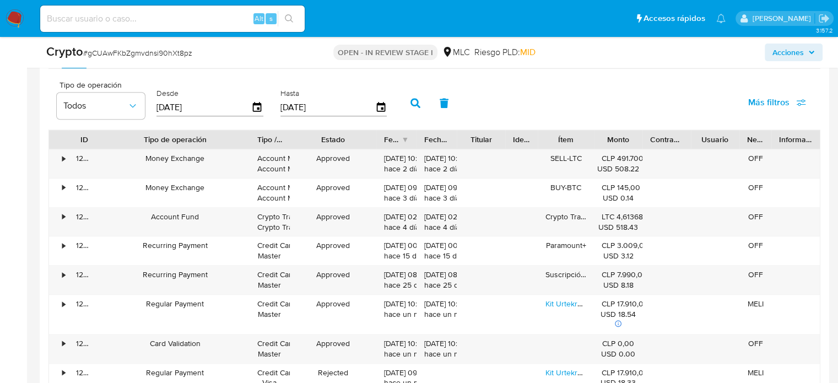
drag, startPoint x: 342, startPoint y: 136, endPoint x: 385, endPoint y: 138, distance: 43.0
click at [385, 138] on div at bounding box center [376, 139] width 20 height 19
click at [63, 158] on div "•" at bounding box center [63, 158] width 3 height 10
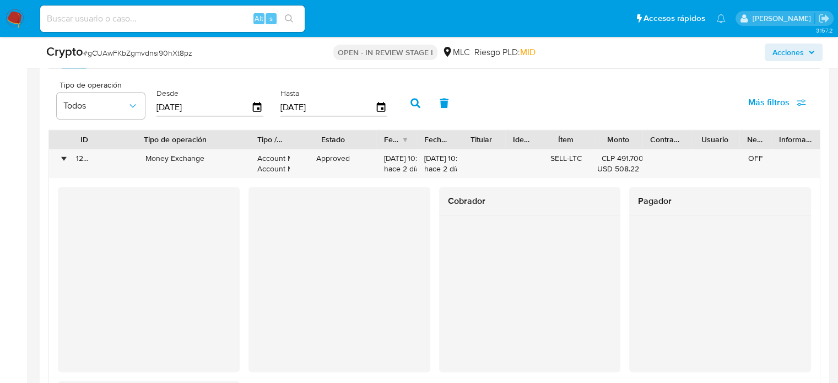
scroll to position [1323, 0]
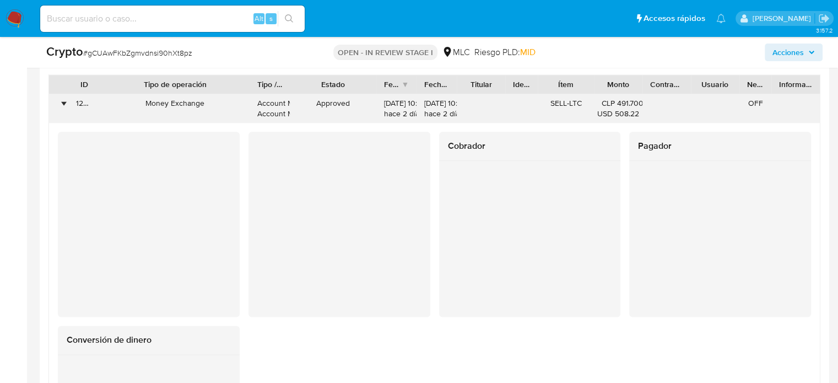
click at [63, 100] on div "•" at bounding box center [63, 103] width 3 height 10
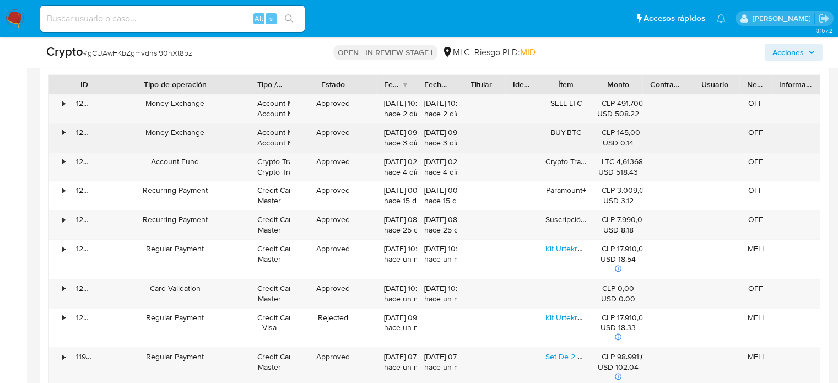
click at [62, 132] on div "•" at bounding box center [63, 132] width 3 height 10
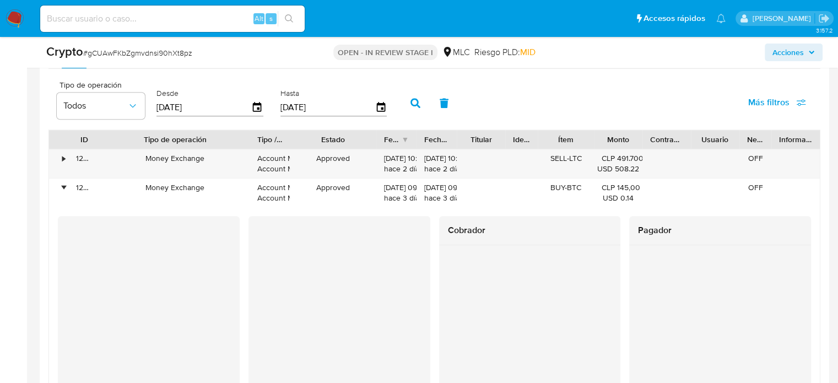
scroll to position [1267, 0]
click at [66, 159] on div "•" at bounding box center [58, 163] width 19 height 29
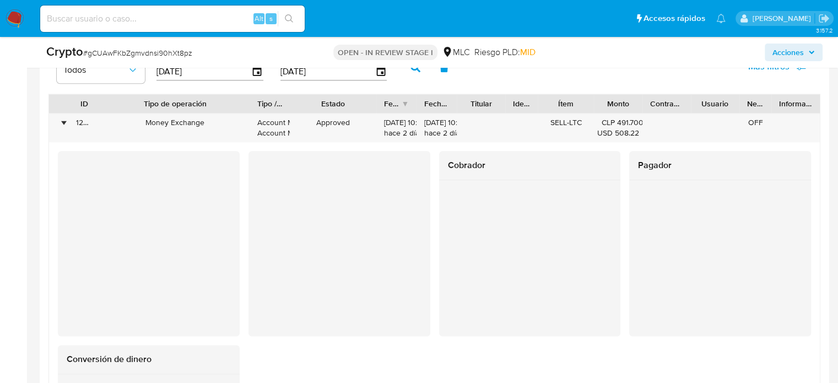
scroll to position [1323, 0]
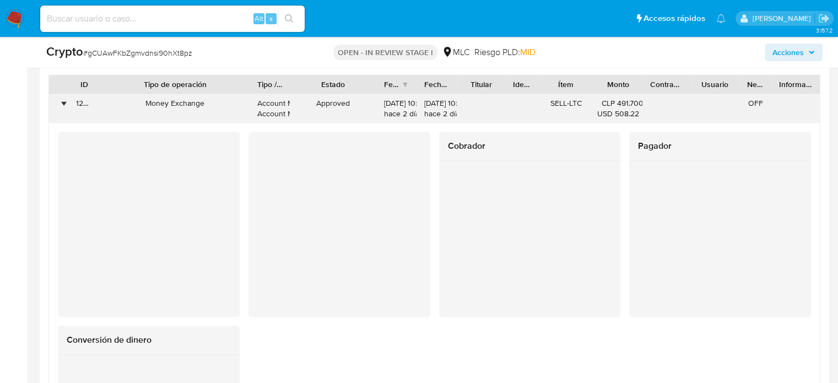
click at [66, 100] on div "•" at bounding box center [58, 108] width 19 height 29
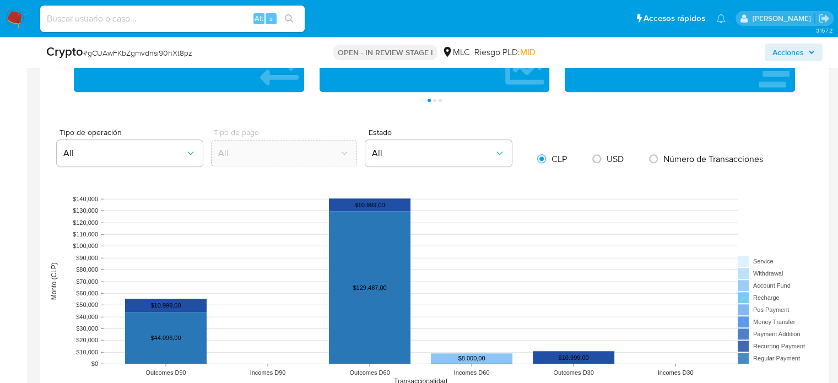
scroll to position [882, 0]
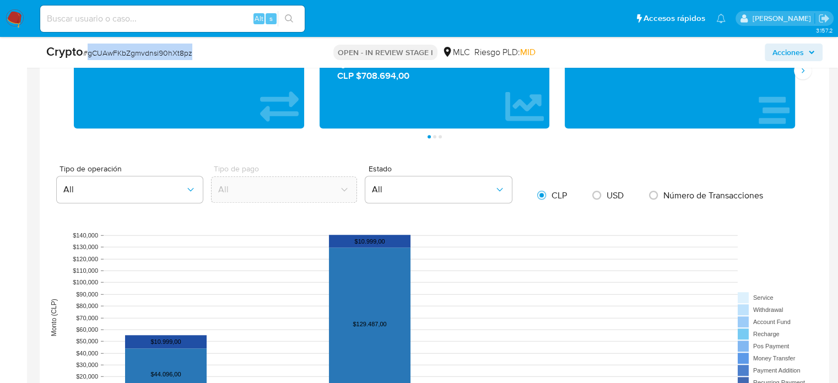
drag, startPoint x: 200, startPoint y: 51, endPoint x: 87, endPoint y: 61, distance: 113.9
click at [87, 61] on div "Crypto # gCUAwFKbZgmvdnsi90hXt8pz OPEN - IN REVIEW STAGE I MLC Riesgo PLD: MID …" at bounding box center [435, 52] width 790 height 31
copy span "gCUAwFKbZgmvdnsi90hXt8pz"
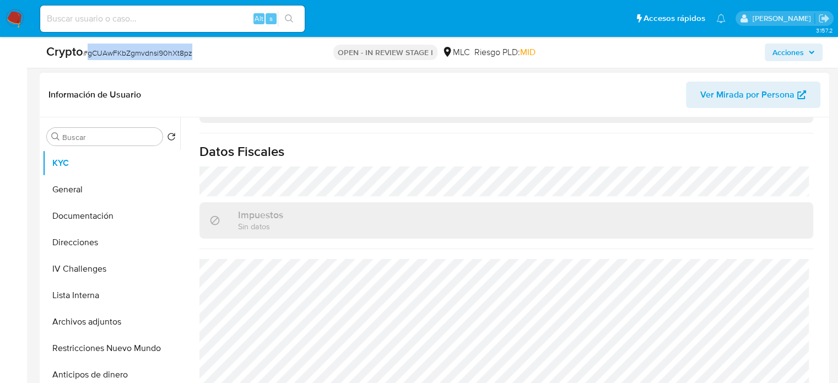
scroll to position [276, 0]
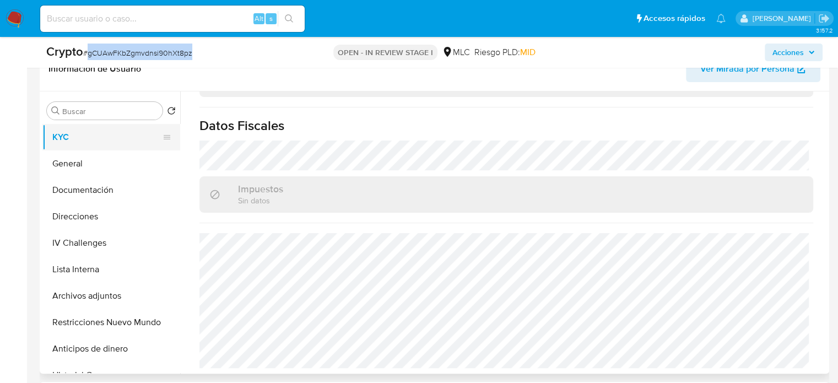
click at [93, 141] on button "KYC" at bounding box center [106, 137] width 129 height 26
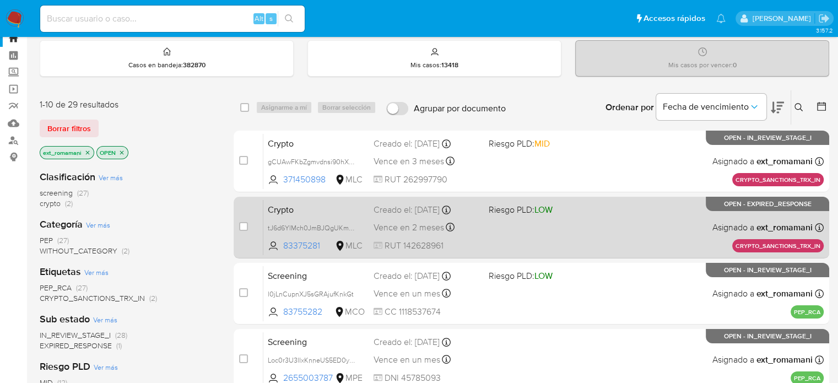
scroll to position [55, 0]
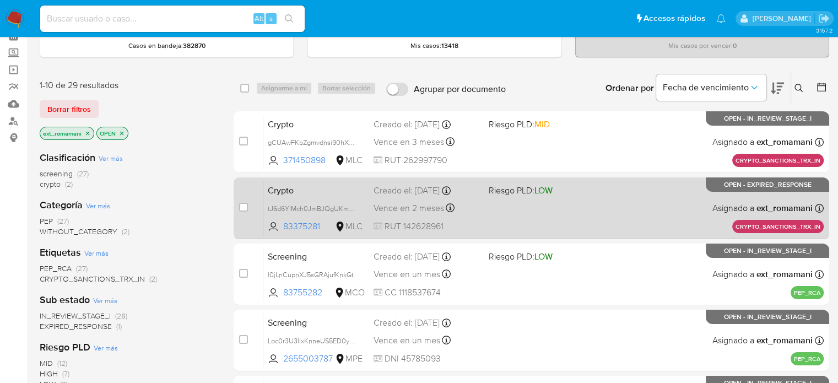
click at [514, 202] on div "Crypto tJ6d6YlMch0JmBJQgUKmsqAA 83375281 MLC Riesgo PLD: LOW Creado el: [DATE] …" at bounding box center [543, 208] width 560 height 56
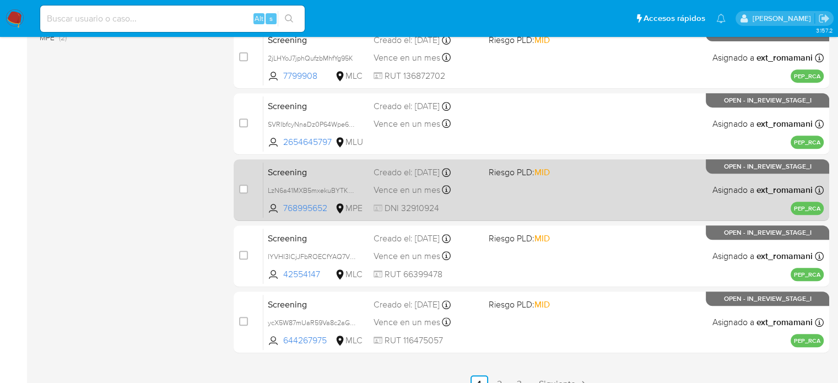
scroll to position [486, 0]
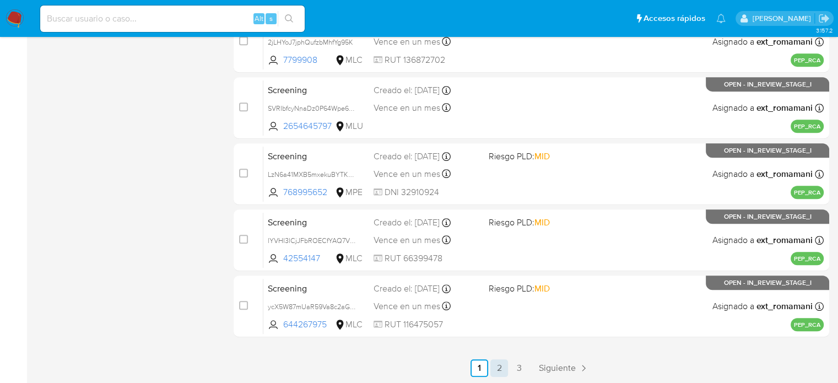
click at [494, 368] on link "2" at bounding box center [499, 368] width 18 height 18
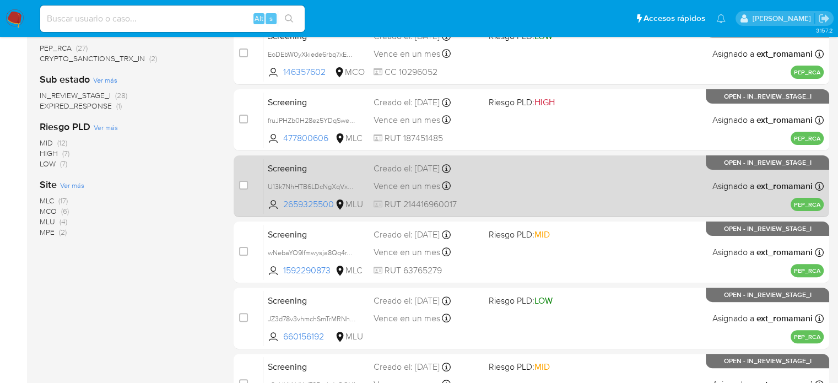
scroll to position [486, 0]
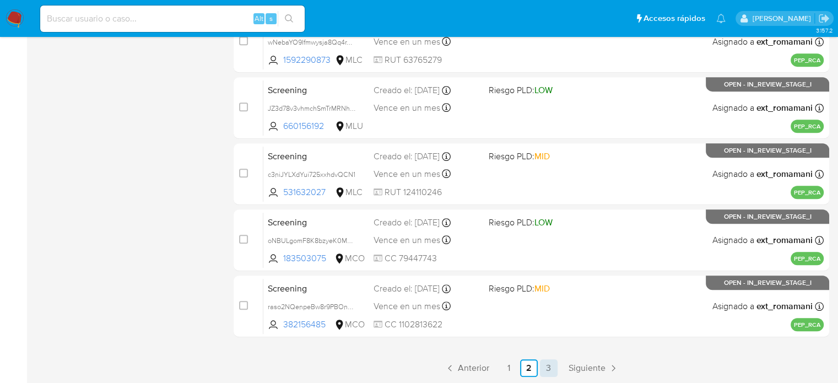
click at [542, 365] on link "3" at bounding box center [549, 368] width 18 height 18
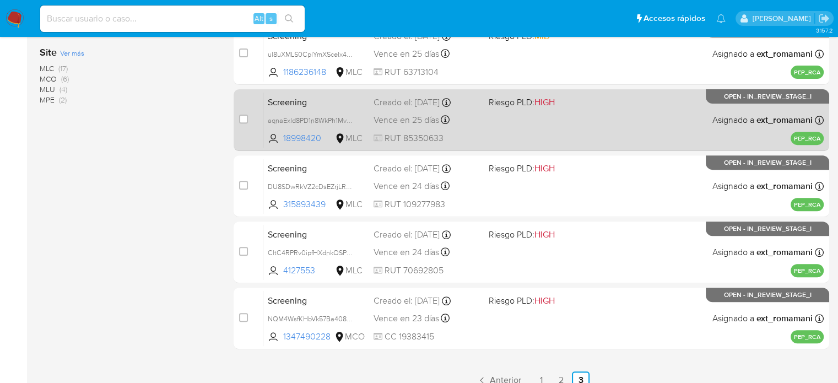
scroll to position [420, 0]
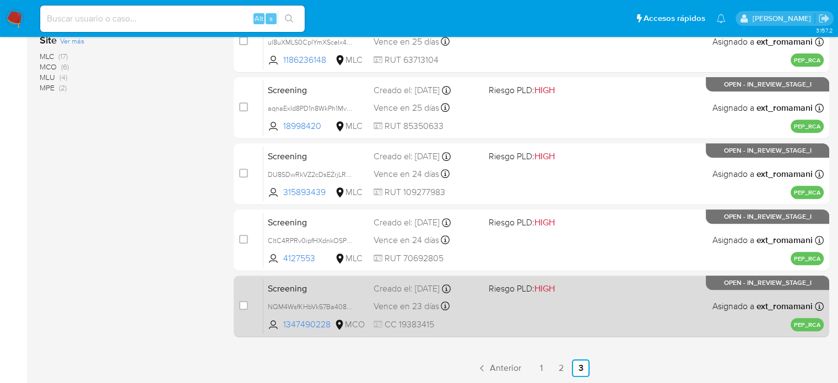
click at [587, 319] on div "Screening NQM4WsfKHbVk57Ba408giFdL 1347490228 MCO Riesgo PLD: HIGH Creado el: 2…" at bounding box center [543, 306] width 560 height 56
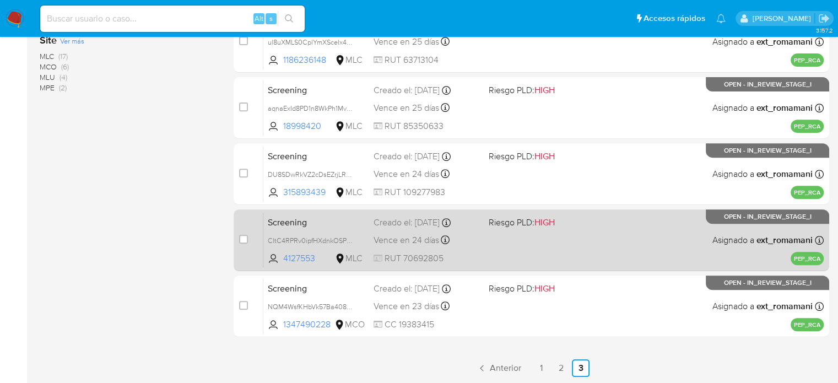
drag, startPoint x: 520, startPoint y: 244, endPoint x: 471, endPoint y: 195, distance: 69.7
click at [520, 244] on div "Screening CltC4RPRv0ipfHXdnkOSPReK 4127553 MLC Riesgo PLD: HIGH Creado el: 27/0…" at bounding box center [543, 240] width 560 height 56
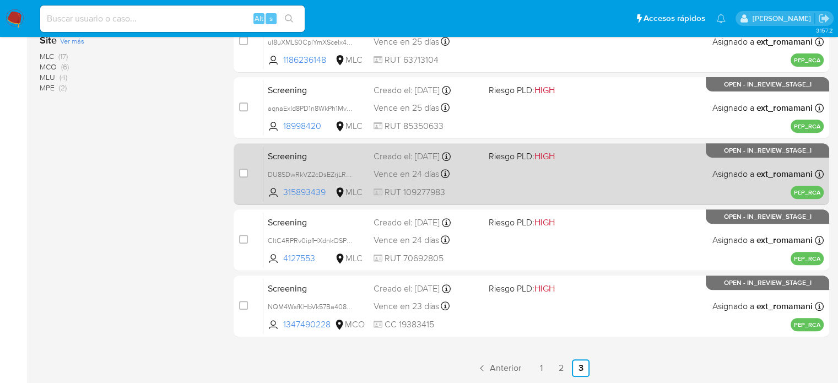
click at [461, 186] on span "RUT 109277983" at bounding box center [427, 192] width 106 height 12
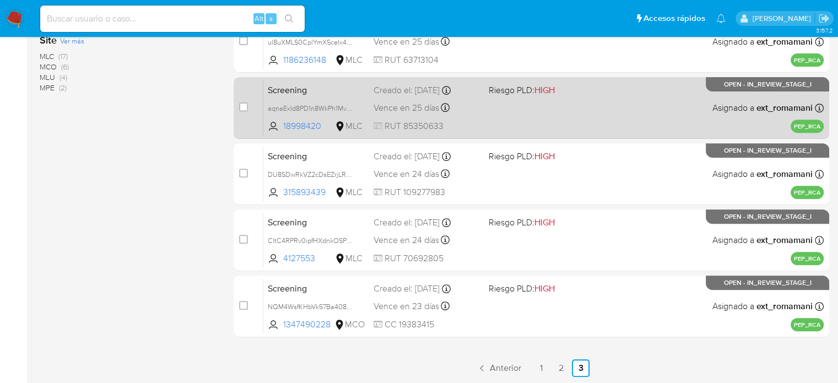
click at [450, 116] on div "Screening aqnaExId8PD1n8WkPh1MvULh 18998420 MLC Riesgo PLD: HIGH Creado el: 28/…" at bounding box center [543, 108] width 560 height 56
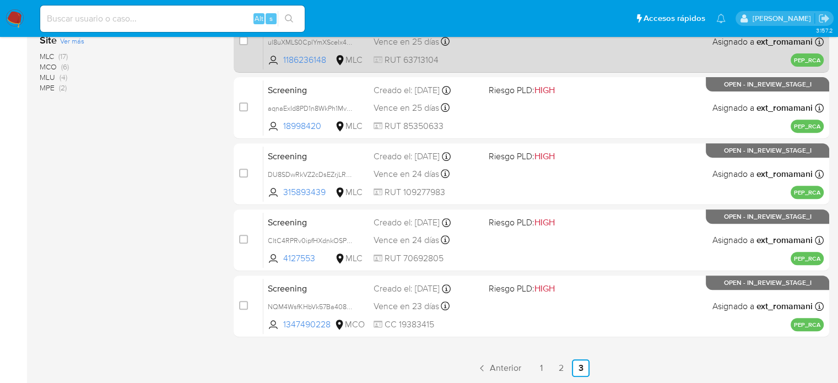
click at [473, 52] on div "Screening ul8uXMLS0CplYmXSceIx43mK 1186236148 MLC Riesgo PLD: MID Creado el: 28…" at bounding box center [543, 42] width 560 height 56
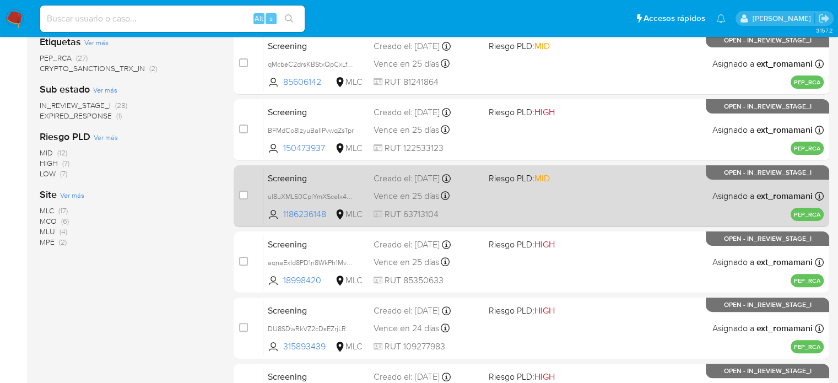
scroll to position [255, 0]
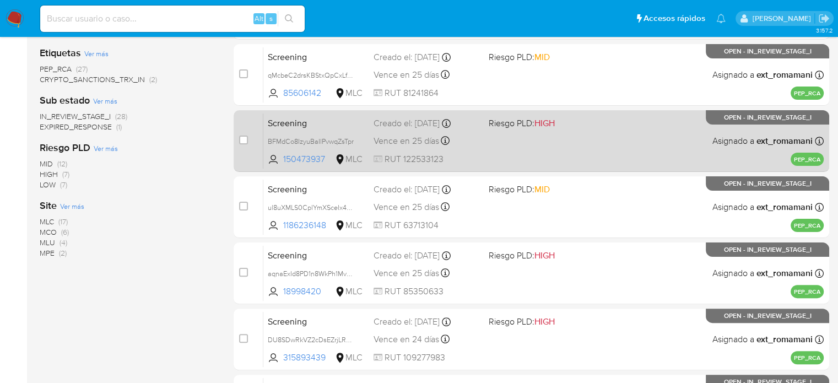
click at [484, 153] on div "Screening BFMdCo8IzyuBaIlPvwqZsTpr 150473937 MLC Riesgo PLD: HIGH Creado el: 28…" at bounding box center [543, 141] width 560 height 56
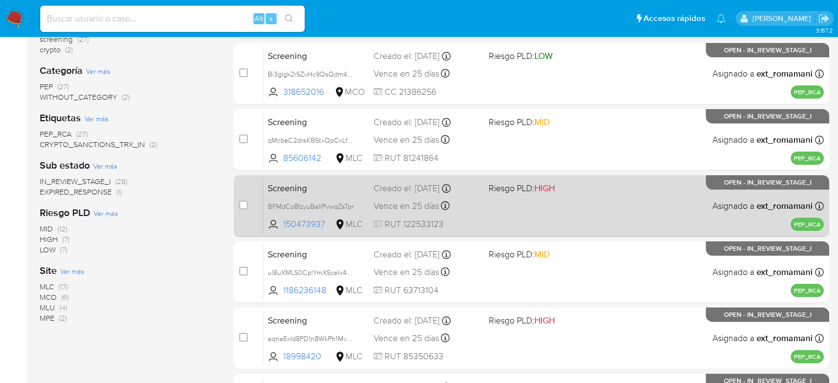
scroll to position [144, 0]
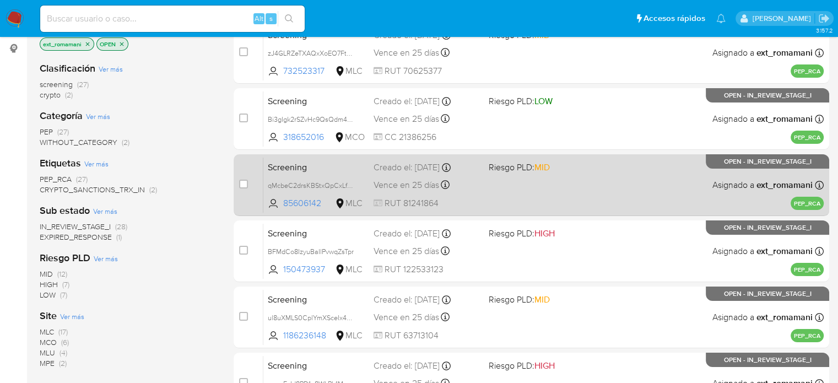
click at [492, 181] on div "Screening qMcbeC2drsKBStxQpCxLfC2d 85606142 MLC Riesgo PLD: MID Creado el: 28/0…" at bounding box center [543, 185] width 560 height 56
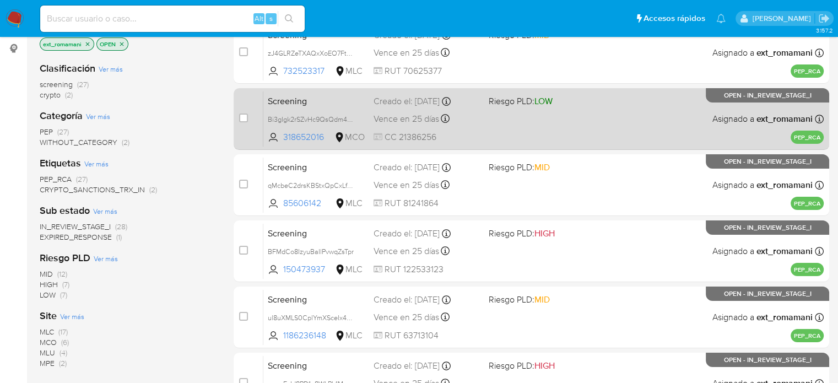
click at [483, 123] on div "Screening Bi3gIgk2rSZvHc9QsQdm4y8m 318652016 MCO Riesgo PLD: LOW Creado el: 28/…" at bounding box center [543, 119] width 560 height 56
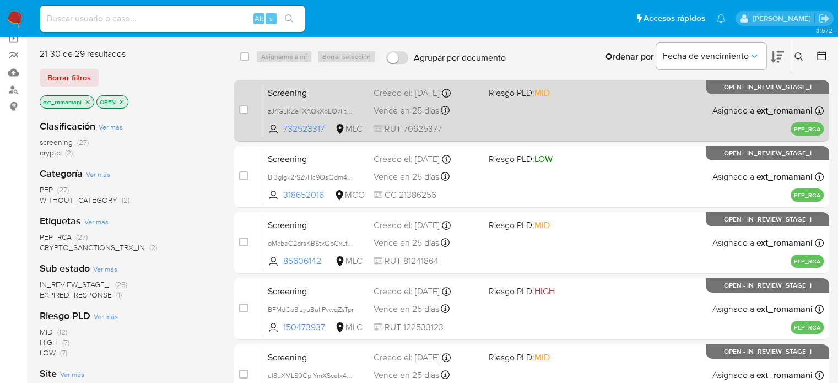
scroll to position [0, 0]
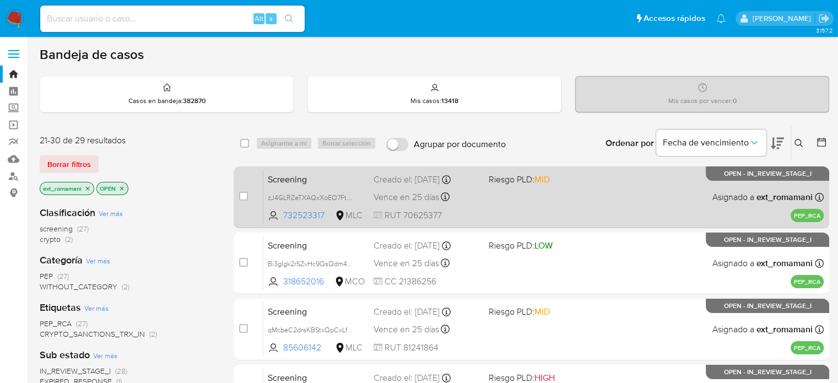
click at [489, 204] on div "Screening zJ4GLRZeTXAQxXoEO7FtbE5n 732523317 MLC Riesgo PLD: MID Creado el: 28/…" at bounding box center [543, 197] width 560 height 56
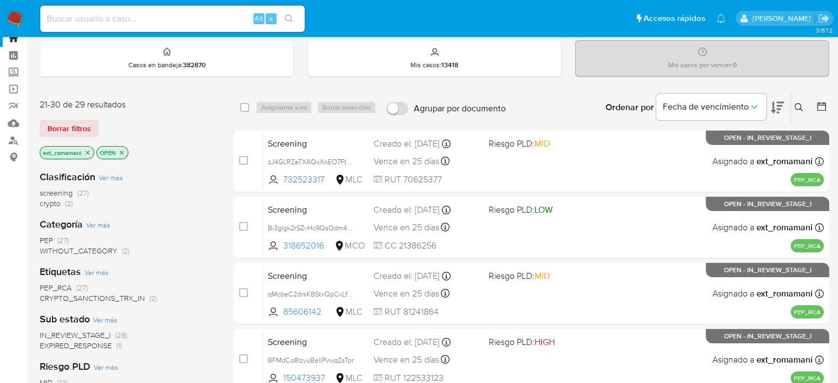
scroll to position [55, 0]
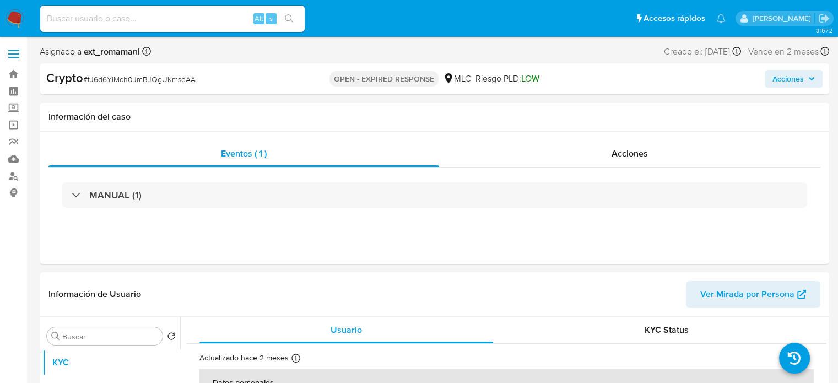
select select "10"
click at [575, 145] on div "Acciones" at bounding box center [629, 154] width 381 height 26
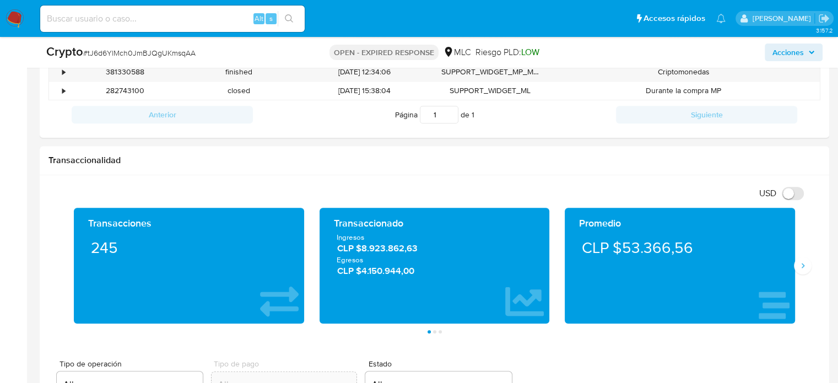
scroll to position [771, 0]
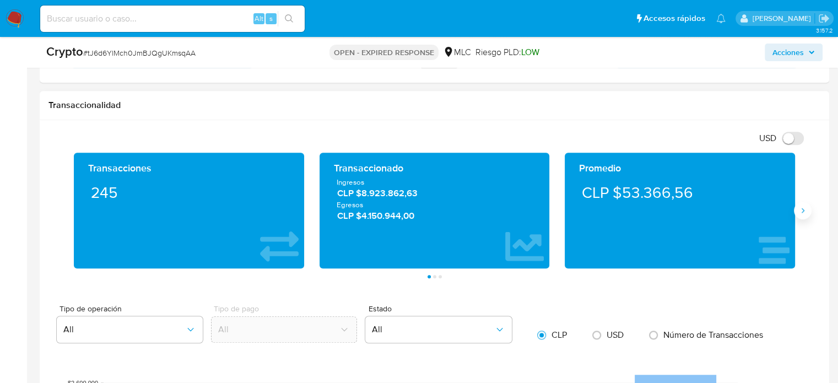
click at [808, 211] on button "Siguiente" at bounding box center [803, 211] width 18 height 18
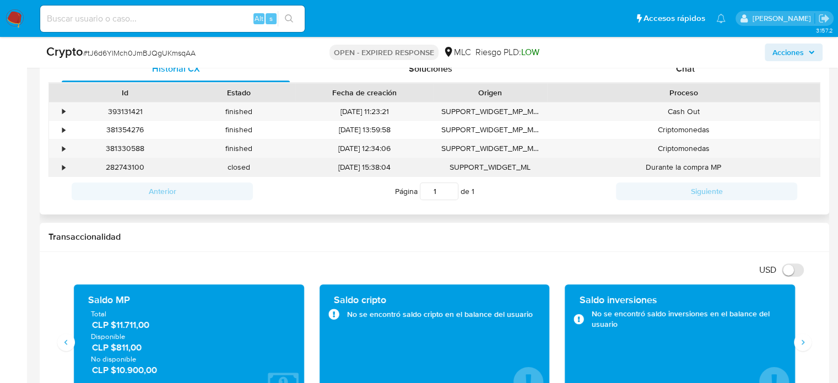
scroll to position [610, 0]
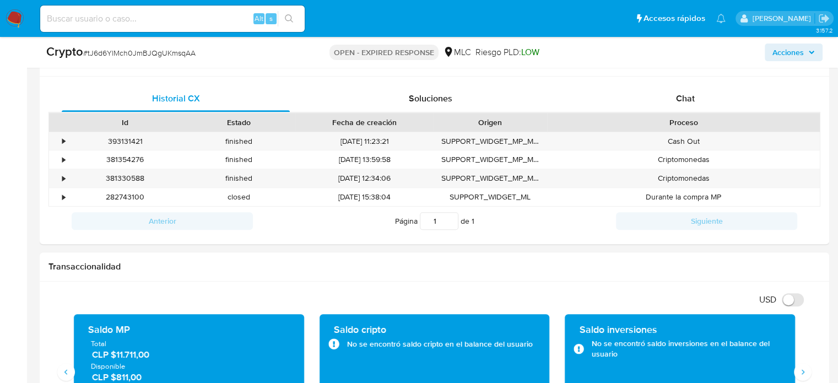
click at [13, 19] on img at bounding box center [15, 18] width 19 height 19
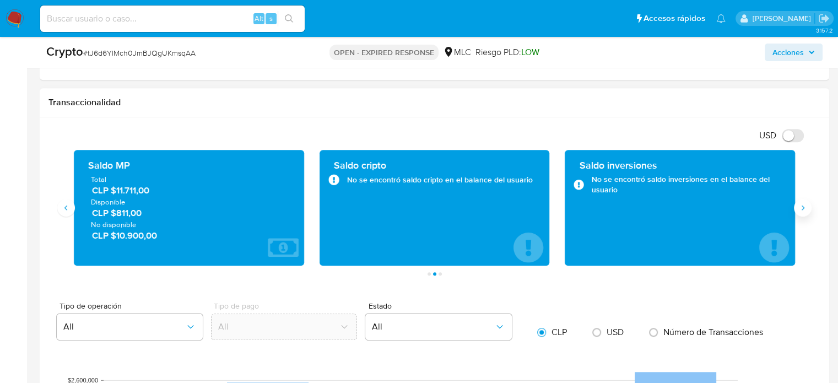
scroll to position [775, 0]
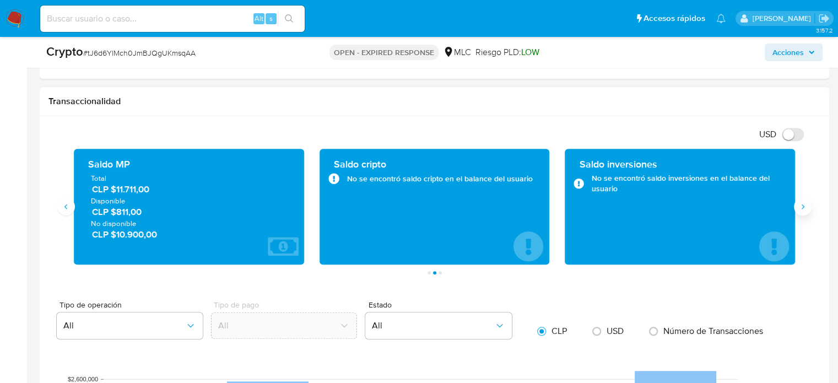
click at [796, 211] on button "Siguiente" at bounding box center [803, 207] width 18 height 18
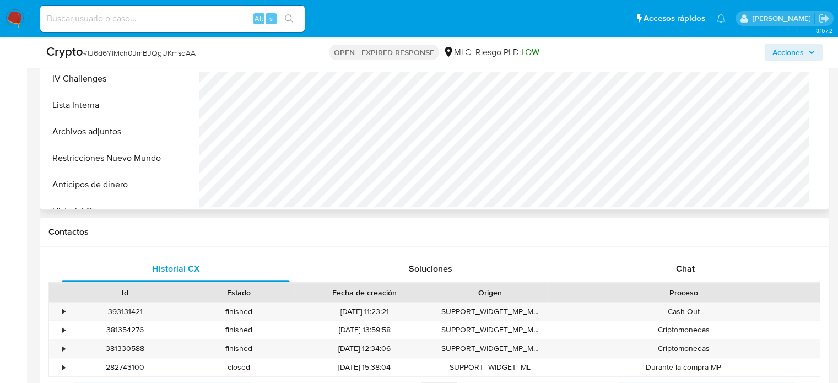
scroll to position [441, 0]
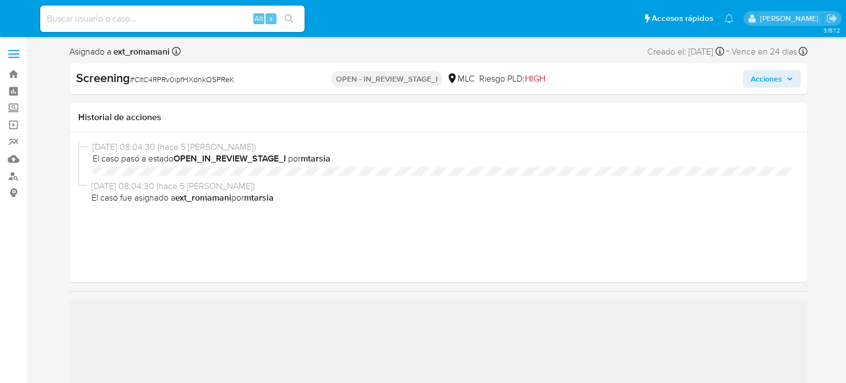
select select "10"
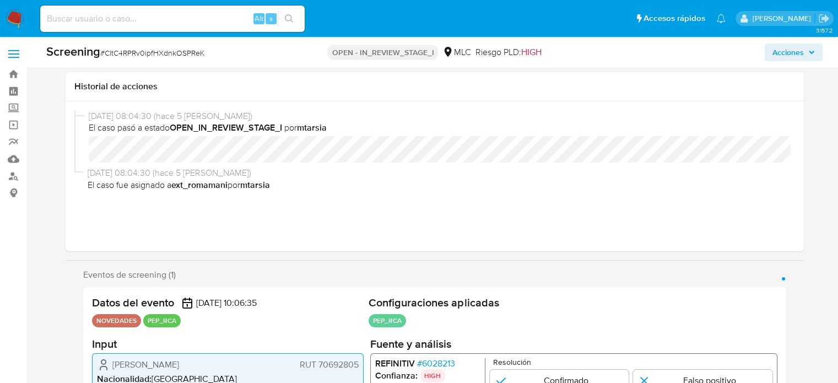
scroll to position [220, 0]
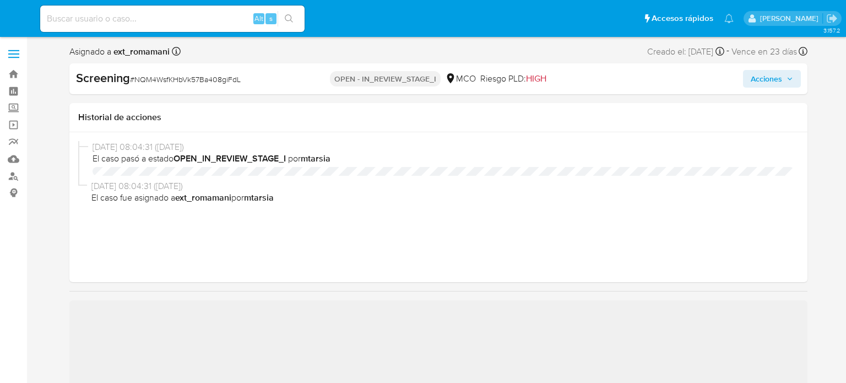
select select "10"
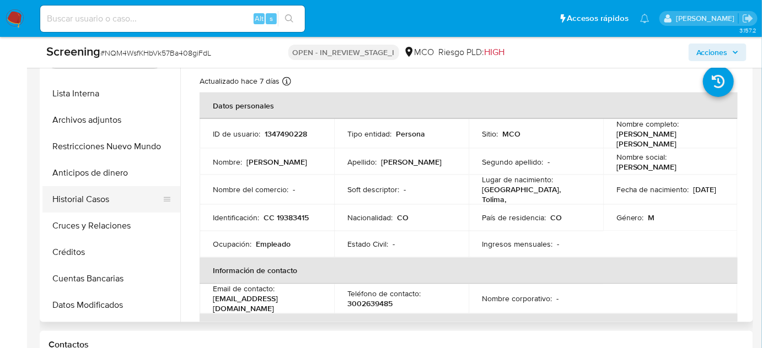
scroll to position [150, 0]
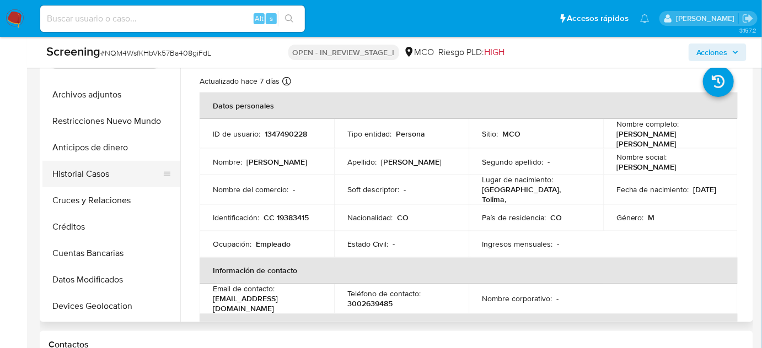
click at [89, 176] on button "Historial Casos" at bounding box center [106, 174] width 129 height 26
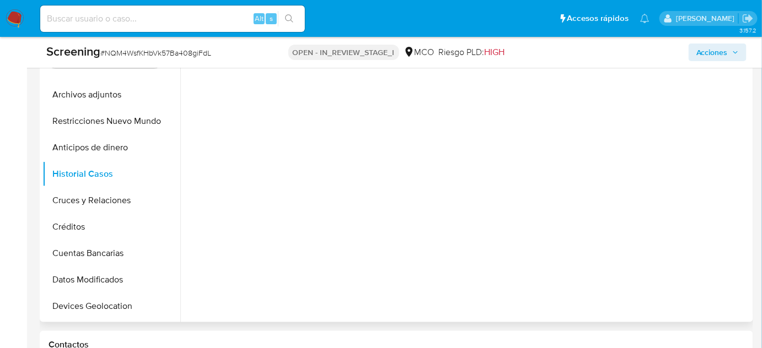
scroll to position [471, 0]
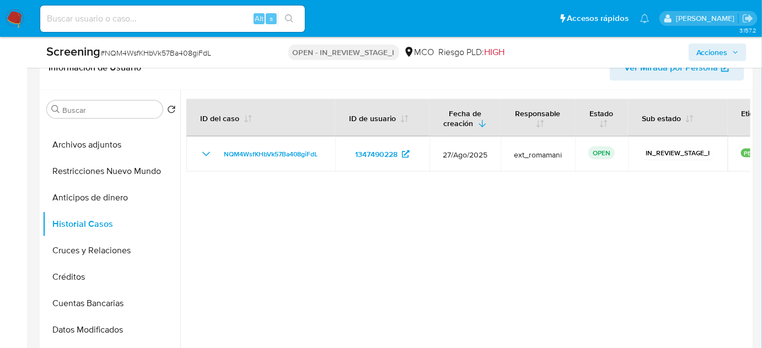
click at [16, 15] on img at bounding box center [15, 18] width 19 height 19
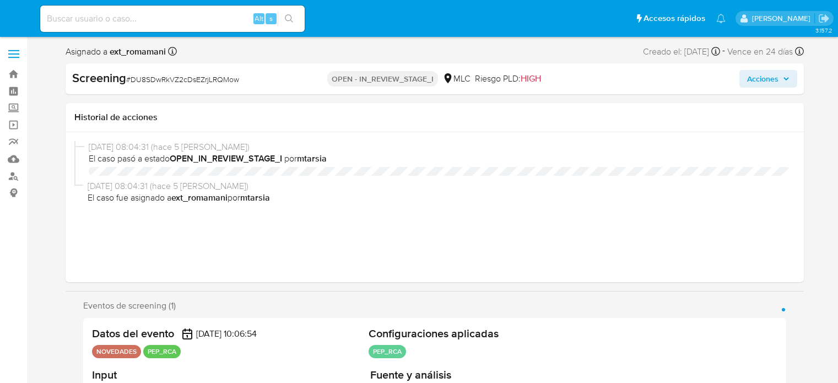
select select "10"
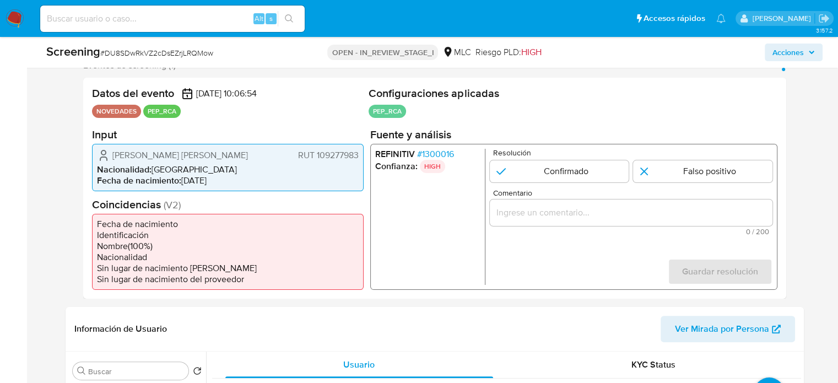
scroll to position [220, 0]
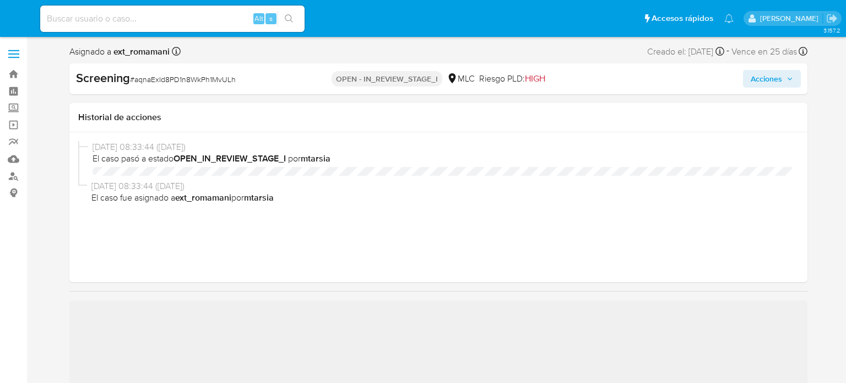
select select "10"
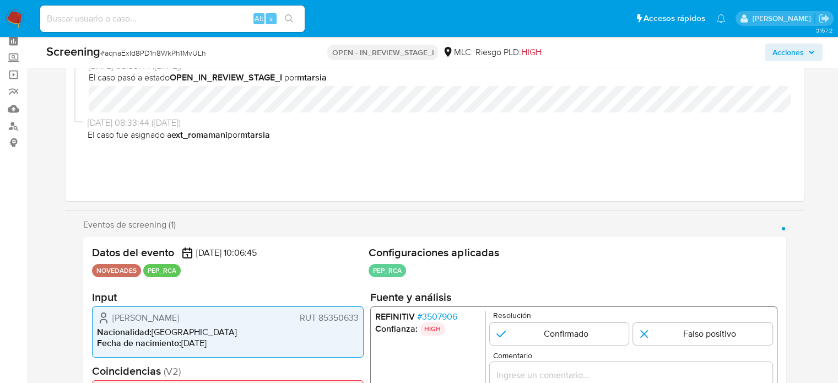
scroll to position [276, 0]
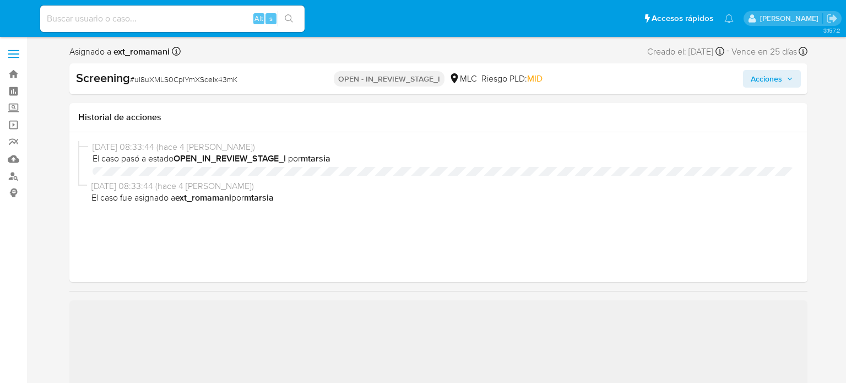
select select "10"
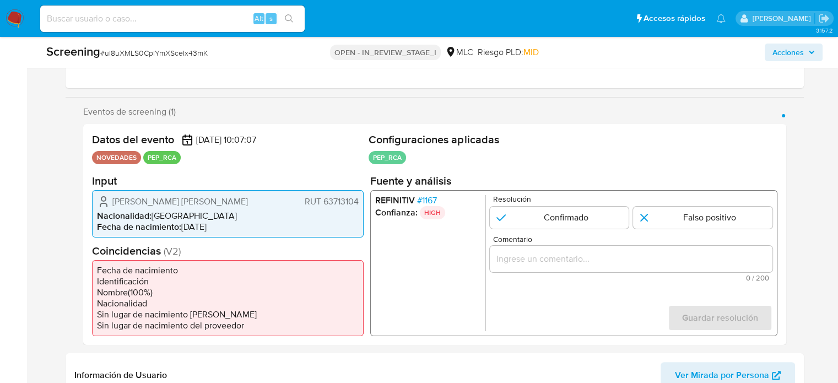
scroll to position [165, 0]
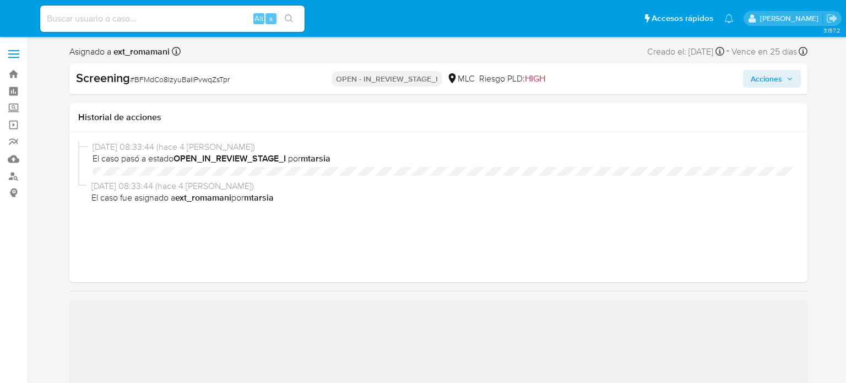
select select "10"
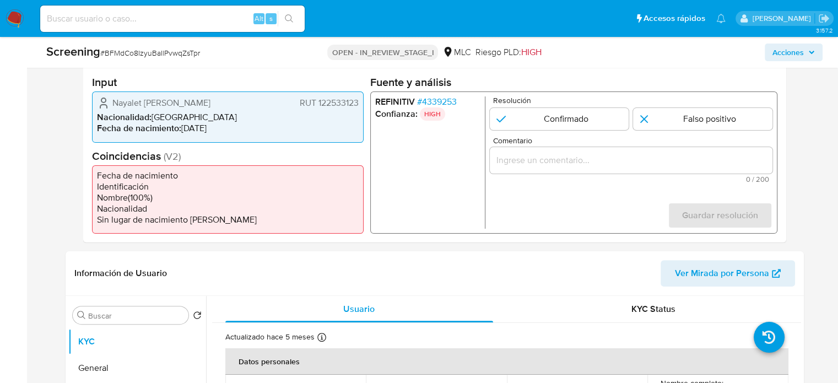
scroll to position [276, 0]
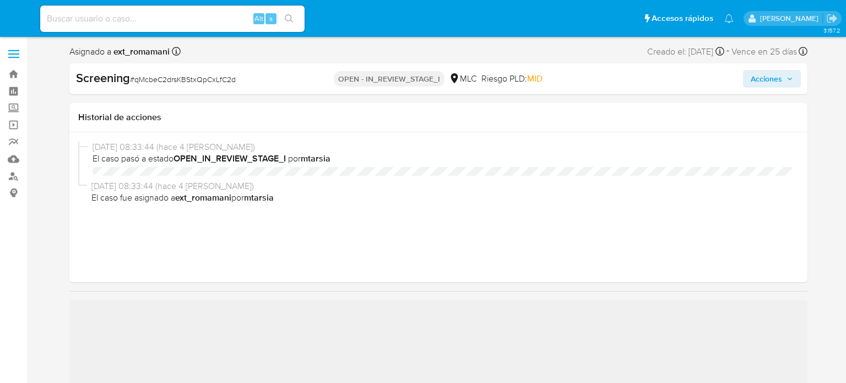
select select "10"
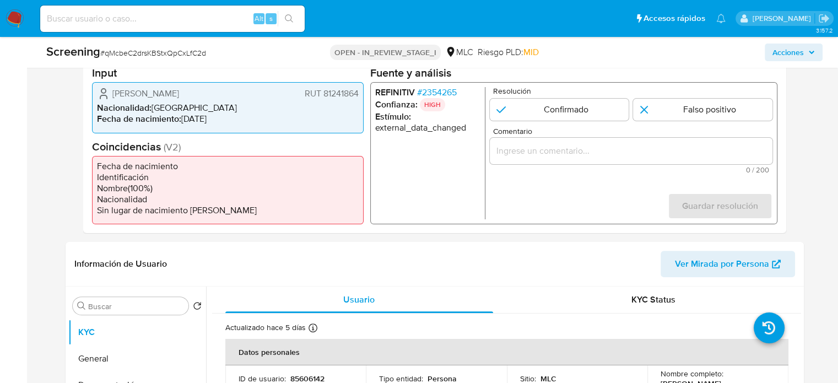
scroll to position [276, 0]
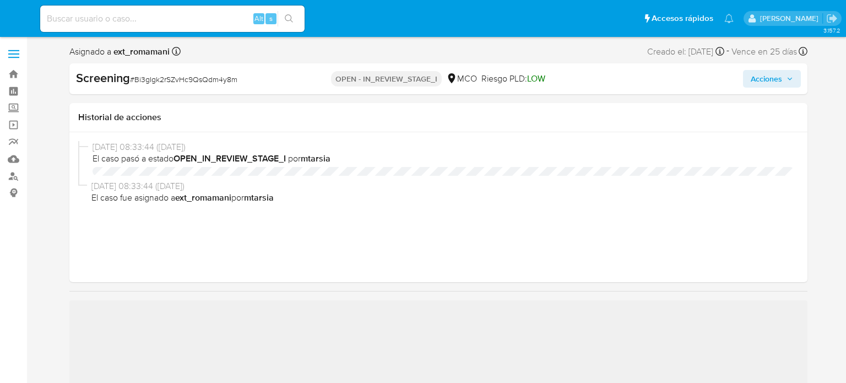
select select "10"
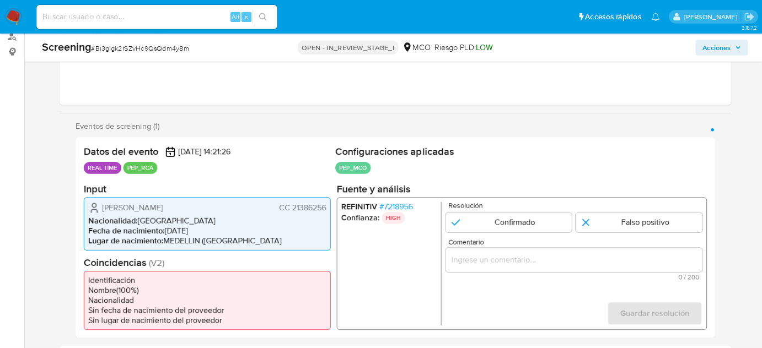
scroll to position [220, 0]
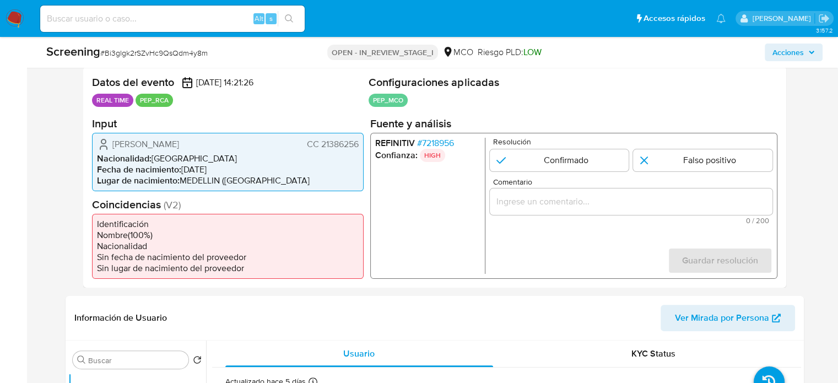
drag, startPoint x: 217, startPoint y: 142, endPoint x: 110, endPoint y: 143, distance: 106.9
click at [110, 143] on div "Maria Patricia Alvarez Alvarez CC 21386256" at bounding box center [228, 143] width 262 height 13
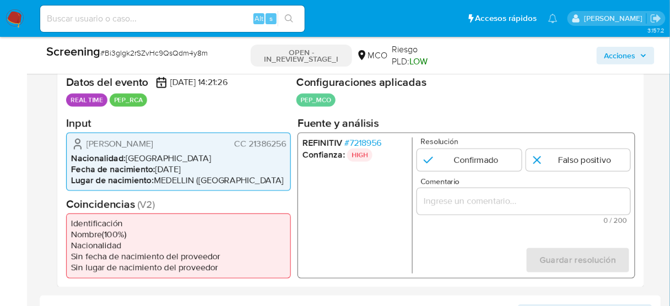
click at [361, 139] on span "# 7218956" at bounding box center [362, 142] width 37 height 11
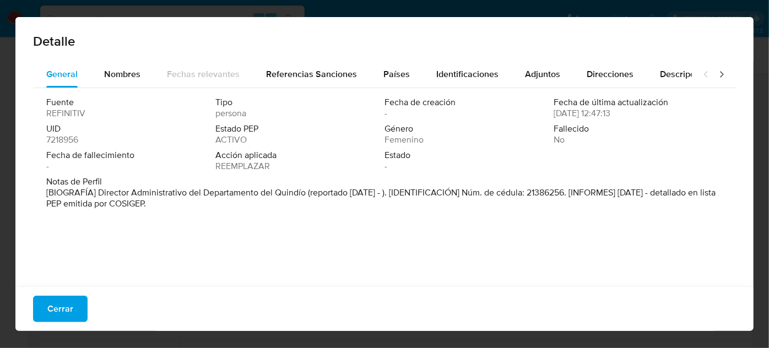
drag, startPoint x: 95, startPoint y: 192, endPoint x: 306, endPoint y: 193, distance: 211.1
click at [306, 193] on font "[BIOGRAFÍA] Director Administrativo del Departamento del Quindío (reportado Sep…" at bounding box center [381, 198] width 670 height 24
click at [46, 303] on button "Cerrar" at bounding box center [60, 309] width 55 height 26
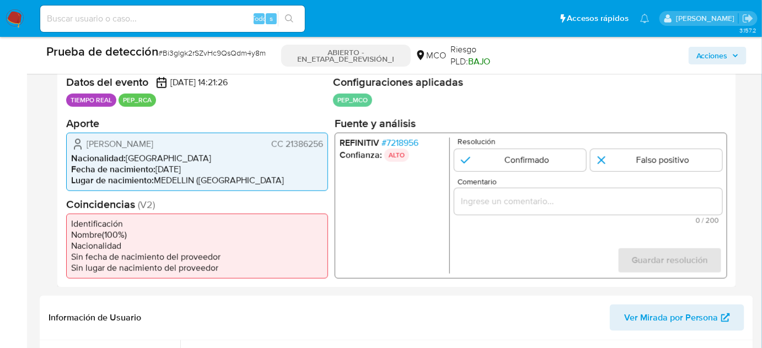
click at [407, 139] on font "7218956" at bounding box center [402, 142] width 32 height 13
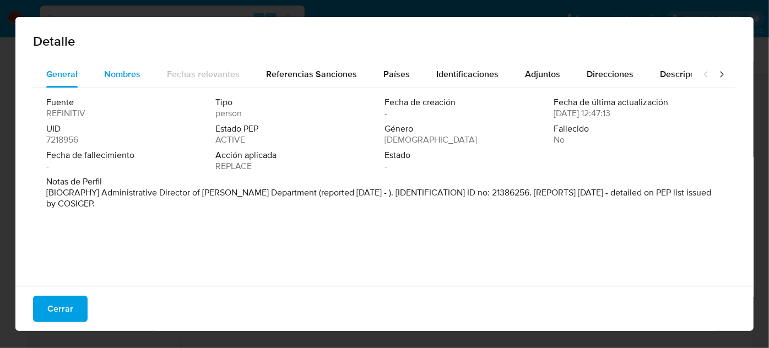
click at [123, 85] on div "Nombres" at bounding box center [122, 74] width 36 height 26
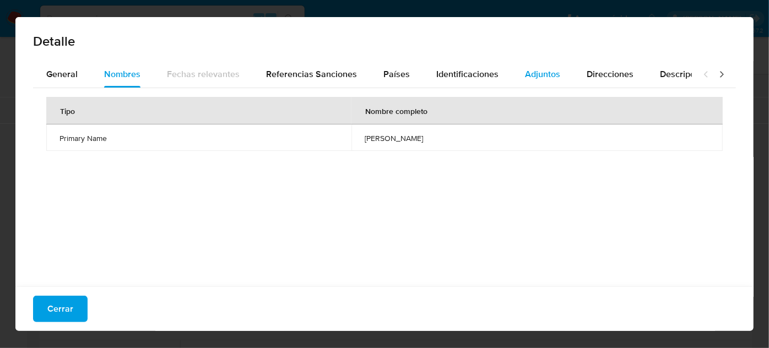
click at [535, 77] on span "Adjuntos" at bounding box center [542, 74] width 35 height 13
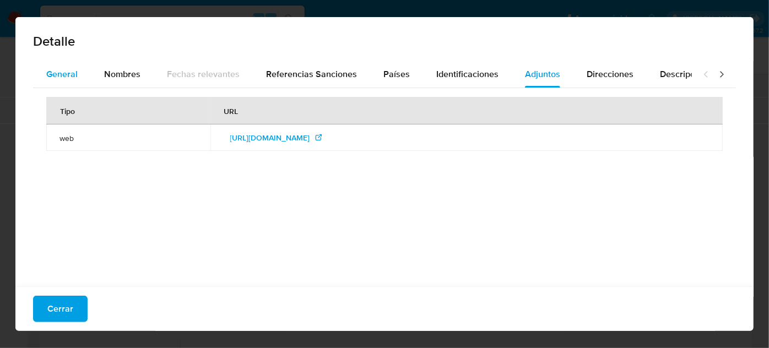
click at [61, 72] on span "General" at bounding box center [61, 74] width 31 height 13
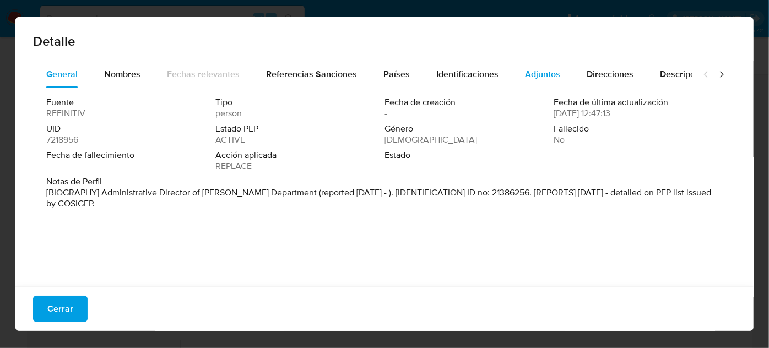
click at [544, 73] on span "Adjuntos" at bounding box center [542, 74] width 35 height 13
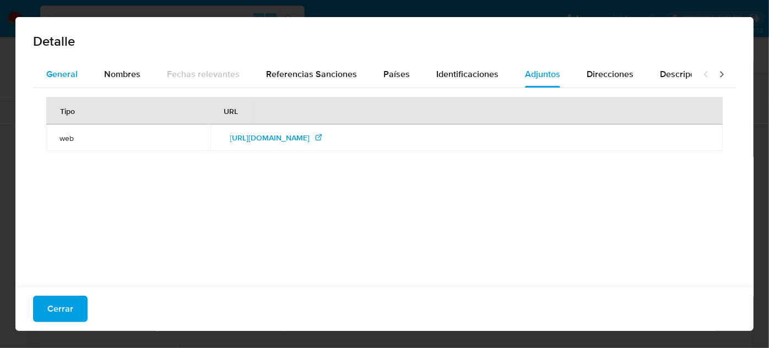
click at [42, 69] on button "General" at bounding box center [62, 74] width 58 height 26
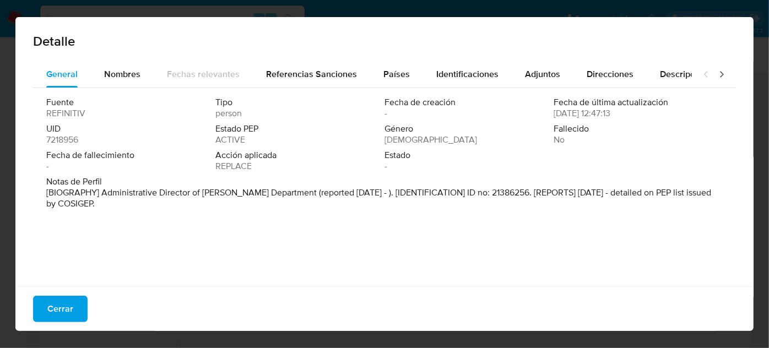
drag, startPoint x: 62, startPoint y: 313, endPoint x: 101, endPoint y: 304, distance: 39.6
click at [63, 313] on font "Cerrar" at bounding box center [60, 309] width 26 height 26
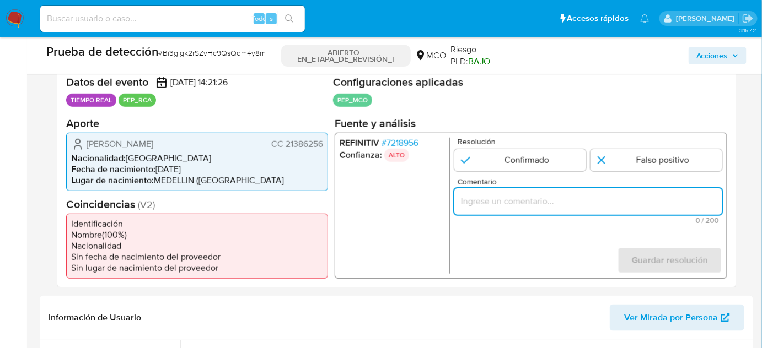
click at [520, 199] on input "Comentario" at bounding box center [588, 201] width 268 height 14
click at [624, 198] on input "Titular de cuenta se desempeño como" at bounding box center [588, 201] width 268 height 14
paste input "Director Administrativo del Departamento del Quindío desde Septiembre de 2022."
drag, startPoint x: 627, startPoint y: 202, endPoint x: 604, endPoint y: 205, distance: 23.3
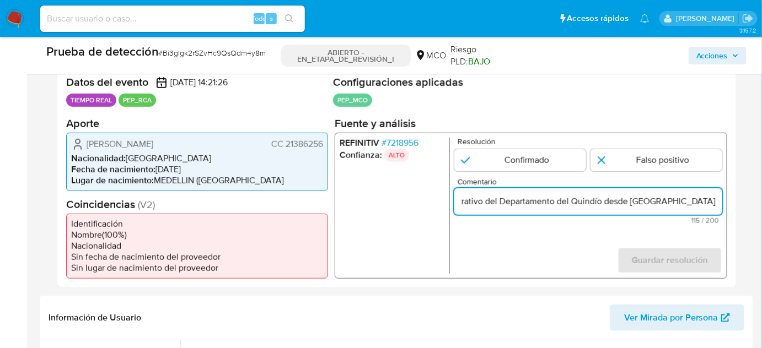
click at [604, 205] on input "Titular de cuenta se desempeño como Director Administrativo del Departamento de…" at bounding box center [588, 201] width 268 height 14
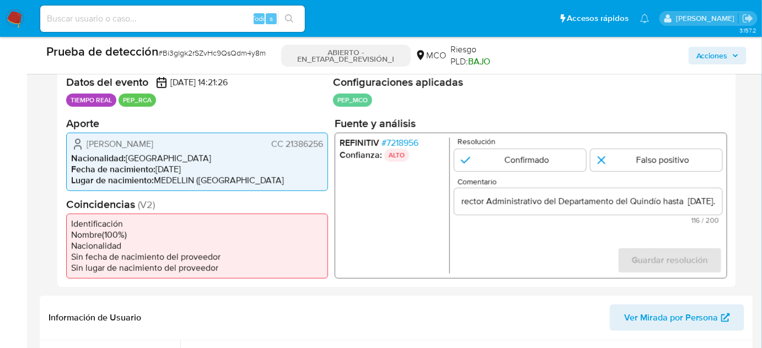
click at [511, 270] on form "Resolución Confirmado Falso positivo Comentario Titular de cuenta se desempeño …" at bounding box center [588, 205] width 268 height 136
drag, startPoint x: 80, startPoint y: 140, endPoint x: 326, endPoint y: 143, distance: 245.2
click at [326, 143] on div "María Patricia Álvarez Álvarez CC 21386256 Nacionalidad : Colombia Fecha de nac…" at bounding box center [197, 161] width 262 height 58
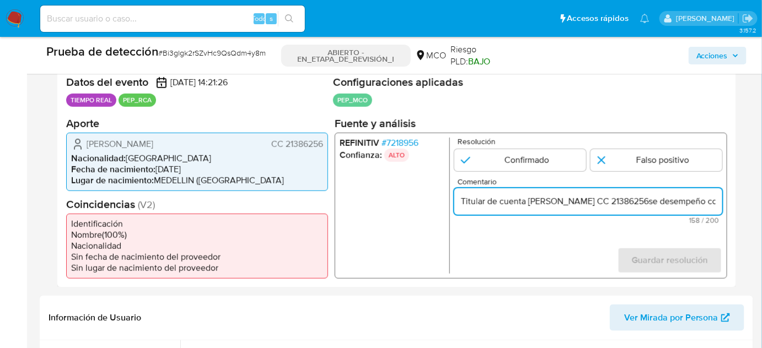
click at [700, 204] on input "Titular de cuenta María Patricia Álvarez Álvarez CC 21386256se desempeño como D…" at bounding box center [588, 201] width 268 height 14
type input "Titular de cuenta María Patricia Álvarez Álvarez CC 21386256 se desempeño como …"
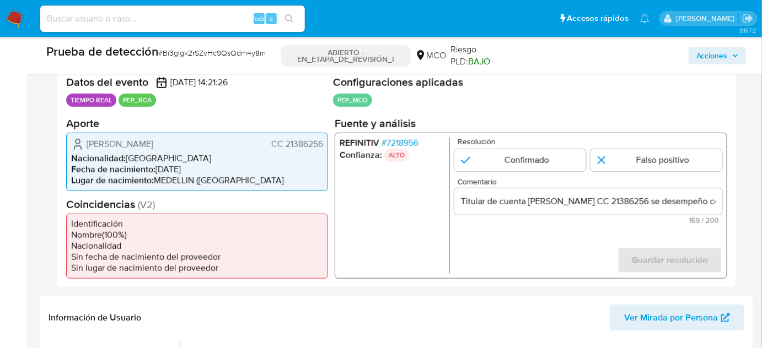
click at [407, 138] on font "7218956" at bounding box center [402, 142] width 32 height 13
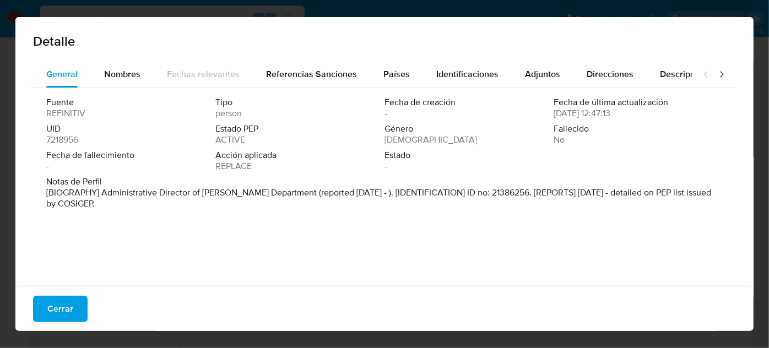
drag, startPoint x: 129, startPoint y: 84, endPoint x: 222, endPoint y: 78, distance: 92.8
click at [129, 83] on div "Nombres" at bounding box center [122, 74] width 36 height 26
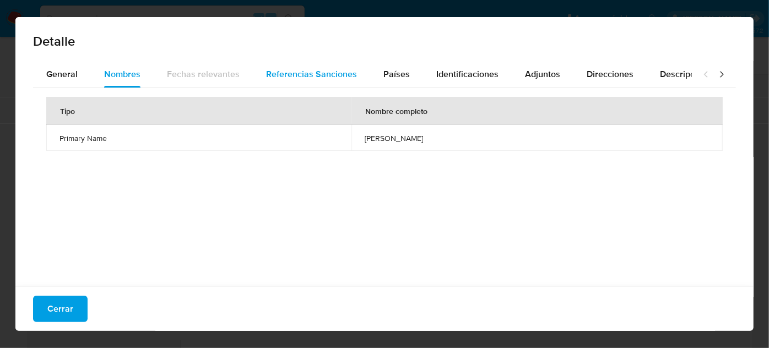
click at [297, 78] on span "Referencias Sanciones" at bounding box center [311, 74] width 91 height 13
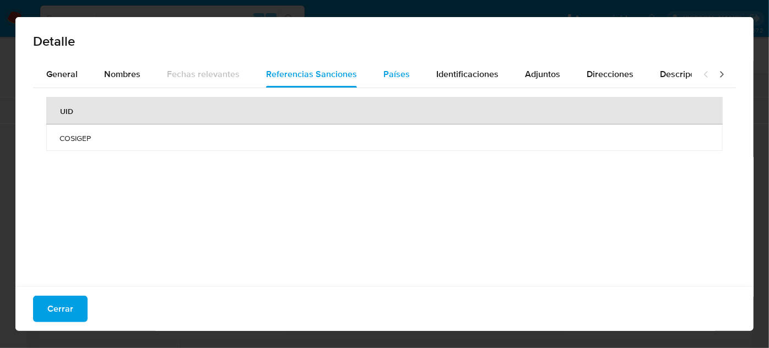
click at [395, 75] on span "Países" at bounding box center [397, 74] width 26 height 13
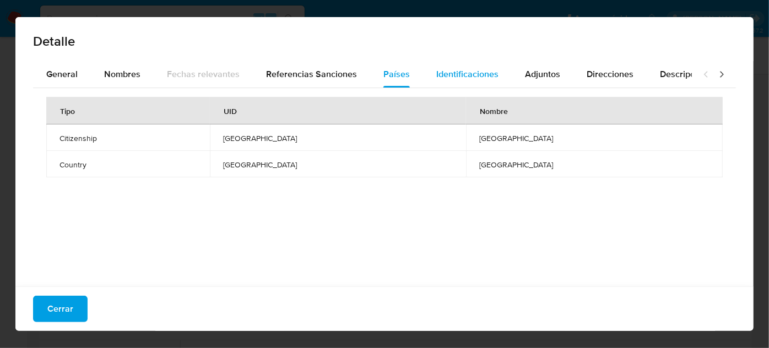
click at [448, 74] on span "Identificaciones" at bounding box center [467, 74] width 62 height 13
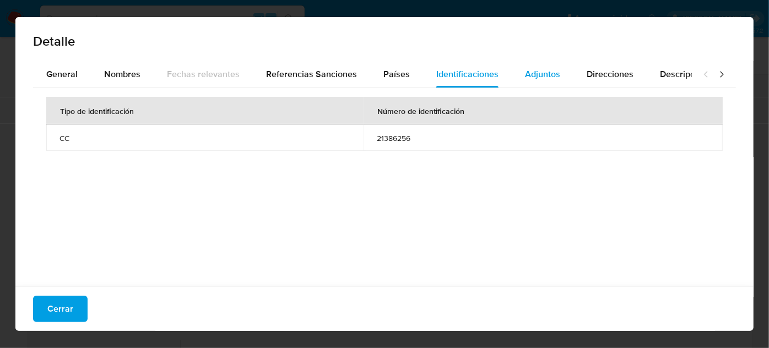
click at [525, 68] on span "Adjuntos" at bounding box center [542, 74] width 35 height 13
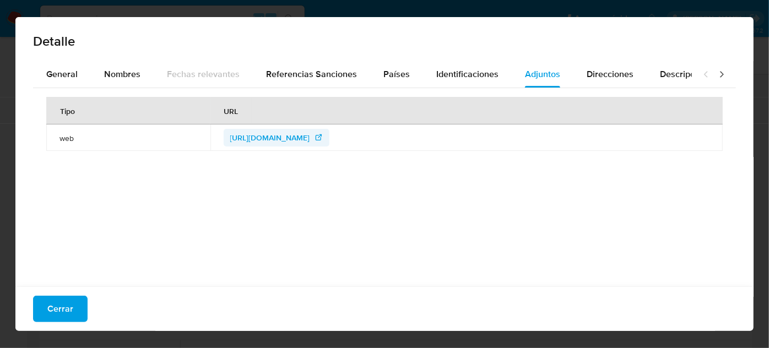
click at [282, 141] on span "https://www.funcionpublica.gov.co/fdci/consultaCiudadana/consultaPEP" at bounding box center [270, 138] width 80 height 18
drag, startPoint x: 74, startPoint y: 305, endPoint x: 101, endPoint y: 298, distance: 28.5
click at [72, 305] on button "Cerrar" at bounding box center [60, 309] width 55 height 26
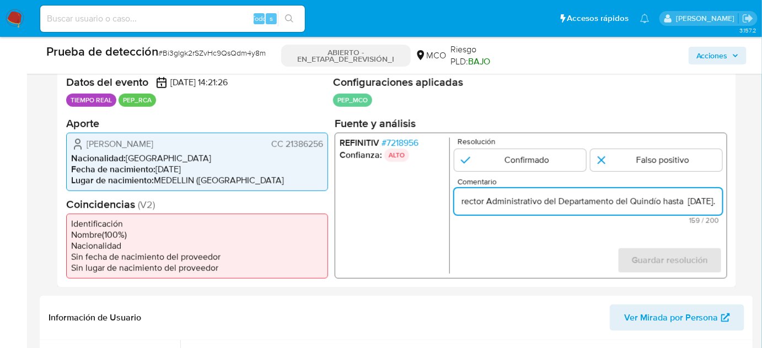
drag, startPoint x: 667, startPoint y: 202, endPoint x: 722, endPoint y: 204, distance: 55.7
click at [722, 204] on div "REFINITIV # 7218956 Confianza: ALTO Resolución Confirmado Falso positivo Coment…" at bounding box center [530, 205] width 392 height 146
click at [689, 201] on input "Titular de cuenta María Patricia Álvarez Álvarez CC 21386256 se desempeño como …" at bounding box center [588, 201] width 268 height 14
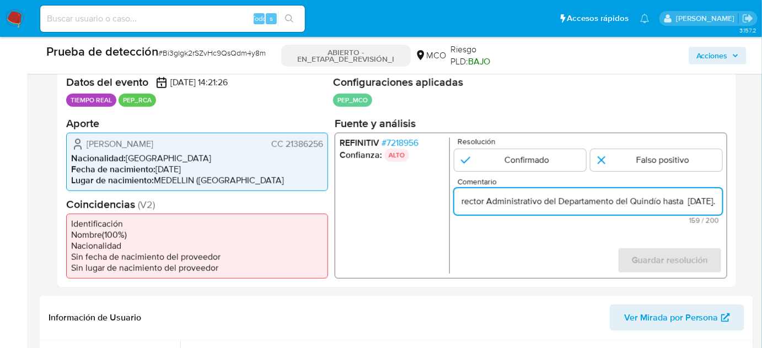
drag, startPoint x: 683, startPoint y: 201, endPoint x: 717, endPoint y: 201, distance: 33.6
click at [717, 201] on input "Titular de cuenta María Patricia Álvarez Álvarez CC 21386256 se desempeño como …" at bounding box center [588, 201] width 268 height 14
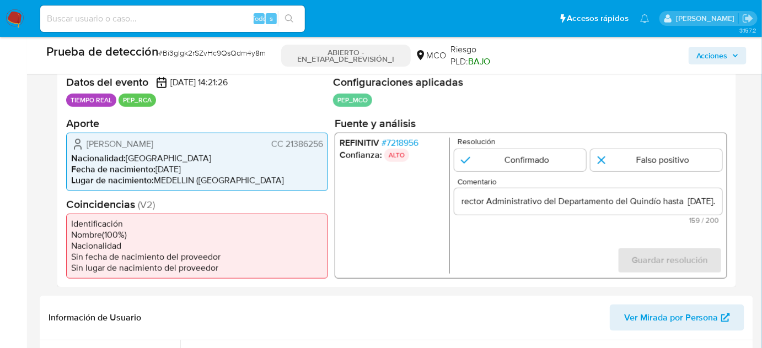
scroll to position [0, 0]
click at [411, 140] on font "7218956" at bounding box center [402, 142] width 32 height 13
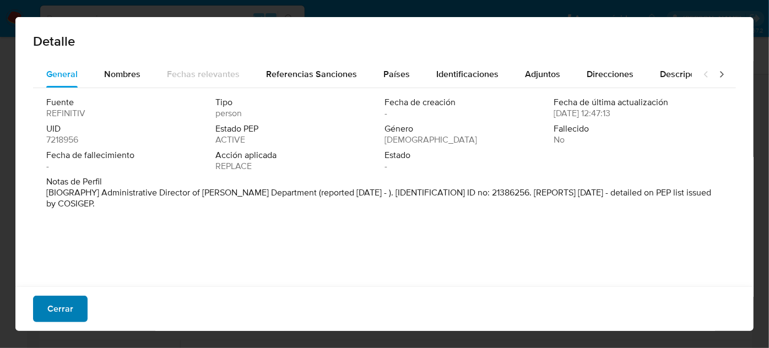
click at [75, 308] on button "Cerrar" at bounding box center [60, 309] width 55 height 26
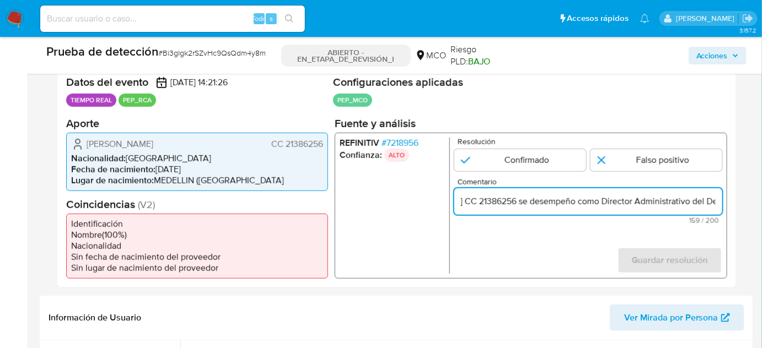
scroll to position [0, 387]
drag, startPoint x: 701, startPoint y: 198, endPoint x: 730, endPoint y: 202, distance: 28.9
click at [730, 202] on div "Datos del evento 28/08/2025 14:21:26 TIEMPO REAL PEP_RCA Configuraciones aplica…" at bounding box center [396, 177] width 678 height 221
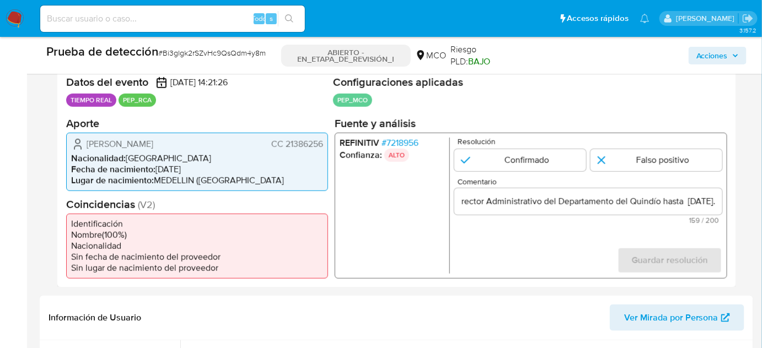
scroll to position [0, 0]
click at [409, 142] on font "7218956" at bounding box center [402, 142] width 32 height 13
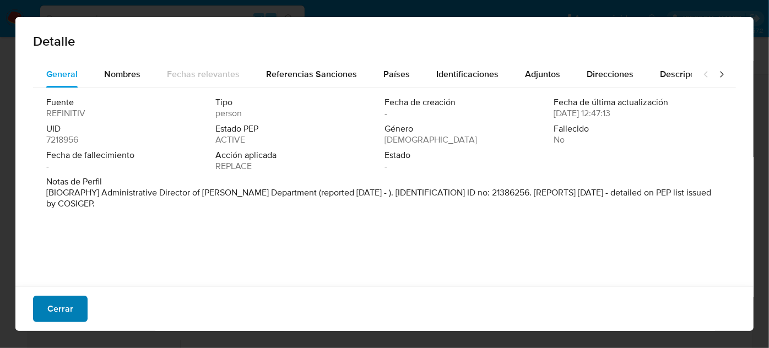
click at [72, 306] on button "Cerrar" at bounding box center [60, 309] width 55 height 26
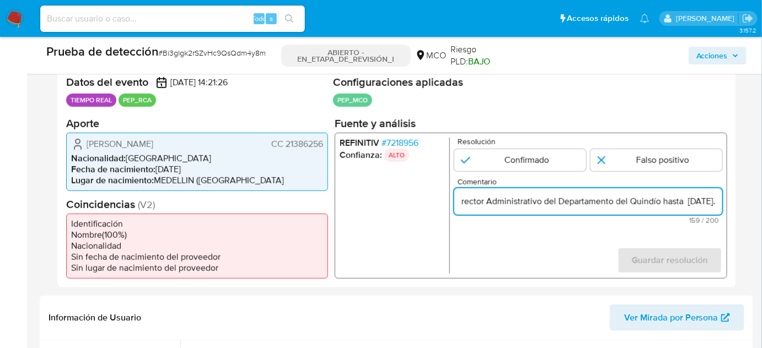
scroll to position [0, 387]
click at [722, 199] on div "REFINITIV # 7218956 Confianza: ALTO Resolución Confirmado Falso positivo Coment…" at bounding box center [530, 205] width 392 height 146
click at [720, 202] on input "Titular de cuenta María Patricia Álvarez Álvarez CC 21386256 se desempeño como …" at bounding box center [588, 201] width 268 height 14
drag, startPoint x: 679, startPoint y: 202, endPoint x: 726, endPoint y: 211, distance: 47.0
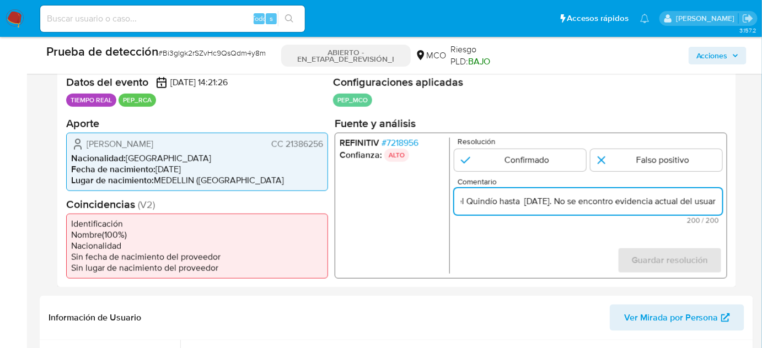
click at [726, 211] on div "REFINITIV # 7218956 Confianza: ALTO Resolución Confirmado Falso positivo Coment…" at bounding box center [530, 205] width 392 height 146
type input "Titular de cuenta [PERSON_NAME] CC 21386256 se desempeño como Director Administ…"
click at [642, 168] on input "1 de 1" at bounding box center [656, 160] width 132 height 22
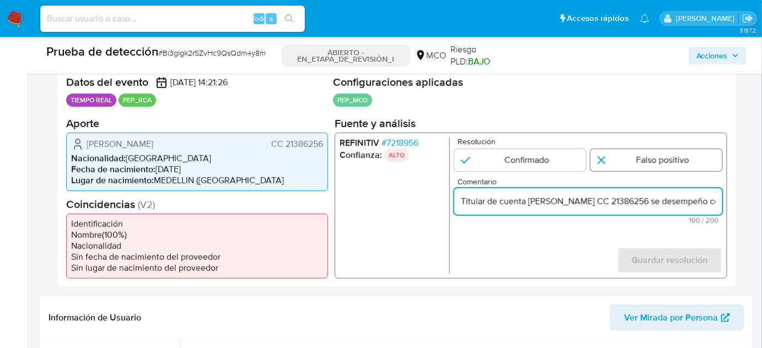
radio input "true"
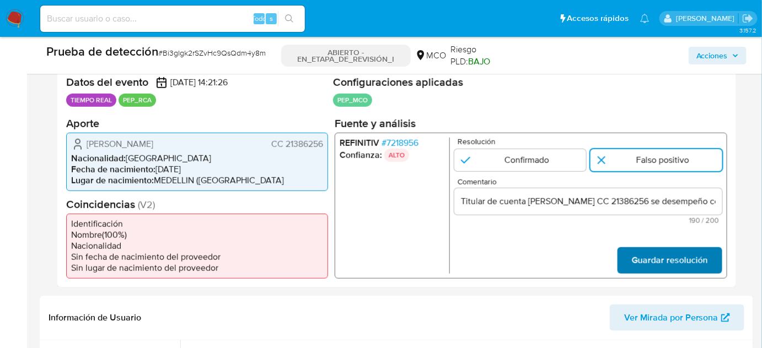
click at [648, 252] on span "Guardar resolución" at bounding box center [670, 260] width 76 height 24
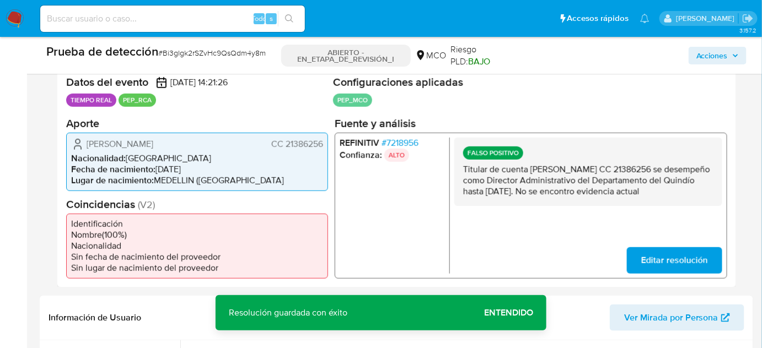
drag, startPoint x: 494, startPoint y: 202, endPoint x: 460, endPoint y: 171, distance: 46.4
click at [460, 171] on div "FALSO POSITIVO Titular de cuenta [PERSON_NAME] CC 21386256 se desempeño como Di…" at bounding box center [588, 171] width 268 height 68
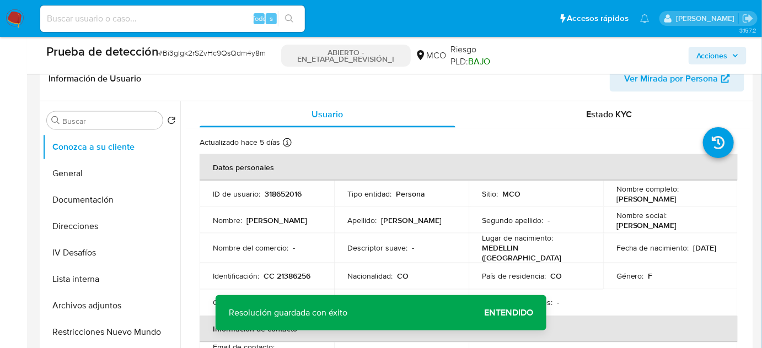
scroll to position [521, 0]
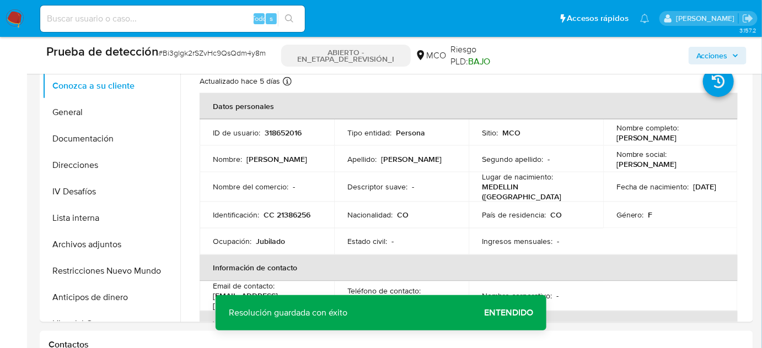
click at [495, 313] on span "Entendido" at bounding box center [508, 313] width 49 height 0
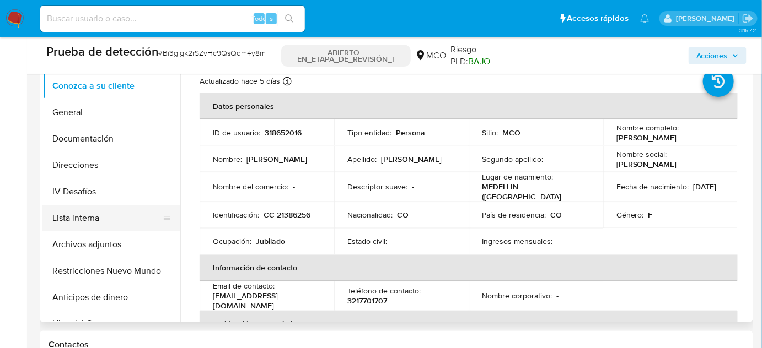
click at [93, 220] on button "Lista interna" at bounding box center [106, 218] width 129 height 26
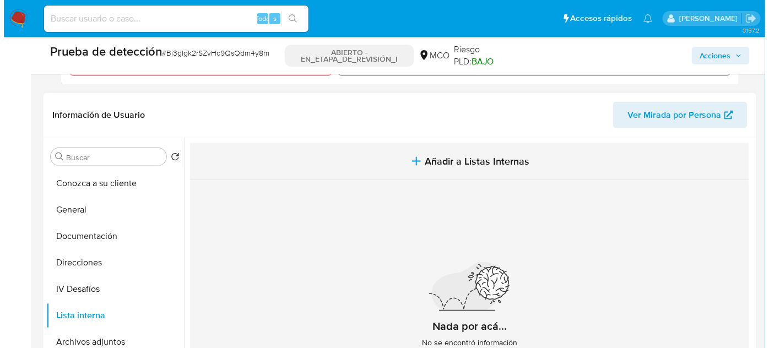
scroll to position [420, 0]
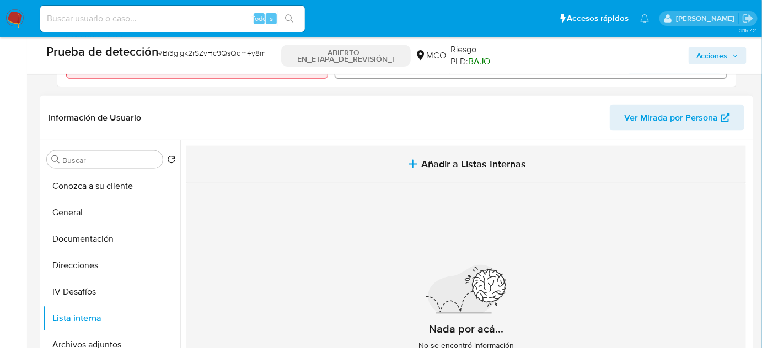
click at [419, 161] on button "Añadir a Listas Internas" at bounding box center [465, 164] width 559 height 37
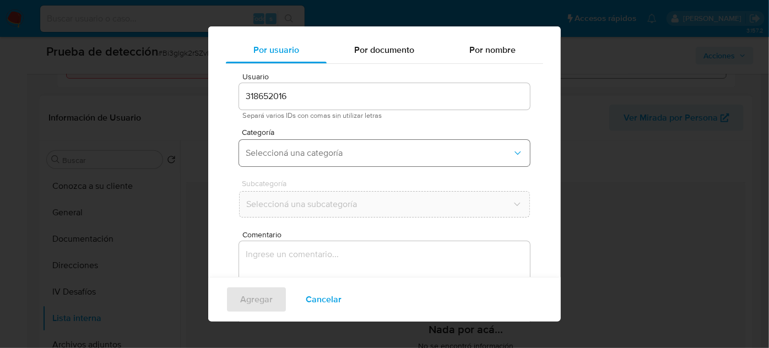
scroll to position [41, 0]
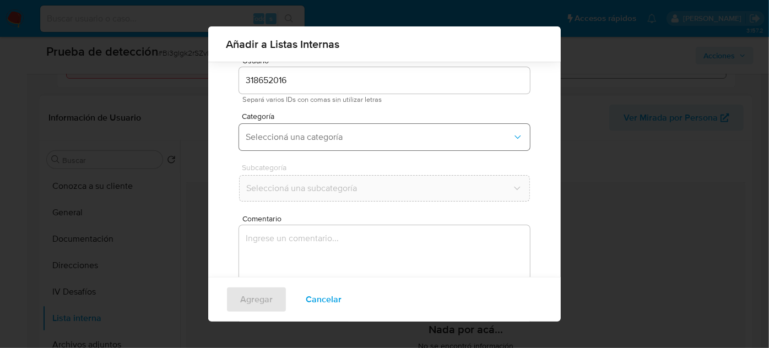
click at [319, 144] on button "Seleccioná una categoría" at bounding box center [384, 137] width 291 height 26
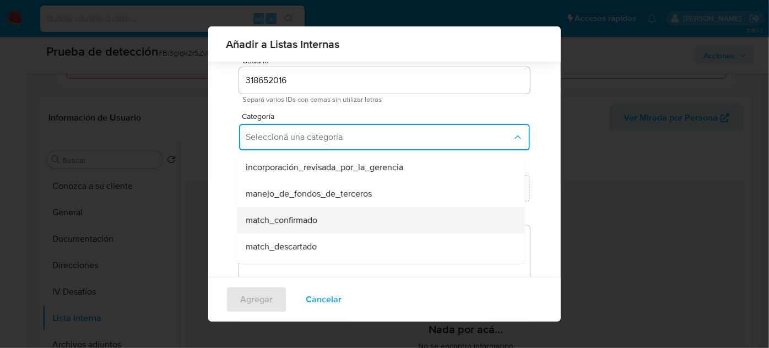
scroll to position [50, 0]
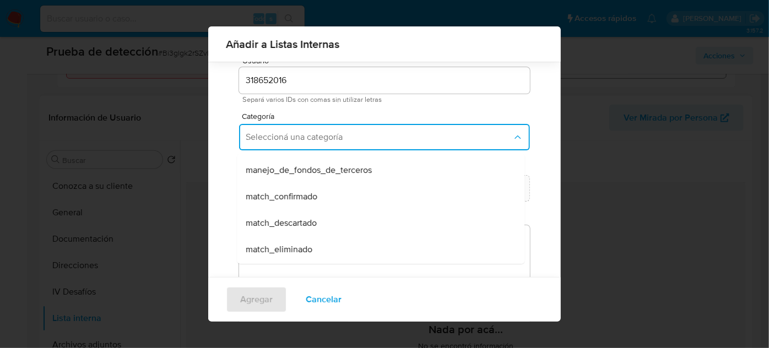
drag, startPoint x: 309, startPoint y: 229, endPoint x: 307, endPoint y: 223, distance: 6.3
click at [307, 228] on div "match_descartado" at bounding box center [377, 223] width 263 height 26
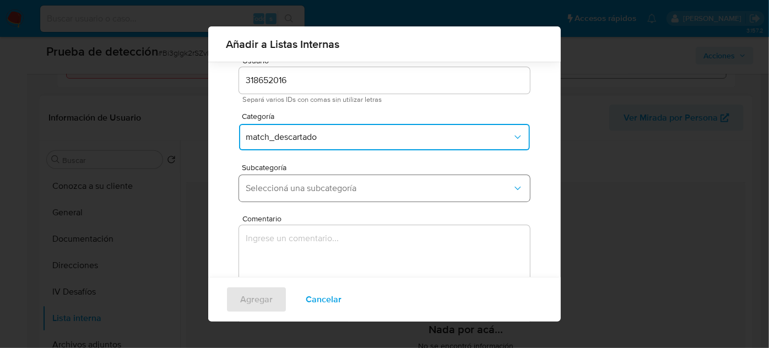
click at [325, 194] on button "Seleccioná una subcategoría" at bounding box center [384, 188] width 291 height 26
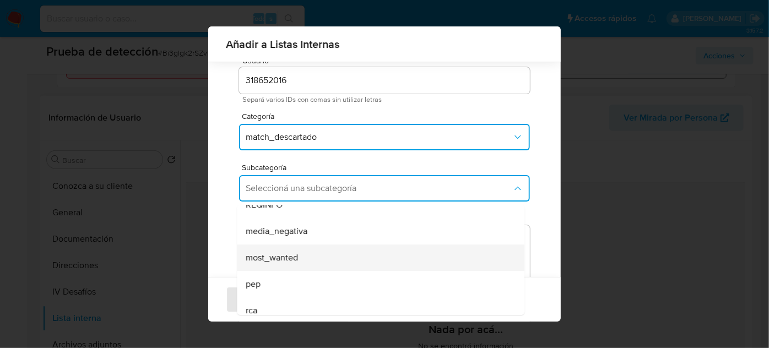
scroll to position [75, 0]
click at [298, 246] on div "pep" at bounding box center [377, 249] width 263 height 26
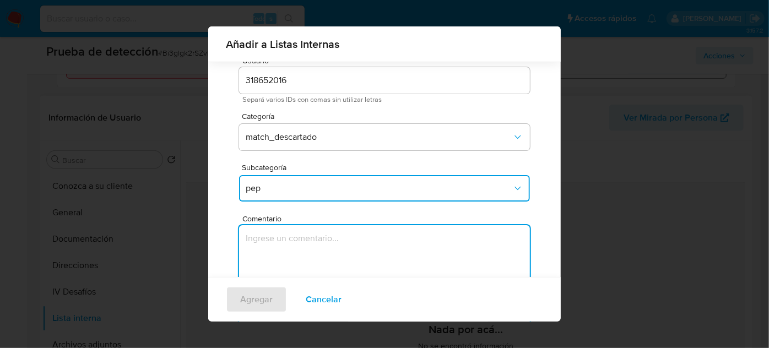
click at [298, 246] on textarea "Comentario" at bounding box center [384, 278] width 291 height 106
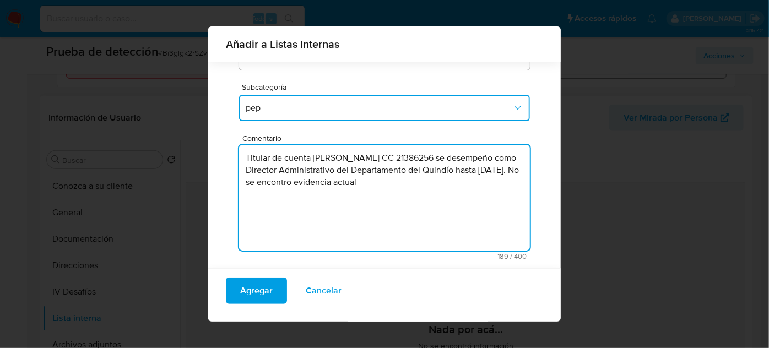
scroll to position [122, 0]
click at [515, 183] on textarea "Titular de cuenta María Patricia Álvarez Álvarez CC 21386256 se desempeño como …" at bounding box center [384, 197] width 291 height 106
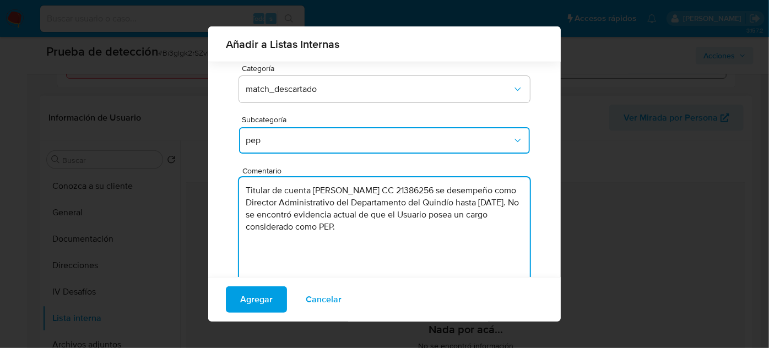
scroll to position [72, 0]
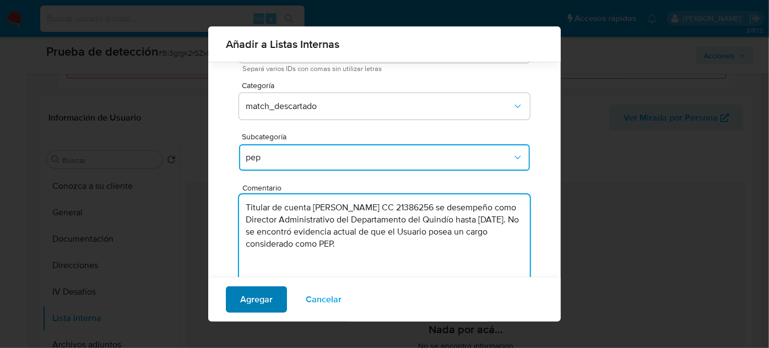
type textarea "Titular de cuenta María Patricia Álvarez Álvarez CC 21386256 se desempeño como …"
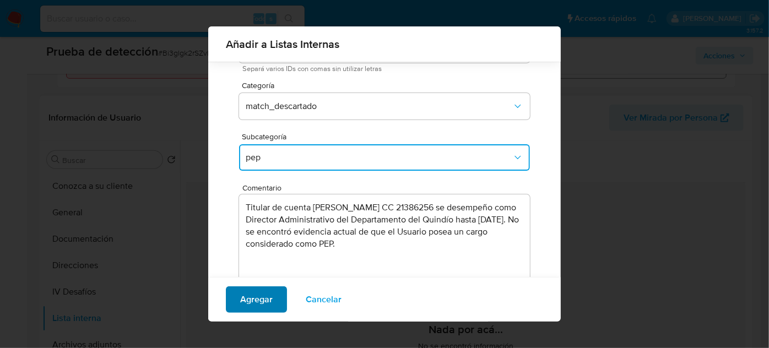
click at [257, 295] on span "Agregar" at bounding box center [256, 300] width 33 height 24
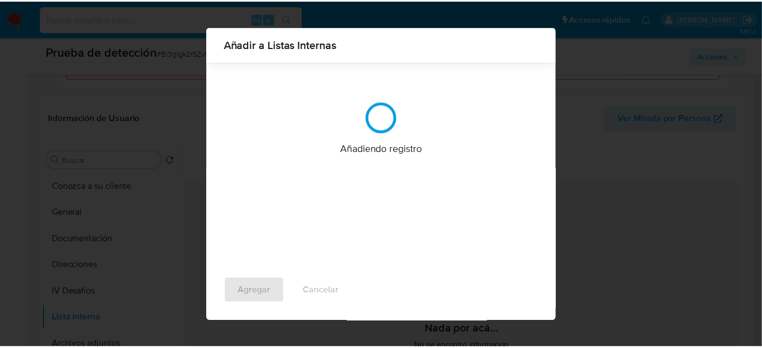
scroll to position [0, 0]
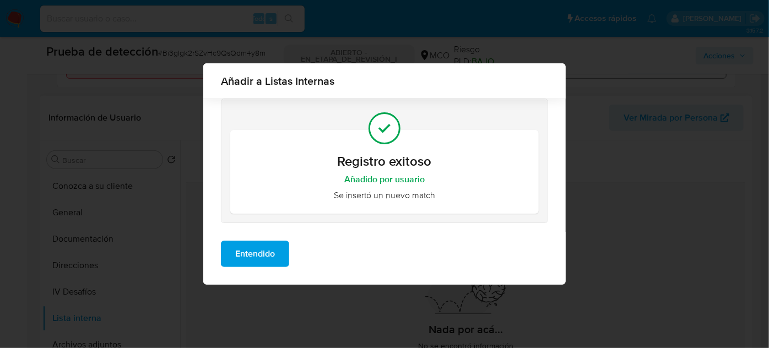
click at [253, 260] on span "Entendido" at bounding box center [255, 254] width 40 height 24
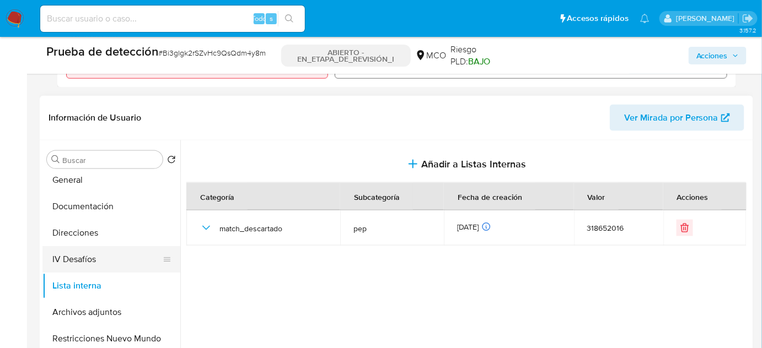
scroll to position [50, 0]
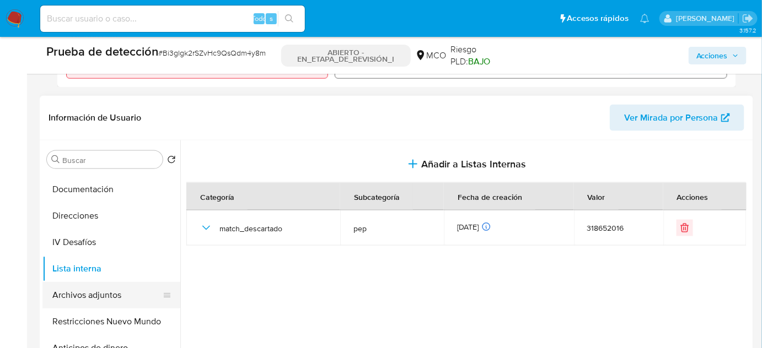
click at [125, 293] on button "Archivos adjuntos" at bounding box center [106, 295] width 129 height 26
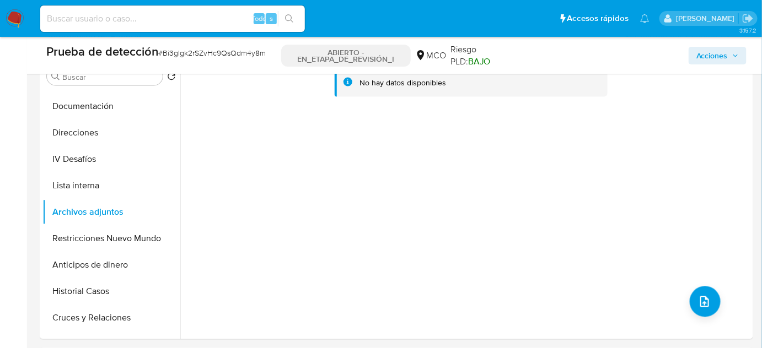
scroll to position [521, 0]
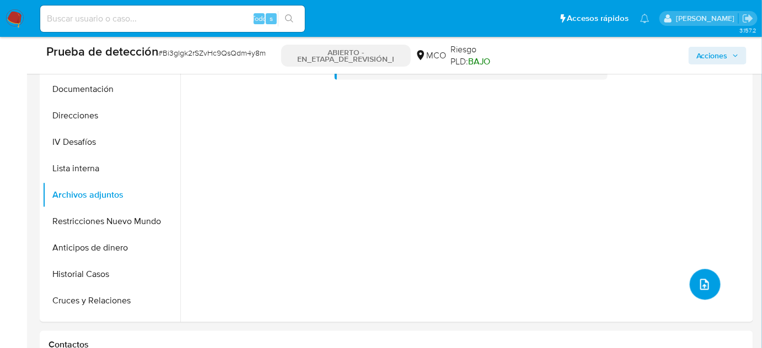
click at [699, 283] on icon "subir archivo" at bounding box center [704, 284] width 13 height 13
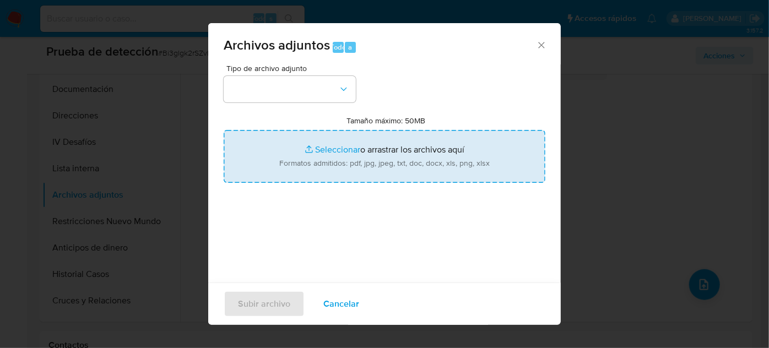
click at [339, 156] on input "Tamaño máximo: 50MB Seleccionar archivos" at bounding box center [385, 156] width 322 height 53
type input "C:\fakepath\REVISTA_50NARIO_final.pdf"
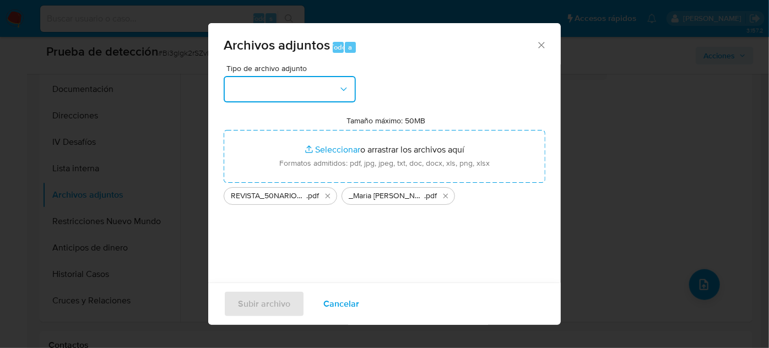
click at [297, 85] on button "button" at bounding box center [290, 89] width 132 height 26
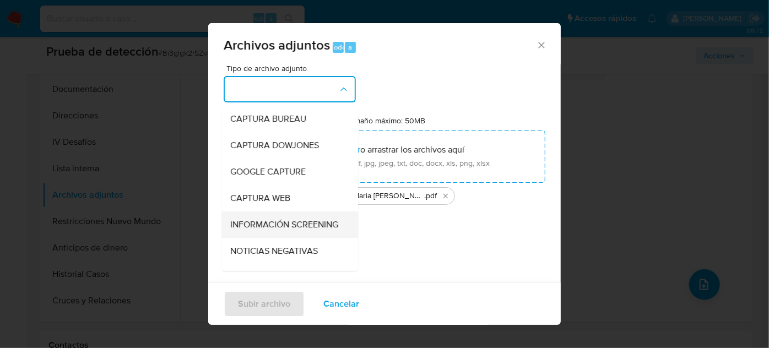
click at [262, 224] on span "INFORMACIÓN SCREENING" at bounding box center [284, 224] width 108 height 11
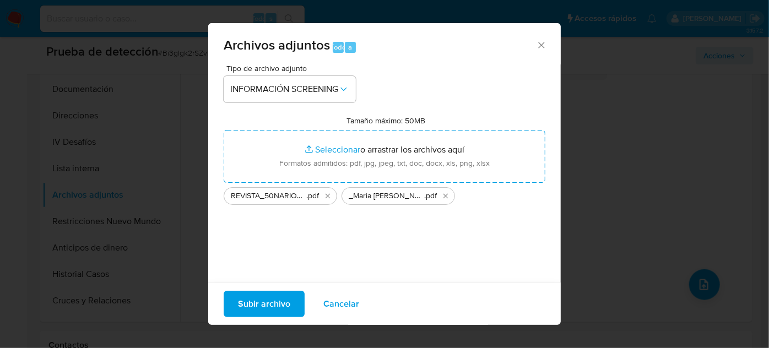
click at [276, 303] on span "Subir archivo" at bounding box center [264, 304] width 52 height 24
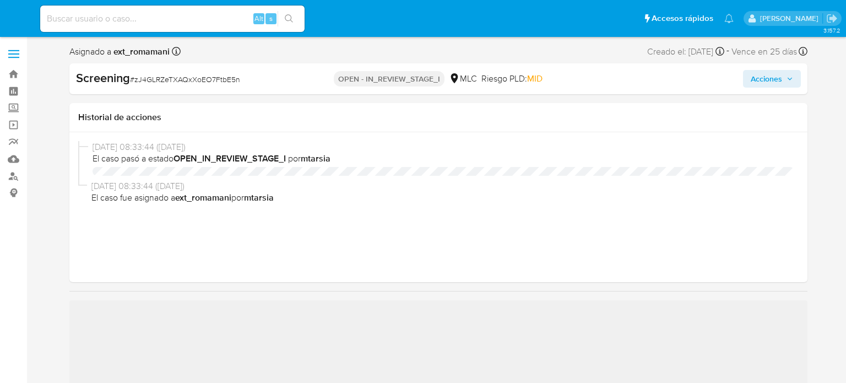
select select "10"
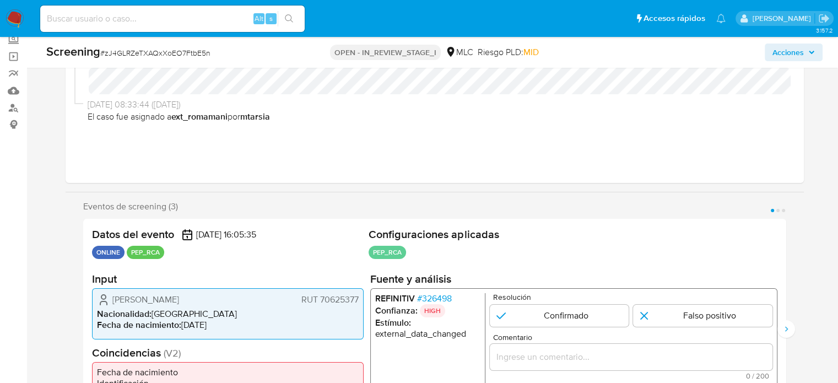
scroll to position [276, 0]
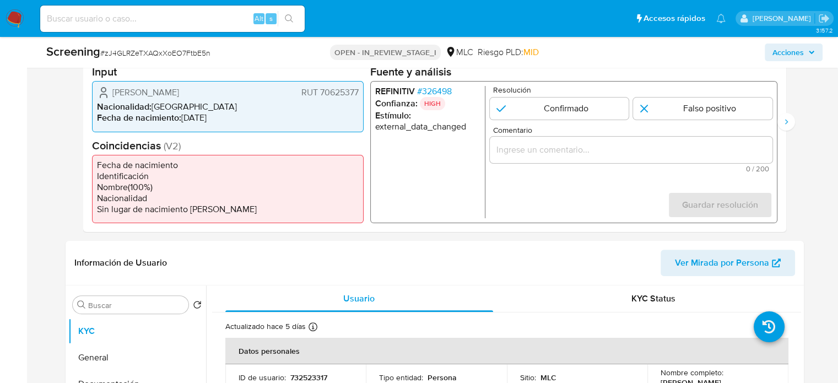
drag, startPoint x: 177, startPoint y: 88, endPoint x: 104, endPoint y: 90, distance: 73.3
click at [100, 89] on div "Aldo Aquiles Carpanetti Lanyon RUT 70625377" at bounding box center [228, 92] width 262 height 13
click at [434, 92] on span "# 326498" at bounding box center [434, 91] width 35 height 11
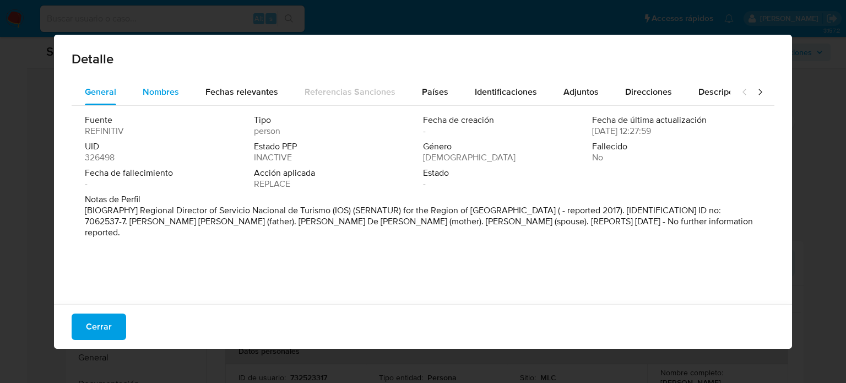
click at [168, 96] on span "Nombres" at bounding box center [161, 91] width 36 height 13
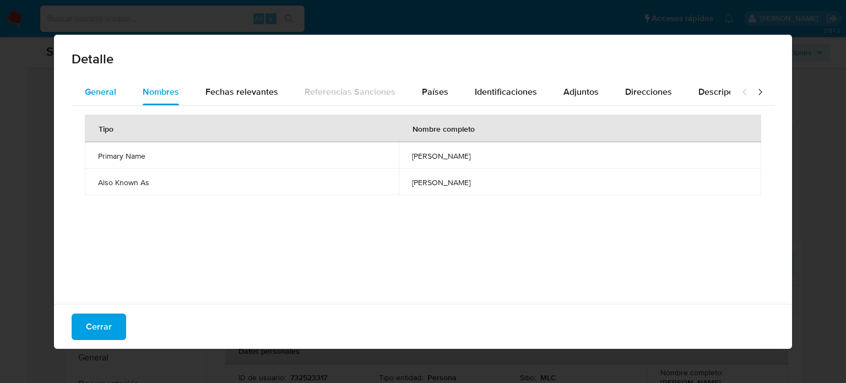
click at [103, 90] on span "General" at bounding box center [100, 91] width 31 height 13
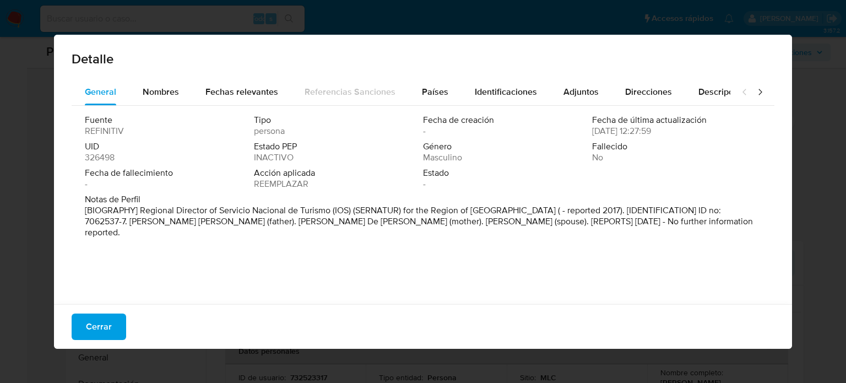
drag, startPoint x: 140, startPoint y: 212, endPoint x: 148, endPoint y: 211, distance: 7.9
click at [148, 211] on p "[BIOGRAPHY] Regional Director of Servicio Nacional de Turismo (IOS) (SERNATUR) …" at bounding box center [422, 221] width 674 height 33
drag, startPoint x: 332, startPoint y: 210, endPoint x: 137, endPoint y: 213, distance: 195.7
click at [137, 213] on font "[BIOGRAPHY] Regional Director of Servicio Nacional de Turismo (IOS) (SERNATUR) …" at bounding box center [419, 221] width 668 height 35
click at [485, 261] on div "Fuente REFINITIV Tipo persona Fecha de creación - Fecha de última actualización…" at bounding box center [423, 202] width 703 height 193
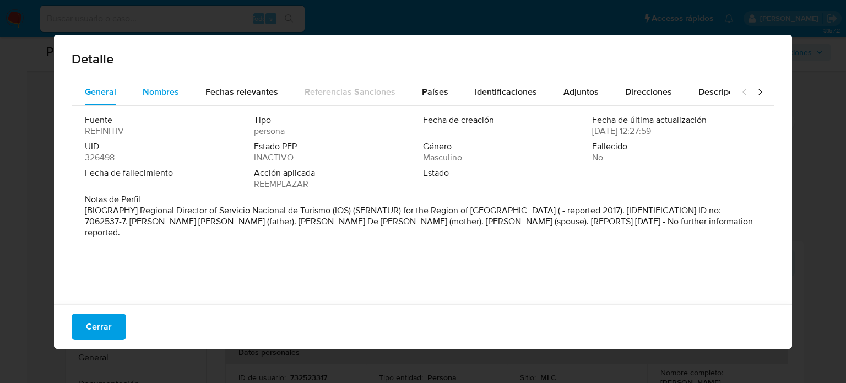
click at [167, 90] on font "Nombres" at bounding box center [161, 91] width 36 height 13
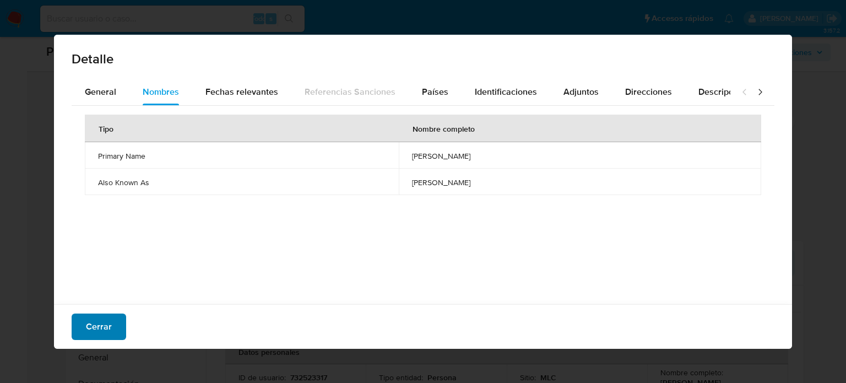
click at [105, 320] on font "Cerrar" at bounding box center [99, 327] width 26 height 26
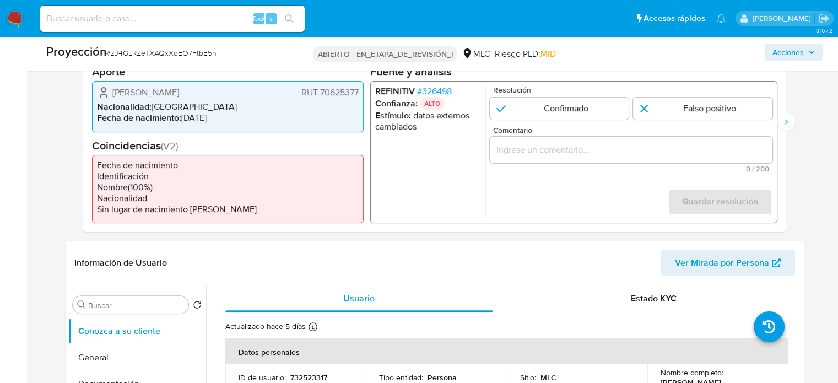
click at [543, 146] on input "Comentario" at bounding box center [630, 150] width 283 height 14
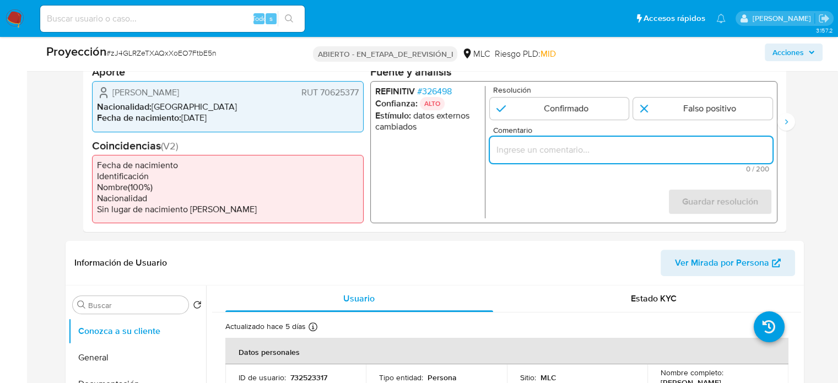
paste input "Titular de cuenta se desempeño como No configurando PEP."
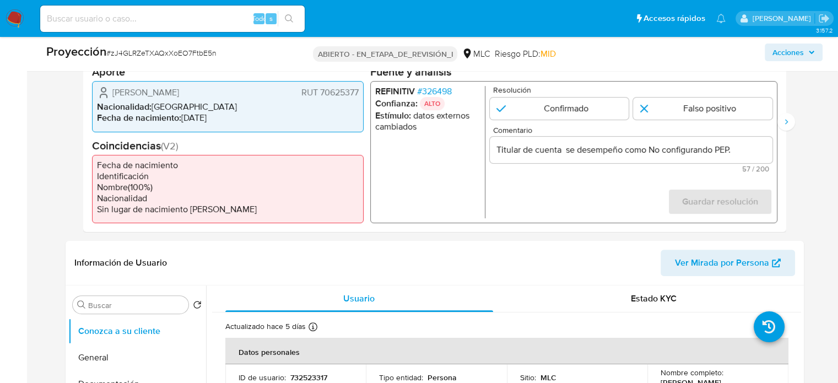
drag, startPoint x: 110, startPoint y: 90, endPoint x: 362, endPoint y: 94, distance: 251.9
click at [362, 94] on div "Aldo Aquiles Carpanetti Lanyon RUT 70625377 Nacionalidad : Chile Fecha de nacim…" at bounding box center [228, 106] width 272 height 51
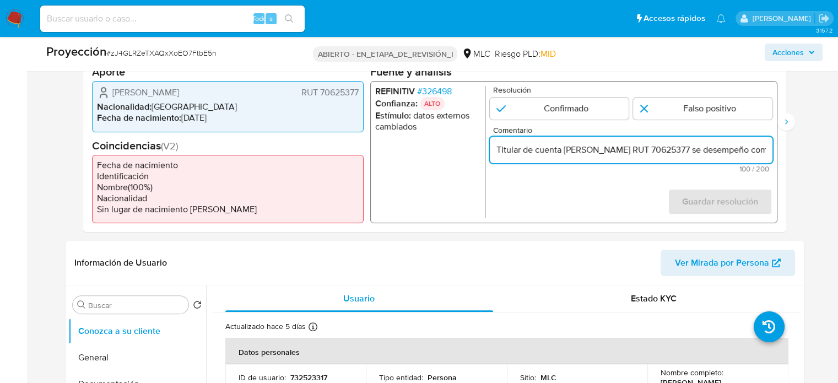
click at [543, 187] on form "Resolución Confirmado Falso positivo Comentario Titular de cuenta Aldo Aquiles …" at bounding box center [630, 152] width 283 height 132
drag, startPoint x: 760, startPoint y: 151, endPoint x: 767, endPoint y: 153, distance: 7.4
click at [767, 153] on input "Titular de cuenta Aldo Aquiles Carpanetti Lanyon RUT 70625377 se desempeño como…" at bounding box center [630, 150] width 283 height 14
click at [684, 152] on input "Titular de cuenta Aldo Aquiles Carpanetti Lanyon RUT 70625377 se desempeño como…" at bounding box center [630, 150] width 283 height 14
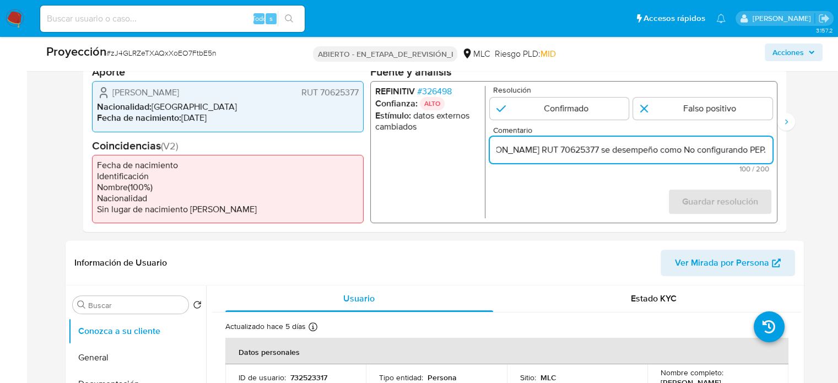
paste input "Director Regional del Servicio Nacional de Turismo hasta Septiembre de 2019."
type input "Titular de cuenta Aldo Aquiles Carpanetti Lanyon RUT 70625377 se desempeño como…"
click at [664, 111] on input "1 de 3" at bounding box center [702, 109] width 139 height 22
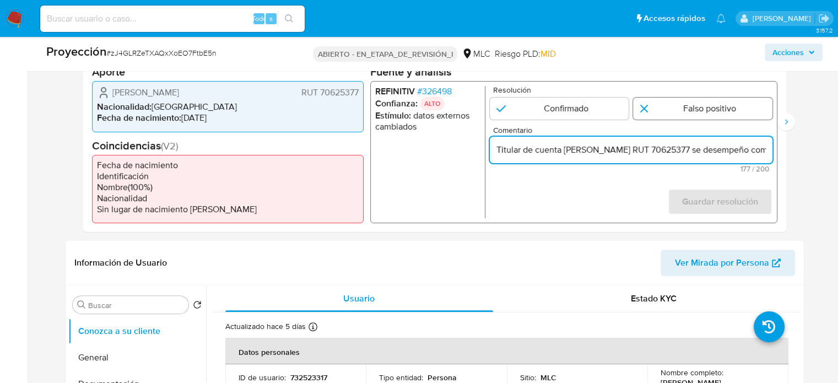
radio input "true"
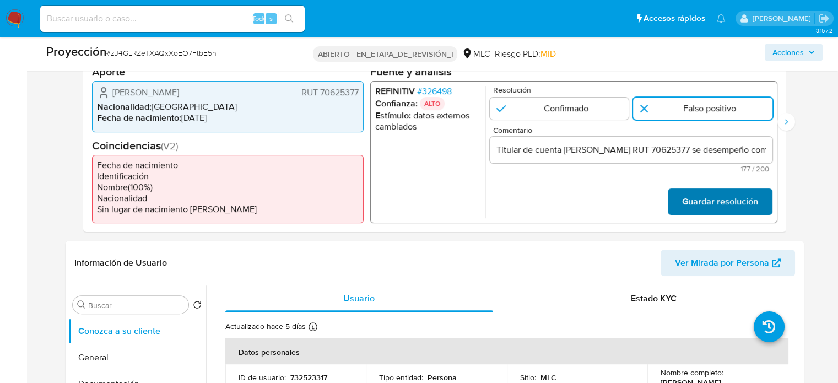
click at [702, 204] on font "Guardar resolución" at bounding box center [720, 201] width 76 height 26
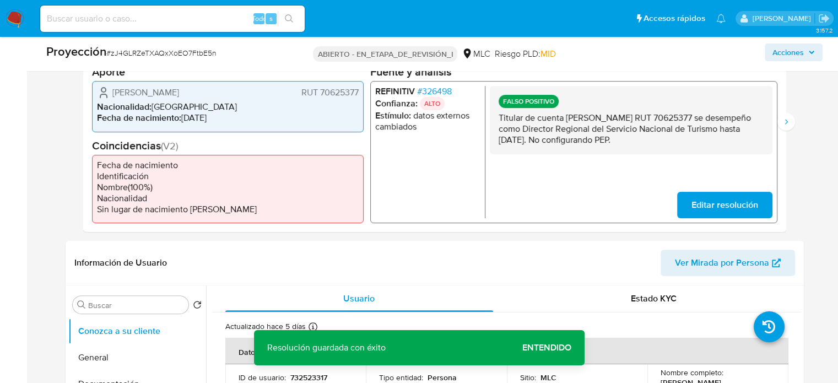
drag, startPoint x: 742, startPoint y: 138, endPoint x: 500, endPoint y: 120, distance: 242.6
click at [500, 120] on p "Titular de cuenta Aldo Aquiles Carpanetti Lanyon RUT 70625377 se desempeño como…" at bounding box center [630, 128] width 265 height 33
drag, startPoint x: 496, startPoint y: 117, endPoint x: 736, endPoint y: 144, distance: 241.2
click at [736, 144] on div "FALSO POSITIVO Titular de cuenta Aldo Aquiles Carpanetti Lanyon RUT 70625377 se…" at bounding box center [630, 120] width 283 height 68
click at [786, 124] on icon "Siguiente" at bounding box center [786, 121] width 9 height 9
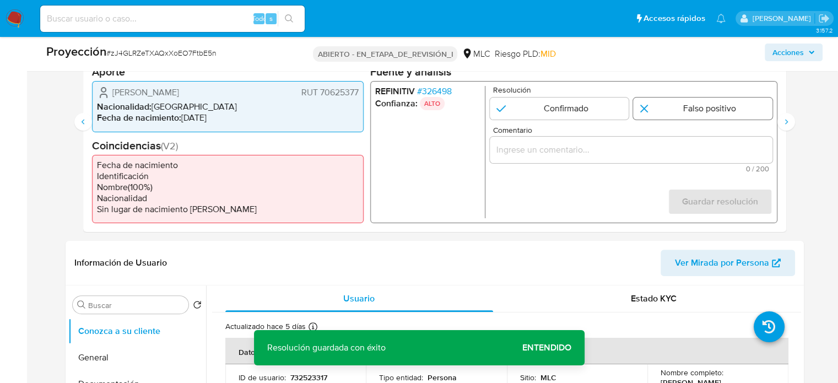
click at [665, 108] on input "2 de 3" at bounding box center [702, 109] width 139 height 22
radio input "true"
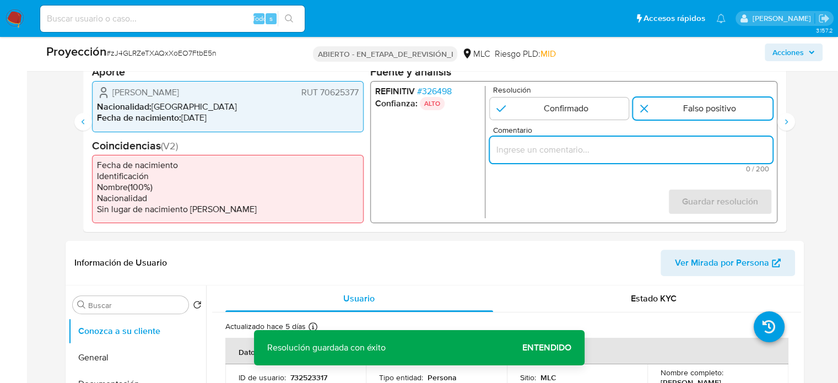
click at [665, 154] on input "Comentario" at bounding box center [630, 150] width 283 height 14
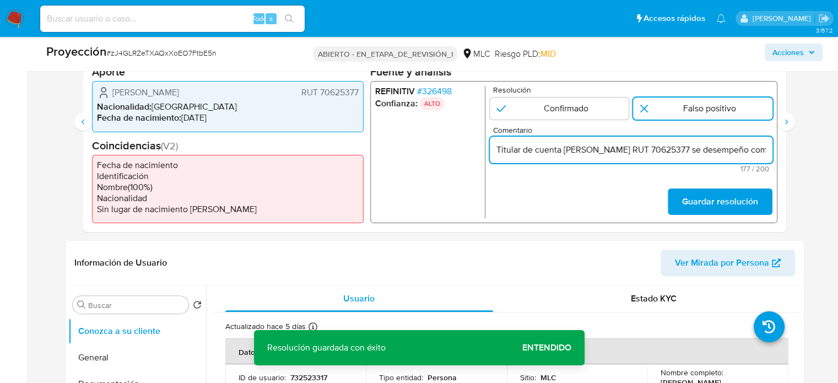
scroll to position [0, 452]
type input "Titular de cuenta Aldo Aquiles Carpanetti Lanyon RUT 70625377 se desempeño como…"
drag, startPoint x: 720, startPoint y: 207, endPoint x: 743, endPoint y: 223, distance: 28.3
click at [720, 208] on font "Guardar resolución" at bounding box center [720, 201] width 76 height 26
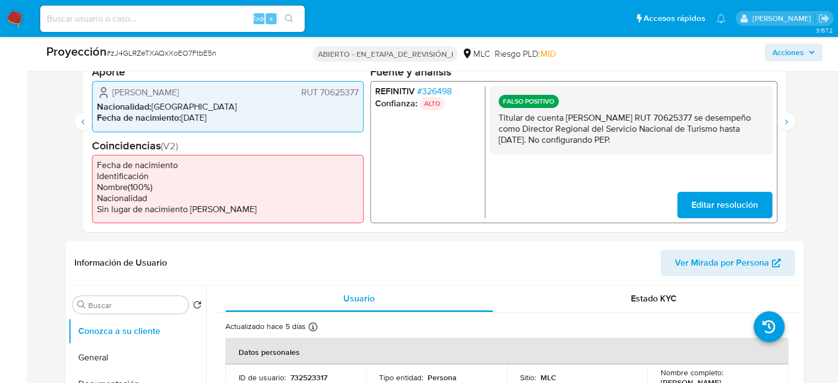
drag, startPoint x: 738, startPoint y: 144, endPoint x: 495, endPoint y: 119, distance: 244.8
click at [495, 119] on div "FALSO POSITIVO Titular de cuenta Aldo Aquiles Carpanetti Lanyon RUT 70625377 se…" at bounding box center [630, 120] width 283 height 68
click at [789, 119] on icon "Siguiente" at bounding box center [786, 121] width 9 height 9
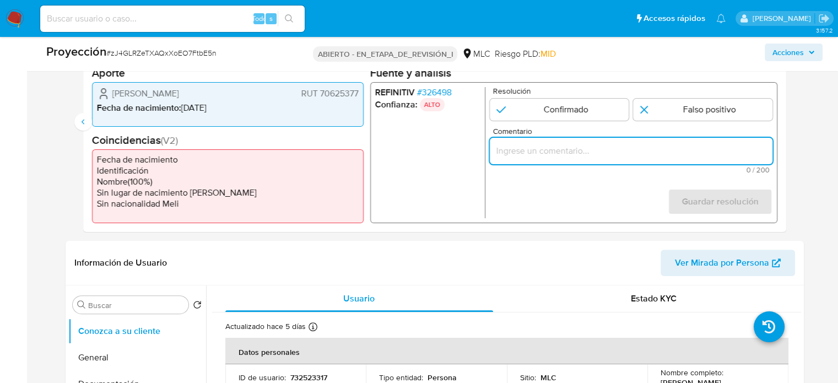
click at [519, 154] on input "Comentario" at bounding box center [630, 150] width 283 height 14
paste input "Titular de cuenta Aldo Aquiles Carpanetti Lanyon RUT 70625377 se desempeño como…"
type input "Titular de cuenta Aldo Aquiles Carpanetti Lanyon RUT 70625377 se desempeño como…"
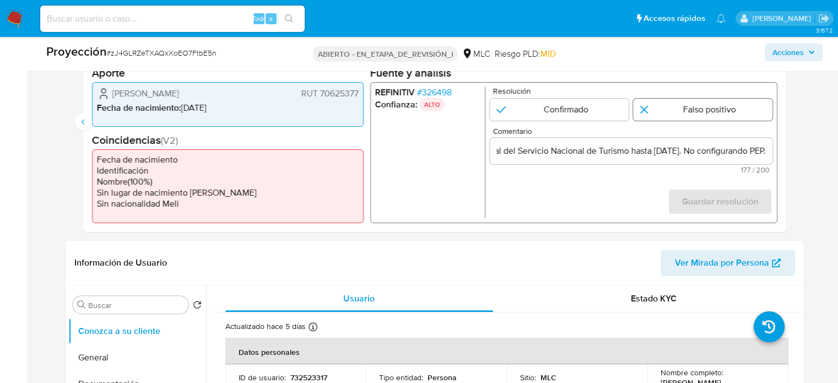
scroll to position [0, 0]
click at [697, 108] on input "3 de 3" at bounding box center [702, 109] width 139 height 22
radio input "true"
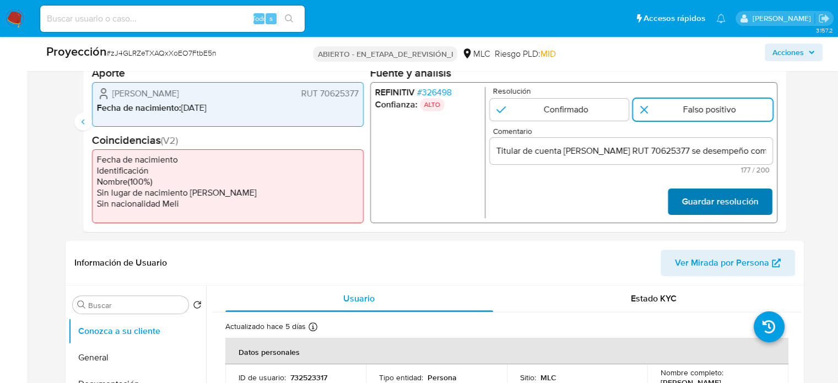
click at [704, 209] on font "Guardar resolución" at bounding box center [720, 201] width 76 height 26
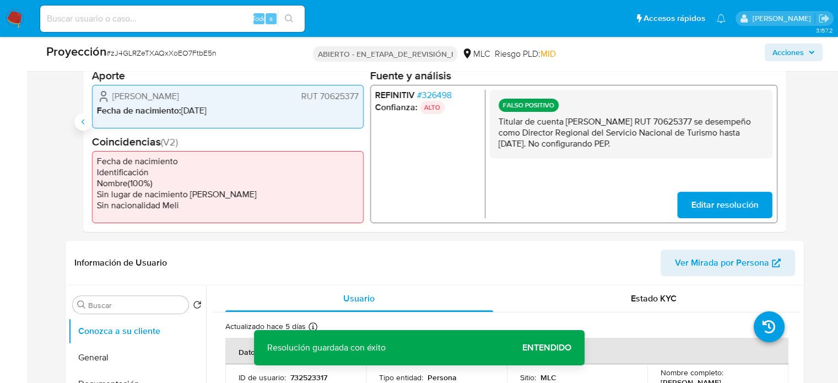
click at [79, 122] on icon "Anterior" at bounding box center [83, 121] width 9 height 9
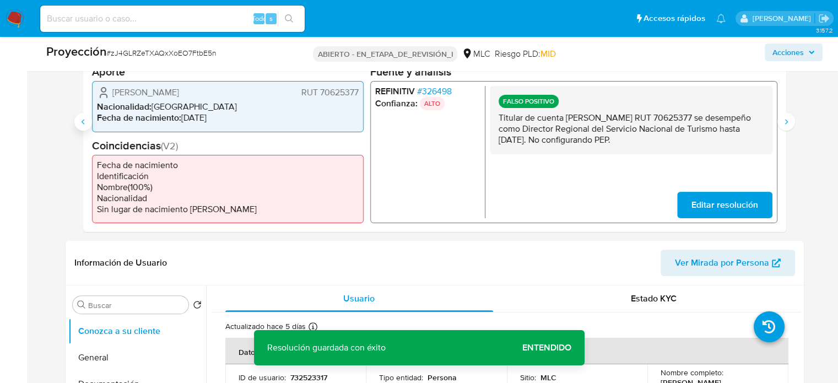
click at [79, 122] on icon "Anterior" at bounding box center [83, 121] width 9 height 9
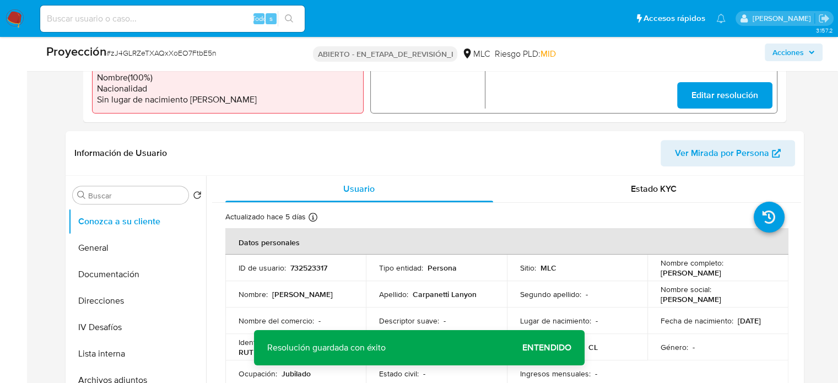
scroll to position [551, 0]
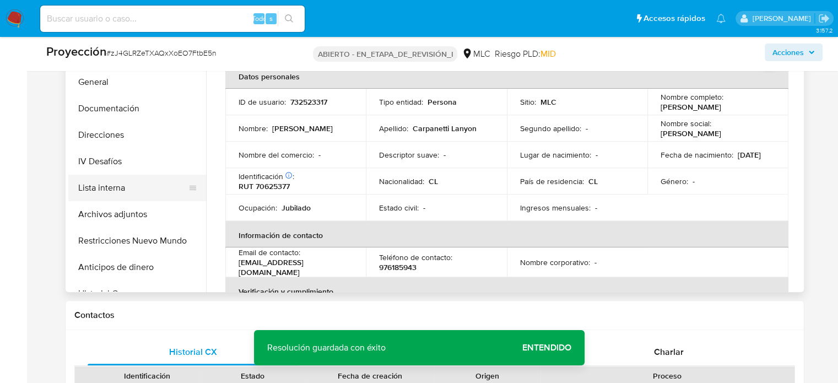
click at [121, 185] on button "Lista interna" at bounding box center [132, 188] width 129 height 26
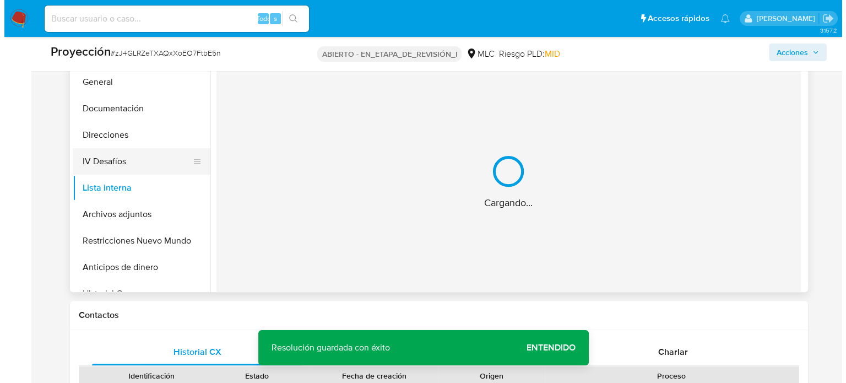
scroll to position [496, 0]
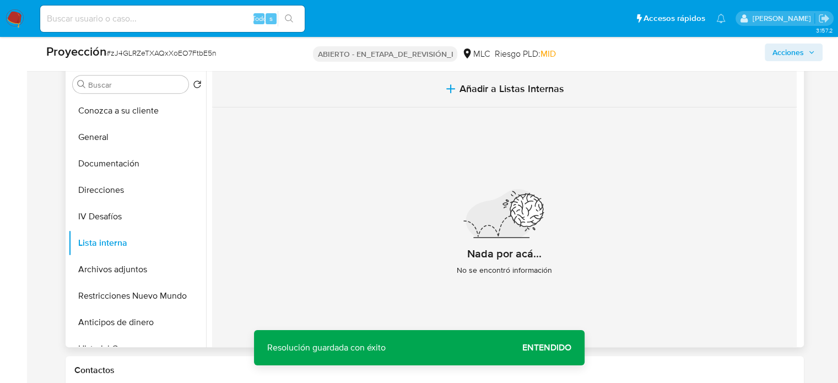
click at [476, 79] on button "Añadir a Listas Internas" at bounding box center [504, 89] width 585 height 37
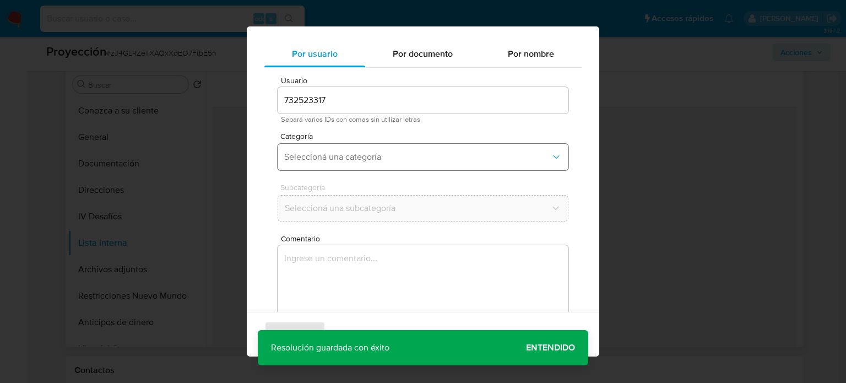
scroll to position [46, 0]
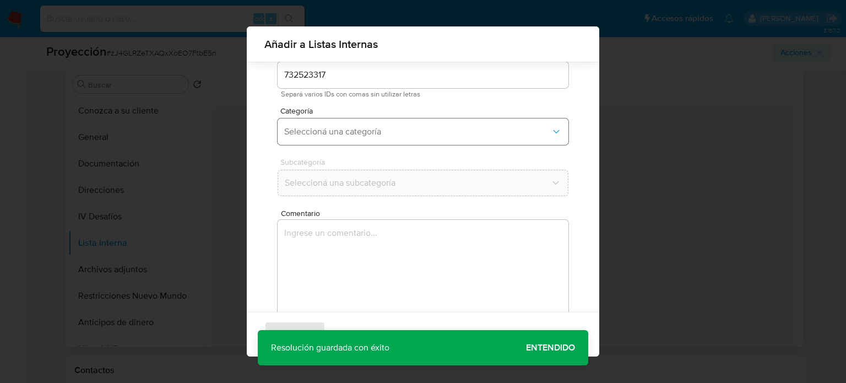
click at [404, 134] on span "Seleccioná una categoría" at bounding box center [417, 131] width 267 height 11
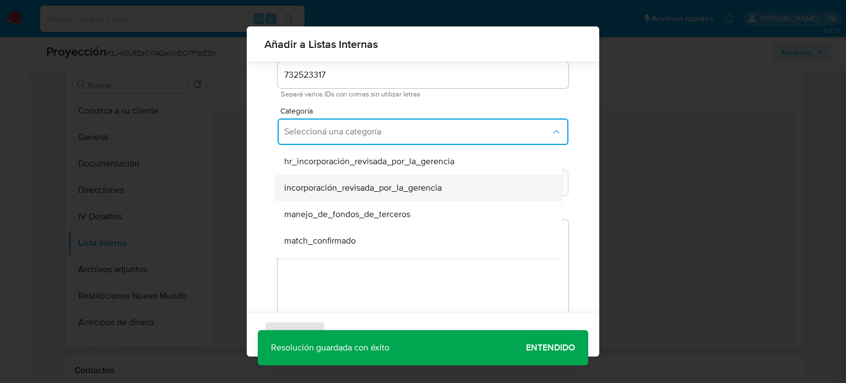
scroll to position [55, 0]
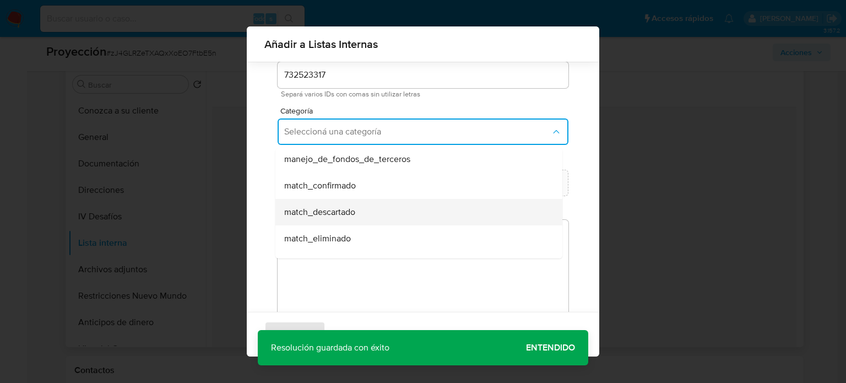
click at [350, 204] on div "match_descartado" at bounding box center [415, 212] width 263 height 26
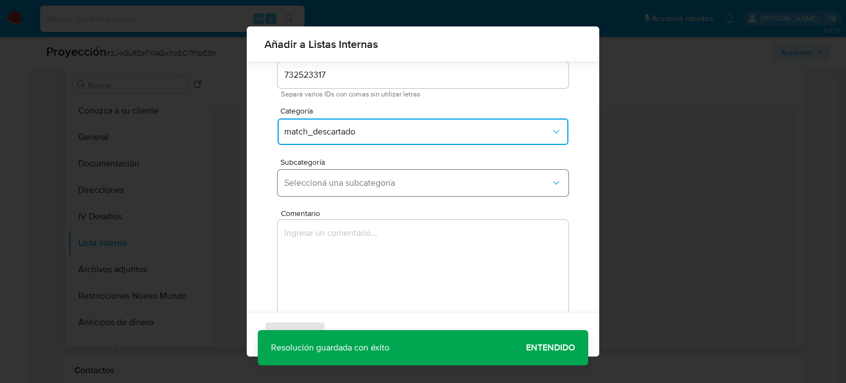
click at [365, 180] on span "Seleccioná una subcategoría" at bounding box center [417, 182] width 267 height 11
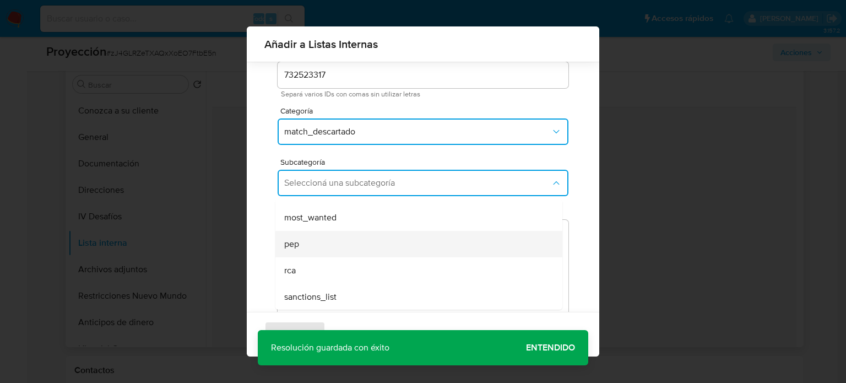
scroll to position [75, 0]
click at [326, 243] on div "pep" at bounding box center [415, 243] width 263 height 26
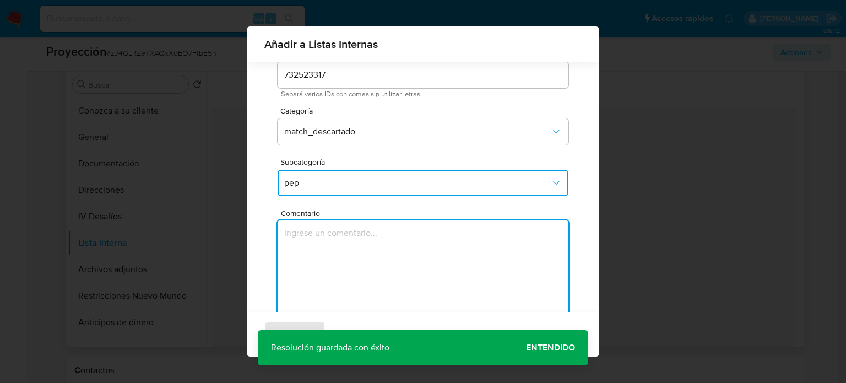
click at [326, 243] on textarea "Comentario" at bounding box center [423, 273] width 291 height 106
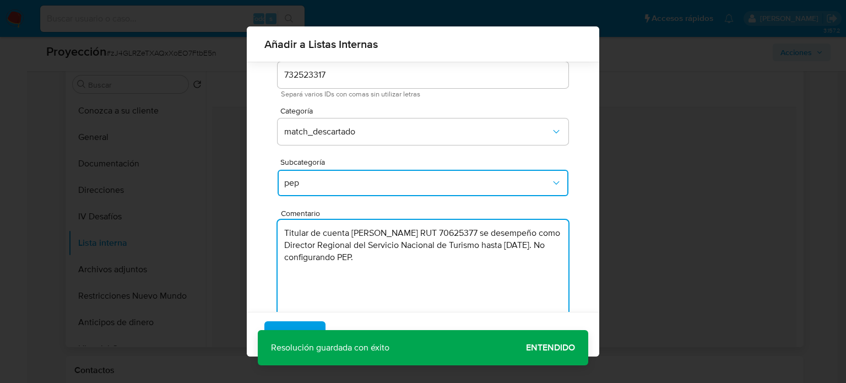
click at [458, 259] on textarea "Titular de cuenta Aldo Aquiles Carpanetti Lanyon RUT 70625377 se desempeño como…" at bounding box center [423, 273] width 291 height 106
type textarea "Titular de cuenta Aldo Aquiles Carpanetti Lanyon RUT 70625377 se desempeño como…"
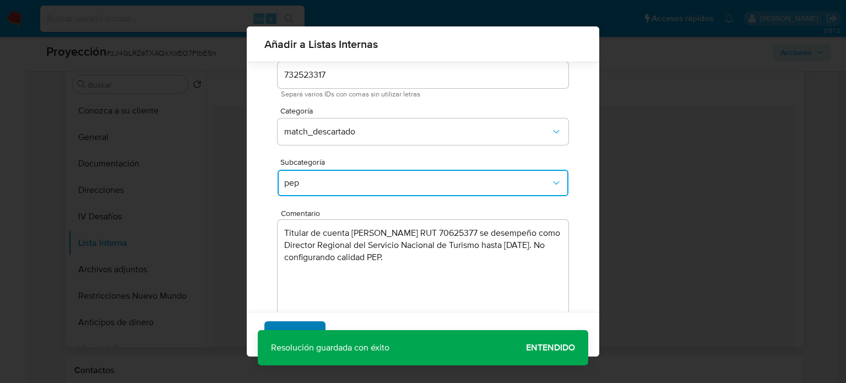
click at [288, 325] on span "Agregar" at bounding box center [295, 334] width 33 height 24
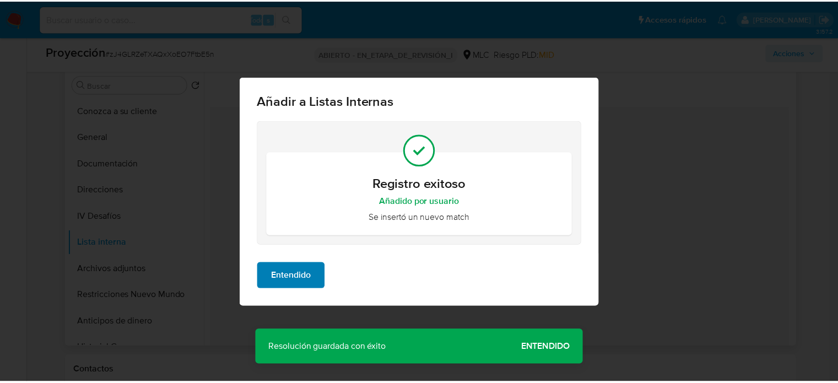
scroll to position [0, 0]
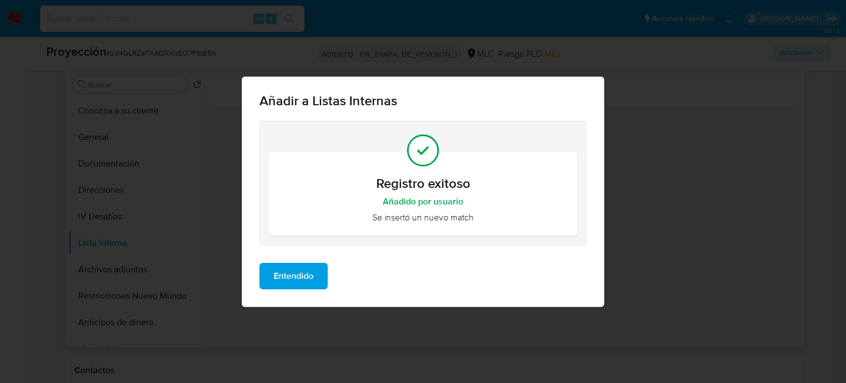
click at [313, 275] on span "Entendido" at bounding box center [294, 276] width 40 height 24
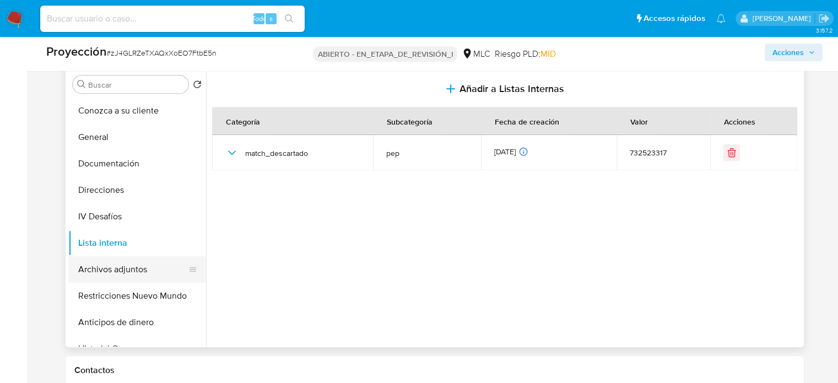
drag, startPoint x: 122, startPoint y: 263, endPoint x: 199, endPoint y: 280, distance: 78.6
click at [123, 264] on button "Archivos adjuntos" at bounding box center [132, 269] width 129 height 26
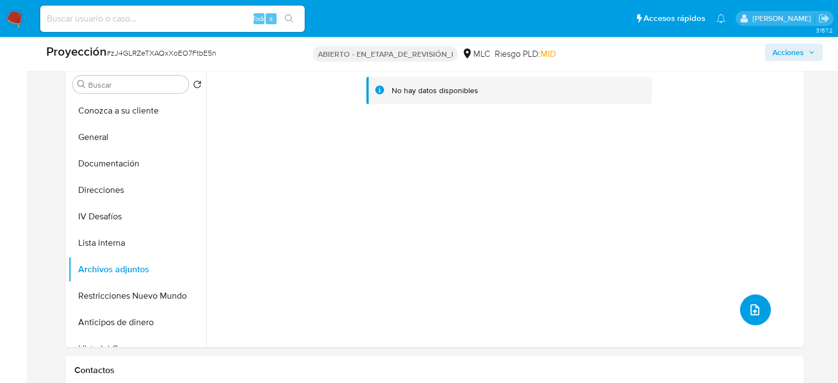
click at [751, 311] on icon "subir archivo" at bounding box center [755, 309] width 9 height 11
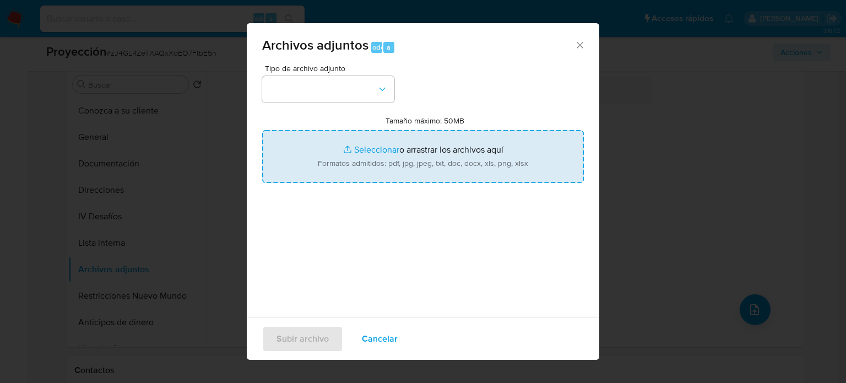
click at [348, 169] on input "Tamaño máximo: 50MB Seleccionar archivos" at bounding box center [423, 156] width 322 height 53
type input "C:\fakepath\InfoTransparencia.pdf"
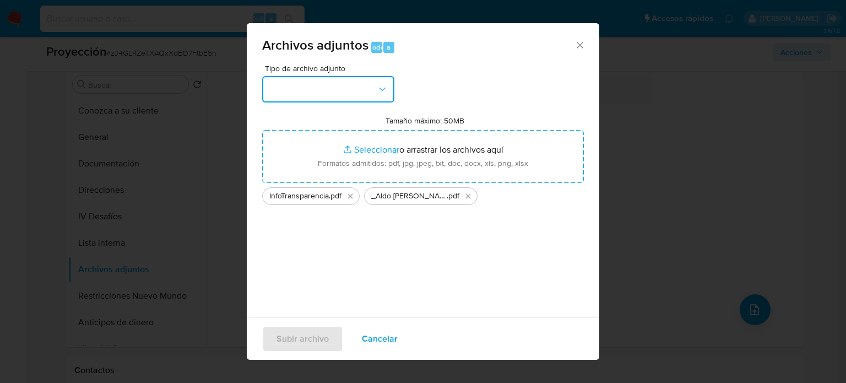
click at [354, 92] on button "button" at bounding box center [328, 89] width 132 height 26
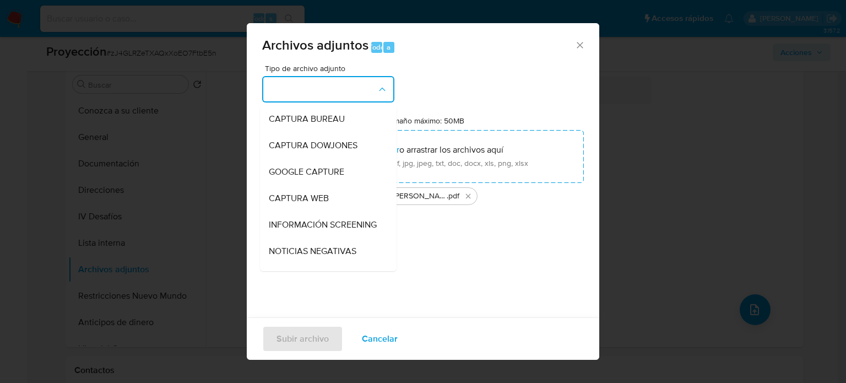
click at [311, 224] on span "INFORMACIÓN SCREENING" at bounding box center [323, 224] width 108 height 11
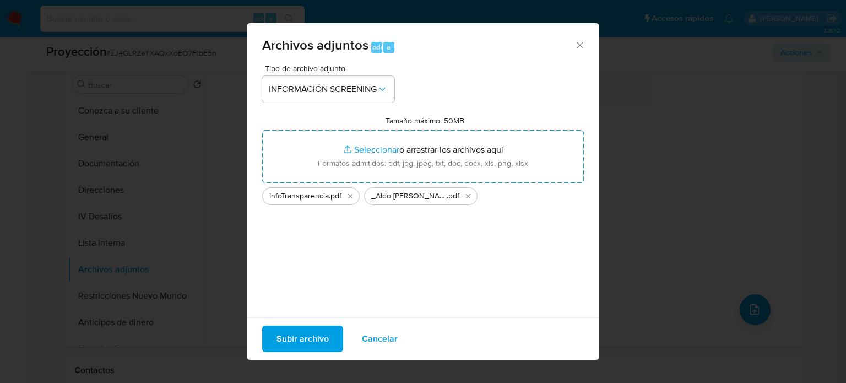
click at [305, 338] on span "Subir archivo" at bounding box center [303, 339] width 52 height 24
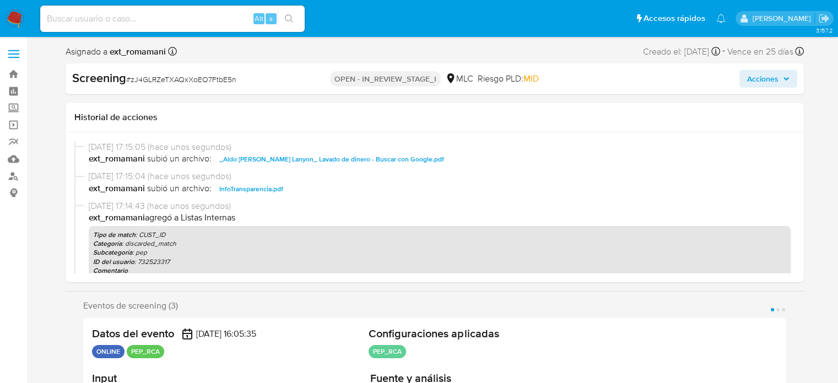
select select "10"
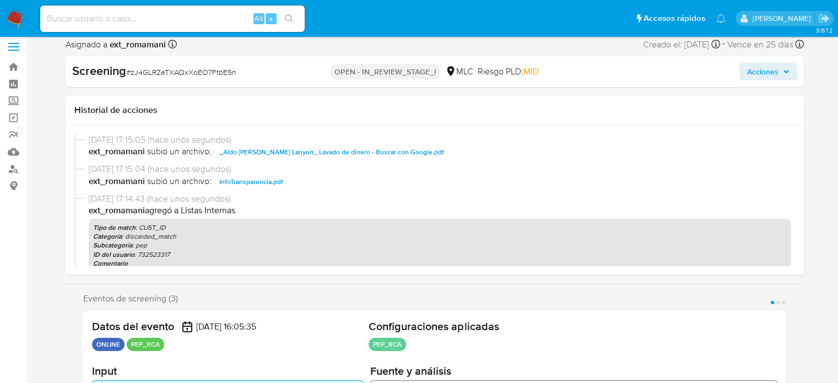
scroll to position [220, 0]
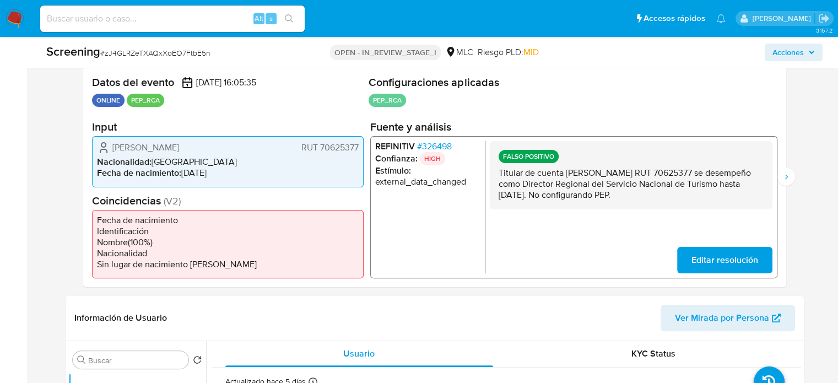
drag, startPoint x: 570, startPoint y: 184, endPoint x: 632, endPoint y: 197, distance: 63.0
click at [632, 197] on p "Titular de cuenta Aldo Aquiles Carpanetti Lanyon RUT 70625377 se desempeño como…" at bounding box center [630, 184] width 265 height 33
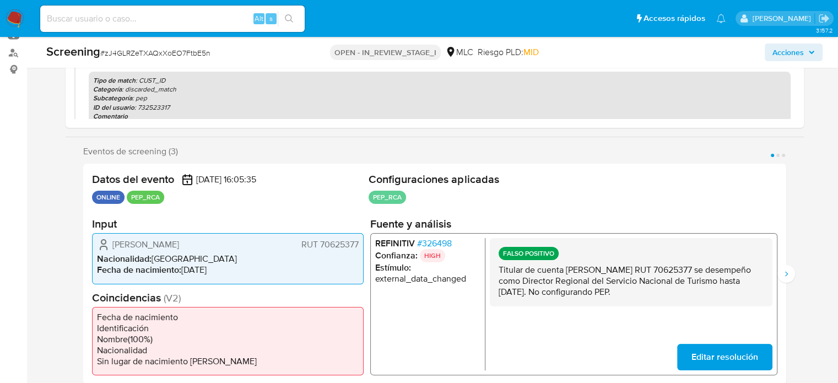
scroll to position [0, 0]
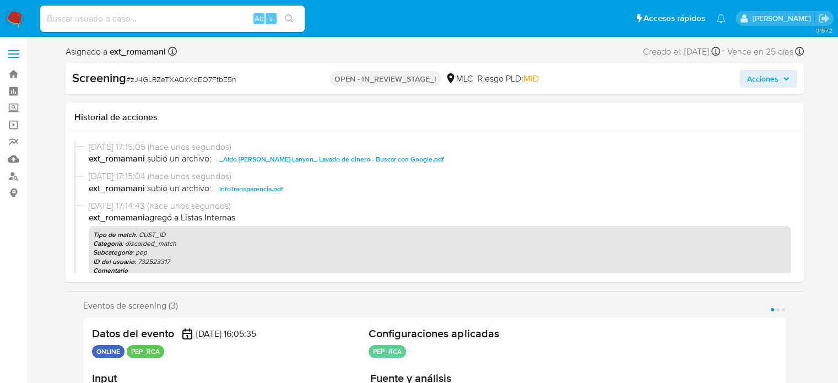
click at [760, 79] on span "Acciones" at bounding box center [762, 79] width 31 height 18
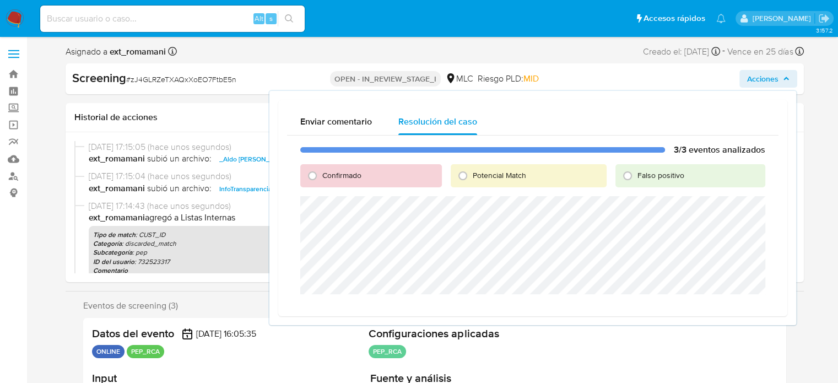
click at [639, 172] on span "Falso positivo" at bounding box center [661, 175] width 47 height 11
click at [636, 172] on input "Falso positivo" at bounding box center [628, 176] width 18 height 18
radio input "true"
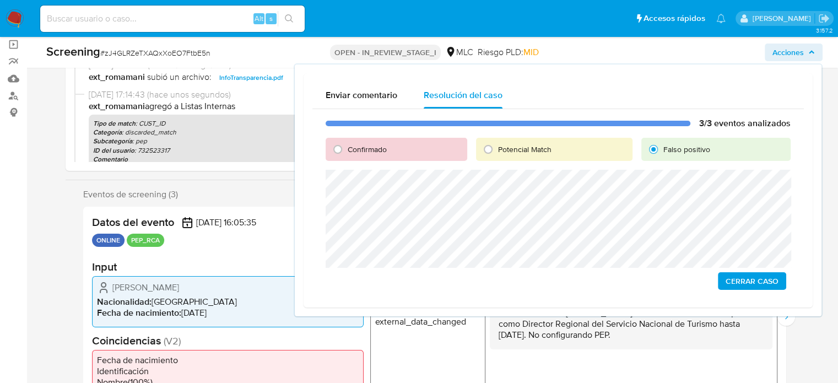
scroll to position [110, 0]
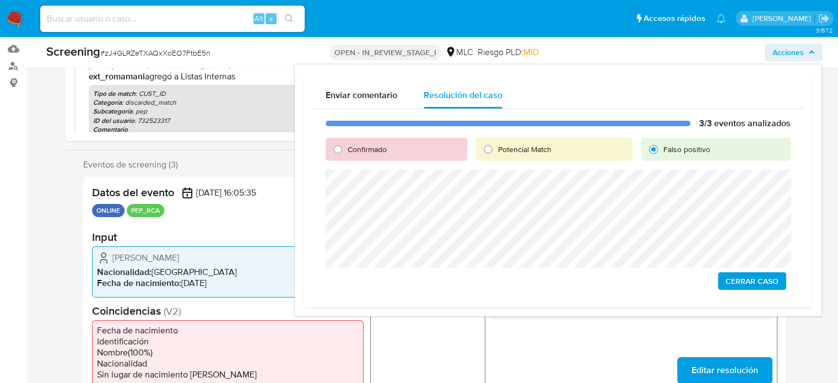
click at [760, 283] on span "Cerrar Caso" at bounding box center [752, 280] width 53 height 15
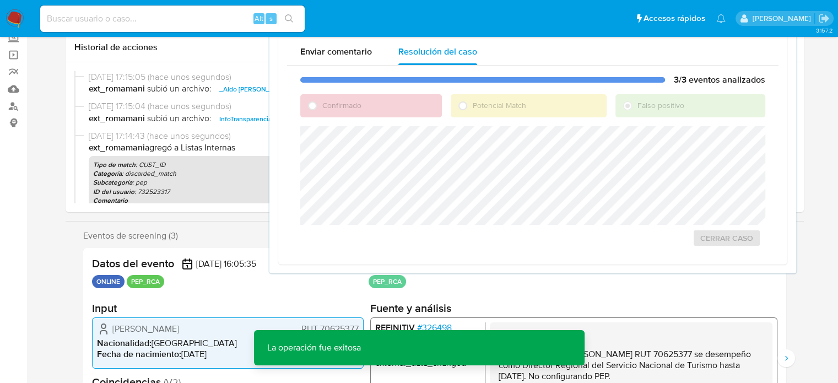
scroll to position [0, 0]
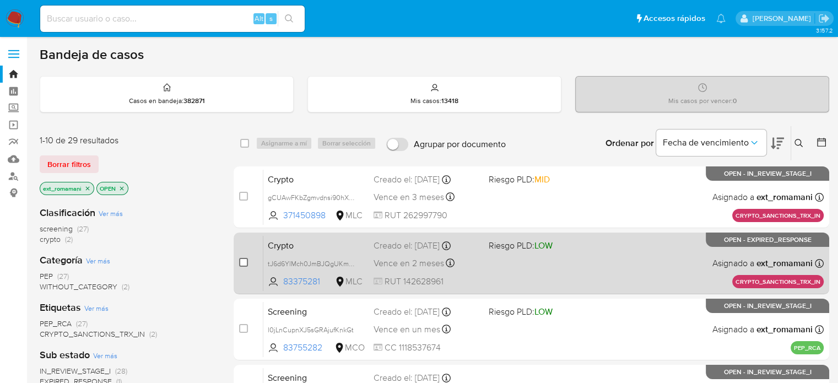
click at [242, 265] on input "checkbox" at bounding box center [243, 262] width 9 height 9
checkbox input "true"
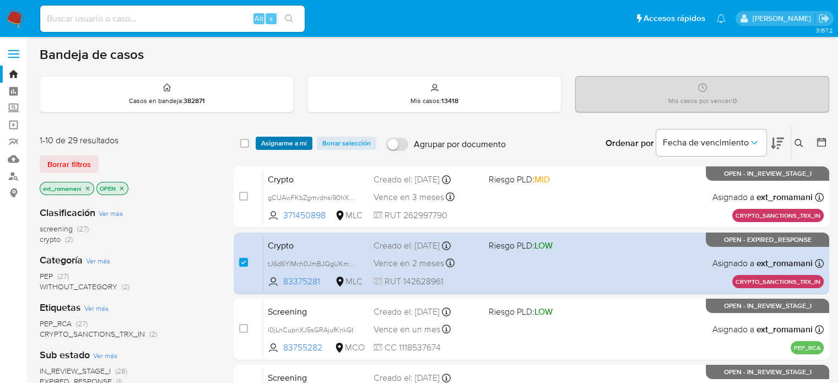
click at [282, 145] on span "Asignarme a mí" at bounding box center [284, 143] width 46 height 11
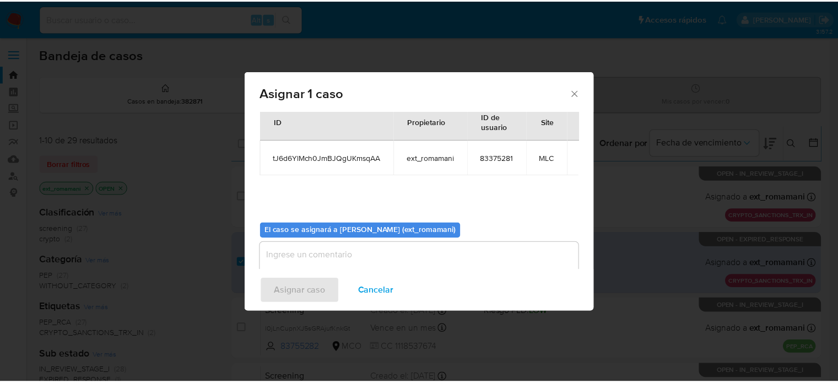
scroll to position [57, 0]
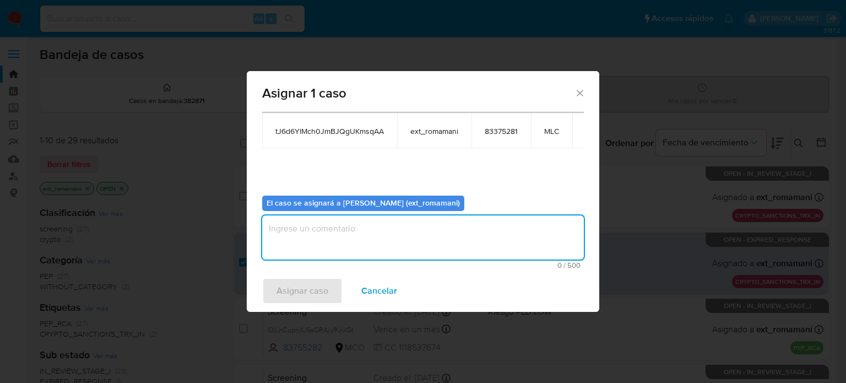
click at [449, 247] on textarea "assign-modal" at bounding box center [423, 237] width 322 height 44
type textarea "Asignacion"
click at [302, 297] on span "Asignar caso" at bounding box center [303, 291] width 52 height 24
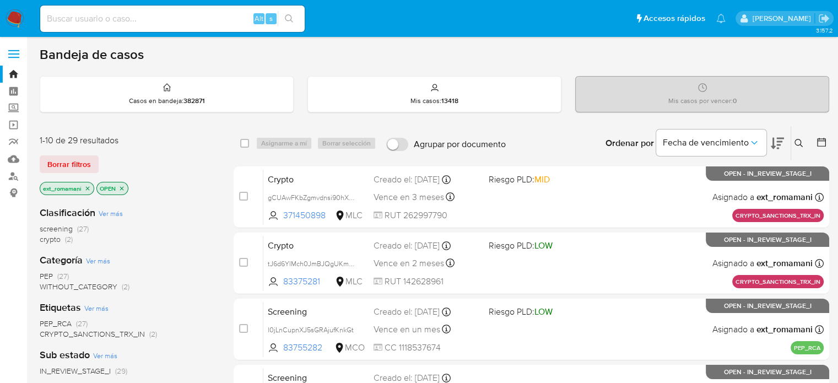
click at [18, 20] on img at bounding box center [15, 18] width 19 height 19
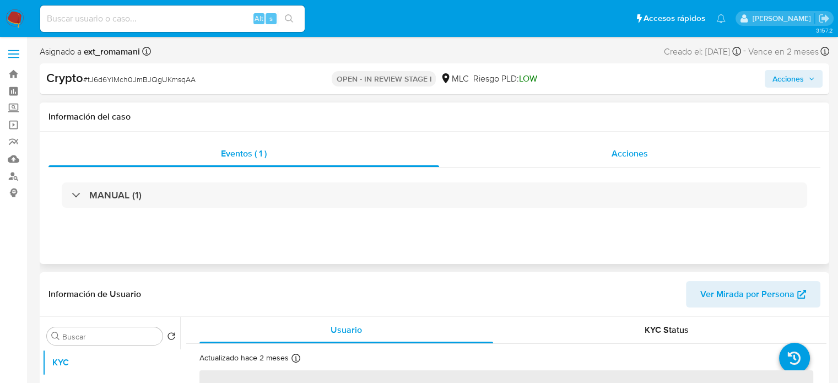
click at [616, 156] on span "Acciones" at bounding box center [630, 153] width 36 height 13
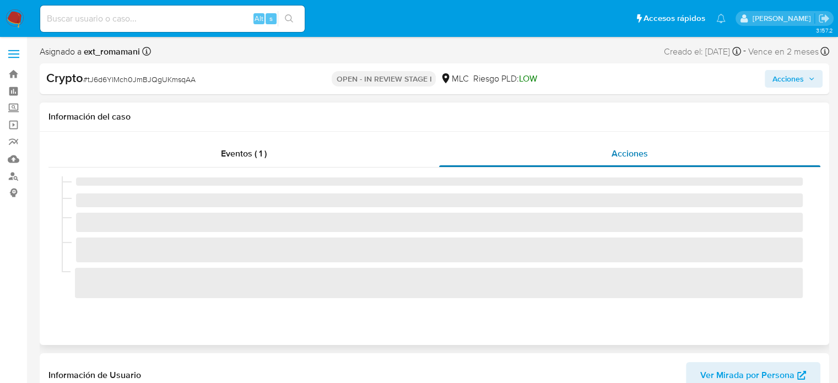
select select "10"
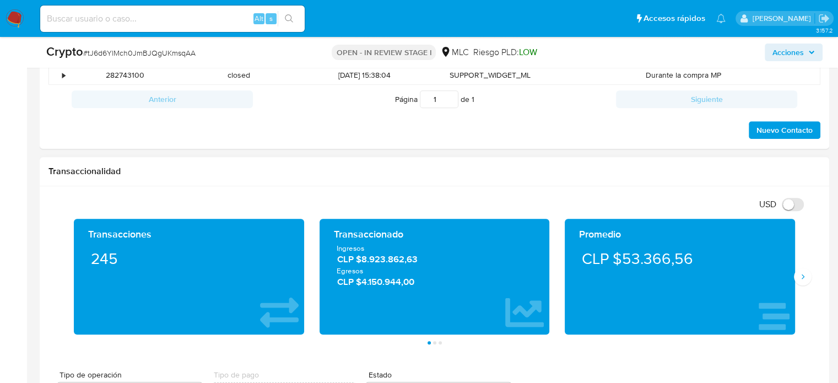
scroll to position [771, 0]
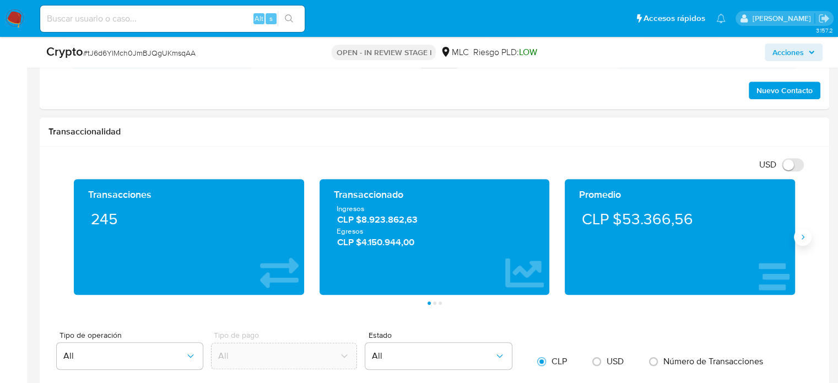
click at [803, 244] on button "Siguiente" at bounding box center [803, 237] width 18 height 18
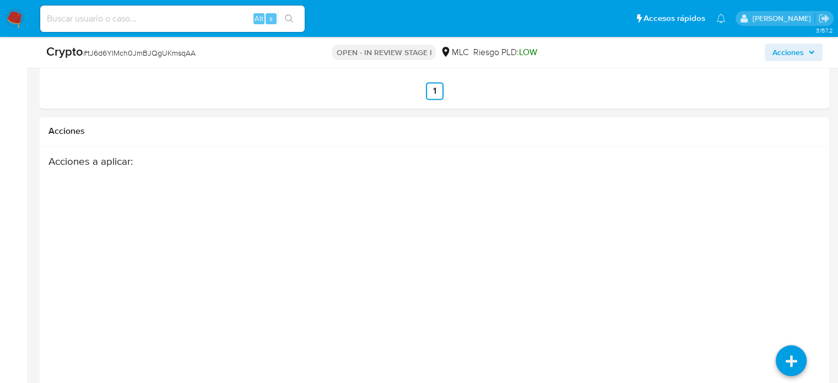
scroll to position [1909, 0]
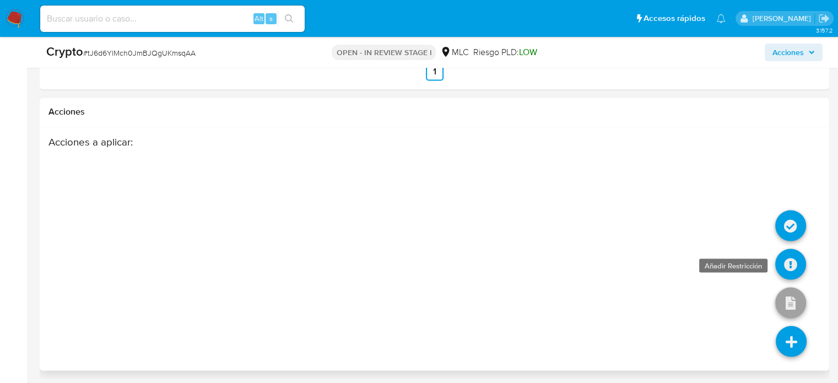
click at [789, 265] on icon at bounding box center [790, 264] width 31 height 31
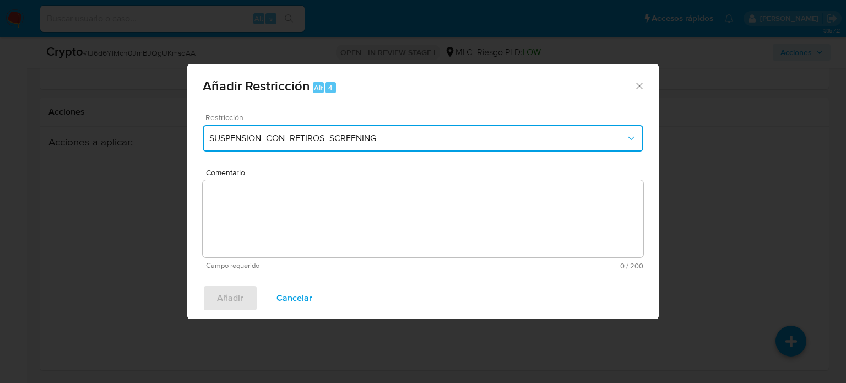
click at [292, 141] on span "SUSPENSION_CON_RETIROS_SCREENING" at bounding box center [417, 138] width 417 height 11
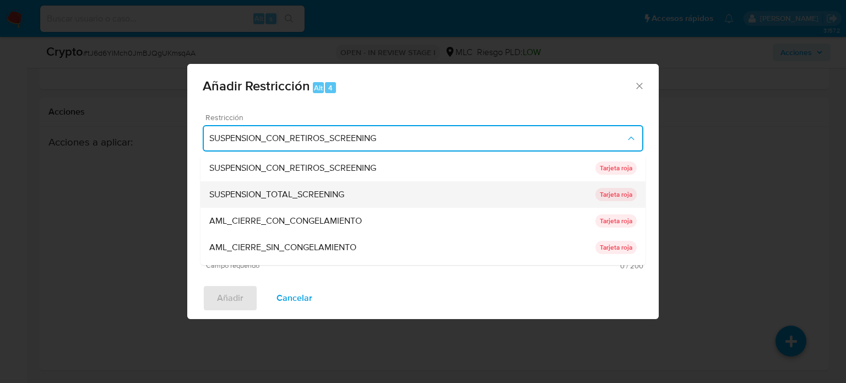
click at [300, 193] on span "SUSPENSION_TOTAL_SCREENING" at bounding box center [276, 194] width 135 height 11
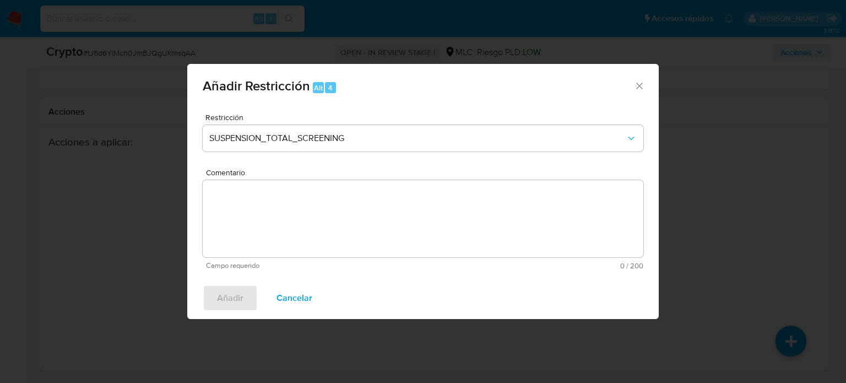
click at [306, 197] on textarea "Comentario" at bounding box center [423, 218] width 441 height 77
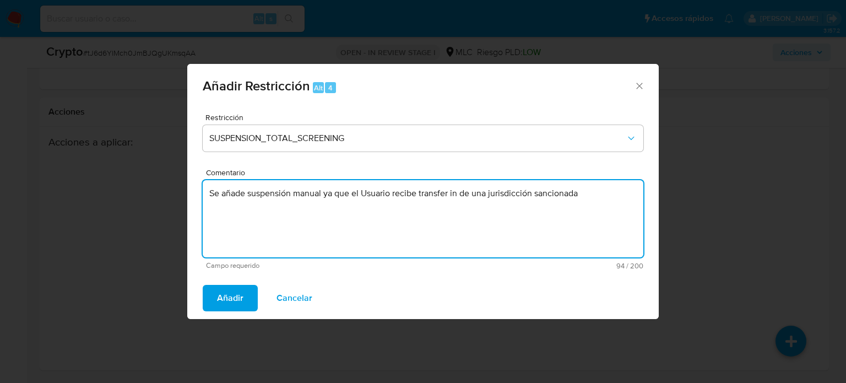
type textarea "Se añade suspensión manual ya que el Usuario recibe transfer in de una jurisdic…"
click at [231, 303] on span "Añadir" at bounding box center [230, 298] width 26 height 24
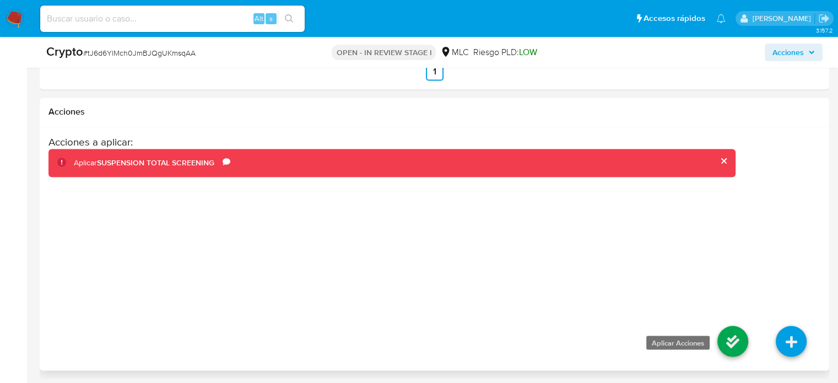
click at [736, 334] on icon at bounding box center [732, 341] width 31 height 31
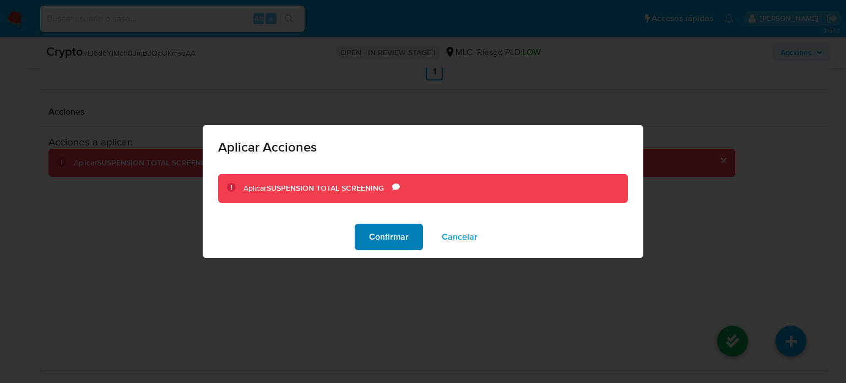
click at [402, 236] on span "Confirmar" at bounding box center [389, 237] width 40 height 24
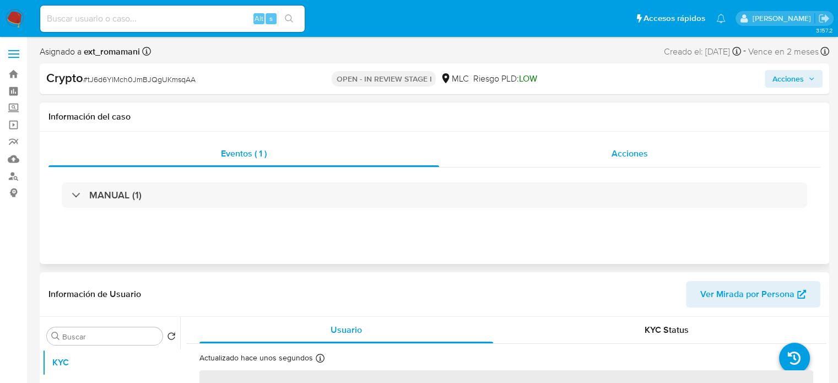
click at [630, 158] on span "Acciones" at bounding box center [630, 153] width 36 height 13
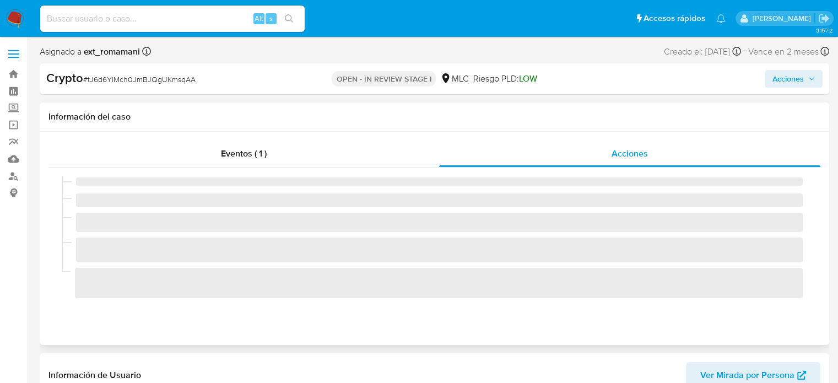
select select "10"
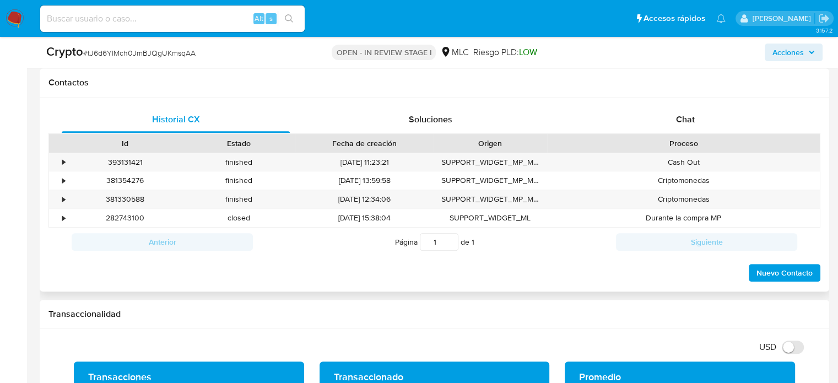
scroll to position [606, 0]
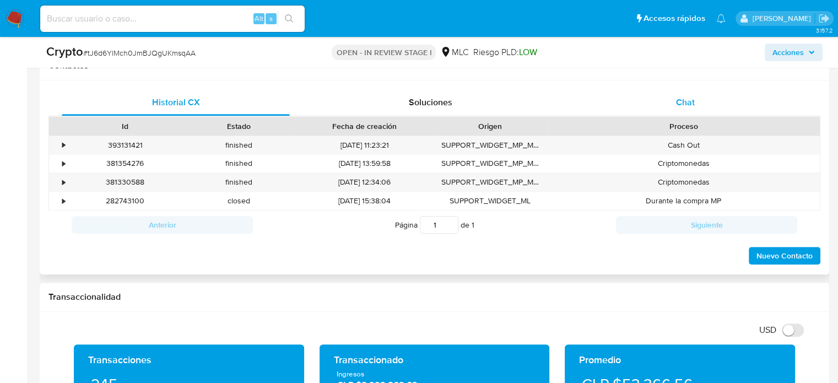
click at [692, 111] on div "Chat" at bounding box center [685, 102] width 228 height 26
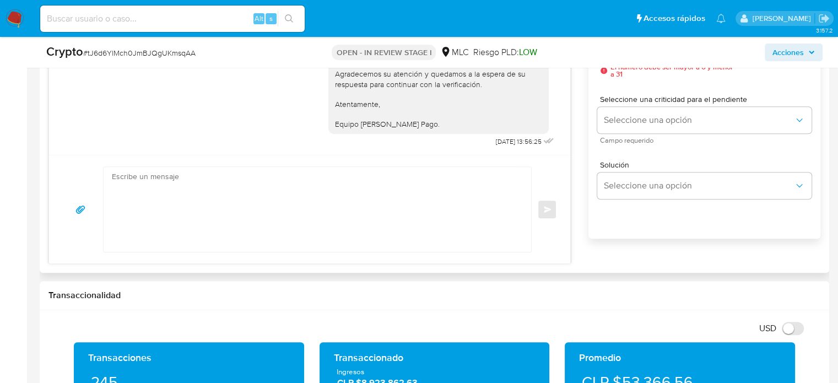
scroll to position [771, 0]
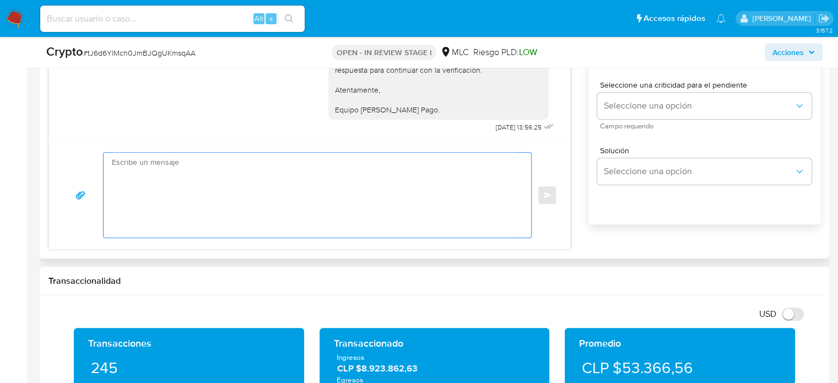
click at [271, 171] on textarea at bounding box center [315, 195] width 406 height 85
paste textarea "Estimado [PERSON_NAME], Estamos realizando una verificación adicional de seguri…"
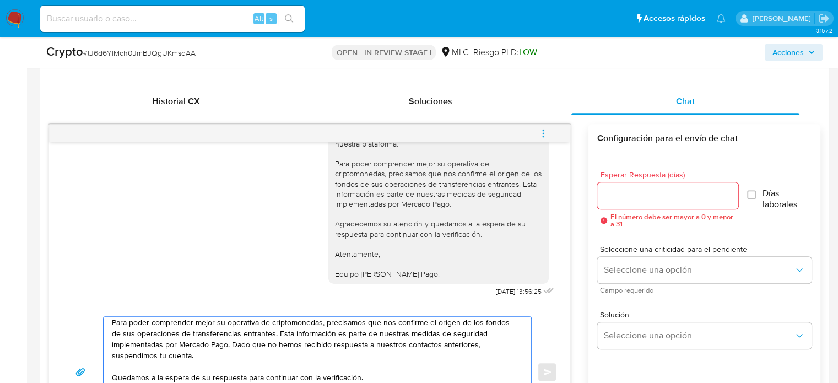
scroll to position [606, 0]
type textarea "Estimado [PERSON_NAME], Estamos realizando una verificación adicional de seguri…"
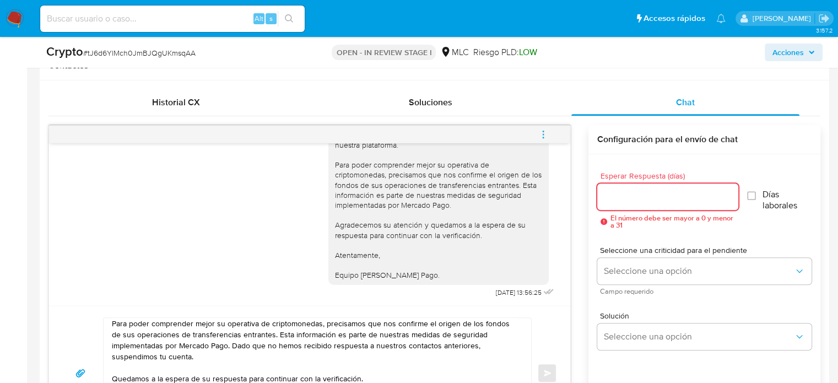
click at [626, 193] on input "Esperar Respuesta (días)" at bounding box center [667, 197] width 141 height 14
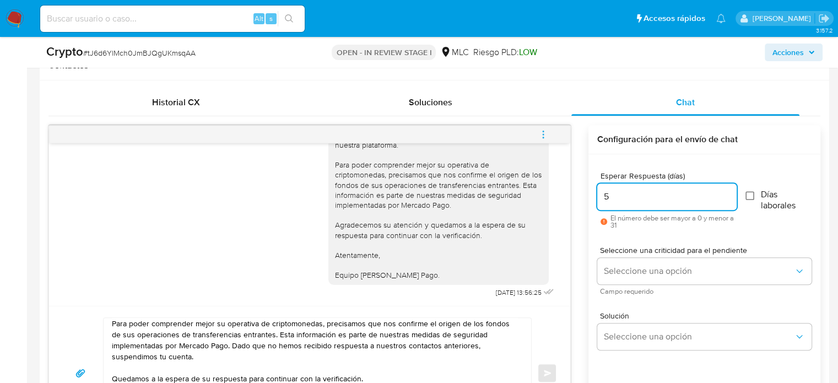
type input "5"
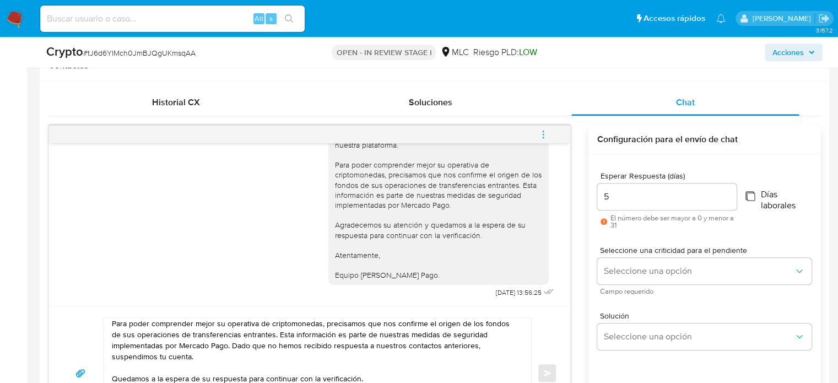
click at [748, 193] on input "Días laborales" at bounding box center [750, 195] width 9 height 9
checkbox input "true"
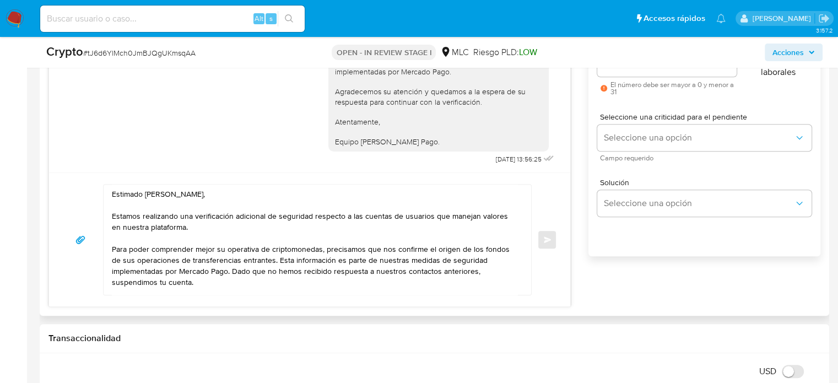
scroll to position [716, 0]
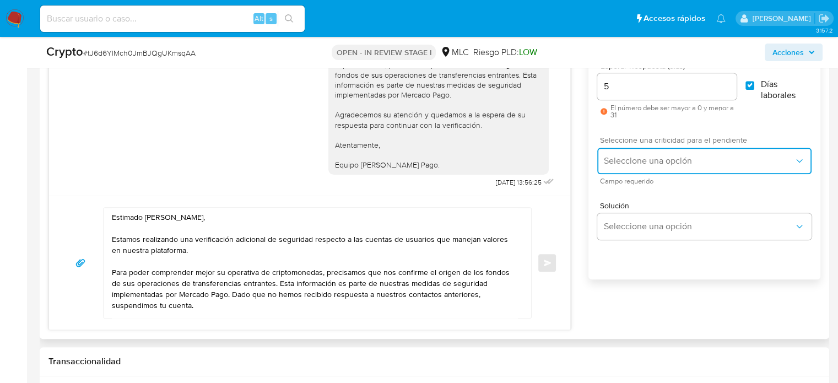
click at [636, 160] on span "Seleccione una opción" at bounding box center [699, 160] width 190 height 11
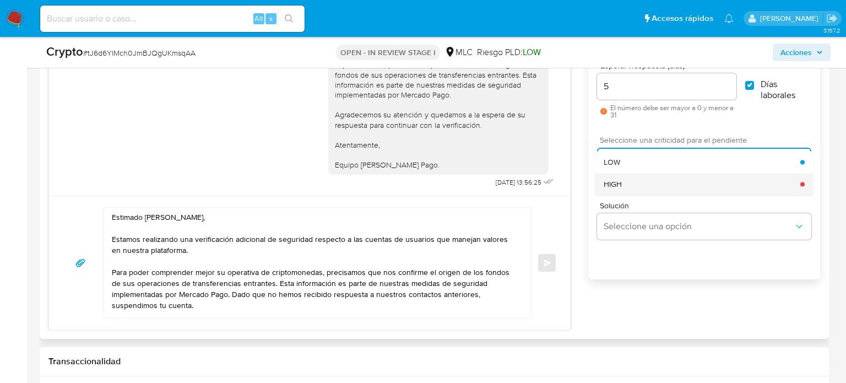
click at [623, 181] on div "HIGH" at bounding box center [702, 184] width 197 height 22
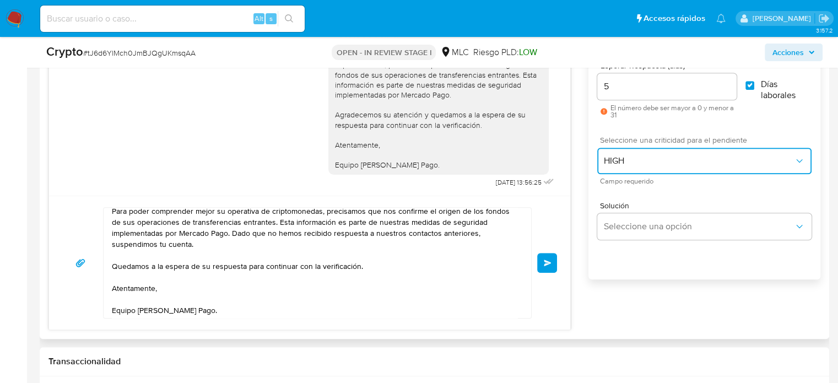
scroll to position [63, 0]
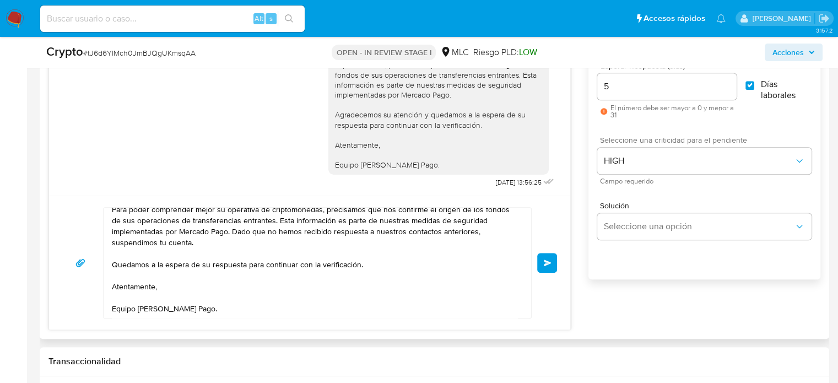
click at [546, 260] on span "Enviar" at bounding box center [548, 263] width 8 height 7
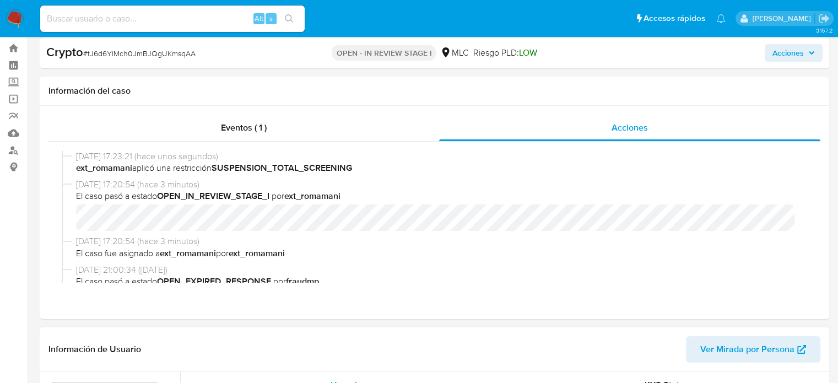
scroll to position [0, 0]
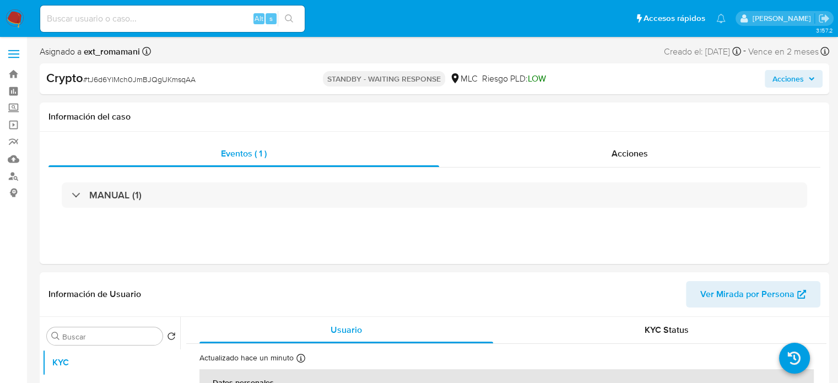
select select "10"
click at [591, 155] on div "Acciones" at bounding box center [629, 154] width 381 height 26
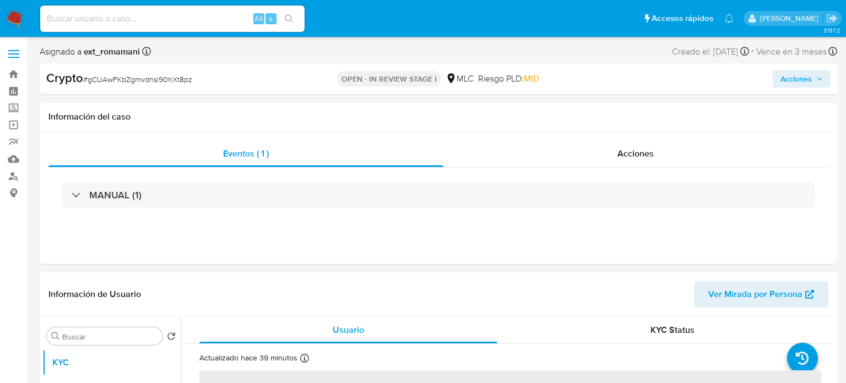
select select "10"
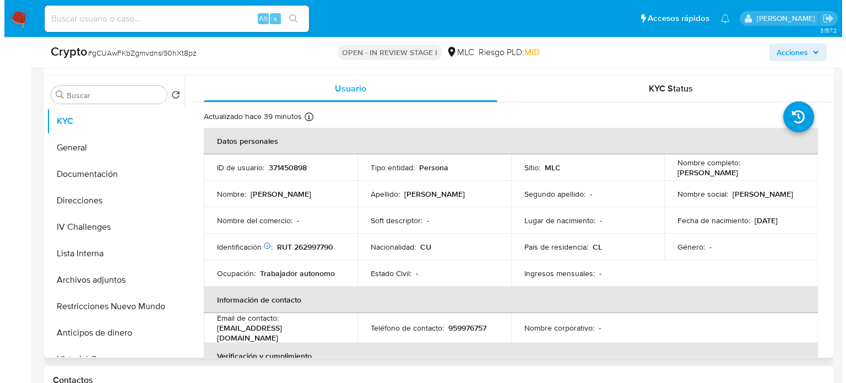
scroll to position [220, 0]
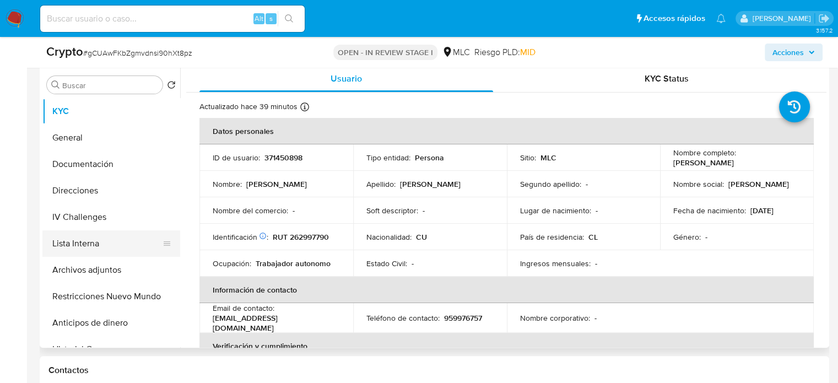
click at [116, 240] on button "Lista Interna" at bounding box center [106, 243] width 129 height 26
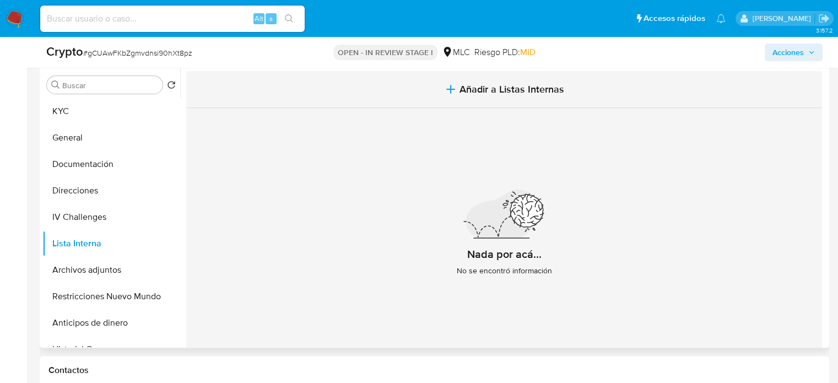
click at [440, 83] on button "Añadir a Listas Internas" at bounding box center [504, 89] width 636 height 37
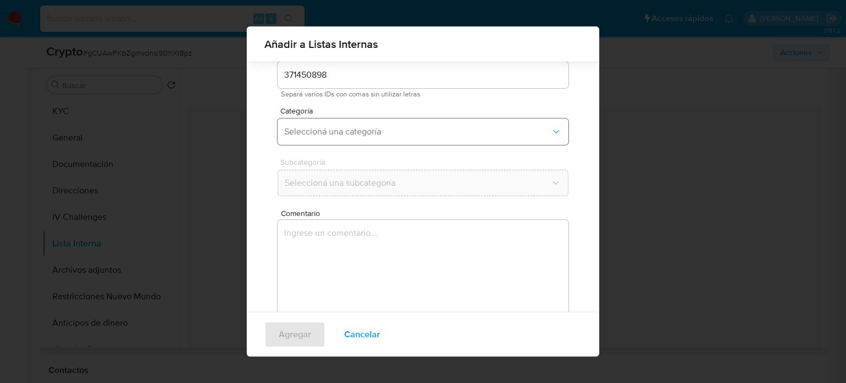
click at [387, 134] on span "Seleccioná una categoría" at bounding box center [417, 131] width 267 height 11
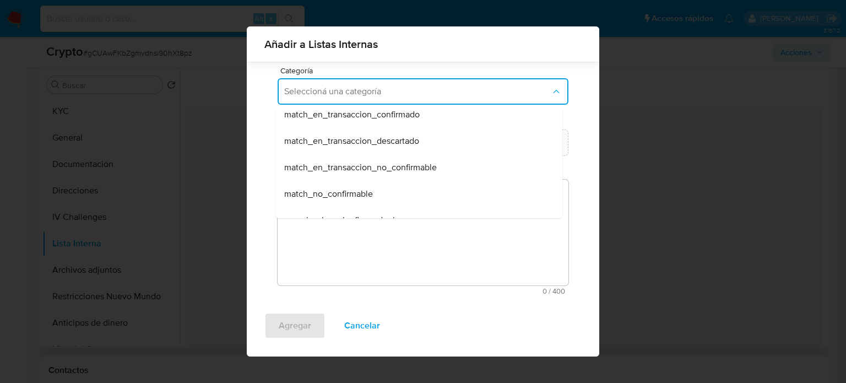
scroll to position [165, 0]
click at [395, 117] on span "match_en_transaccion_confirmado" at bounding box center [352, 114] width 136 height 11
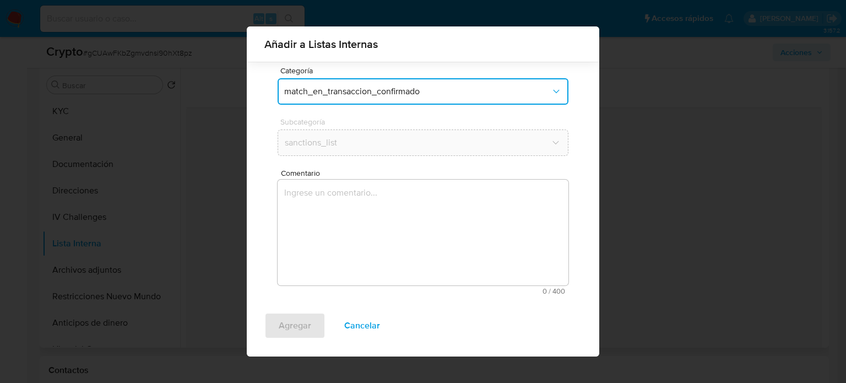
click at [358, 212] on textarea "Comentario" at bounding box center [423, 233] width 291 height 106
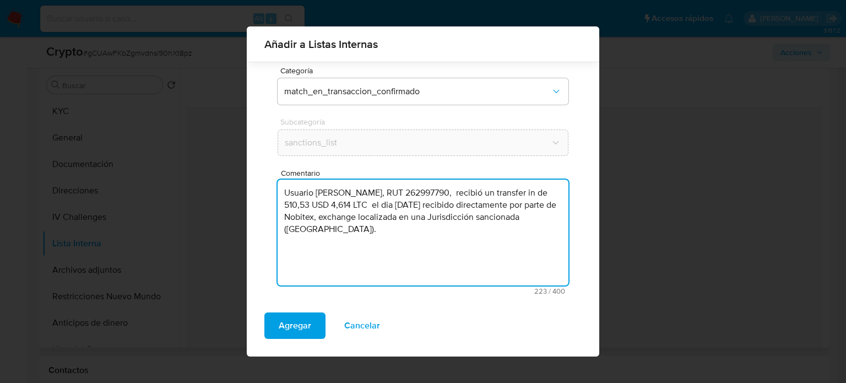
click at [512, 194] on textarea "Usuario Lázaro Yosmel Becerra Mendez, RUT 262997790, recibió un transfer in de …" at bounding box center [423, 233] width 291 height 106
click at [357, 218] on textarea "Usuario Lázaro Yosmel Becerra Mendez, RUT 262997790, Nacionalidad Chilena recib…" at bounding box center [423, 233] width 291 height 106
click at [405, 217] on textarea "Usuario Lázaro Yosmel Becerra Mendez, RUT 262997790, Nacionalidad Chilena recib…" at bounding box center [423, 233] width 291 height 106
click at [370, 207] on textarea "Usuario Lázaro Yosmel Becerra Mendez, RUT 262997790, Nacionalidad Chilena recib…" at bounding box center [423, 233] width 291 height 106
click at [420, 207] on textarea "Usuario Lázaro Yosmel Becerra Mendez, RUT 262997790, Nacionalidad Chilena quien…" at bounding box center [423, 233] width 291 height 106
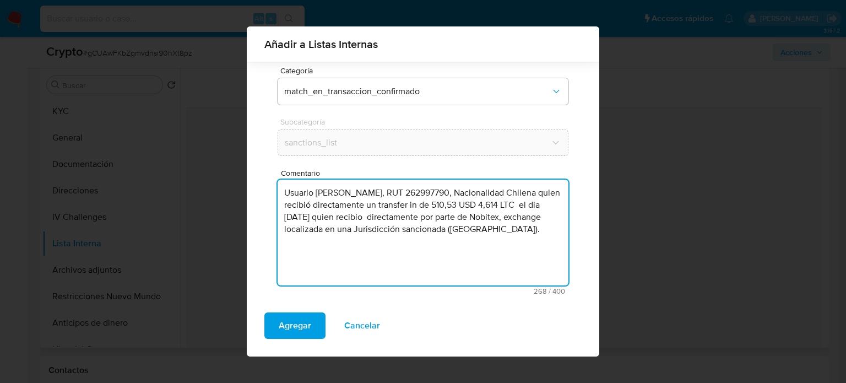
drag, startPoint x: 444, startPoint y: 217, endPoint x: 551, endPoint y: 219, distance: 107.5
click at [551, 219] on textarea "Usuario Lázaro Yosmel Becerra Mendez, RUT 262997790, Nacionalidad Chilena quien…" at bounding box center [423, 233] width 291 height 106
type textarea "Usuario Lázaro Yosmel Becerra Mendez, RUT 262997790, Nacionalidad Chilena quien…"
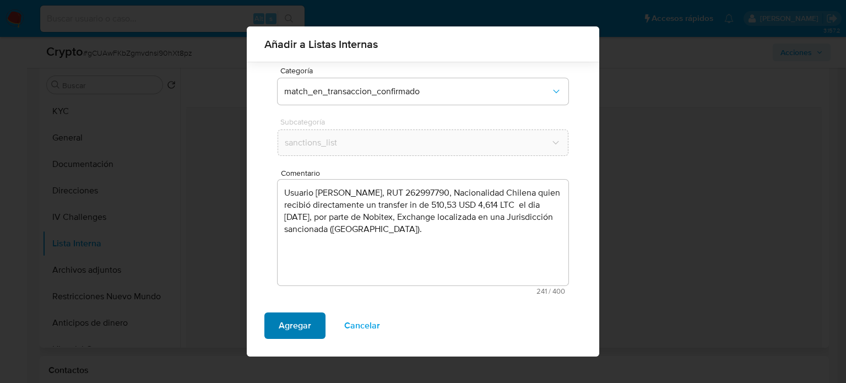
click at [292, 328] on span "Agregar" at bounding box center [295, 326] width 33 height 24
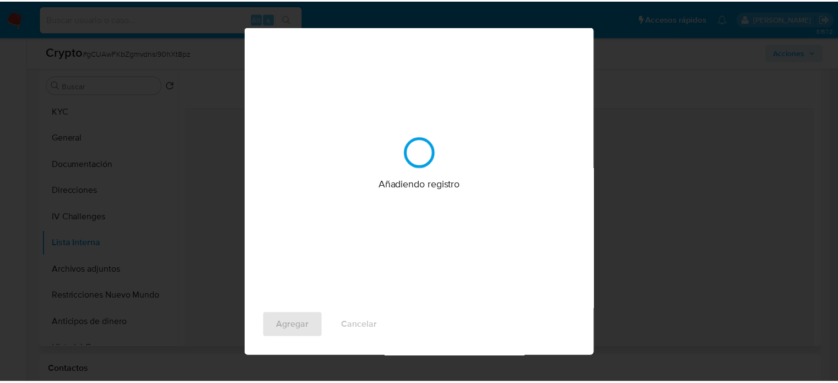
scroll to position [0, 0]
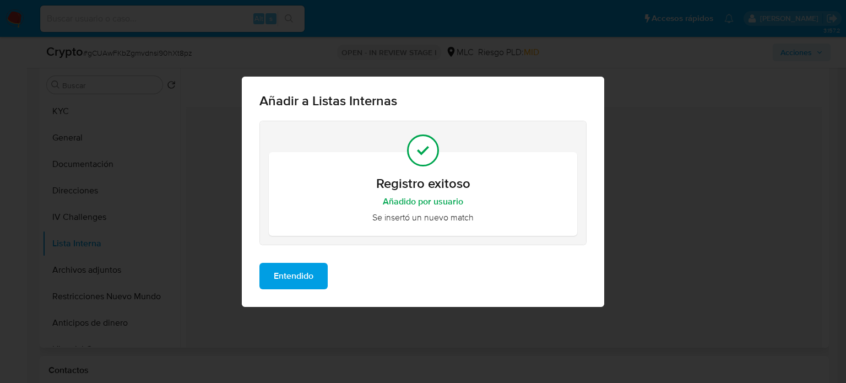
click at [297, 278] on span "Entendido" at bounding box center [294, 276] width 40 height 24
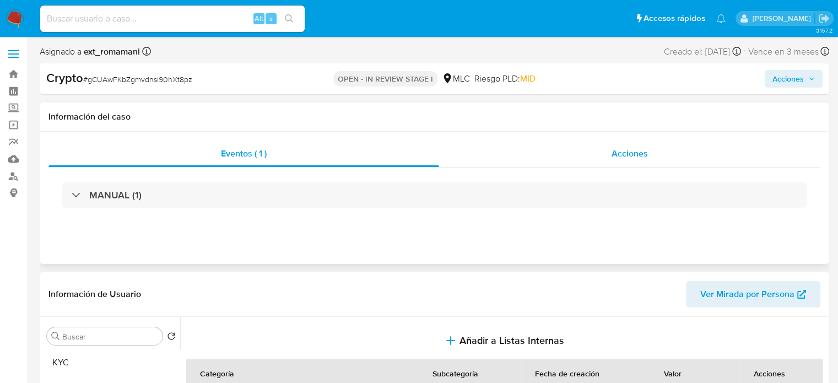
click at [595, 158] on div "Acciones" at bounding box center [629, 154] width 381 height 26
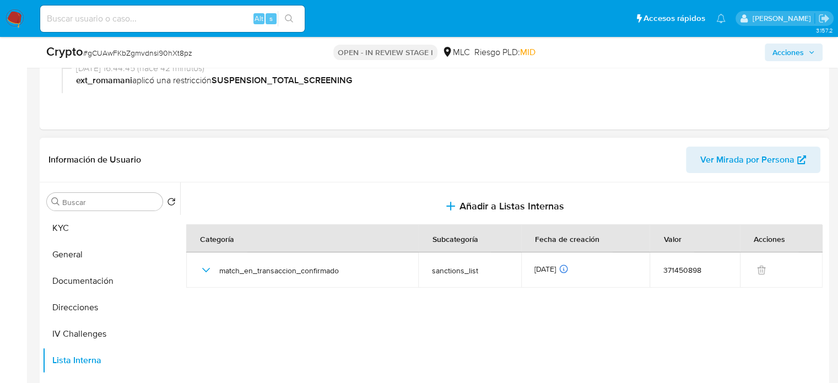
scroll to position [276, 0]
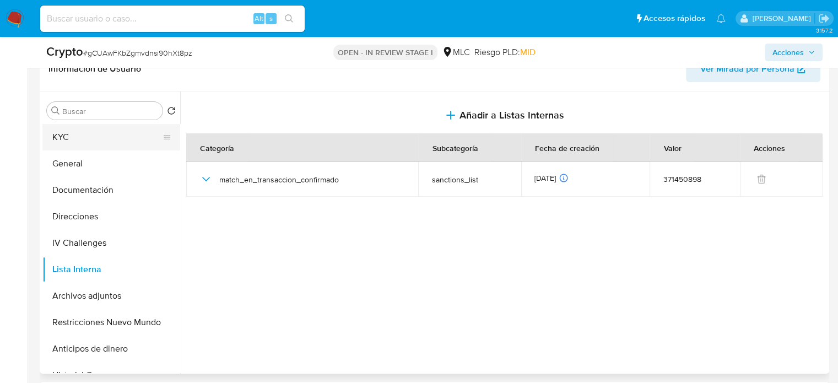
click at [86, 141] on button "KYC" at bounding box center [106, 137] width 129 height 26
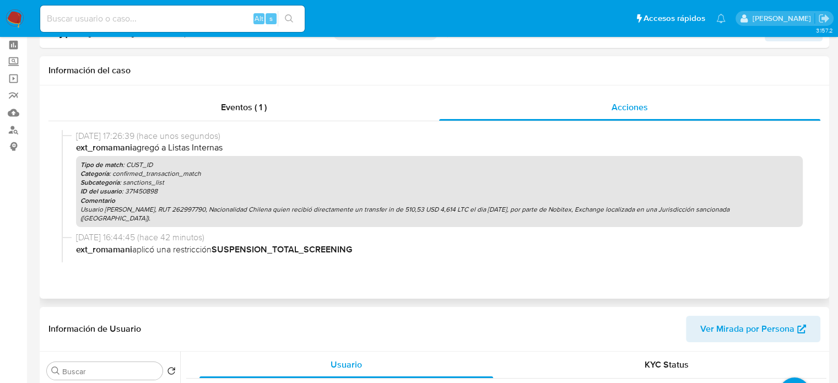
scroll to position [0, 0]
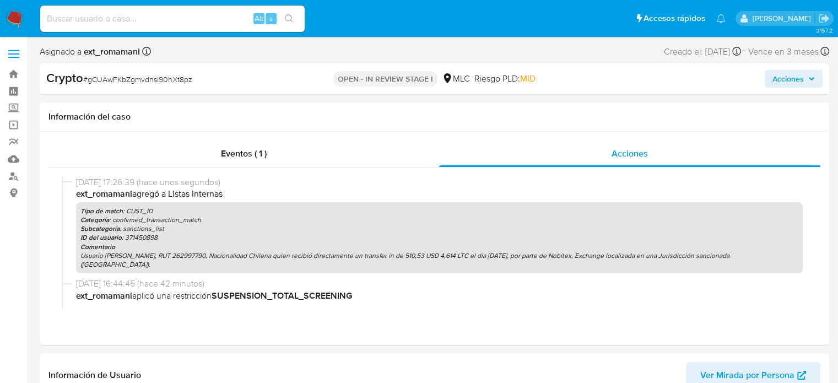
click at [776, 82] on span "Acciones" at bounding box center [788, 79] width 31 height 18
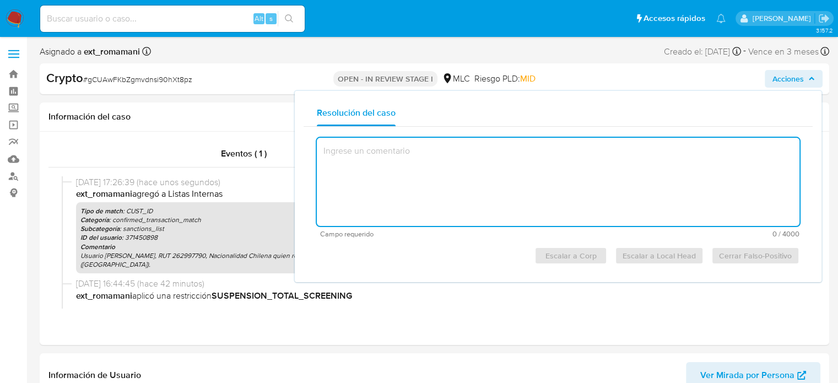
click at [496, 174] on textarea at bounding box center [558, 182] width 483 height 88
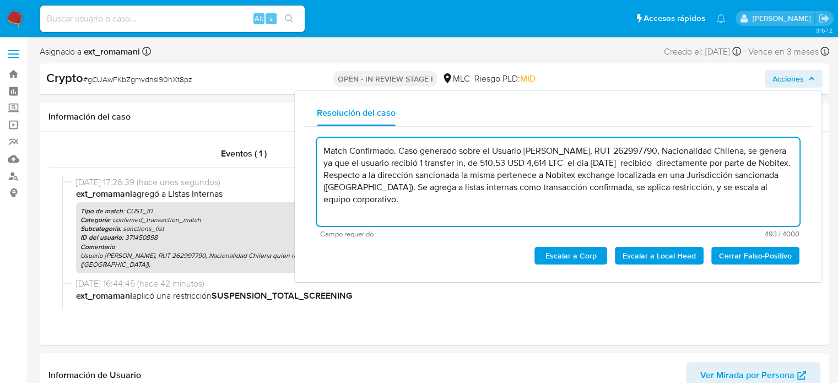
drag, startPoint x: 542, startPoint y: 165, endPoint x: 552, endPoint y: 165, distance: 9.4
click at [552, 165] on textarea "Match Confirmado. Caso generado sobre el Usuario Lázaro Yosmel Becerra Mendez, …" at bounding box center [558, 182] width 483 height 88
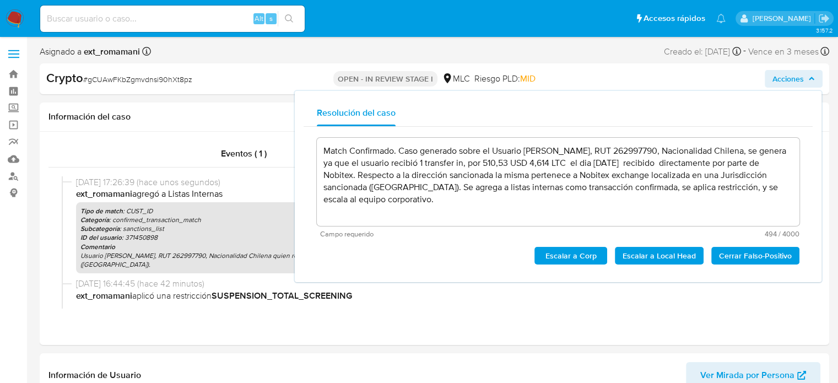
click at [558, 254] on span "Escalar a Corp" at bounding box center [570, 255] width 57 height 15
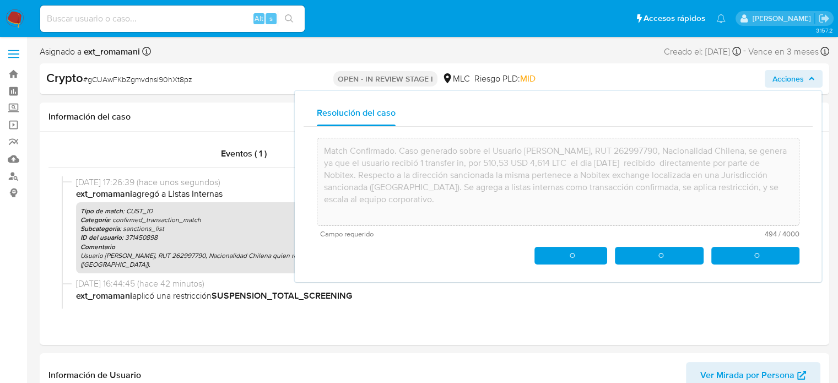
type textarea "Match Confirmado. Caso generado sobre el Usuario Lázaro Yosmel Becerra Mendez, …"
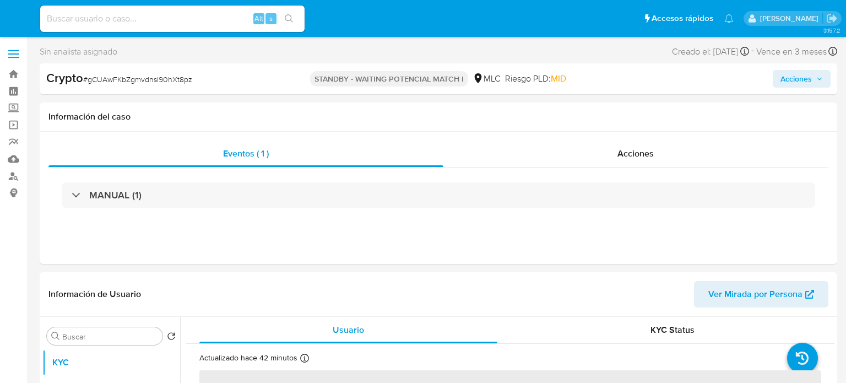
select select "10"
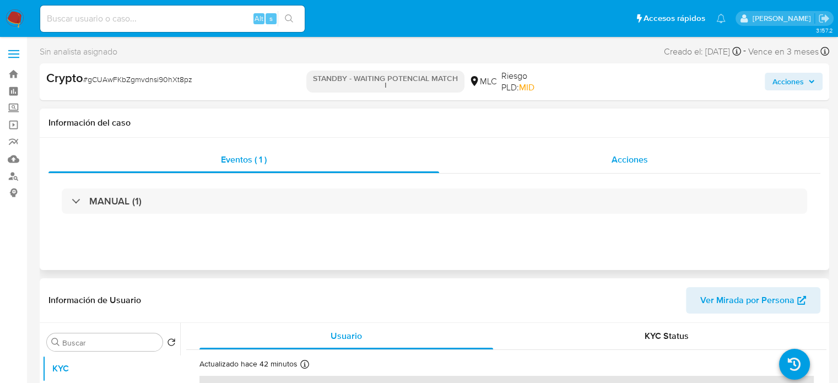
click at [587, 166] on div "Acciones" at bounding box center [629, 160] width 381 height 26
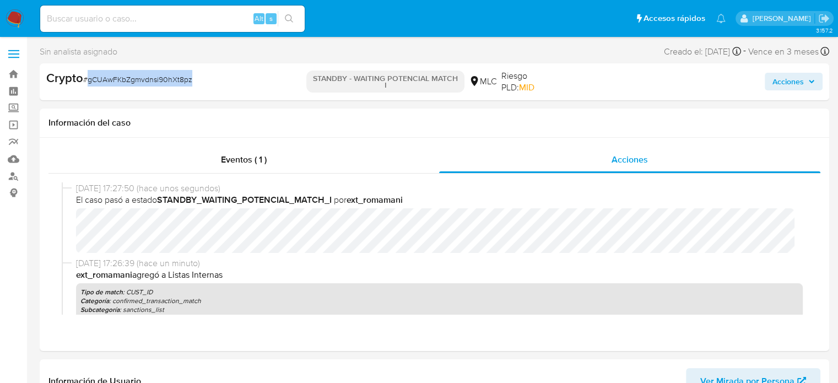
drag, startPoint x: 164, startPoint y: 78, endPoint x: 88, endPoint y: 83, distance: 75.7
click at [88, 83] on div "Crypto # gCUAwFKbZgmvdnsi90hXt8pz" at bounding box center [173, 78] width 255 height 17
copy span "gCUAwFKbZgmvdnsi90hXt8pz"
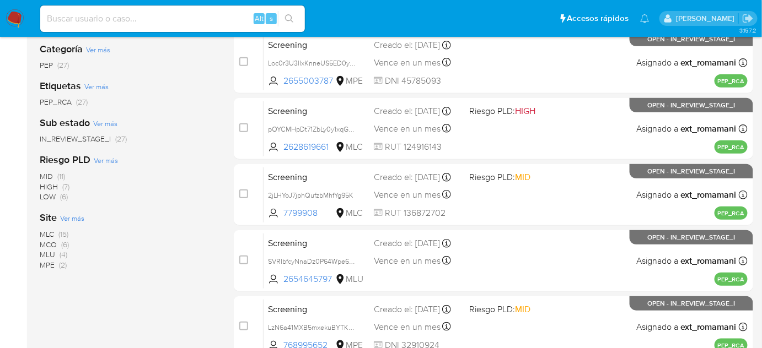
scroll to position [210, 0]
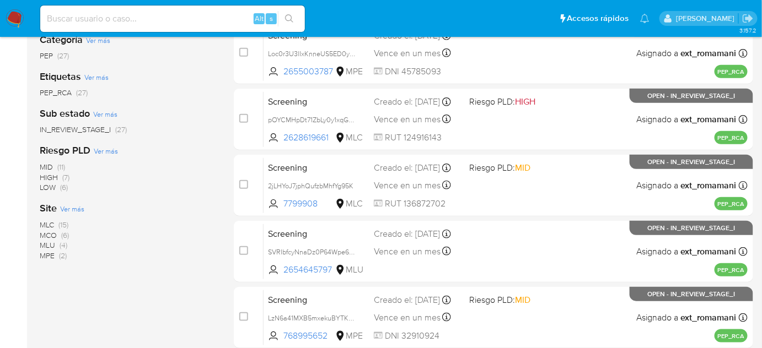
click at [156, 20] on input at bounding box center [172, 19] width 265 height 14
paste input "uoLzSkim3OCogoQpDT1nB81L"
type input "uoLzSkim3OCogoQpDT1nB81L"
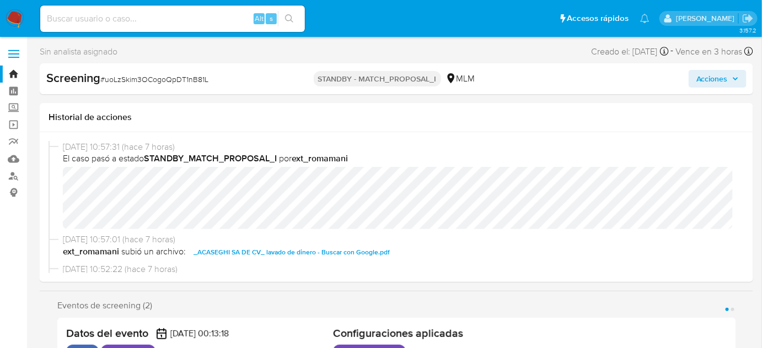
select select "10"
drag, startPoint x: 241, startPoint y: 79, endPoint x: 104, endPoint y: 90, distance: 137.6
click at [104, 90] on div "Screening # uoLzSkim3OCogoQpDT1nB81L STANDBY - MATCH_PROPOSAL_I MLM Acciones" at bounding box center [396, 78] width 713 height 31
copy span "uoLzSkim3OCogoQpDT1nB81L"
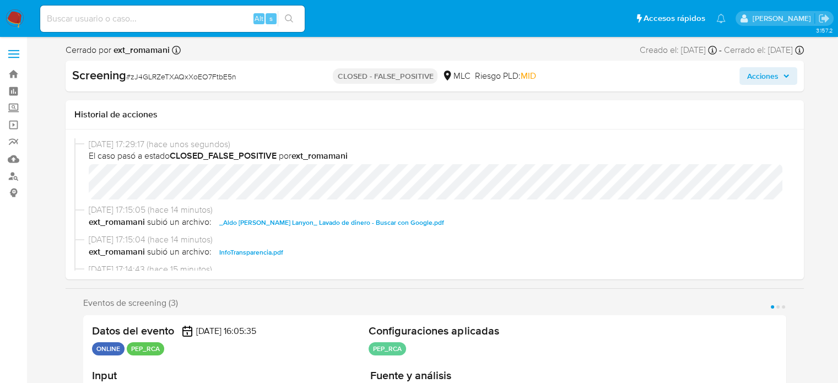
select select "10"
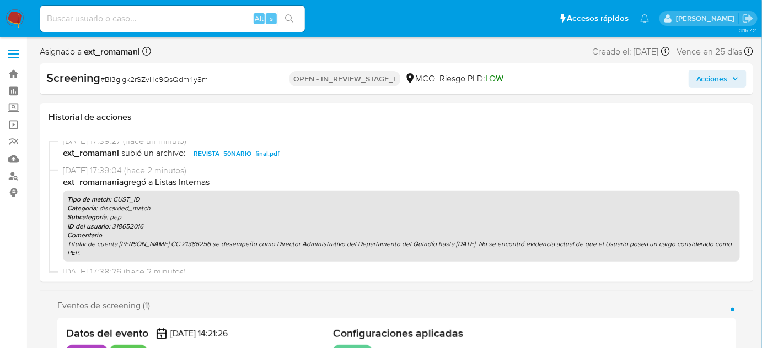
select select "10"
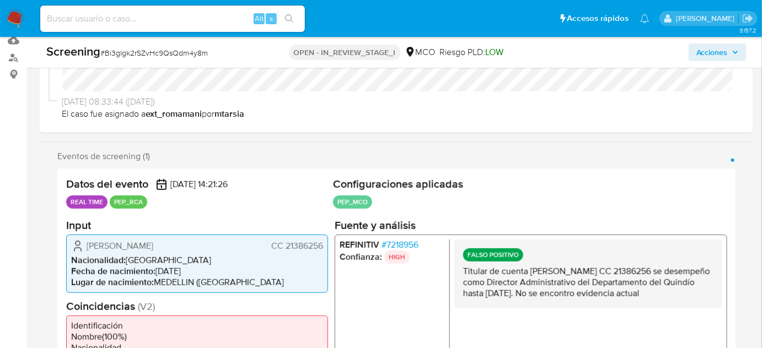
scroll to position [150, 0]
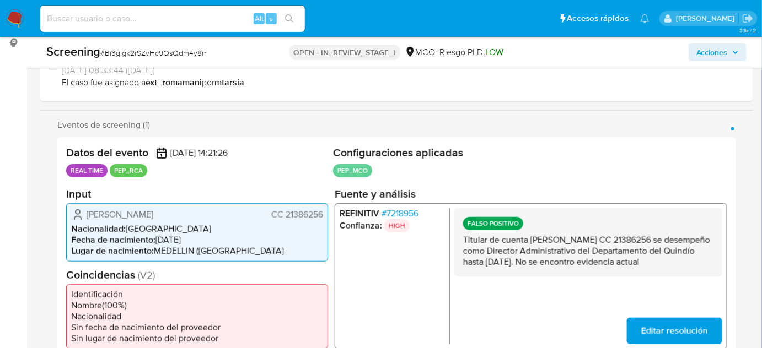
drag, startPoint x: 501, startPoint y: 274, endPoint x: 456, endPoint y: 235, distance: 59.4
click at [456, 235] on div "FALSO POSITIVO Titular de cuenta [PERSON_NAME] CC 21386256 se desempeño como Di…" at bounding box center [588, 242] width 268 height 68
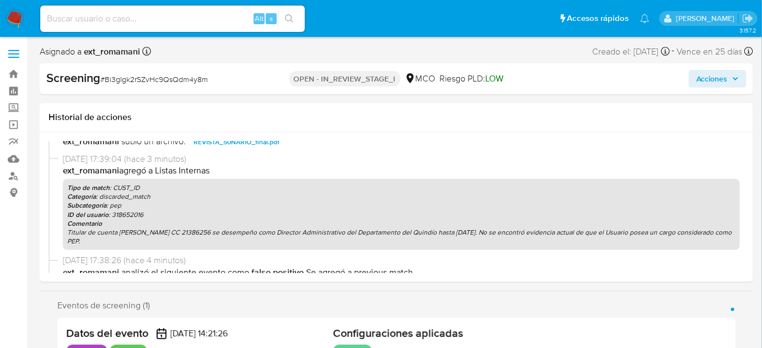
scroll to position [0, 0]
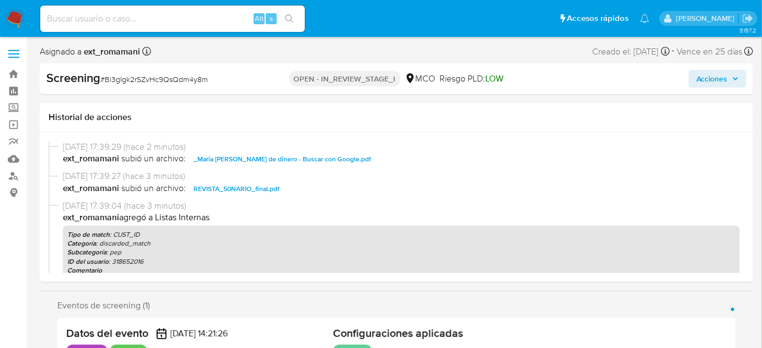
click at [700, 79] on span "Acciones" at bounding box center [711, 79] width 31 height 18
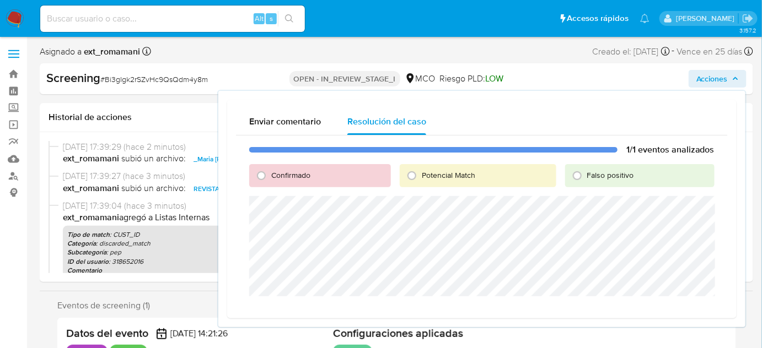
click at [603, 177] on span "Falso positivo" at bounding box center [610, 175] width 47 height 11
click at [586, 177] on input "Falso positivo" at bounding box center [577, 176] width 18 height 18
radio input "true"
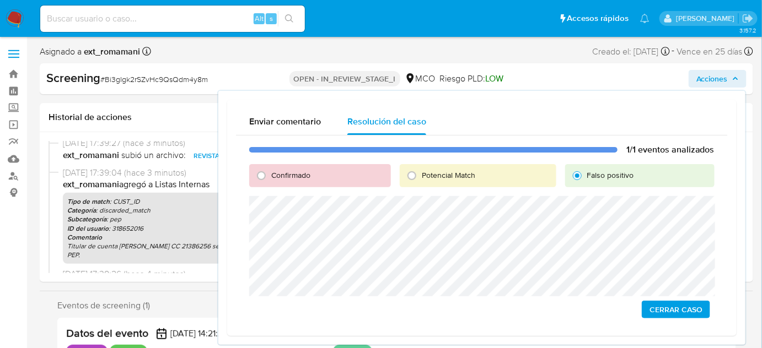
scroll to position [50, 0]
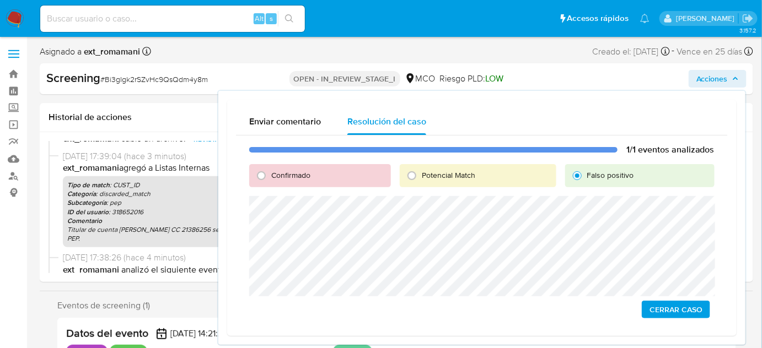
click at [666, 305] on span "Cerrar Caso" at bounding box center [675, 309] width 53 height 15
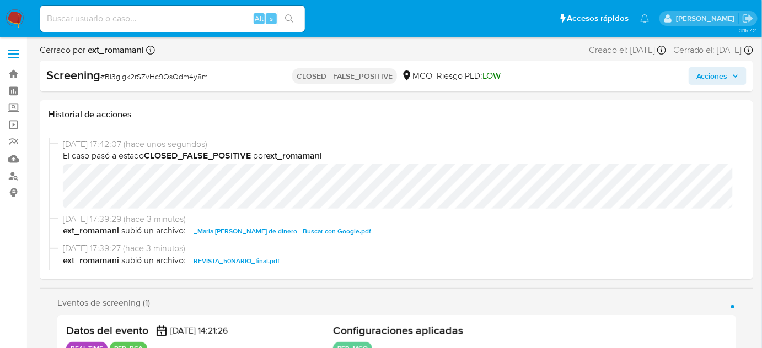
select select "10"
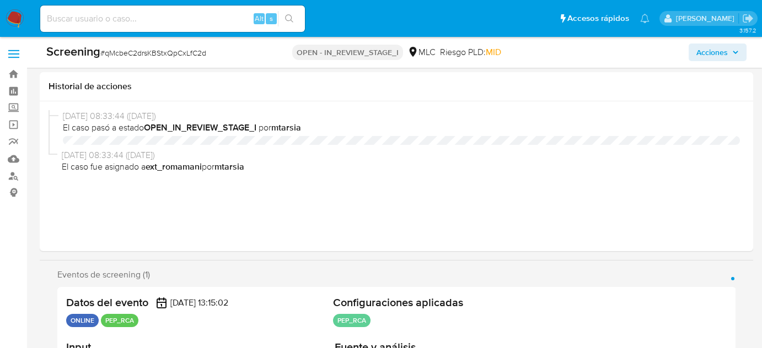
select select "10"
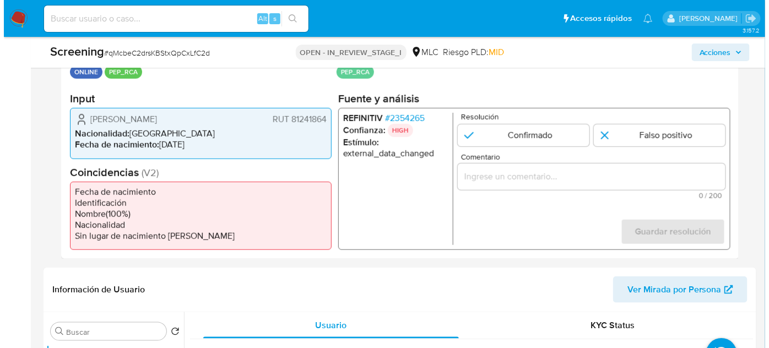
scroll to position [225, 0]
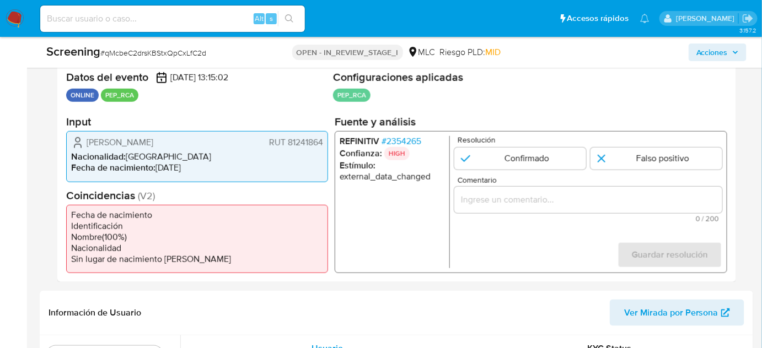
drag, startPoint x: 238, startPoint y: 144, endPoint x: 85, endPoint y: 142, distance: 152.7
click at [85, 142] on div "Pedro Tomás Goic Boroevic RUT 81241864" at bounding box center [197, 142] width 252 height 13
click at [407, 143] on span "# 2354265" at bounding box center [401, 141] width 40 height 11
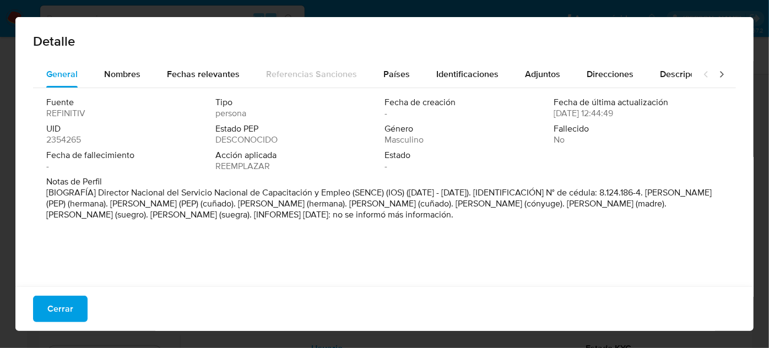
drag, startPoint x: 671, startPoint y: 190, endPoint x: 102, endPoint y: 206, distance: 568.9
click at [102, 206] on font "[BIOGRAFÍA] Director Nacional del Servicio Nacional de Capacitación y Empleo (S…" at bounding box center [379, 203] width 666 height 35
drag, startPoint x: 168, startPoint y: 203, endPoint x: 289, endPoint y: 204, distance: 121.8
click at [289, 204] on font "[BIOGRAFÍA] Director Nacional del Servicio Nacional de Capacitación y Empleo (S…" at bounding box center [379, 203] width 666 height 35
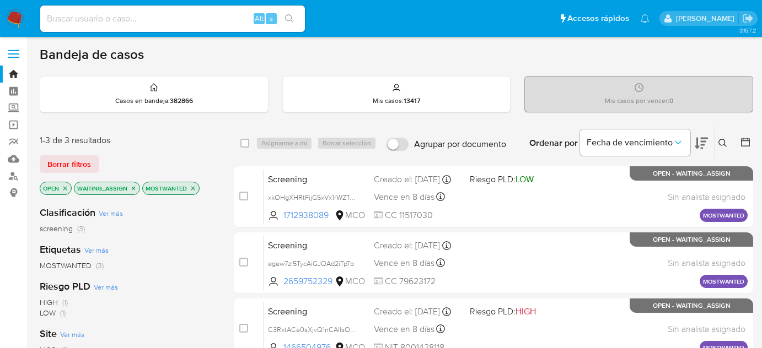
scroll to position [55, 0]
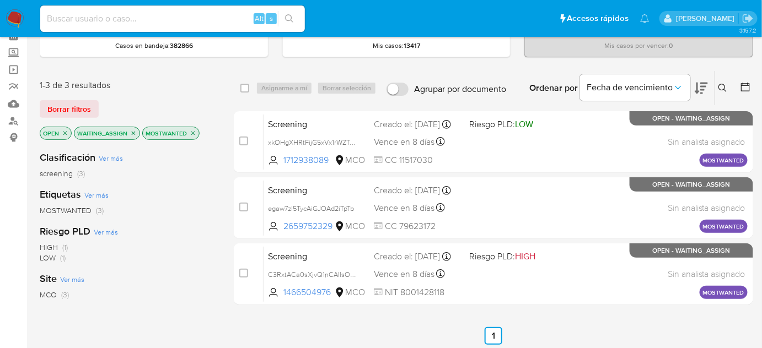
click at [204, 219] on div "Clasificación Ver más screening (3) Etiquetas Ver más MOSTWANTED (3) Riesgo PLD…" at bounding box center [128, 329] width 176 height 375
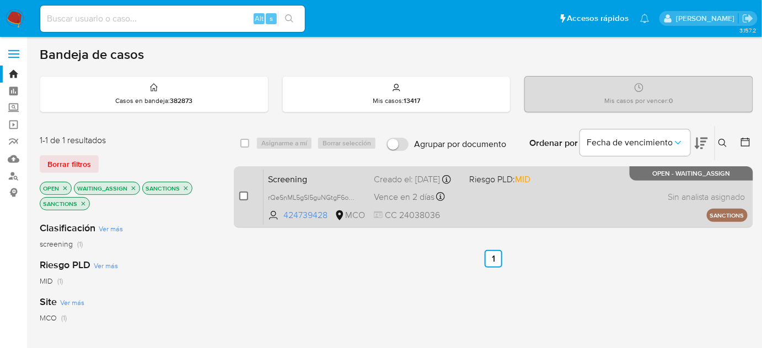
click at [242, 194] on input "checkbox" at bounding box center [243, 196] width 9 height 9
checkbox input "true"
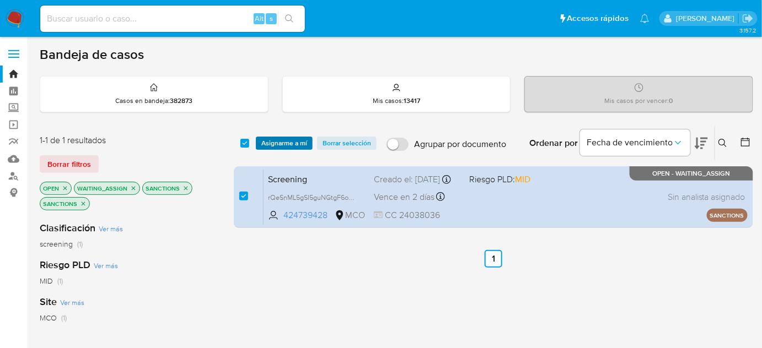
click at [273, 143] on span "Asignarme a mí" at bounding box center [284, 143] width 46 height 11
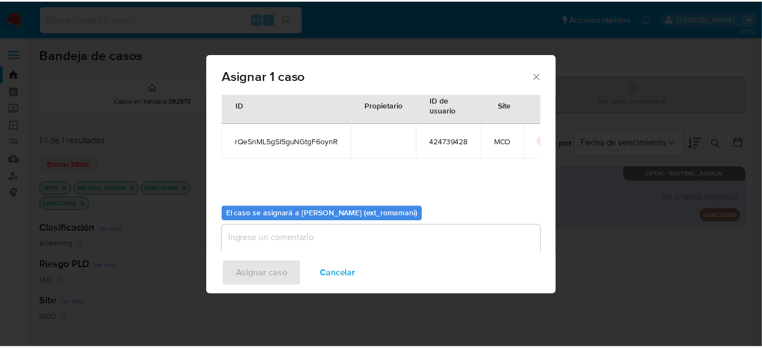
scroll to position [56, 0]
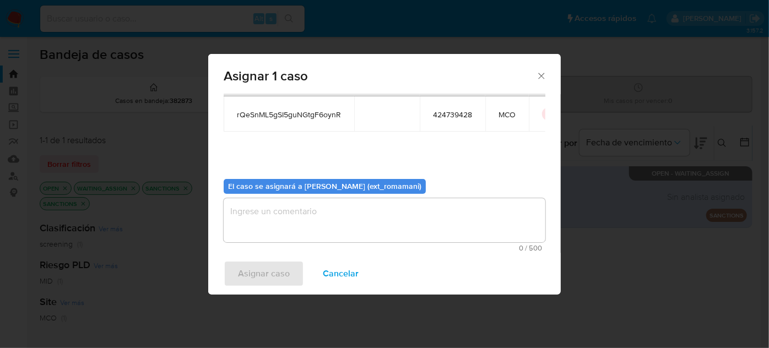
click at [417, 230] on textarea "assign-modal" at bounding box center [385, 220] width 322 height 44
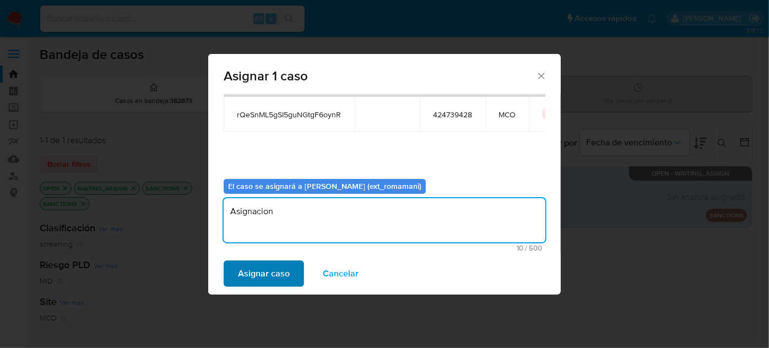
type textarea "Asignacion"
click at [288, 270] on span "Asignar caso" at bounding box center [264, 274] width 52 height 24
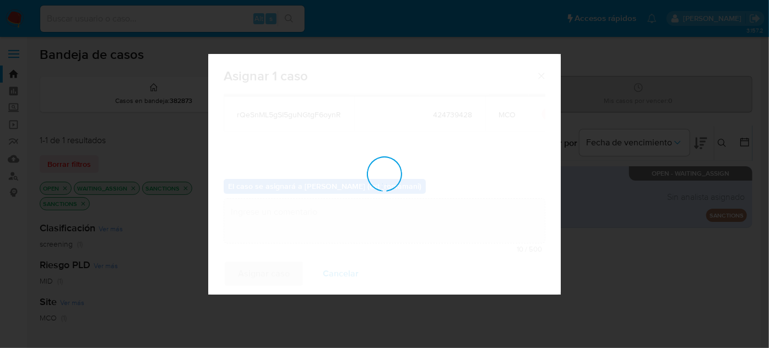
checkbox input "false"
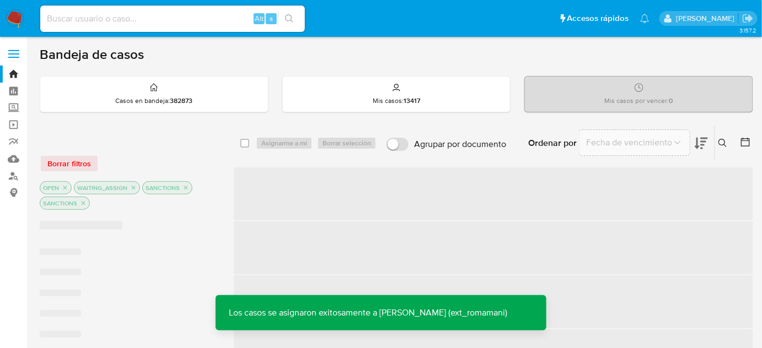
click at [12, 15] on img at bounding box center [15, 18] width 19 height 19
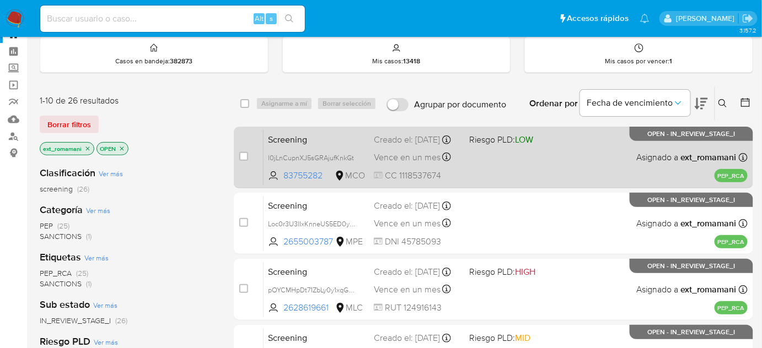
scroll to position [50, 0]
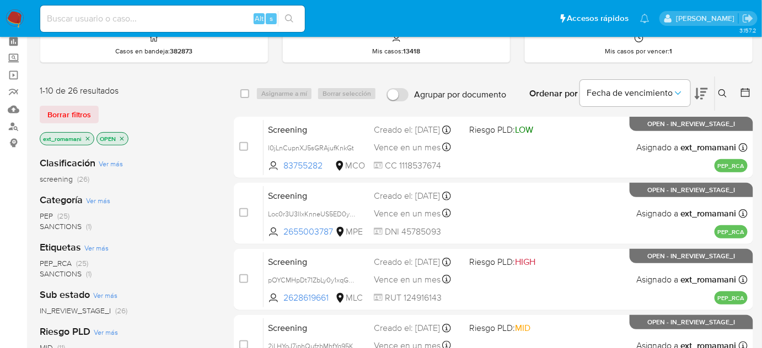
click at [80, 222] on span "SANCTIONS" at bounding box center [61, 226] width 42 height 11
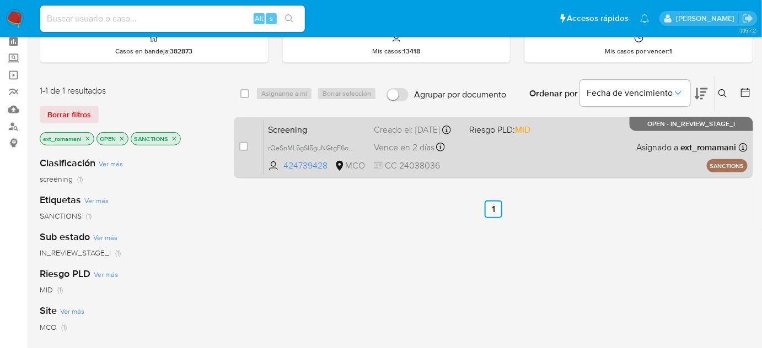
click at [496, 141] on div "Screening rQeSnML5gSI5guNGtgF6oynR 424739428 MCO Riesgo PLD: MID Creado el: 02/…" at bounding box center [505, 148] width 484 height 56
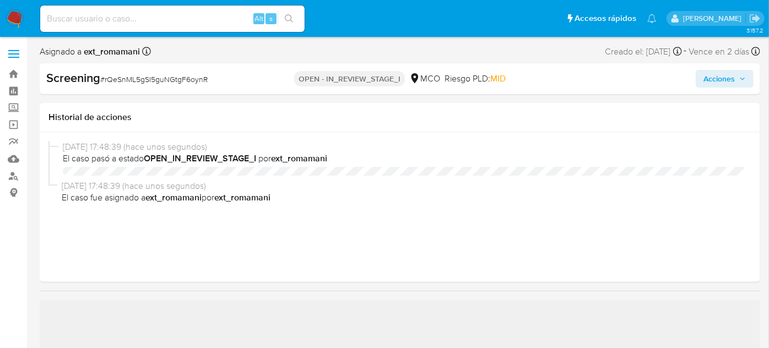
select select "10"
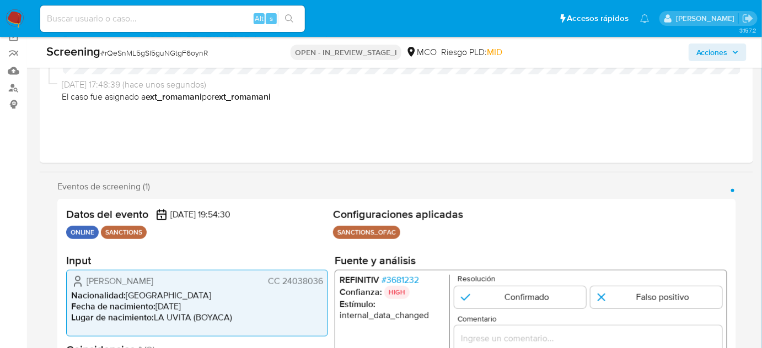
scroll to position [200, 0]
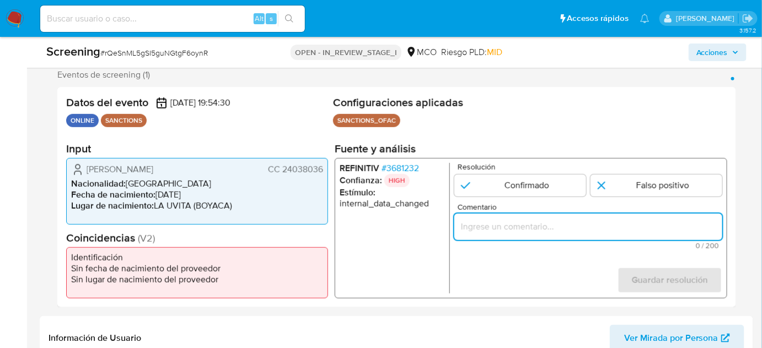
click at [475, 231] on input "Comentario" at bounding box center [588, 227] width 268 height 14
paste input "Titular de cuenta sin coincidencias en listas activas."
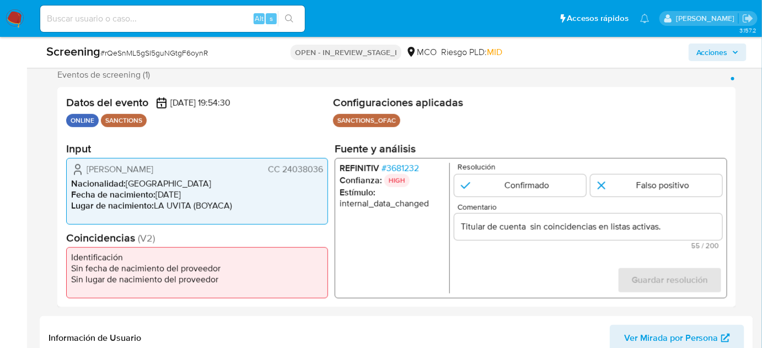
drag, startPoint x: 83, startPoint y: 169, endPoint x: 322, endPoint y: 171, distance: 239.7
click at [322, 171] on div "Margarita Hernandez Jaime CC 24038036" at bounding box center [197, 169] width 252 height 13
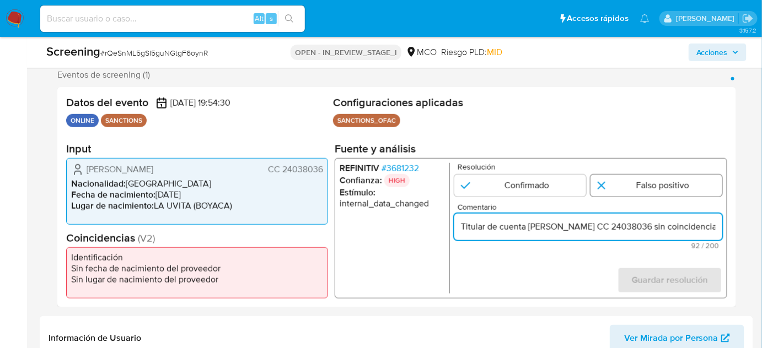
type input "Titular de cuenta Margarita Hernandez Jaime CC 24038036 sin coincidencias en li…"
click at [634, 182] on input "1 de 1" at bounding box center [656, 186] width 132 height 22
radio input "true"
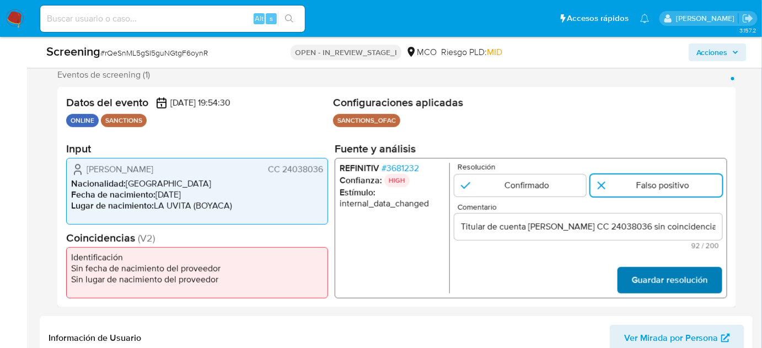
click at [636, 279] on span "Guardar resolución" at bounding box center [670, 280] width 76 height 24
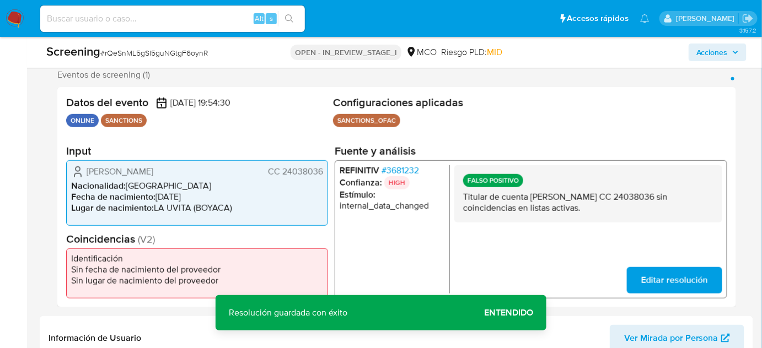
click at [409, 174] on span "# 3681232" at bounding box center [399, 170] width 37 height 11
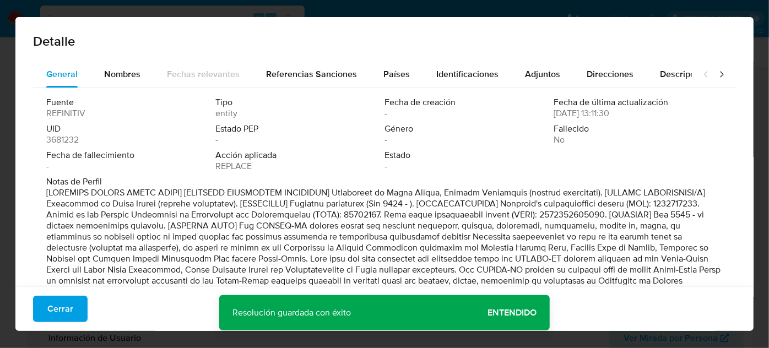
drag, startPoint x: 60, startPoint y: 315, endPoint x: 97, endPoint y: 290, distance: 44.8
click at [60, 314] on span "Cerrar" at bounding box center [60, 309] width 26 height 24
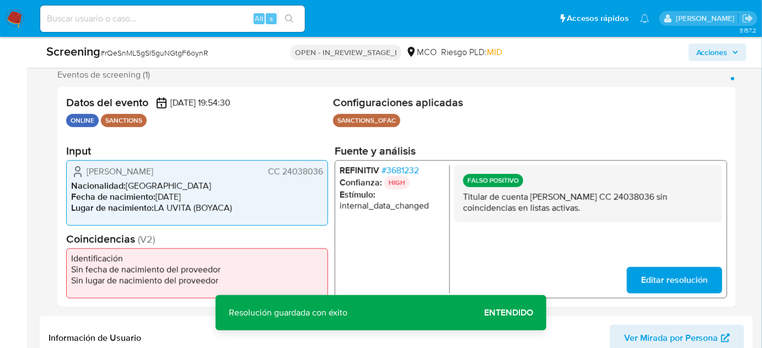
drag, startPoint x: 214, startPoint y: 173, endPoint x: 85, endPoint y: 169, distance: 129.0
click at [85, 169] on div "Margarita Hernandez Jaime CC 24038036" at bounding box center [197, 171] width 252 height 13
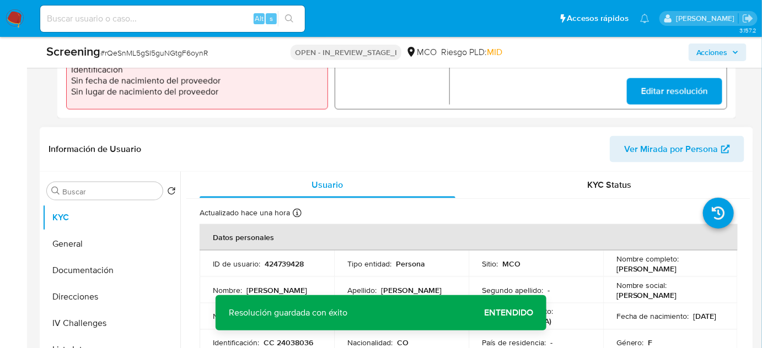
scroll to position [451, 0]
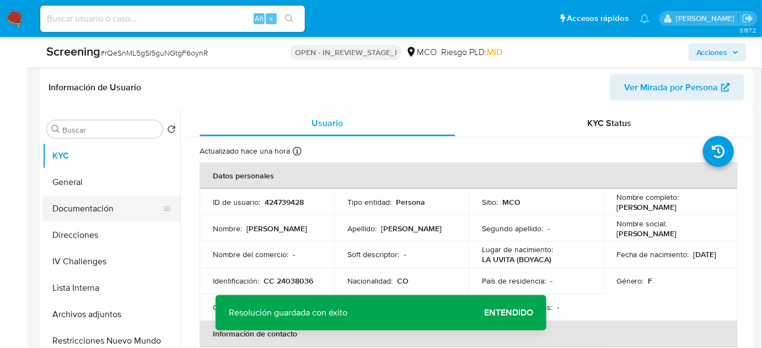
click at [111, 209] on button "Documentación" at bounding box center [106, 209] width 129 height 26
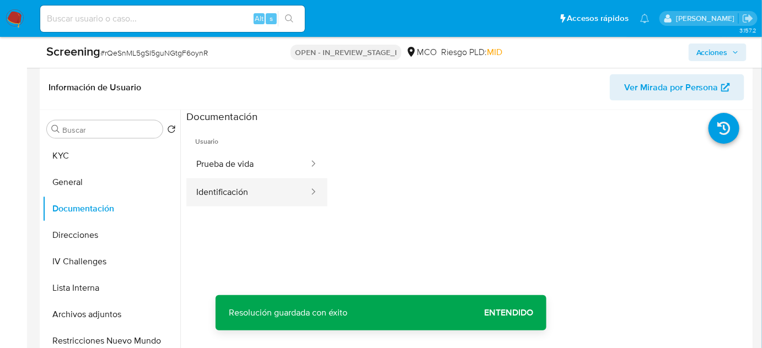
click at [244, 193] on button "Identificación" at bounding box center [247, 193] width 123 height 28
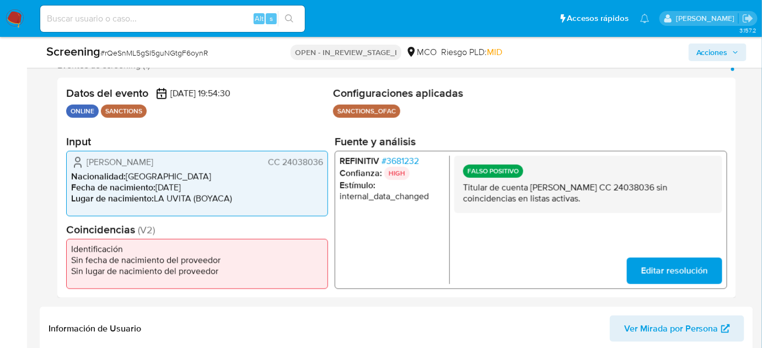
scroll to position [200, 0]
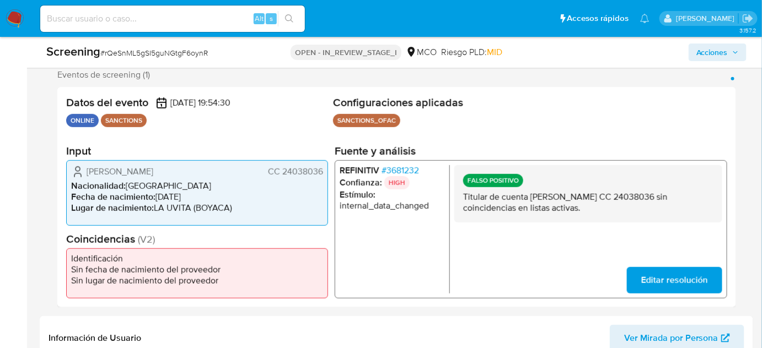
click at [407, 169] on span "# 3681232" at bounding box center [399, 170] width 37 height 11
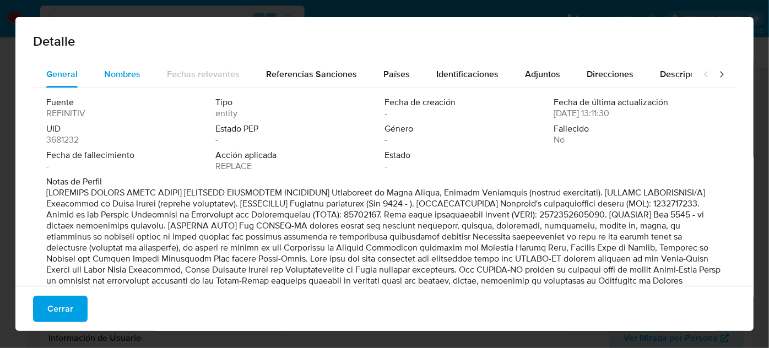
click at [131, 75] on span "Nombres" at bounding box center [122, 74] width 36 height 13
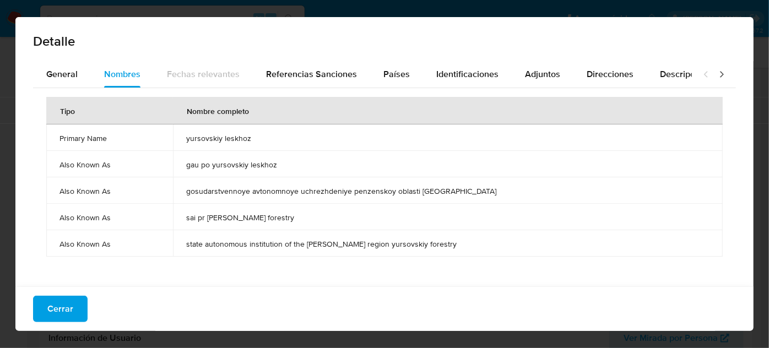
drag, startPoint x: 186, startPoint y: 136, endPoint x: 256, endPoint y: 141, distance: 69.6
click at [256, 141] on td "yursovskiy leskhoz" at bounding box center [448, 138] width 550 height 26
click at [386, 70] on span "Países" at bounding box center [397, 74] width 26 height 13
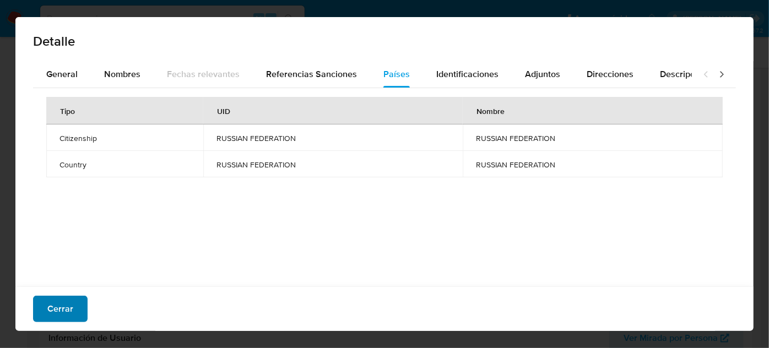
click at [67, 315] on span "Cerrar" at bounding box center [60, 309] width 26 height 24
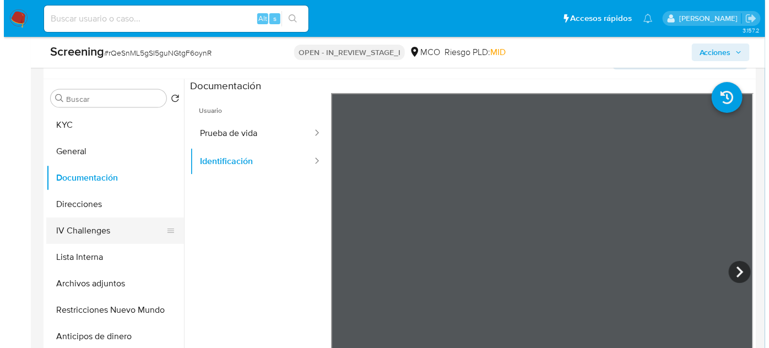
scroll to position [501, 0]
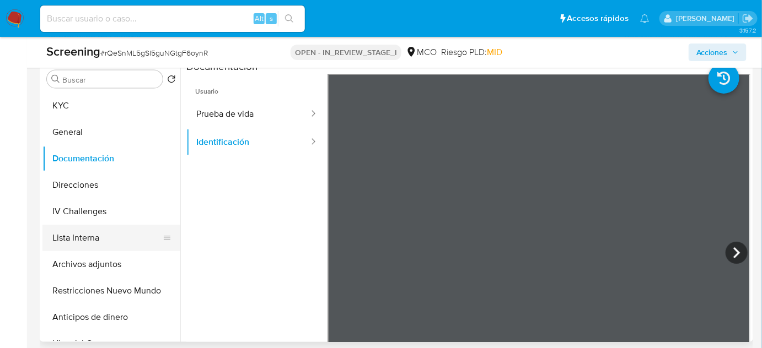
click at [97, 244] on button "Lista Interna" at bounding box center [106, 238] width 129 height 26
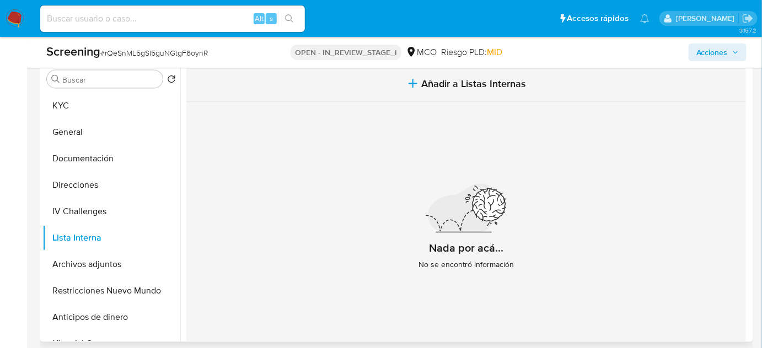
click at [438, 78] on span "Añadir a Listas Internas" at bounding box center [474, 84] width 105 height 12
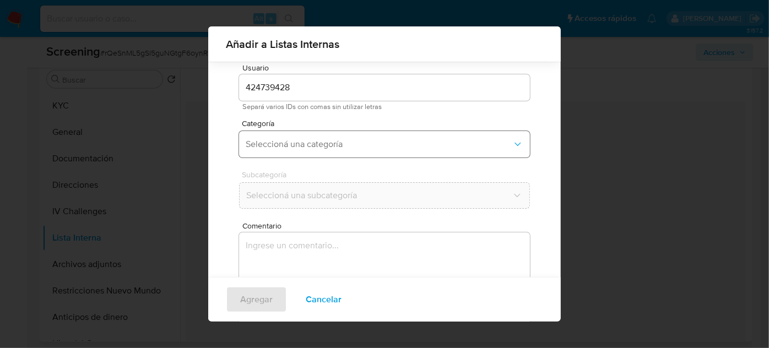
scroll to position [41, 0]
click at [336, 133] on span "Seleccioná una categoría" at bounding box center [379, 137] width 267 height 11
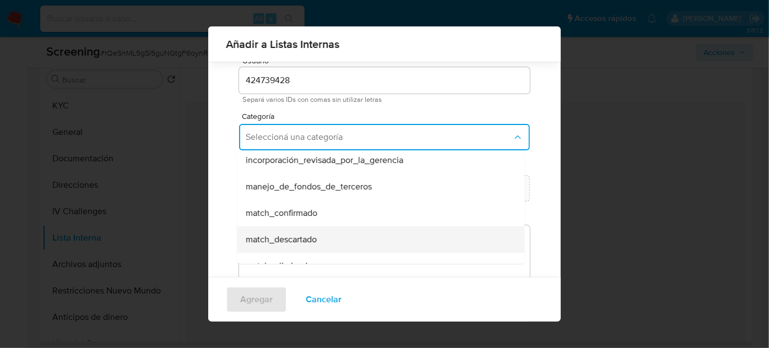
scroll to position [50, 0]
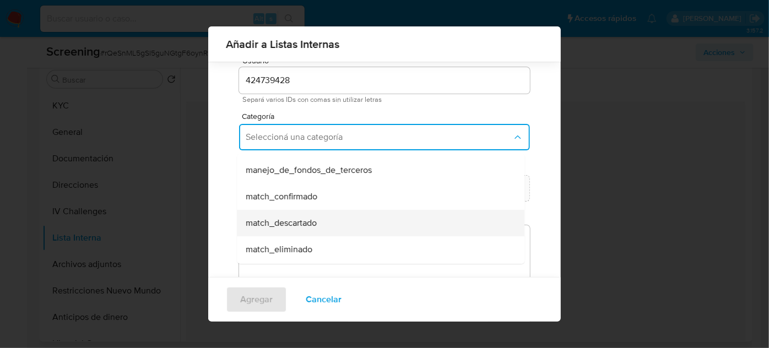
click at [304, 222] on span "match_descartado" at bounding box center [281, 223] width 71 height 11
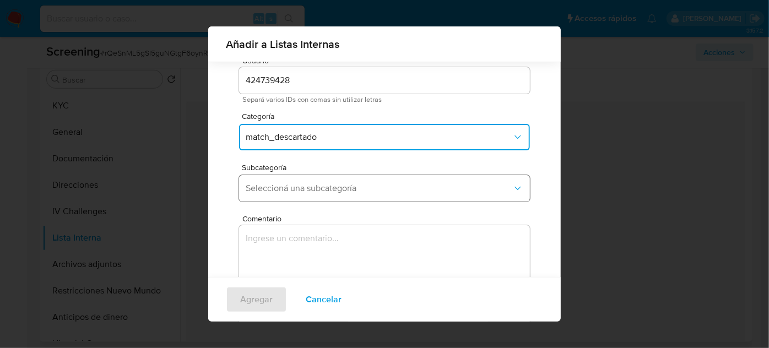
click at [320, 192] on span "Seleccioná una subcategoría" at bounding box center [379, 188] width 267 height 11
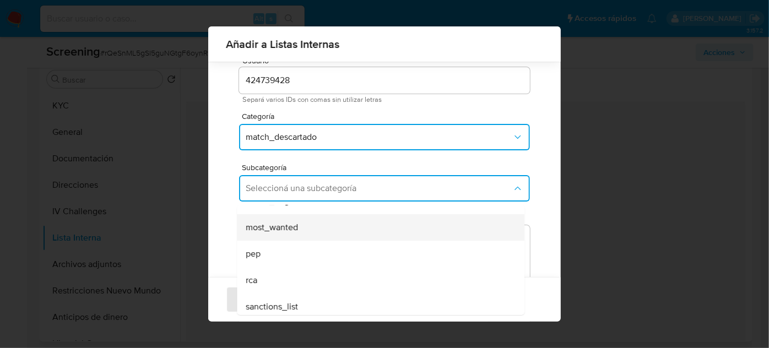
scroll to position [75, 0]
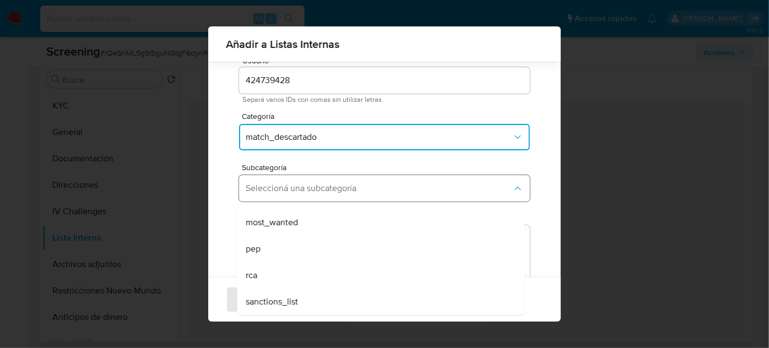
drag, startPoint x: 290, startPoint y: 293, endPoint x: 313, endPoint y: 188, distance: 107.1
click at [290, 293] on div "sanctions_list" at bounding box center [377, 302] width 263 height 26
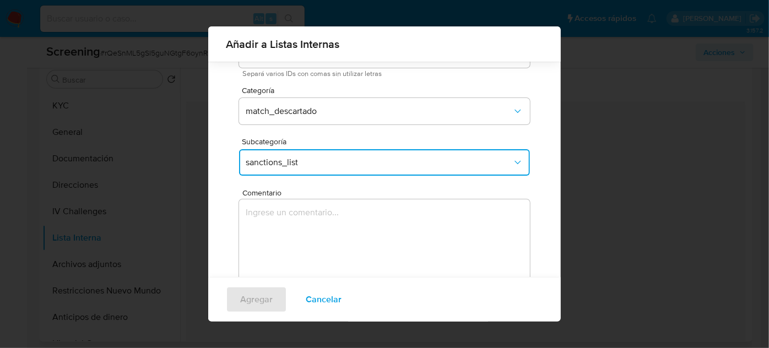
scroll to position [91, 0]
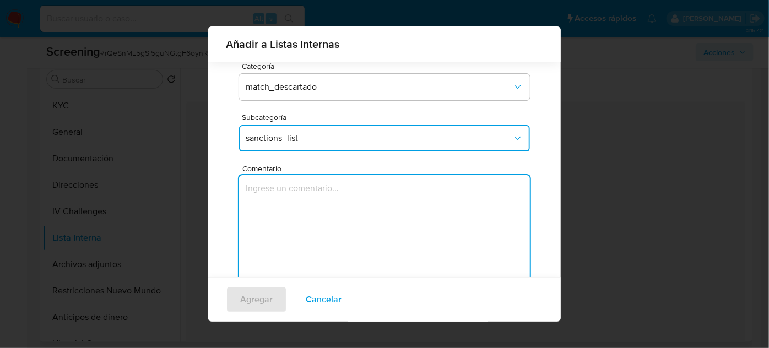
click at [315, 202] on textarea "Comentario" at bounding box center [384, 228] width 291 height 106
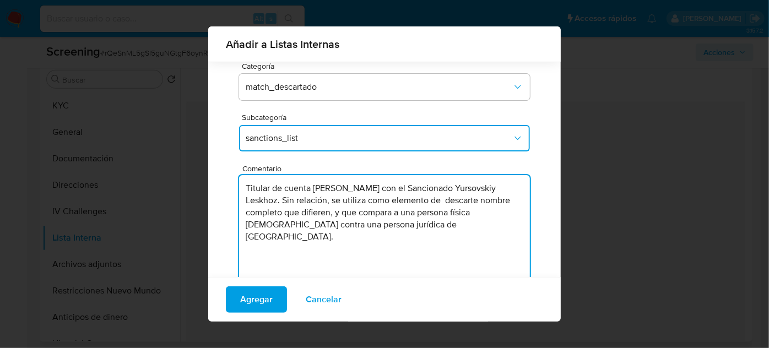
click at [424, 190] on textarea "Titular de cuenta Margarita Hernandez Jaime con el Sancionado Yursovskiy Leskho…" at bounding box center [384, 228] width 291 height 106
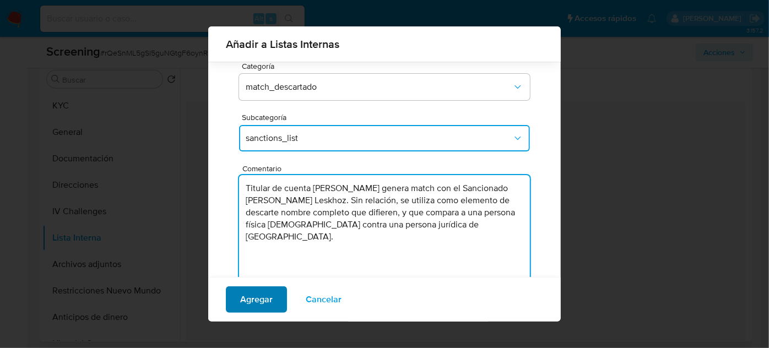
type textarea "Titular de cuenta Margarita Hernandez Jaime genera match con el Sancionado Yurs…"
click at [266, 300] on span "Agregar" at bounding box center [256, 300] width 33 height 24
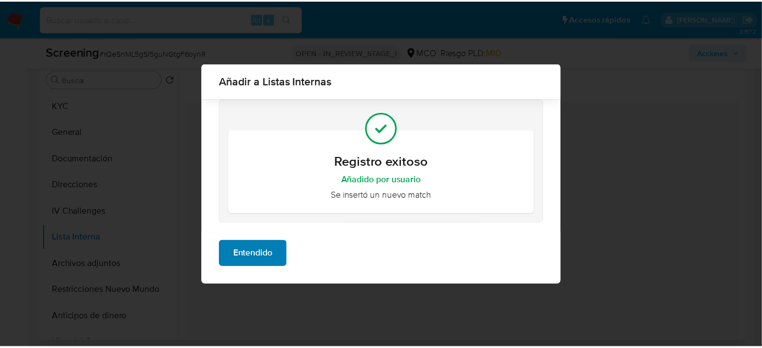
scroll to position [0, 0]
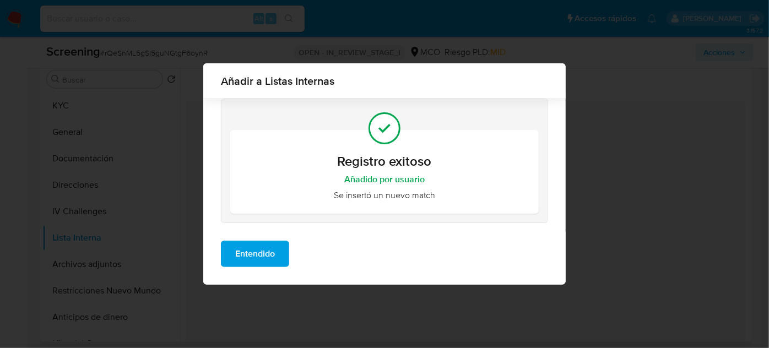
click at [258, 257] on span "Entendido" at bounding box center [255, 254] width 40 height 24
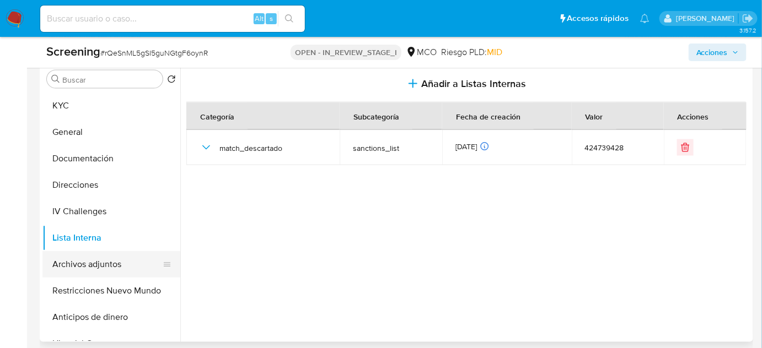
click at [83, 266] on button "Archivos adjuntos" at bounding box center [106, 264] width 129 height 26
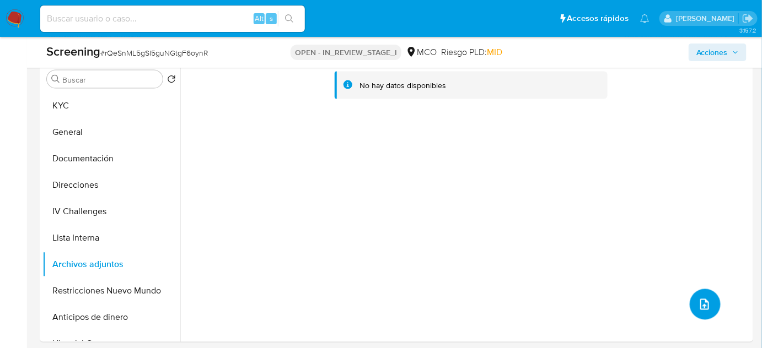
click at [702, 302] on icon "upload-file" at bounding box center [704, 304] width 13 height 13
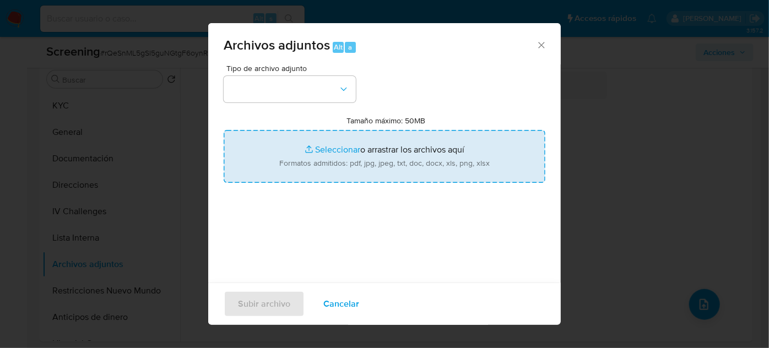
click at [374, 157] on input "Tamaño máximo: 50MB Seleccionar archivos" at bounding box center [385, 156] width 322 height 53
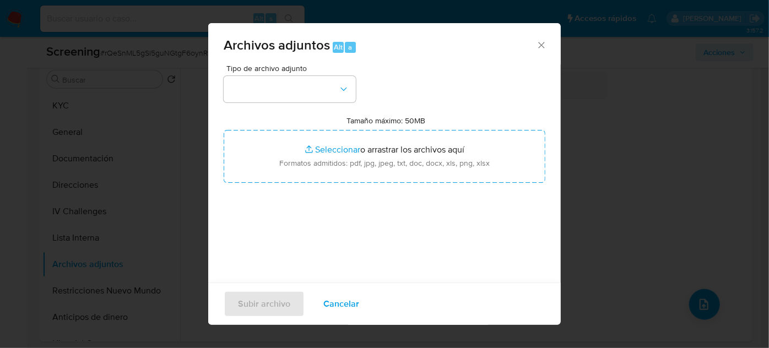
click at [338, 301] on span "Cancelar" at bounding box center [341, 304] width 36 height 24
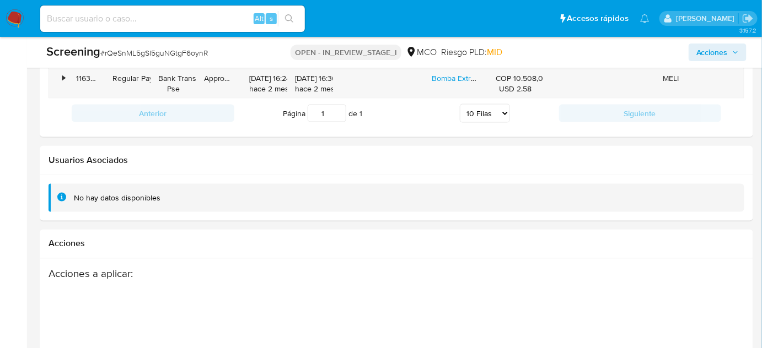
scroll to position [2010, 0]
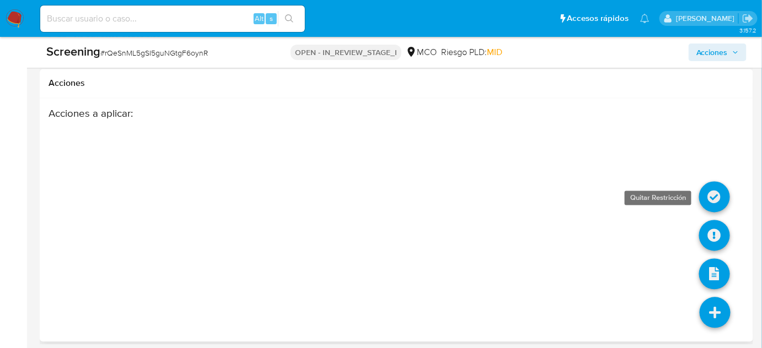
click at [708, 196] on icon at bounding box center [714, 197] width 31 height 31
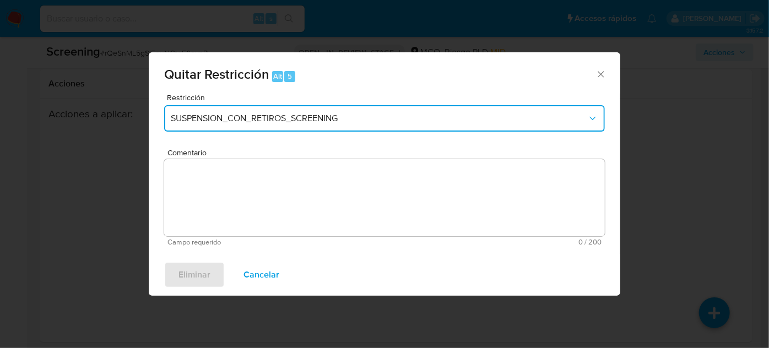
click at [304, 117] on span "SUSPENSION_CON_RETIROS_SCREENING" at bounding box center [379, 118] width 417 height 11
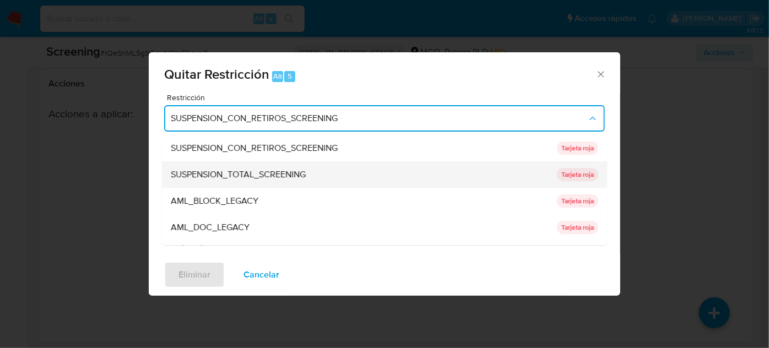
click at [283, 169] on span "SUSPENSION_TOTAL_SCREENING" at bounding box center [238, 174] width 135 height 11
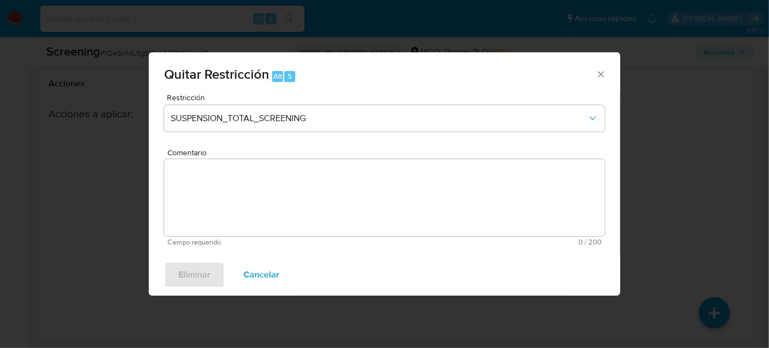
click at [270, 209] on textarea "Comentario" at bounding box center [384, 197] width 441 height 77
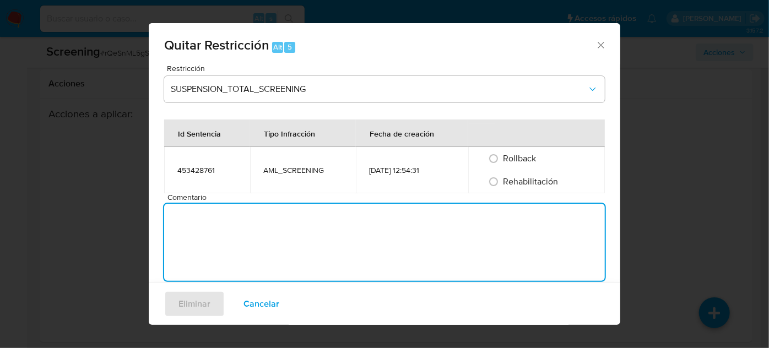
paste textarea "Se quita restricción automática, ya que se logra desestimar el match en lista d…"
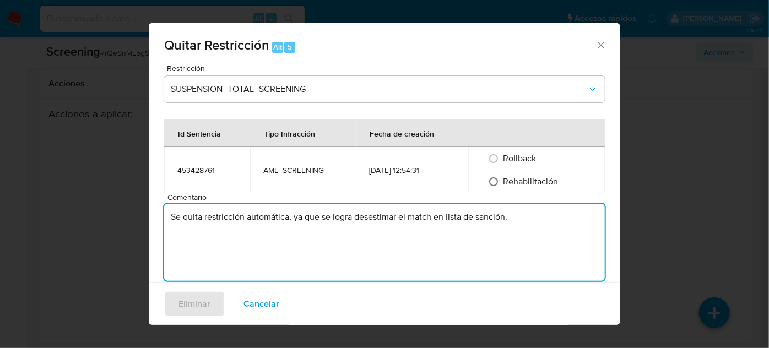
type textarea "Se quita restricción automática, ya que se logra desestimar el match en lista d…"
click at [498, 185] on input "Rehabilitación" at bounding box center [494, 182] width 18 height 18
radio input "true"
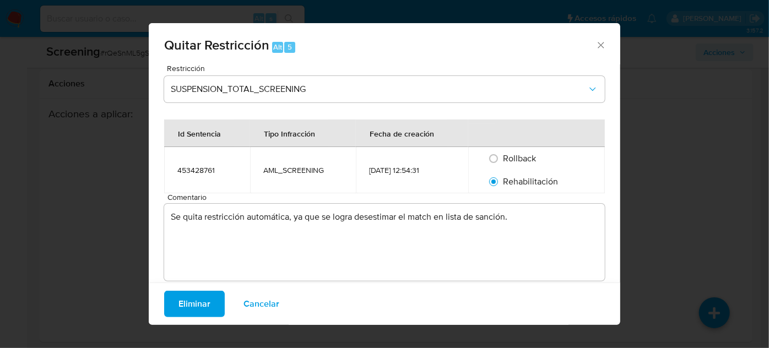
drag, startPoint x: 185, startPoint y: 301, endPoint x: 487, endPoint y: 301, distance: 302.0
click at [191, 301] on span "Eliminar" at bounding box center [195, 304] width 32 height 24
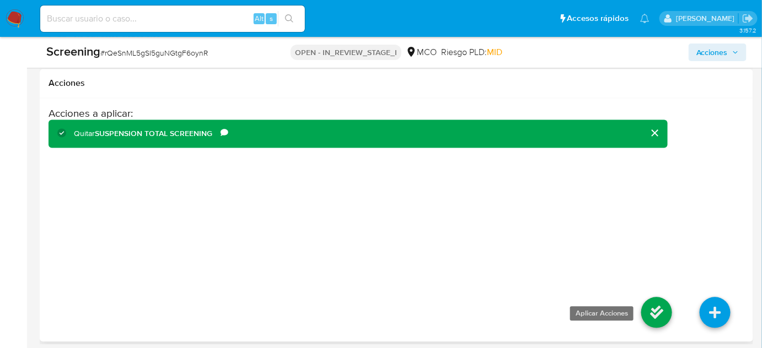
click at [647, 302] on icon at bounding box center [656, 313] width 31 height 31
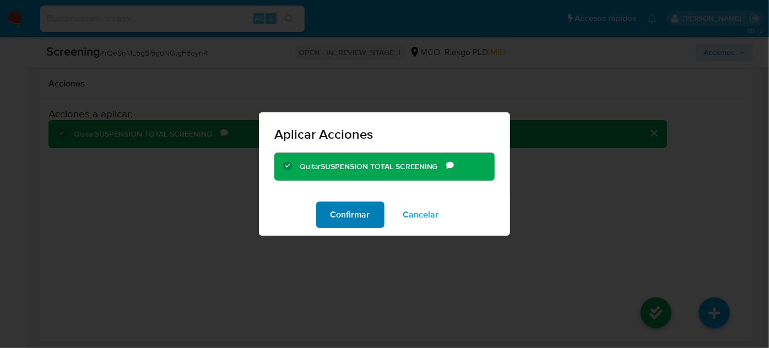
click at [366, 225] on span "Confirmar" at bounding box center [351, 215] width 40 height 24
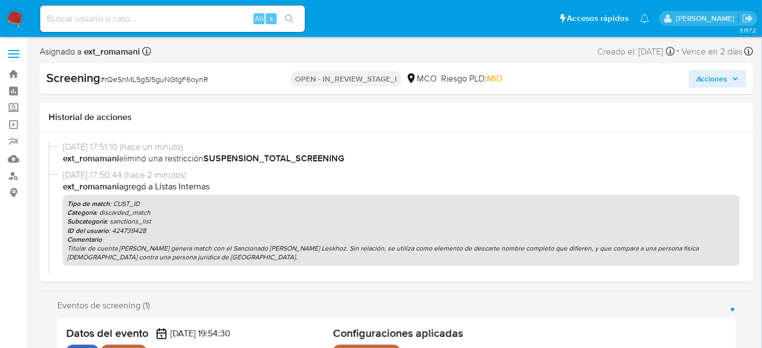
select select "10"
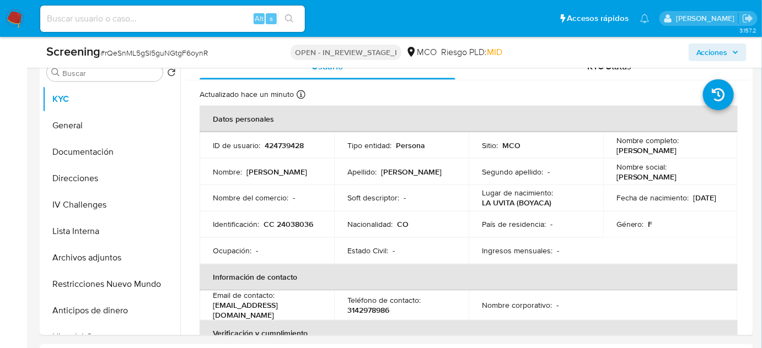
scroll to position [551, 0]
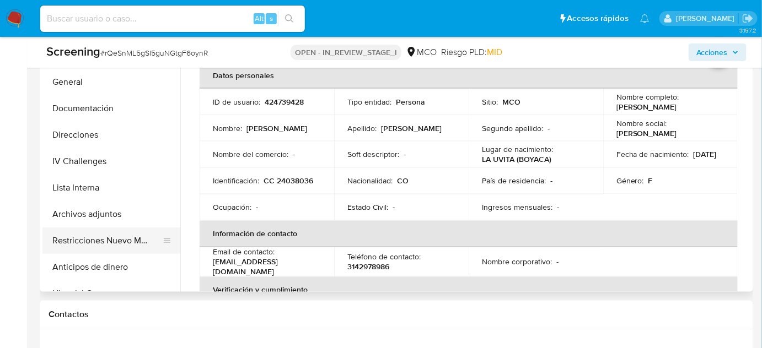
click at [96, 245] on button "Restricciones Nuevo Mundo" at bounding box center [106, 241] width 129 height 26
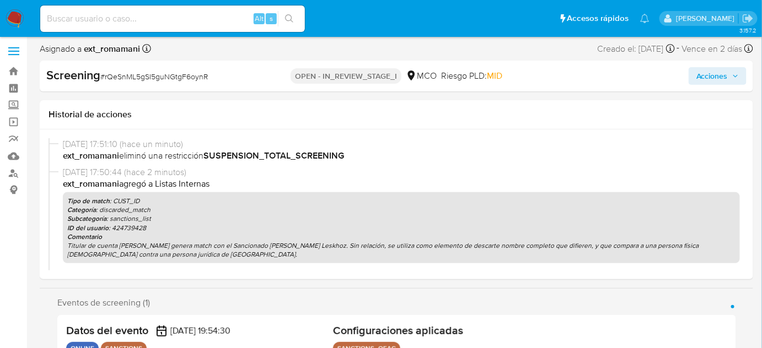
scroll to position [0, 0]
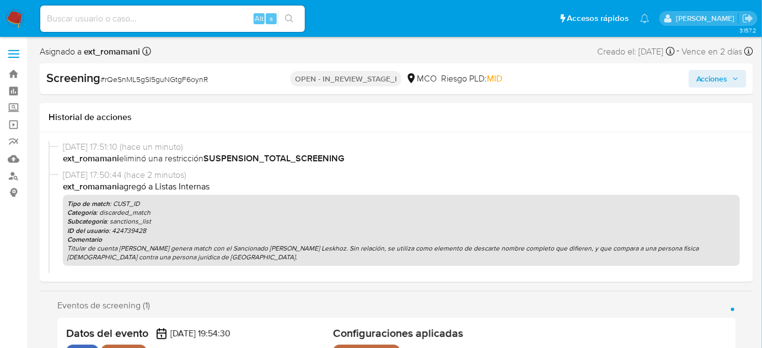
click at [713, 79] on span "Acciones" at bounding box center [711, 79] width 31 height 18
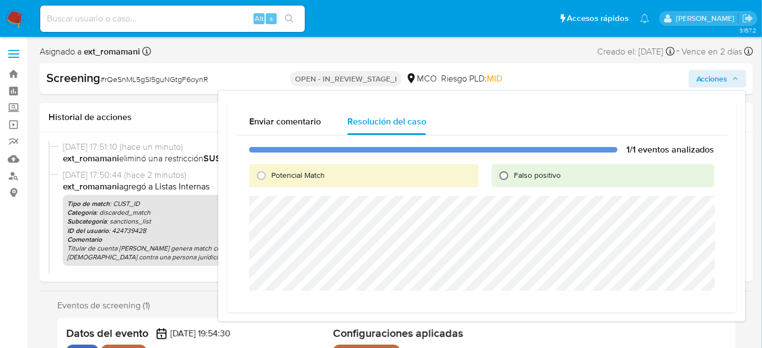
click at [511, 176] on input "Falso positivo" at bounding box center [504, 176] width 18 height 18
radio input "true"
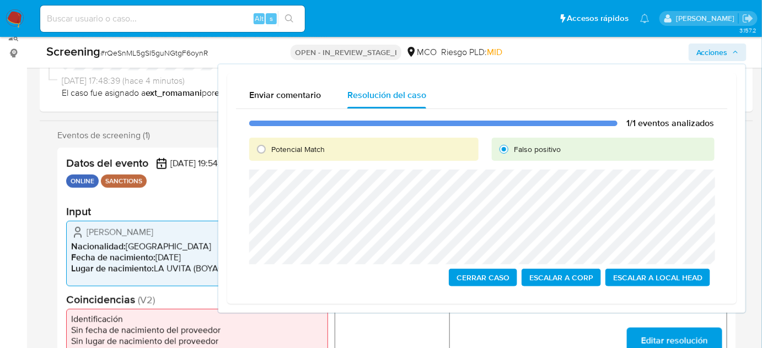
scroll to position [150, 0]
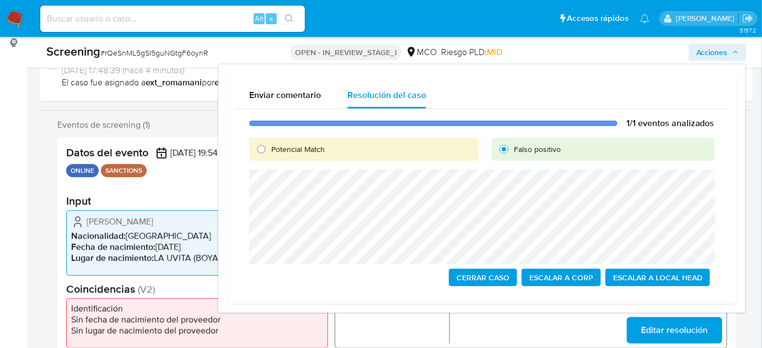
click at [486, 277] on span "Cerrar Caso" at bounding box center [482, 277] width 53 height 15
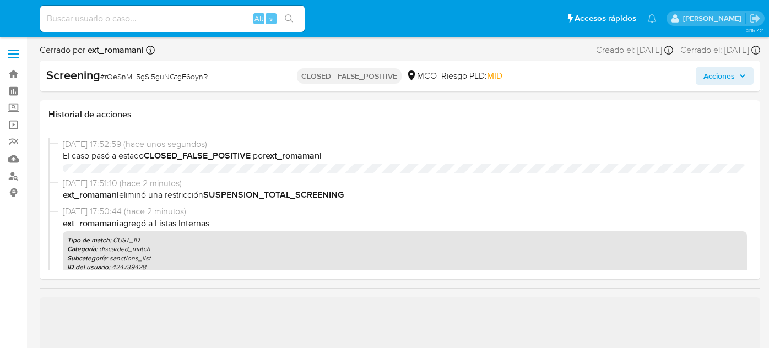
select select "10"
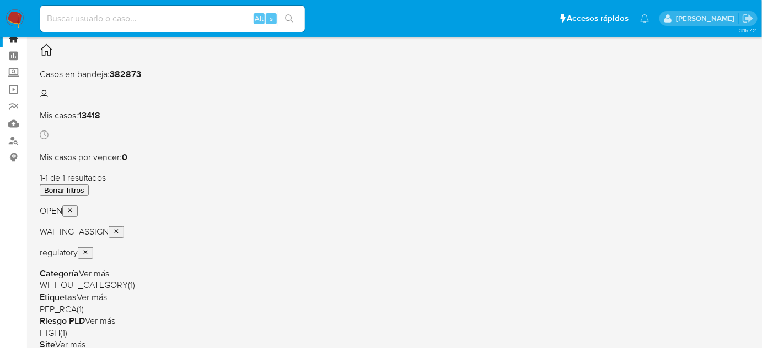
scroll to position [50, 0]
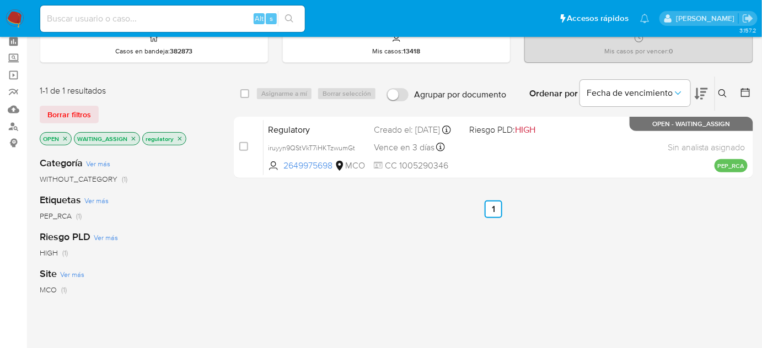
click at [179, 137] on icon "close-filter" at bounding box center [179, 139] width 7 height 7
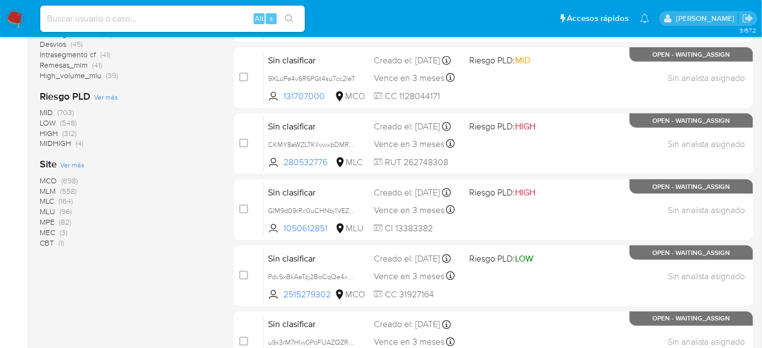
scroll to position [401, 0]
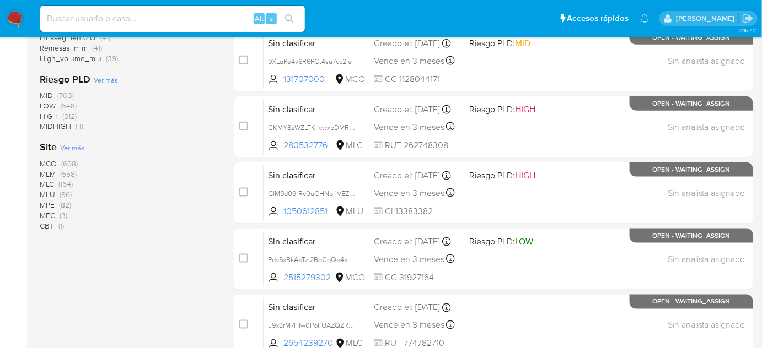
click at [48, 228] on span "CBT" at bounding box center [47, 225] width 14 height 11
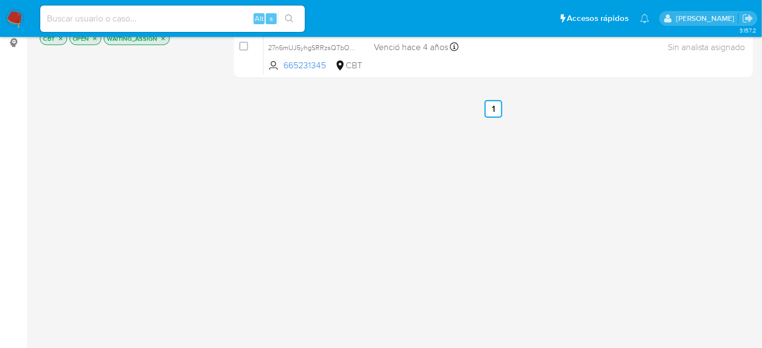
scroll to position [50, 0]
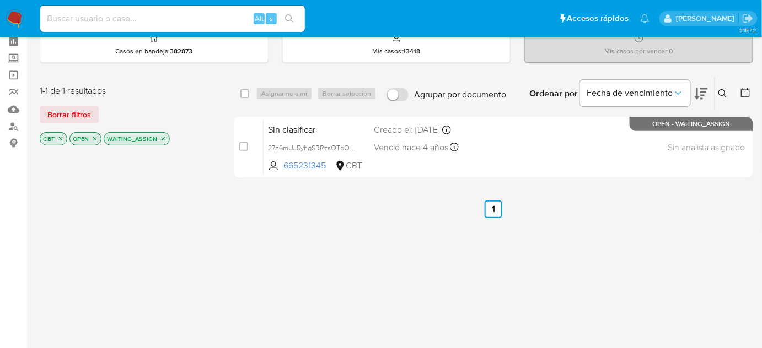
click at [161, 139] on icon "close-filter" at bounding box center [163, 139] width 7 height 7
click at [59, 137] on icon "close-filter" at bounding box center [60, 139] width 7 height 7
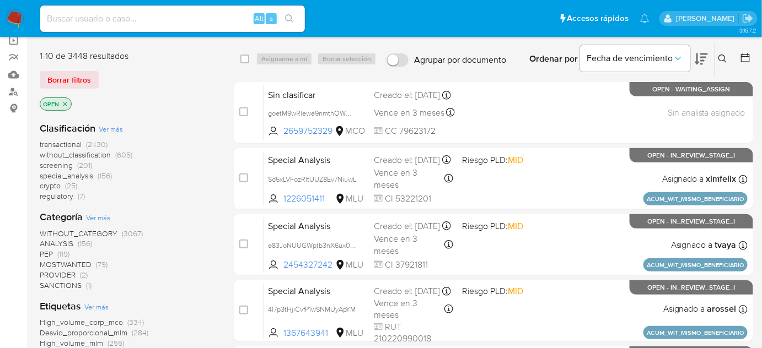
scroll to position [150, 0]
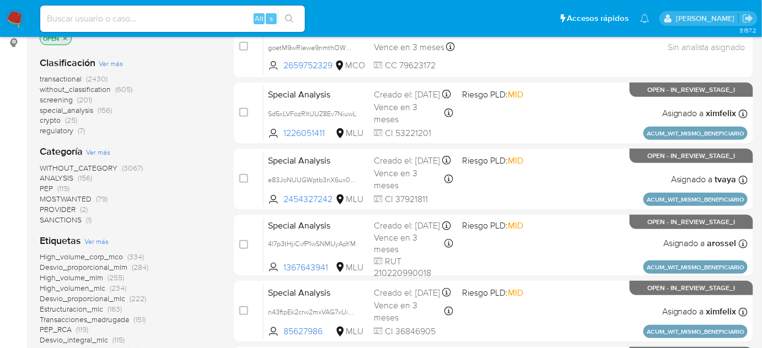
click at [81, 218] on span "SANCTIONS" at bounding box center [61, 219] width 42 height 11
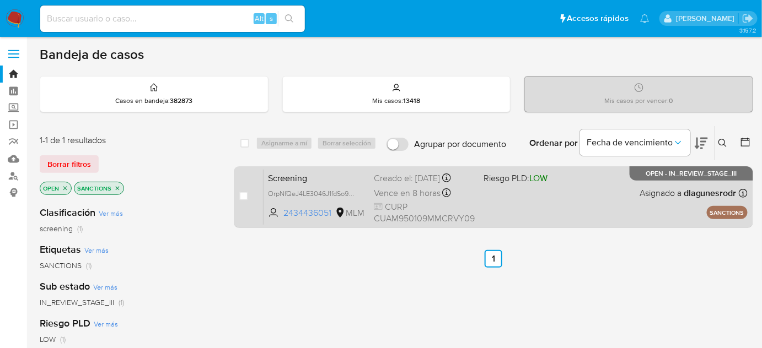
click at [492, 204] on div "Screening OrpNfQeJ4LE3046J1fdSo9YB 2434436051 MLM Riesgo PLD: LOW Creado el: [D…" at bounding box center [505, 197] width 484 height 56
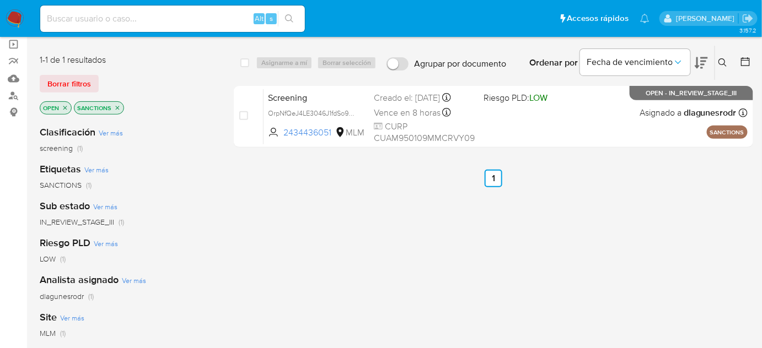
scroll to position [100, 0]
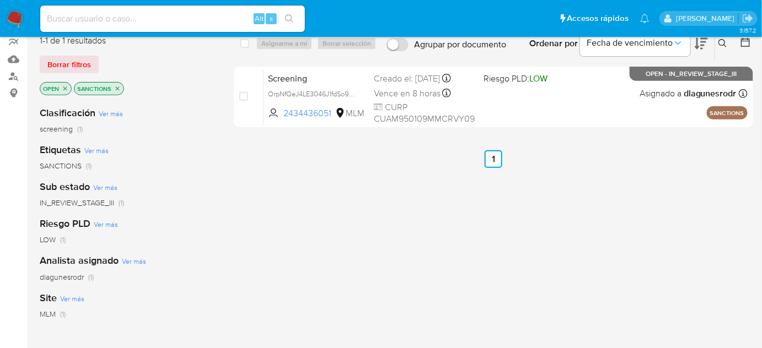
click at [117, 90] on icon "close-filter" at bounding box center [117, 88] width 7 height 7
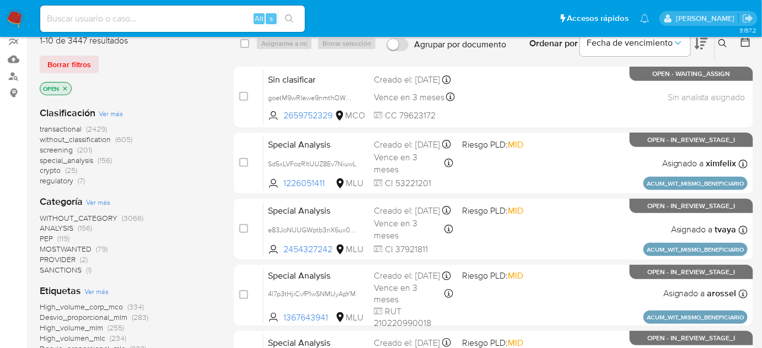
click at [81, 182] on span "(7)" at bounding box center [81, 180] width 7 height 11
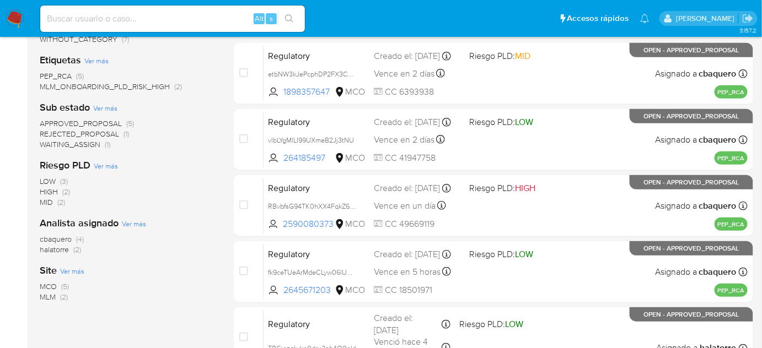
scroll to position [200, 0]
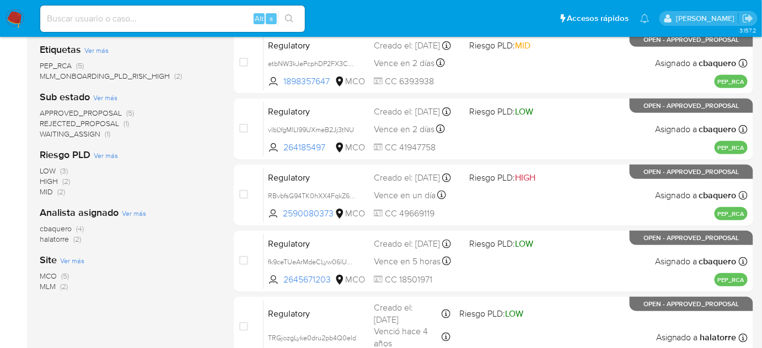
click at [75, 239] on span "(2)" at bounding box center [77, 239] width 8 height 11
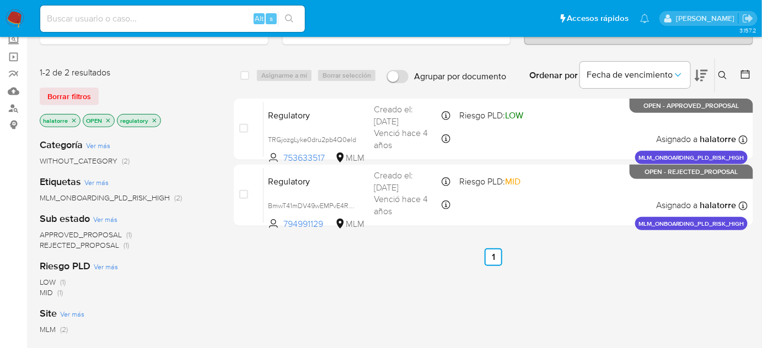
scroll to position [50, 0]
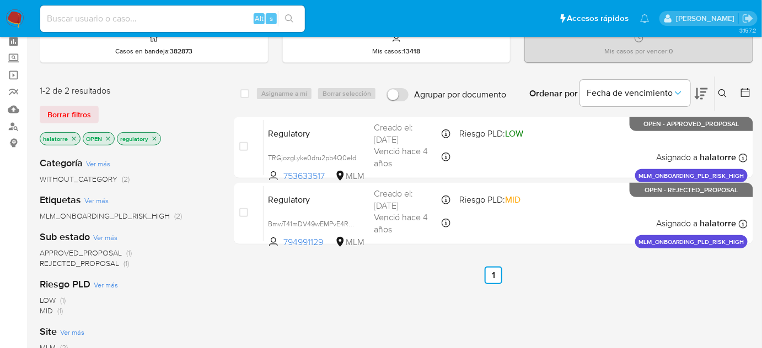
click at [72, 139] on icon "close-filter" at bounding box center [74, 139] width 7 height 7
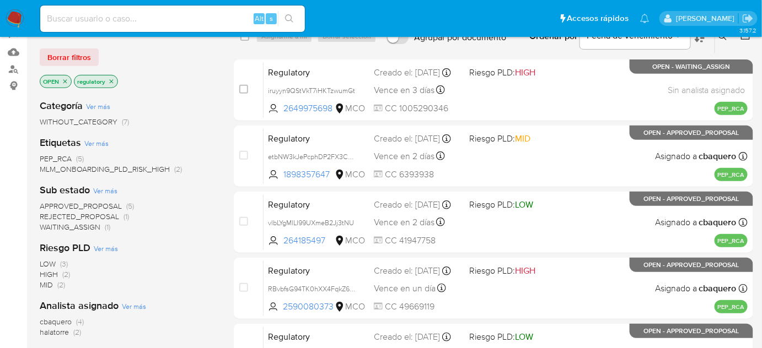
scroll to position [200, 0]
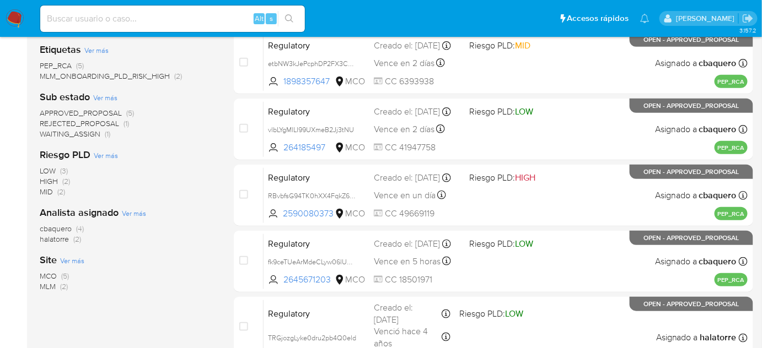
click at [44, 283] on span "MLM" at bounding box center [48, 286] width 16 height 11
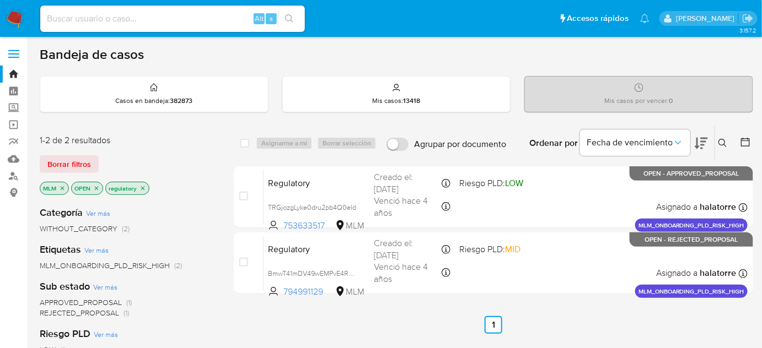
click at [141, 187] on icon "close-filter" at bounding box center [142, 188] width 7 height 7
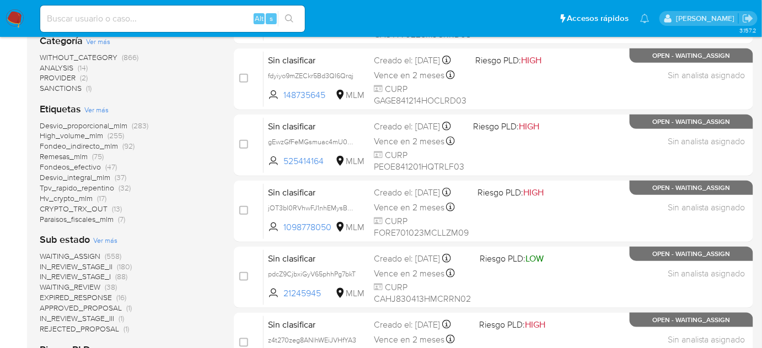
scroll to position [50, 0]
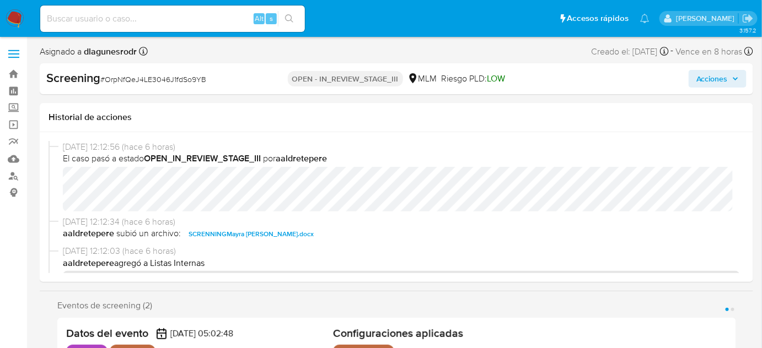
select select "10"
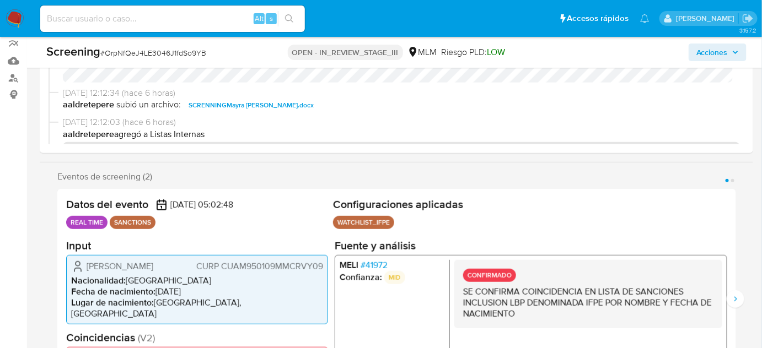
scroll to position [100, 0]
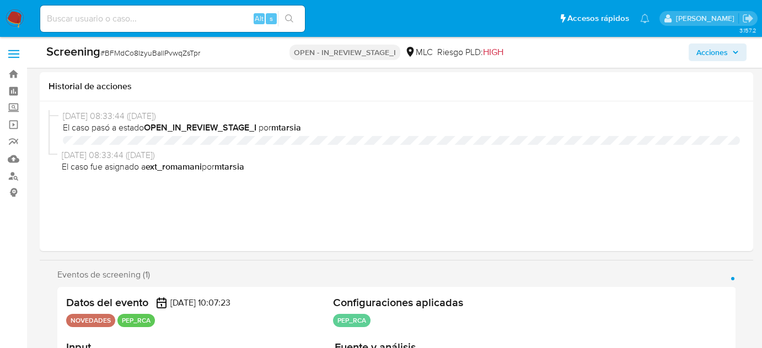
select select "10"
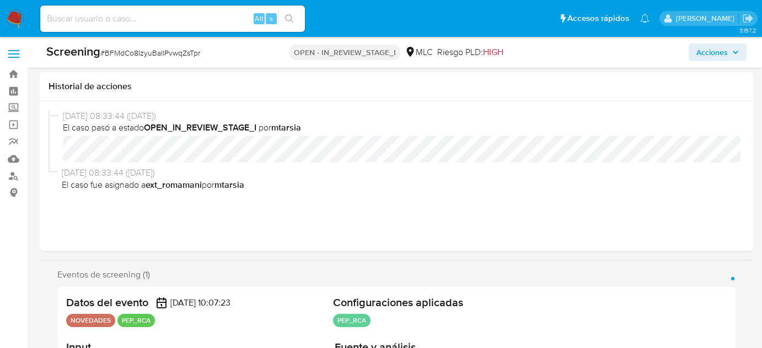
scroll to position [276, 0]
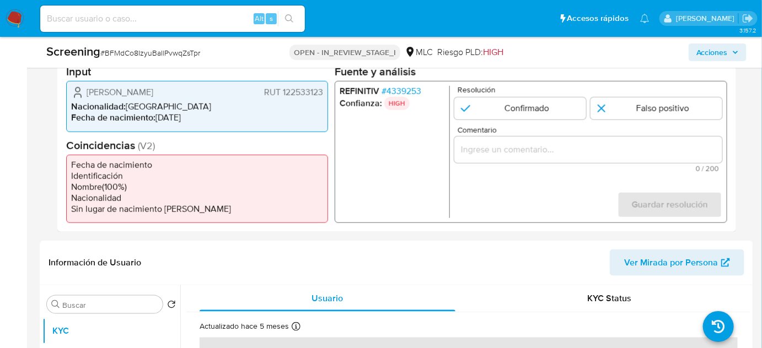
drag, startPoint x: 227, startPoint y: 89, endPoint x: 75, endPoint y: 95, distance: 152.2
click at [75, 95] on div "Nayalet Alejandra Mansilla Donoso RUT 122533123" at bounding box center [197, 92] width 252 height 13
click at [404, 91] on span "# 4339253" at bounding box center [401, 91] width 40 height 11
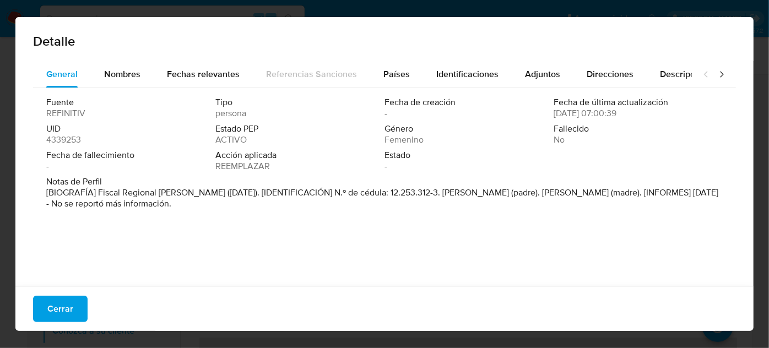
drag, startPoint x: 193, startPoint y: 192, endPoint x: 95, endPoint y: 193, distance: 98.1
click at [95, 193] on font "[BIOGRAFÍA] Fiscal Regional de Ñuble (julio de 2018). [IDENTIFICACIÓN] N.º de c…" at bounding box center [382, 198] width 672 height 24
click at [63, 315] on span "Cerrar" at bounding box center [60, 309] width 26 height 24
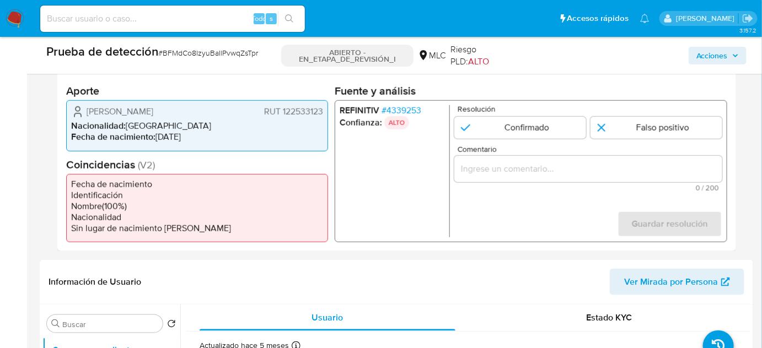
scroll to position [225, 0]
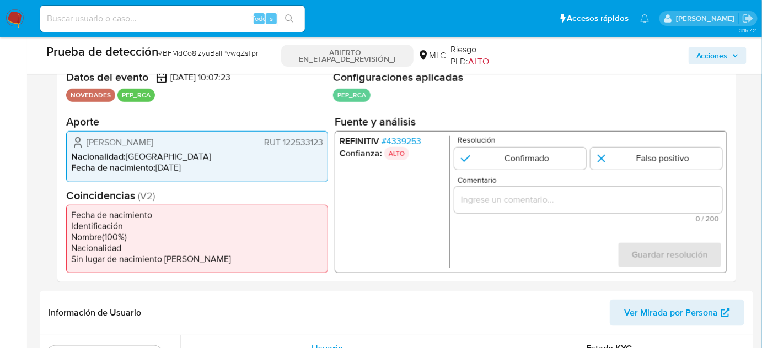
click at [500, 198] on input "Comentario" at bounding box center [588, 200] width 268 height 14
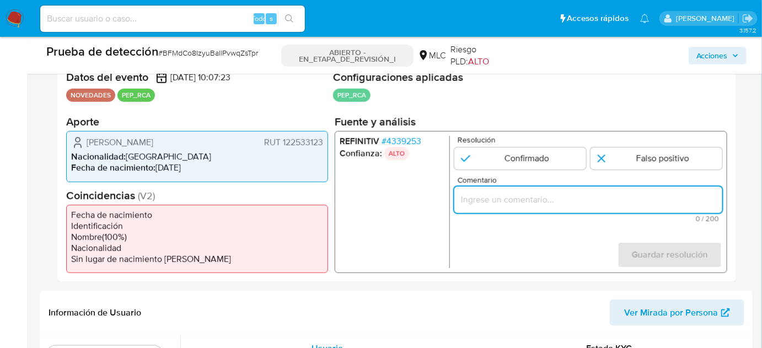
paste input "Titular de cuenta se desempeña como Configurando calidad PEP."
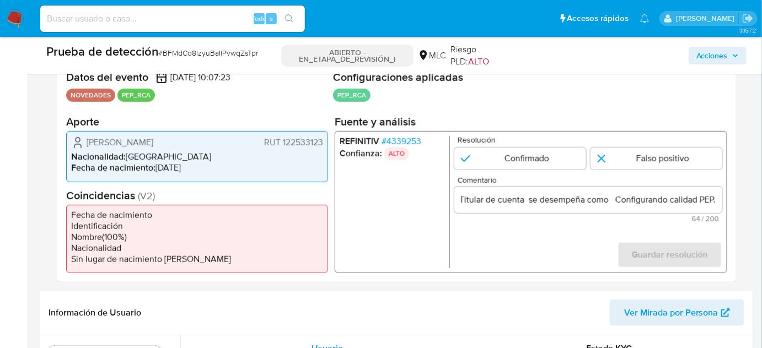
scroll to position [0, 0]
click at [112, 141] on span "Nayalet Alejandra Mansilla Donoso" at bounding box center [120, 142] width 67 height 11
drag, startPoint x: 85, startPoint y: 143, endPoint x: 327, endPoint y: 143, distance: 242.5
click at [327, 143] on div "Nayalet Alejandra Mansilla Donoso RUT 122533123 Nacionalidad : Chile Fecha de n…" at bounding box center [197, 156] width 262 height 51
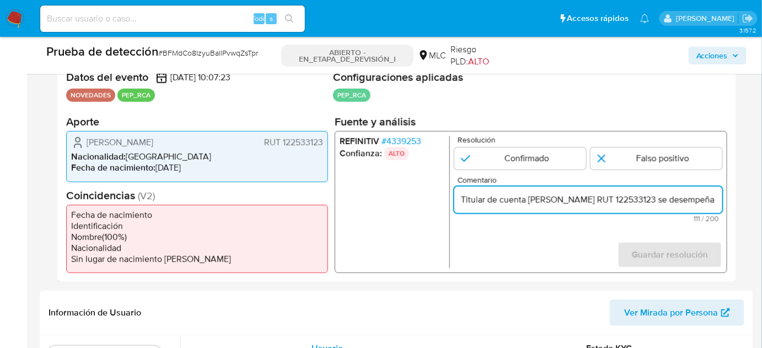
click at [408, 139] on font "4339253" at bounding box center [403, 141] width 35 height 13
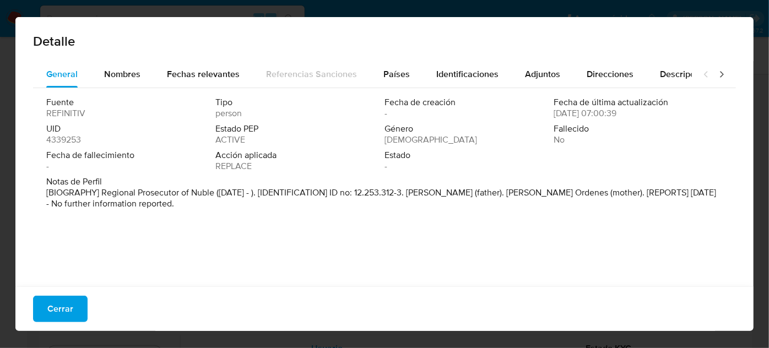
drag, startPoint x: 72, startPoint y: 310, endPoint x: 499, endPoint y: 274, distance: 429.1
click at [72, 310] on button "Cerrar" at bounding box center [60, 309] width 55 height 26
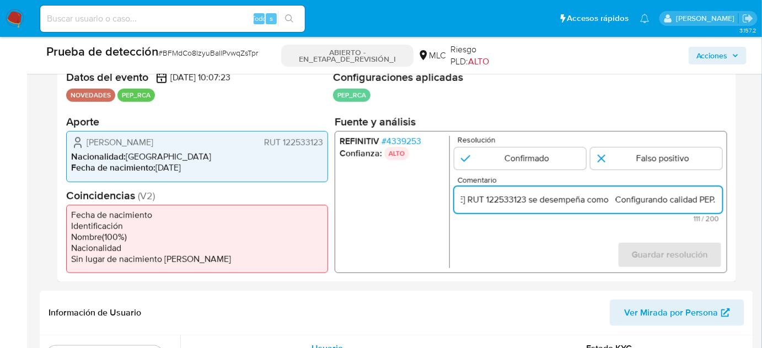
drag, startPoint x: 700, startPoint y: 197, endPoint x: 711, endPoint y: 201, distance: 11.0
click at [711, 201] on input "Titular de cuenta Nayalet Alejandra Mansilla Donoso RUT 122533123 se desempeña …" at bounding box center [588, 200] width 268 height 14
click at [608, 201] on input "Titular de cuenta Nayalet Alejandra Mansilla Donoso RUT 122533123 se desempeña …" at bounding box center [588, 200] width 268 height 14
paste input "Fiscal Regional de Ñuble"
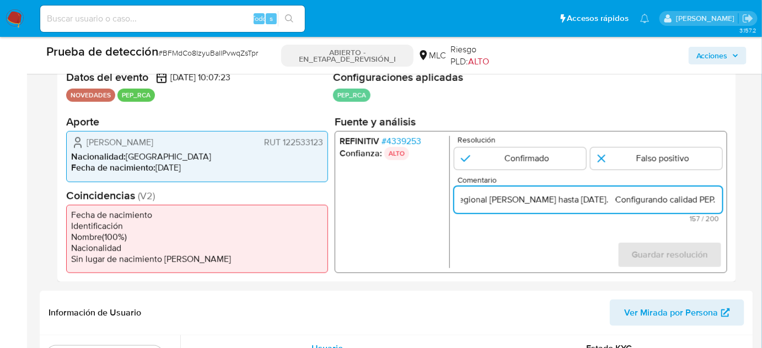
scroll to position [0, 386]
drag, startPoint x: 705, startPoint y: 200, endPoint x: 715, endPoint y: 201, distance: 10.0
click at [715, 201] on input "Titular de cuenta Nayalet Alejandra Mansilla Donoso RUT 122533123 se desempeña …" at bounding box center [588, 200] width 268 height 14
click at [608, 202] on input "Titular de cuenta Nayalet Alejandra Mansilla Donoso RUT 122533123 se desempeña …" at bounding box center [588, 200] width 268 height 14
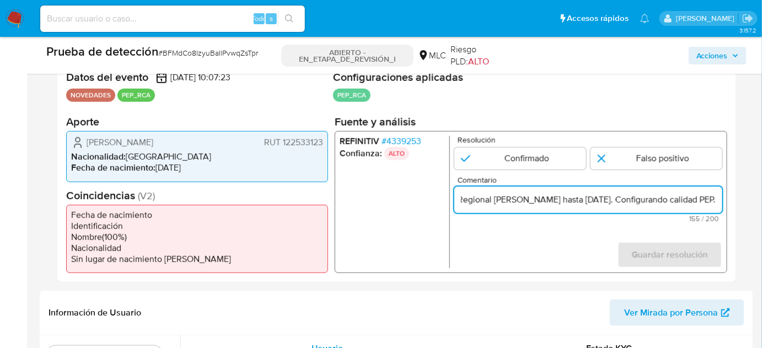
click at [668, 202] on input "Titular de cuenta Nayalet Alejandra Mansilla Donoso RUT 122533123 se desempeña …" at bounding box center [588, 200] width 268 height 14
type input "Titular de cuenta Nayalet Alejandra Mansilla Donoso RUT 122533123 se desempeña …"
click at [545, 166] on input "1 de 1" at bounding box center [520, 159] width 132 height 22
radio input "true"
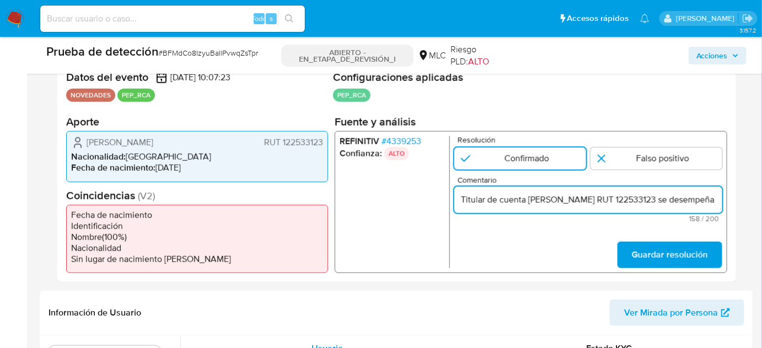
click at [662, 204] on input "Titular de cuenta Nayalet Alejandra Mansilla Donoso RUT 122533123 se desempeña …" at bounding box center [588, 200] width 268 height 14
type input "Titular de cuenta Nayalet Alejandra Mansilla Donoso, RUT 122533123 se desempeña…"
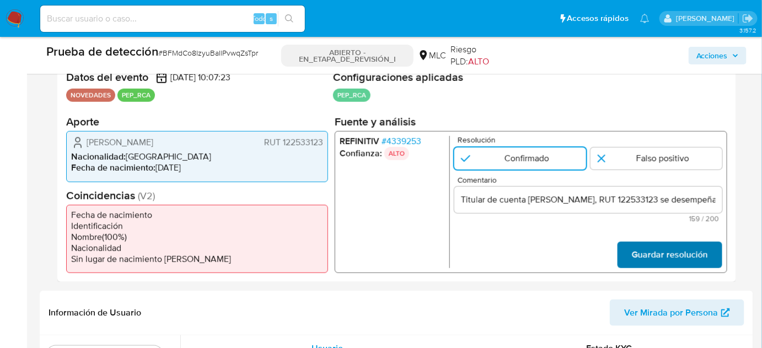
click at [668, 251] on span "Guardar resolución" at bounding box center [670, 255] width 76 height 24
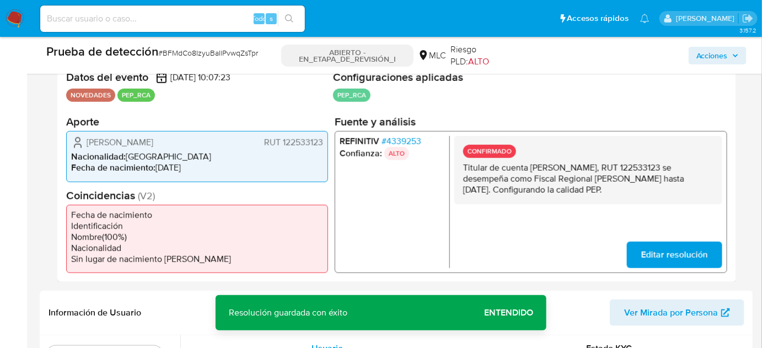
drag, startPoint x: 668, startPoint y: 189, endPoint x: 461, endPoint y: 168, distance: 208.8
click at [461, 168] on div "CONFIRMADO Titular de cuenta Nayalet Alejandra Mansilla Donoso, RUT 122533123 s…" at bounding box center [588, 170] width 268 height 68
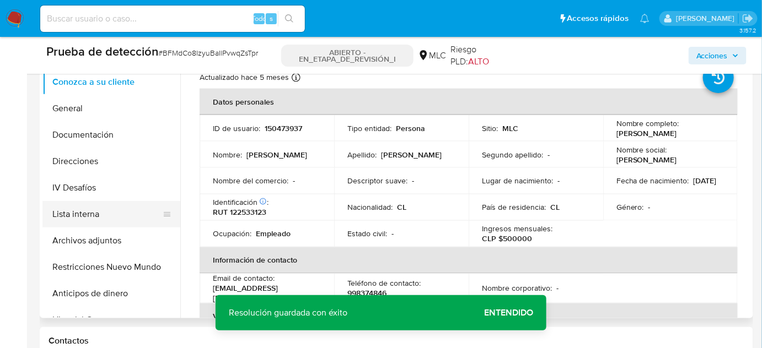
scroll to position [526, 0]
click at [47, 208] on button "Lista interna" at bounding box center [106, 213] width 129 height 26
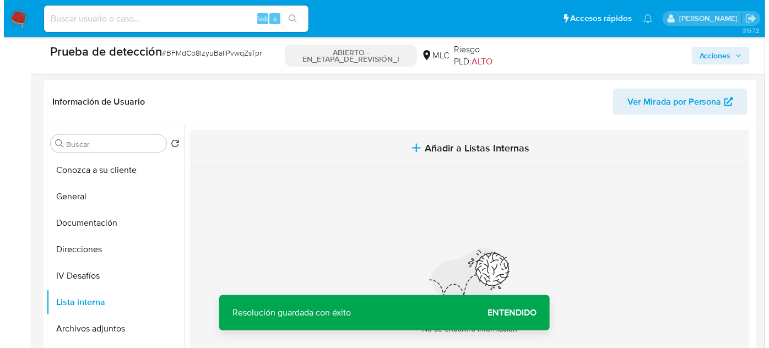
scroll to position [426, 0]
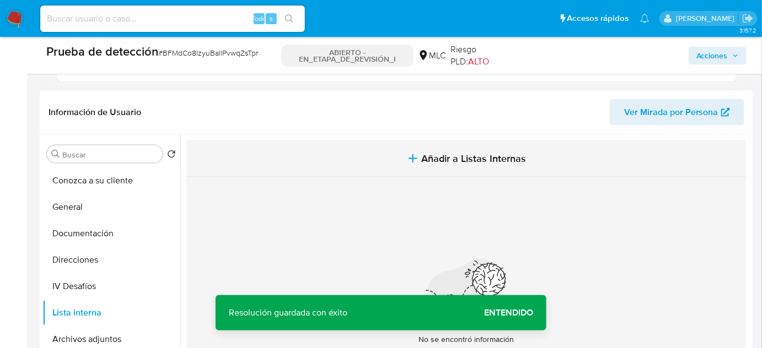
click at [429, 154] on span "Añadir a Listas Internas" at bounding box center [474, 159] width 105 height 12
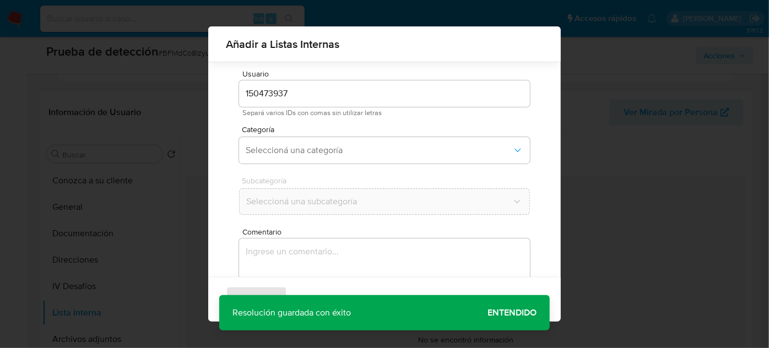
scroll to position [41, 0]
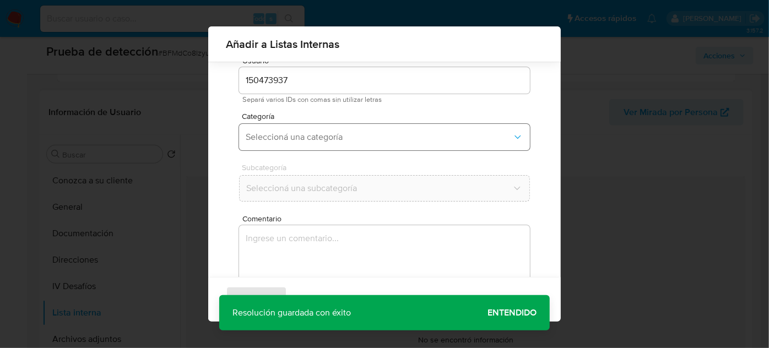
click at [300, 134] on span "Seleccioná una categoría" at bounding box center [379, 137] width 267 height 11
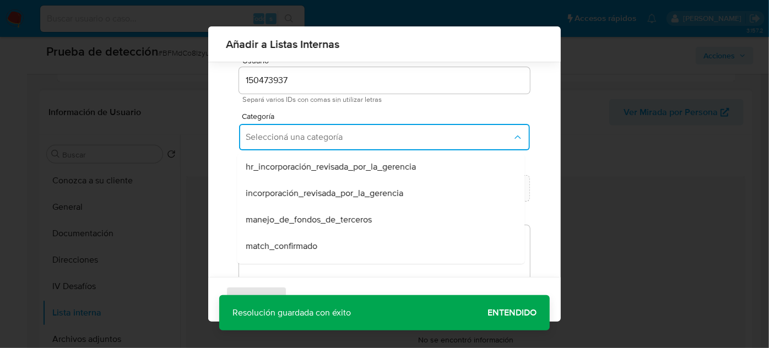
drag, startPoint x: 280, startPoint y: 246, endPoint x: 282, endPoint y: 233, distance: 13.3
click at [279, 246] on span "match_confirmado" at bounding box center [282, 246] width 72 height 11
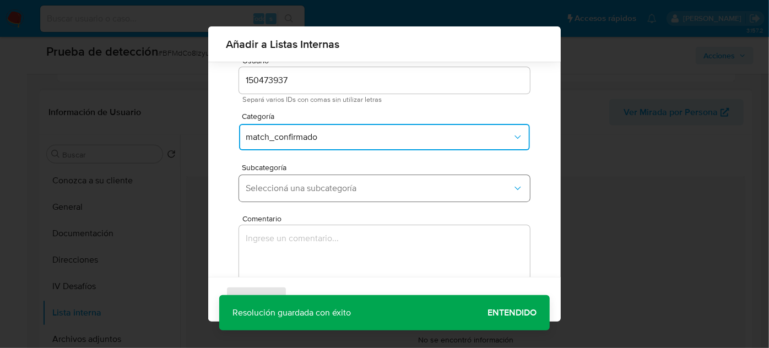
click at [336, 195] on button "Seleccioná una subcategoría" at bounding box center [384, 188] width 291 height 26
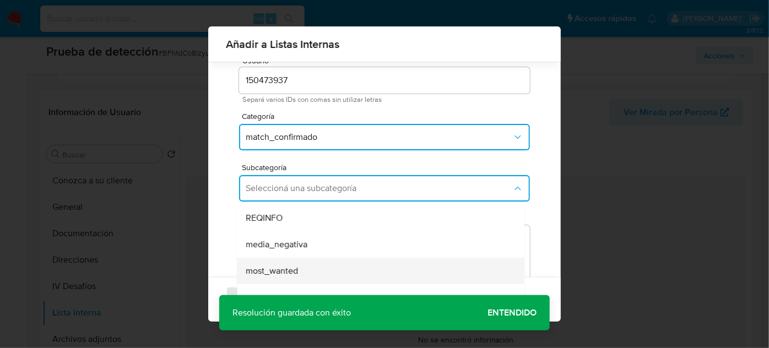
scroll to position [50, 0]
click at [274, 269] on div "pep" at bounding box center [377, 274] width 263 height 26
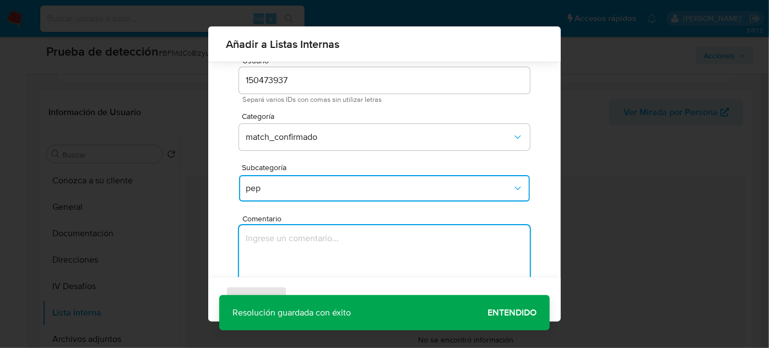
click at [297, 239] on textarea "Comentario" at bounding box center [384, 278] width 291 height 106
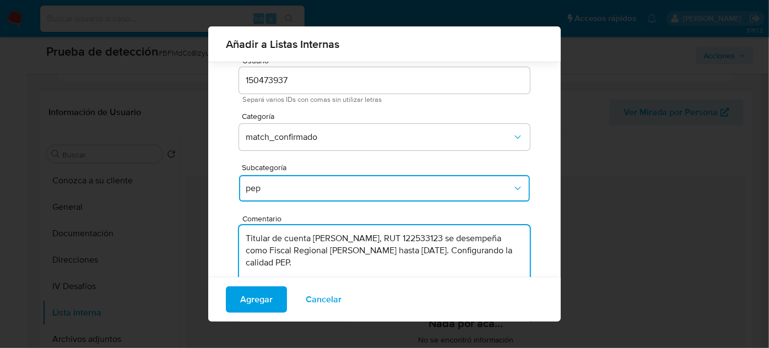
type textarea "Titular de cuenta Nayalet Alejandra Mansilla Donoso, RUT 122533123 se desempeña…"
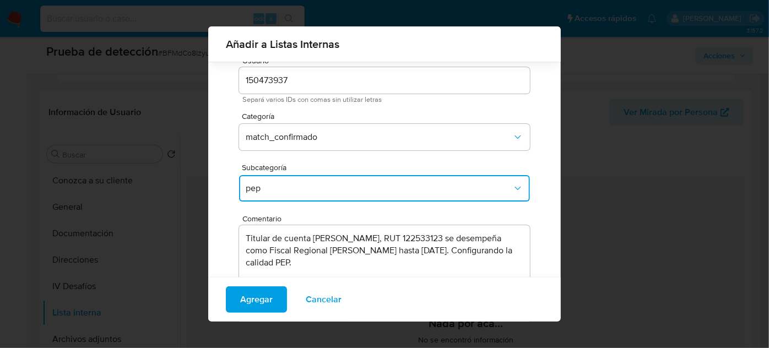
click at [495, 311] on div "Agregar Cancelar" at bounding box center [384, 299] width 353 height 45
click at [252, 298] on span "Agregar" at bounding box center [256, 300] width 33 height 24
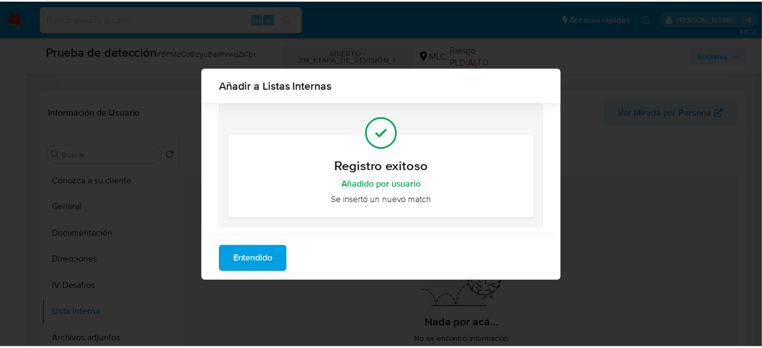
scroll to position [0, 0]
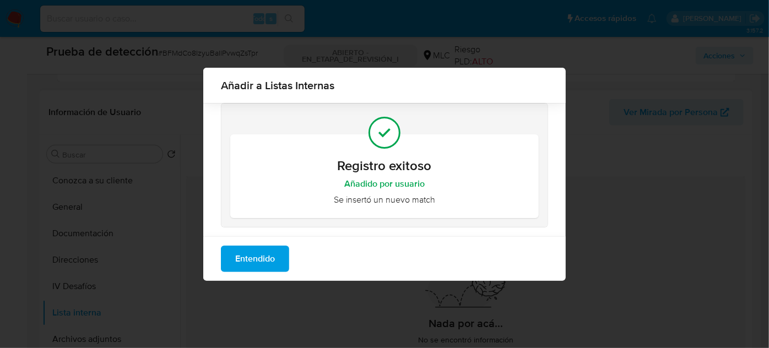
click at [270, 265] on span "Entendido" at bounding box center [255, 259] width 40 height 24
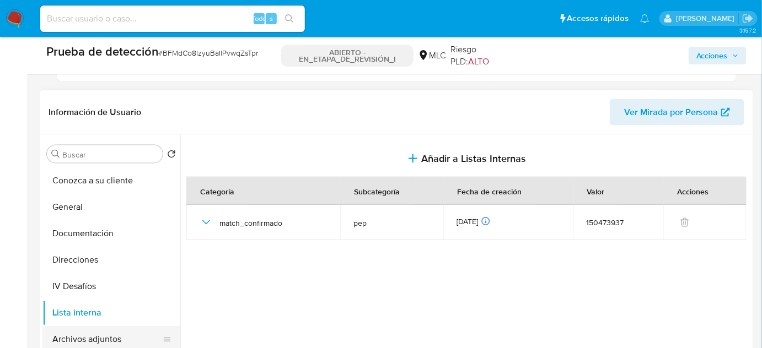
click at [60, 336] on button "Archivos adjuntos" at bounding box center [106, 339] width 129 height 26
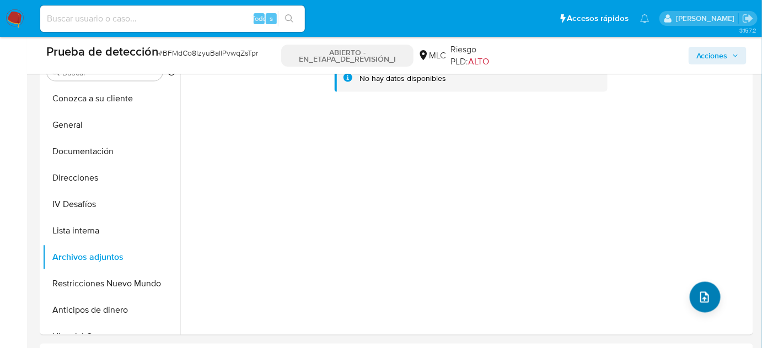
scroll to position [526, 0]
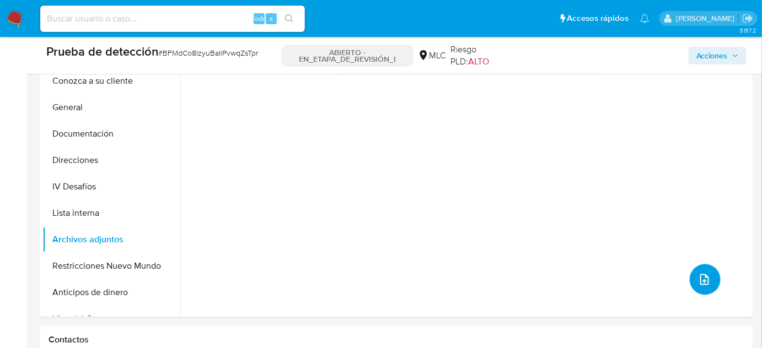
click at [701, 282] on icon "subir archivo" at bounding box center [704, 279] width 13 height 13
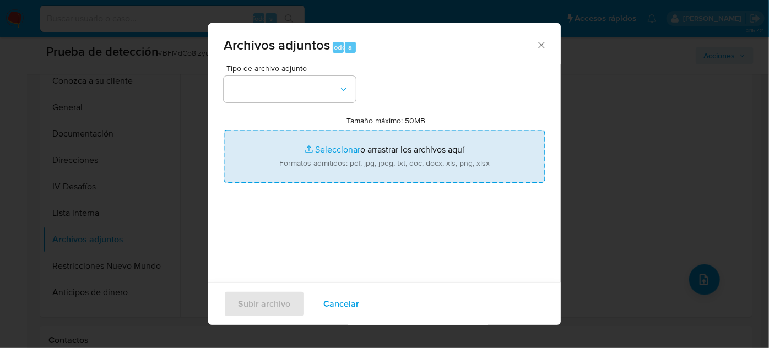
click at [355, 160] on input "Tamaño máximo: 50MB Seleccionar archivos" at bounding box center [385, 156] width 322 height 53
type input "C:\fakepath\InfoTransparencia.pdf"
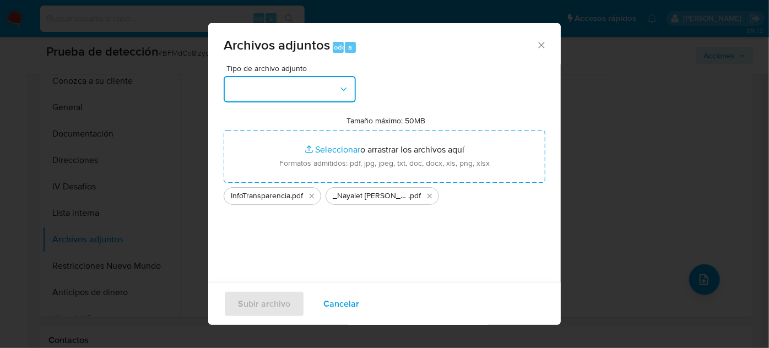
click at [283, 86] on button "button" at bounding box center [290, 89] width 132 height 26
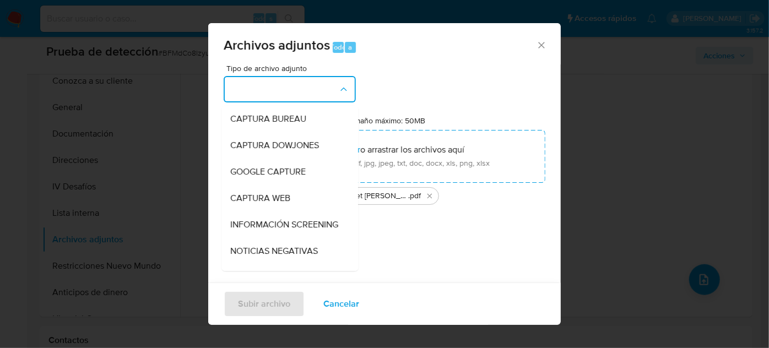
drag, startPoint x: 254, startPoint y: 228, endPoint x: 252, endPoint y: 256, distance: 28.2
click at [254, 229] on span "INFORMACIÓN SCREENING" at bounding box center [284, 224] width 108 height 11
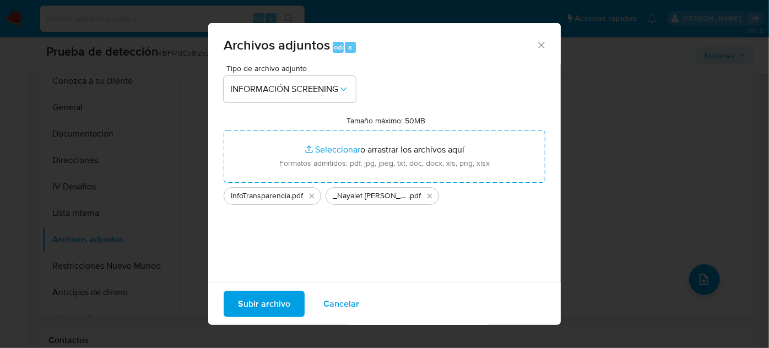
click at [255, 300] on span "Subir archivo" at bounding box center [264, 304] width 52 height 24
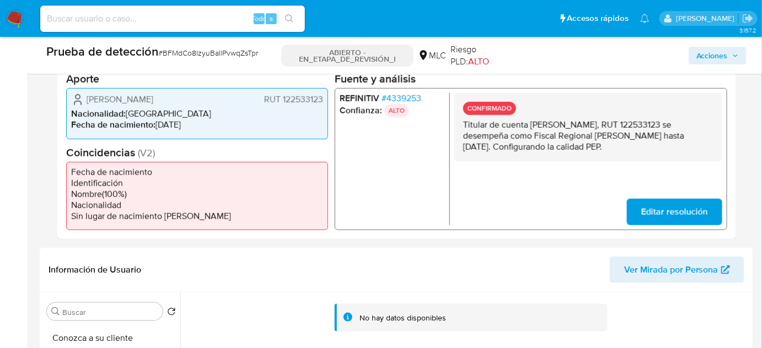
scroll to position [175, 0]
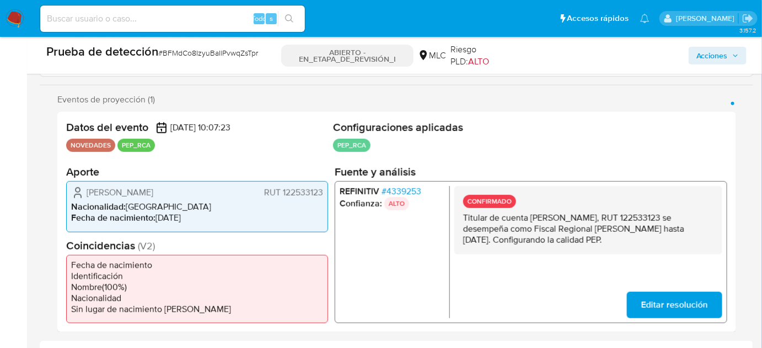
drag, startPoint x: 640, startPoint y: 240, endPoint x: 463, endPoint y: 218, distance: 178.8
click at [463, 218] on p "Titular de cuenta Nayalet Alejandra Mansilla Donoso, RUT 122533123 se desempeña…" at bounding box center [588, 229] width 250 height 33
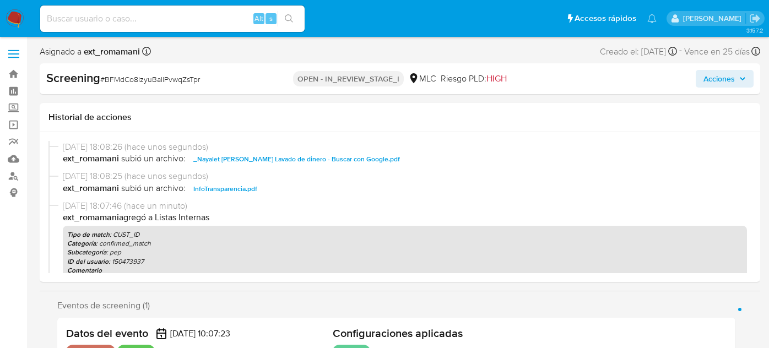
select select "10"
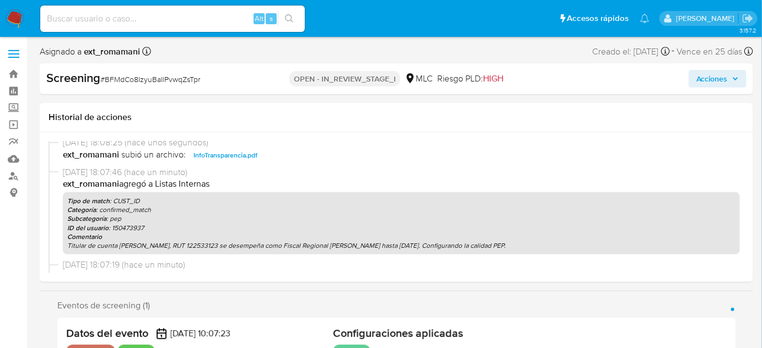
scroll to position [50, 0]
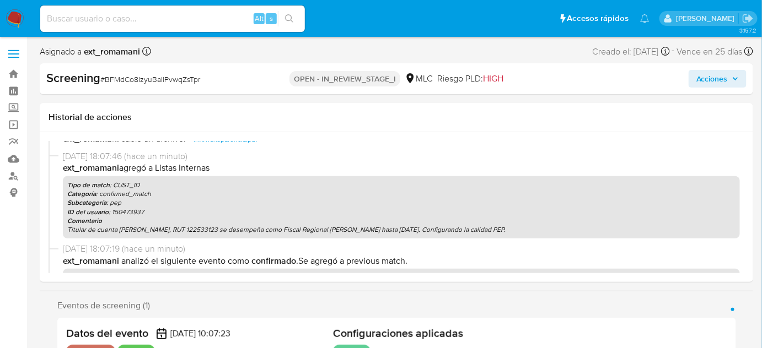
click at [704, 81] on span "Acciones" at bounding box center [711, 79] width 31 height 18
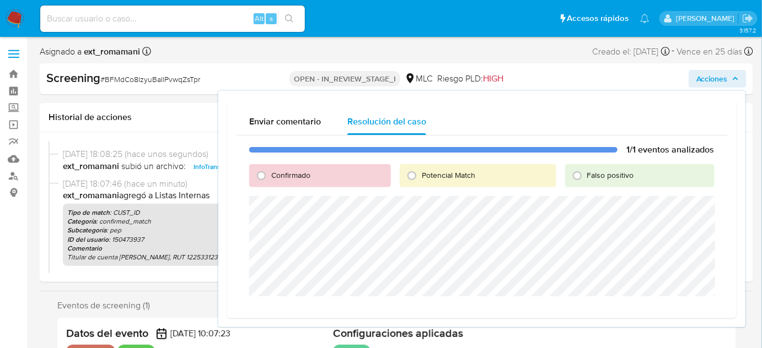
scroll to position [0, 0]
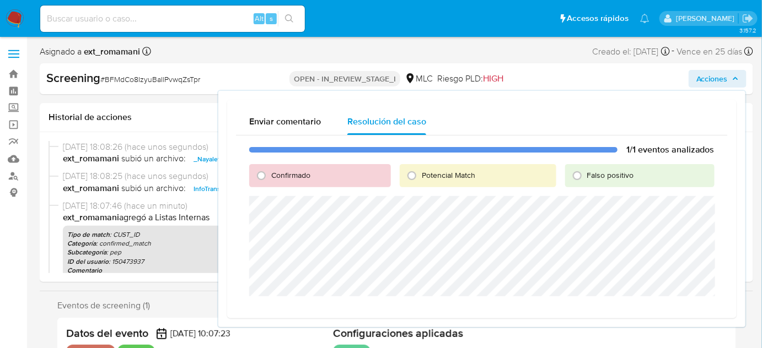
click at [283, 174] on span "Confirmado" at bounding box center [290, 175] width 39 height 11
click at [270, 174] on input "Confirmado" at bounding box center [261, 176] width 18 height 18
radio input "true"
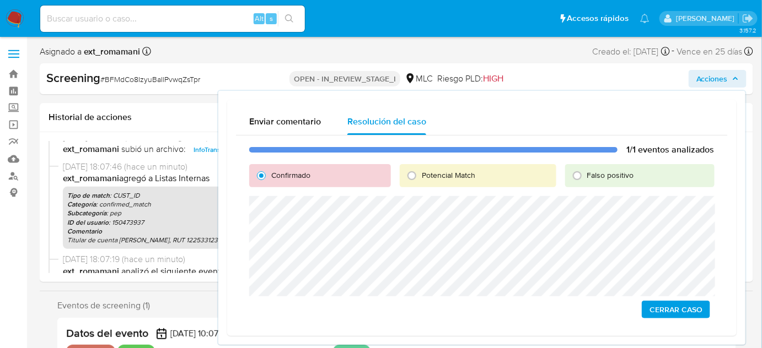
scroll to position [50, 0]
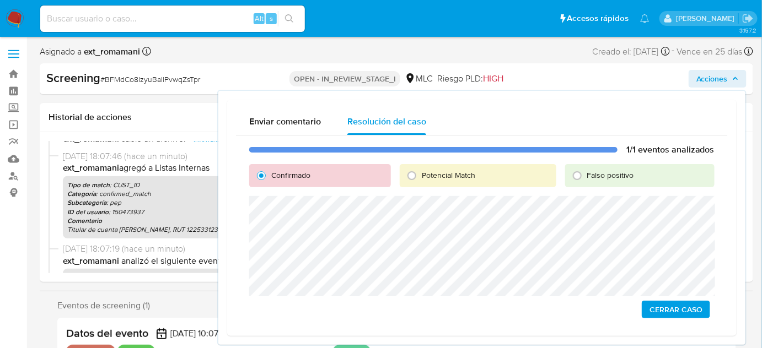
click at [666, 308] on span "Cerrar Caso" at bounding box center [675, 309] width 53 height 15
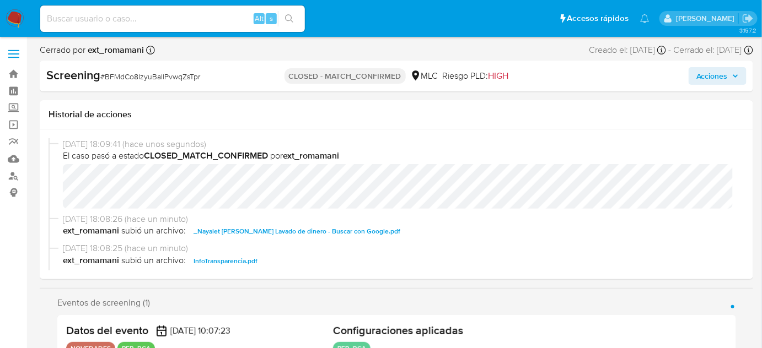
select select "10"
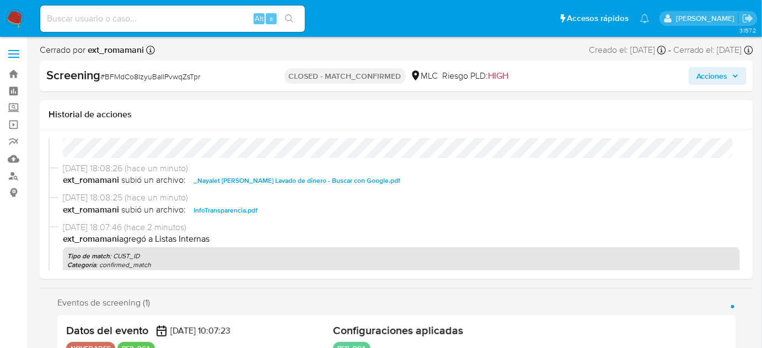
scroll to position [100, 0]
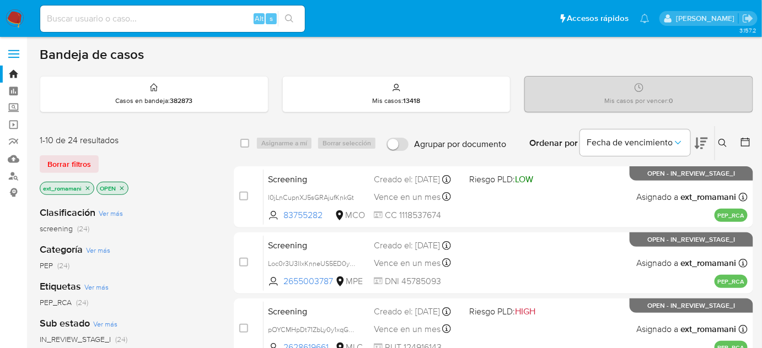
click at [13, 16] on img at bounding box center [15, 18] width 19 height 19
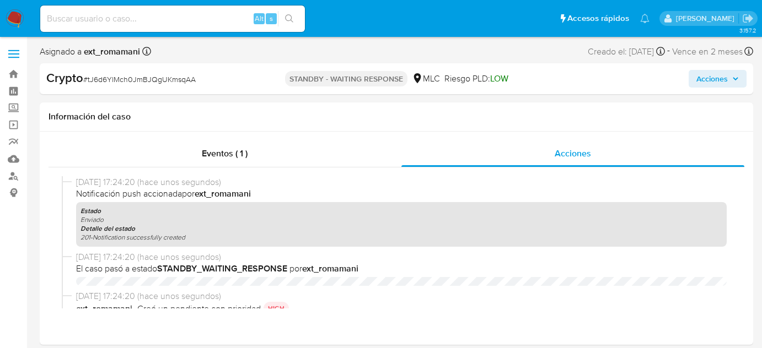
select select "10"
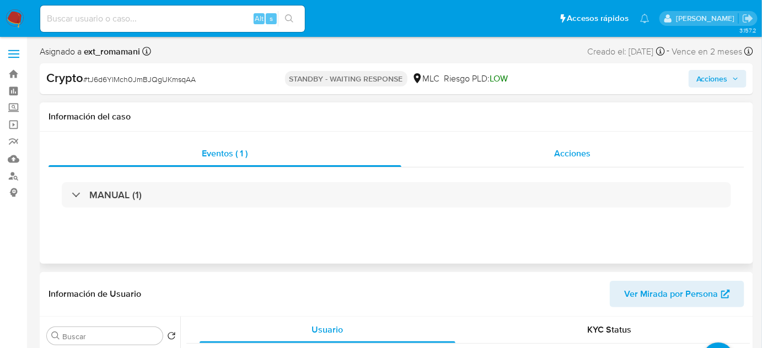
click at [498, 149] on div "Acciones" at bounding box center [572, 154] width 343 height 26
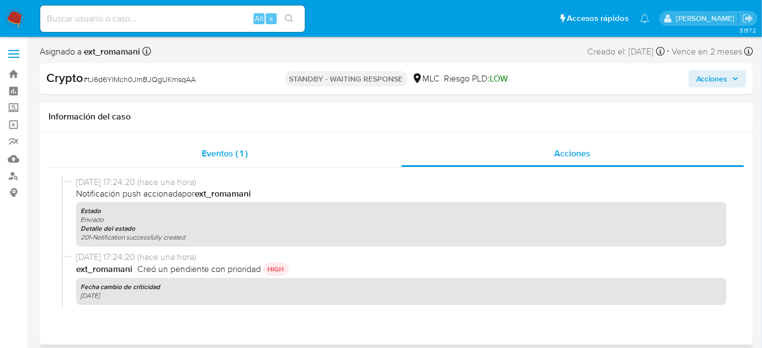
select select "10"
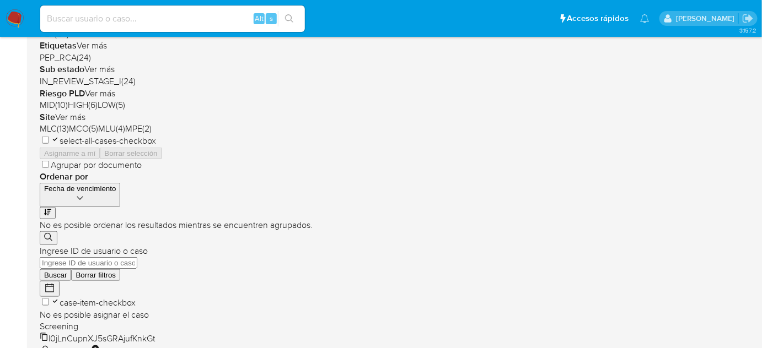
scroll to position [350, 0]
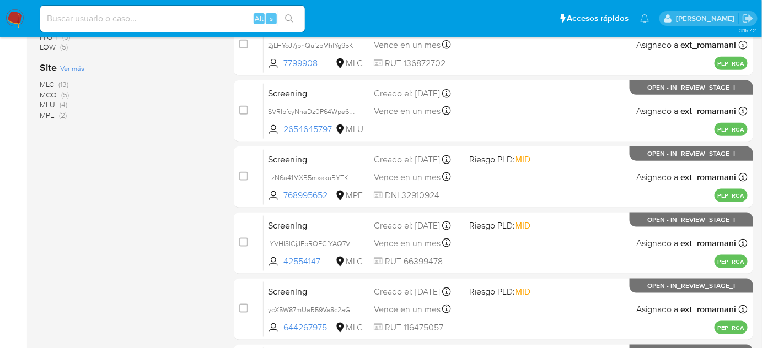
click at [64, 94] on span "(5)" at bounding box center [65, 94] width 8 height 11
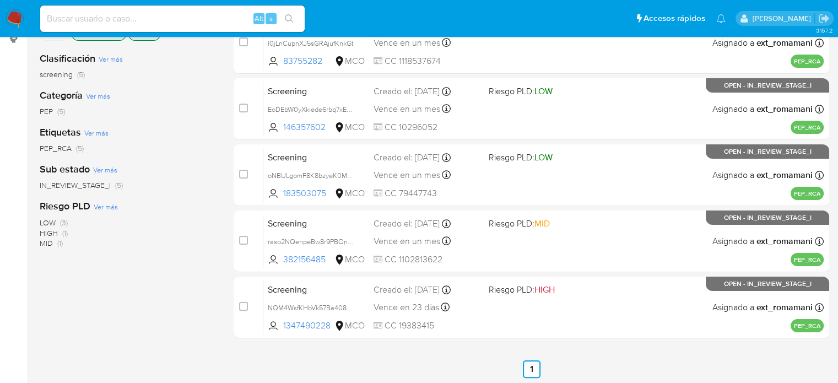
scroll to position [82, 0]
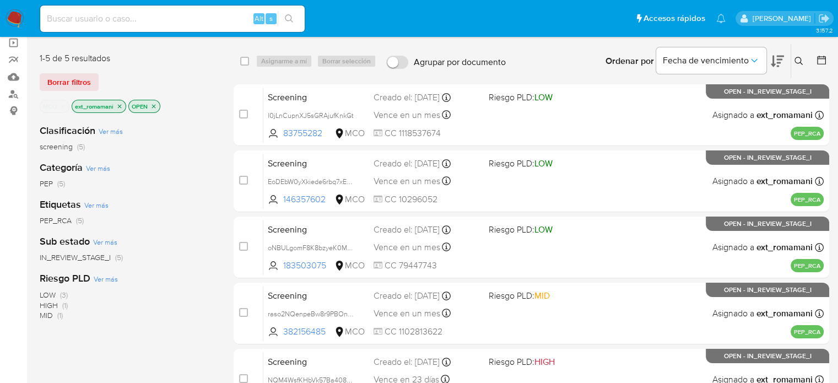
click at [62, 105] on icon "close-filter" at bounding box center [63, 106] width 7 height 7
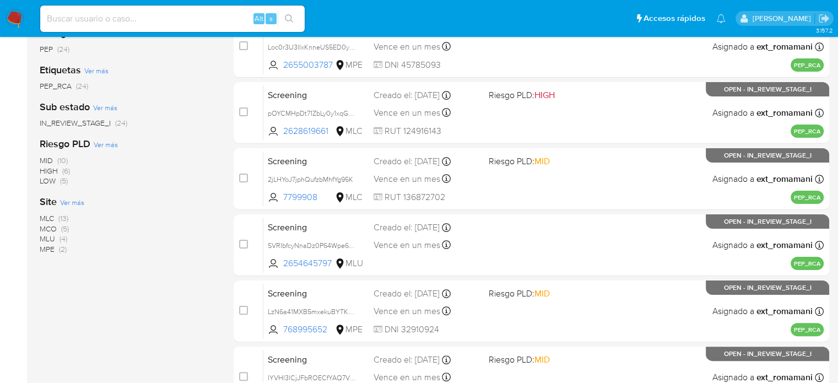
scroll to position [247, 0]
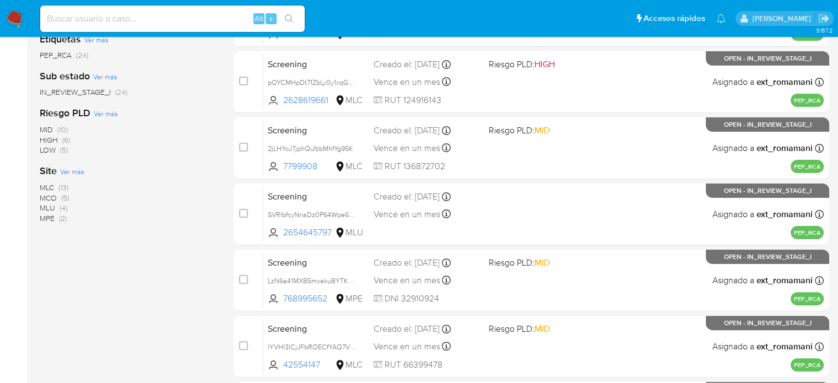
click at [61, 184] on span "(13)" at bounding box center [63, 187] width 10 height 11
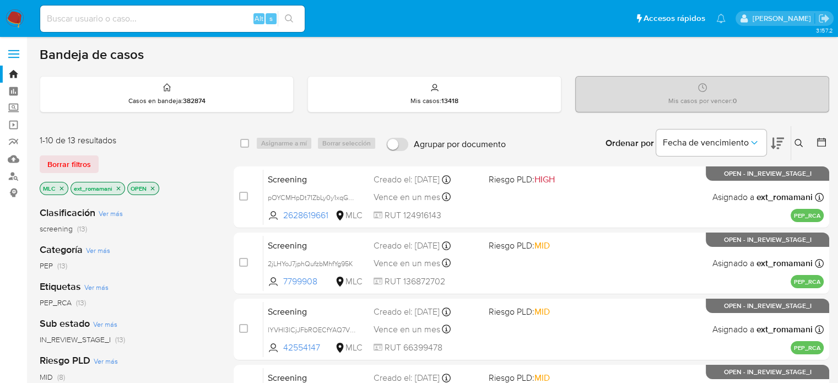
click at [769, 144] on div "Fecha de vencimiento" at bounding box center [720, 143] width 128 height 34
click at [769, 144] on icon at bounding box center [777, 143] width 13 height 13
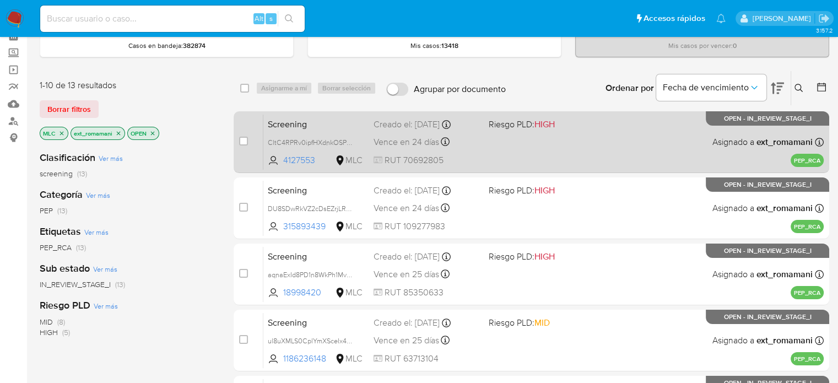
click at [525, 139] on div "Screening CltC4RPRv0ipfHXdnkOSPReK 4127553 MLC Riesgo PLD: HIGH Creado el: 27/0…" at bounding box center [543, 142] width 560 height 56
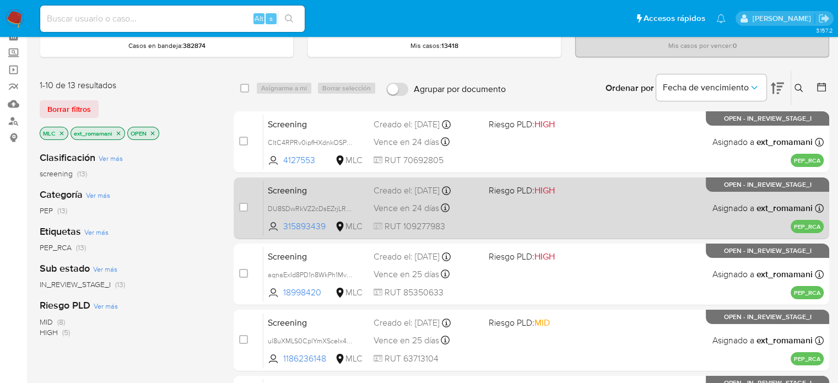
click at [490, 201] on div "Screening DU8SDwRkVZ2cDsEZrjLRQMow 315893439 MLC Riesgo PLD: HIGH Creado el: 27…" at bounding box center [543, 208] width 560 height 56
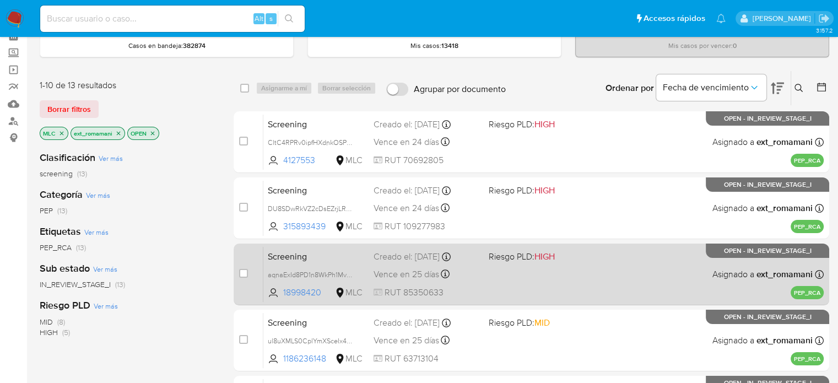
click at [473, 264] on div "Screening aqnaExId8PD1n8WkPh1MvULh 18998420 MLC Riesgo PLD: HIGH Creado el: 28/…" at bounding box center [543, 274] width 560 height 56
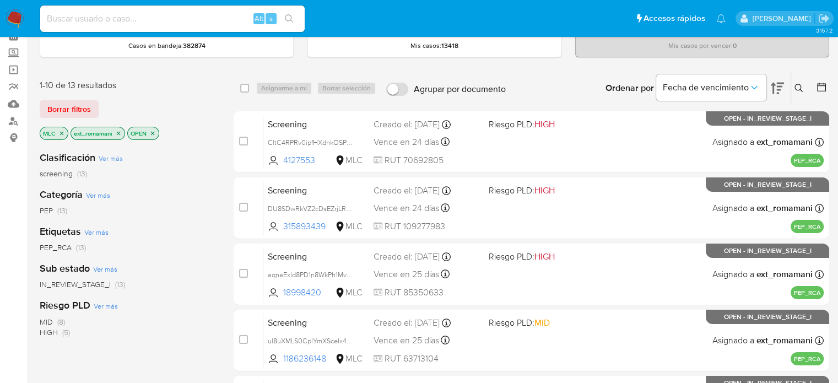
click at [57, 110] on span "Borrar filtros" at bounding box center [69, 108] width 44 height 15
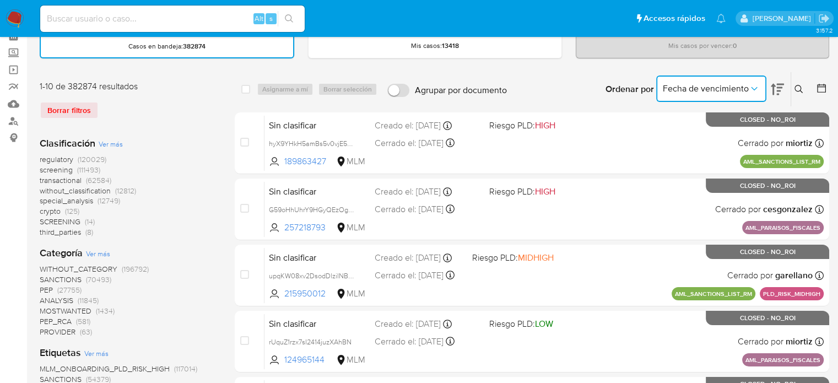
click at [722, 95] on button "Fecha de vencimiento" at bounding box center [711, 88] width 110 height 26
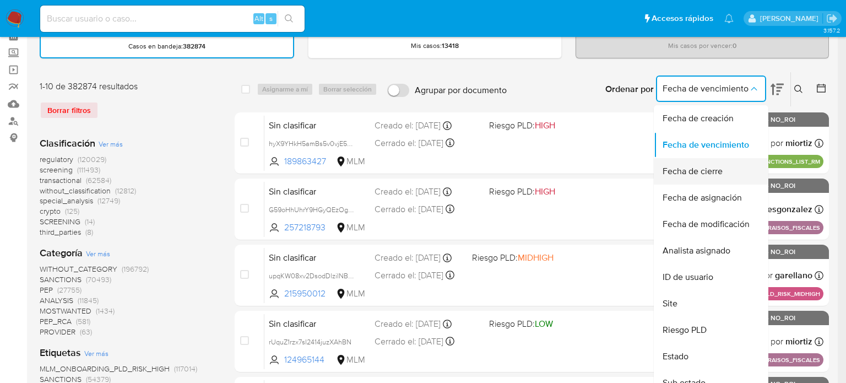
click at [711, 169] on span "Fecha de cierre" at bounding box center [693, 171] width 60 height 11
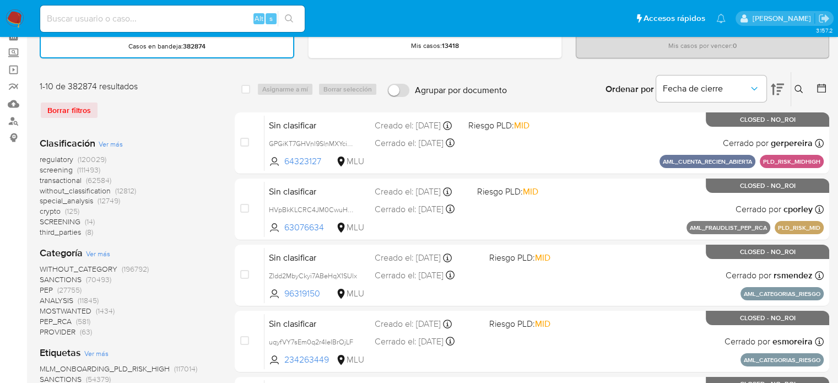
click at [769, 88] on icon at bounding box center [821, 88] width 11 height 11
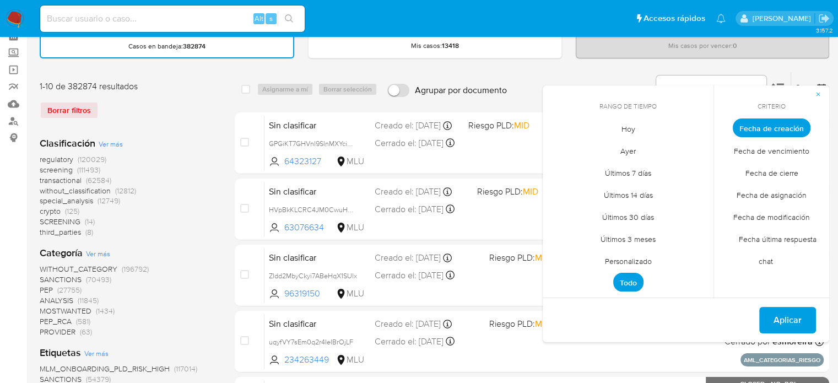
click at [625, 127] on span "Hoy" at bounding box center [628, 128] width 37 height 23
click at [769, 172] on span "Fecha de cierre" at bounding box center [772, 172] width 76 height 23
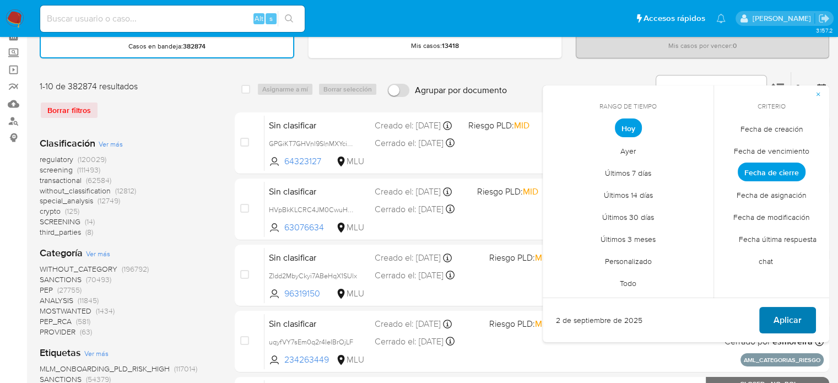
click at [769, 319] on span "Aplicar" at bounding box center [788, 320] width 28 height 24
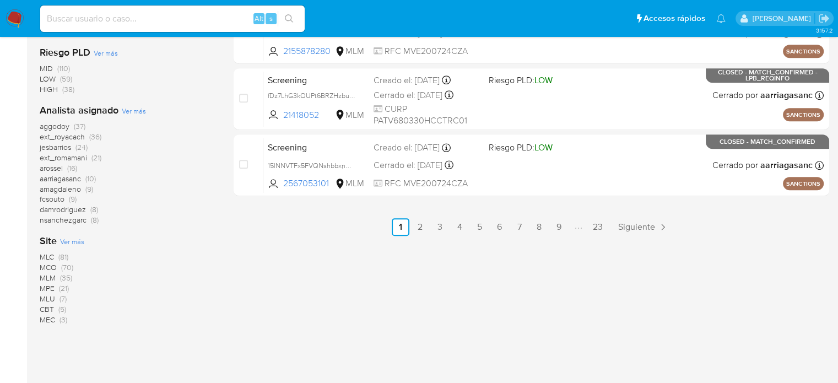
scroll to position [629, 0]
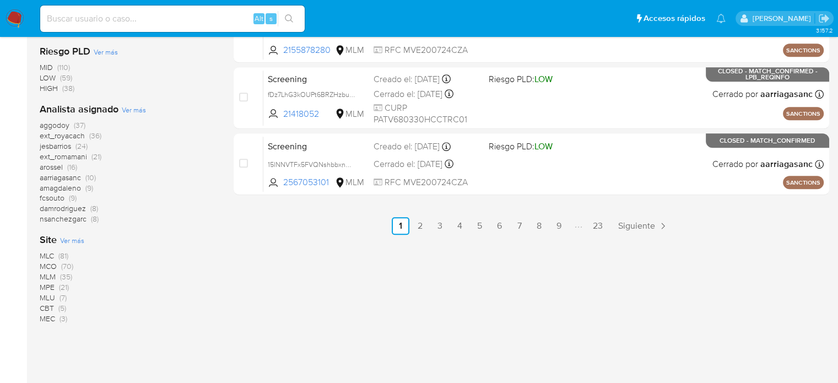
click at [90, 156] on span "ext_romamani (21)" at bounding box center [71, 157] width 62 height 10
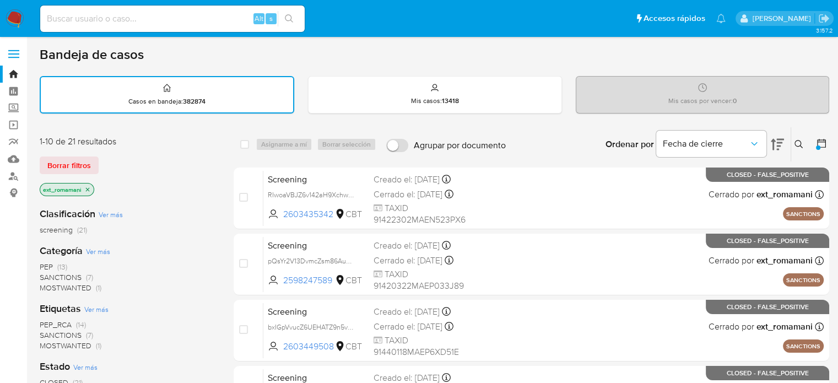
click at [85, 187] on icon "close-filter" at bounding box center [87, 189] width 7 height 7
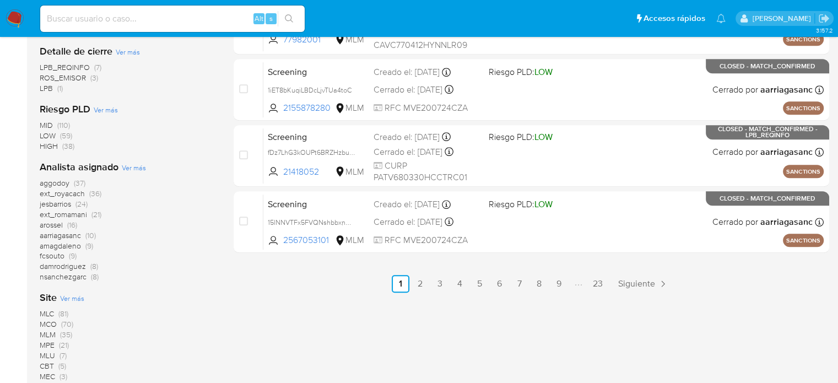
scroll to position [606, 0]
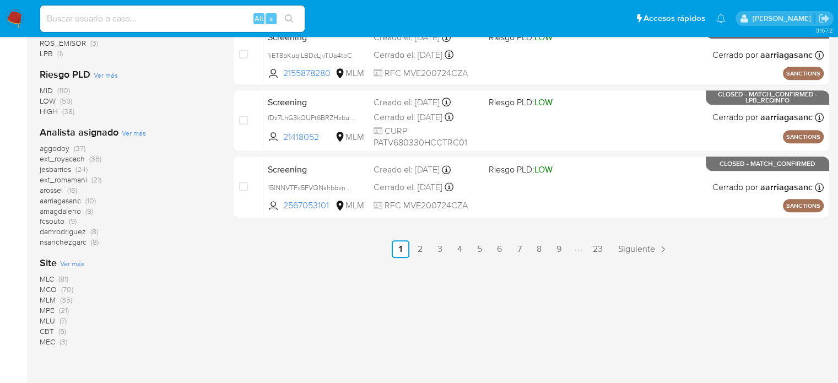
click at [98, 181] on span "(21)" at bounding box center [96, 179] width 10 height 11
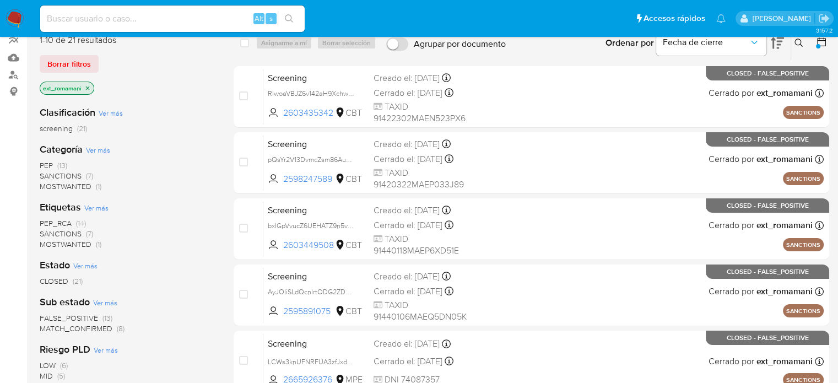
scroll to position [110, 0]
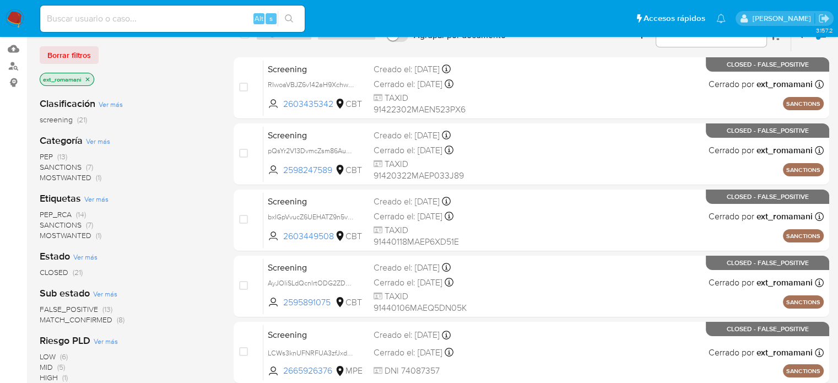
click at [90, 79] on icon "close-filter" at bounding box center [87, 79] width 7 height 7
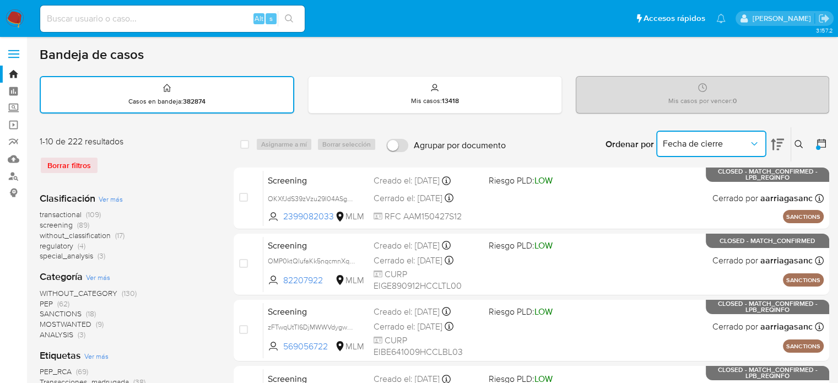
click at [733, 141] on span "Fecha de cierre" at bounding box center [706, 143] width 86 height 11
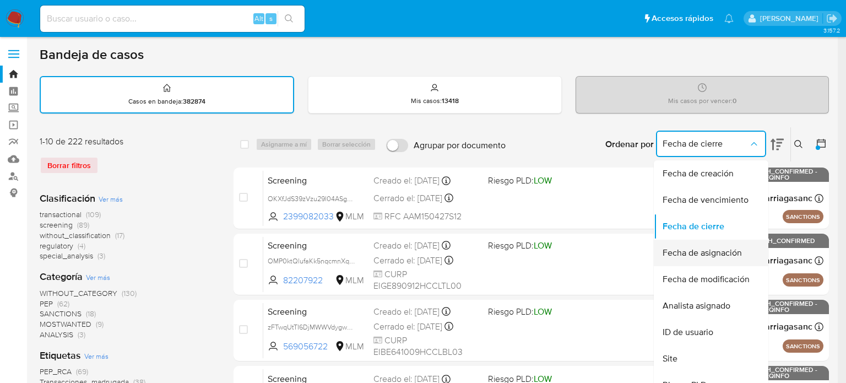
click at [707, 255] on span "Fecha de asignación" at bounding box center [702, 252] width 79 height 11
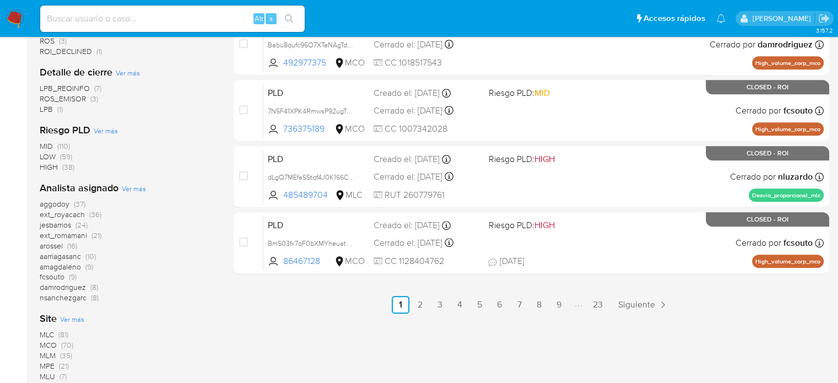
scroll to position [551, 0]
click at [99, 214] on span "(36)" at bounding box center [95, 213] width 12 height 11
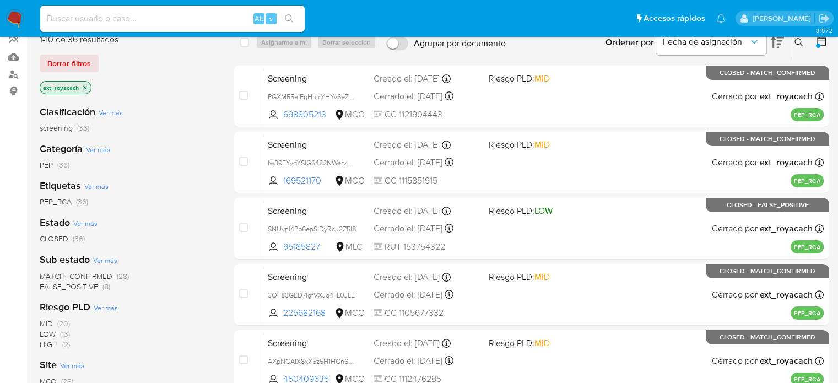
scroll to position [101, 0]
click at [13, 18] on img at bounding box center [15, 18] width 19 height 19
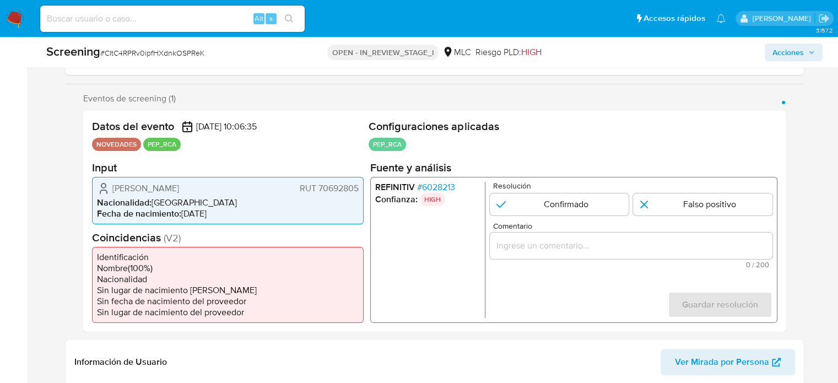
scroll to position [220, 0]
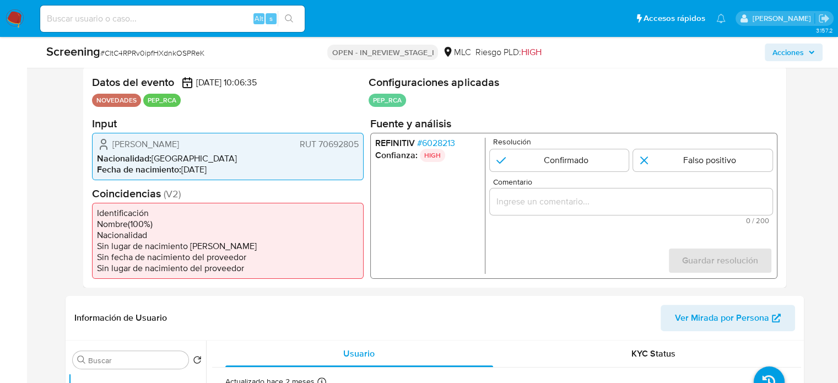
select select "10"
drag, startPoint x: 245, startPoint y: 147, endPoint x: 110, endPoint y: 147, distance: 134.5
click at [110, 147] on div "[PERSON_NAME] 70692805" at bounding box center [228, 143] width 262 height 13
click at [450, 141] on span "# 6028213" at bounding box center [436, 142] width 38 height 11
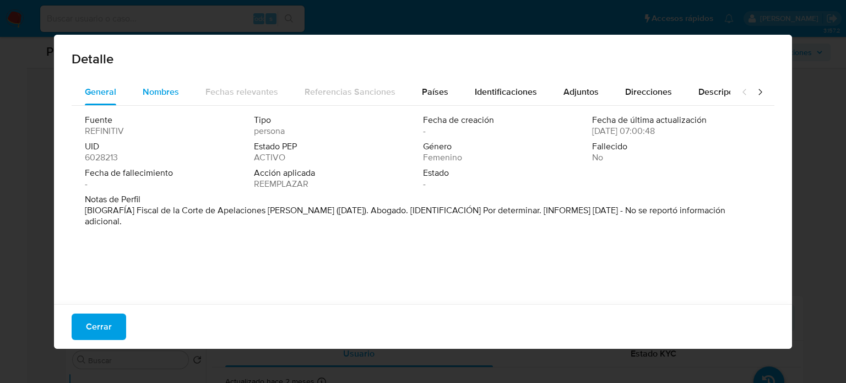
click at [165, 103] on div "Nombres" at bounding box center [161, 92] width 36 height 26
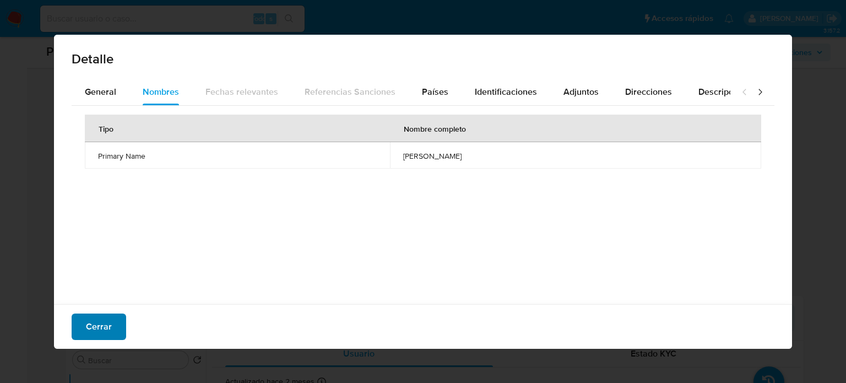
click at [73, 325] on button "Cerrar" at bounding box center [99, 327] width 55 height 26
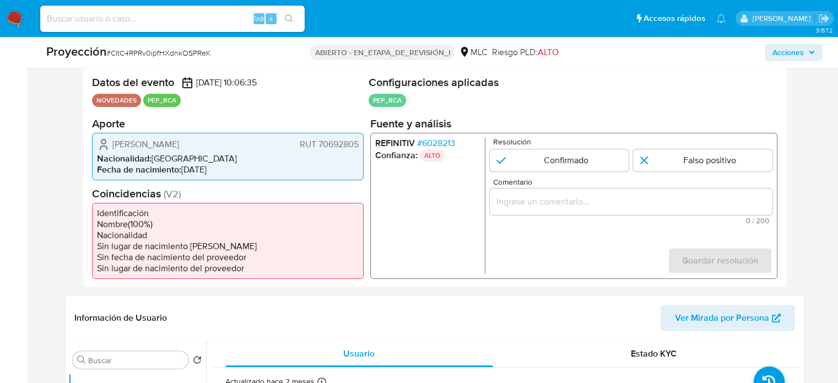
click at [531, 206] on input "Comentario" at bounding box center [630, 201] width 283 height 14
drag, startPoint x: 109, startPoint y: 147, endPoint x: 358, endPoint y: 147, distance: 249.1
click at [358, 147] on div "[PERSON_NAME] RUT 70692805" at bounding box center [228, 143] width 262 height 13
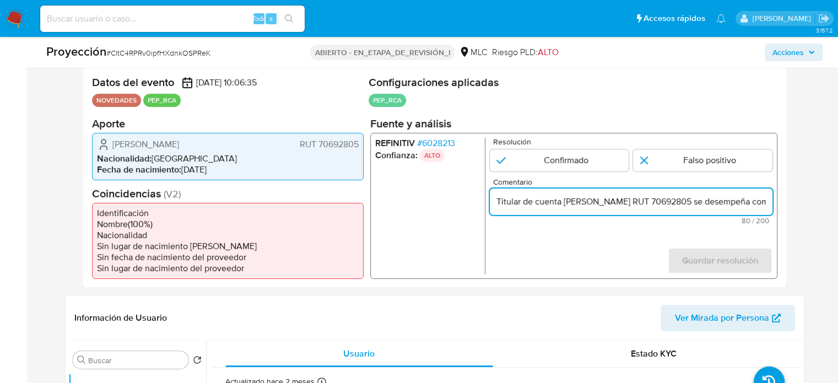
click at [682, 202] on input "Titular de cuenta [PERSON_NAME] RUT 70692805 se desempeña como" at bounding box center [630, 201] width 283 height 14
click at [746, 200] on input "Titular de cuenta [PERSON_NAME], RUT 70692805 se desempeña como" at bounding box center [630, 201] width 283 height 14
click at [439, 145] on font "6028213" at bounding box center [438, 142] width 33 height 13
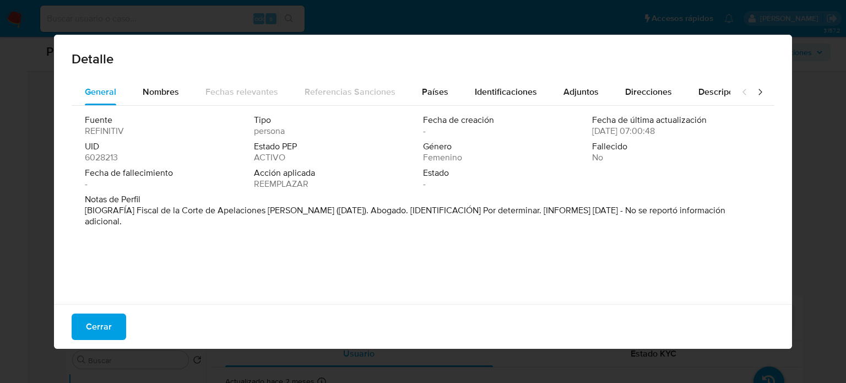
drag, startPoint x: 137, startPoint y: 212, endPoint x: 327, endPoint y: 212, distance: 190.1
click at [327, 212] on font "[BIOGRAFÍA] Fiscal de la Corte de Apelaciones de Concepción (abril de 2016). Ab…" at bounding box center [405, 216] width 641 height 24
click at [86, 329] on font "Cerrar" at bounding box center [99, 327] width 26 height 26
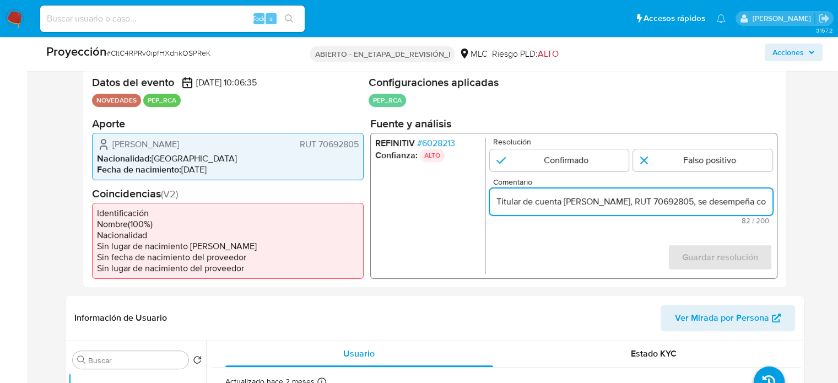
scroll to position [0, 68]
drag, startPoint x: 734, startPoint y: 199, endPoint x: 769, endPoint y: 199, distance: 35.3
click at [769, 199] on input "Titular de cuenta Silvia Claudia Mutizabal Maban, RUT 70692805, se desempeña co…" at bounding box center [630, 201] width 283 height 14
paste input "Fiscal de la Corte de Apelaciones de Concepción"
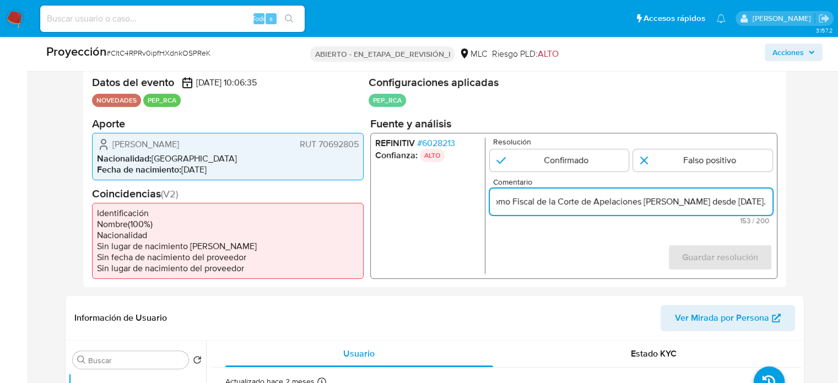
scroll to position [0, 356]
type input "Titular de cuenta Silvia Claudia Mutizabal Maban, RUT 70692805, se desempeña co…"
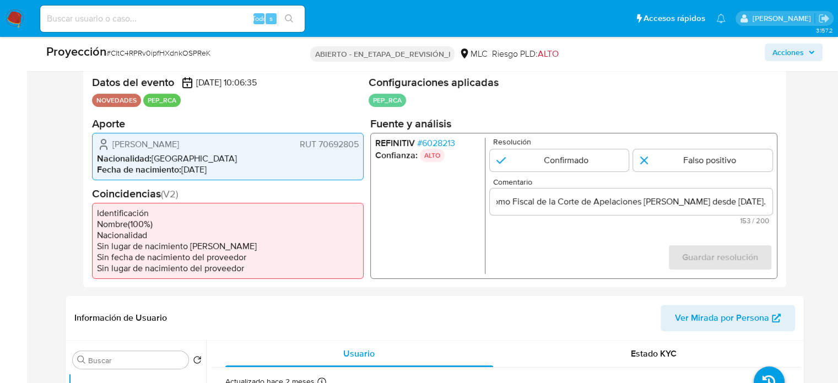
scroll to position [0, 0]
click at [450, 143] on font "6028213" at bounding box center [438, 142] width 33 height 13
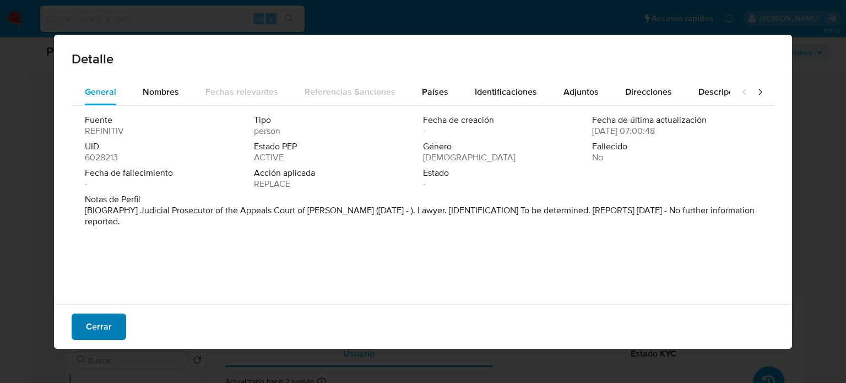
drag, startPoint x: 107, startPoint y: 326, endPoint x: 123, endPoint y: 326, distance: 16.0
click at [109, 325] on font "Cerrar" at bounding box center [99, 327] width 26 height 26
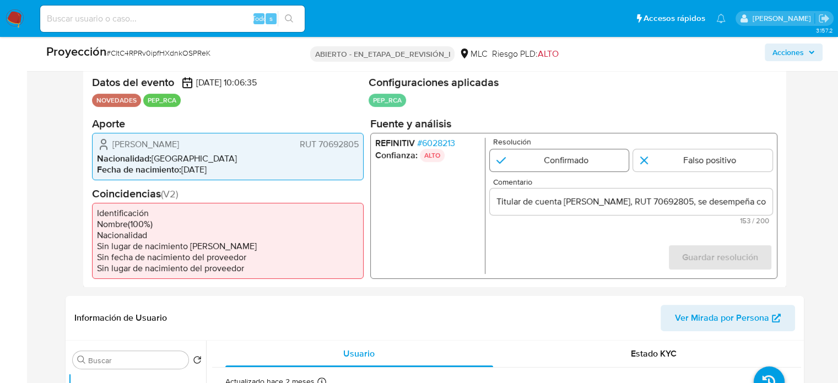
click at [578, 159] on input "1 de 1" at bounding box center [558, 160] width 139 height 22
radio input "true"
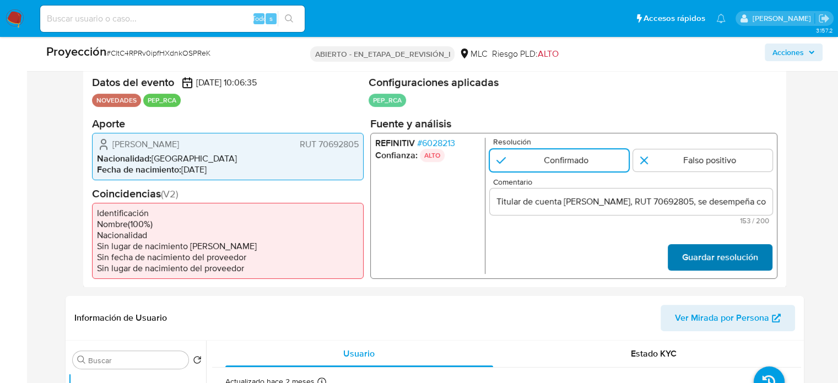
click at [688, 257] on font "Guardar resolución" at bounding box center [720, 257] width 76 height 26
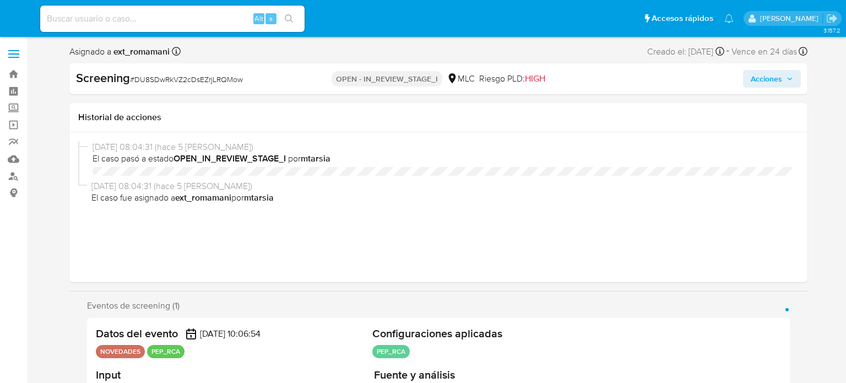
select select "10"
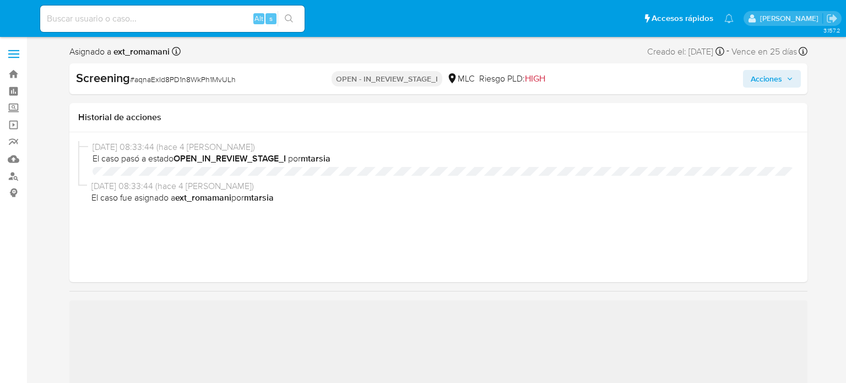
select select "10"
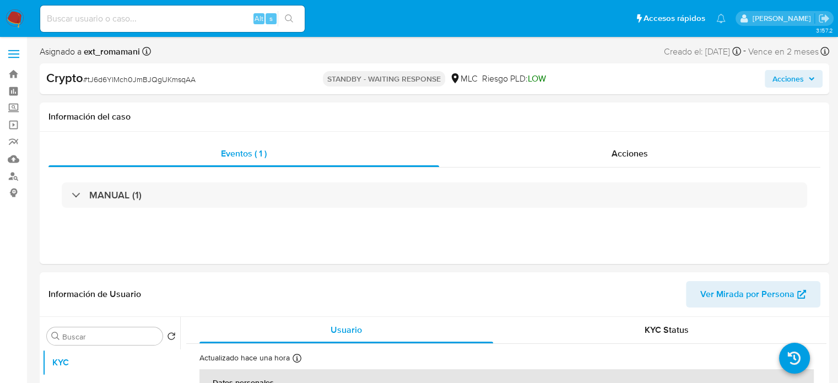
select select "10"
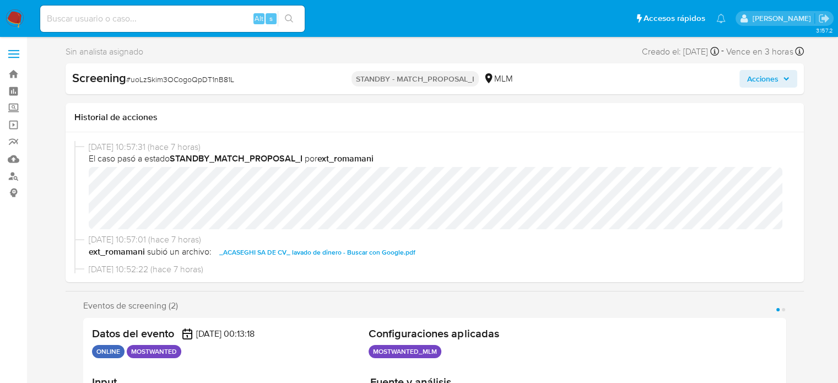
select select "10"
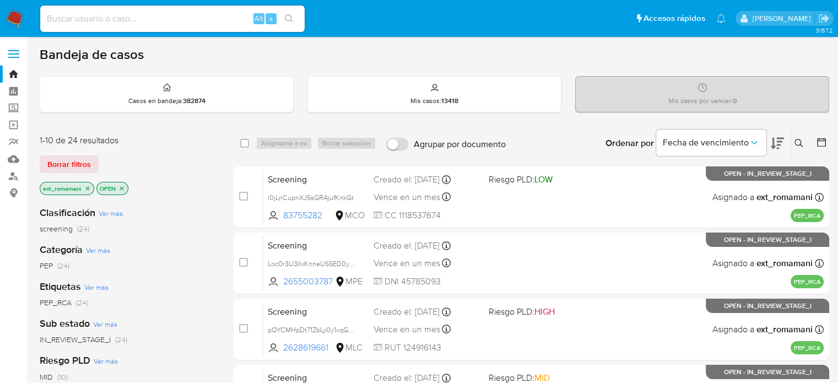
click at [774, 141] on icon at bounding box center [777, 143] width 13 height 13
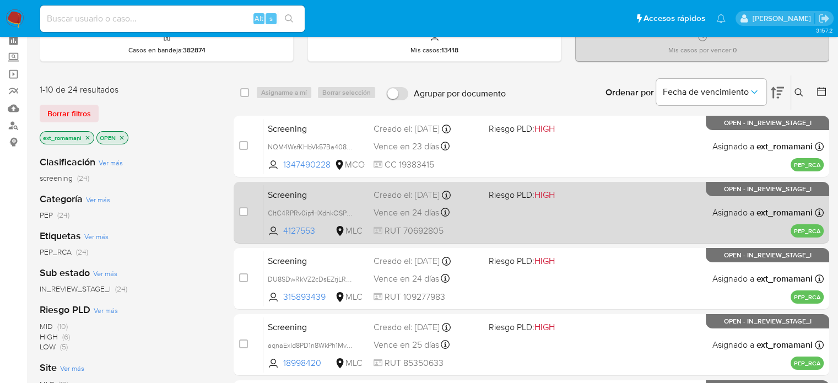
scroll to position [110, 0]
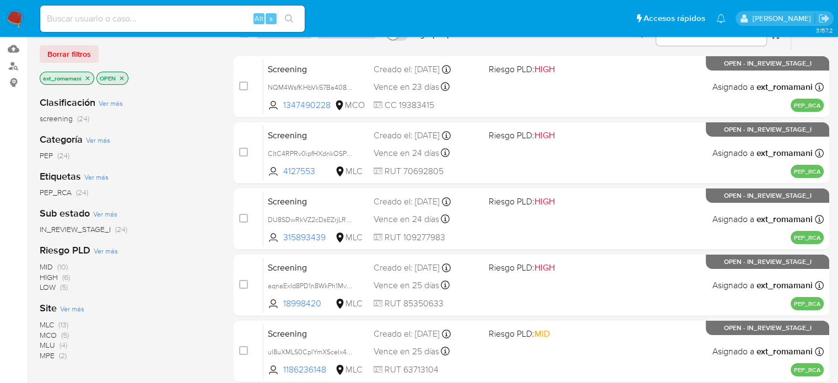
click at [122, 75] on icon "close-filter" at bounding box center [121, 78] width 7 height 7
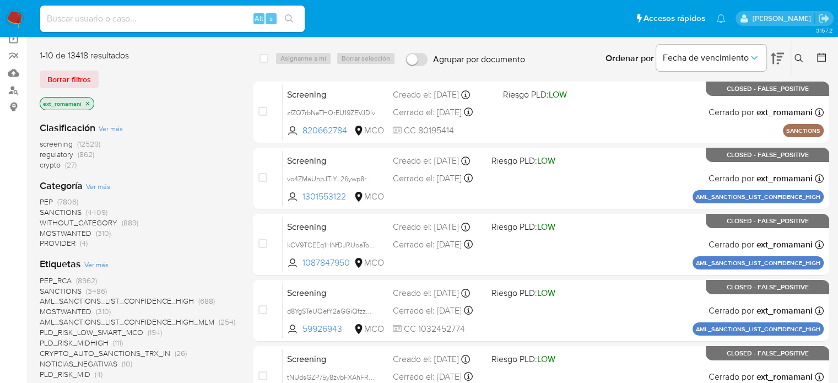
scroll to position [110, 0]
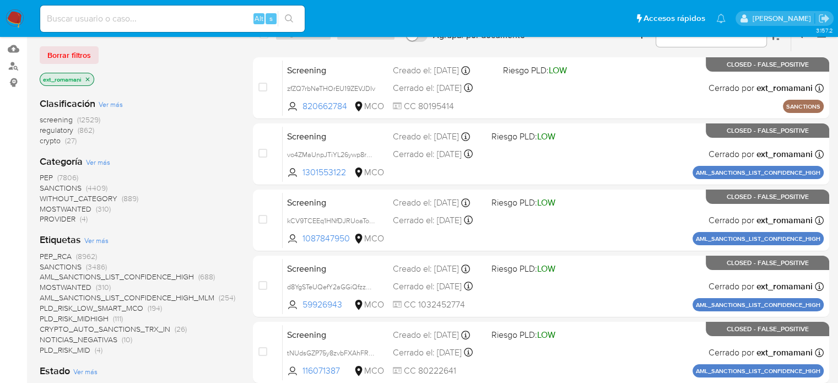
click at [51, 175] on span "PEP" at bounding box center [46, 177] width 13 height 11
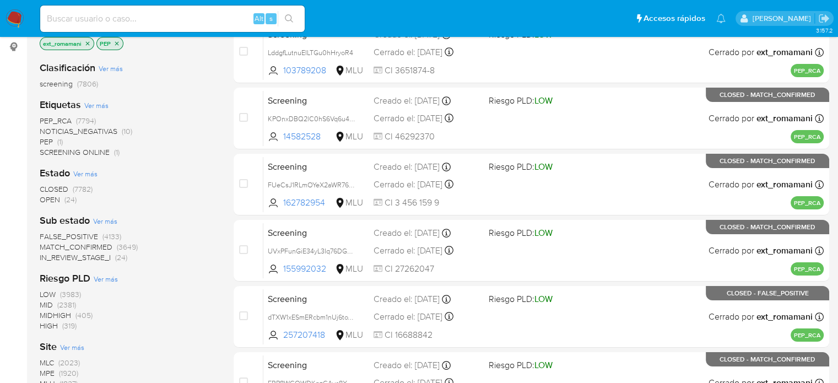
scroll to position [165, 0]
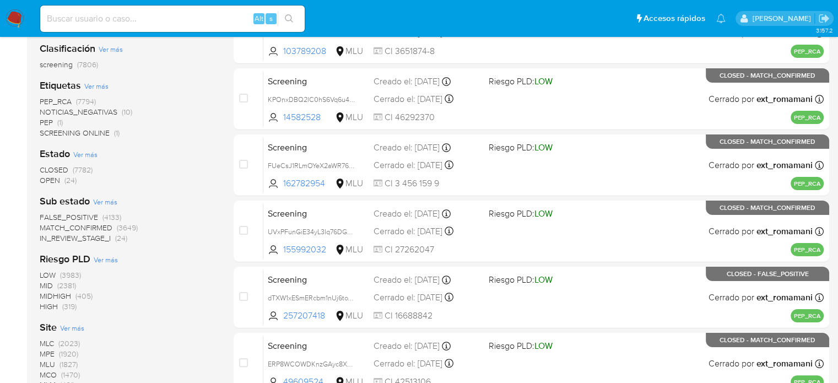
click at [72, 179] on span "(24)" at bounding box center [70, 180] width 12 height 11
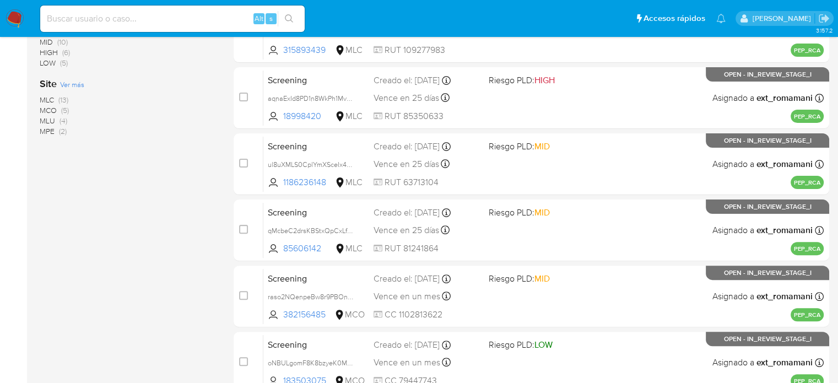
scroll to position [165, 0]
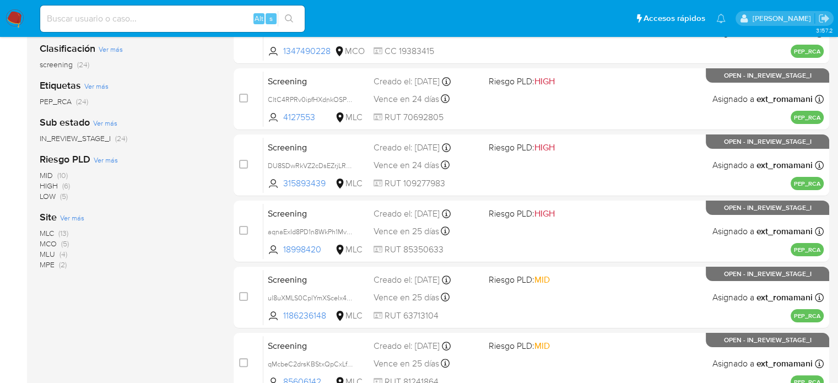
click at [63, 267] on span "(2)" at bounding box center [63, 264] width 8 height 11
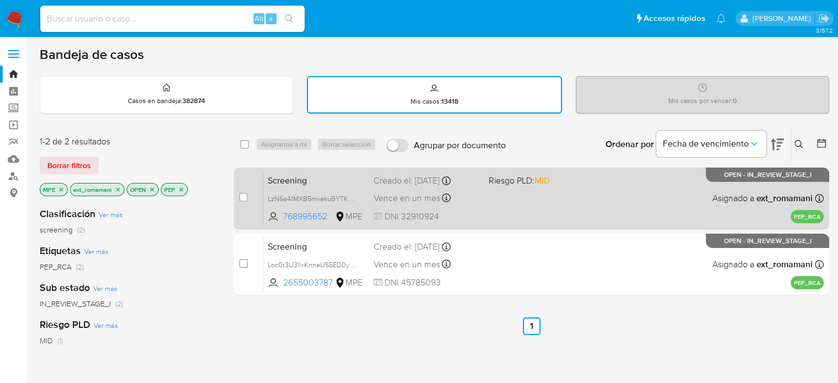
click at [470, 211] on span "DNI 32910924" at bounding box center [427, 217] width 106 height 12
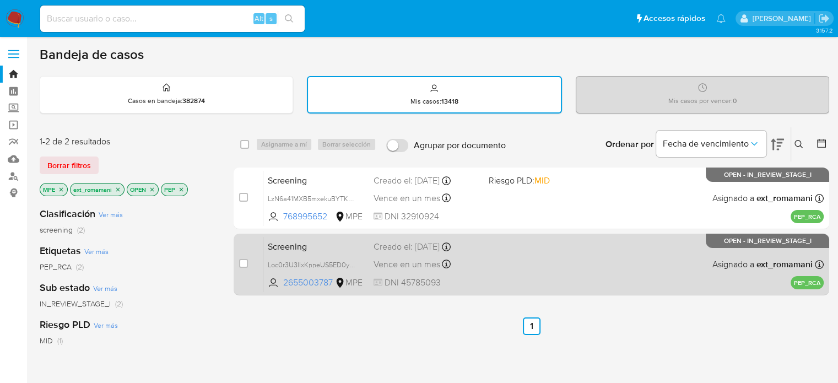
click at [469, 241] on div "Creado el: 29/08/2025 Creado el: 29/08/2025 21:52:07" at bounding box center [427, 247] width 106 height 12
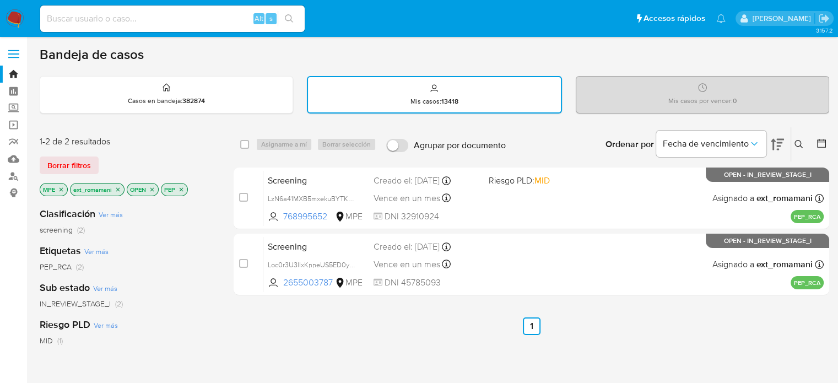
click at [61, 191] on icon "close-filter" at bounding box center [61, 189] width 7 height 7
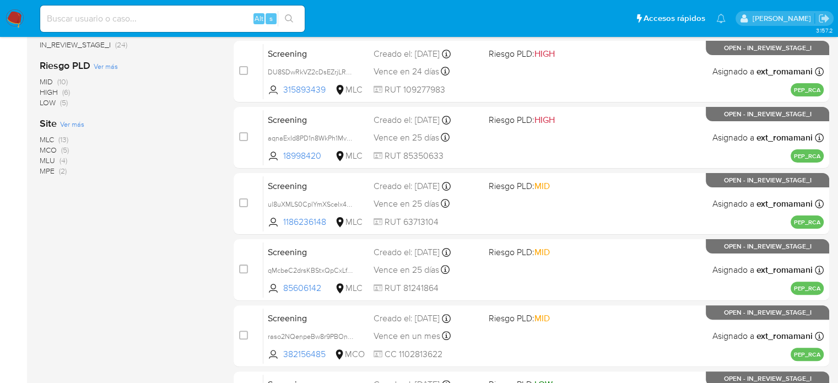
scroll to position [276, 0]
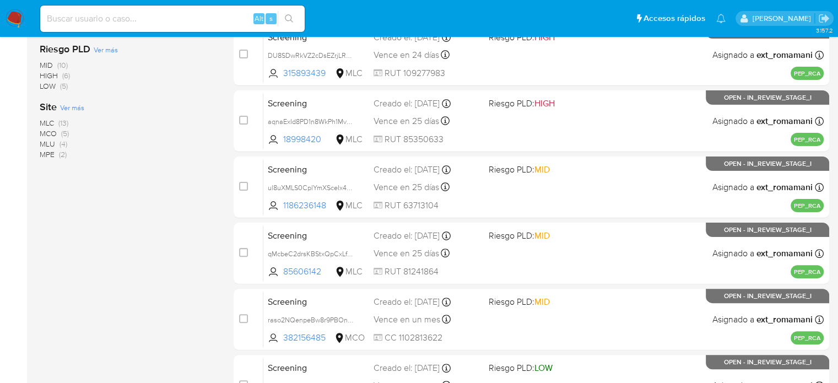
click at [61, 144] on span "(4)" at bounding box center [64, 143] width 8 height 11
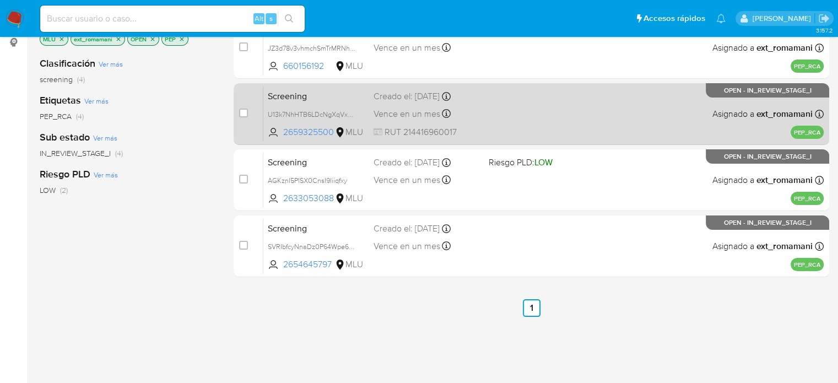
scroll to position [110, 0]
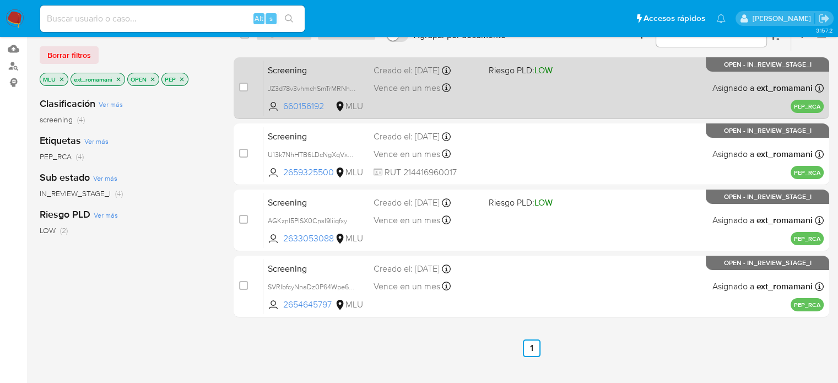
click at [474, 94] on div "Vence en un mes Vence el 28/09/2025 11:42:54" at bounding box center [427, 87] width 106 height 15
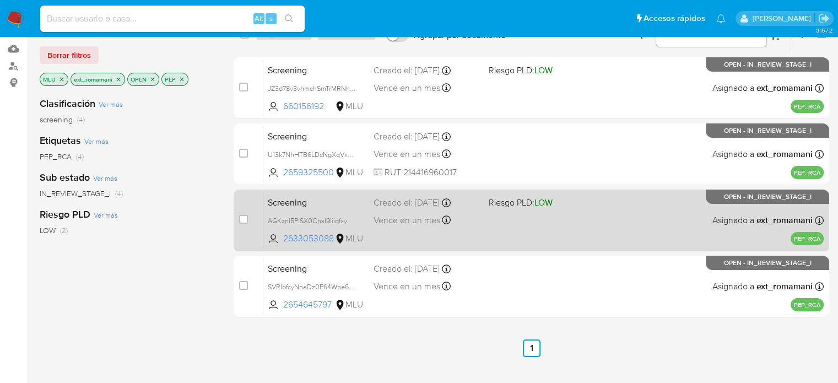
drag, startPoint x: 479, startPoint y: 141, endPoint x: 474, endPoint y: 203, distance: 62.5
click at [479, 141] on div "Screening U13k7NhHTB6LDcNgXqVxsPiw 2659325500 MLU Creado el: 29/08/2025 Creado …" at bounding box center [543, 154] width 560 height 56
click at [474, 204] on div "Creado el: 29/08/2025 Creado el: 29/08/2025 17:40:32" at bounding box center [427, 203] width 106 height 12
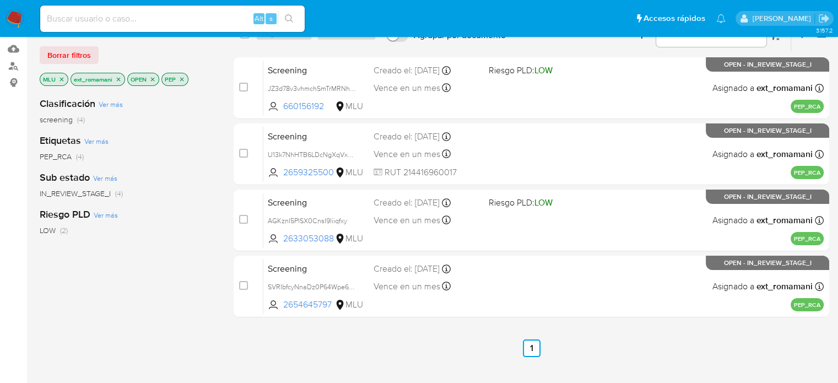
click at [471, 253] on div "case-item-checkbox No es posible asignar el caso Screening JZ3d78v3vhmchSmTrMRN…" at bounding box center [532, 187] width 596 height 260
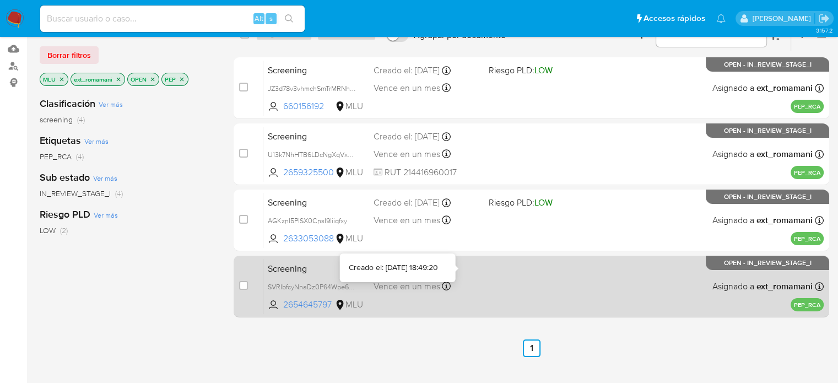
click at [468, 273] on div "Creado el: 29/08/2025 Creado el: 29/08/2025 18:49:20" at bounding box center [427, 269] width 106 height 12
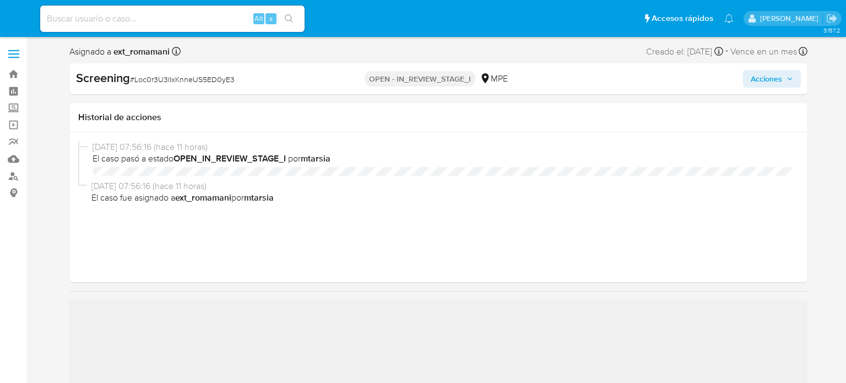
select select "10"
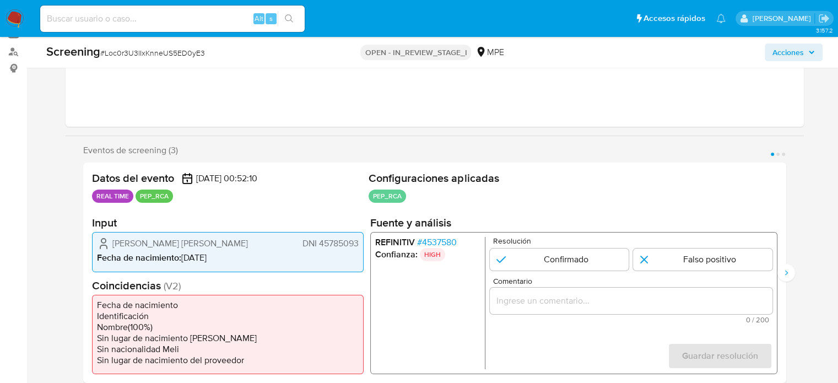
scroll to position [165, 0]
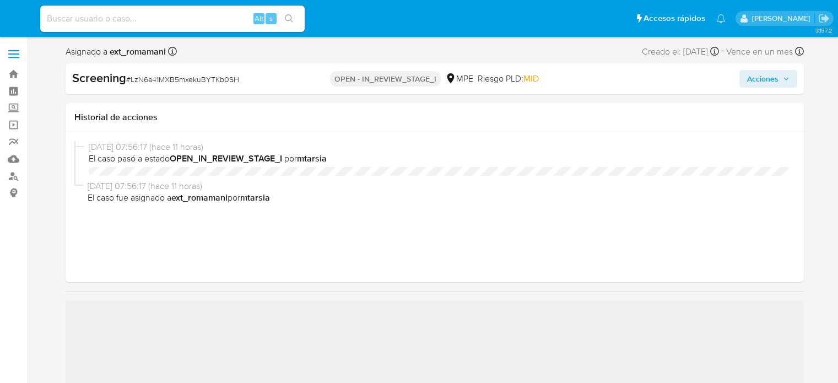
select select "10"
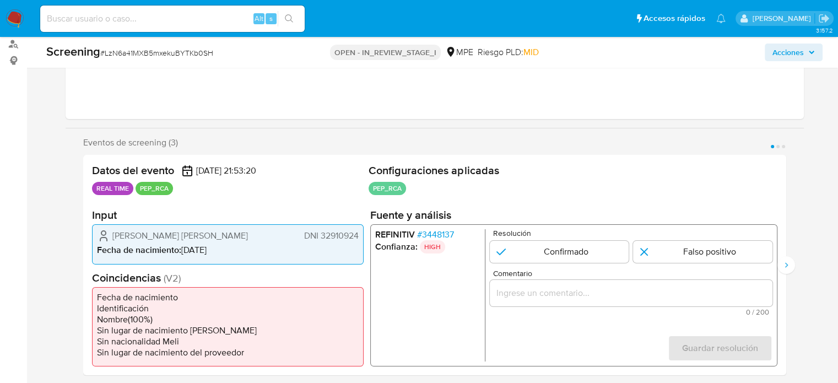
scroll to position [165, 0]
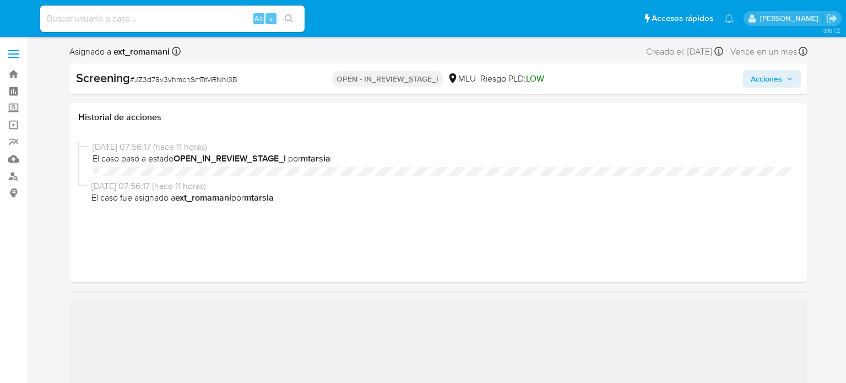
select select "10"
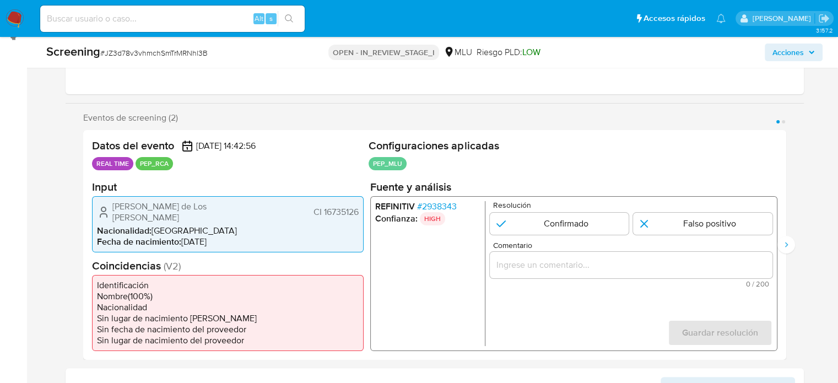
scroll to position [220, 0]
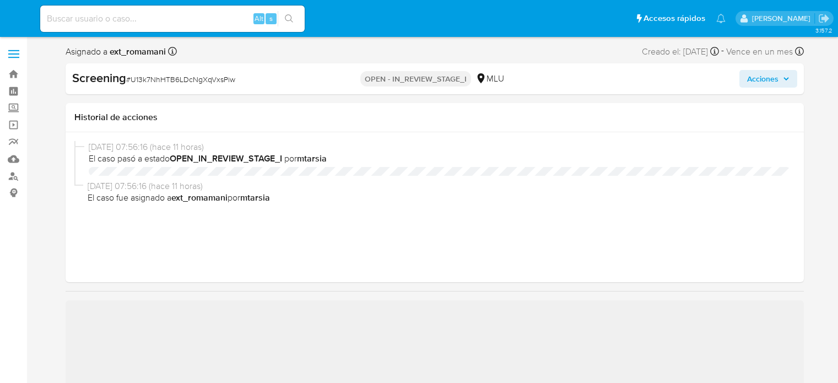
select select "10"
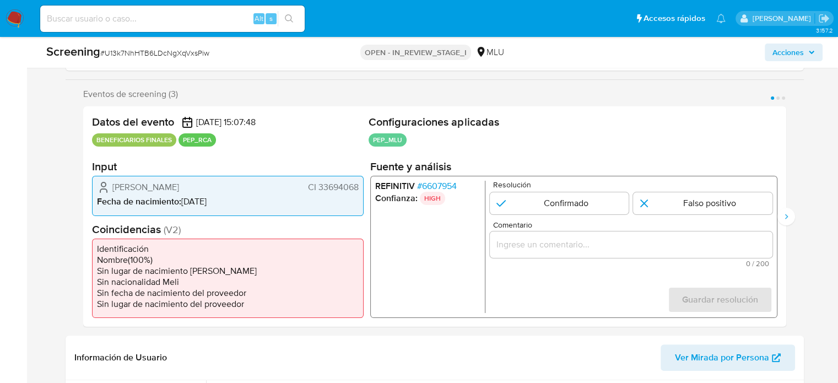
scroll to position [220, 0]
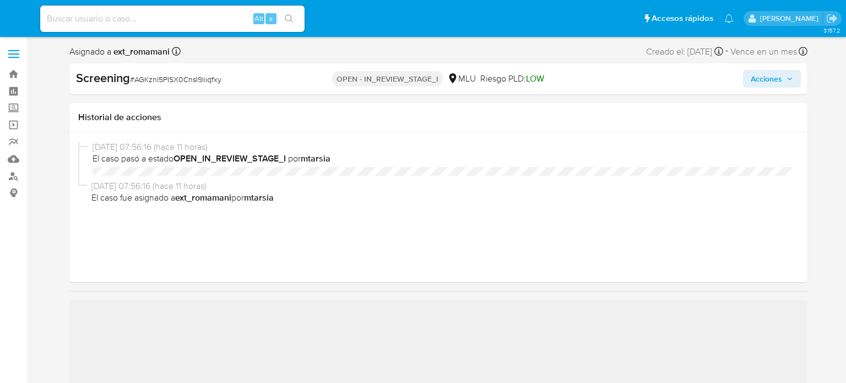
select select "10"
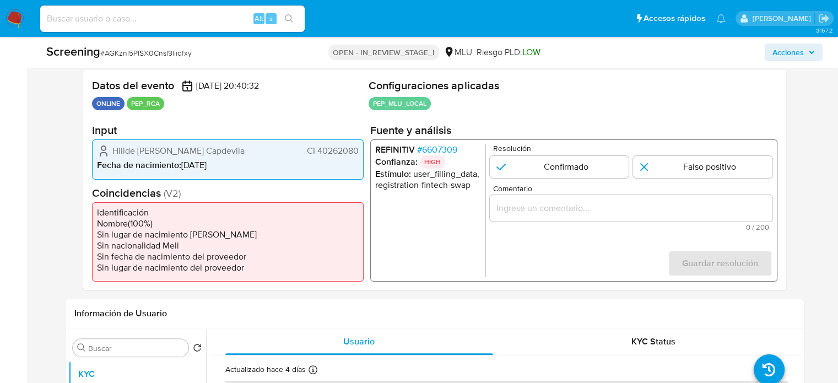
scroll to position [220, 0]
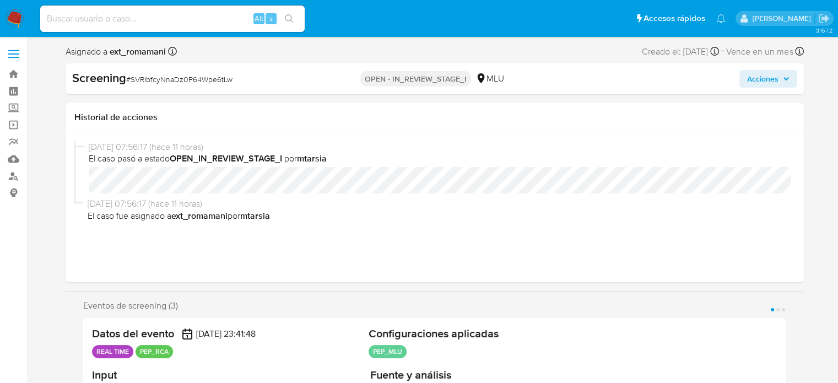
select select "10"
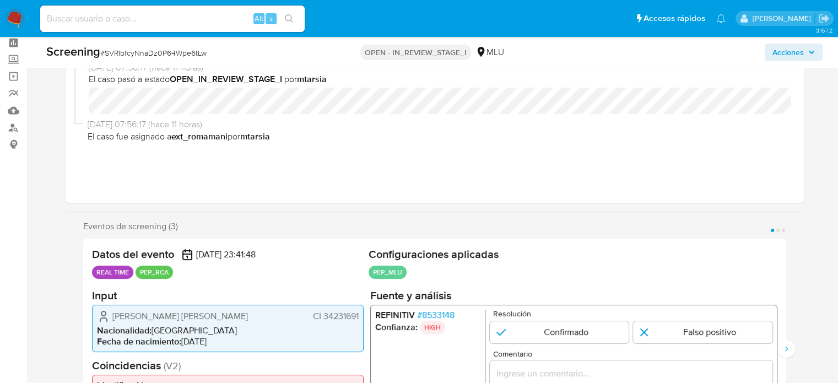
scroll to position [220, 0]
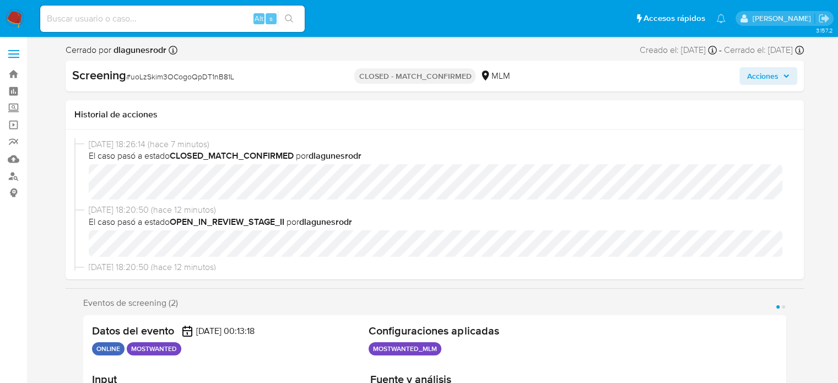
scroll to position [35, 0]
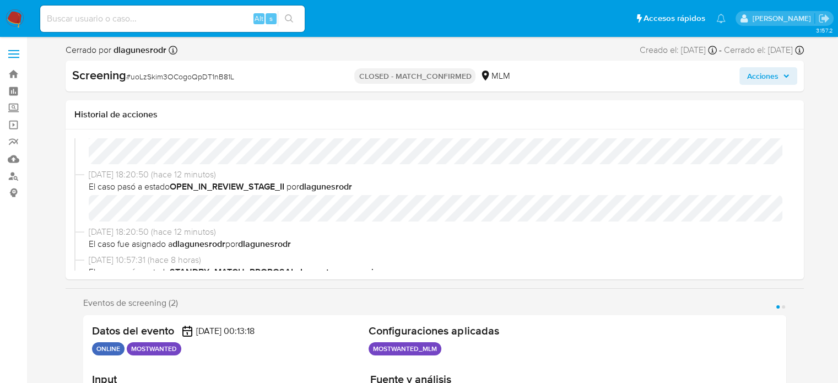
select select "10"
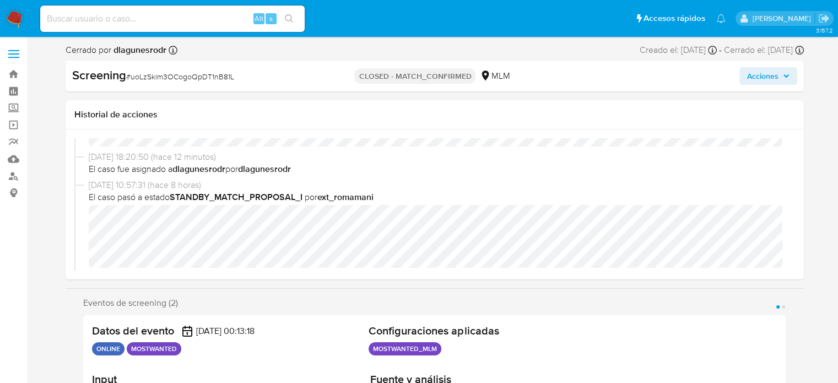
scroll to position [165, 0]
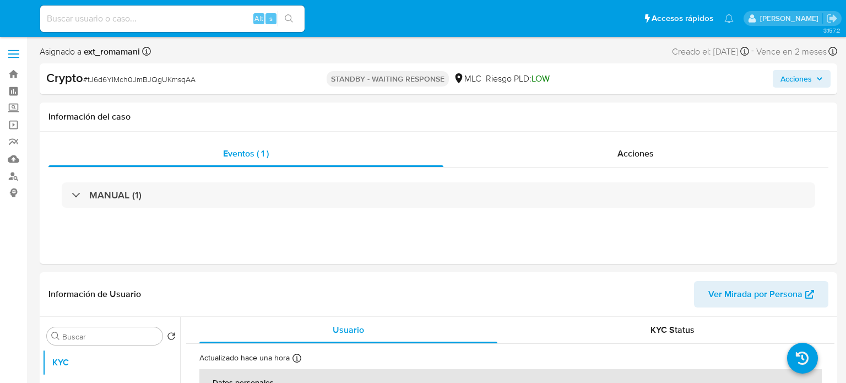
select select "10"
